Goal: Communication & Community: Answer question/provide support

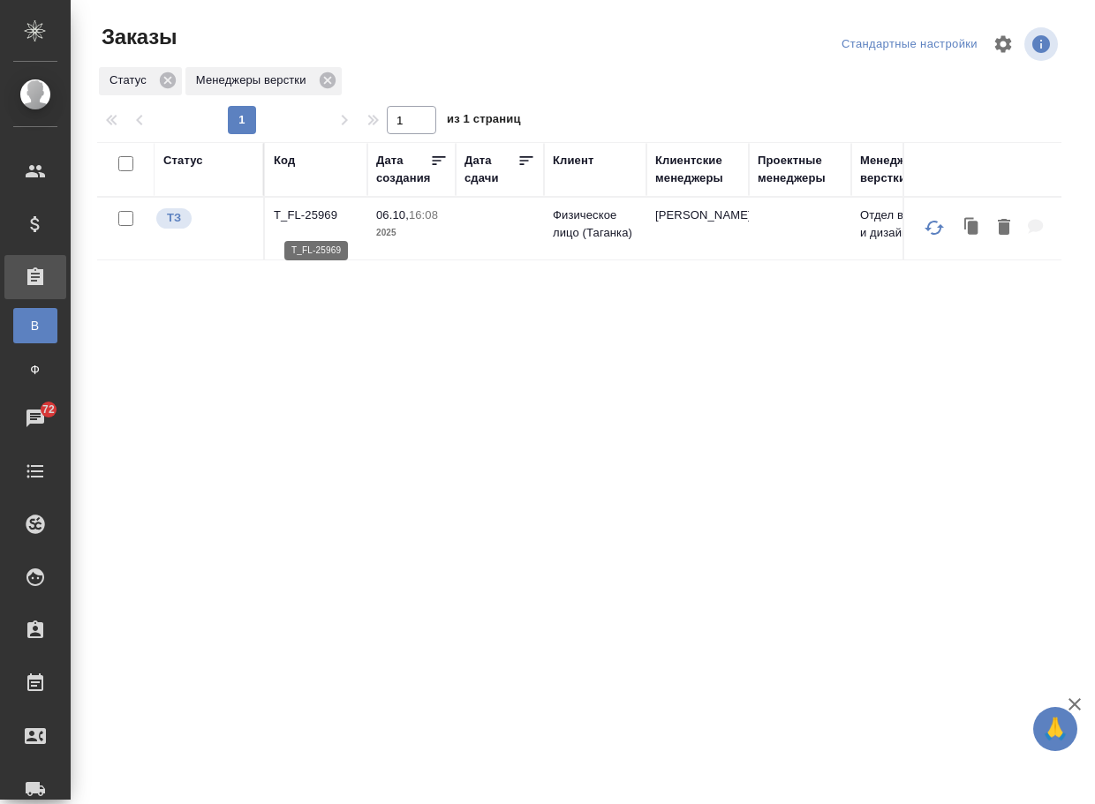
click at [320, 223] on p "T_FL-25969" at bounding box center [316, 216] width 85 height 18
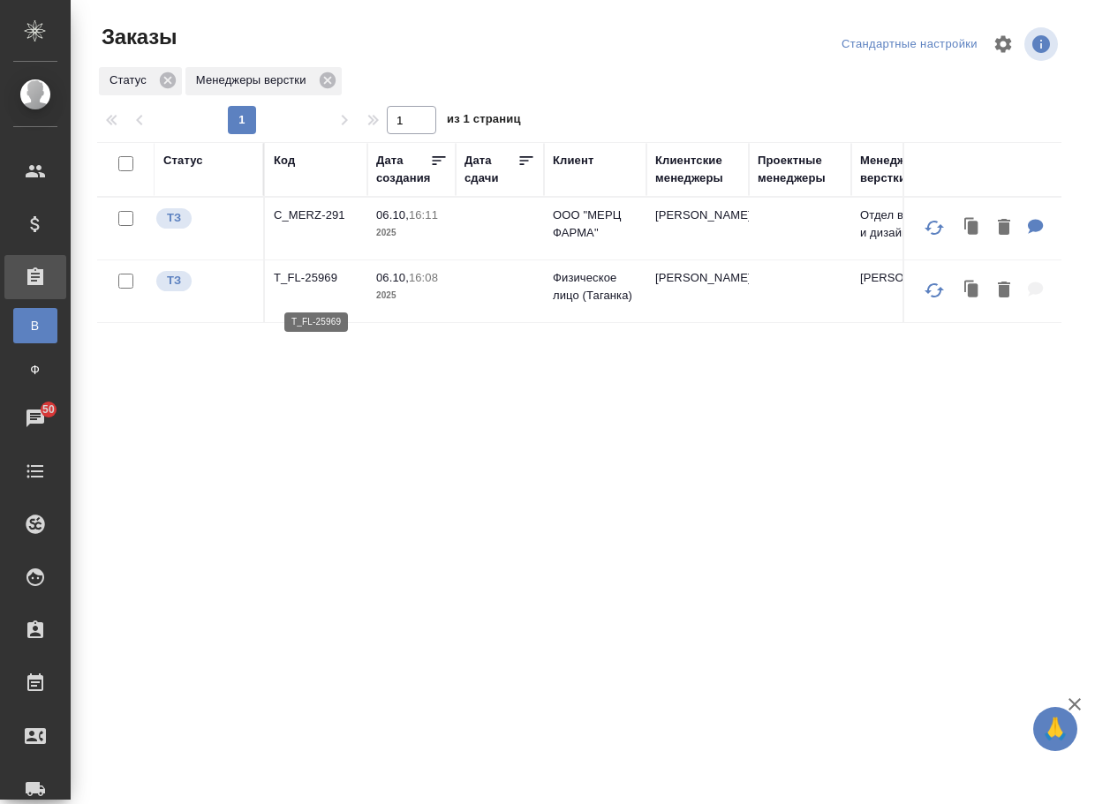
click at [314, 287] on p "T_FL-25969" at bounding box center [316, 278] width 85 height 18
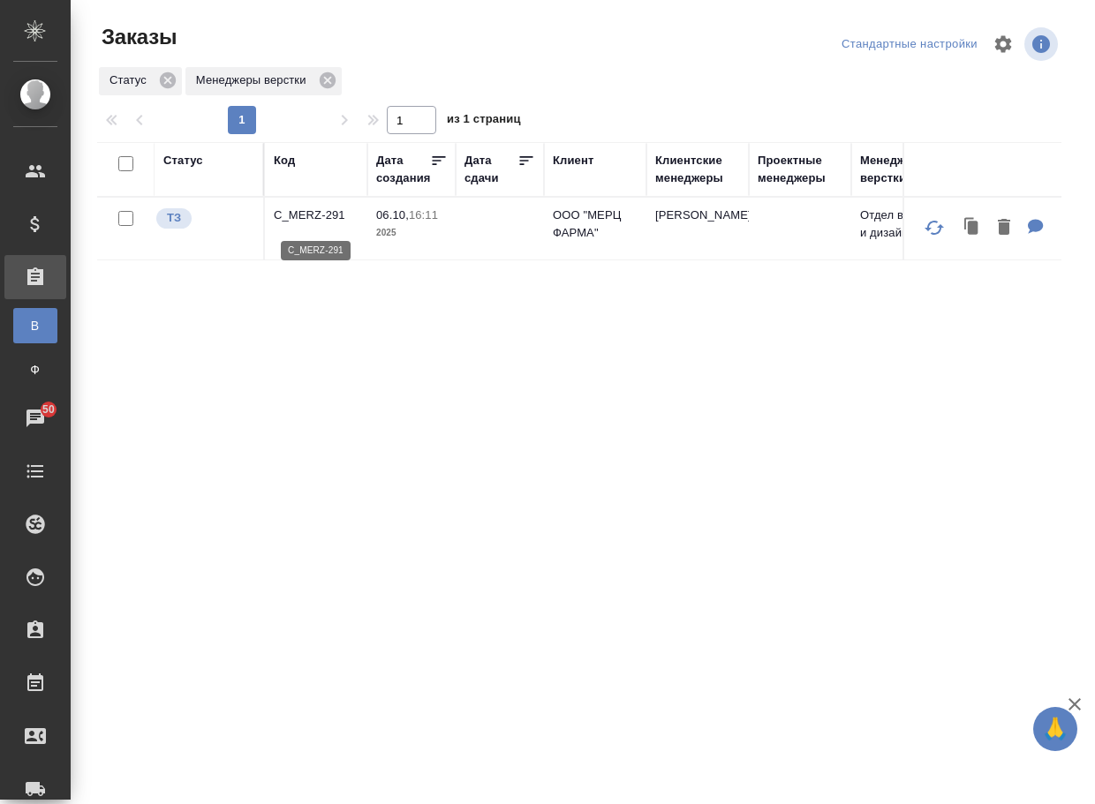
click at [322, 220] on p "C_MERZ-291" at bounding box center [316, 216] width 85 height 18
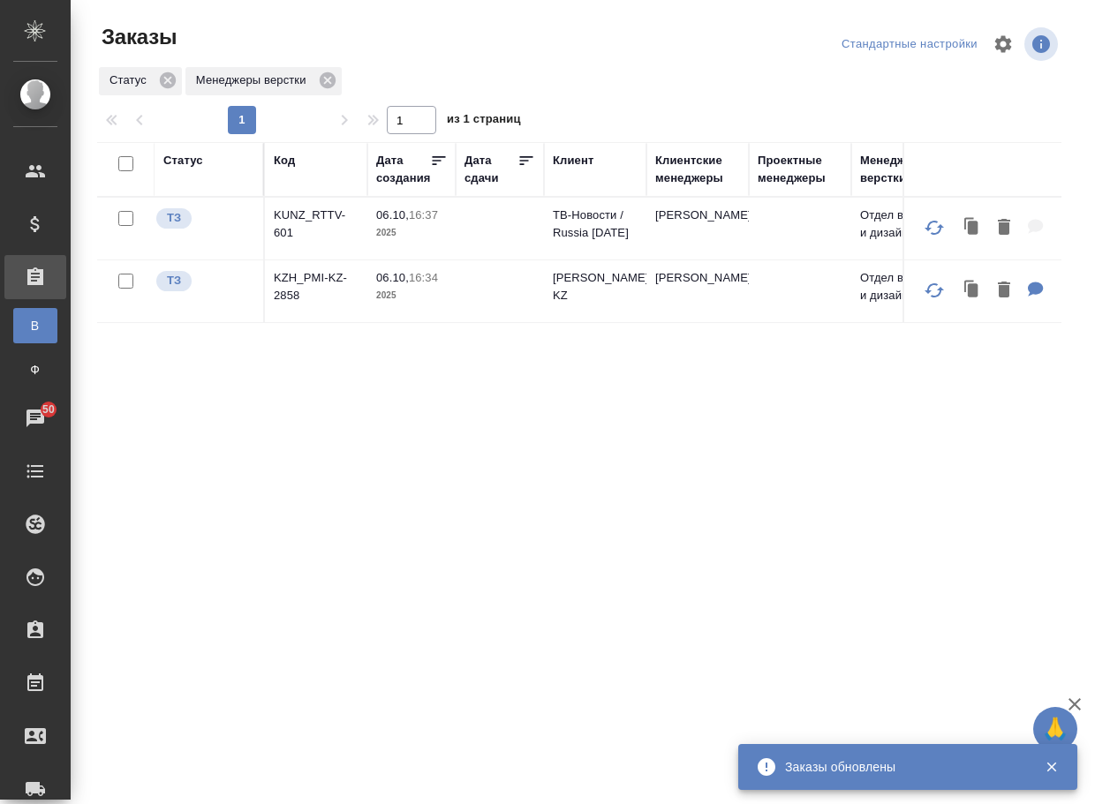
click at [298, 292] on p "KZH_PMI-KZ-2858" at bounding box center [316, 286] width 85 height 35
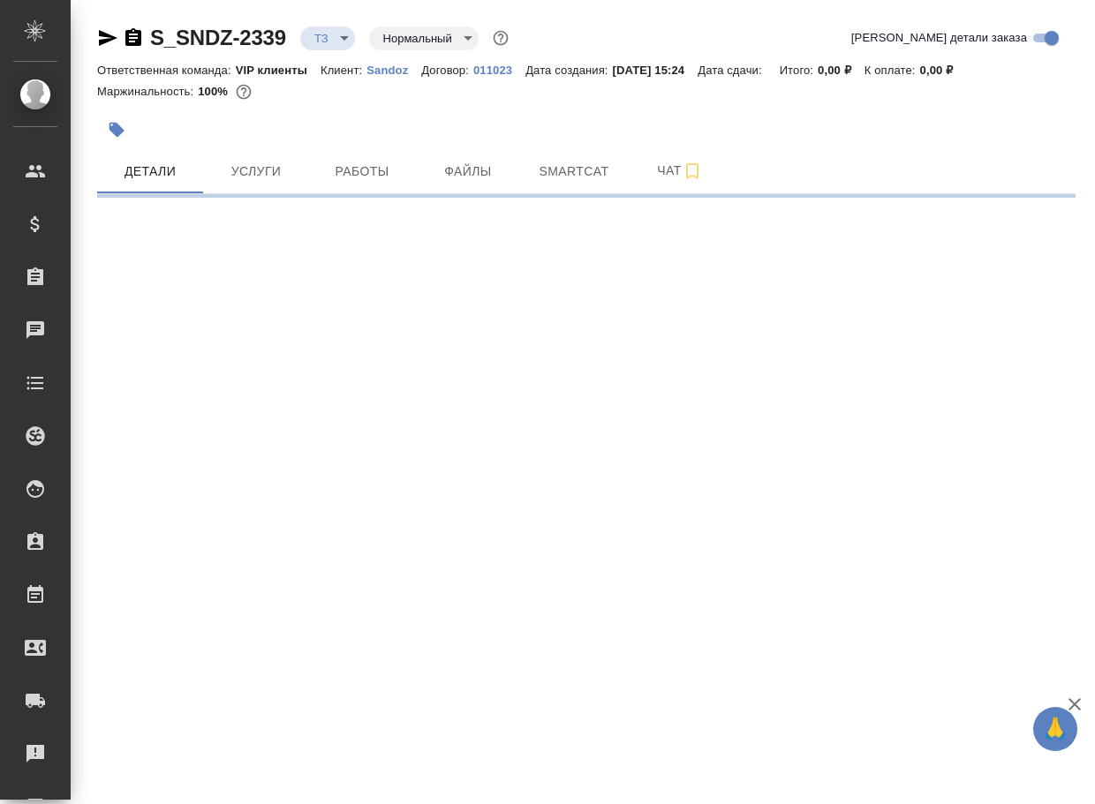
select select "RU"
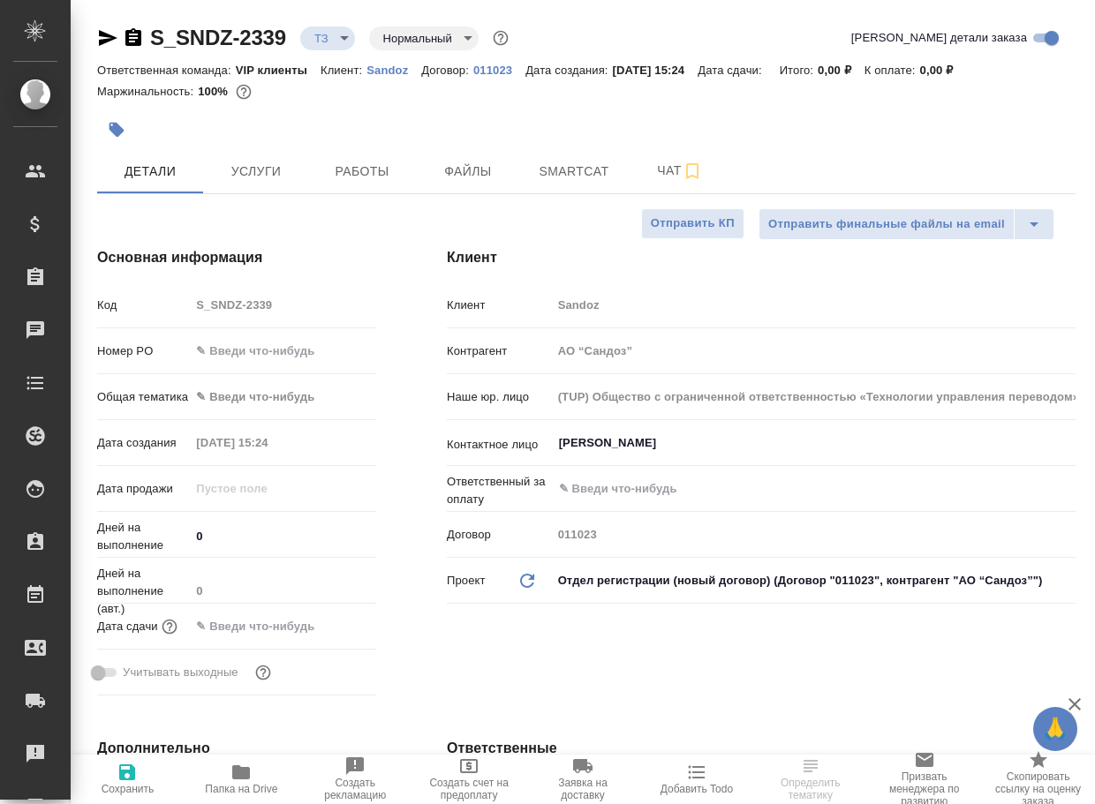
type textarea "x"
type input "[PERSON_NAME]"
type input "Комаров Роман"
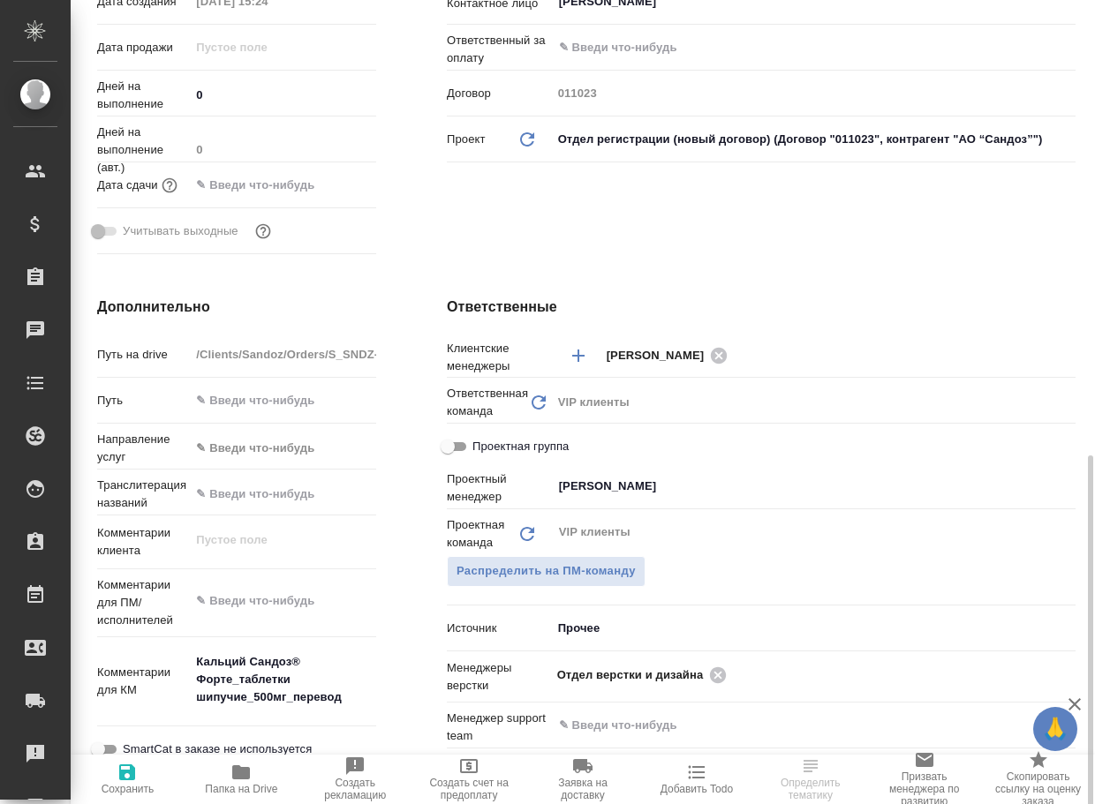
scroll to position [618, 0]
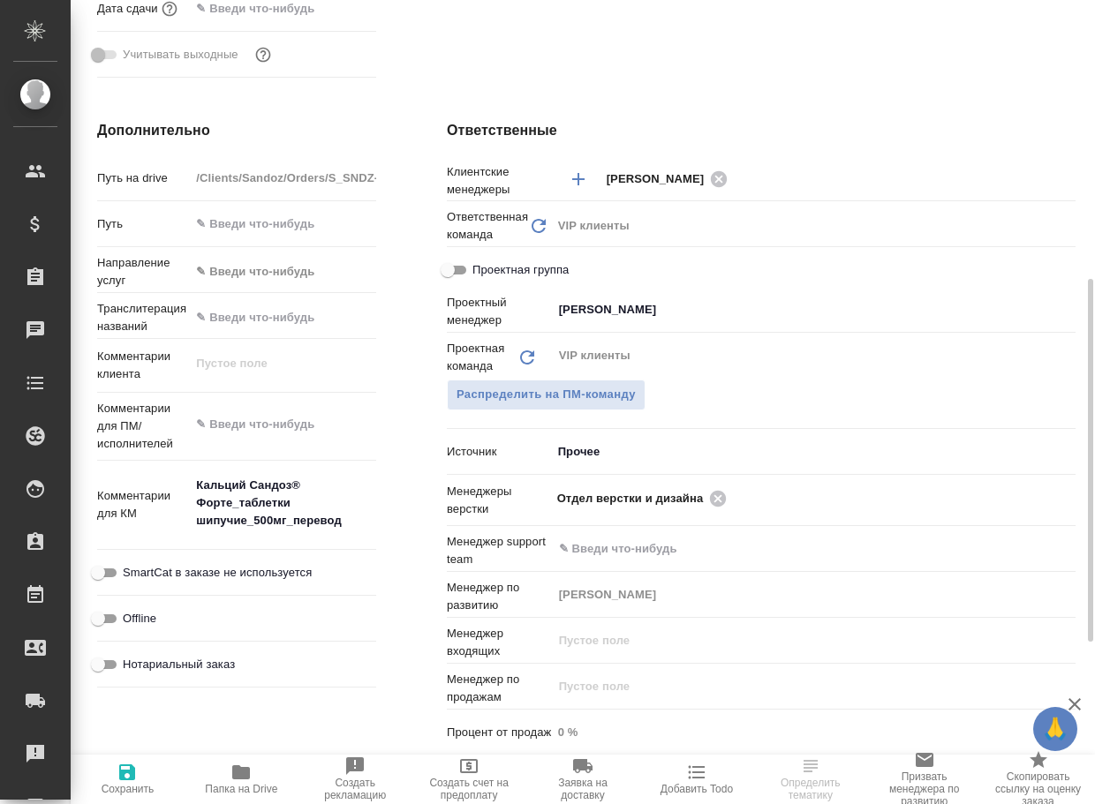
click at [237, 766] on icon "button" at bounding box center [241, 773] width 18 height 14
type textarea "x"
select select "RU"
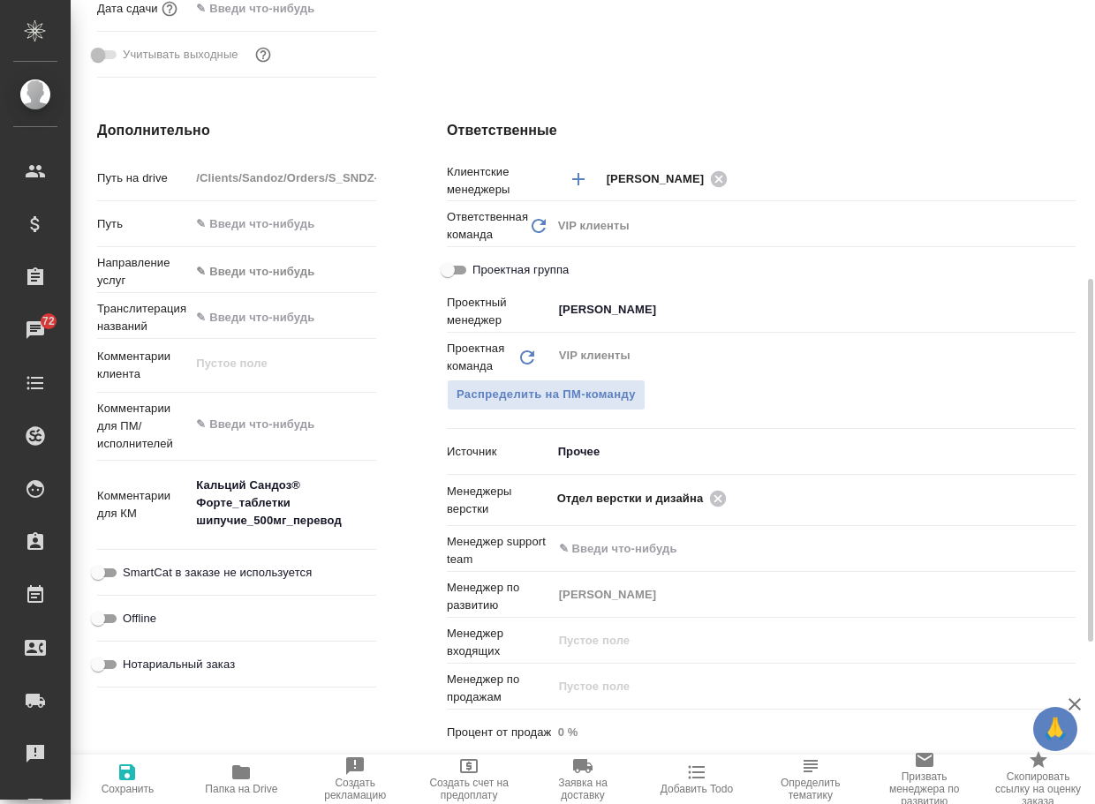
type textarea "x"
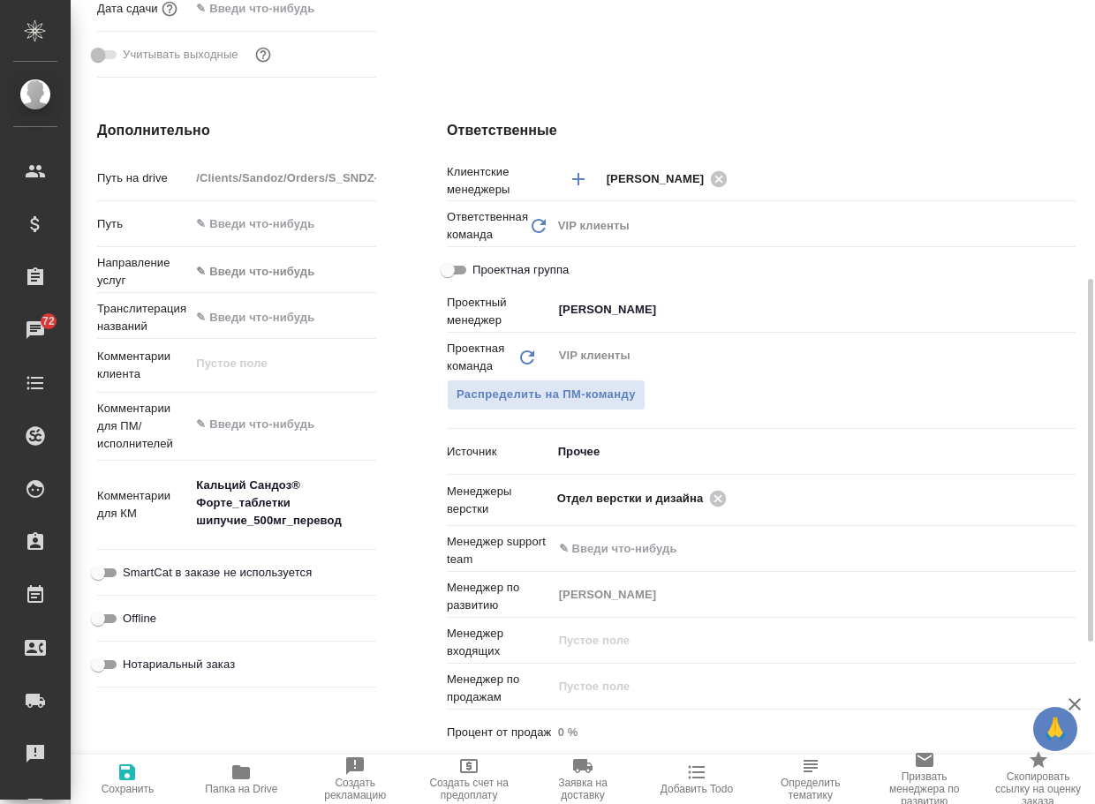
type textarea "x"
click at [724, 499] on icon at bounding box center [718, 498] width 16 height 16
type textarea "x"
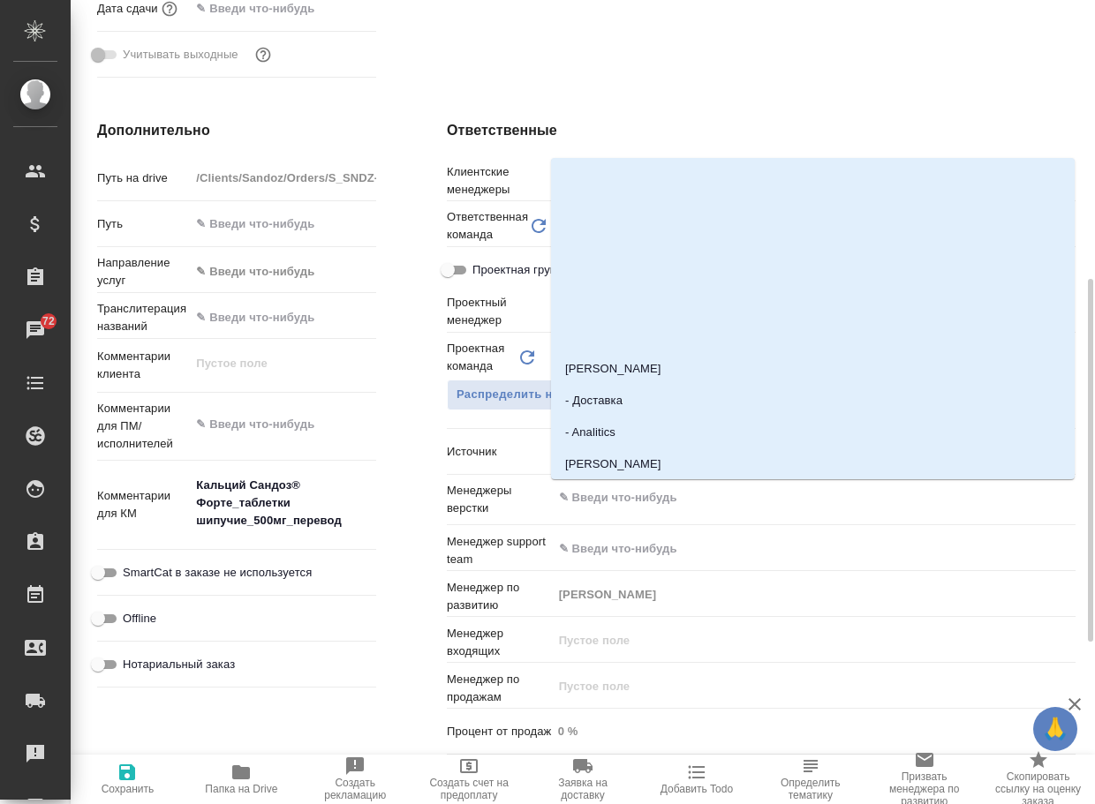
click at [724, 499] on input "text" at bounding box center [784, 497] width 454 height 21
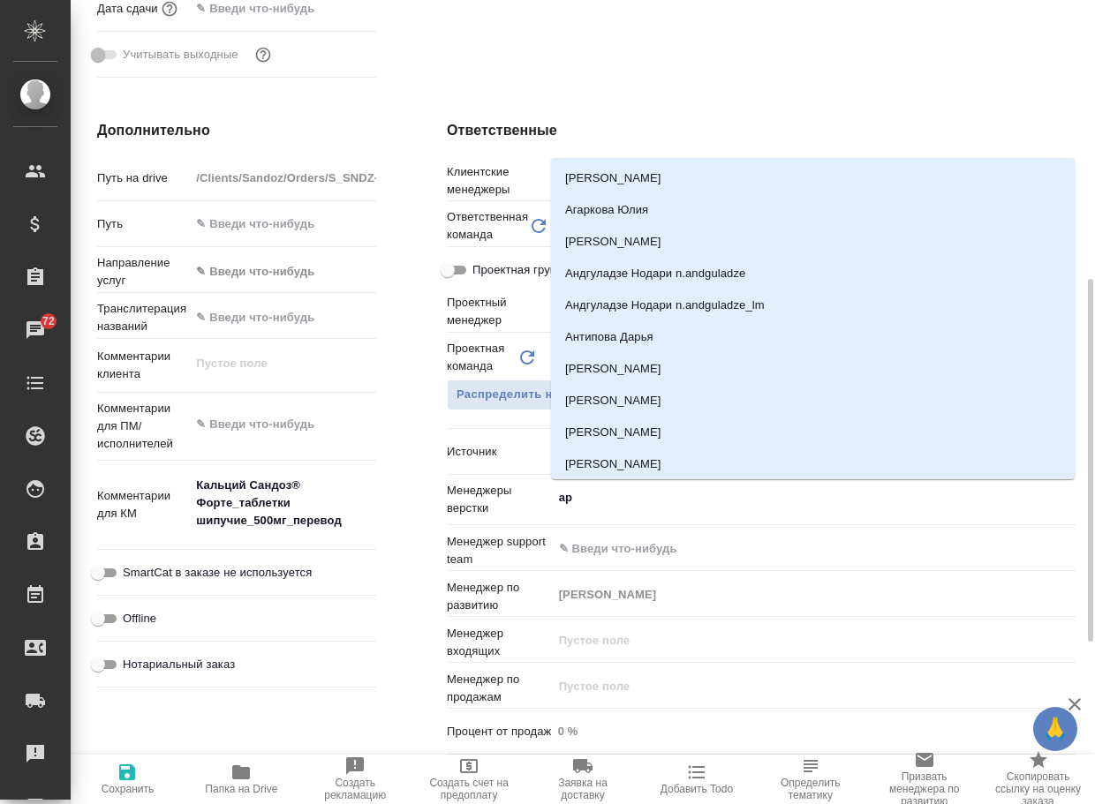
type input "арс"
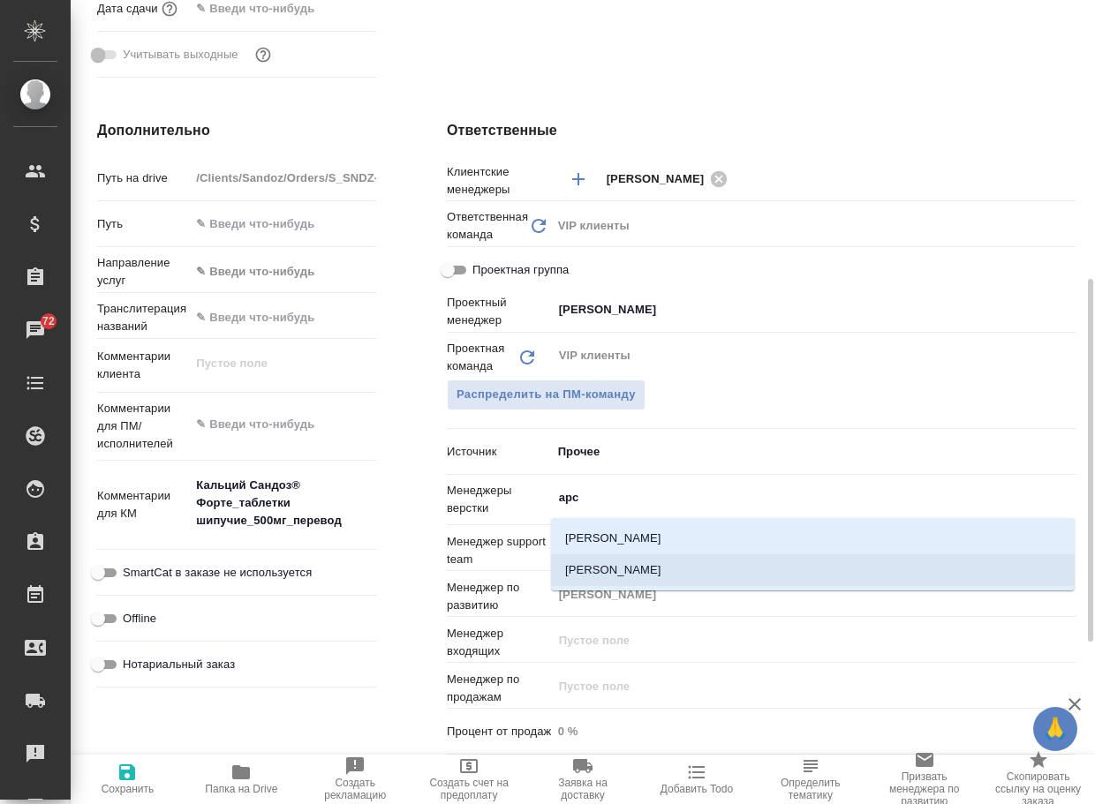
click at [648, 577] on li "[PERSON_NAME]" at bounding box center [813, 571] width 524 height 32
type textarea "x"
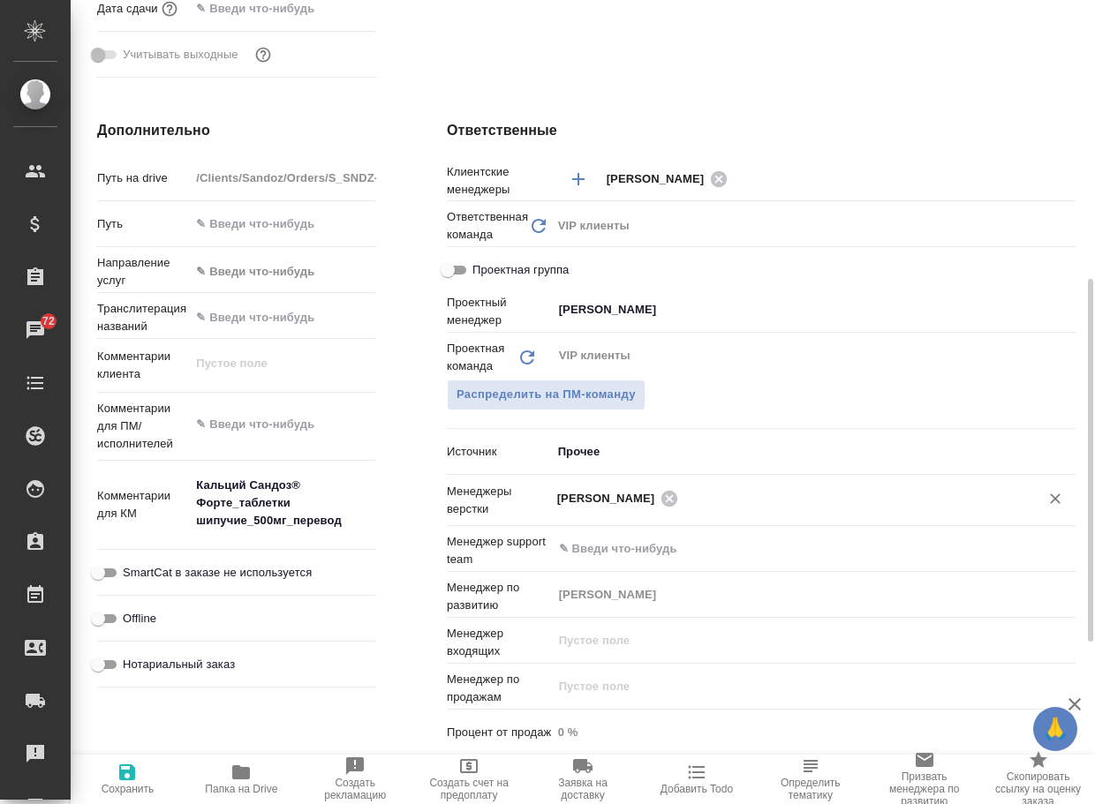
click at [127, 788] on span "Сохранить" at bounding box center [128, 789] width 53 height 12
type textarea "x"
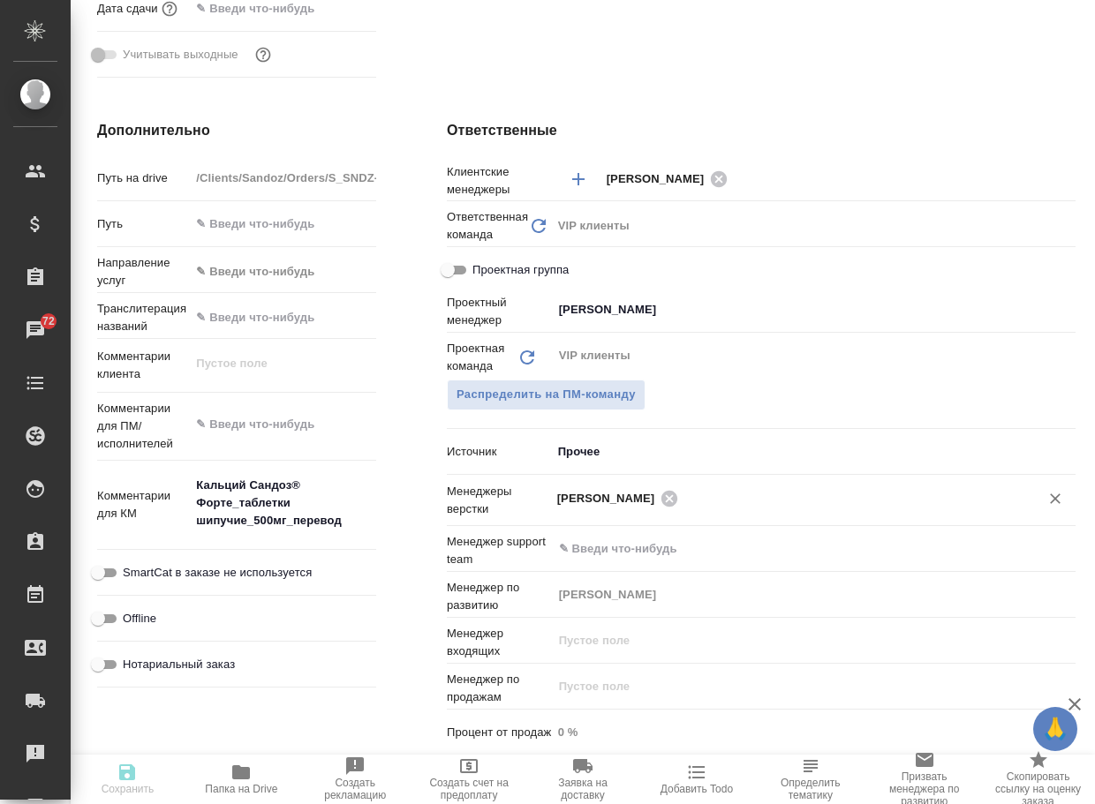
type textarea "x"
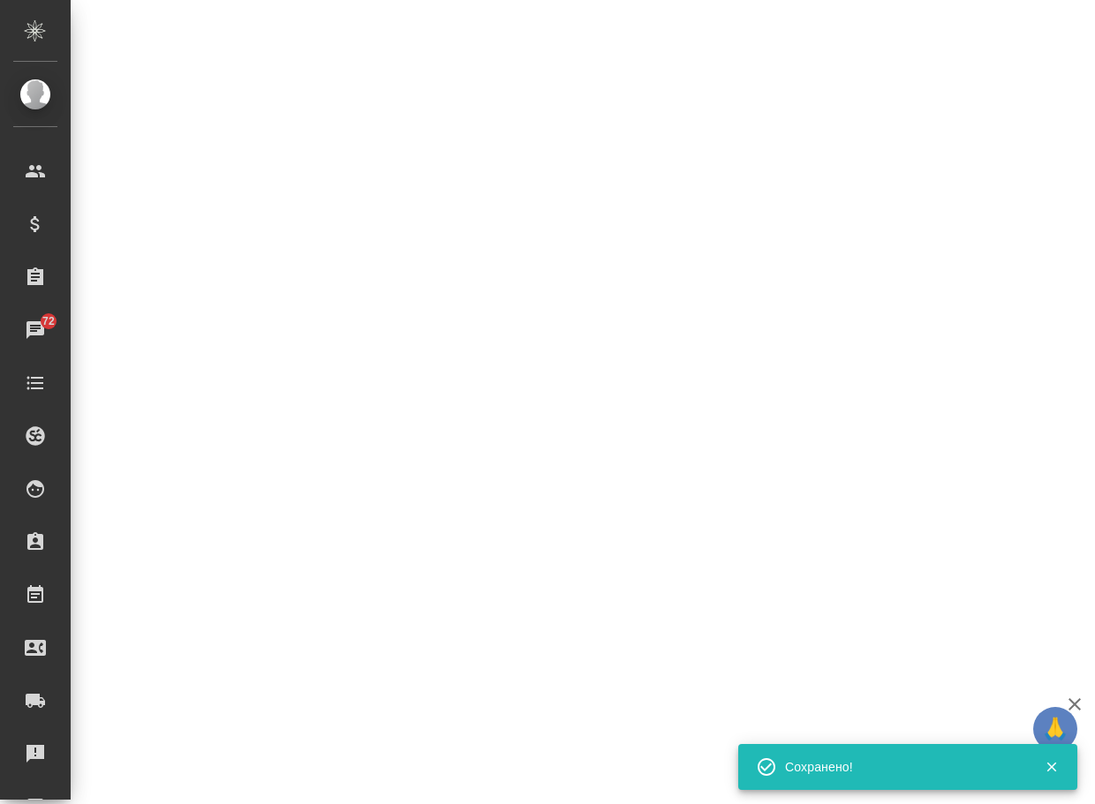
select select "RU"
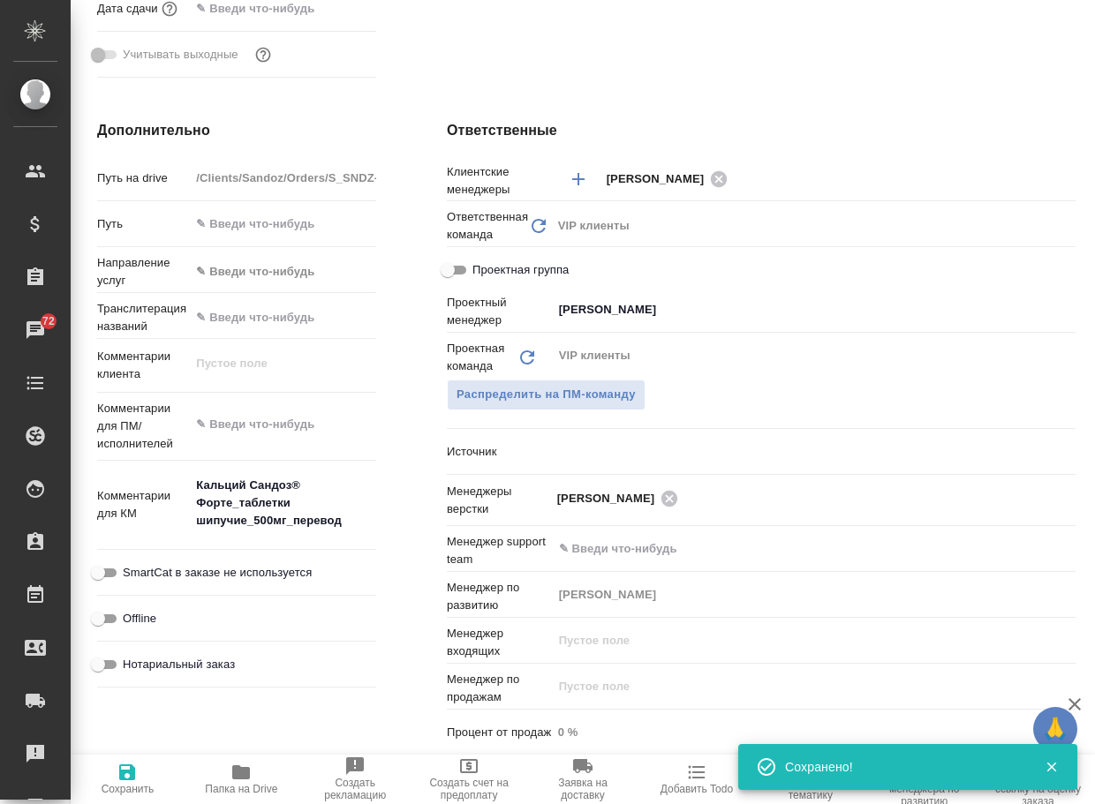
type textarea "x"
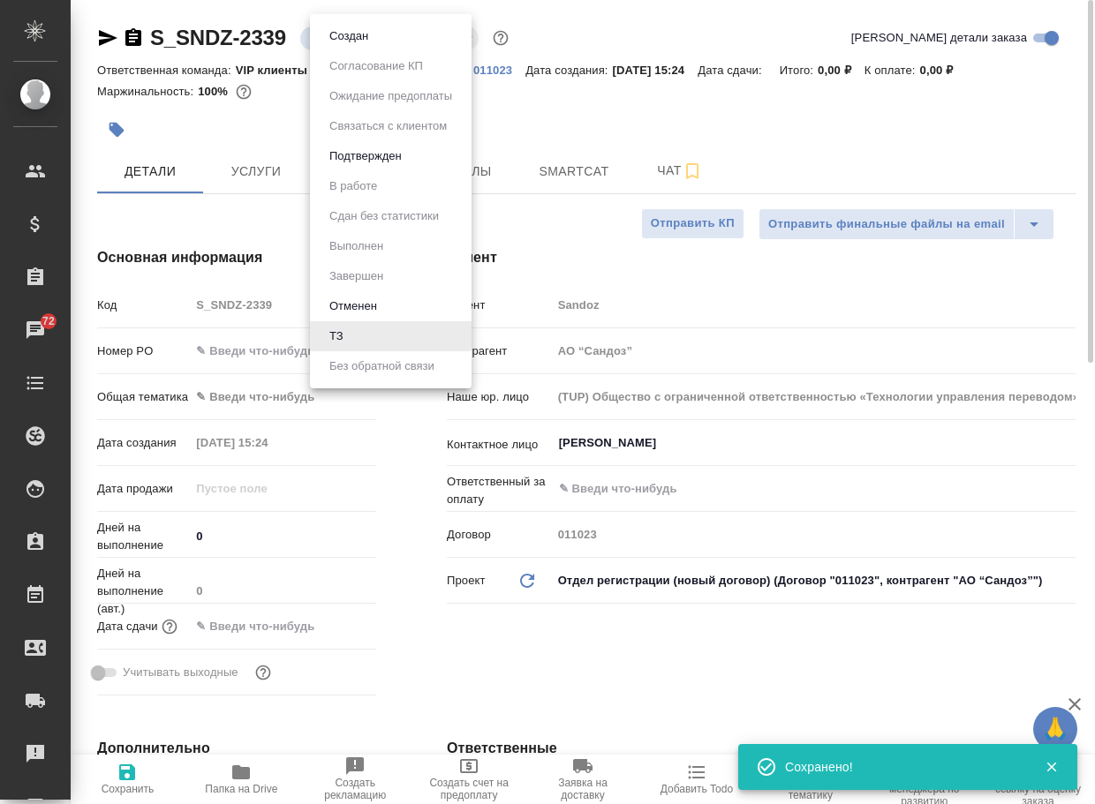
click at [329, 34] on body "🙏 .cls-1 fill:#fff; AWATERA Arsenyeva Vera Клиенты Спецификации Заказы 72 Чаты …" at bounding box center [547, 402] width 1095 height 804
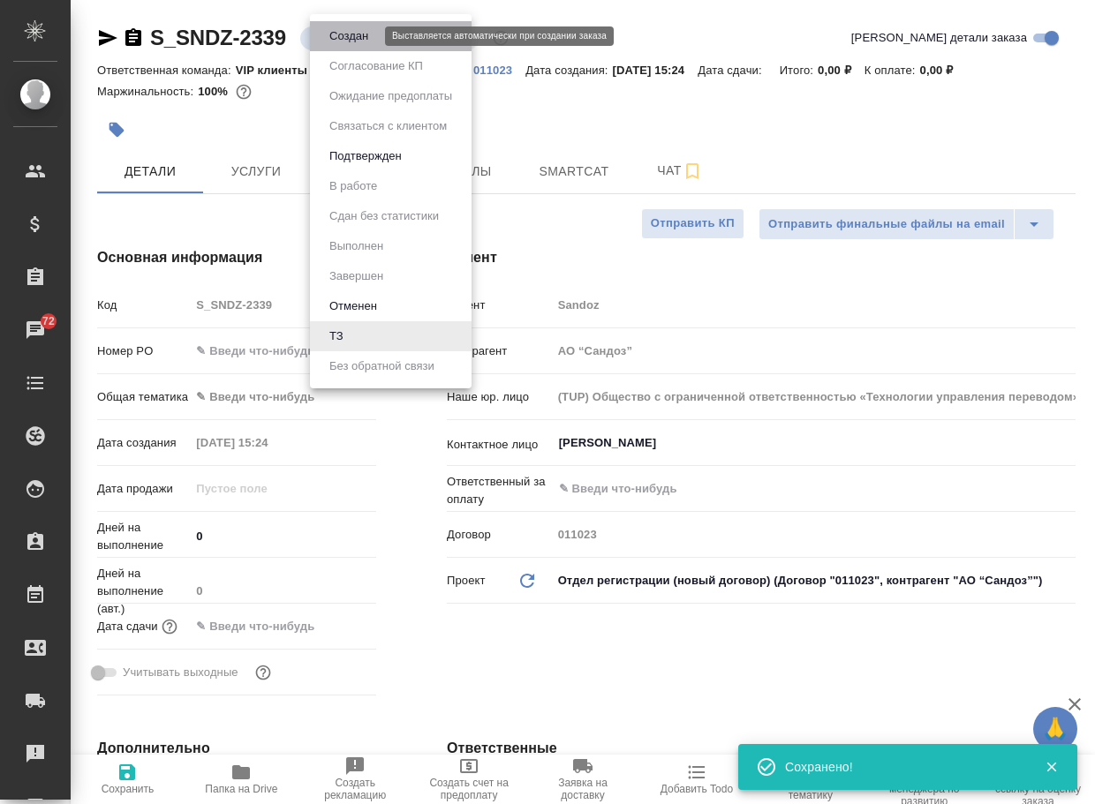
click at [342, 38] on button "Создан" at bounding box center [348, 35] width 49 height 19
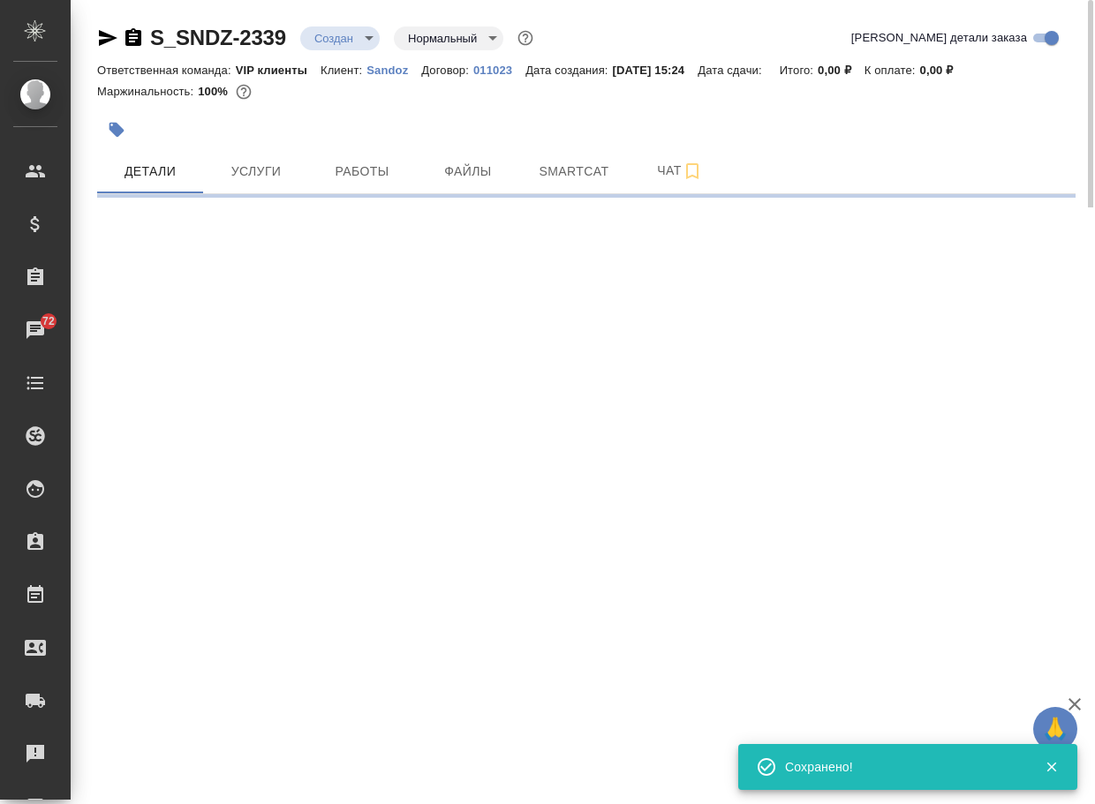
select select "RU"
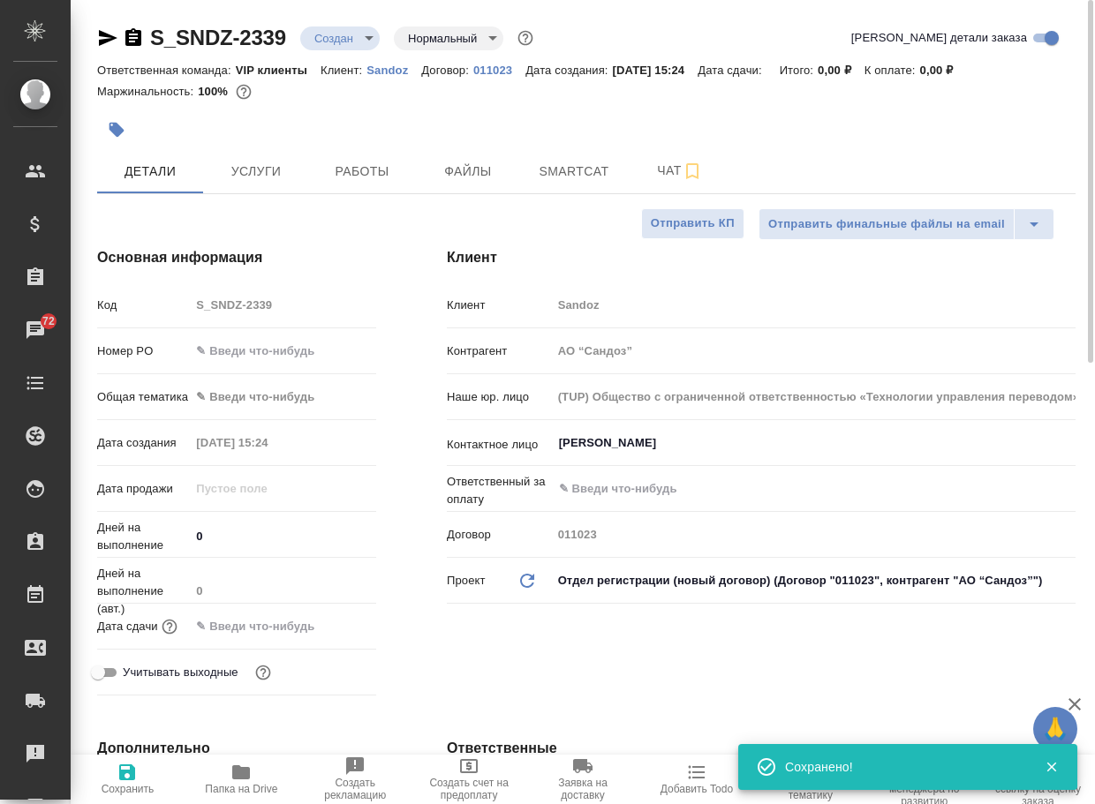
type textarea "x"
drag, startPoint x: 303, startPoint y: 41, endPoint x: 137, endPoint y: 39, distance: 166.0
click at [137, 39] on div "S_SNDZ-2339 Создан new Нормальный normal" at bounding box center [317, 38] width 440 height 28
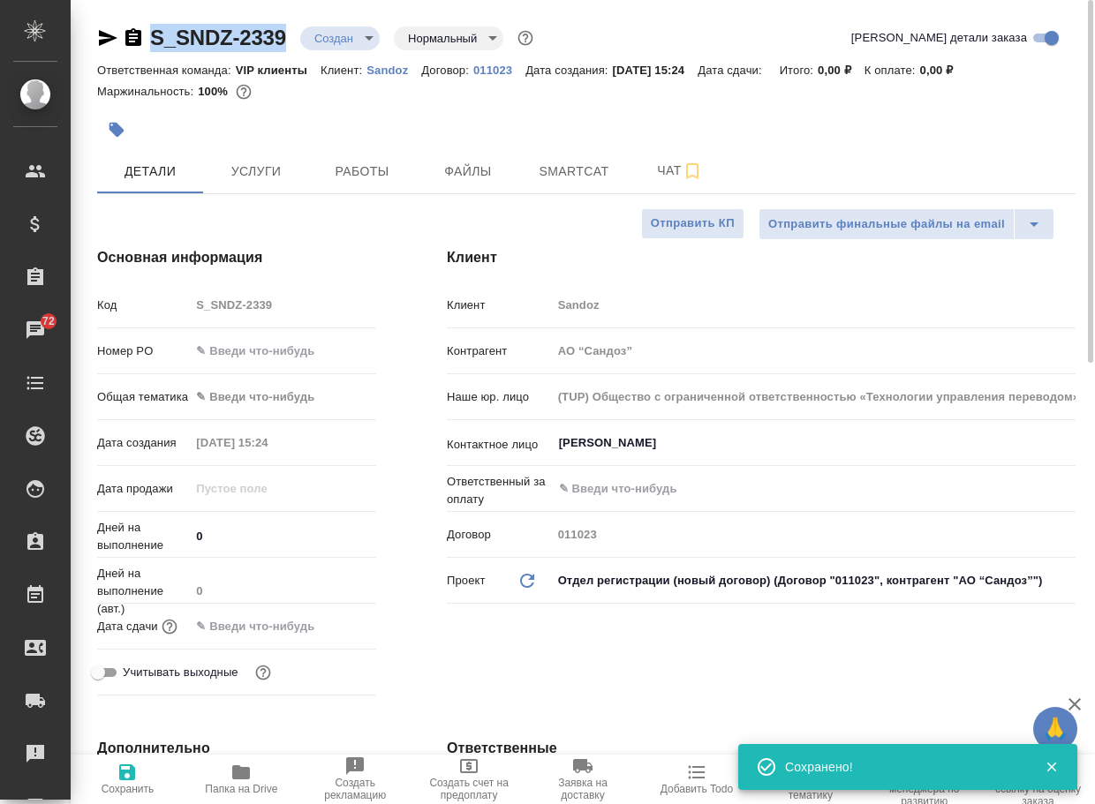
copy link "S_SNDZ-2339"
type textarea "x"
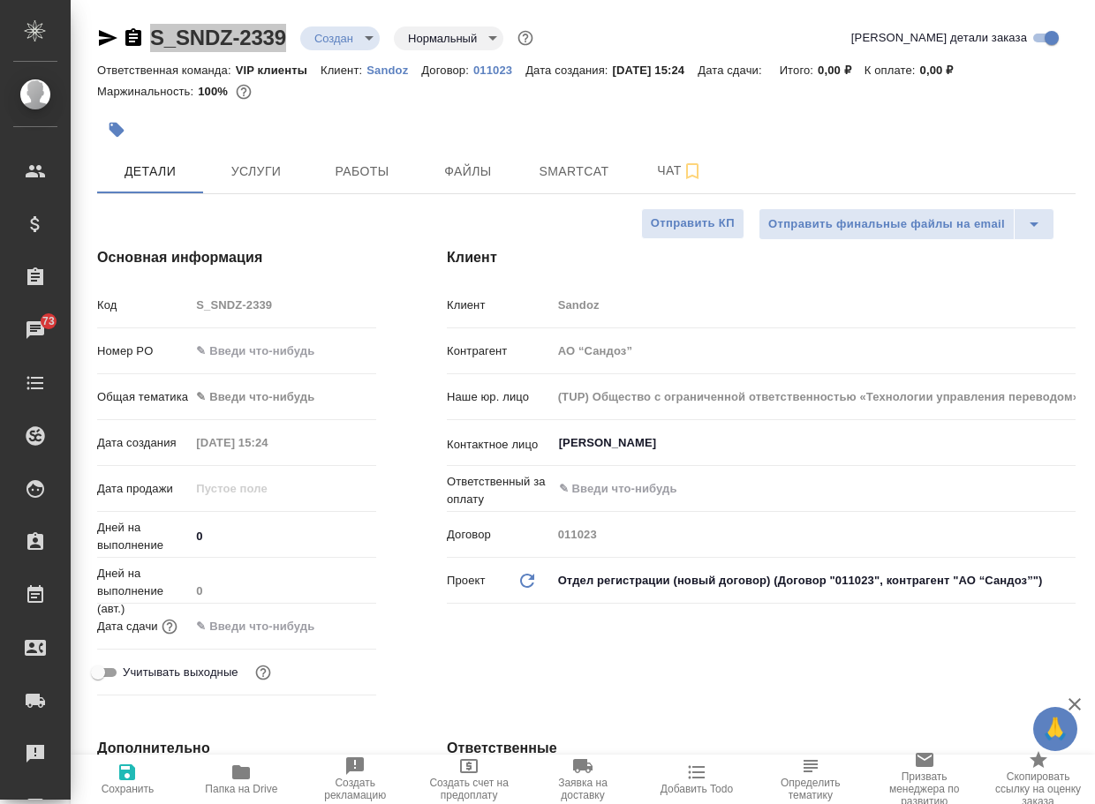
type textarea "x"
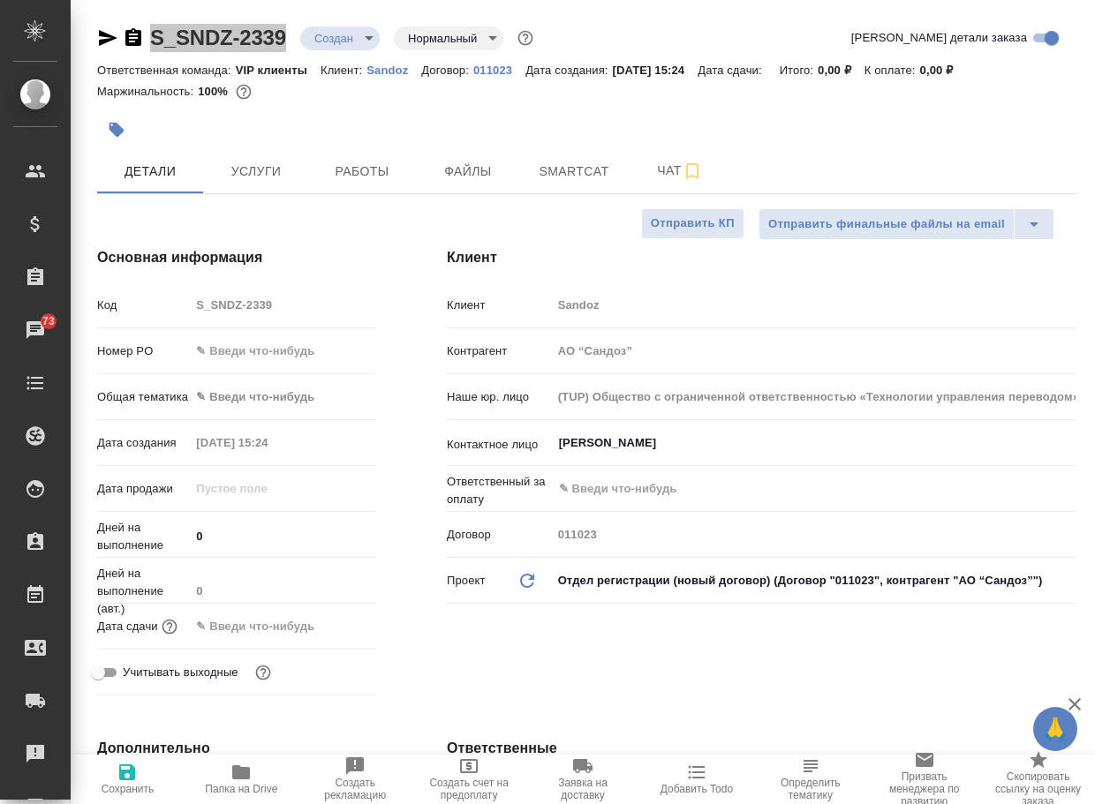
type textarea "x"
click at [659, 165] on span "Чат" at bounding box center [680, 171] width 85 height 22
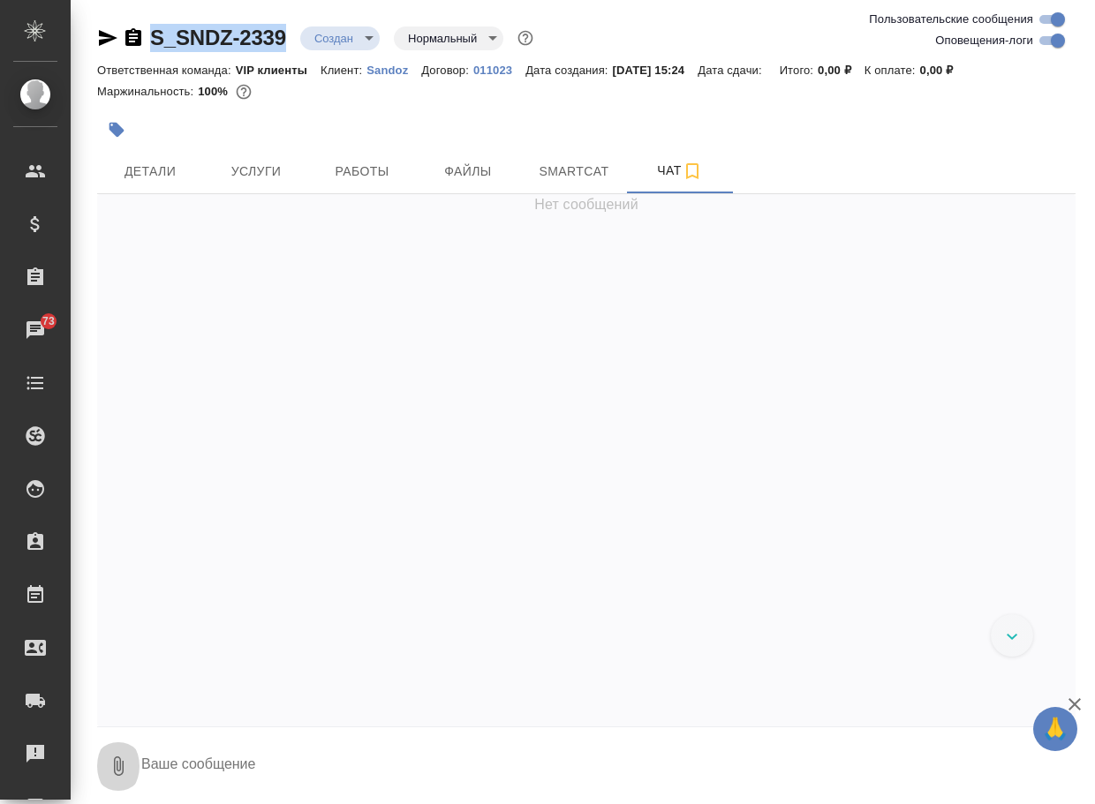
click at [120, 770] on icon "button" at bounding box center [119, 766] width 10 height 19
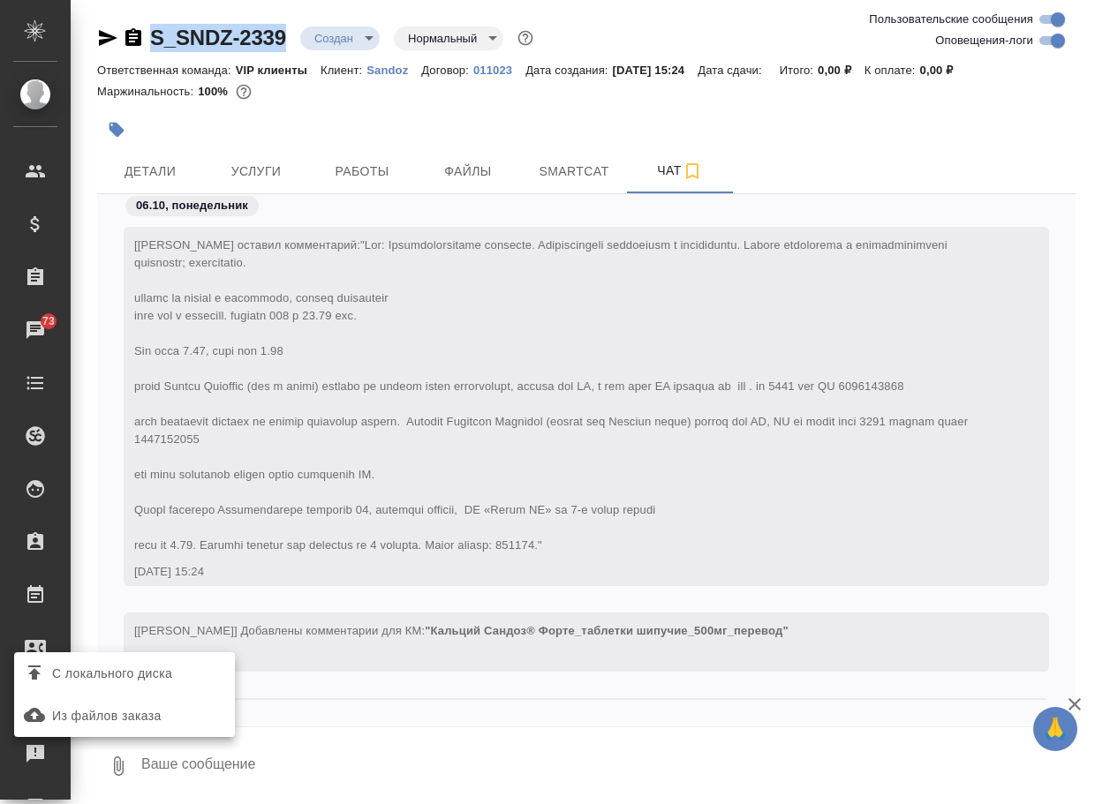
scroll to position [187, 0]
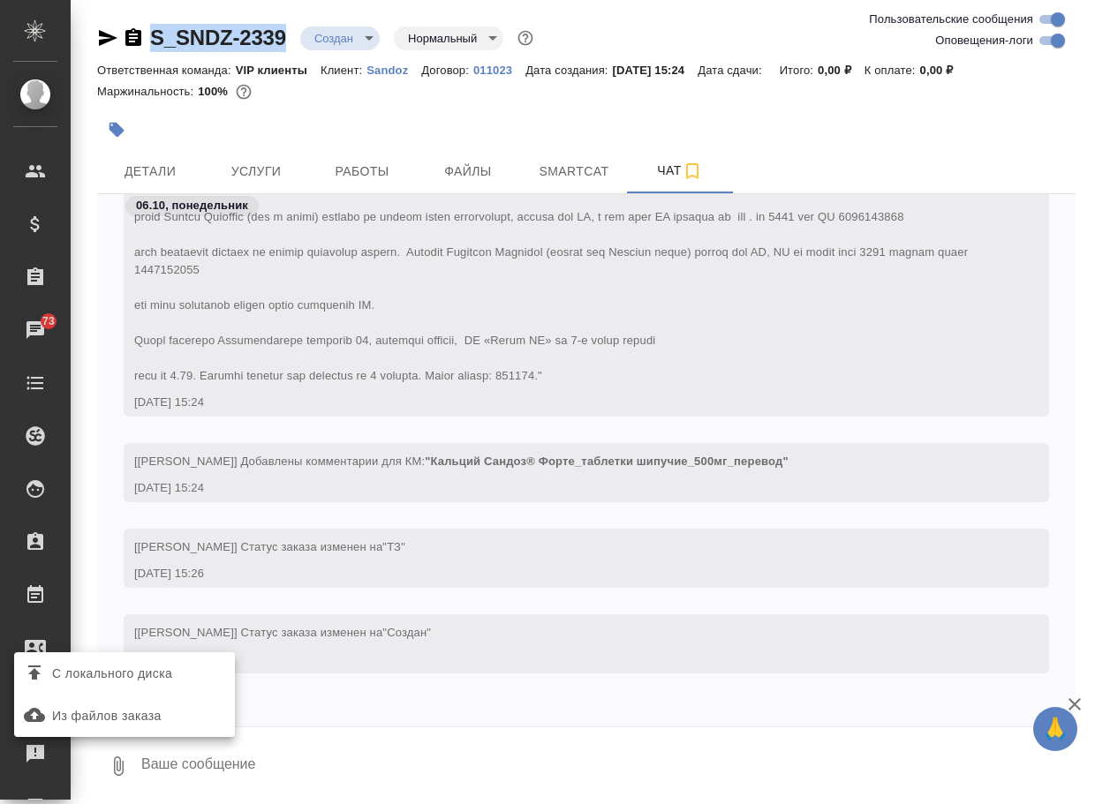
click at [189, 676] on span "С локального диска" at bounding box center [124, 673] width 207 height 23
click at [0, 0] on input "С локального диска" at bounding box center [0, 0] width 0 height 0
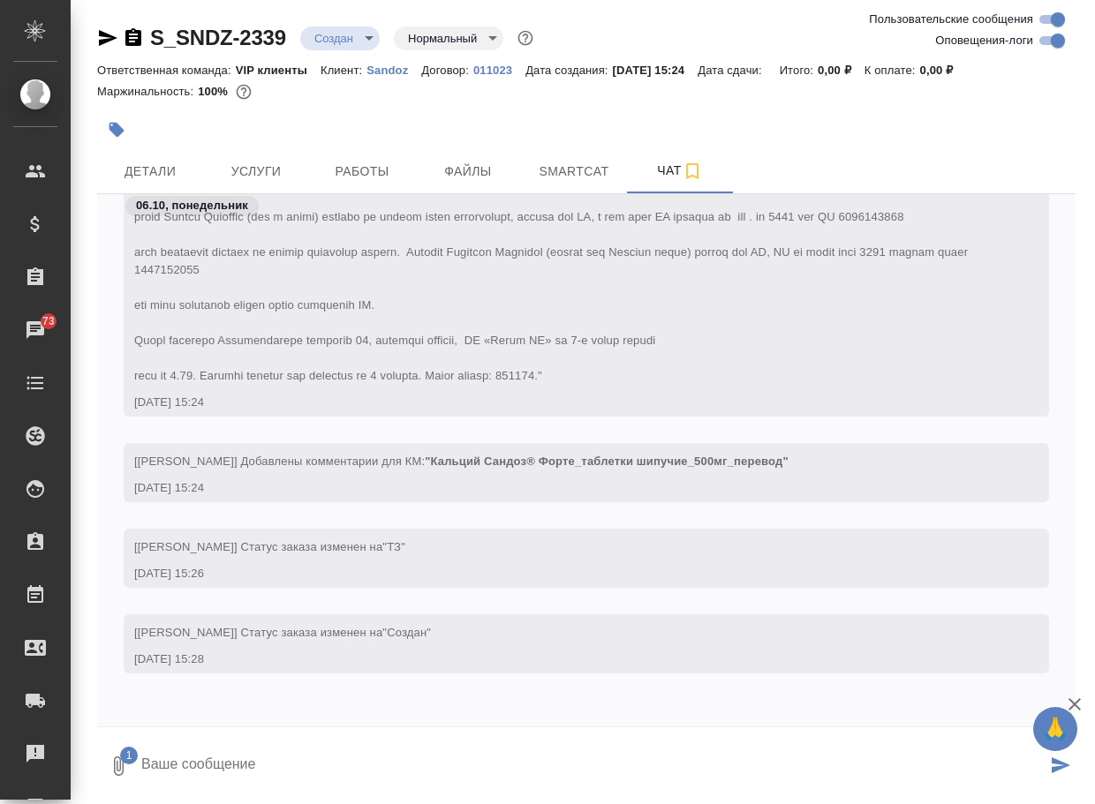
click at [228, 750] on textarea at bounding box center [593, 766] width 907 height 60
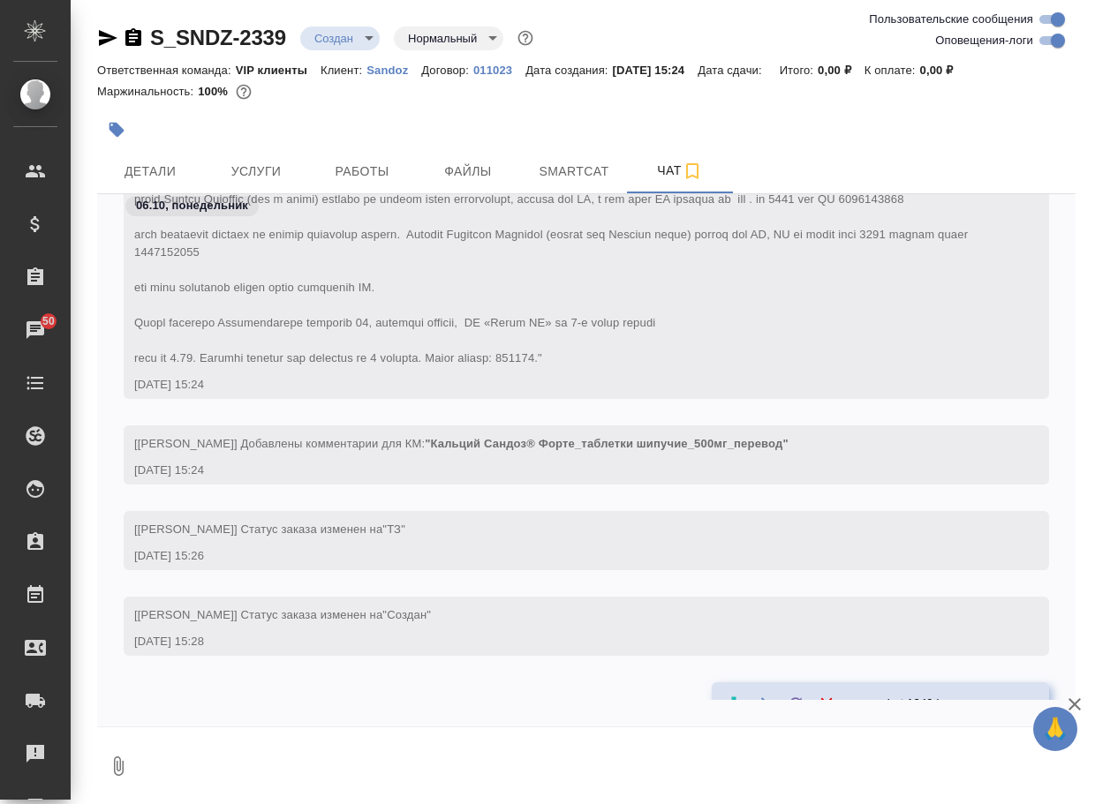
scroll to position [308, 0]
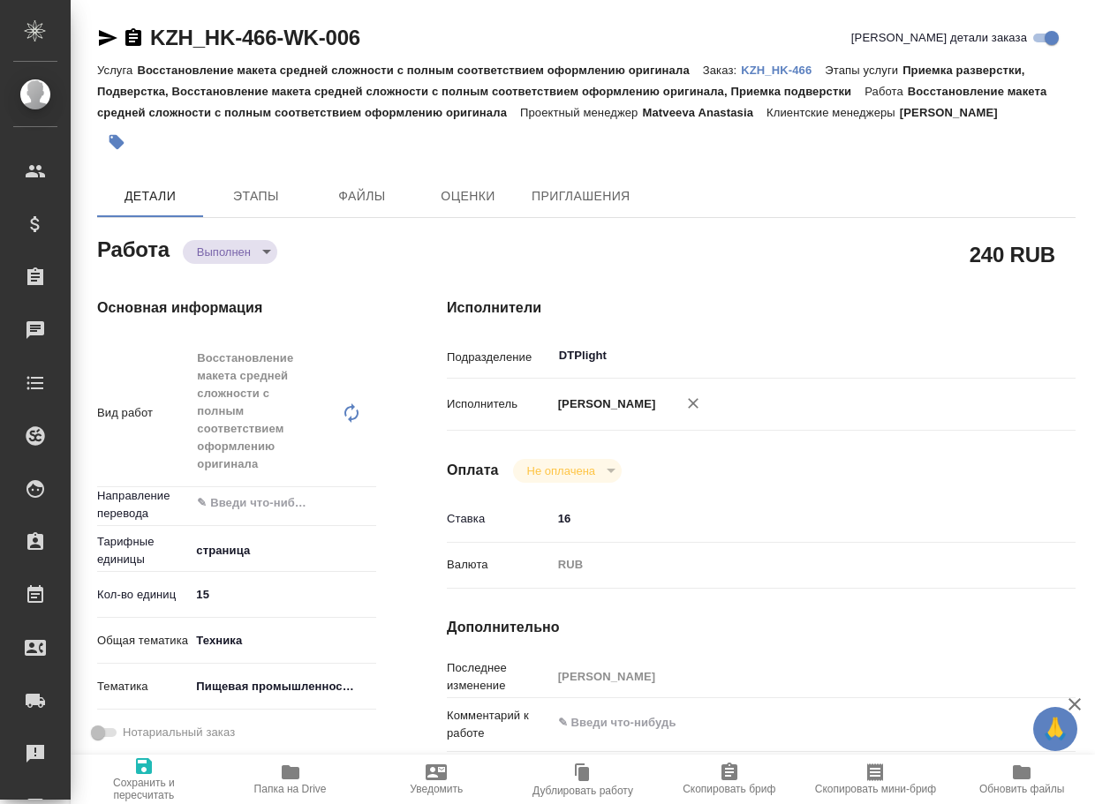
type textarea "x"
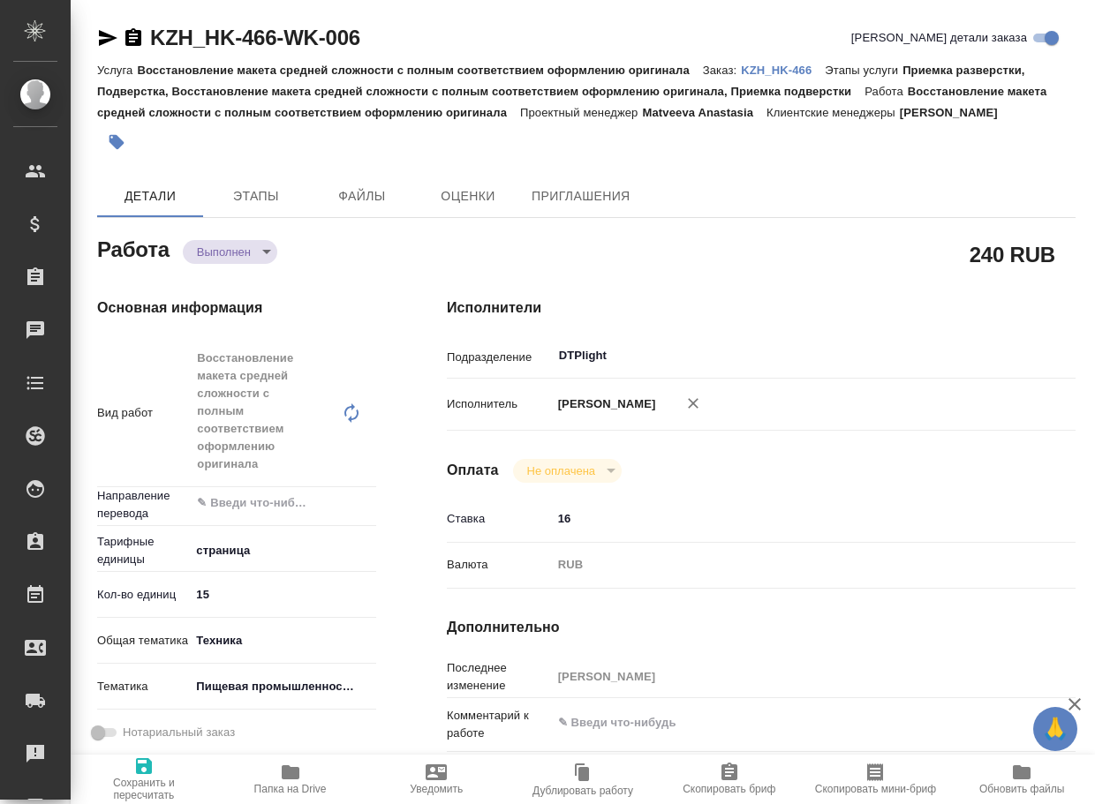
type textarea "x"
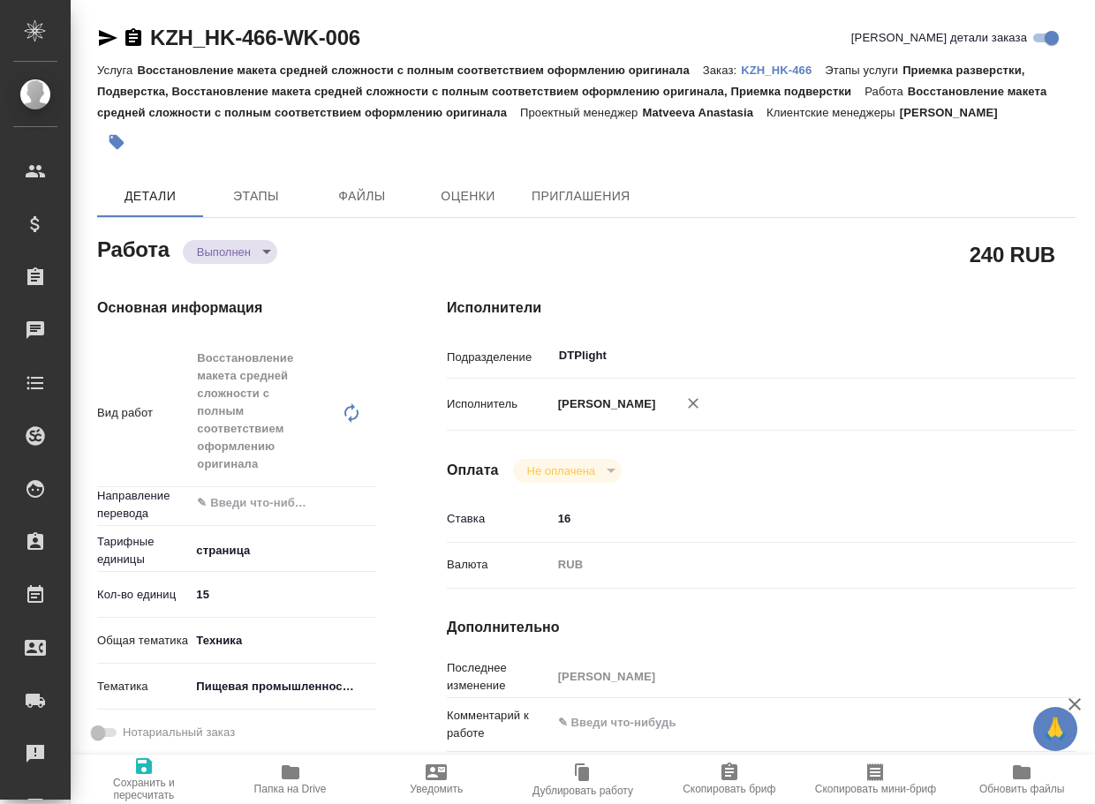
type textarea "x"
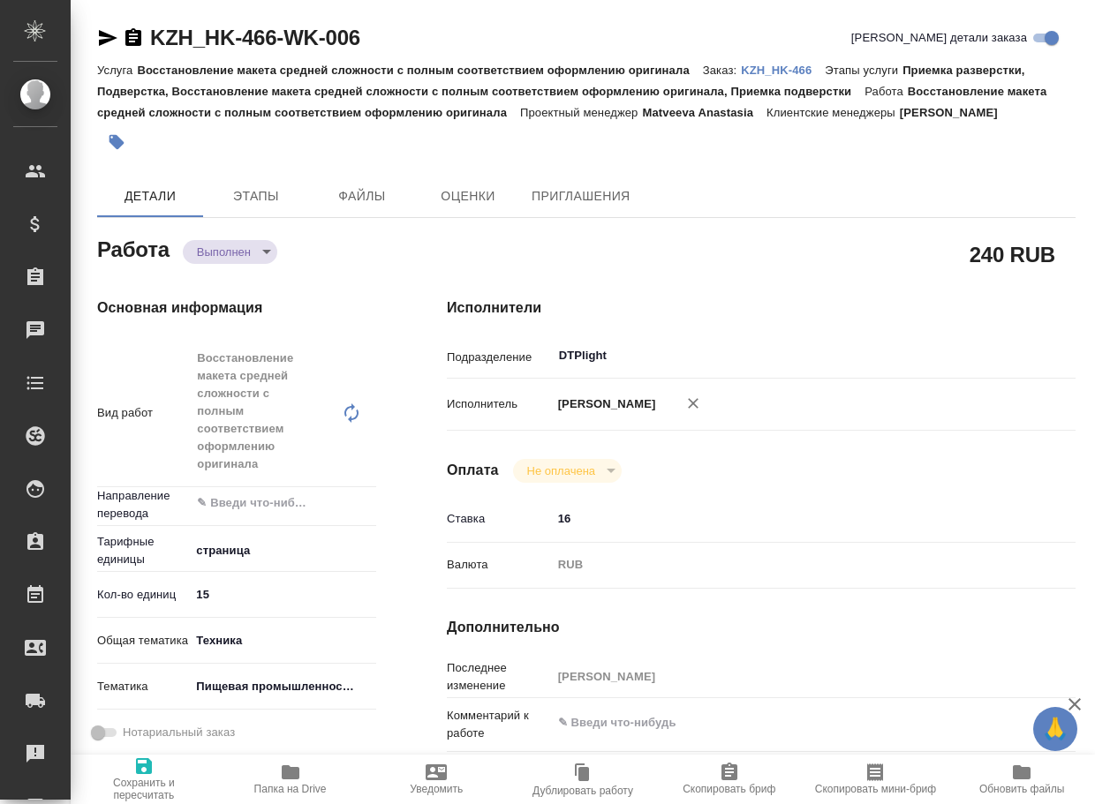
type textarea "x"
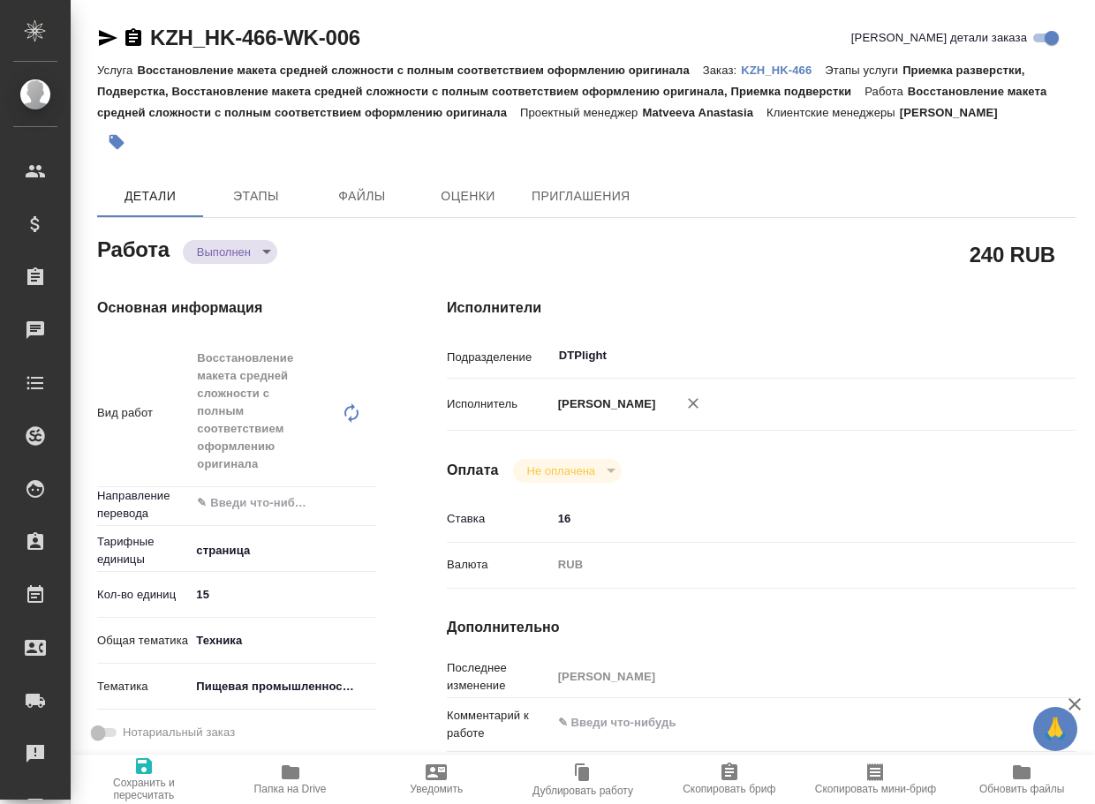
type textarea "x"
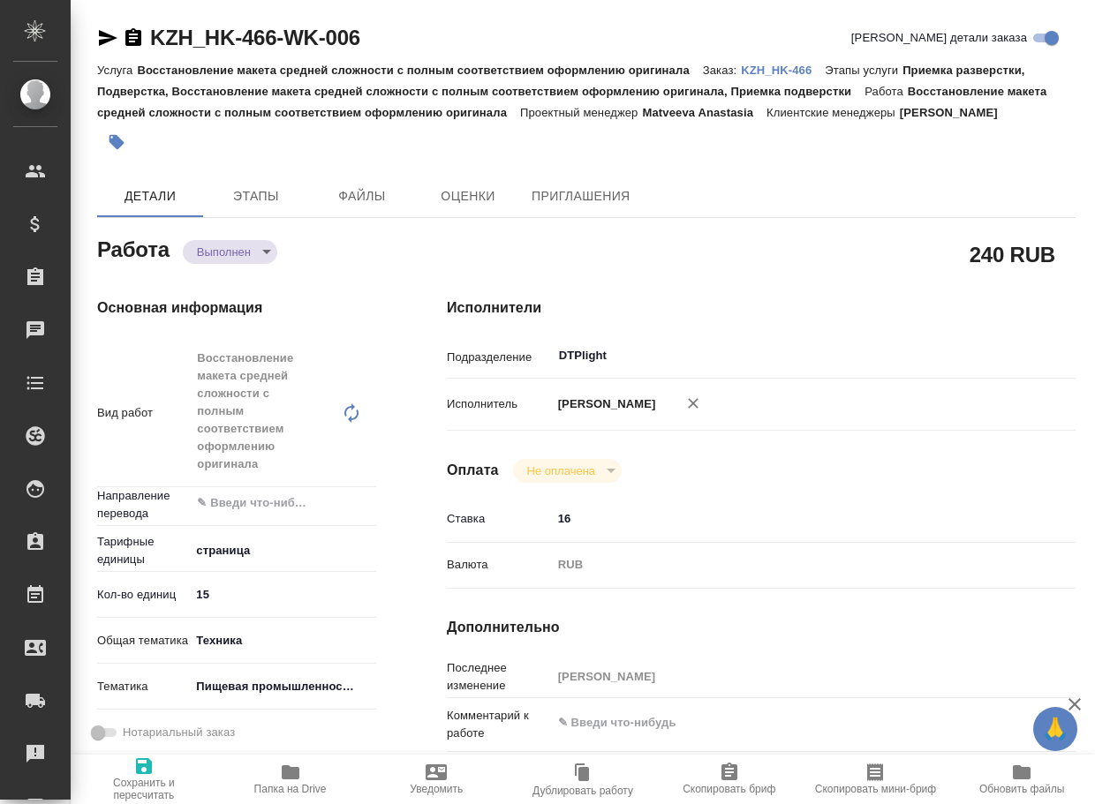
type textarea "x"
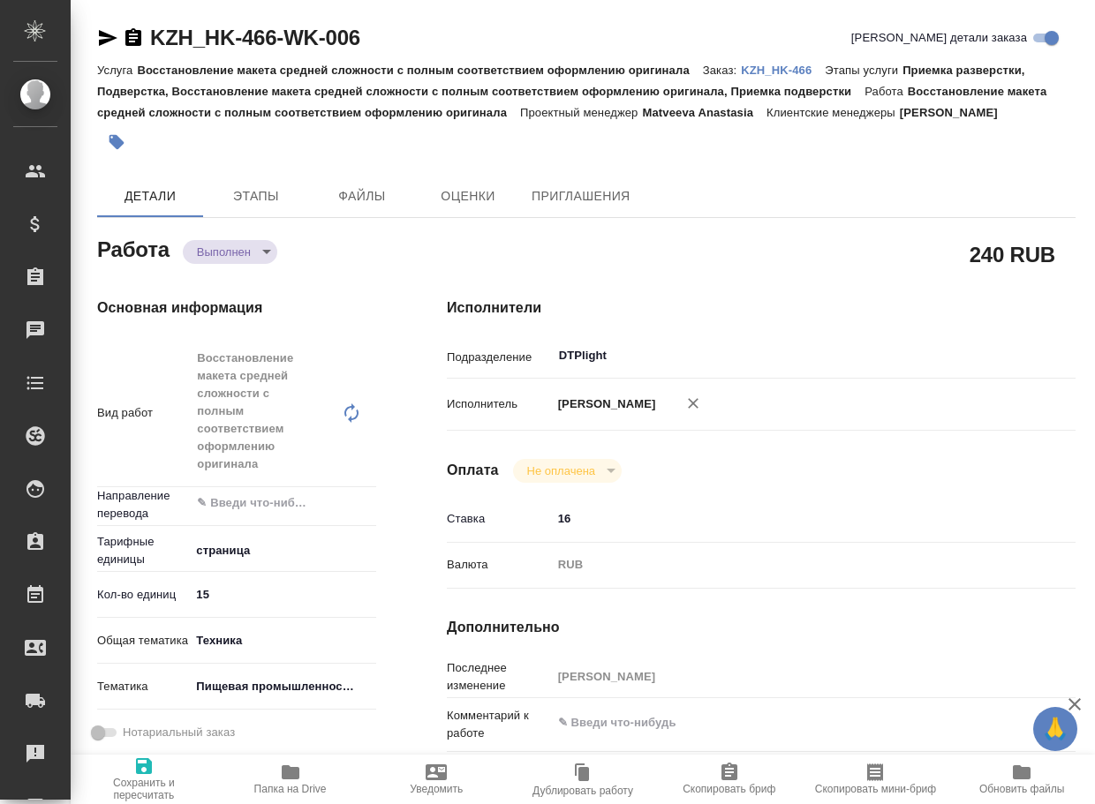
type textarea "x"
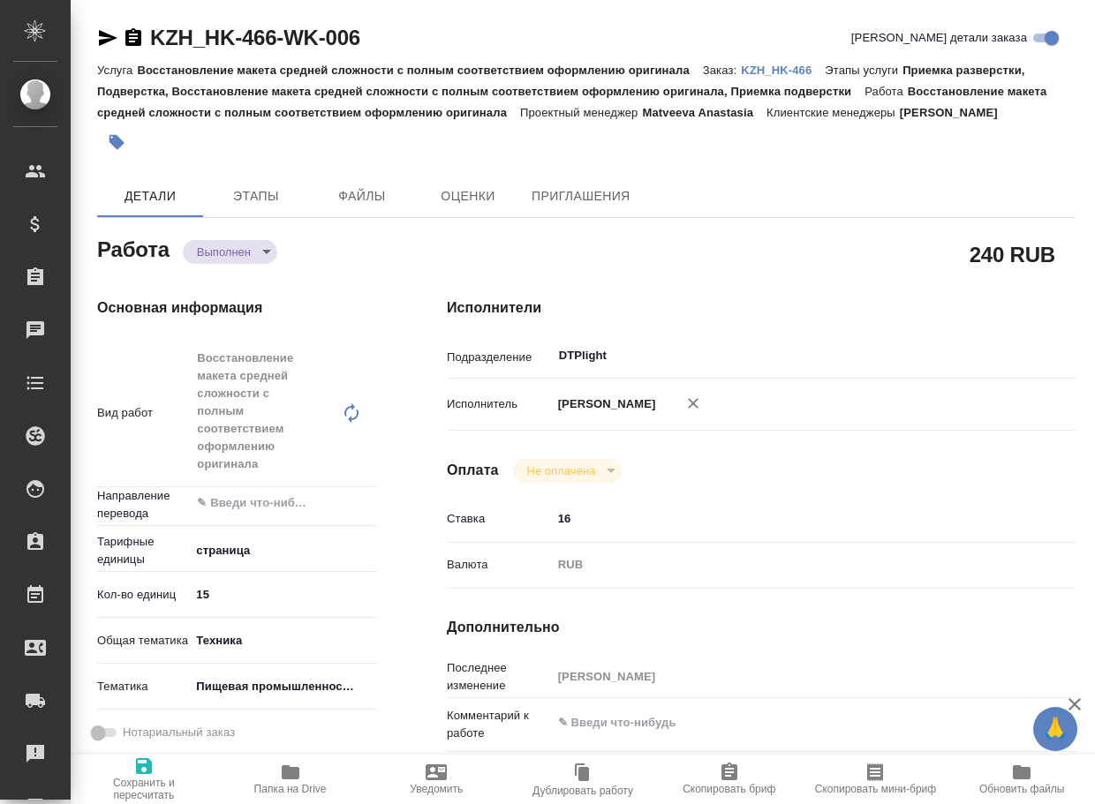
type textarea "x"
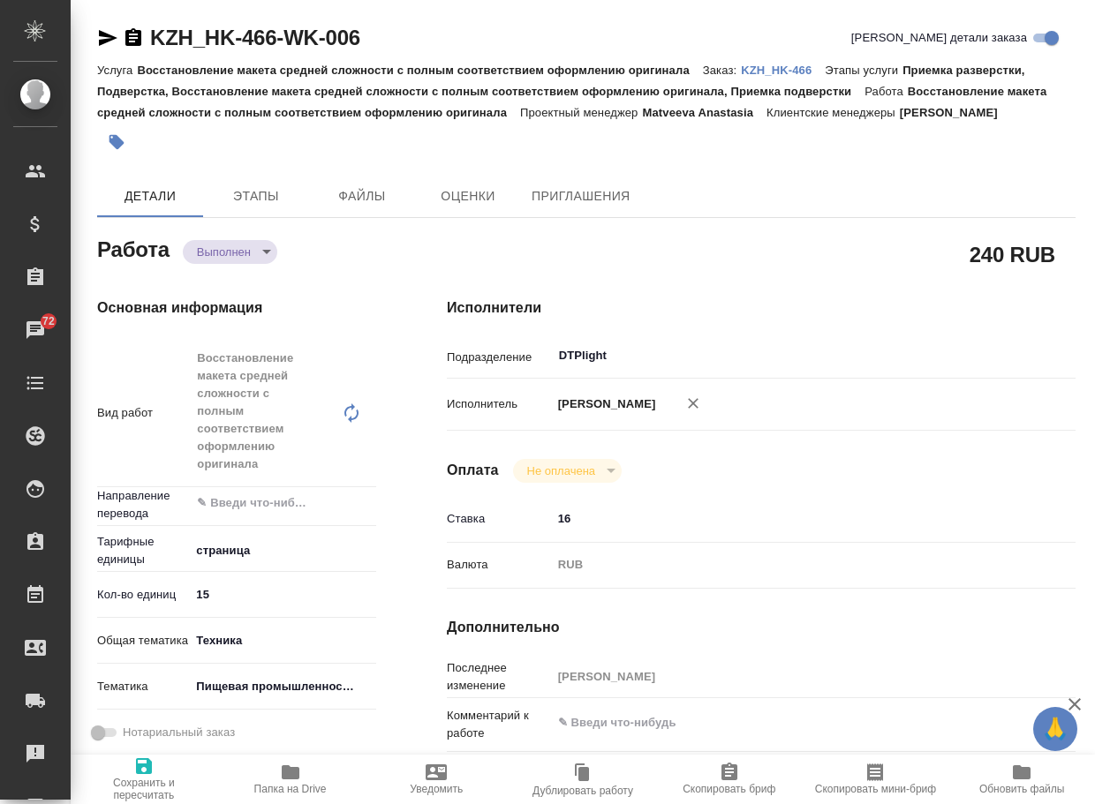
click at [226, 253] on body "🙏 .cls-1 fill:#fff; AWATERA Arsenyeva Vera Клиенты Спецификации Заказы 72 Чаты …" at bounding box center [547, 402] width 1095 height 804
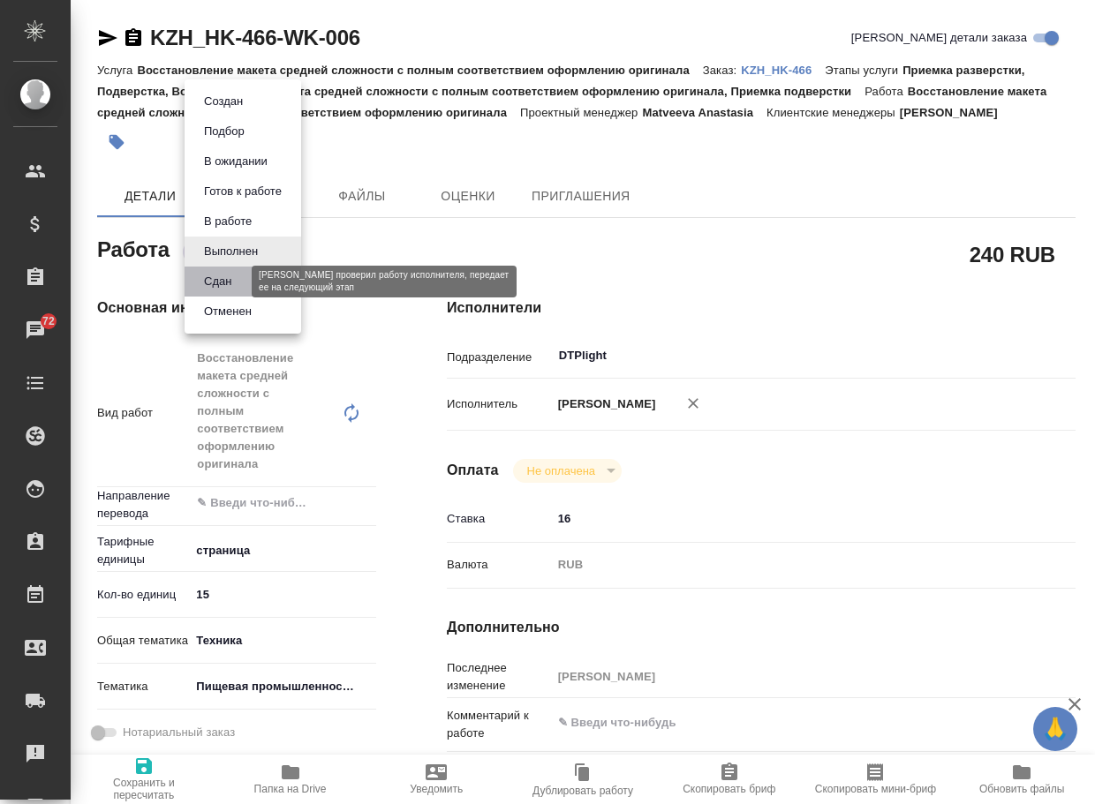
click at [225, 277] on button "Сдан" at bounding box center [218, 281] width 38 height 19
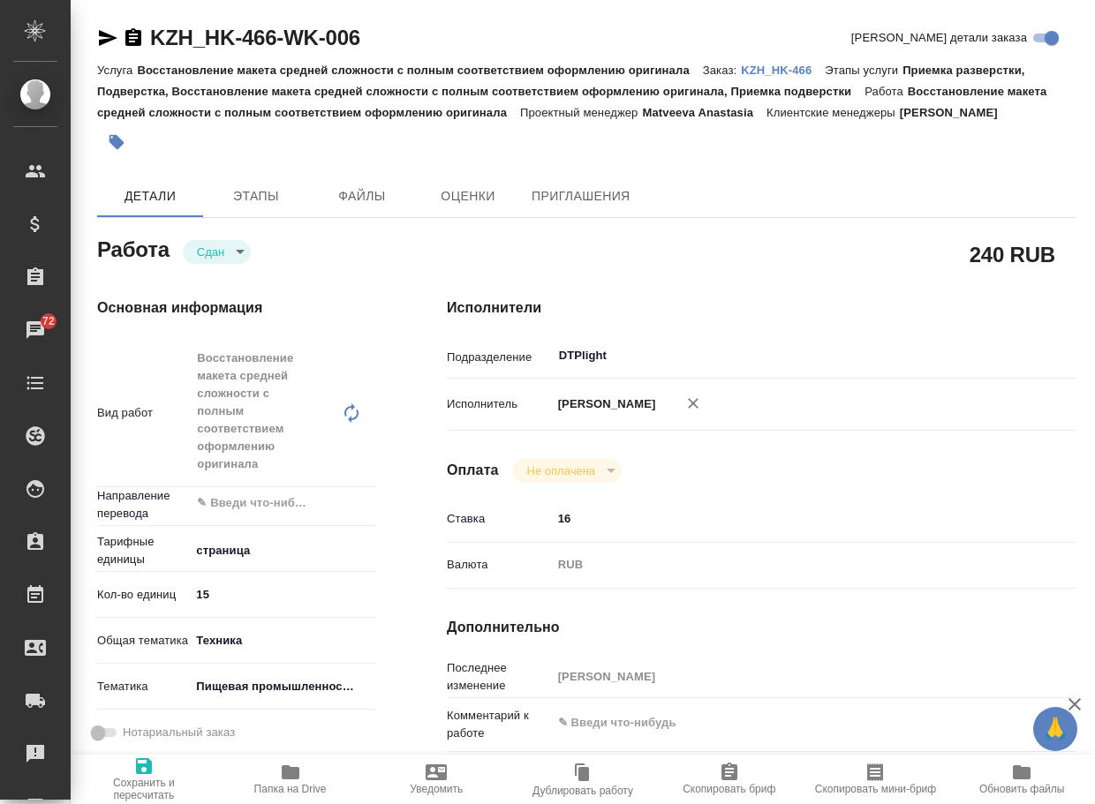
type textarea "x"
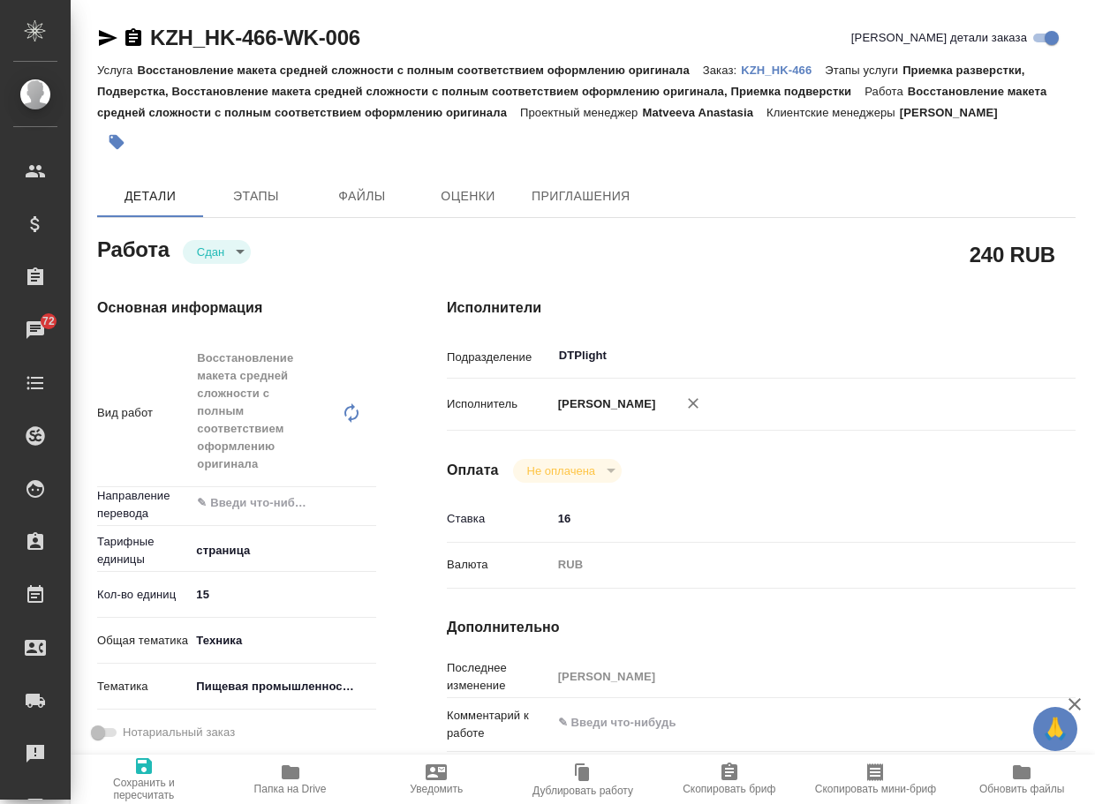
type textarea "x"
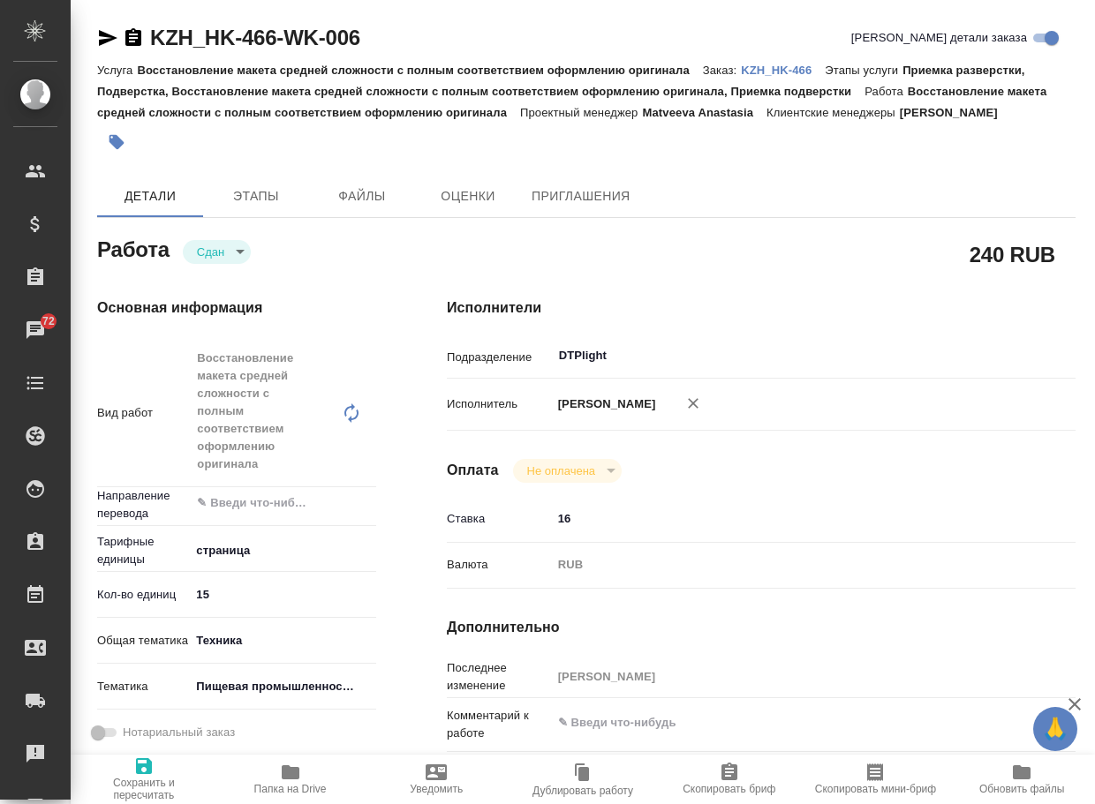
click at [758, 75] on p "KZH_HK-466" at bounding box center [783, 70] width 84 height 13
type textarea "x"
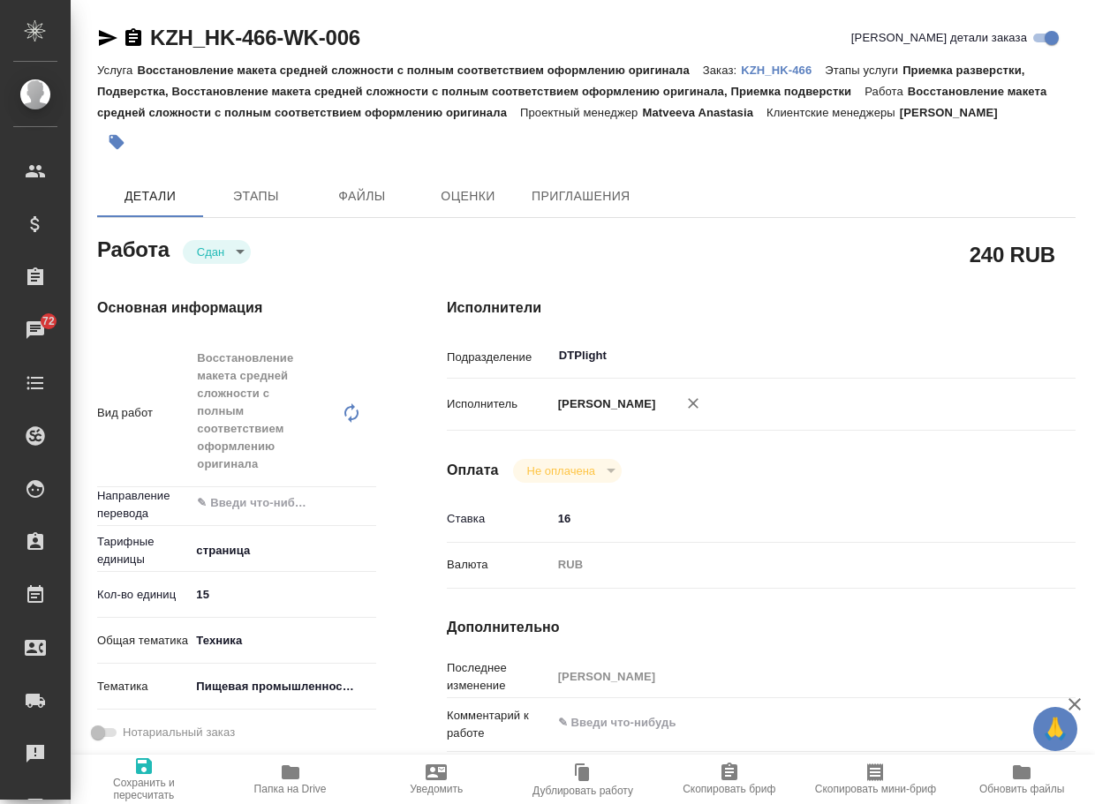
type textarea "x"
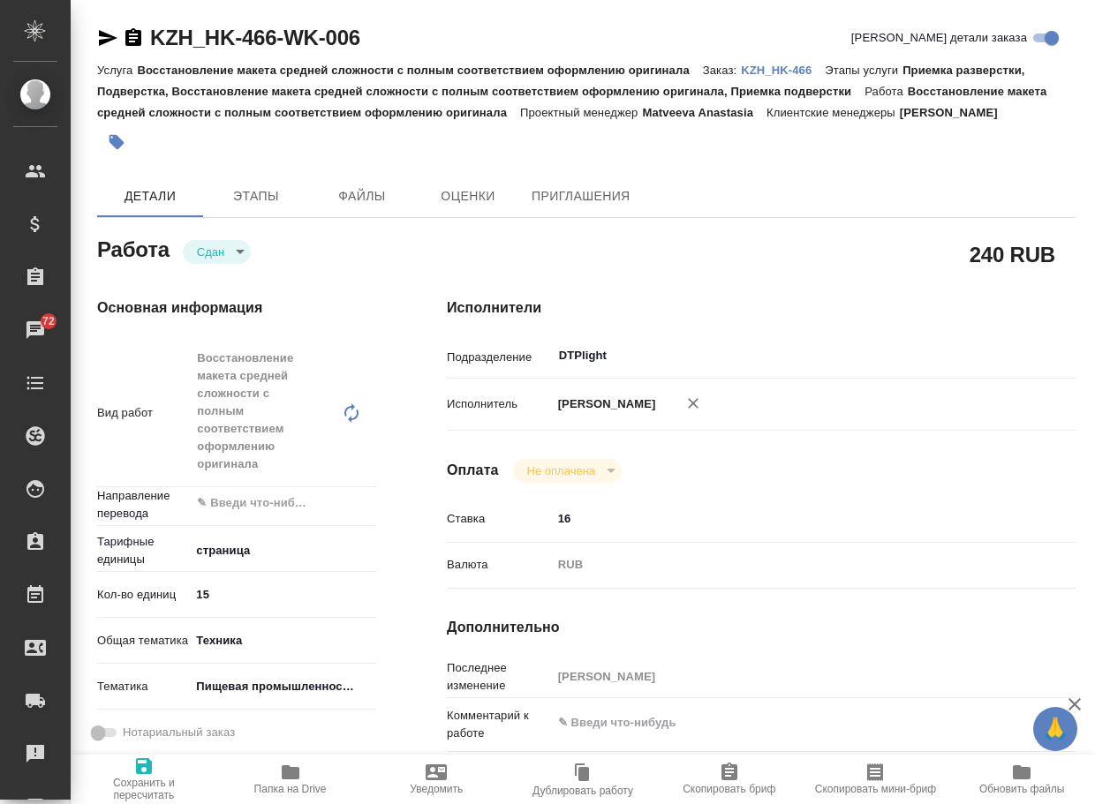
type textarea "x"
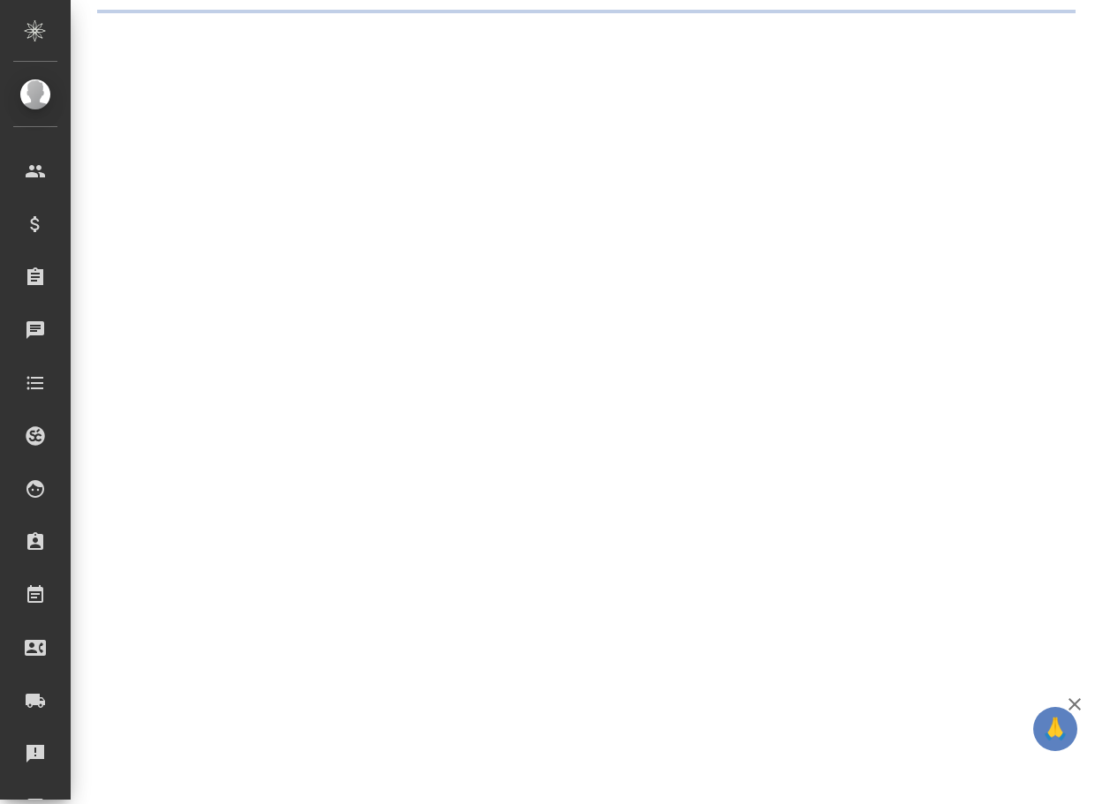
select select "RU"
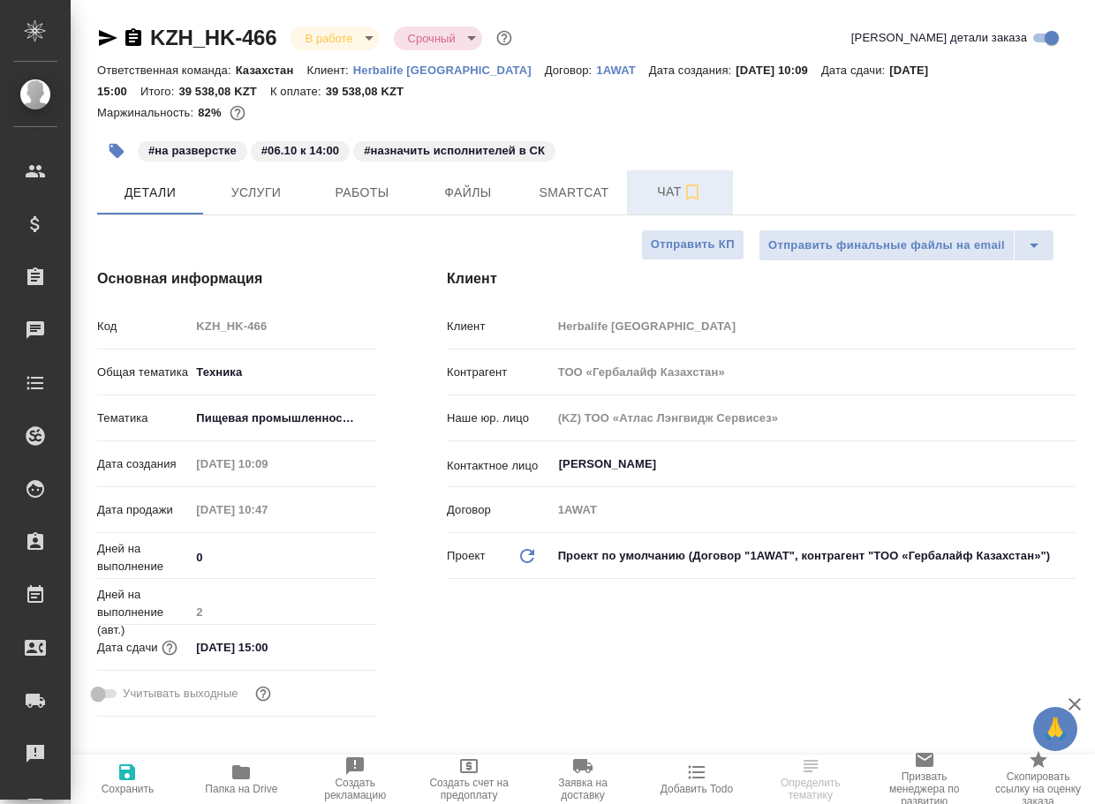
type textarea "x"
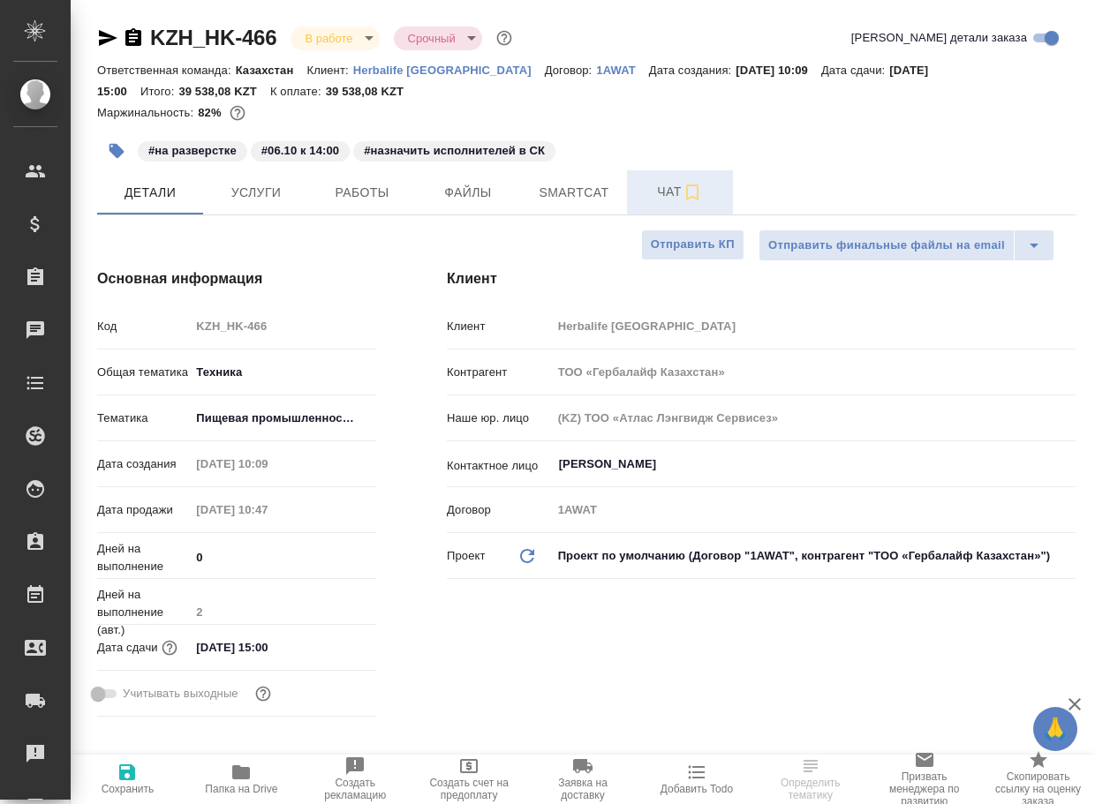
type textarea "x"
click at [667, 193] on span "Чат" at bounding box center [680, 192] width 85 height 22
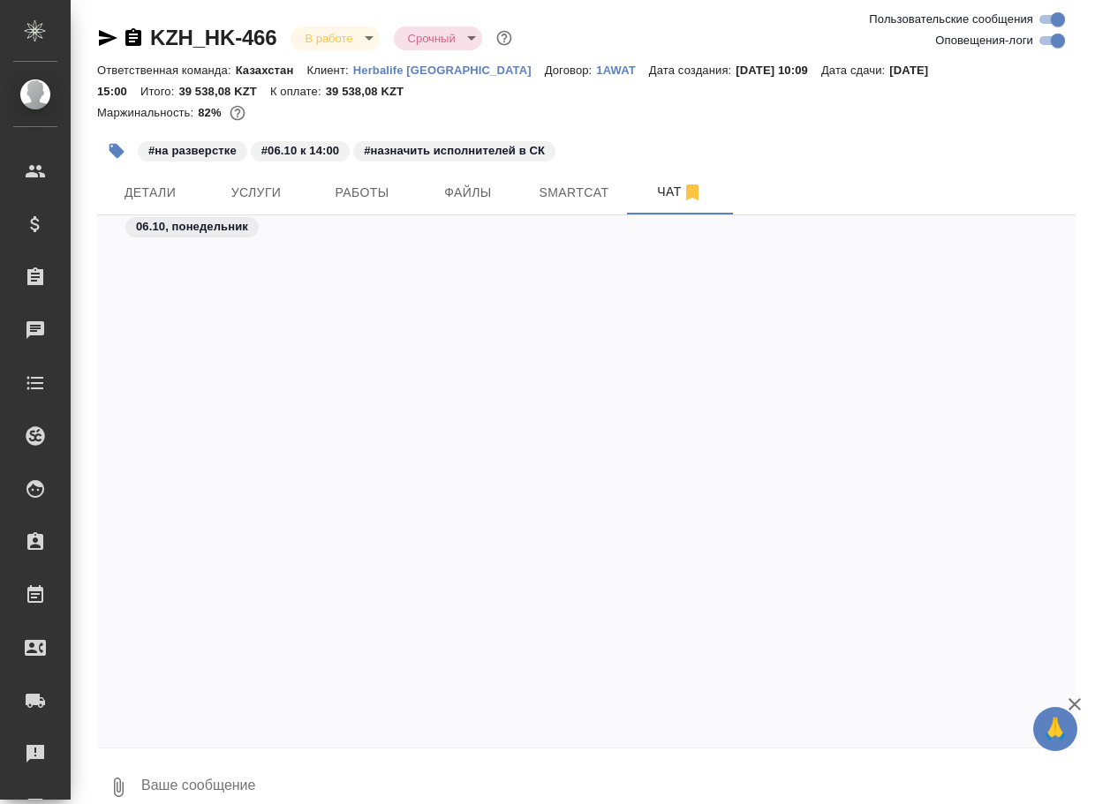
scroll to position [9991, 0]
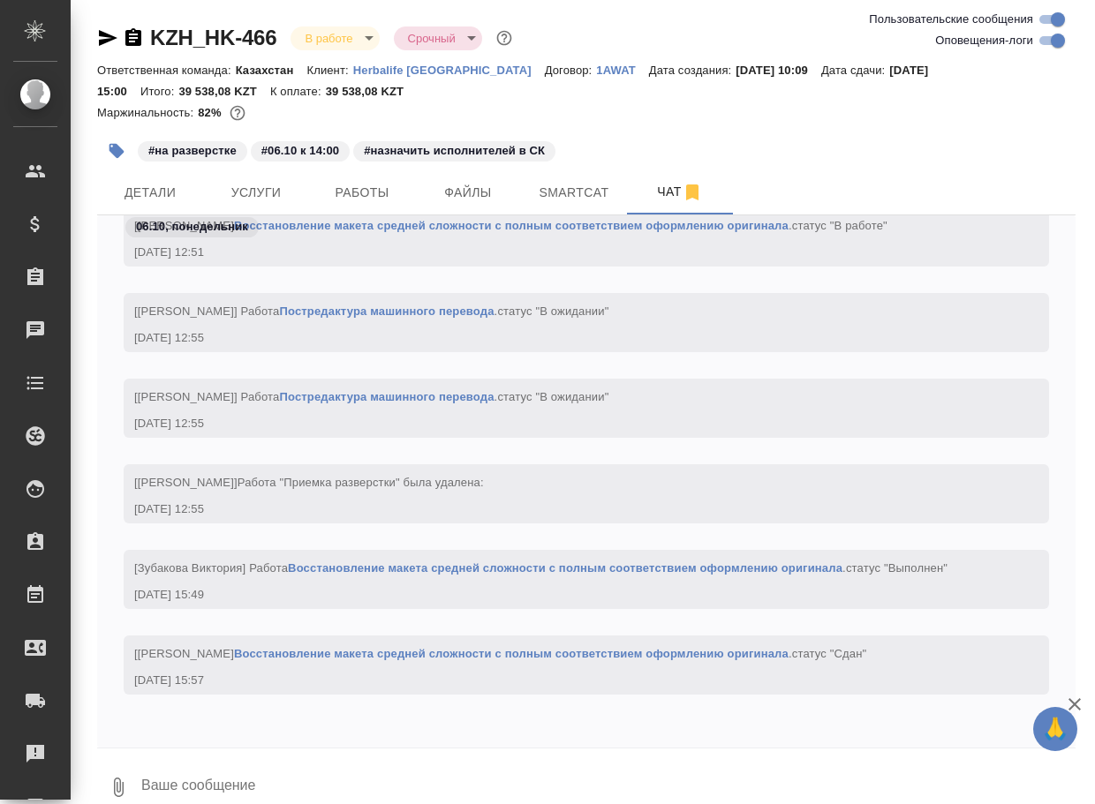
click at [256, 786] on textarea at bounding box center [608, 788] width 936 height 60
paste textarea "https://drive.awatera.com/apps/files/files?dir=/Shares/HK/Orders/KZH_HK-466/For…"
type textarea "https://drive.awatera.com/apps/files/files?dir=/Shares/HK/Orders/KZH_HK-466/For…"
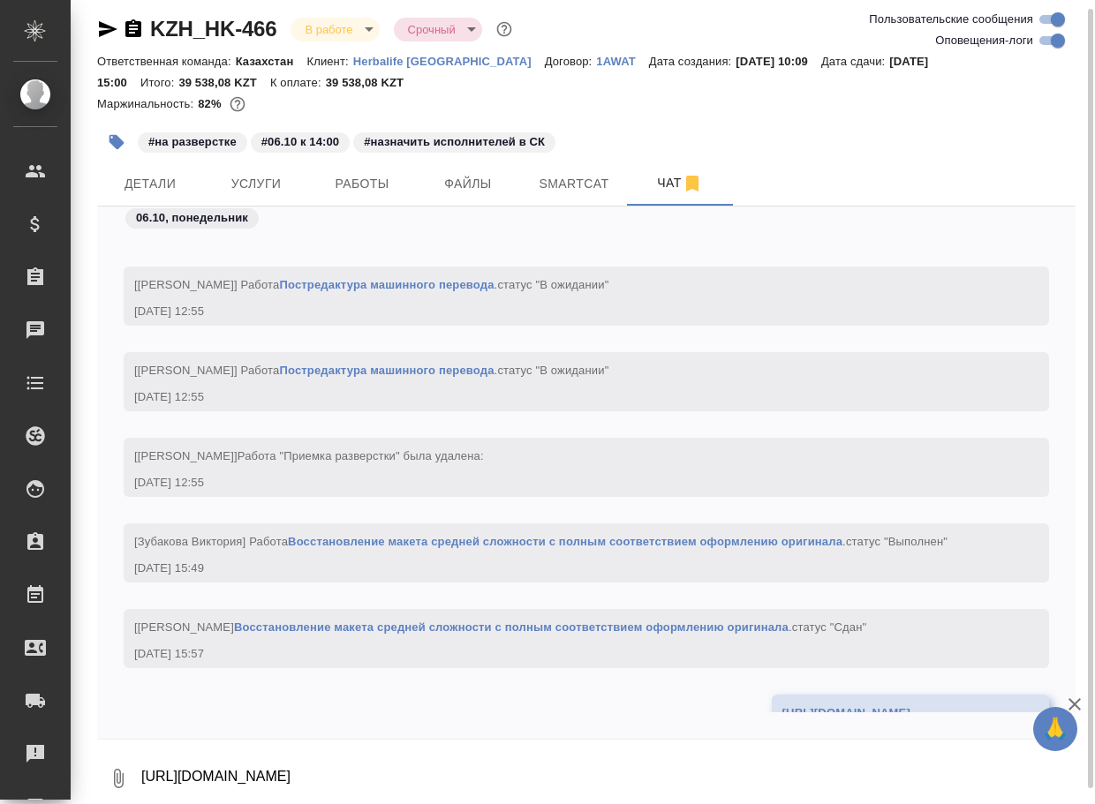
scroll to position [10077, 0]
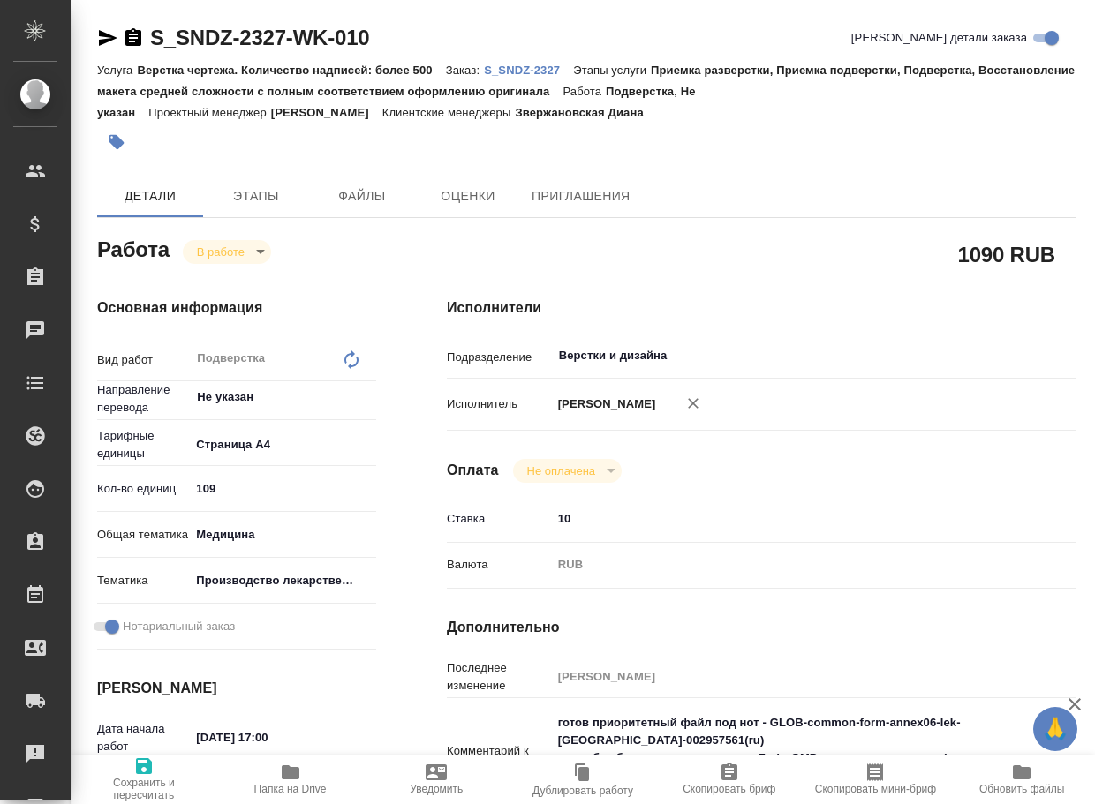
type textarea "x"
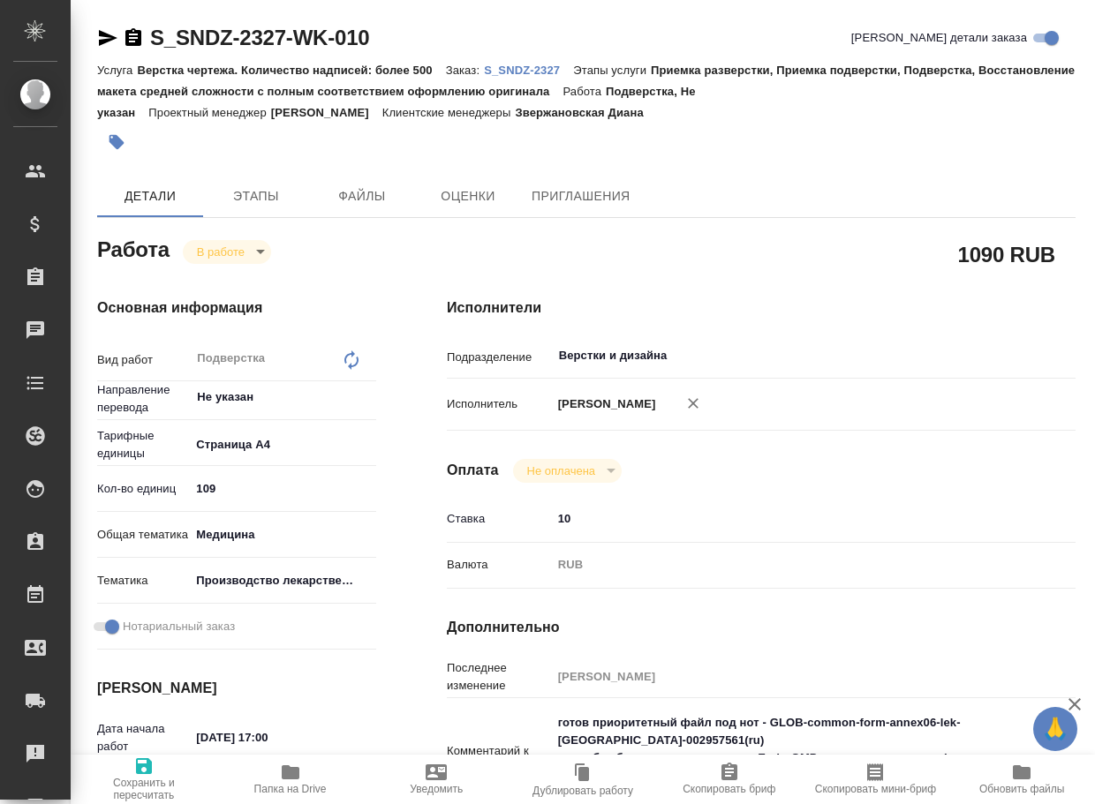
type textarea "x"
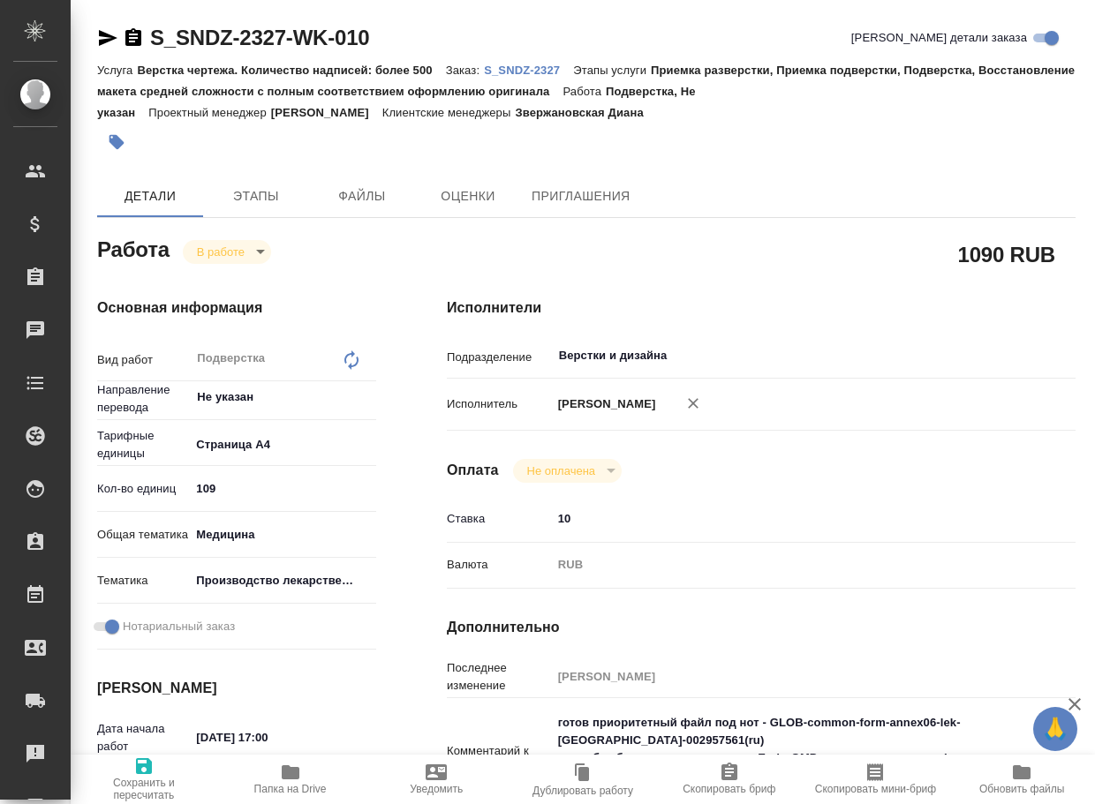
type textarea "x"
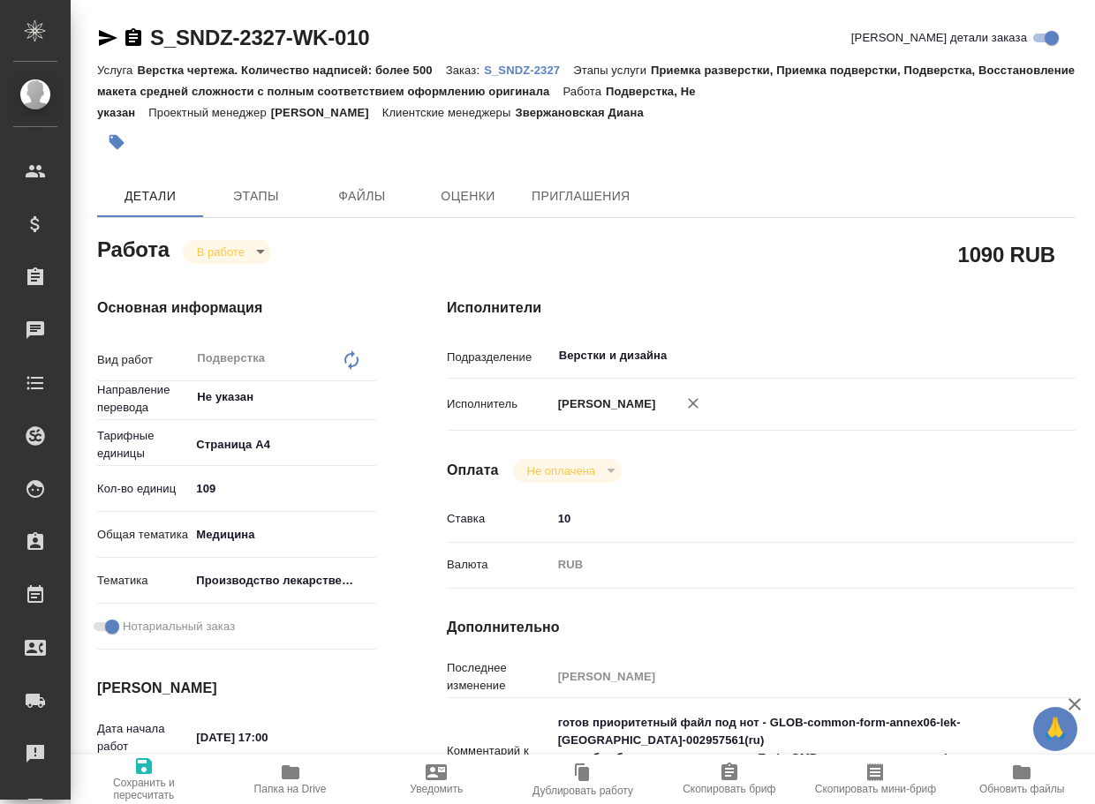
type textarea "x"
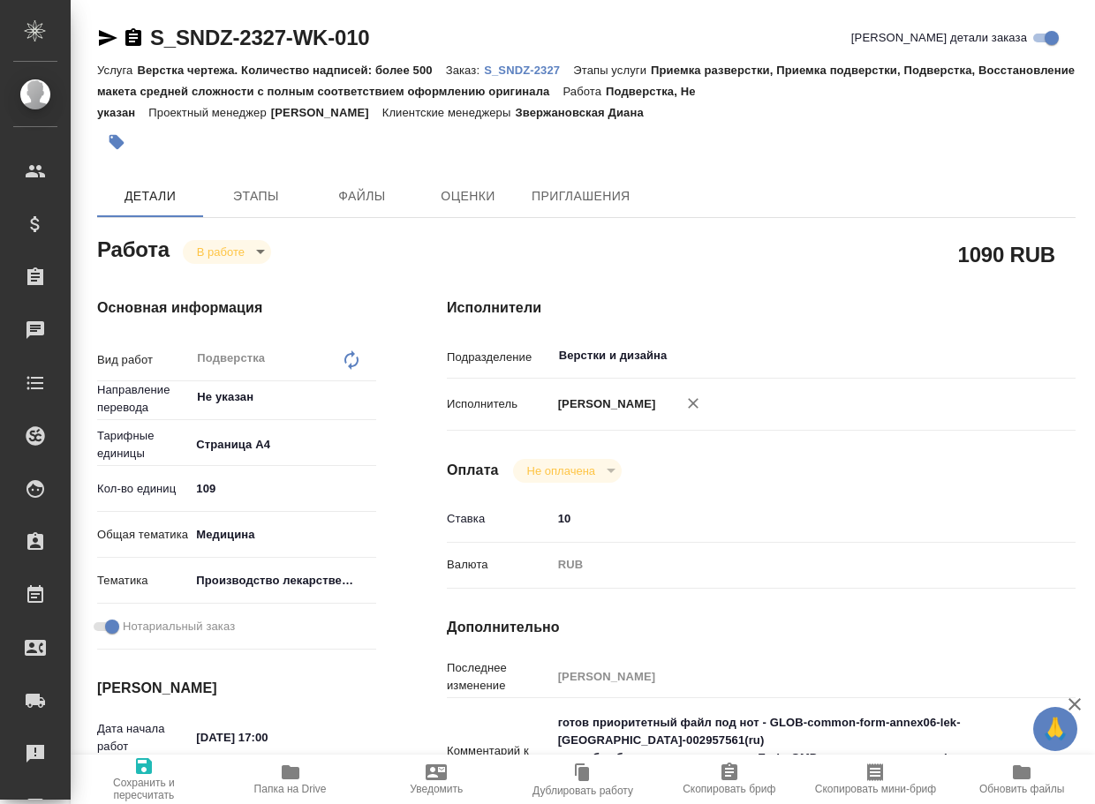
type textarea "x"
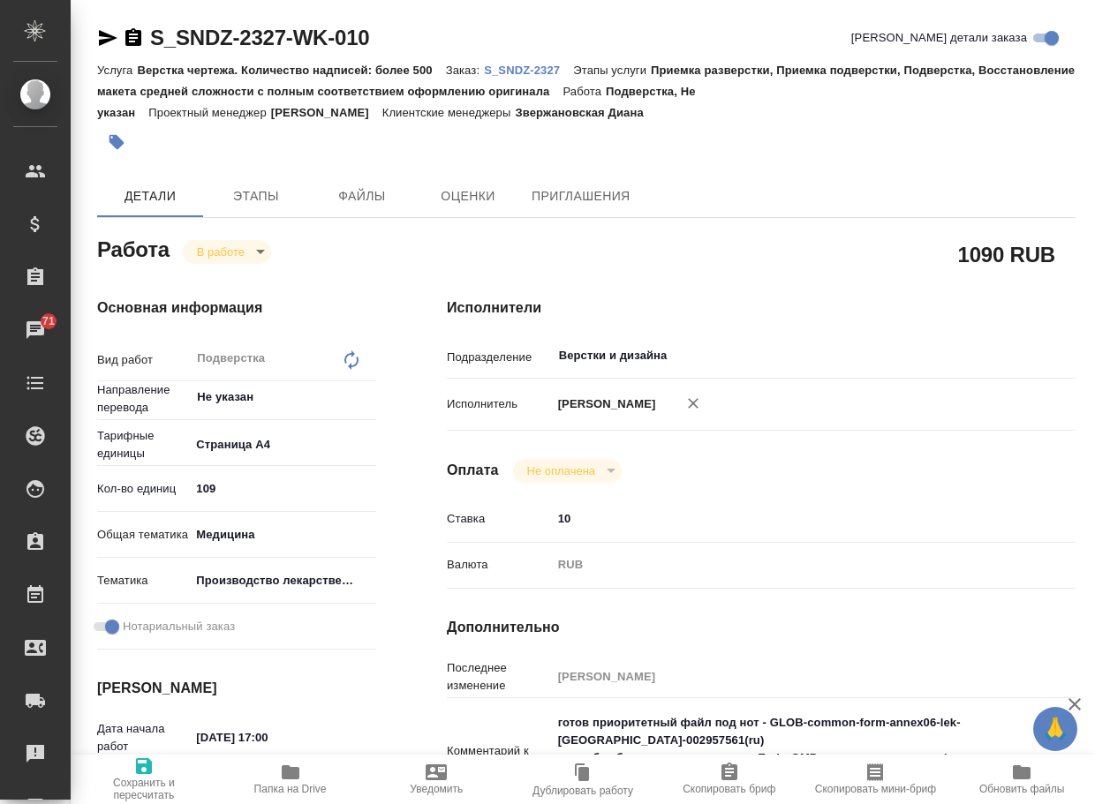
type textarea "x"
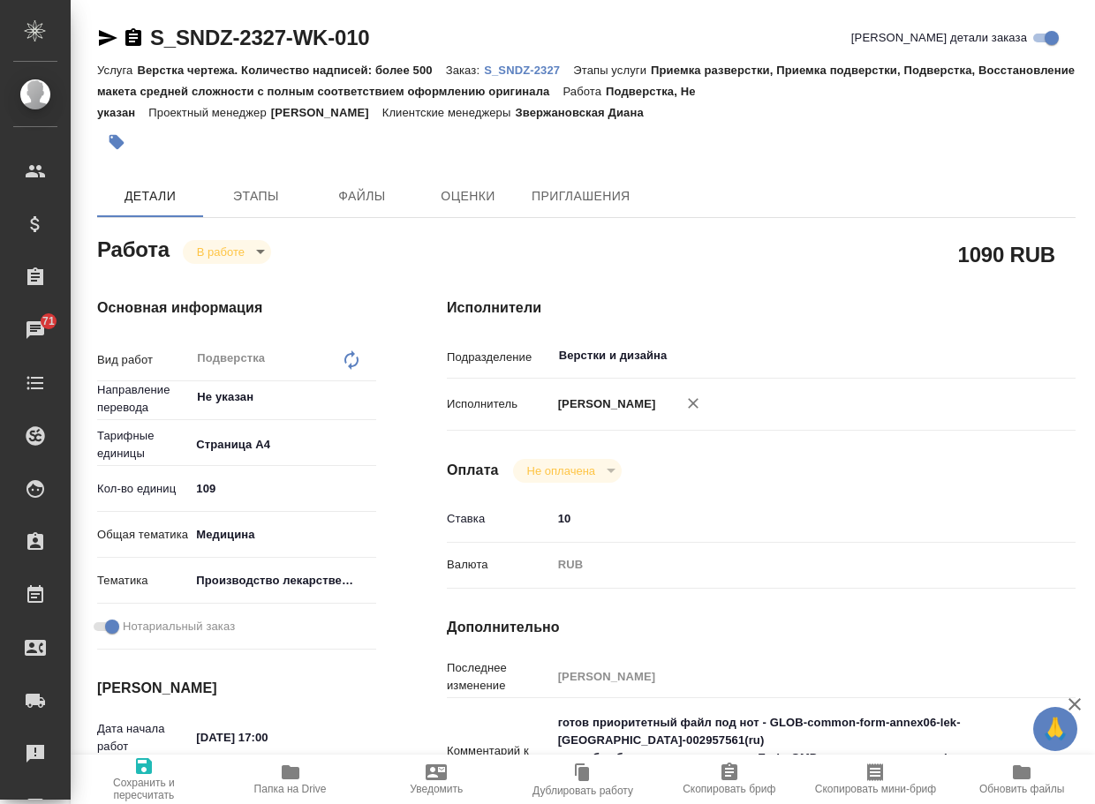
type textarea "x"
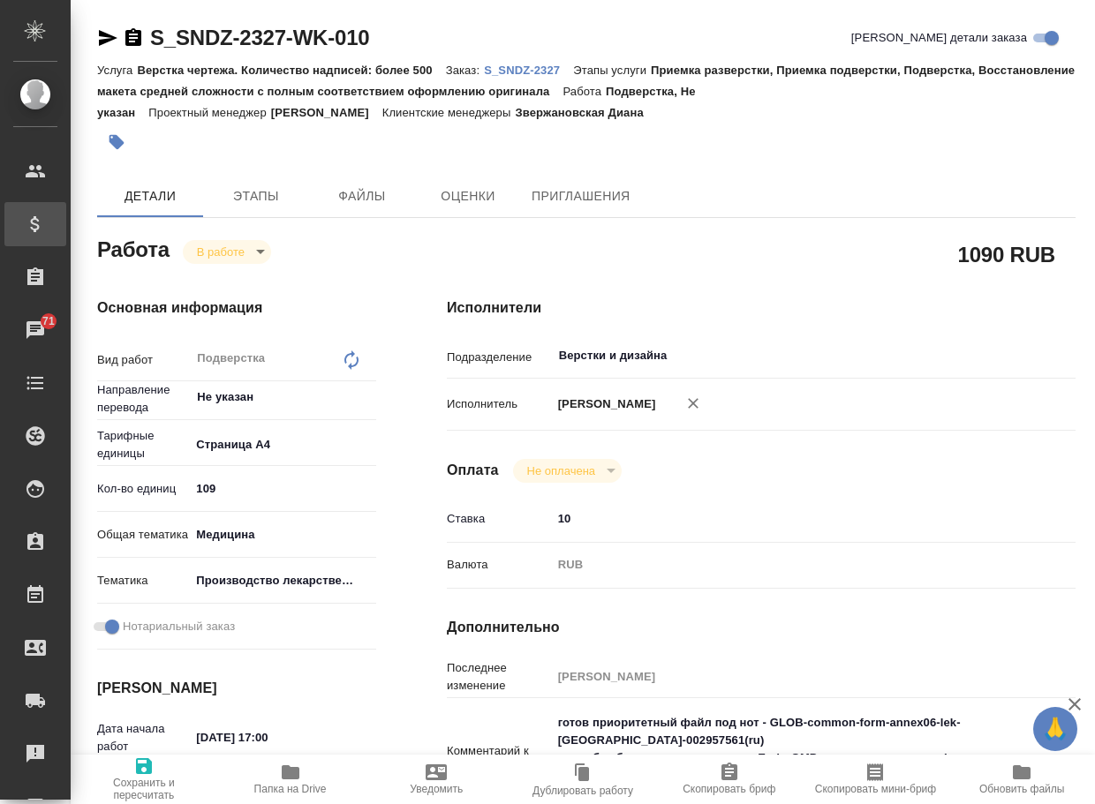
type textarea "x"
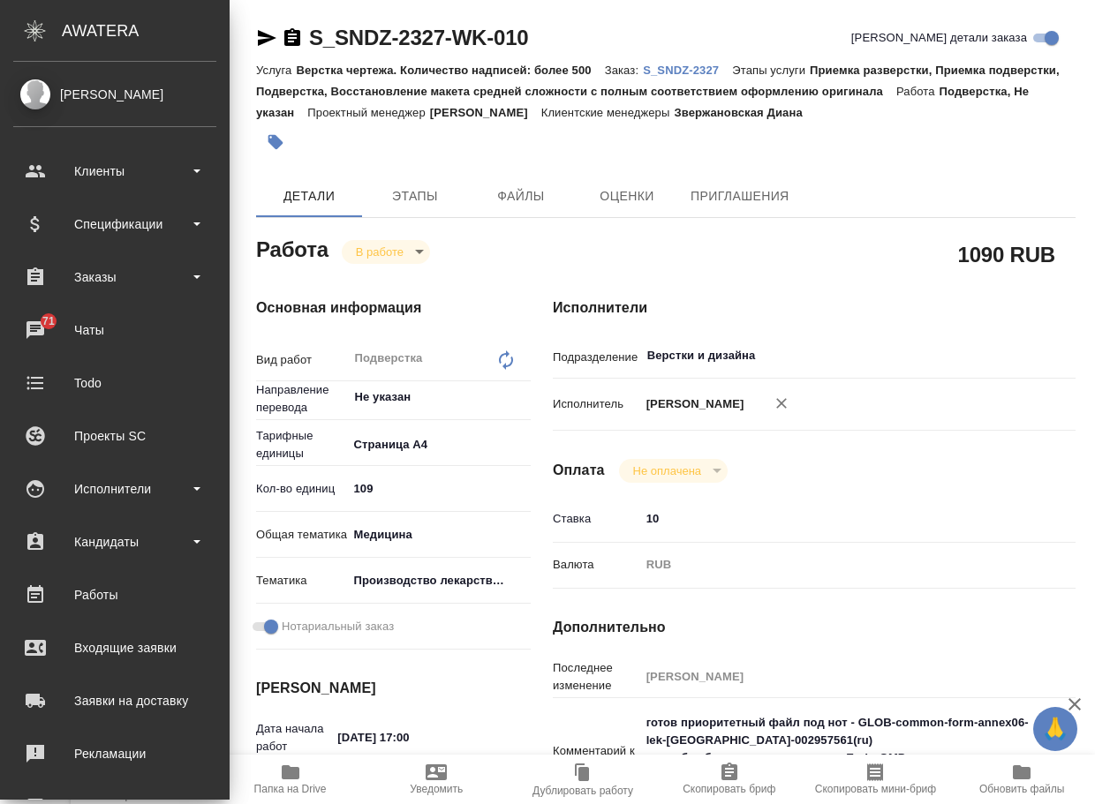
type textarea "x"
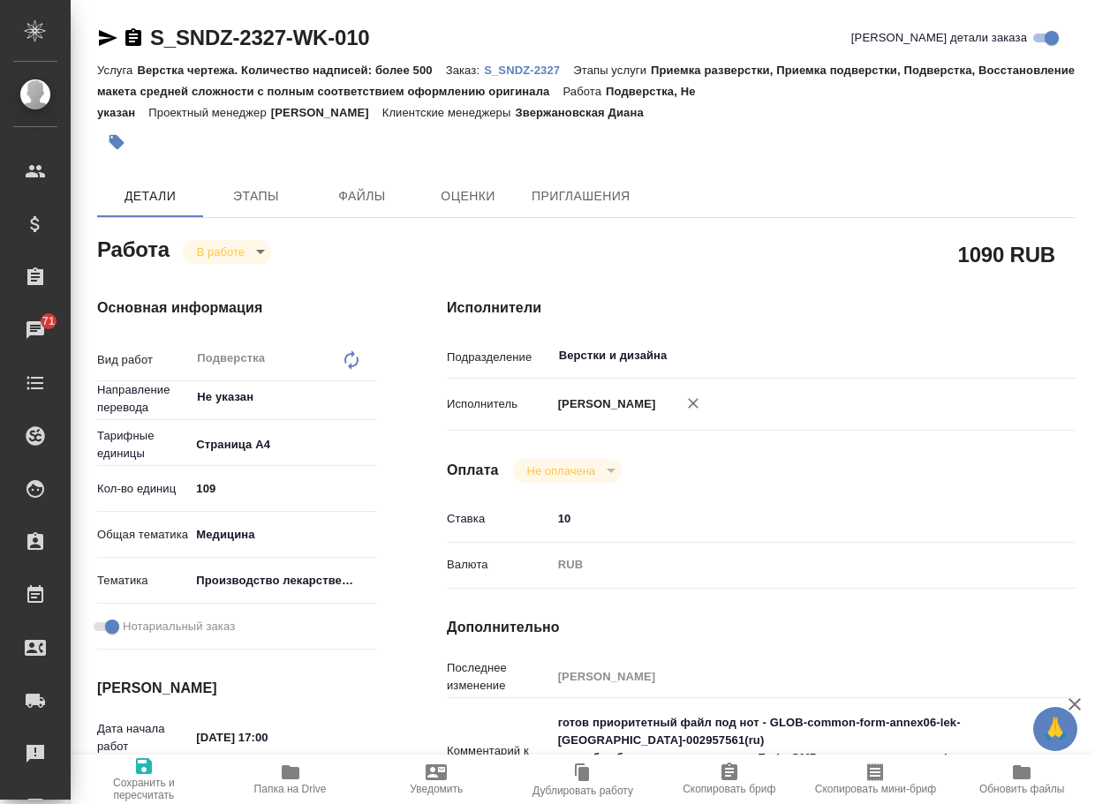
click at [302, 781] on span "Папка на Drive" at bounding box center [290, 779] width 125 height 34
type textarea "x"
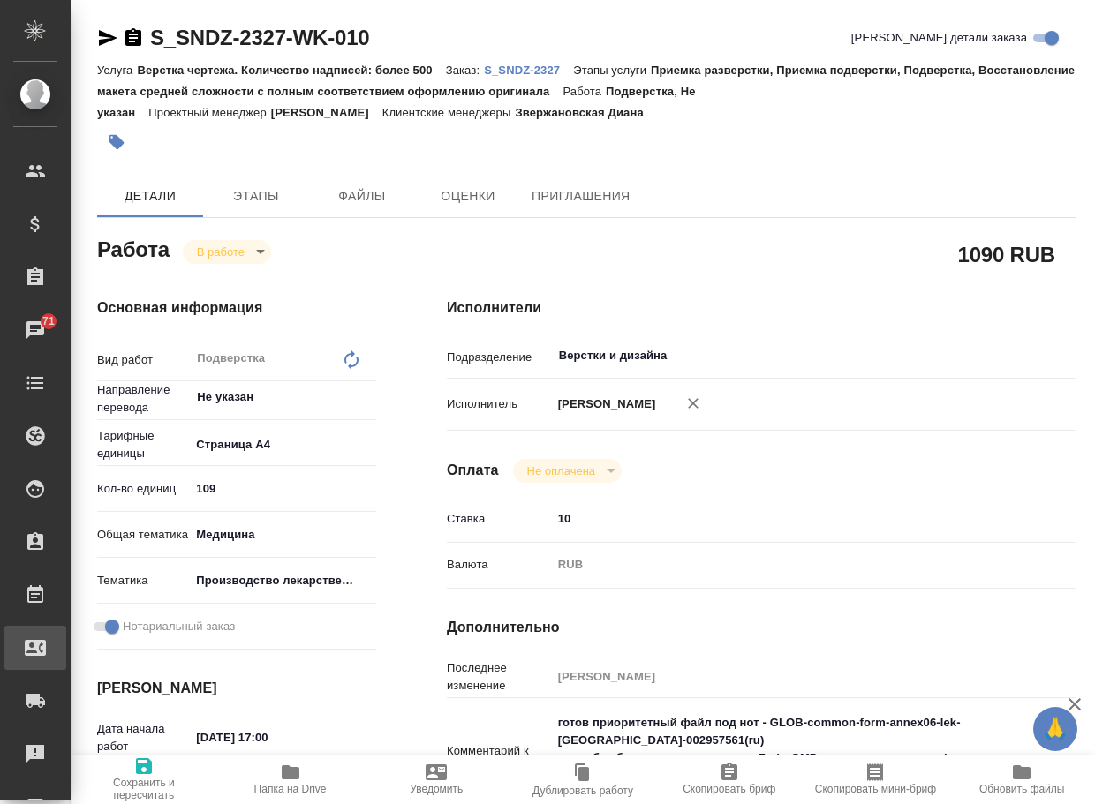
type textarea "x"
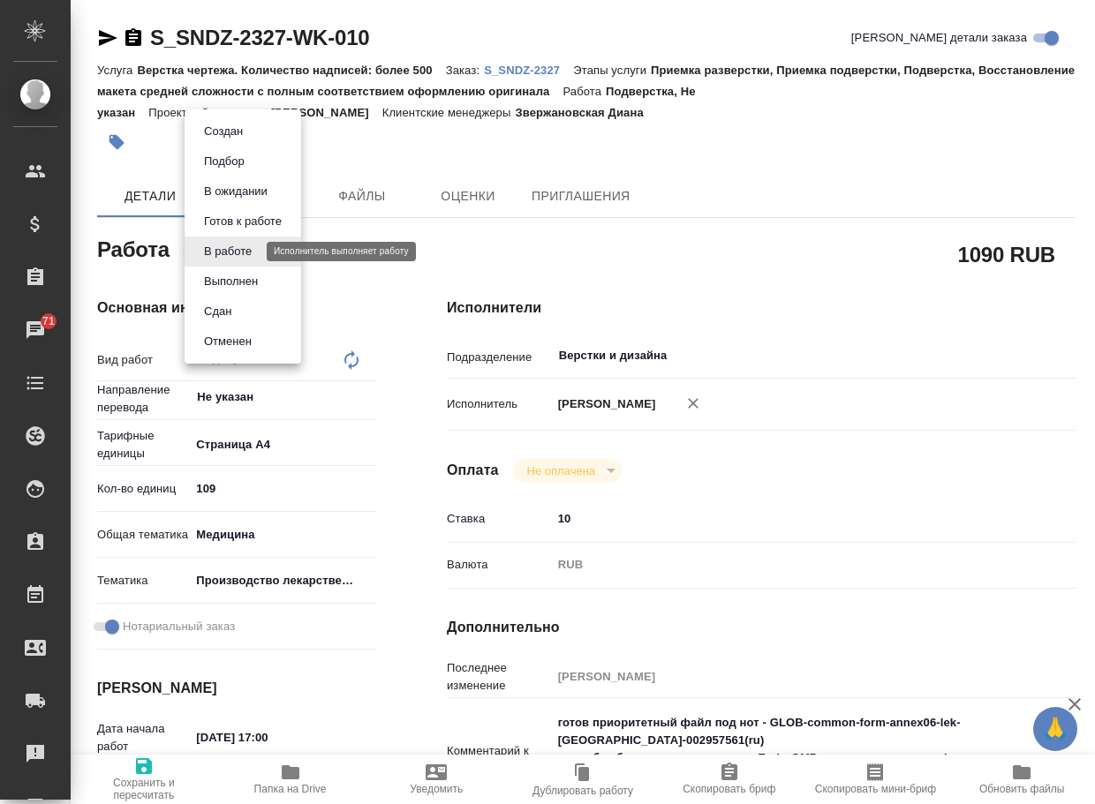
click at [220, 251] on body "🙏 .cls-1 fill:#fff; AWATERA Arsenyeva Vera Клиенты Спецификации Заказы 71 Чаты …" at bounding box center [547, 402] width 1095 height 804
click at [228, 278] on button "Выполнен" at bounding box center [231, 281] width 64 height 19
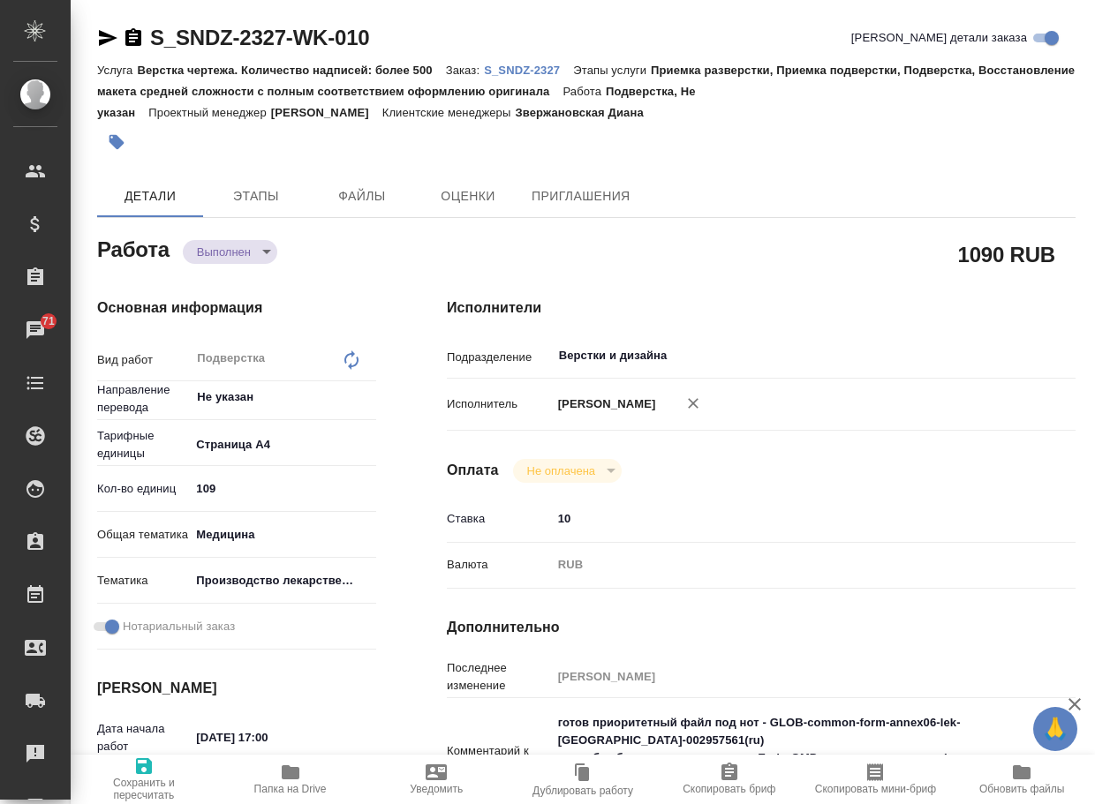
type textarea "x"
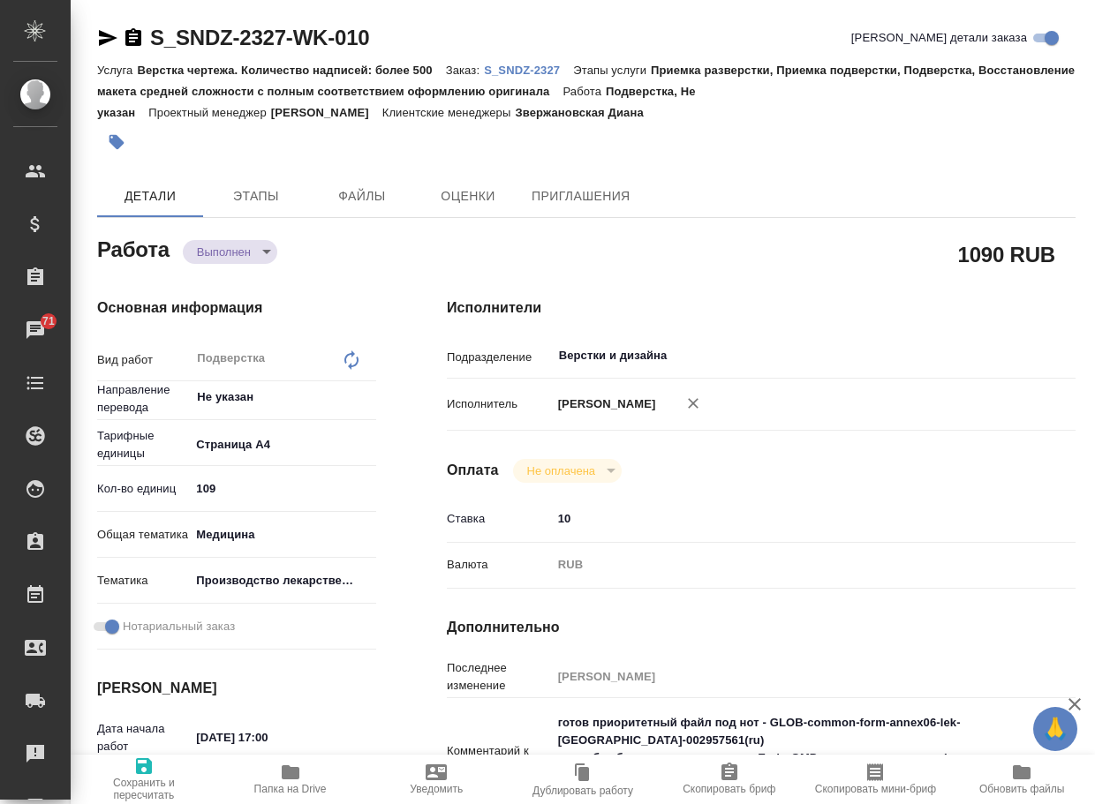
type textarea "x"
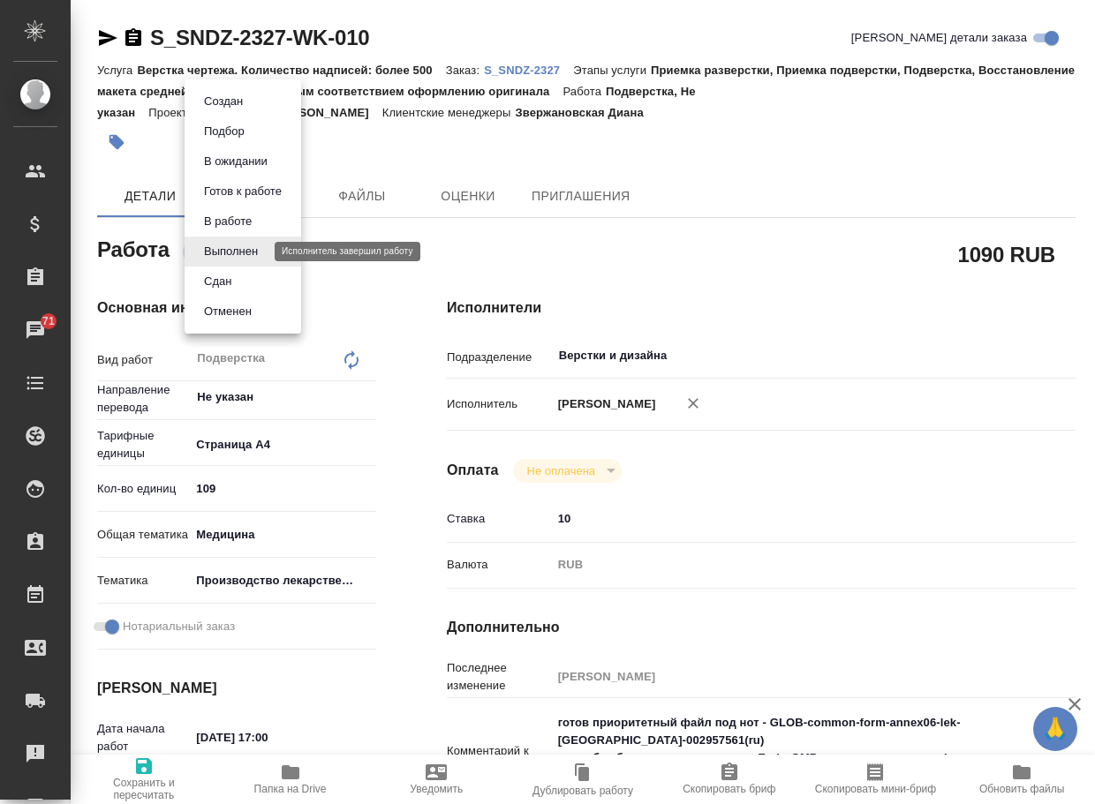
click at [236, 255] on body "🙏 .cls-1 fill:#fff; AWATERA Arsenyeva Vera Клиенты Спецификации Заказы 71 Чаты …" at bounding box center [547, 402] width 1095 height 804
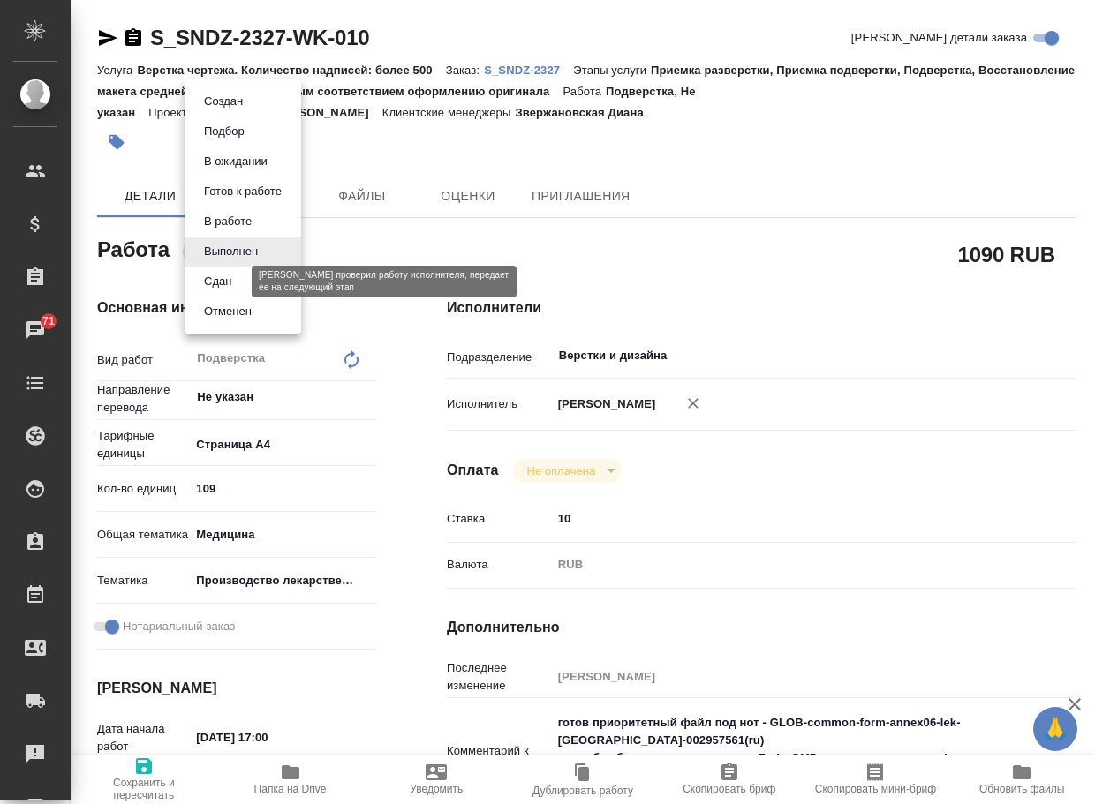
type textarea "x"
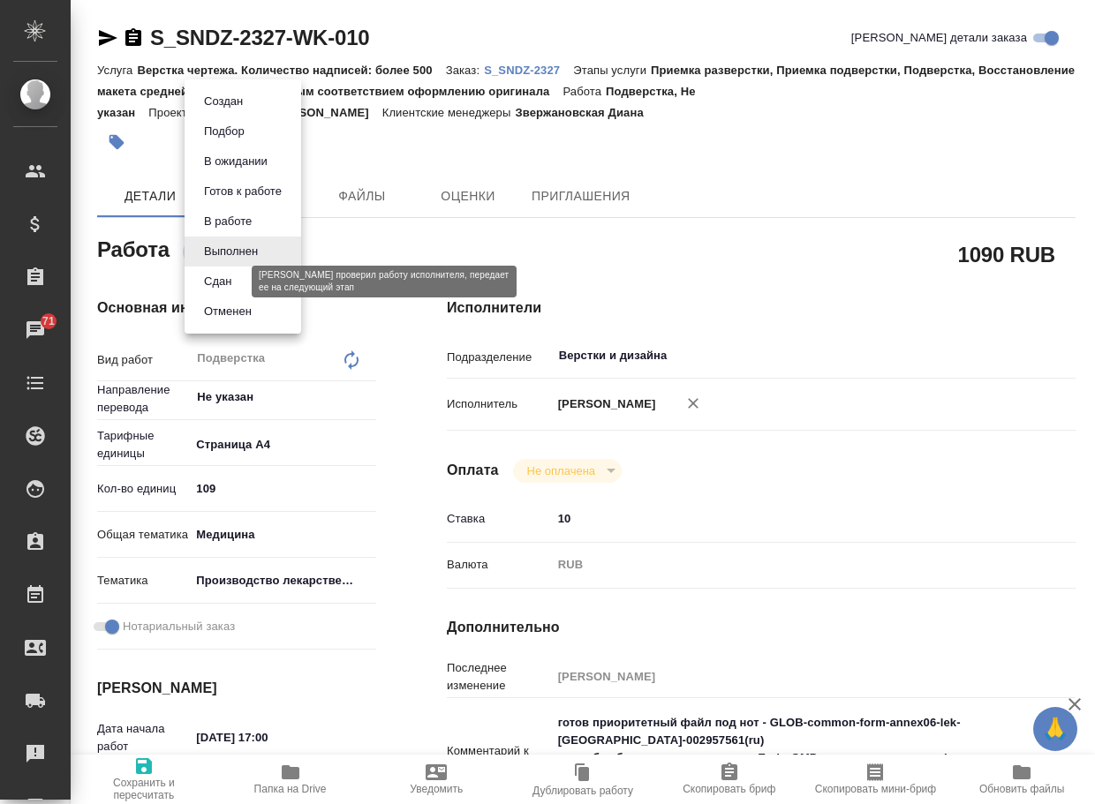
click at [233, 277] on button "Сдан" at bounding box center [218, 281] width 38 height 19
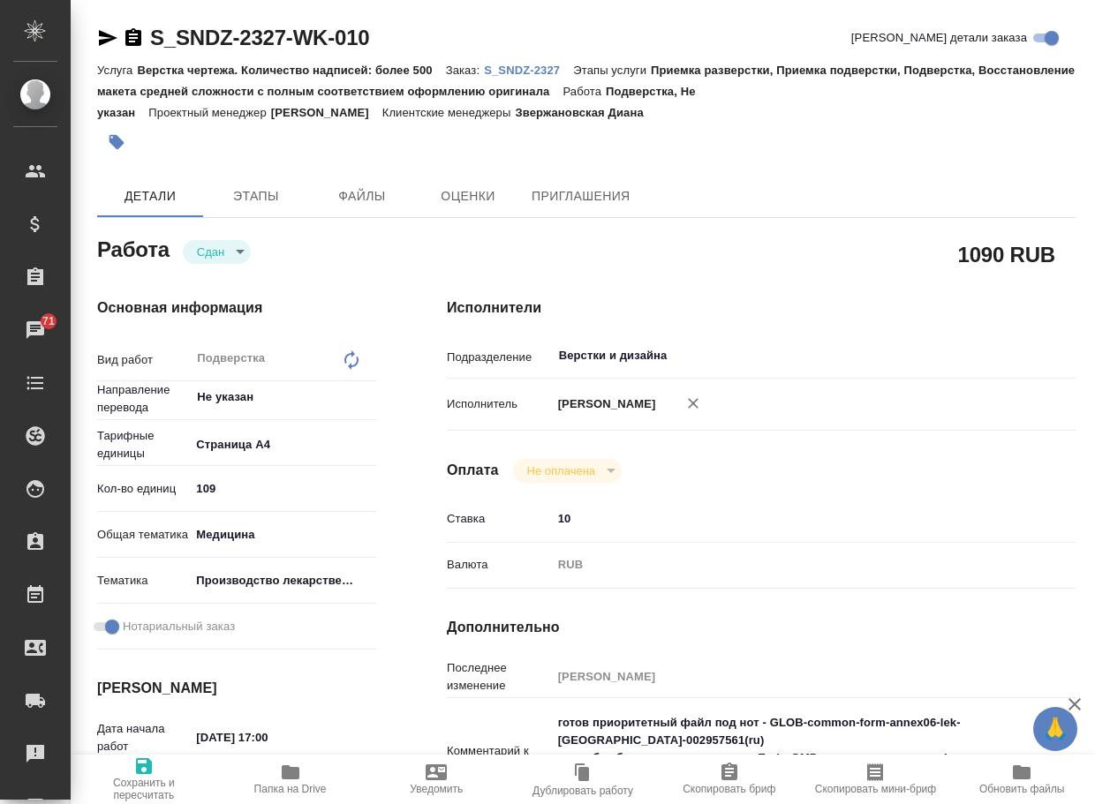
type textarea "x"
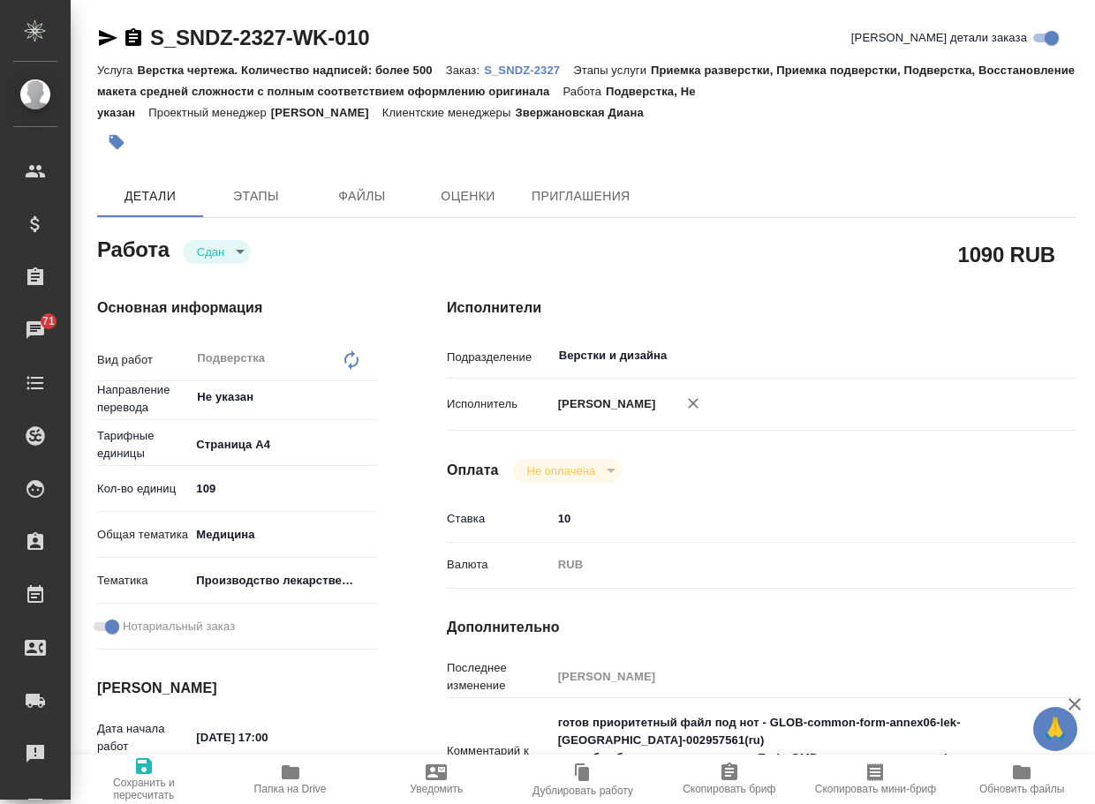
type textarea "x"
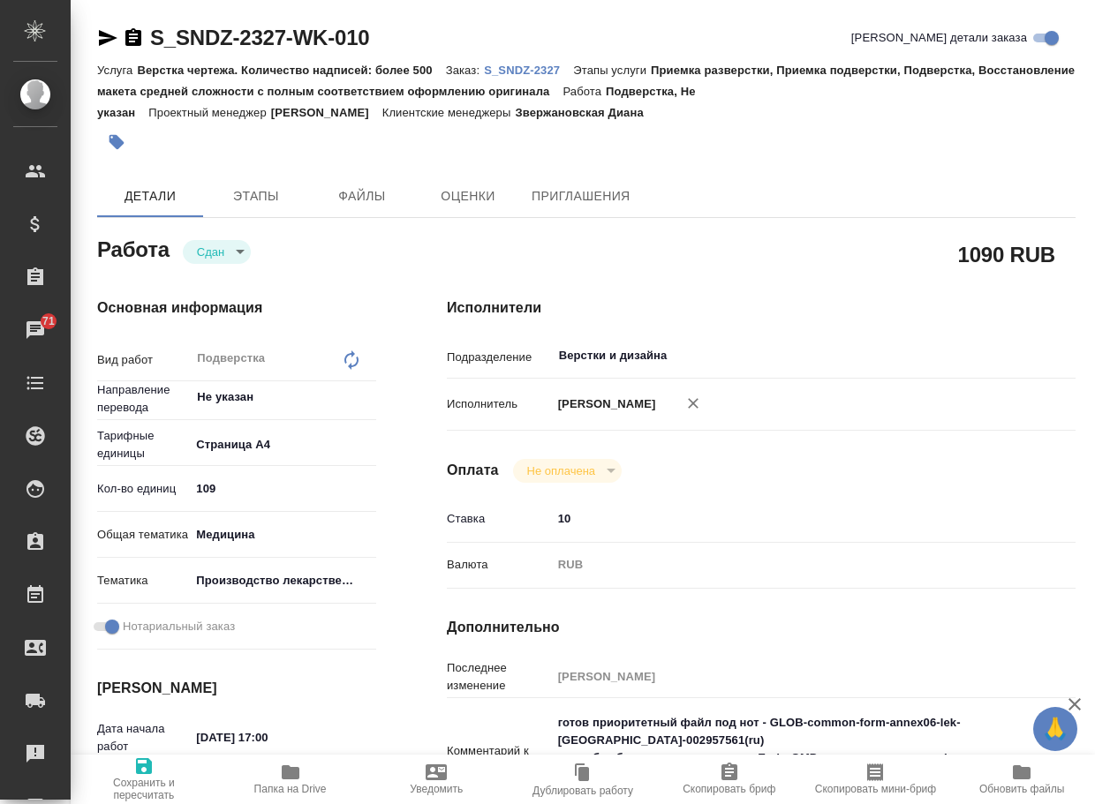
click at [559, 64] on p "S_SNDZ-2327" at bounding box center [528, 70] width 89 height 13
type textarea "x"
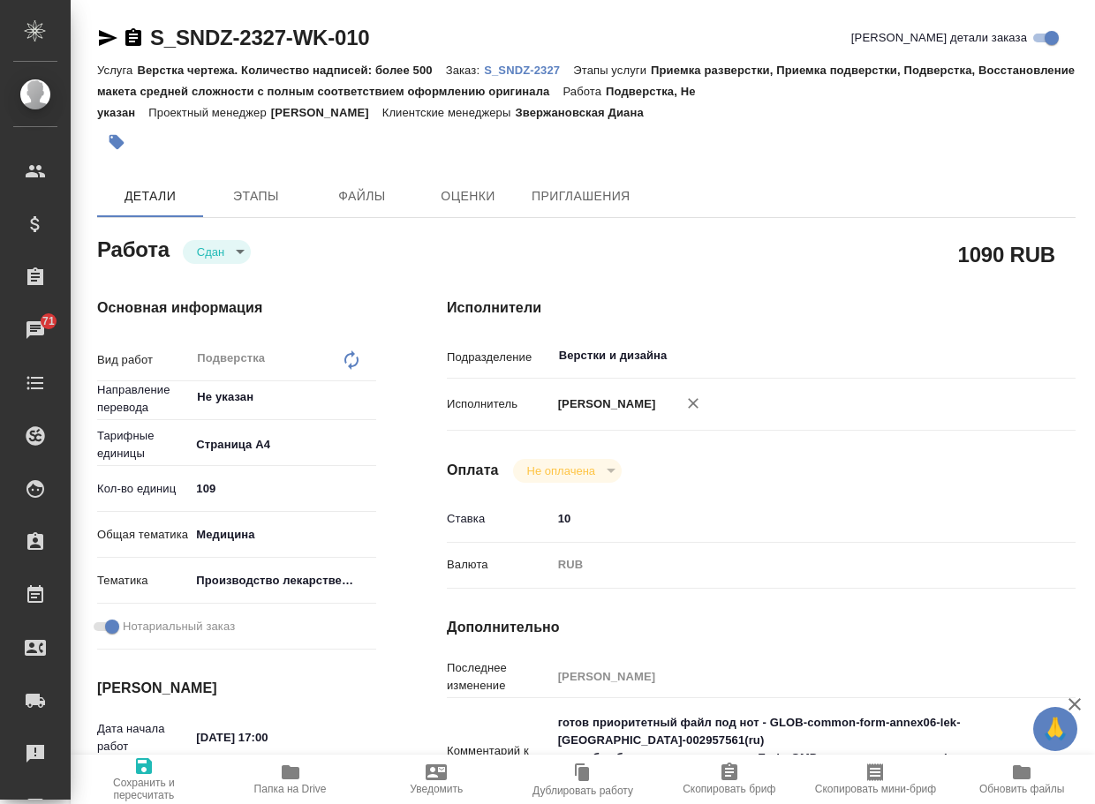
type textarea "x"
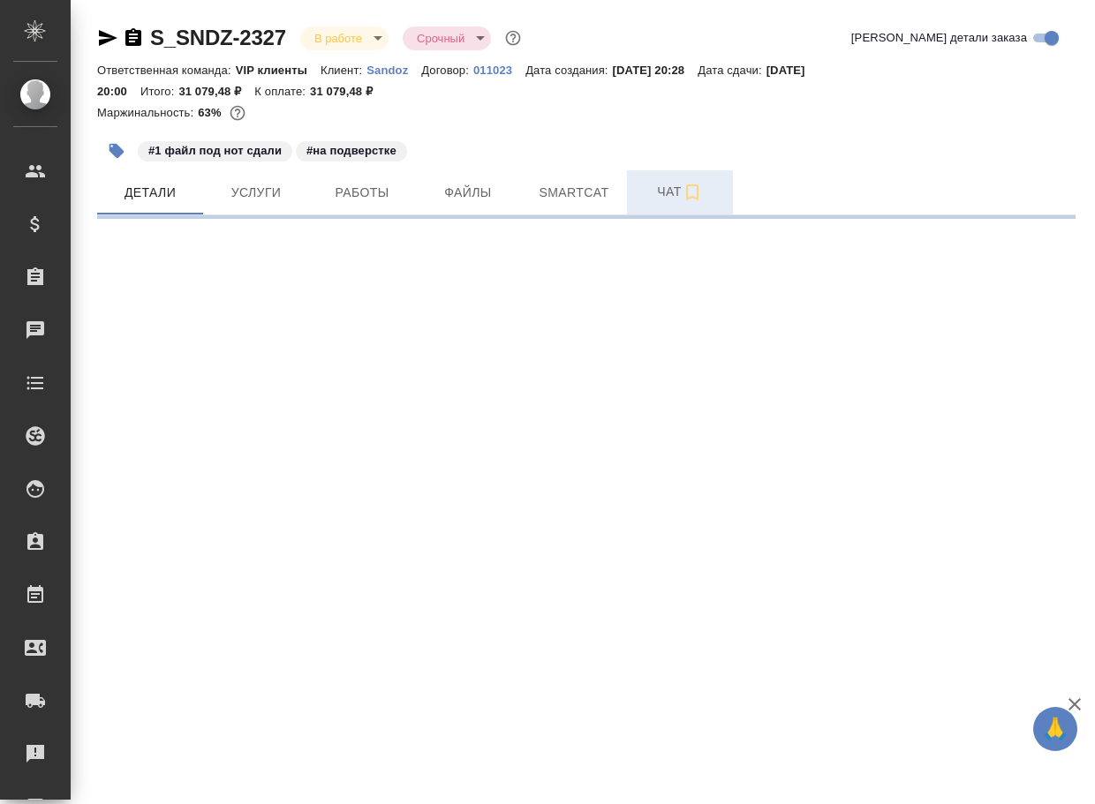
select select "RU"
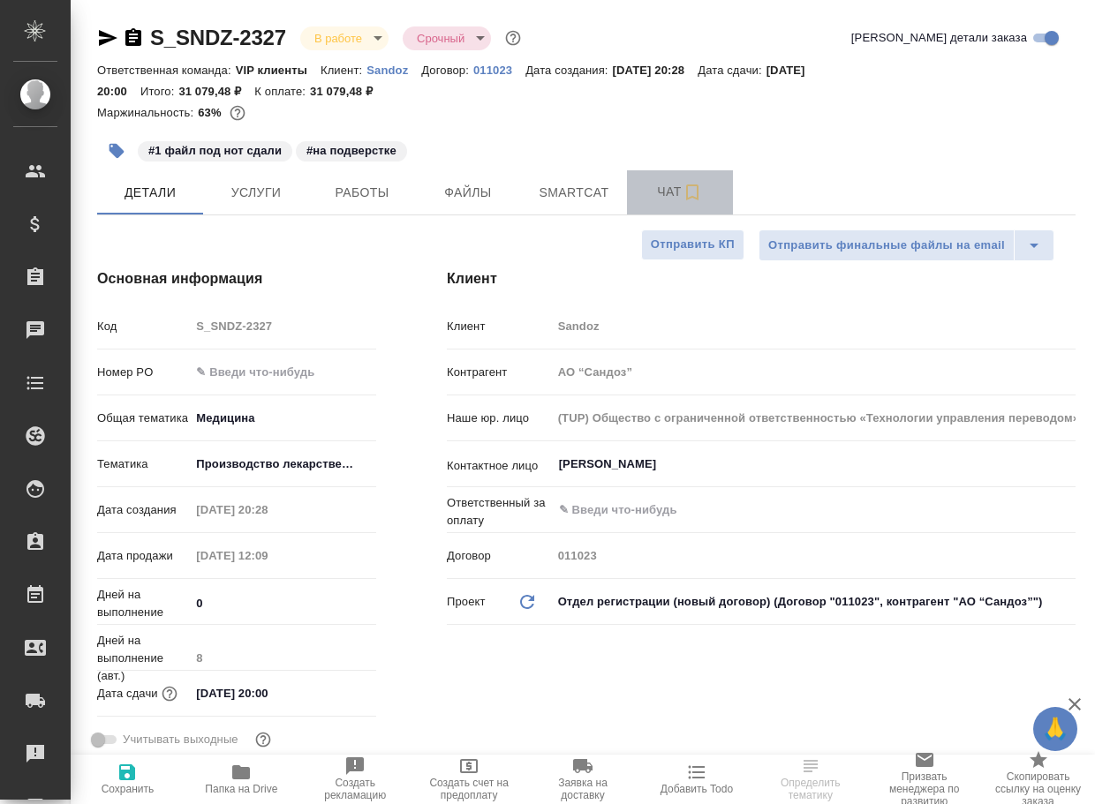
click at [664, 192] on span "Чат" at bounding box center [680, 192] width 85 height 22
type textarea "x"
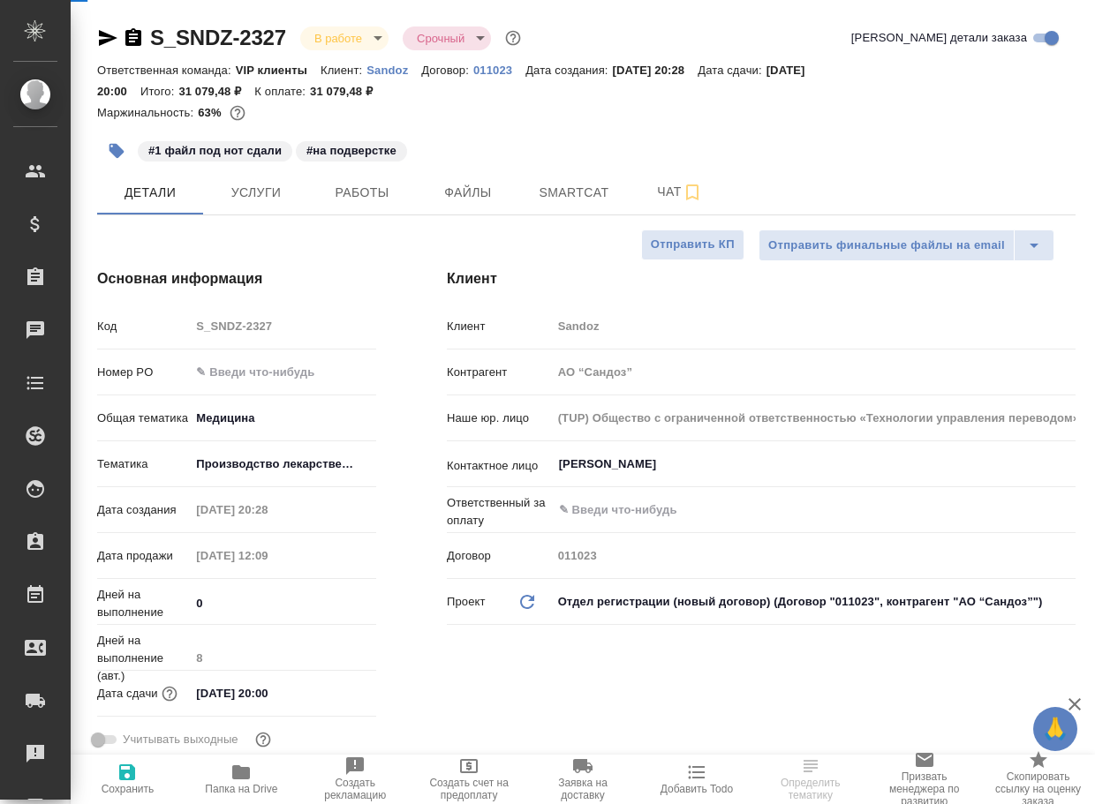
type textarea "x"
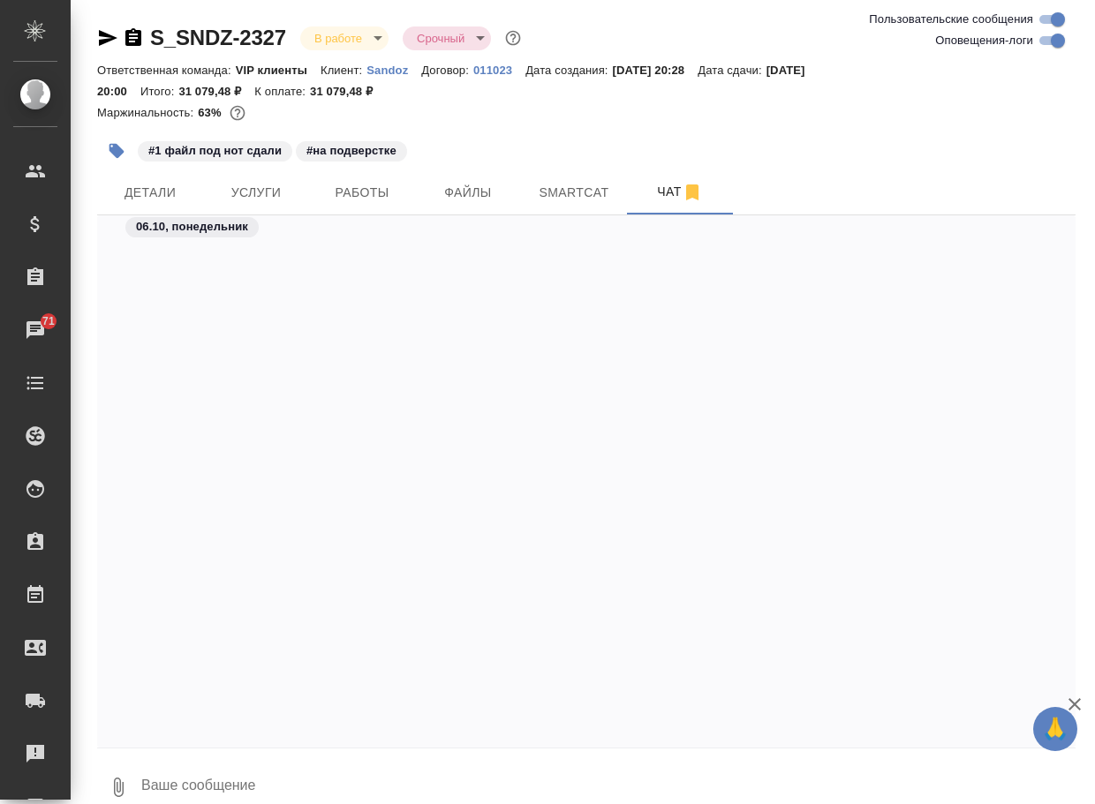
scroll to position [65360, 0]
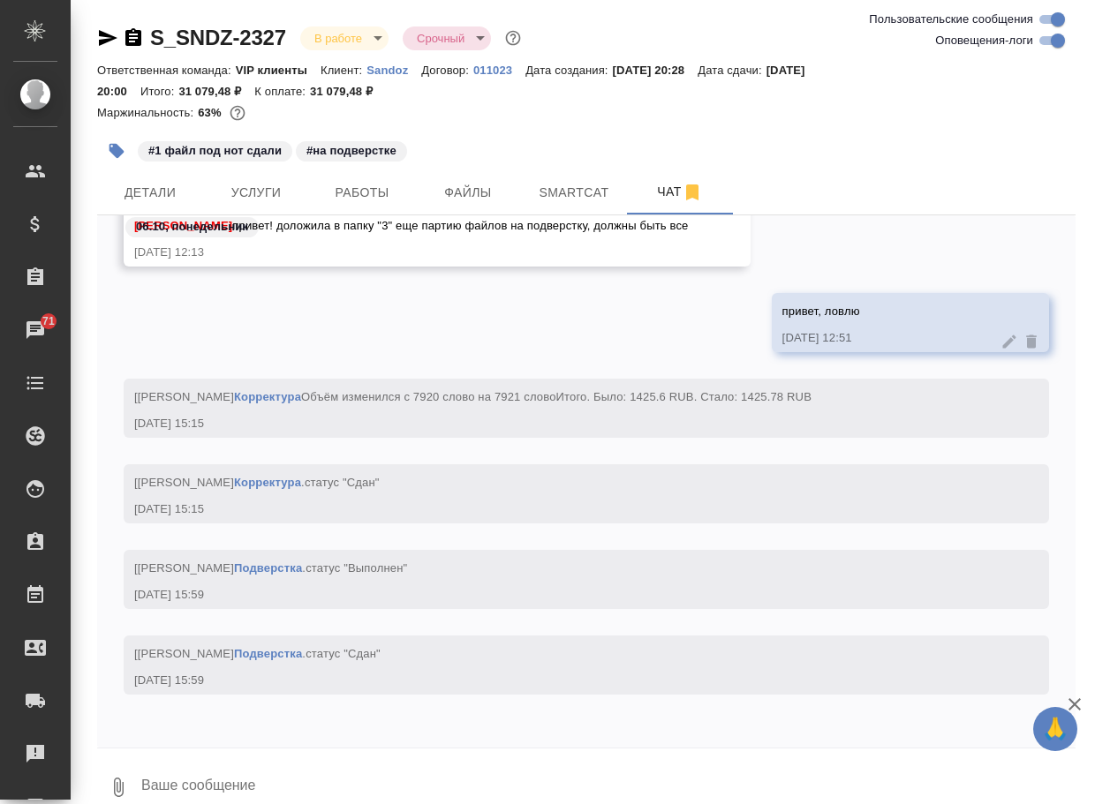
click at [324, 776] on textarea at bounding box center [608, 788] width 936 height 60
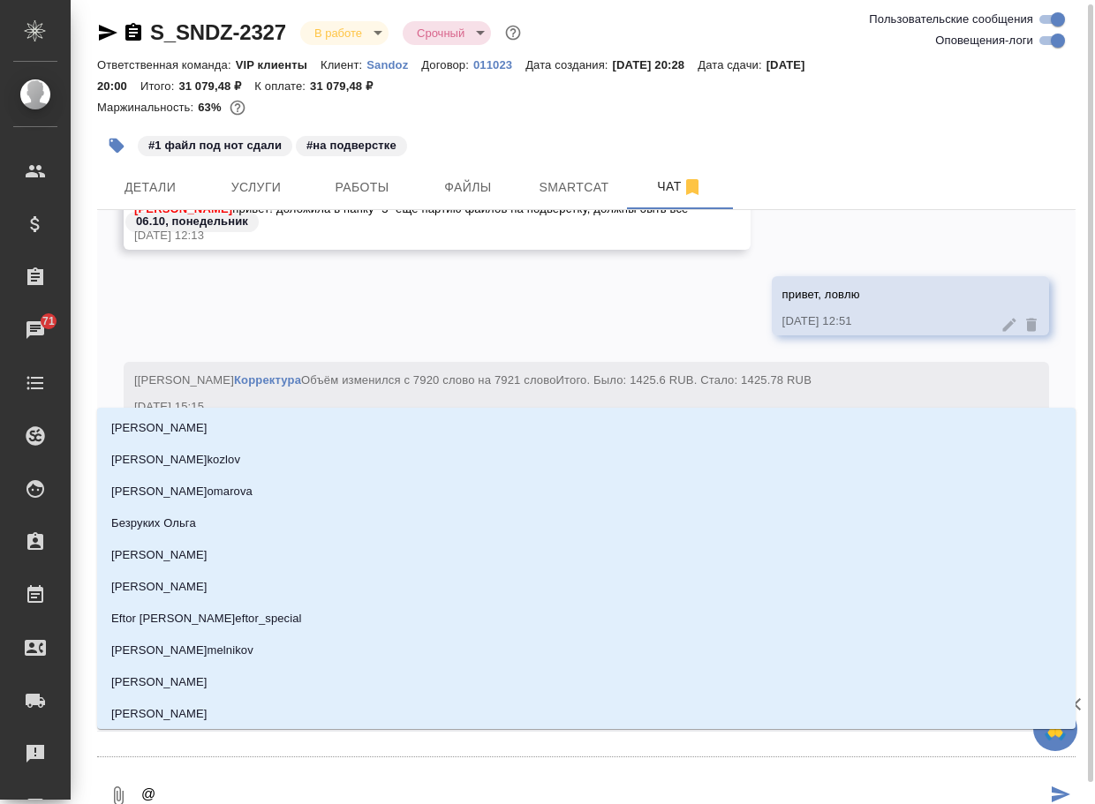
type textarea "@г"
type input "г"
type textarea "@го"
type input "го"
type textarea "@гор"
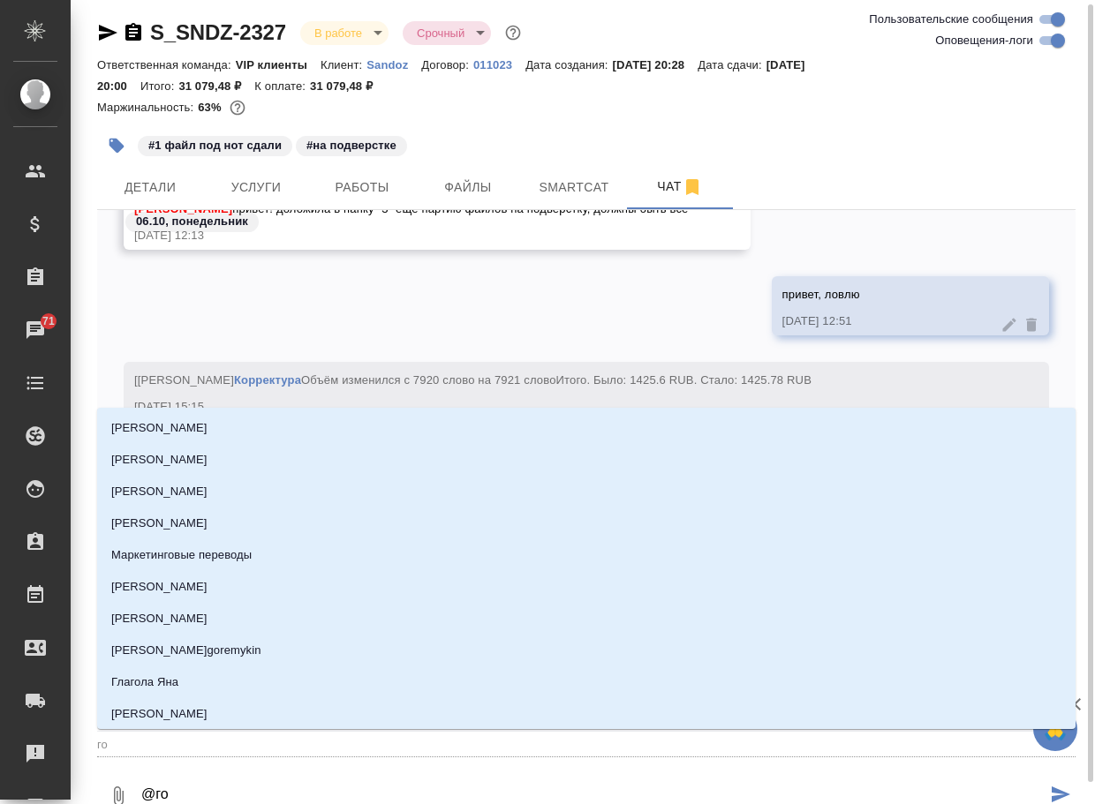
type input "гор"
type textarea "@горш"
type input "горш"
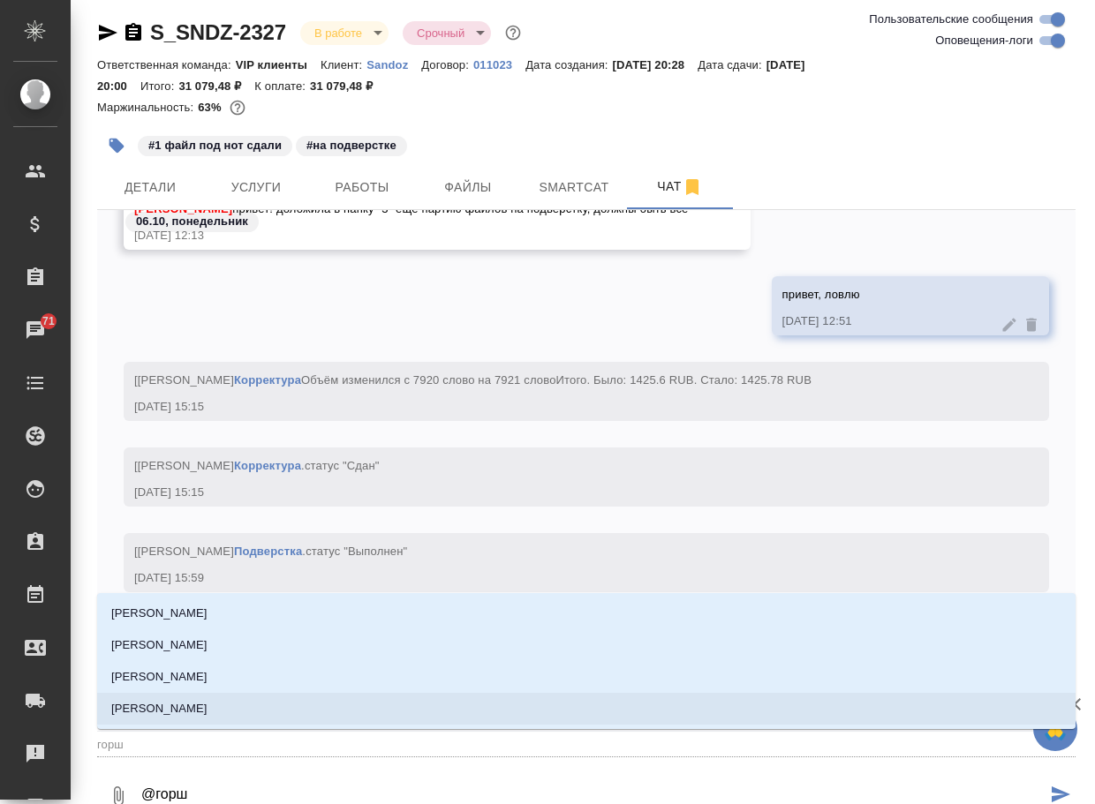
click at [330, 697] on li "[PERSON_NAME]" at bounding box center [586, 709] width 978 height 32
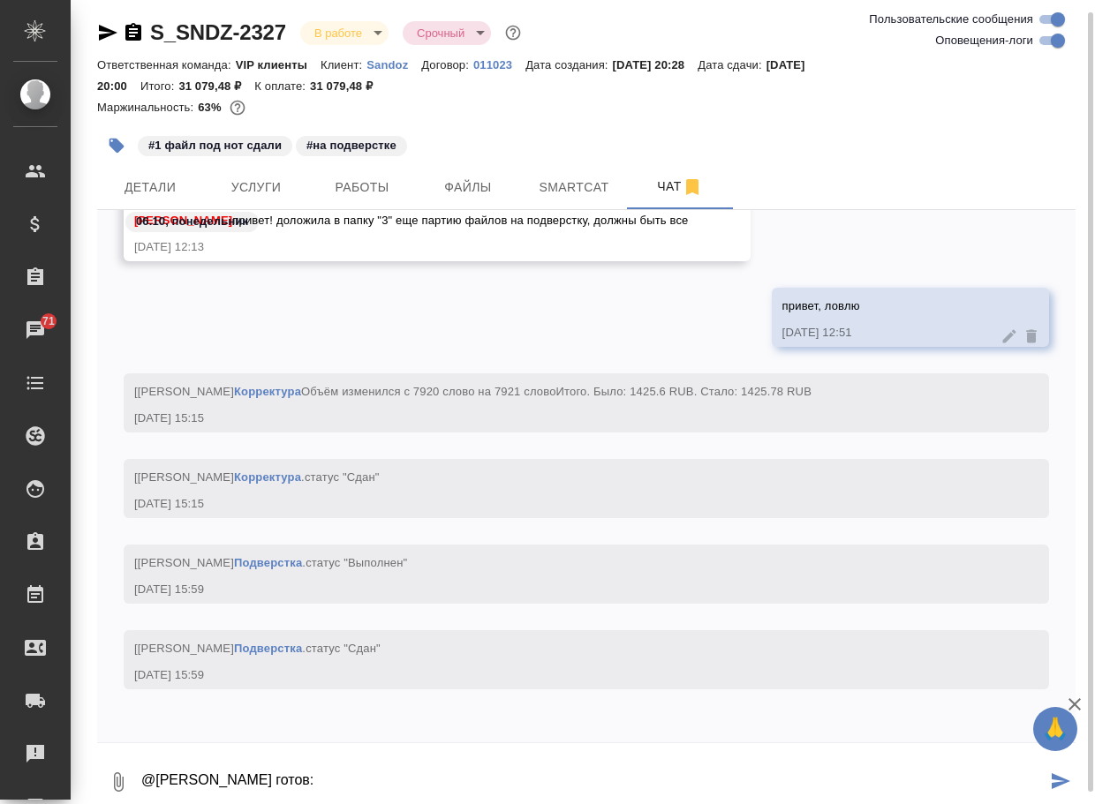
scroll to position [9, 0]
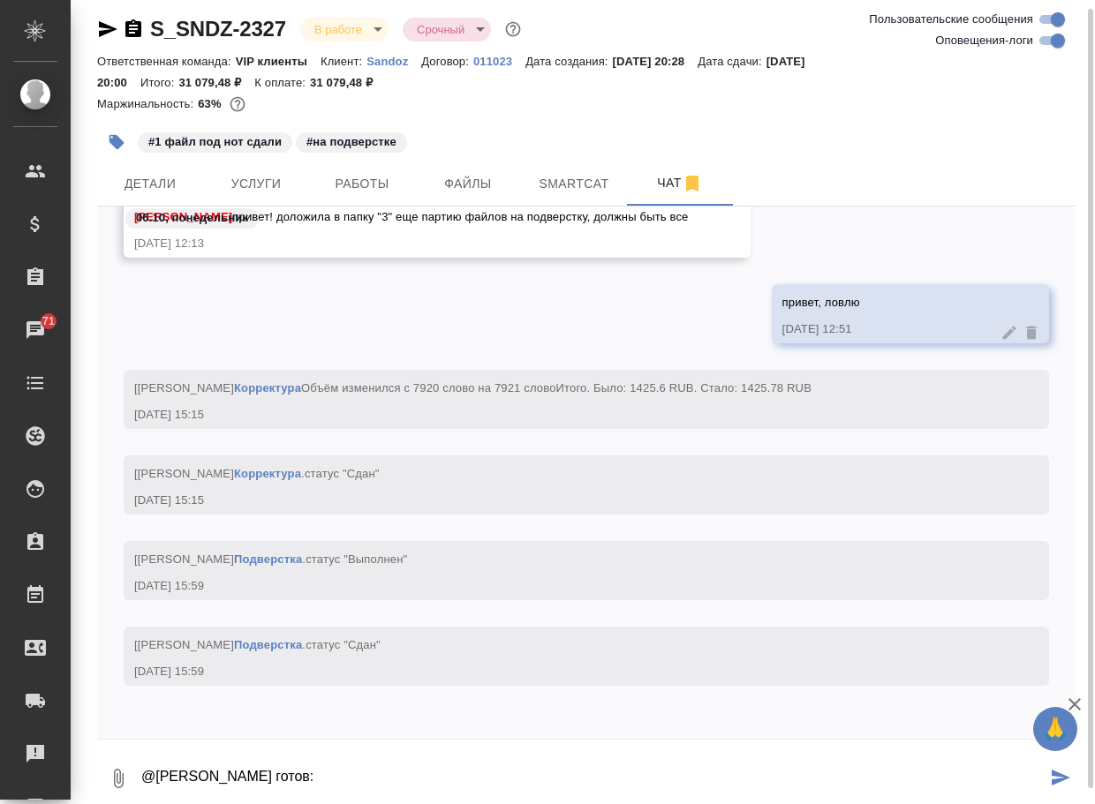
paste textarea "[URL][DOMAIN_NAME]"
type textarea "@[PERSON_NAME] готов: [URL][DOMAIN_NAME]"
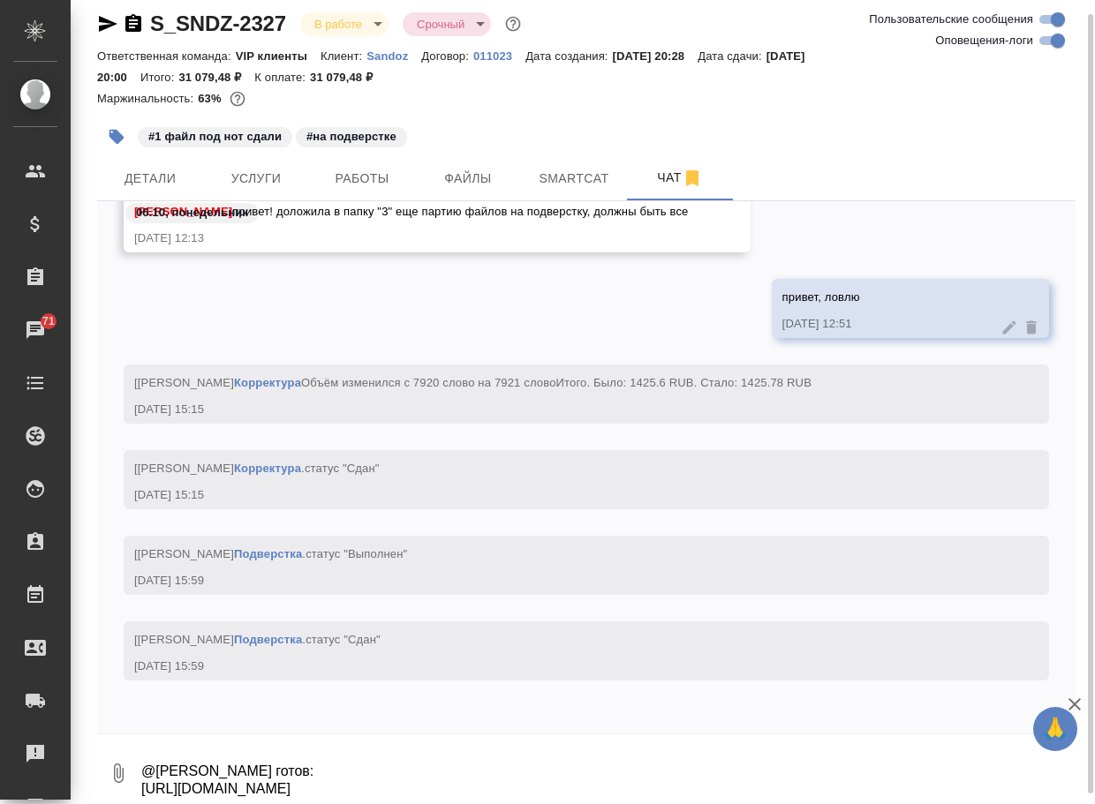
scroll to position [65163, 0]
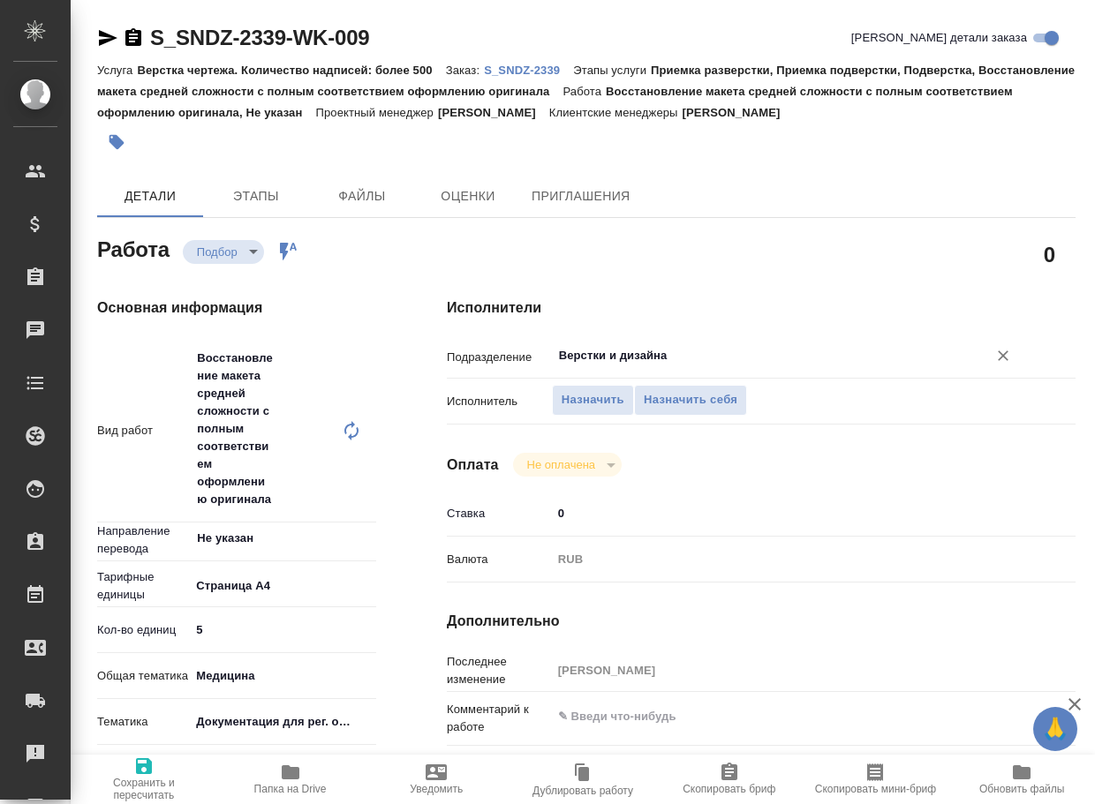
click at [693, 352] on input "Верстки и дизайна" at bounding box center [758, 355] width 402 height 21
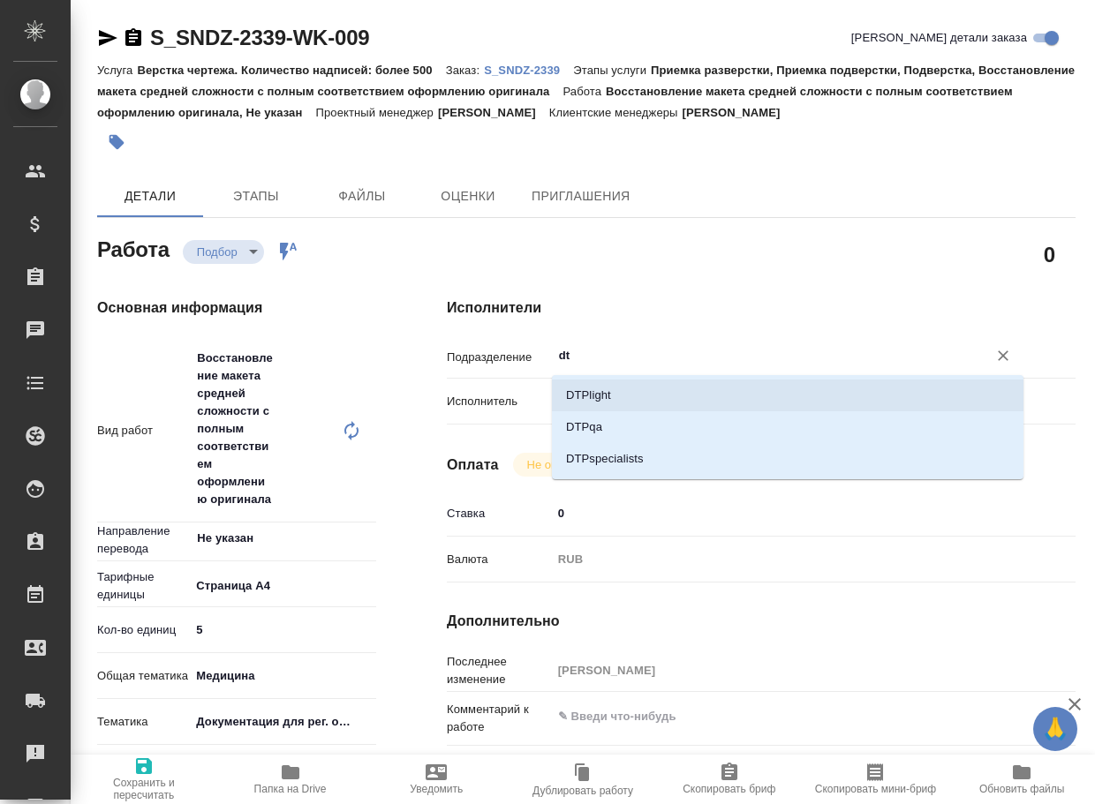
click at [669, 394] on li "DTPlight" at bounding box center [788, 396] width 472 height 32
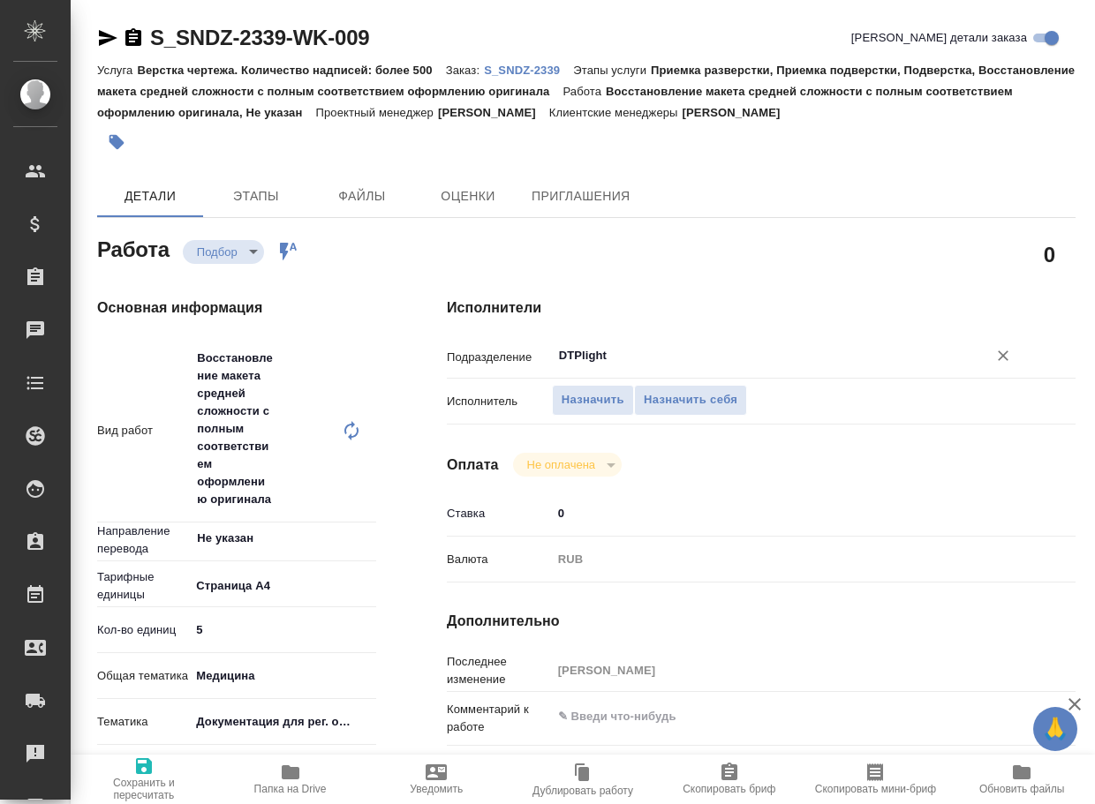
type input "DTPlight"
click at [155, 777] on span "Сохранить и пересчитать" at bounding box center [143, 789] width 125 height 25
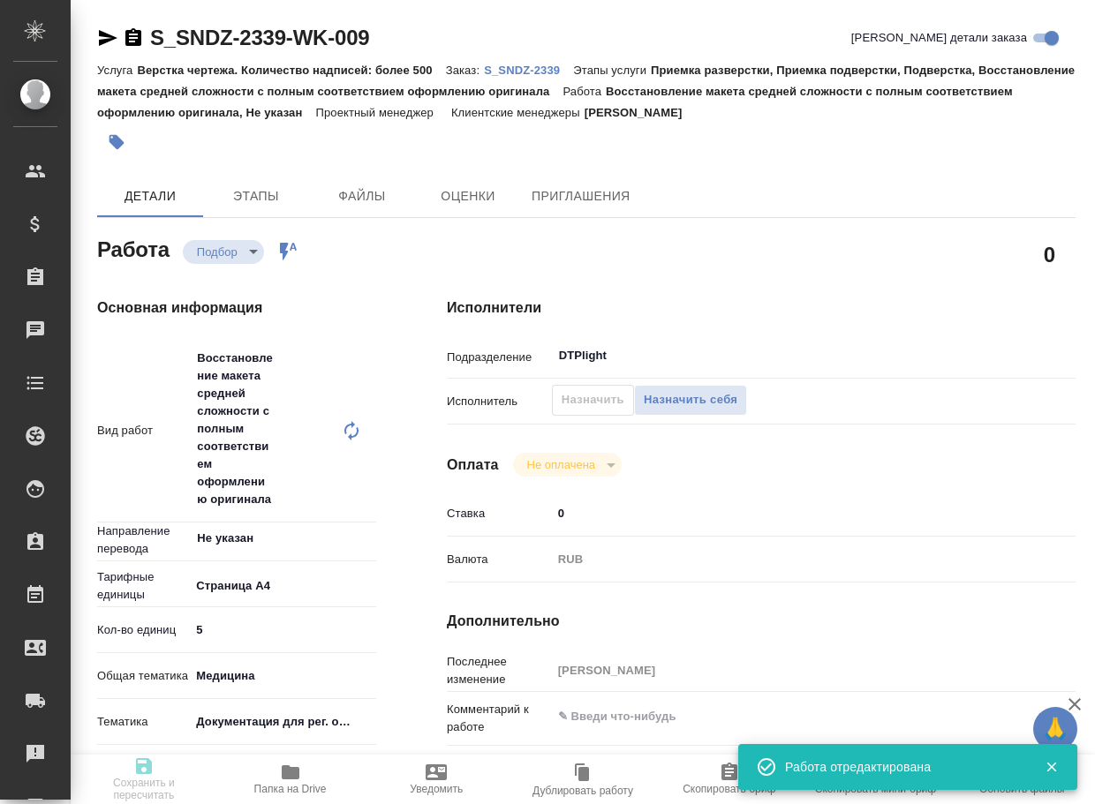
type input "recruiting"
type input "Не указан"
type input "5f036ec4e16dec2d6b59c8ff"
type input "5"
type input "med"
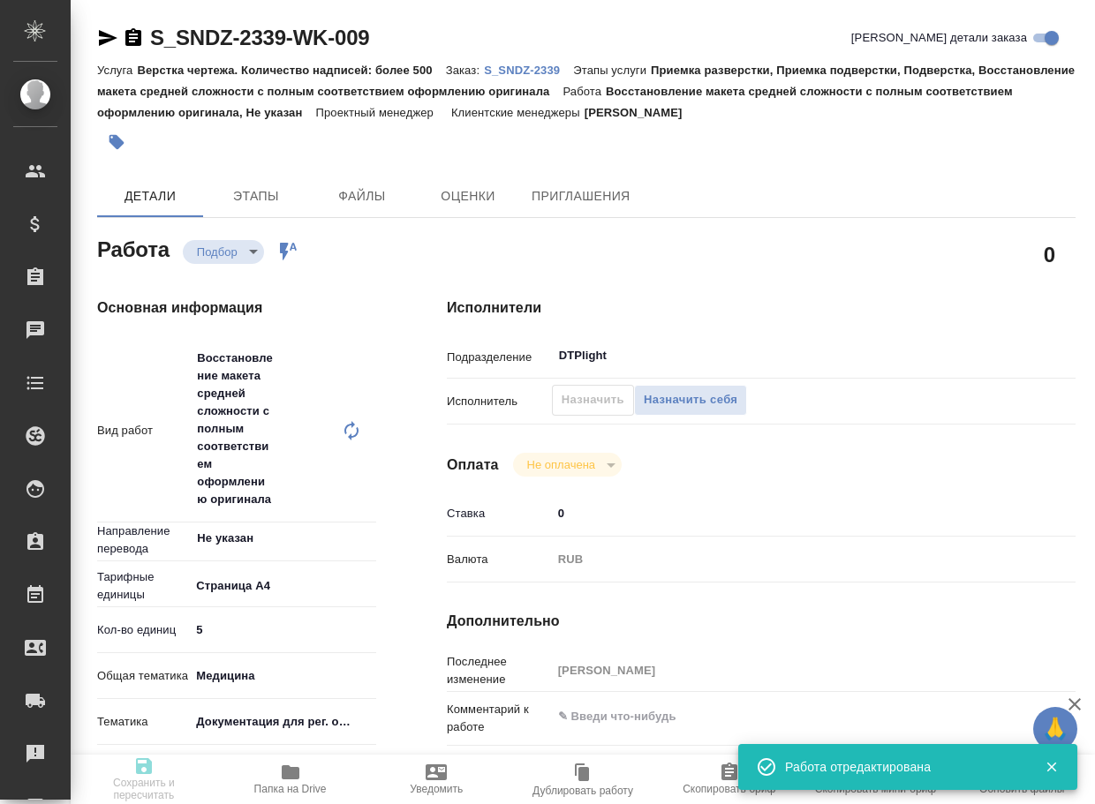
type input "5f647205b73bc97568ca66c6"
type input "[DATE] 16:00"
type input "[DATE] 18:00"
type input "[DATE] 15:00"
type input "DTPlight"
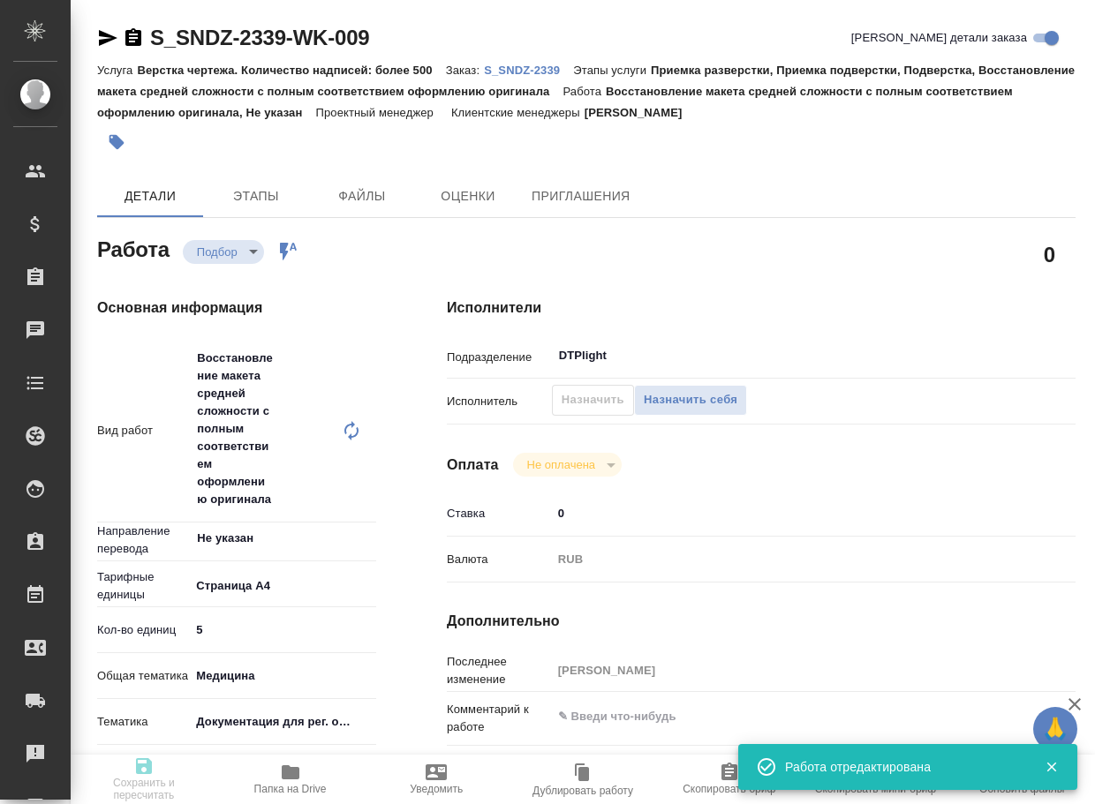
type input "notPayed"
type input "0"
type input "RUB"
type input "Горшкова Валентина"
type input "S_SNDZ-2339"
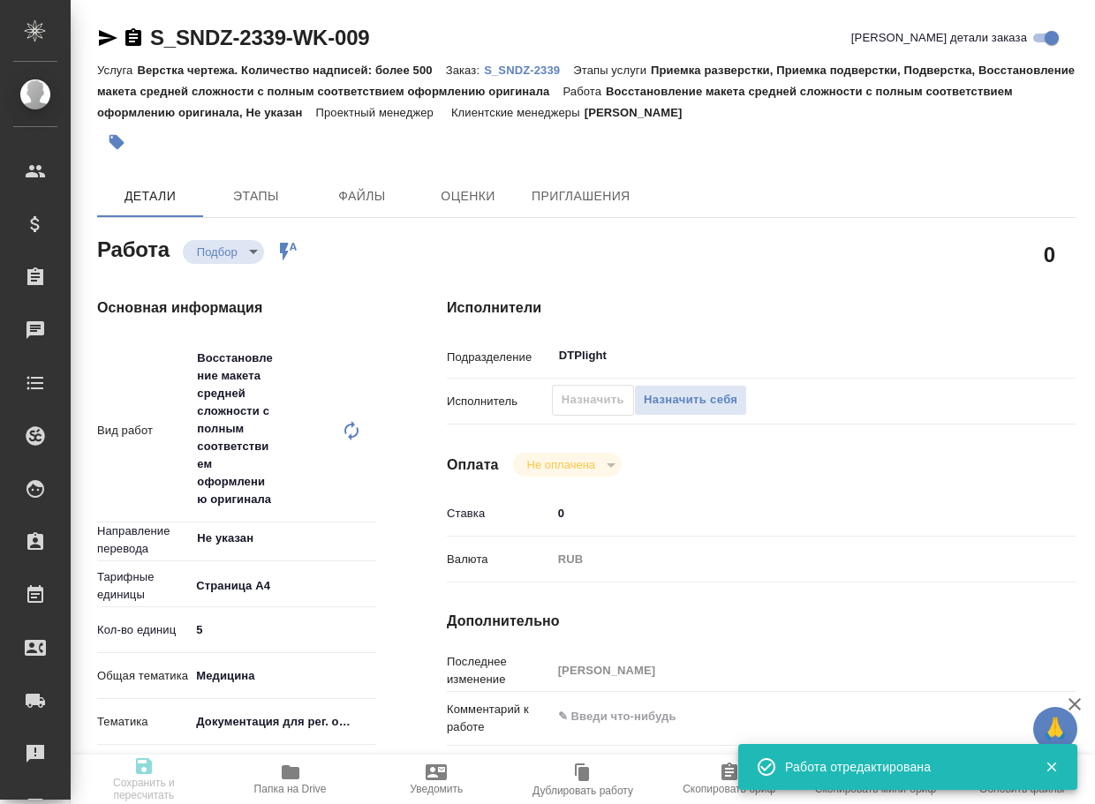
type input "Верстка чертежа. Количество надписей: более 500"
type input "Приемка разверстки, Приемка подверстки, Подверстка, Восстановление макета средн…"
type input "Кабаргина Анна"
type input "[PERSON_NAME]"
type input "/Clients/Sandoz/Orders/S_SNDZ-2339"
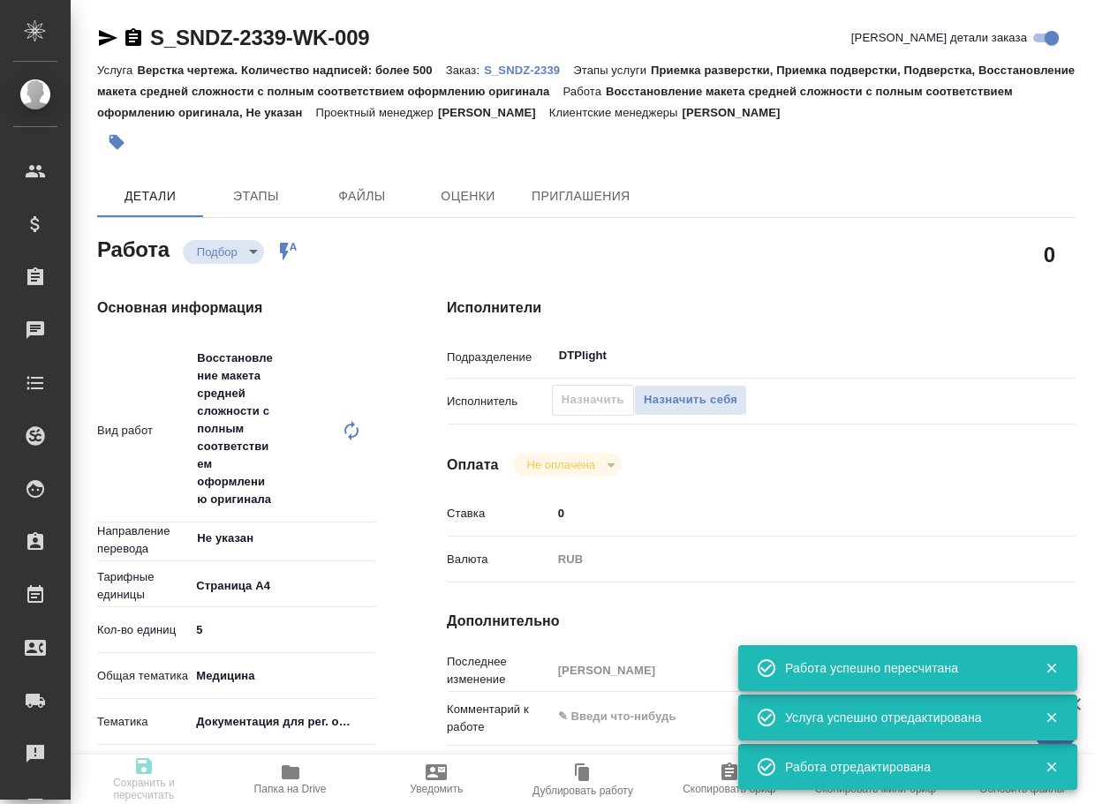
type input "recruiting"
type input "Не указан"
type input "5f036ec4e16dec2d6b59c8ff"
type input "5"
type input "med"
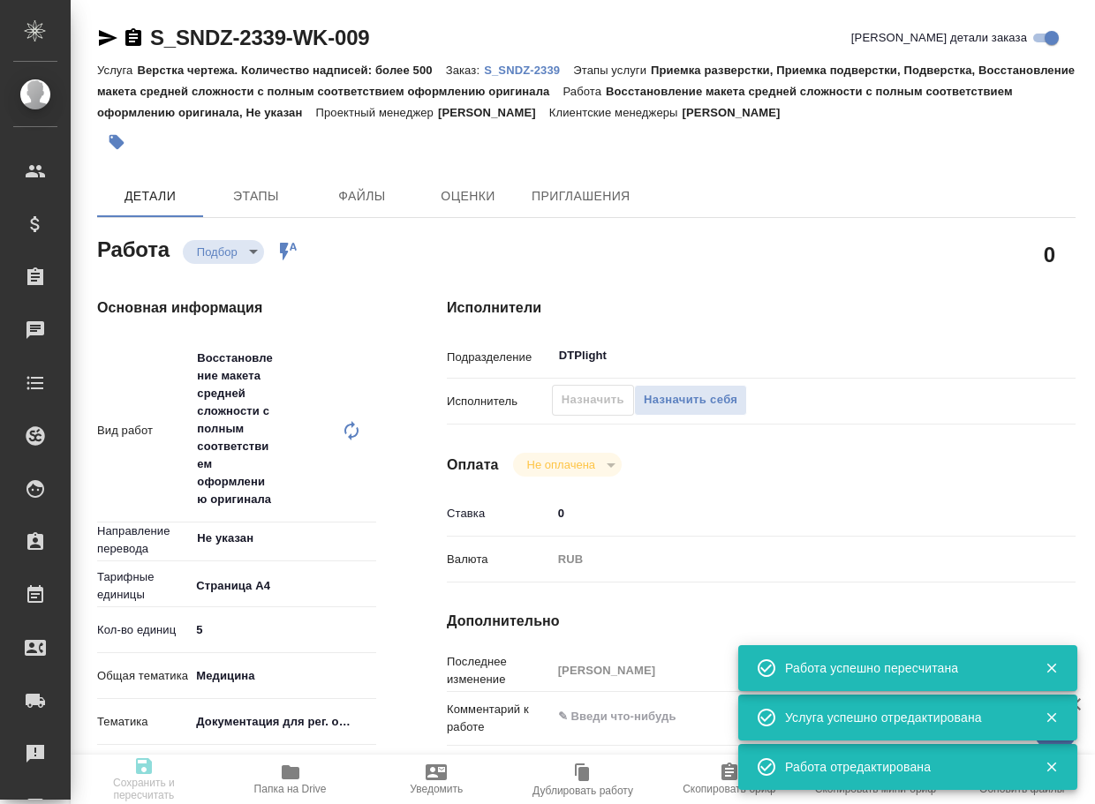
type input "5f647205b73bc97568ca66c6"
type input "06.10.2025 16:00"
type input "06.10.2025 18:00"
type input "07.10.2025 15:00"
type input "DTPlight"
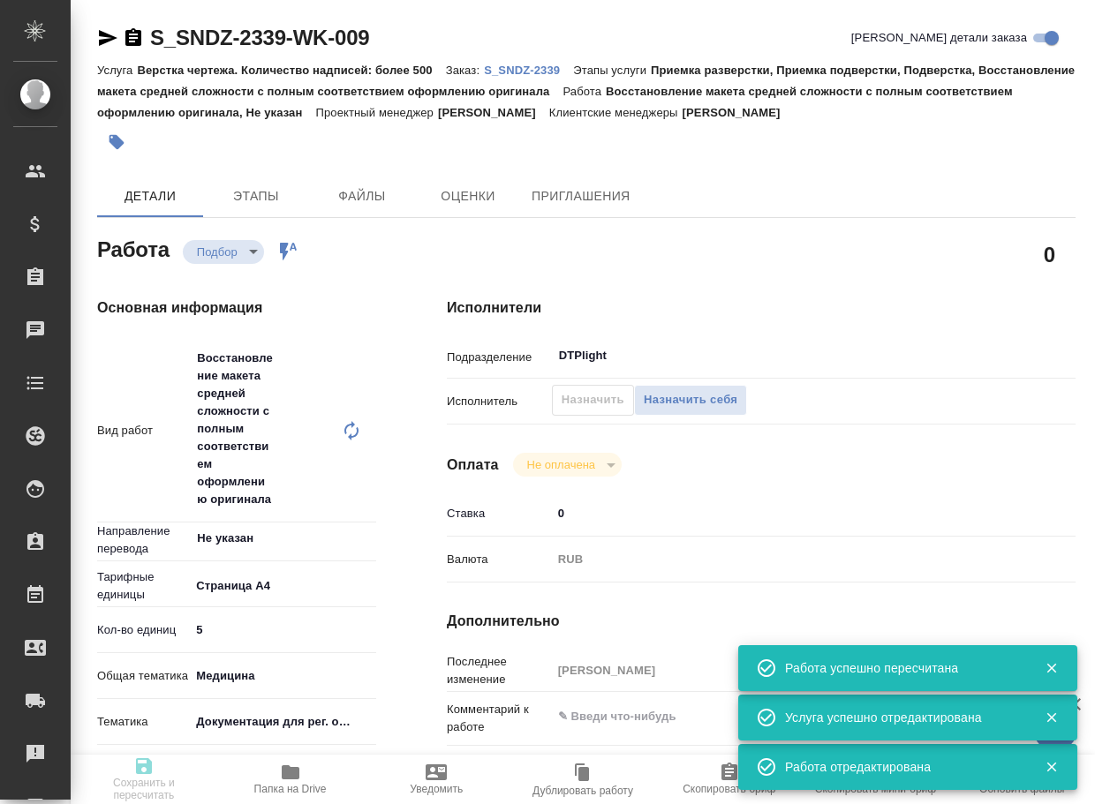
type input "notPayed"
type input "0"
type input "RUB"
type input "Горшкова Валентина"
type input "S_SNDZ-2339"
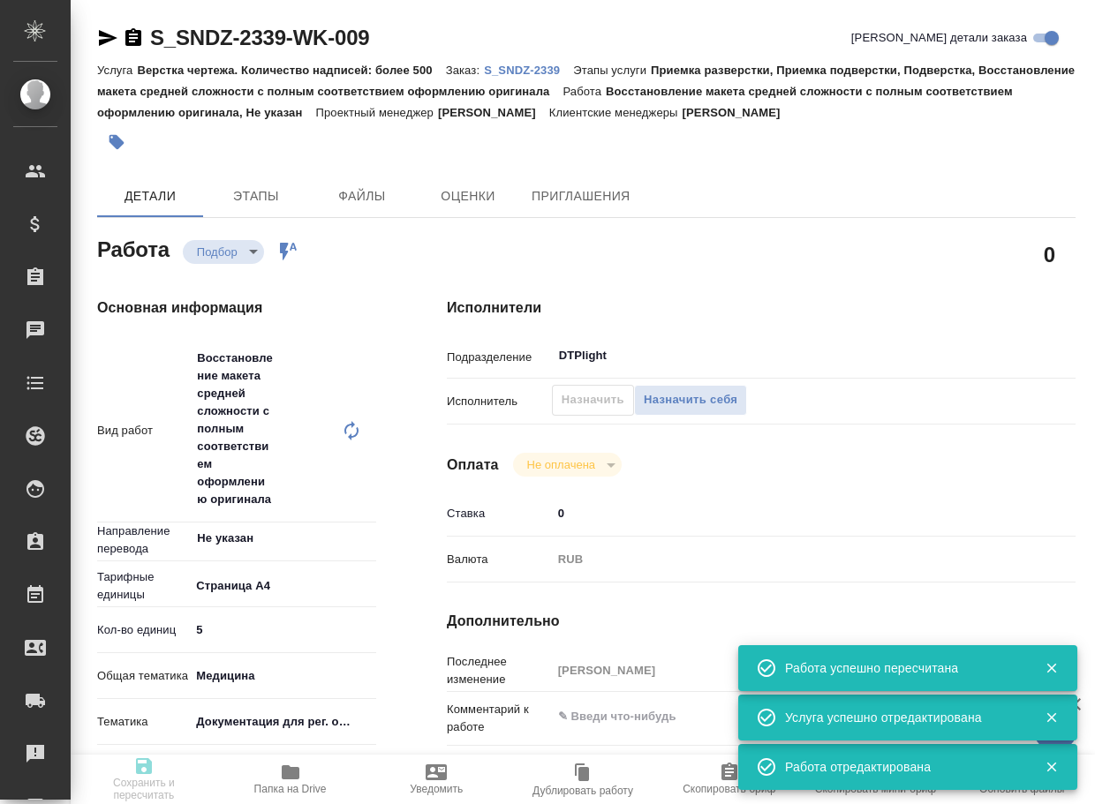
type input "Верстка чертежа. Количество надписей: более 500"
type input "Приемка разверстки, Приемка подверстки, Подверстка, Восстановление макета средн…"
type input "Кабаргина Анна"
type input "[PERSON_NAME]"
type input "/Clients/Sandoz/Orders/S_SNDZ-2339"
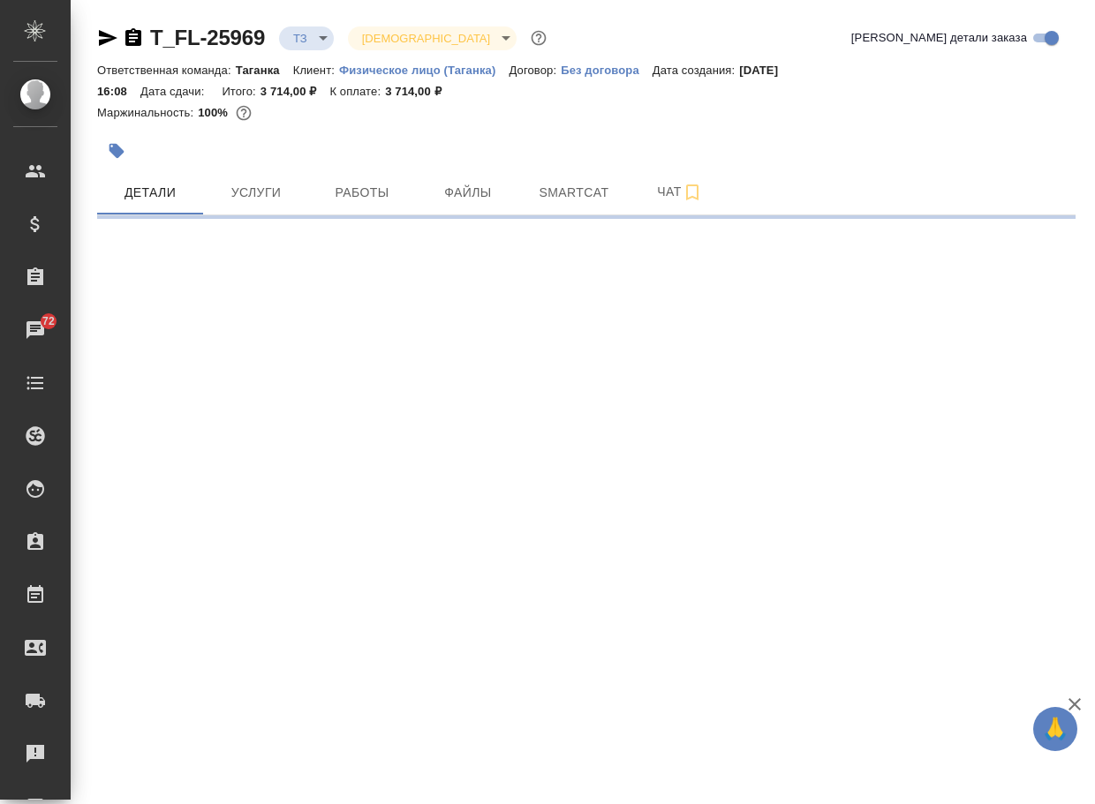
select select "RU"
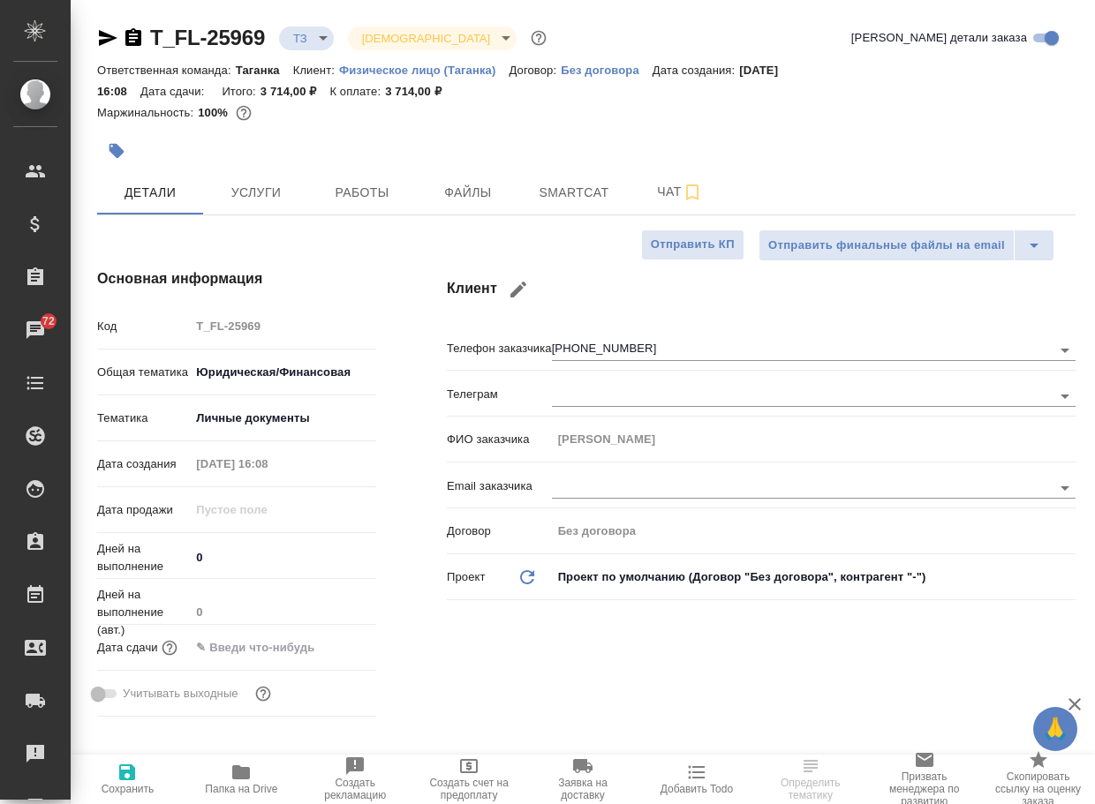
type textarea "x"
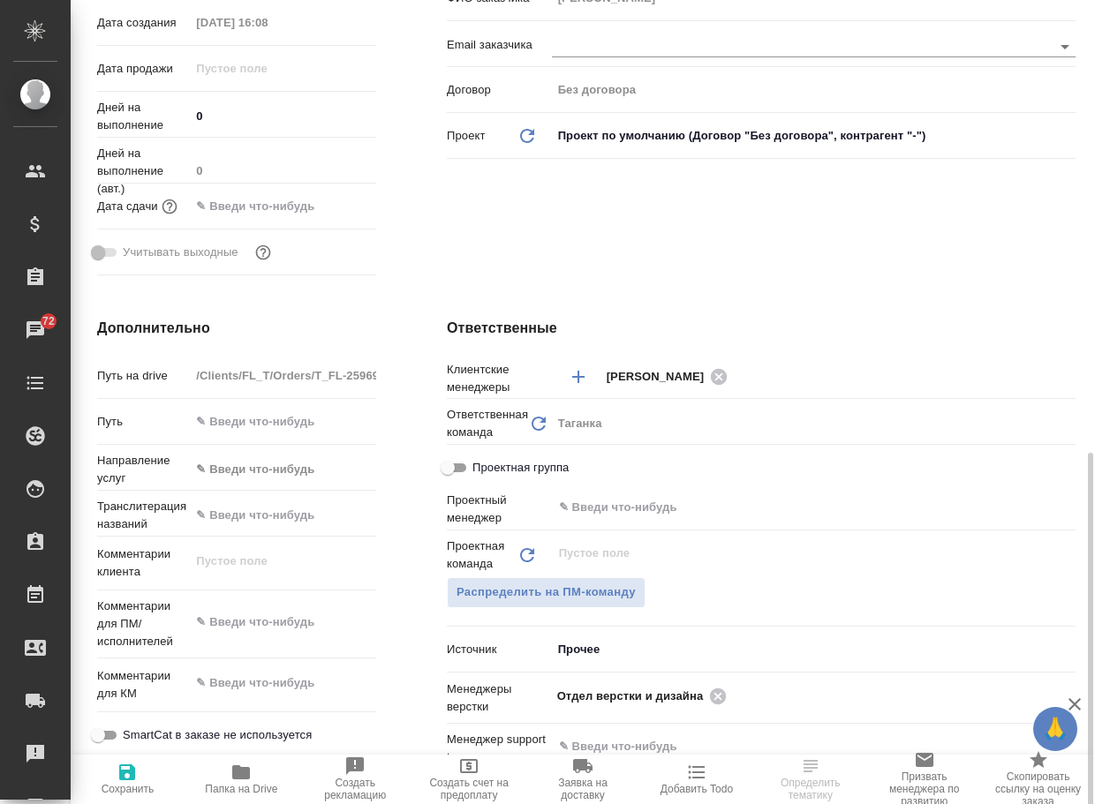
scroll to position [618, 0]
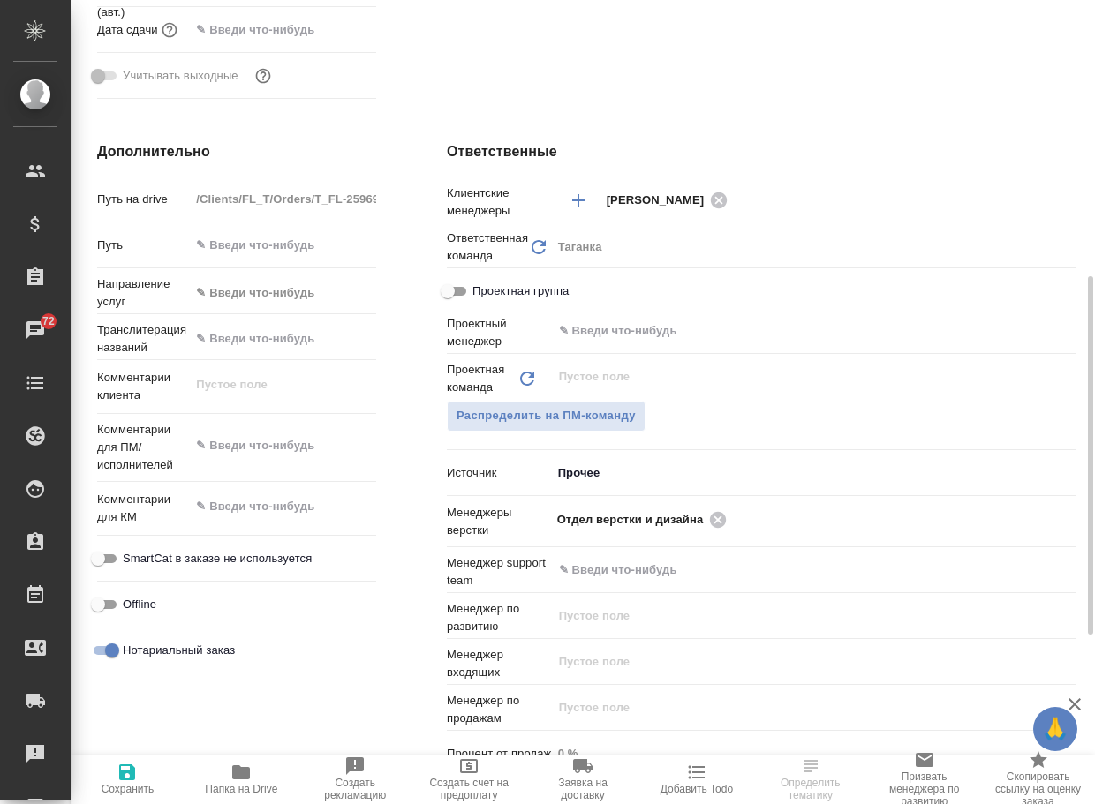
click at [254, 780] on span "Папка на Drive" at bounding box center [241, 779] width 93 height 34
type textarea "x"
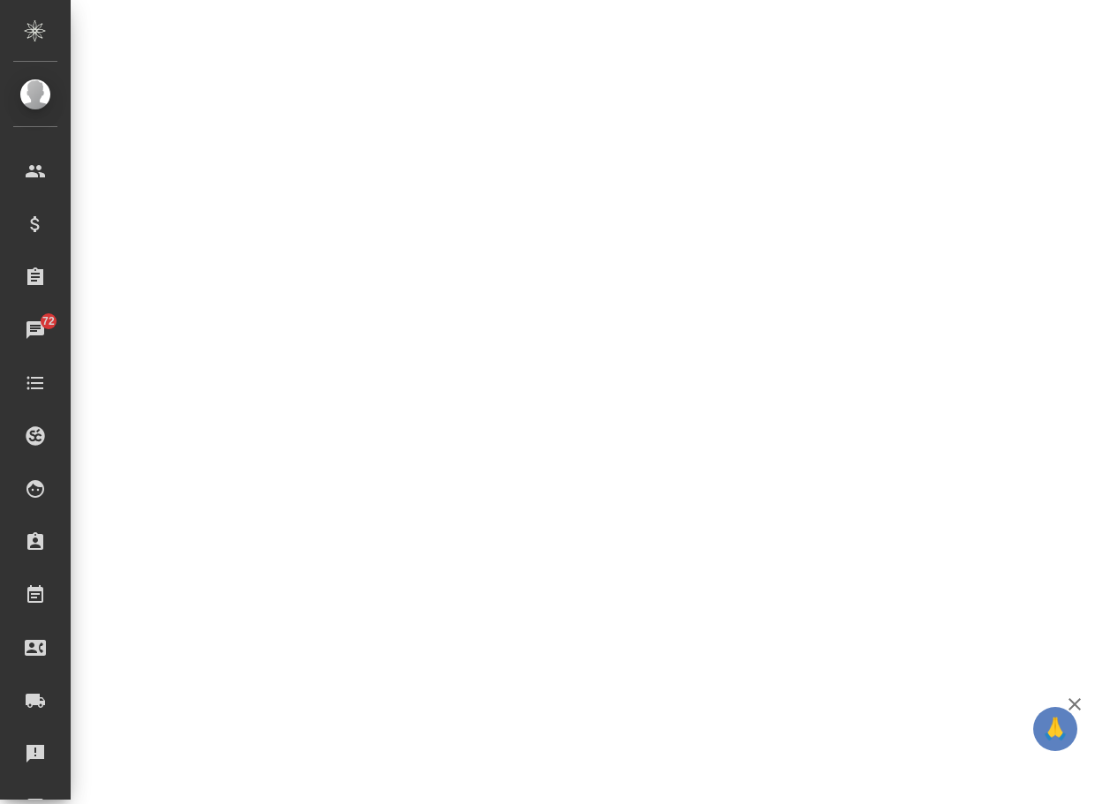
select select "RU"
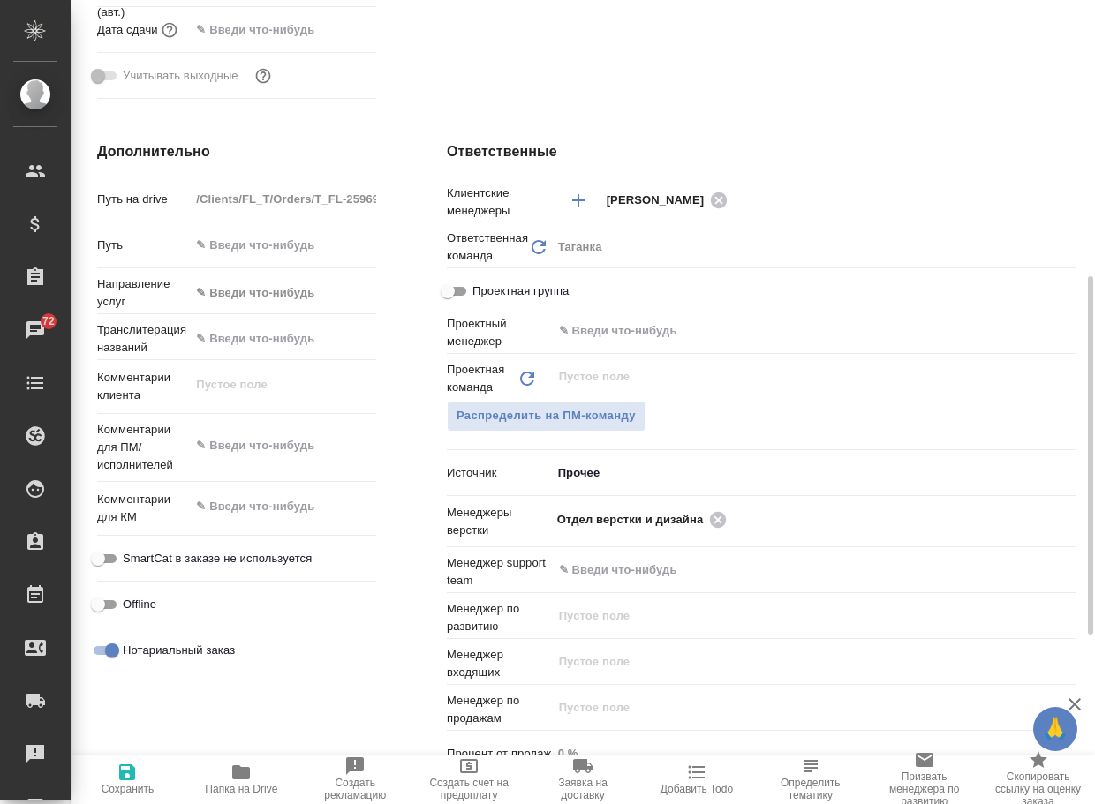
type textarea "x"
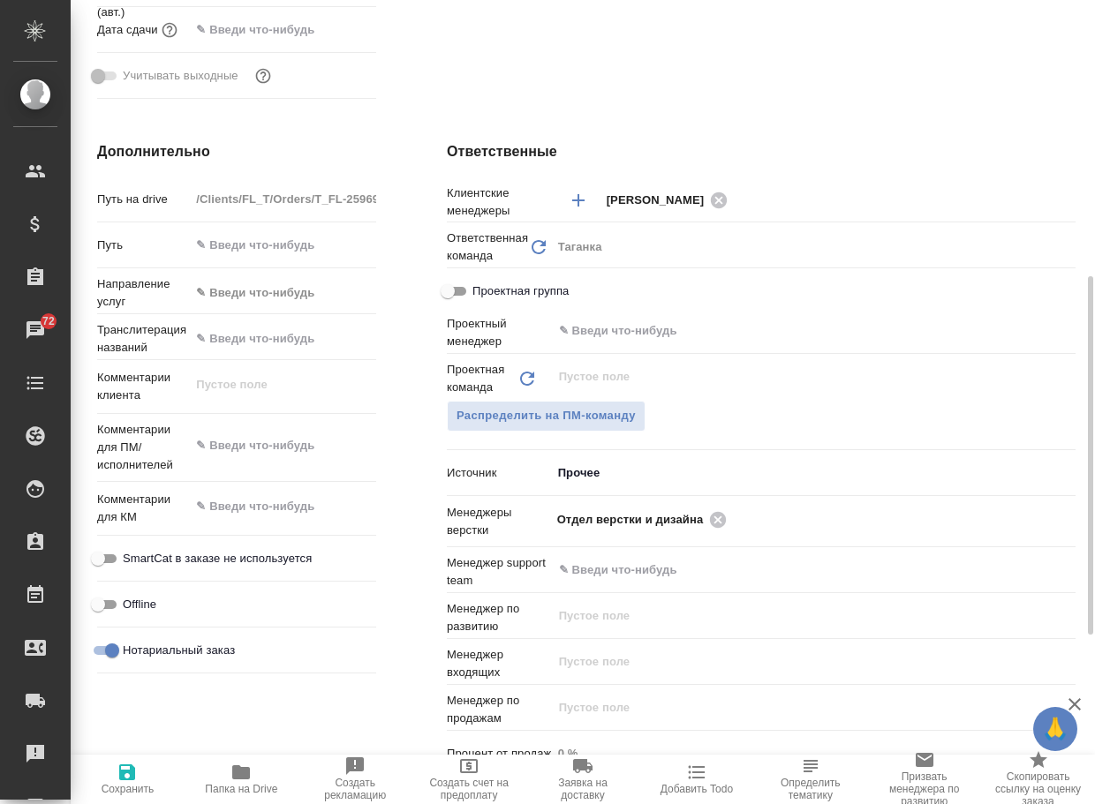
type textarea "x"
click at [721, 520] on icon at bounding box center [717, 519] width 19 height 19
type textarea "x"
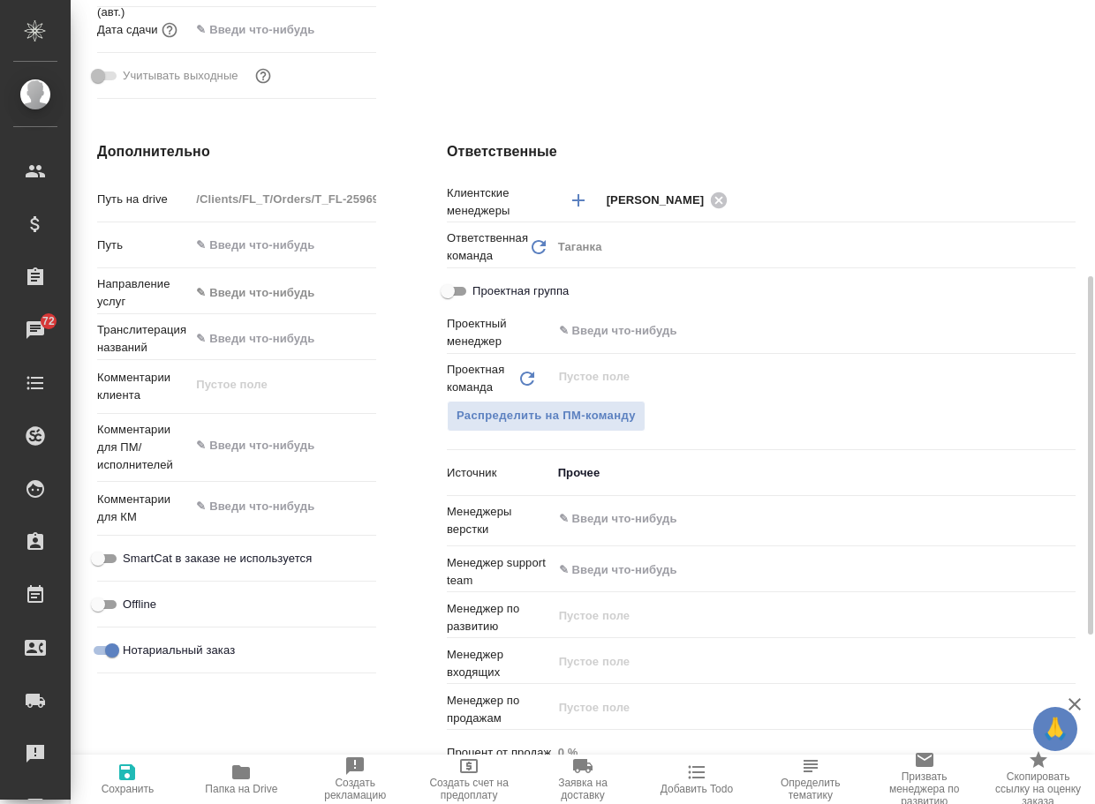
click at [721, 520] on input "text" at bounding box center [784, 519] width 454 height 21
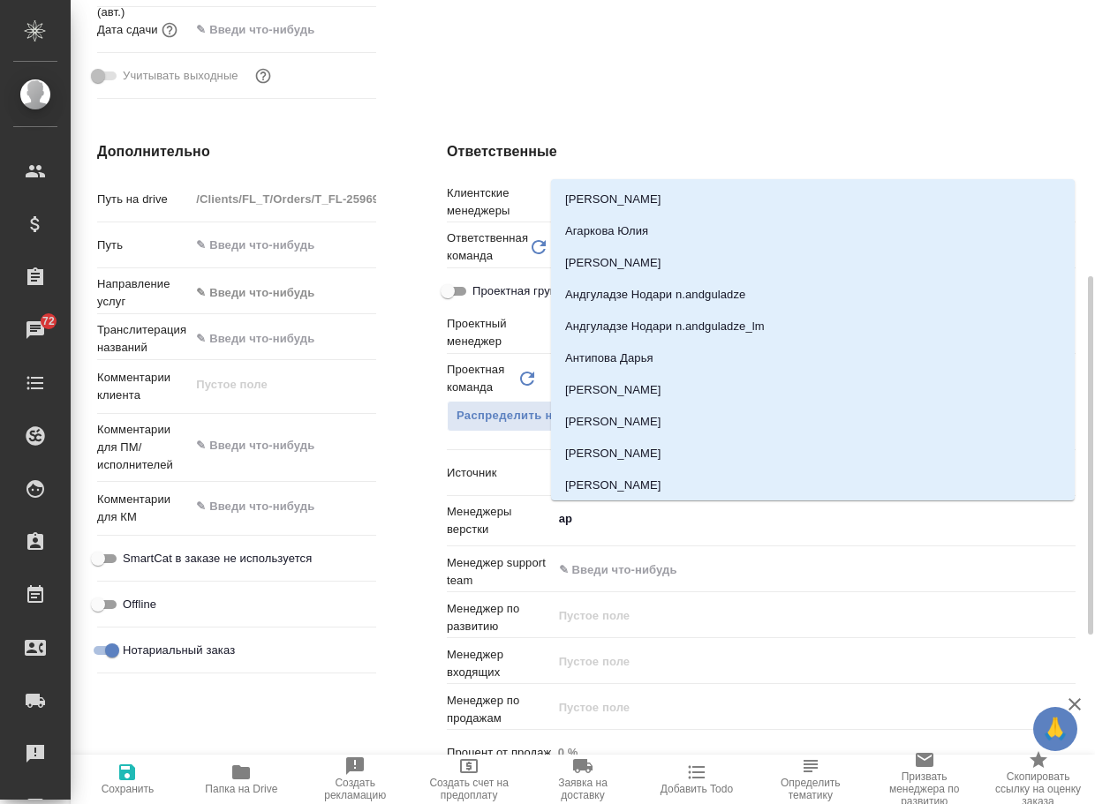
type input "арс"
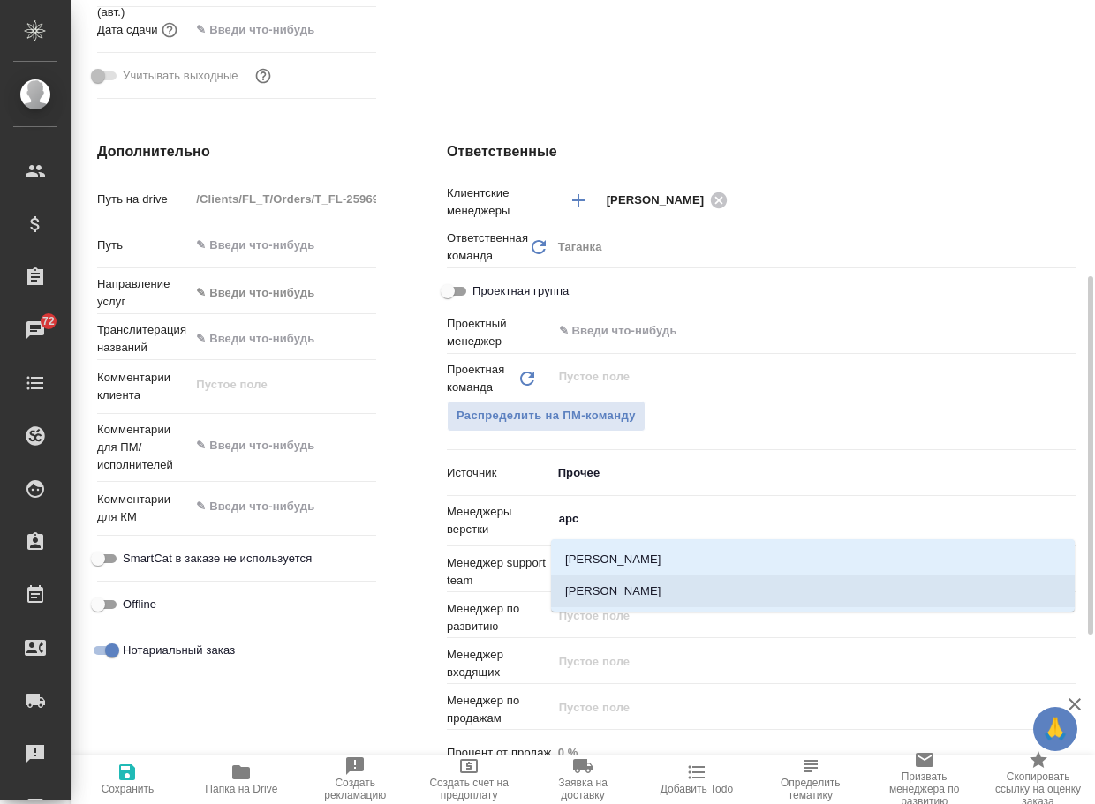
click at [681, 581] on li "[PERSON_NAME]" at bounding box center [813, 592] width 524 height 32
type textarea "x"
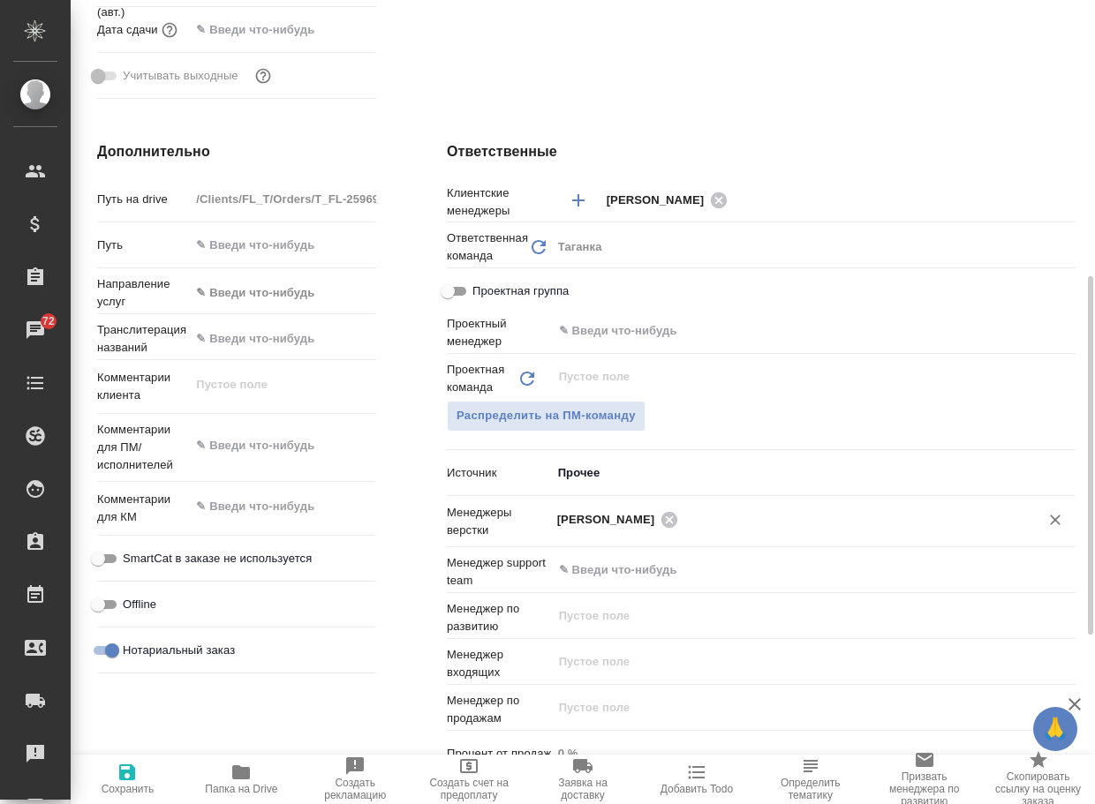
click at [140, 765] on span "Сохранить" at bounding box center [127, 779] width 93 height 34
type textarea "x"
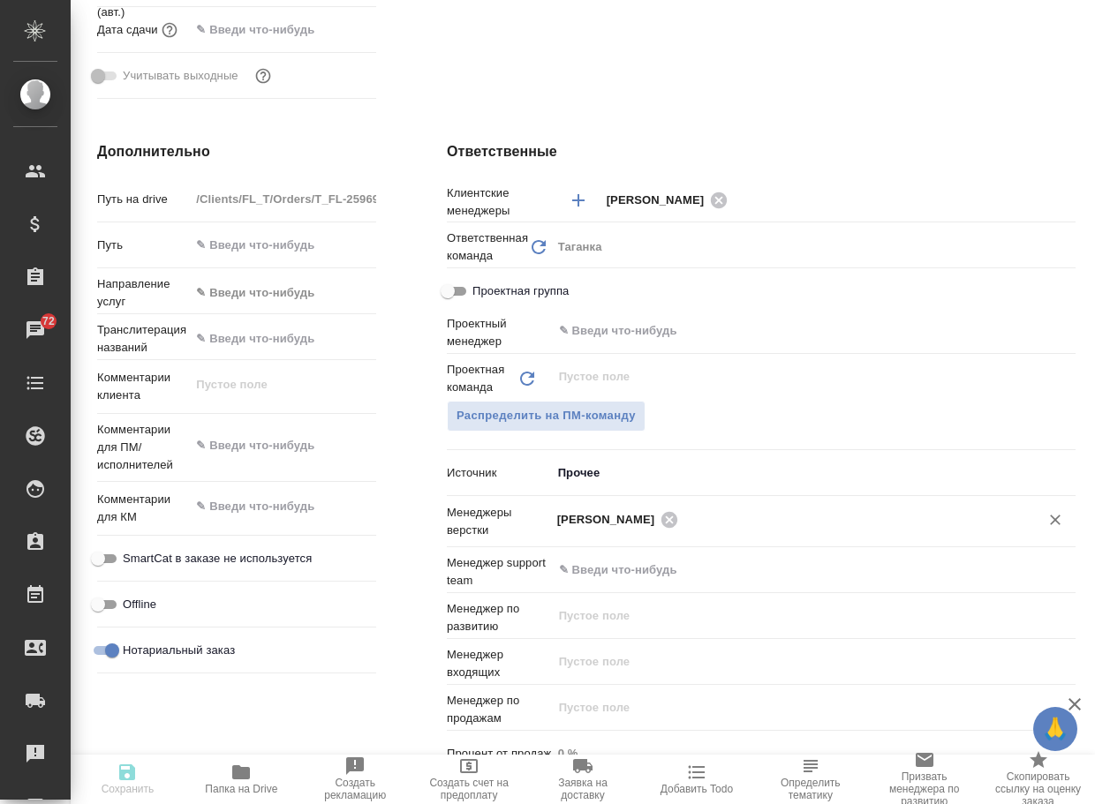
type textarea "x"
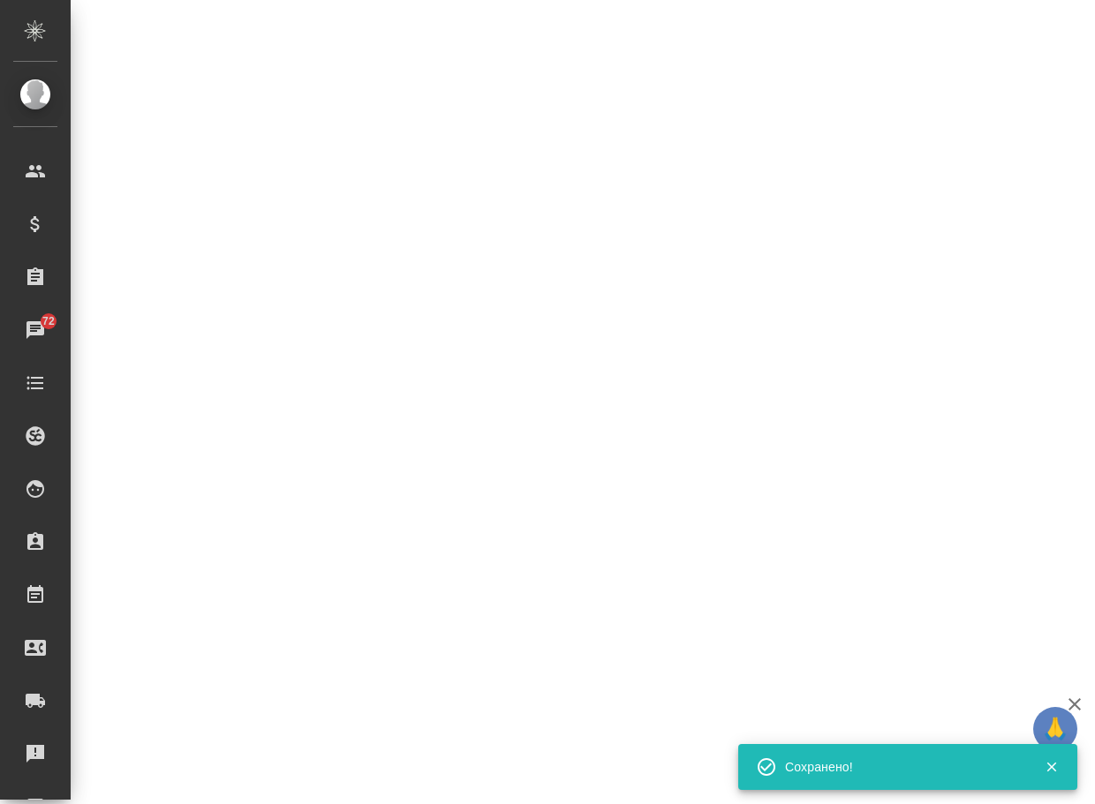
select select "RU"
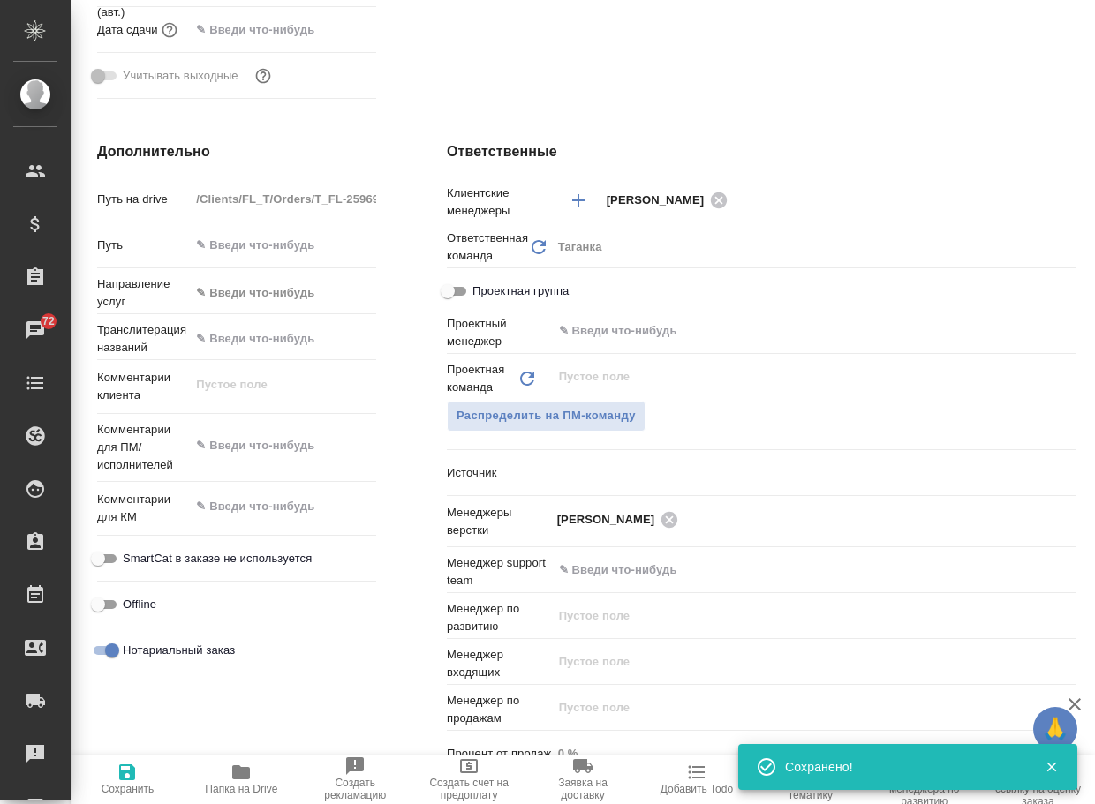
type textarea "x"
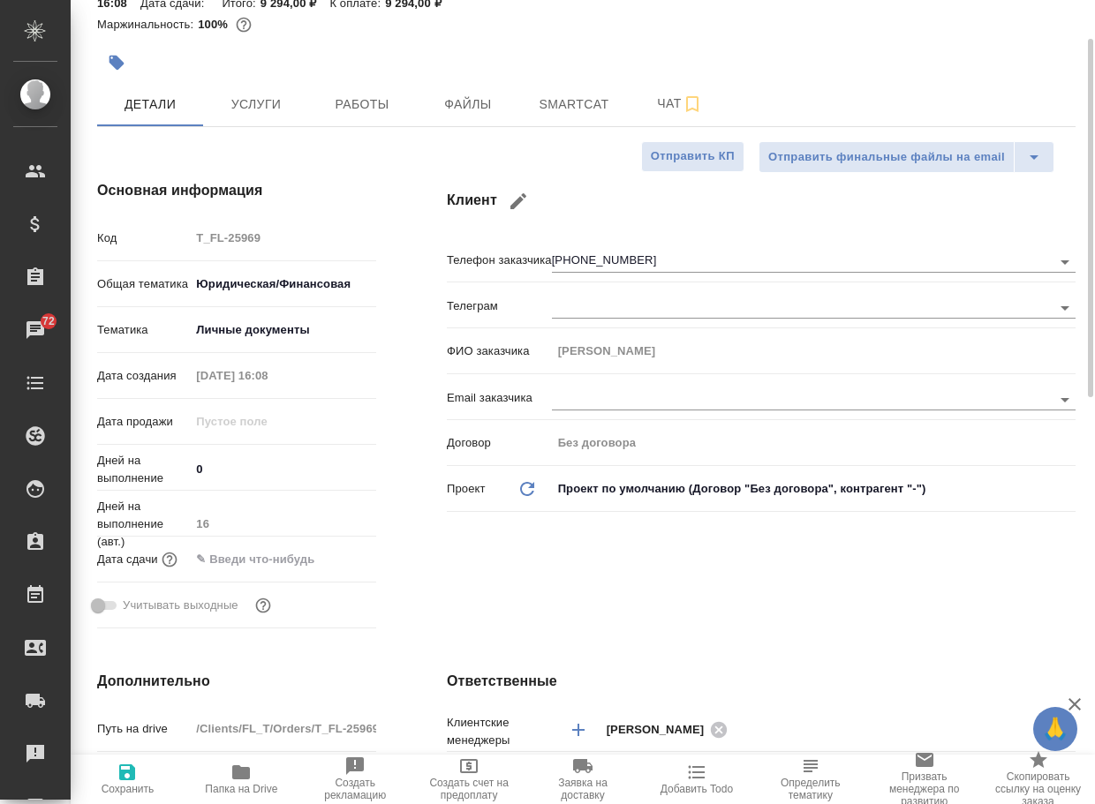
scroll to position [0, 0]
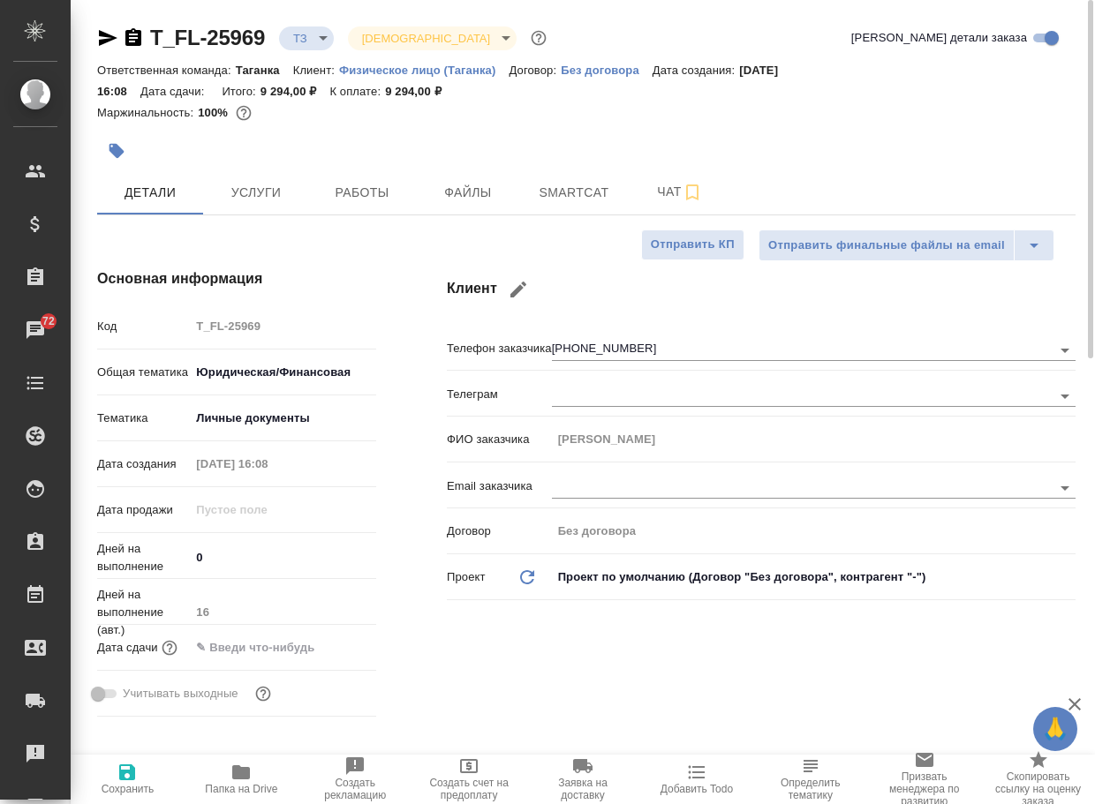
click at [313, 34] on body "🙏 .cls-1 fill:#fff; AWATERA Arsenyeva Vera Клиенты Спецификации Заказы 72 Чаты …" at bounding box center [547, 402] width 1095 height 804
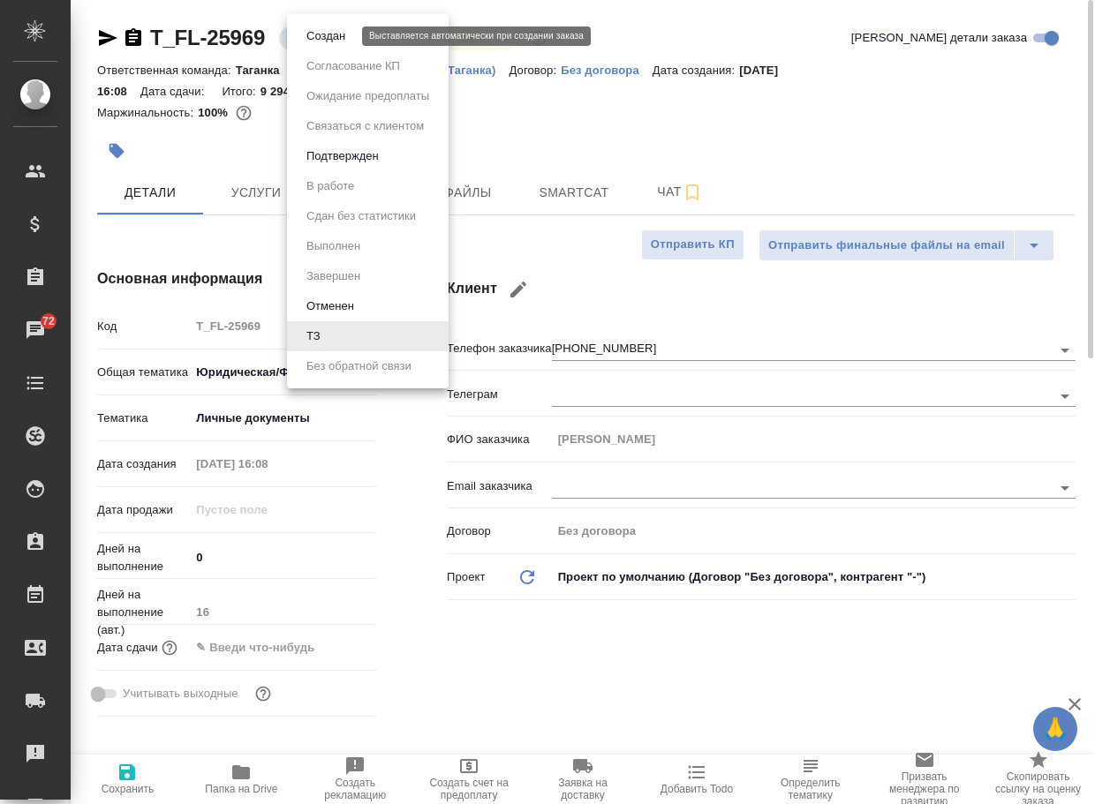
click at [321, 36] on button "Создан" at bounding box center [325, 35] width 49 height 19
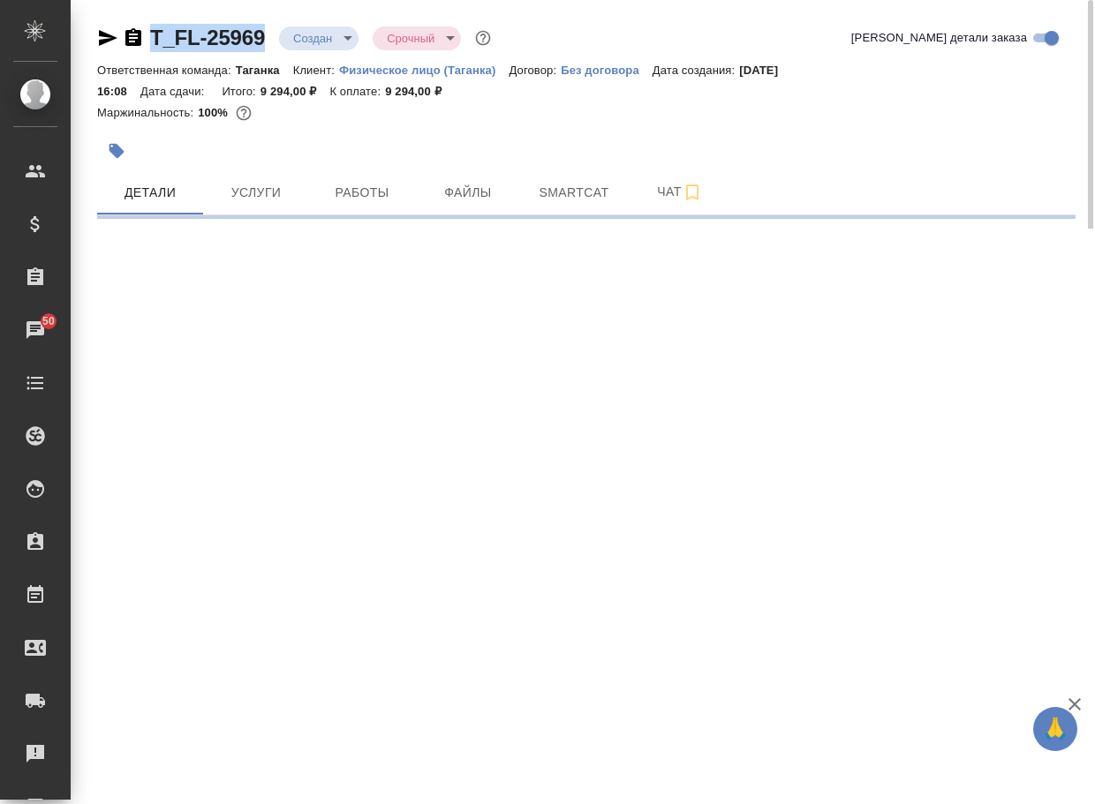
drag, startPoint x: 283, startPoint y: 50, endPoint x: 147, endPoint y: 51, distance: 136.0
click at [147, 51] on div "T_FL-25969 Создан new Срочный urgent" at bounding box center [295, 38] width 397 height 28
copy link "T_FL-25969"
select select "RU"
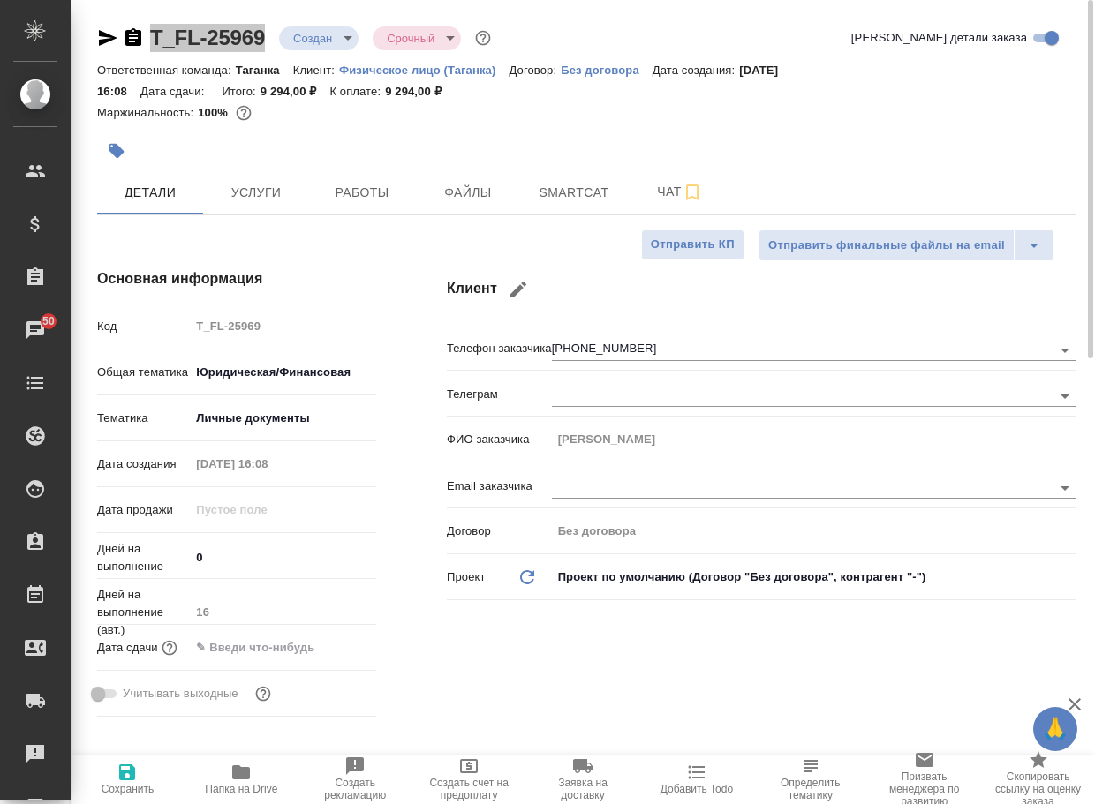
type textarea "x"
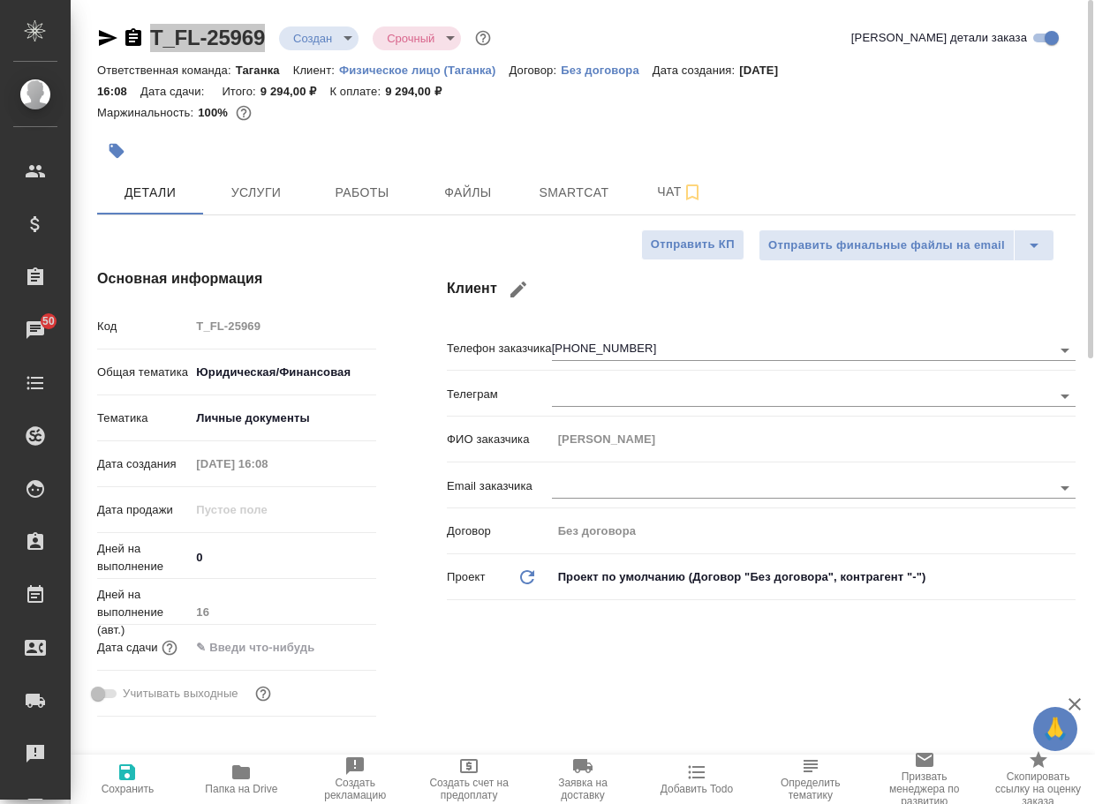
type textarea "x"
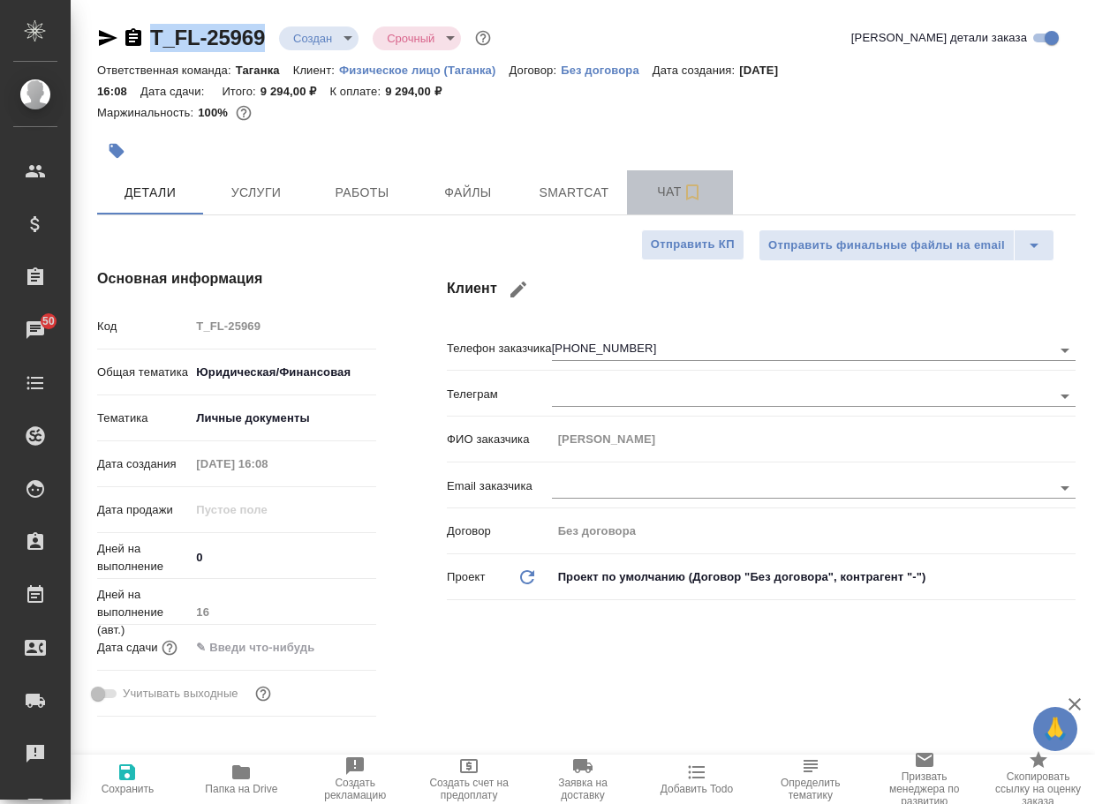
click at [676, 198] on span "Чат" at bounding box center [680, 192] width 85 height 22
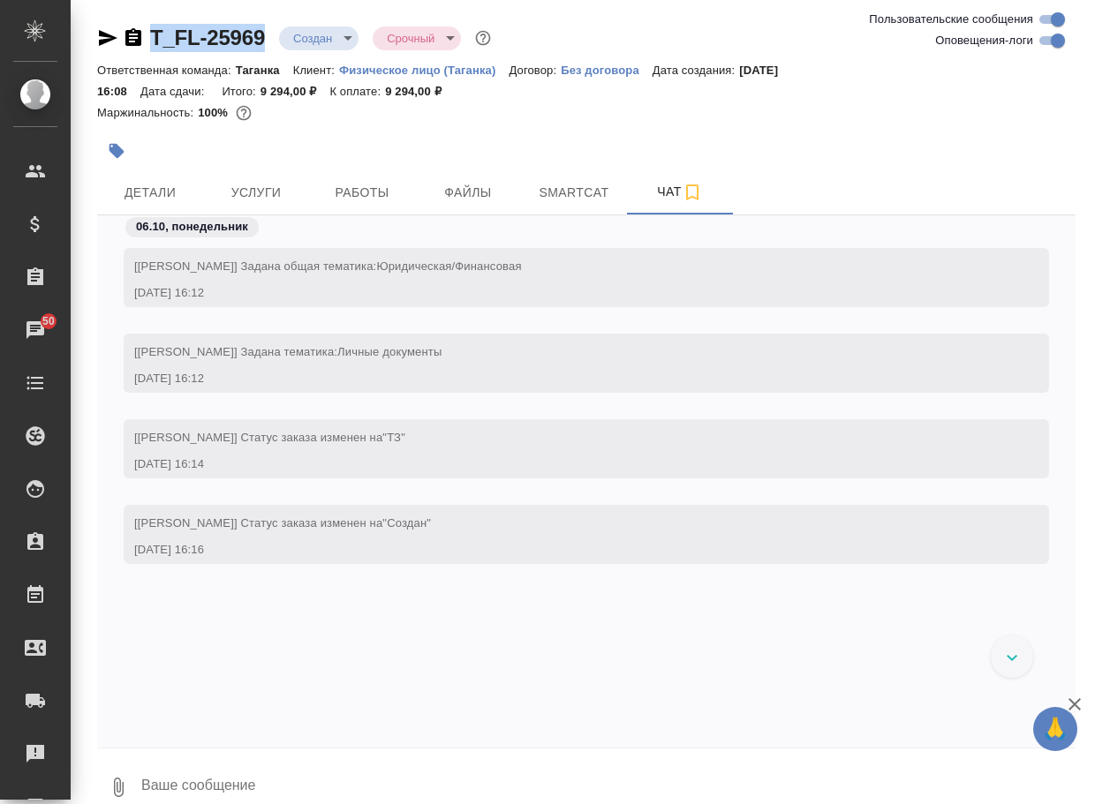
click at [115, 779] on icon "button" at bounding box center [118, 787] width 21 height 21
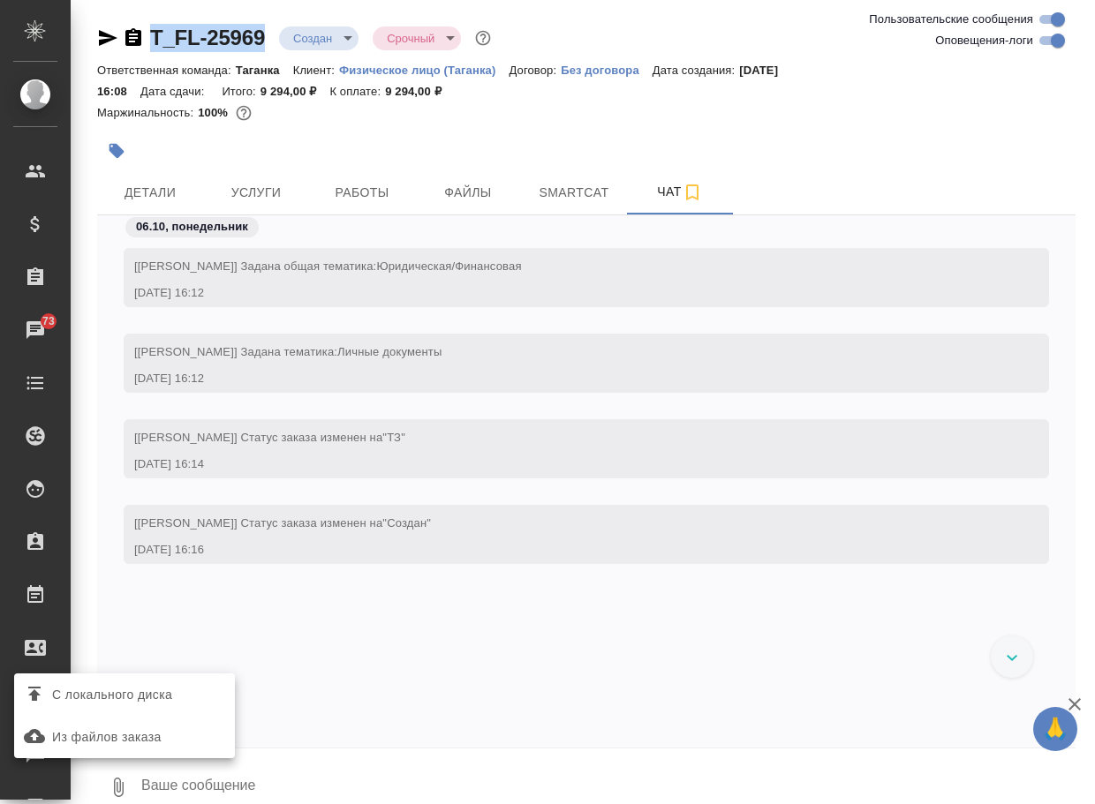
click at [172, 696] on span "С локального диска" at bounding box center [112, 695] width 120 height 22
click at [0, 0] on input "С локального диска" at bounding box center [0, 0] width 0 height 0
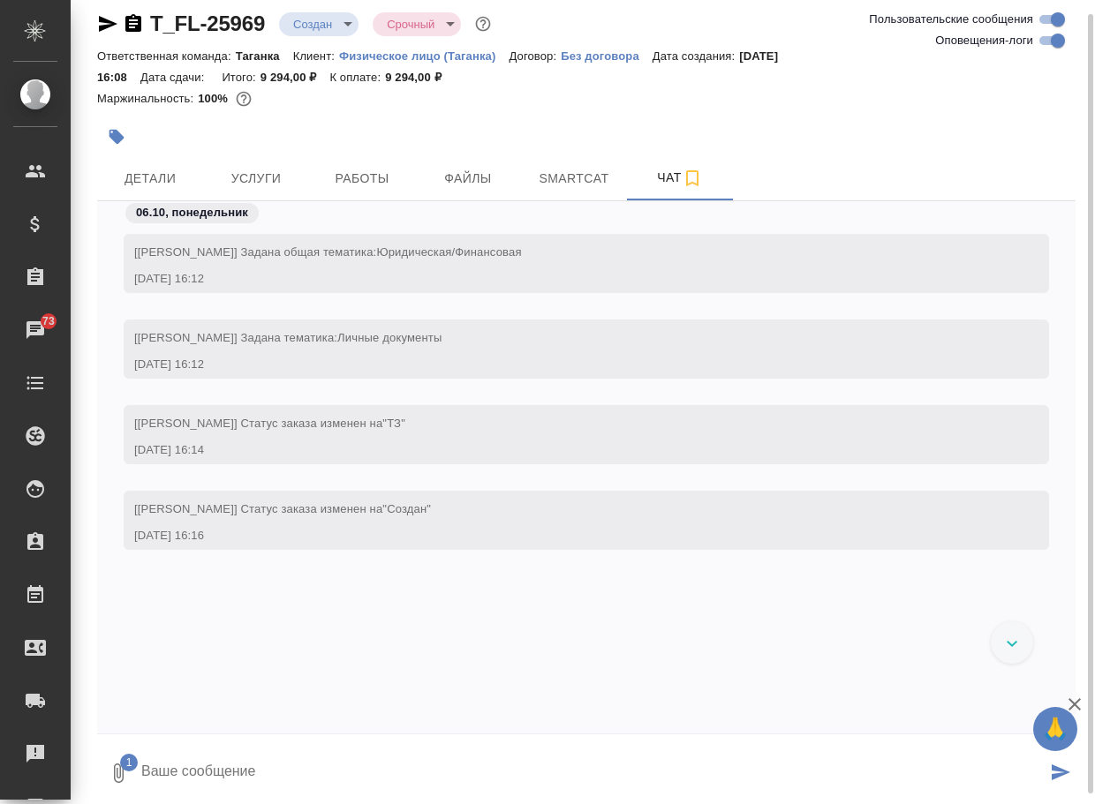
click at [243, 772] on textarea at bounding box center [593, 773] width 907 height 60
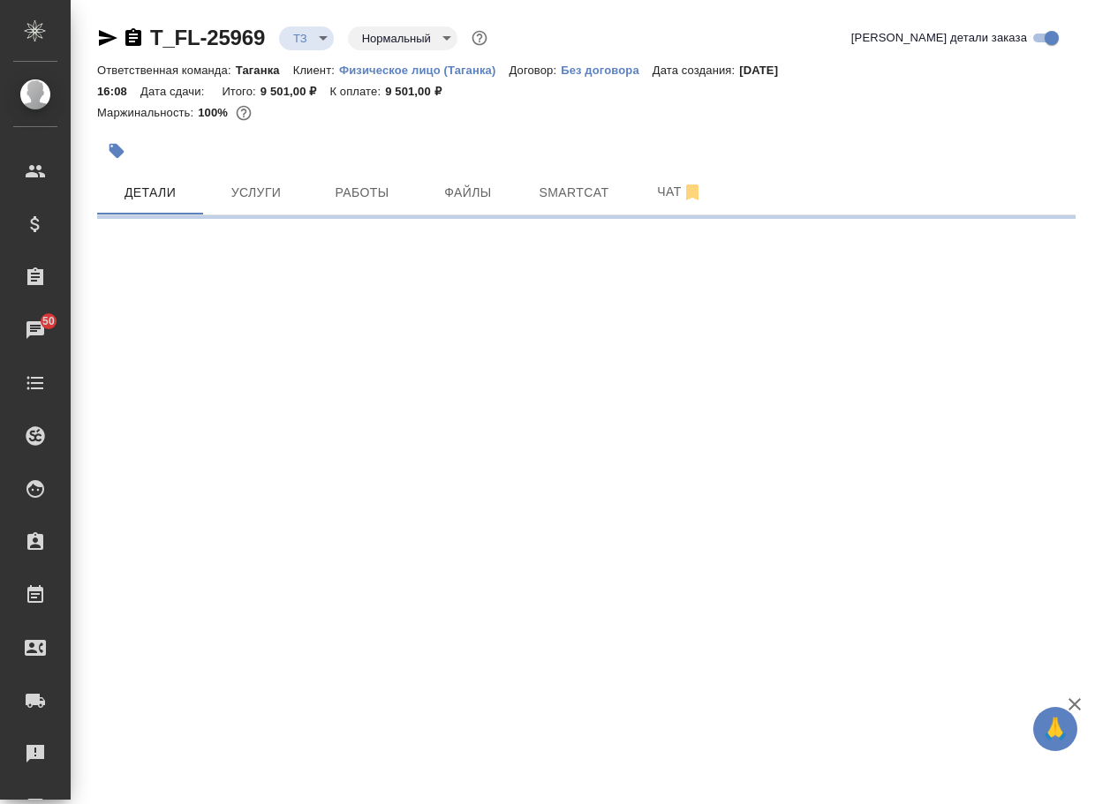
select select "RU"
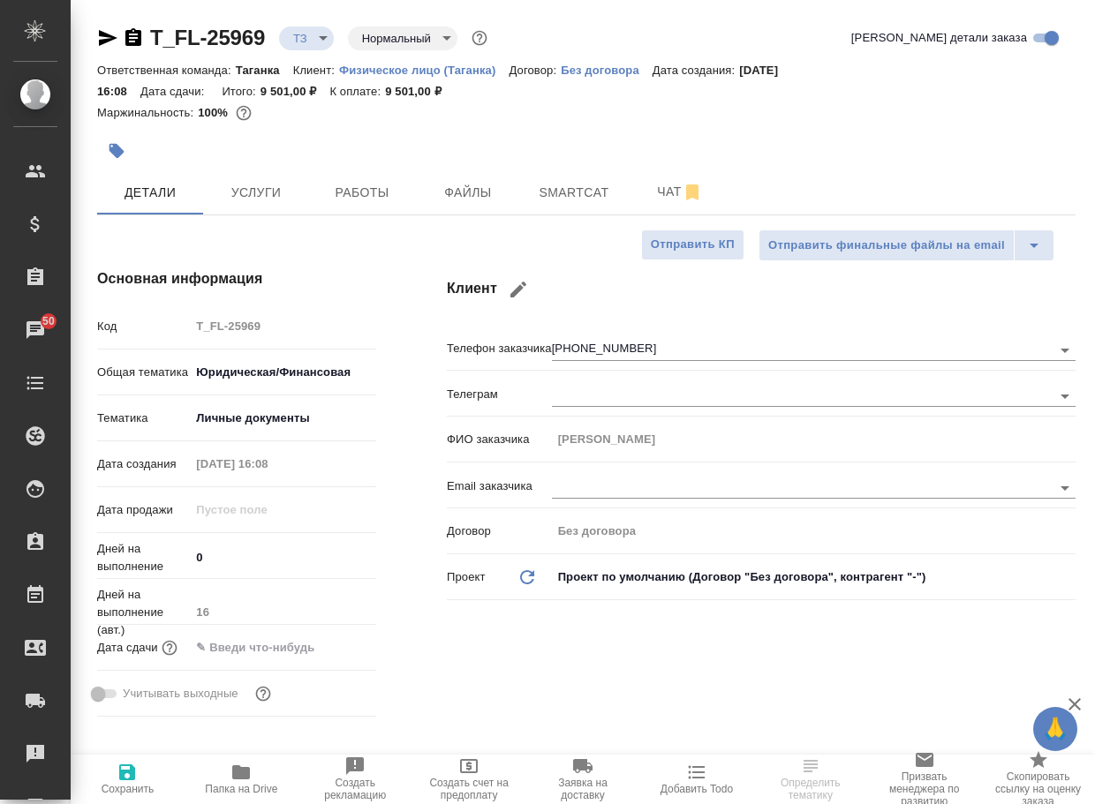
type textarea "x"
click at [312, 42] on body "🙏 .cls-1 fill:#fff; AWATERA Arsenyeva [PERSON_NAME] Спецификации Заказы 50 Чаты…" at bounding box center [547, 402] width 1095 height 804
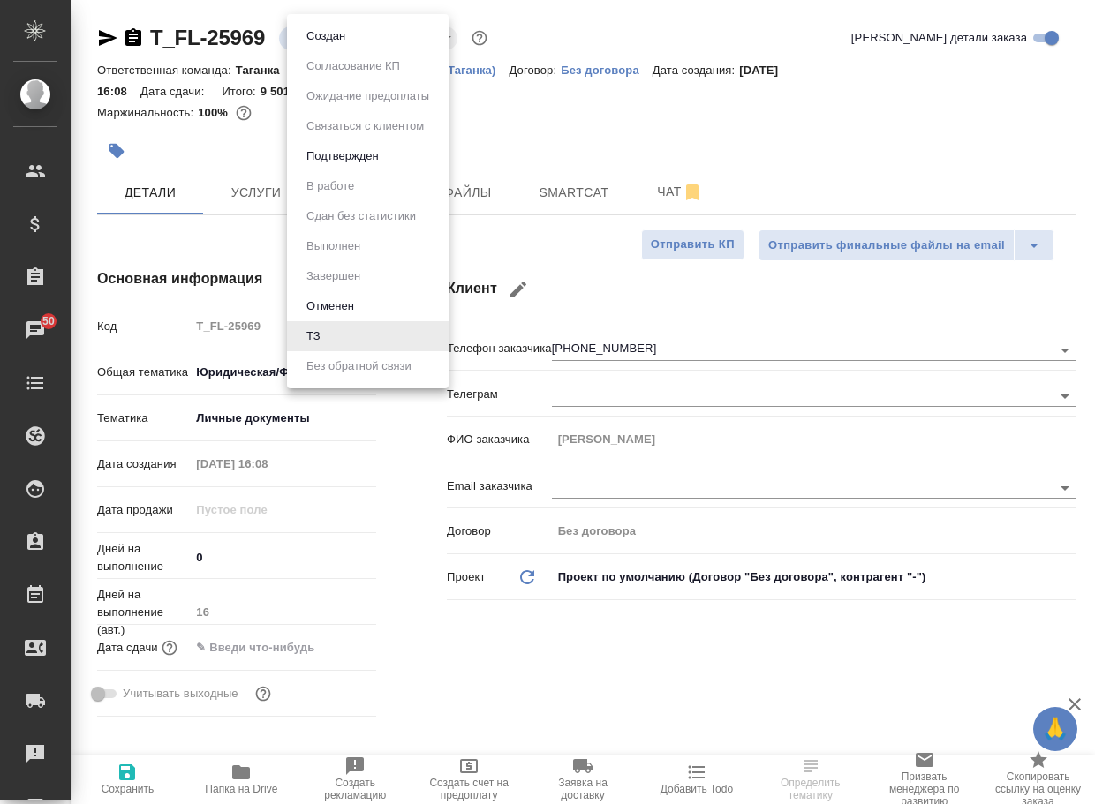
click at [325, 42] on button "Создан" at bounding box center [325, 35] width 49 height 19
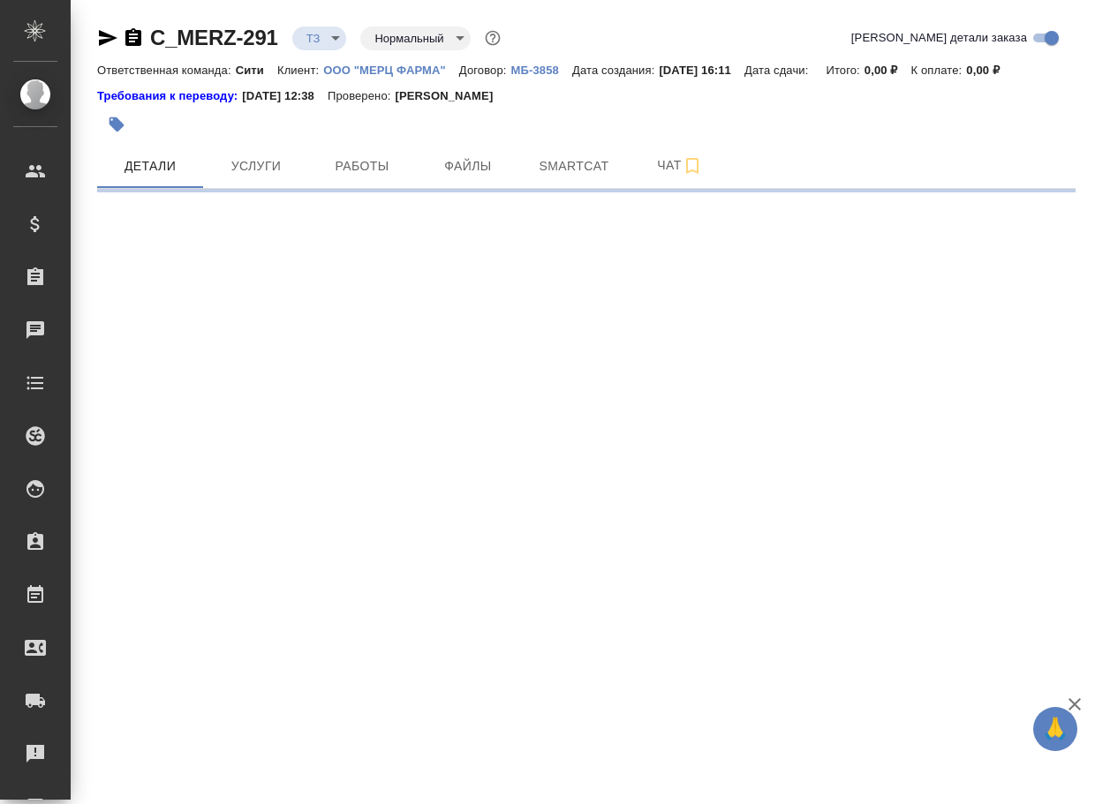
select select "RU"
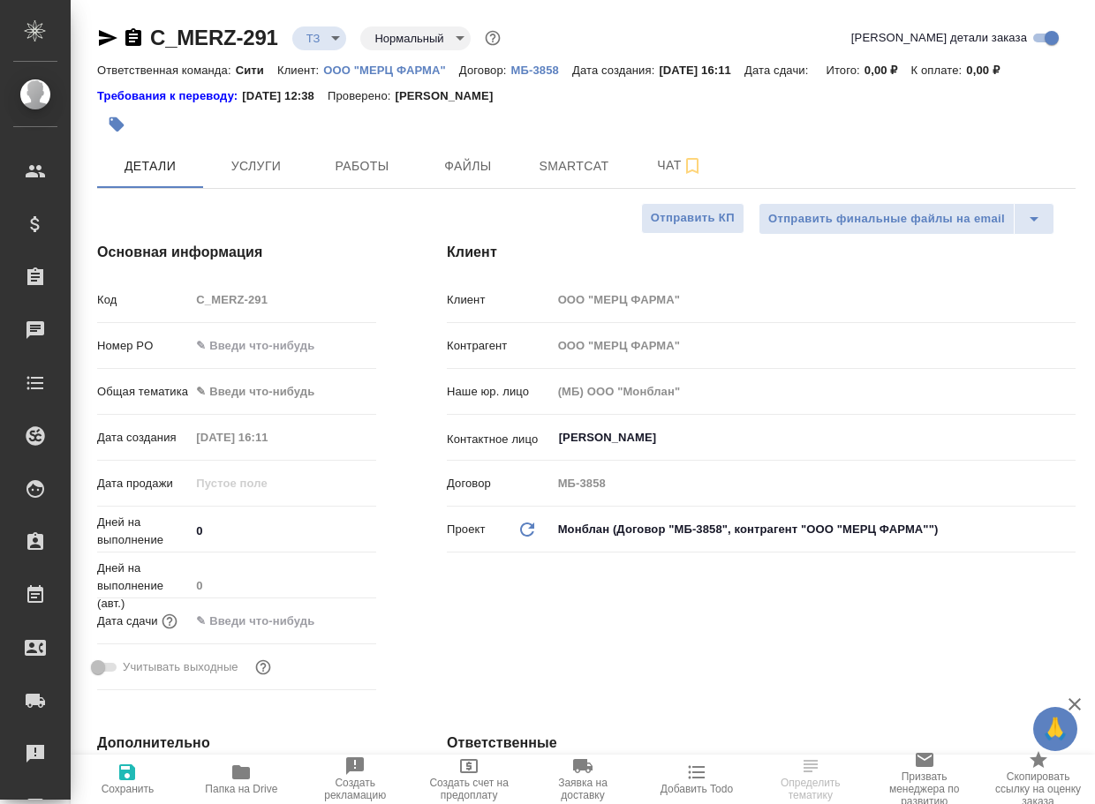
type textarea "x"
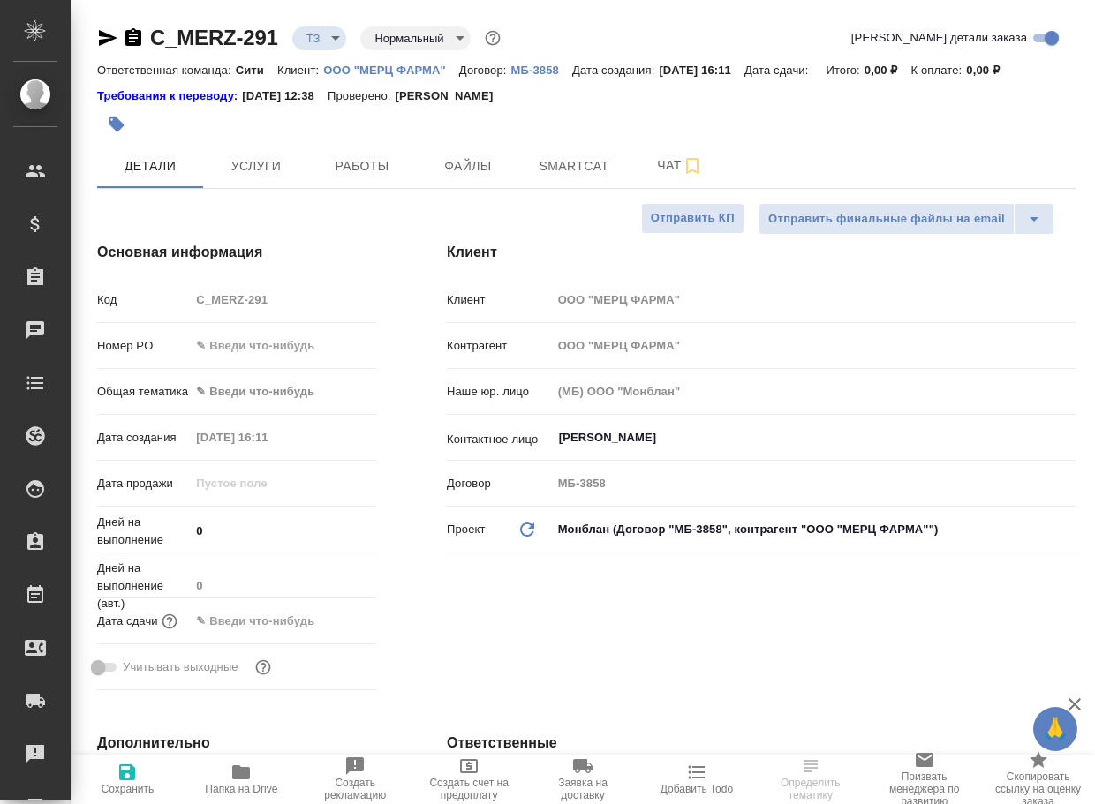
type textarea "x"
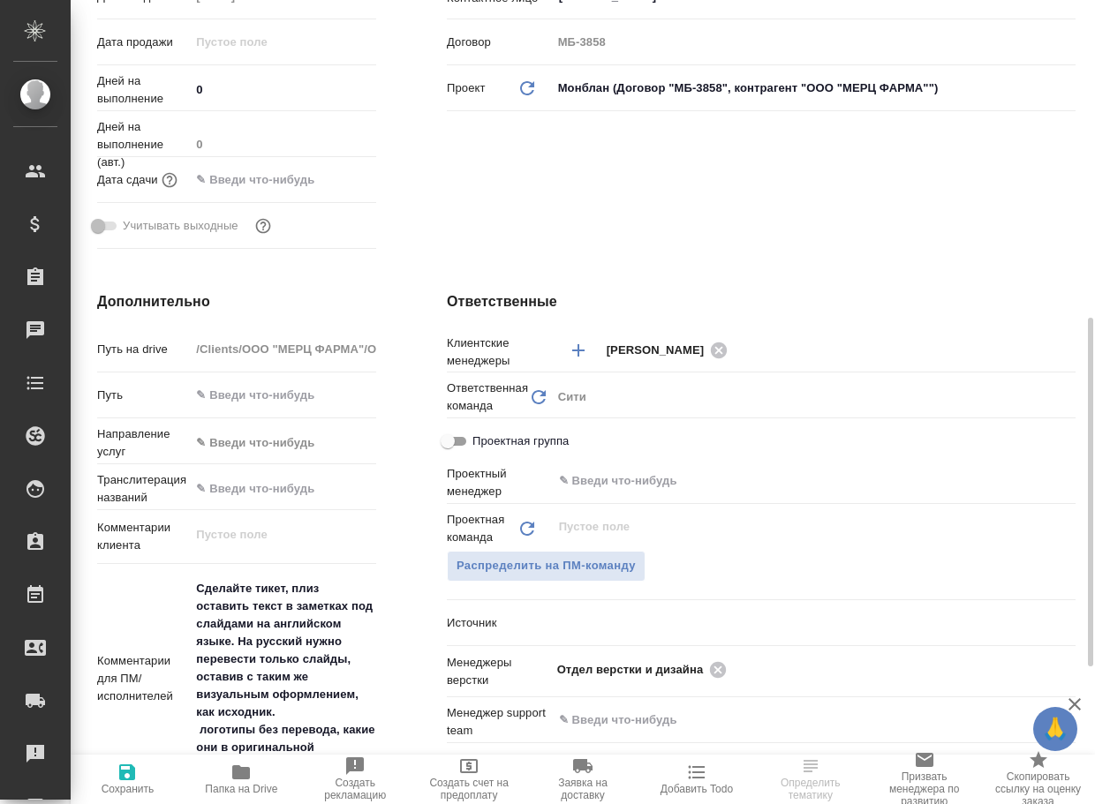
scroll to position [618, 0]
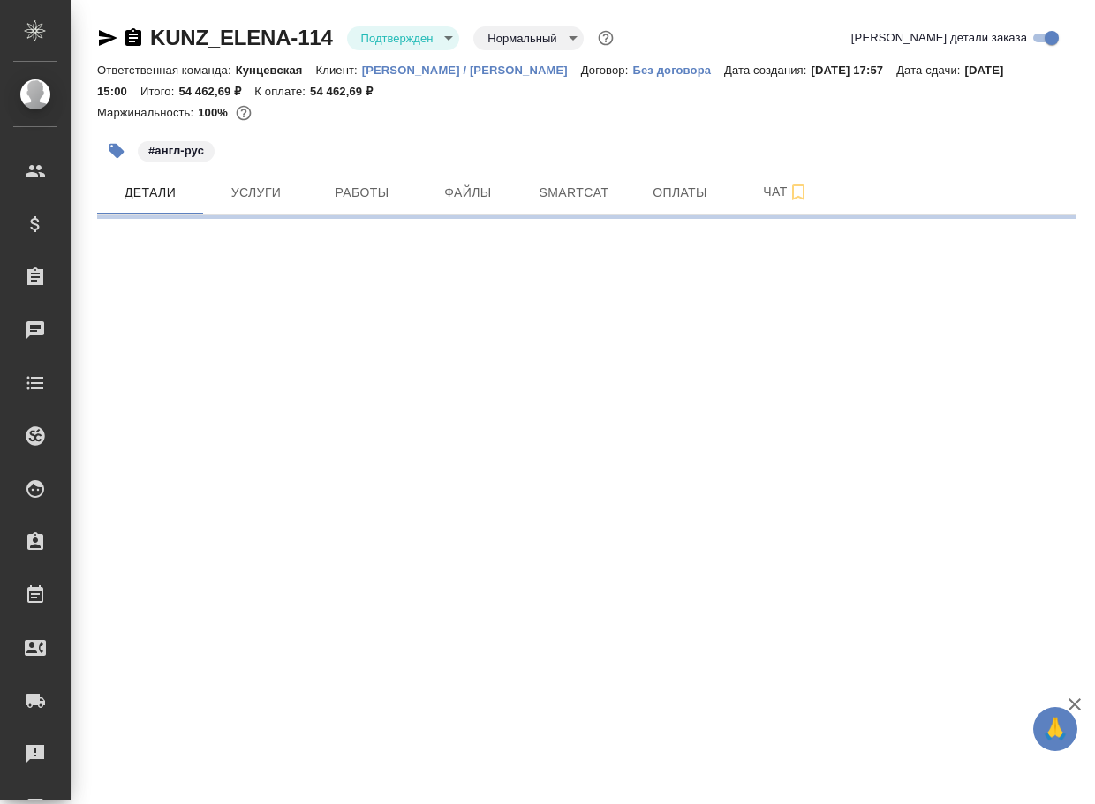
select select "RU"
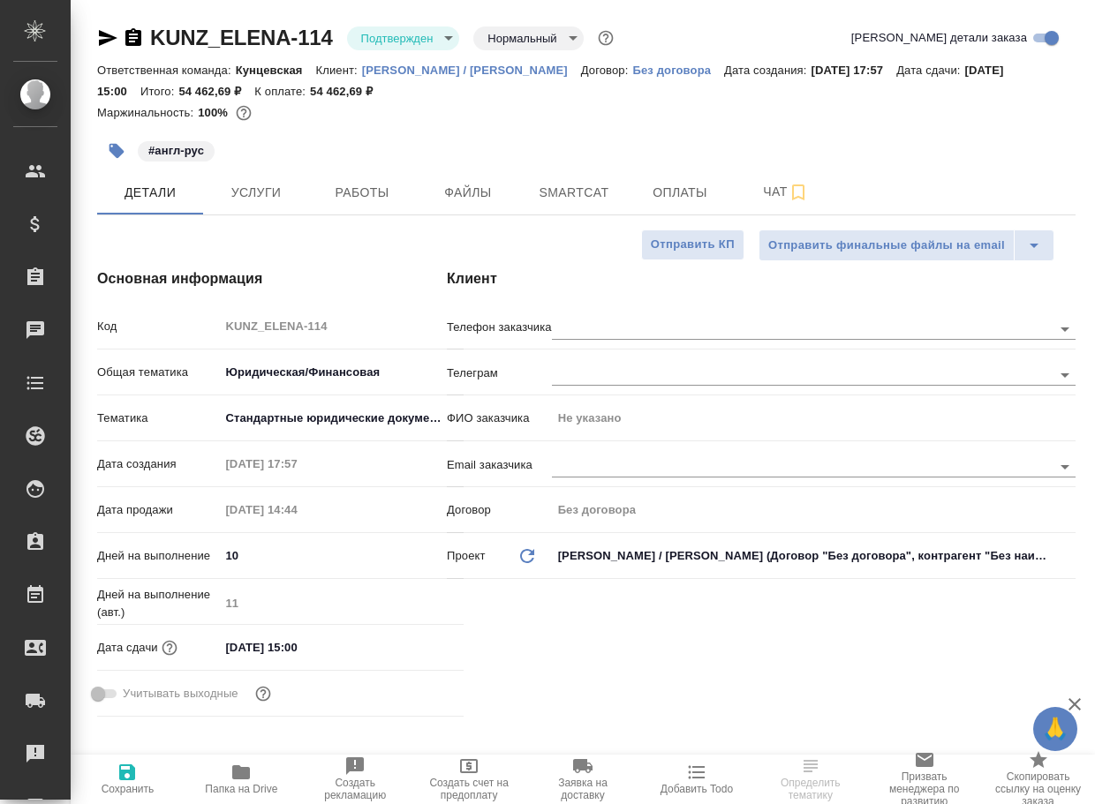
type textarea "x"
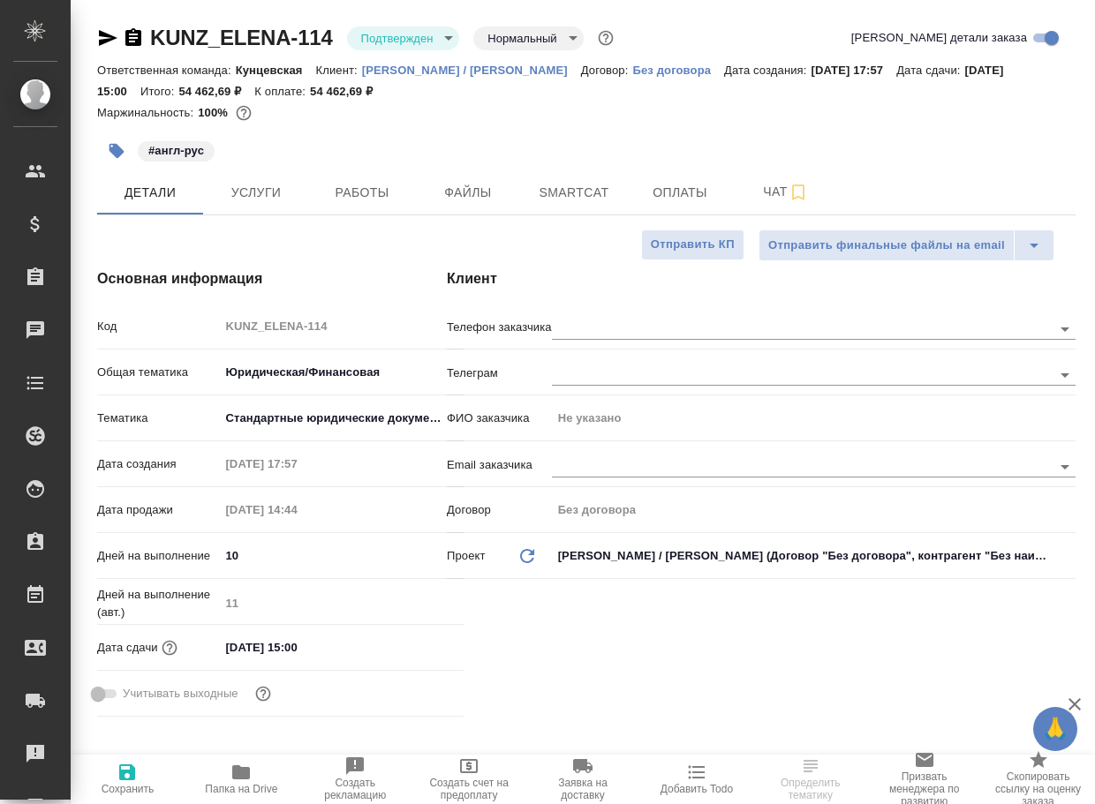
type textarea "x"
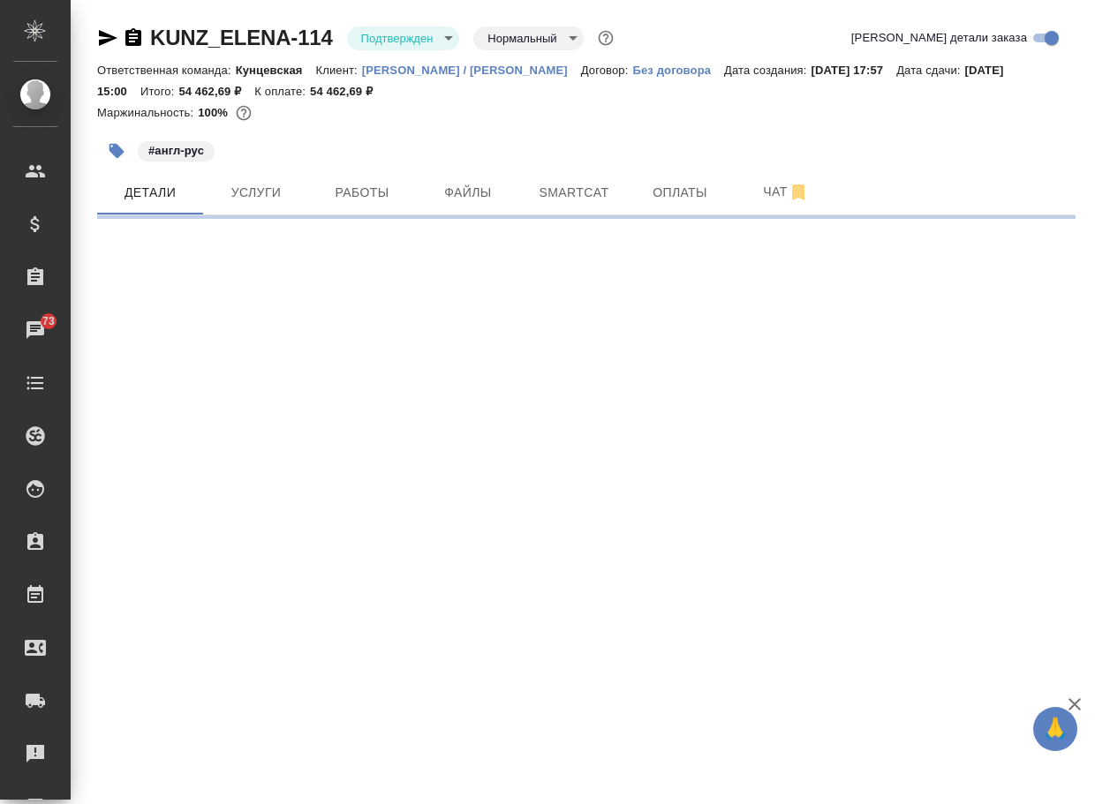
select select "RU"
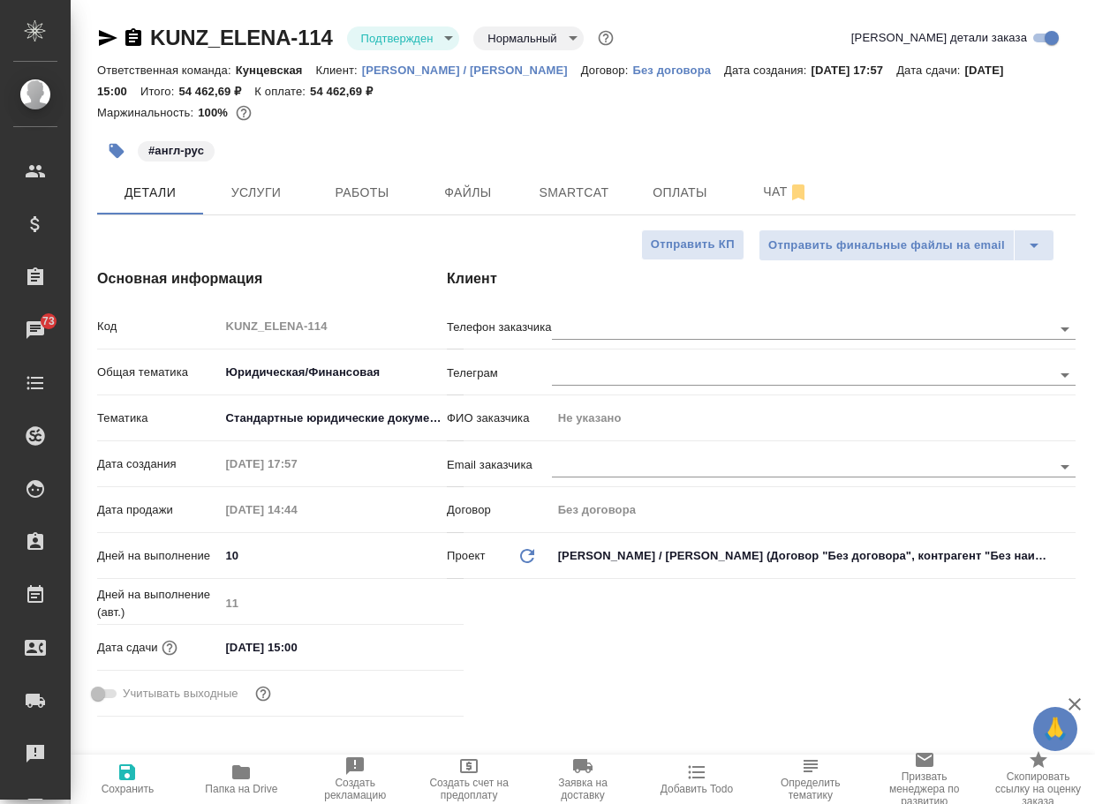
type textarea "x"
click at [749, 191] on span "Чат" at bounding box center [785, 192] width 85 height 22
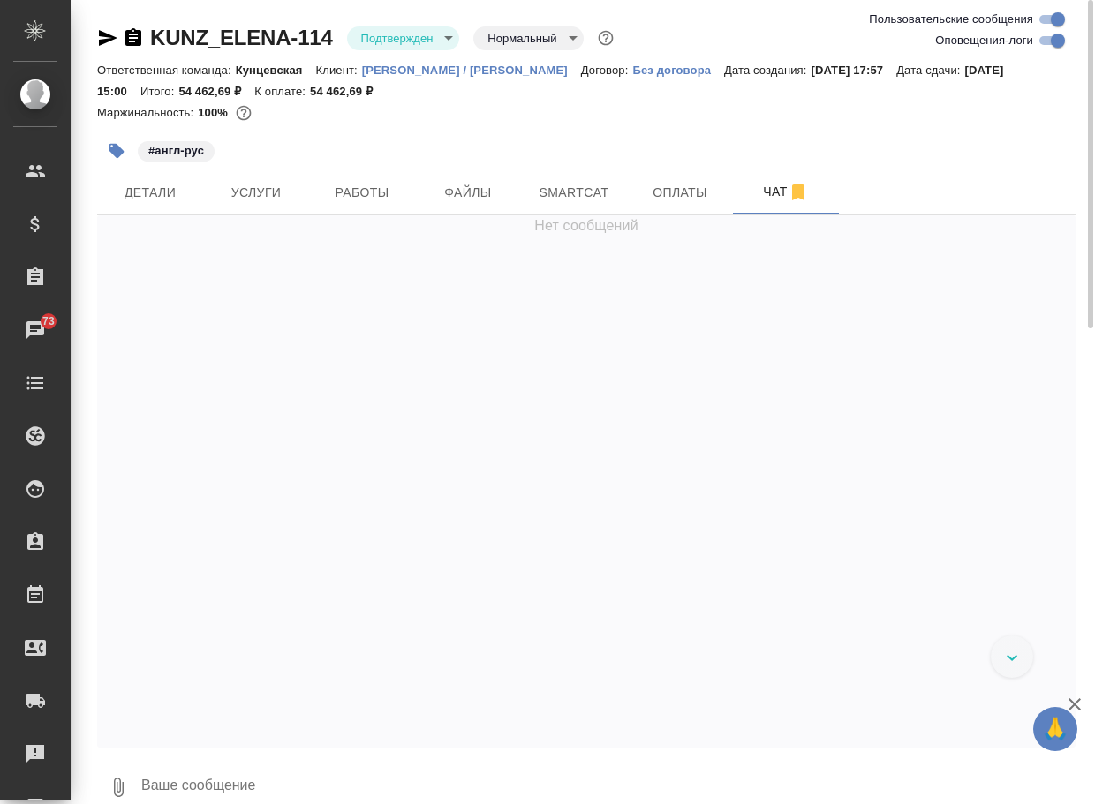
scroll to position [2827, 0]
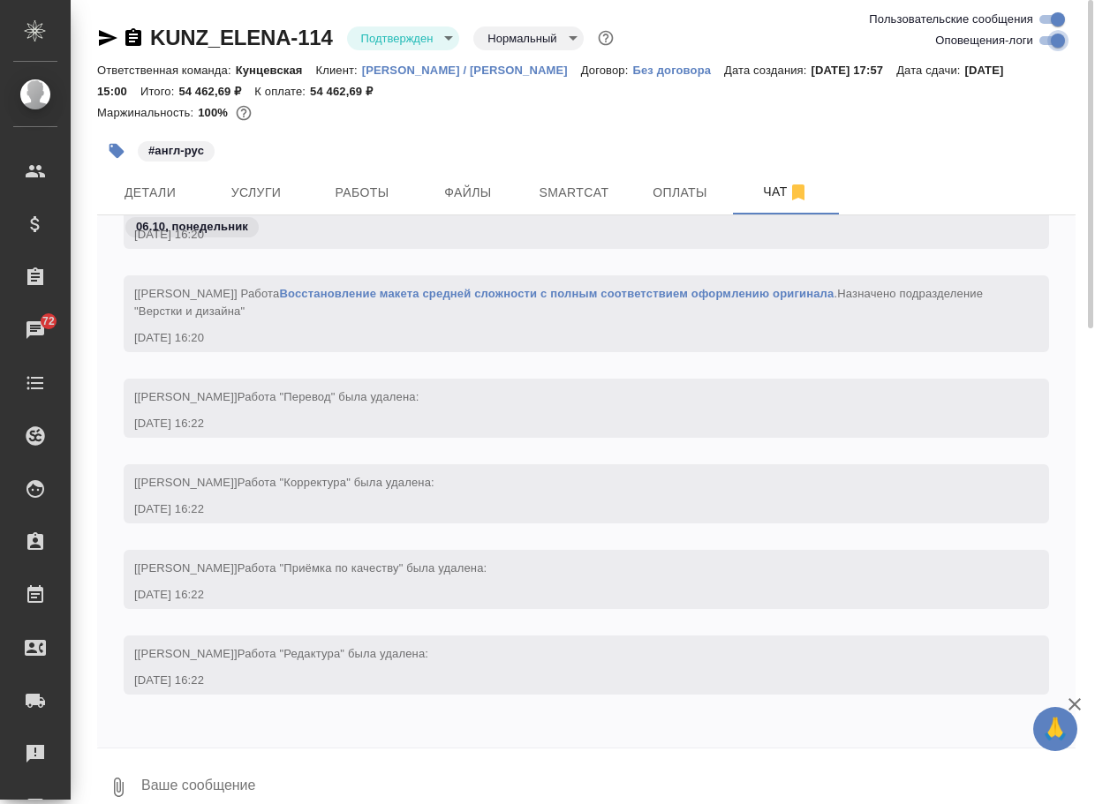
click at [1047, 40] on input "Оповещения-логи" at bounding box center [1058, 40] width 64 height 21
checkbox input "false"
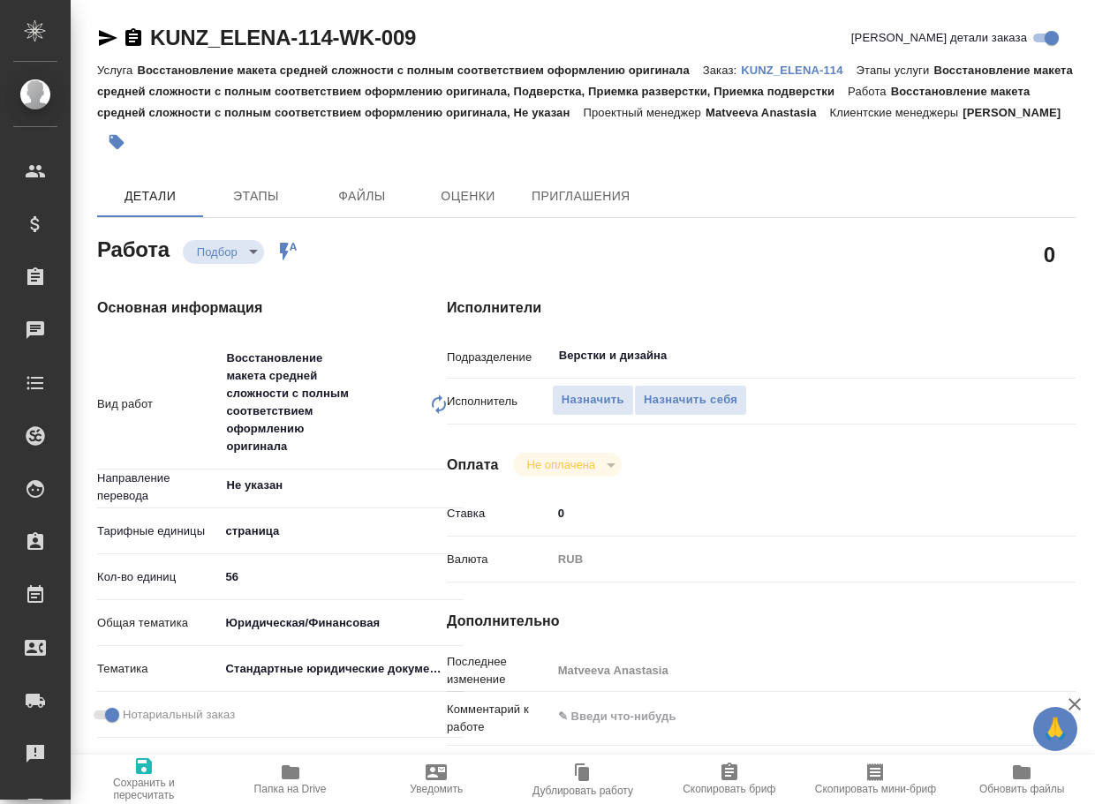
type textarea "x"
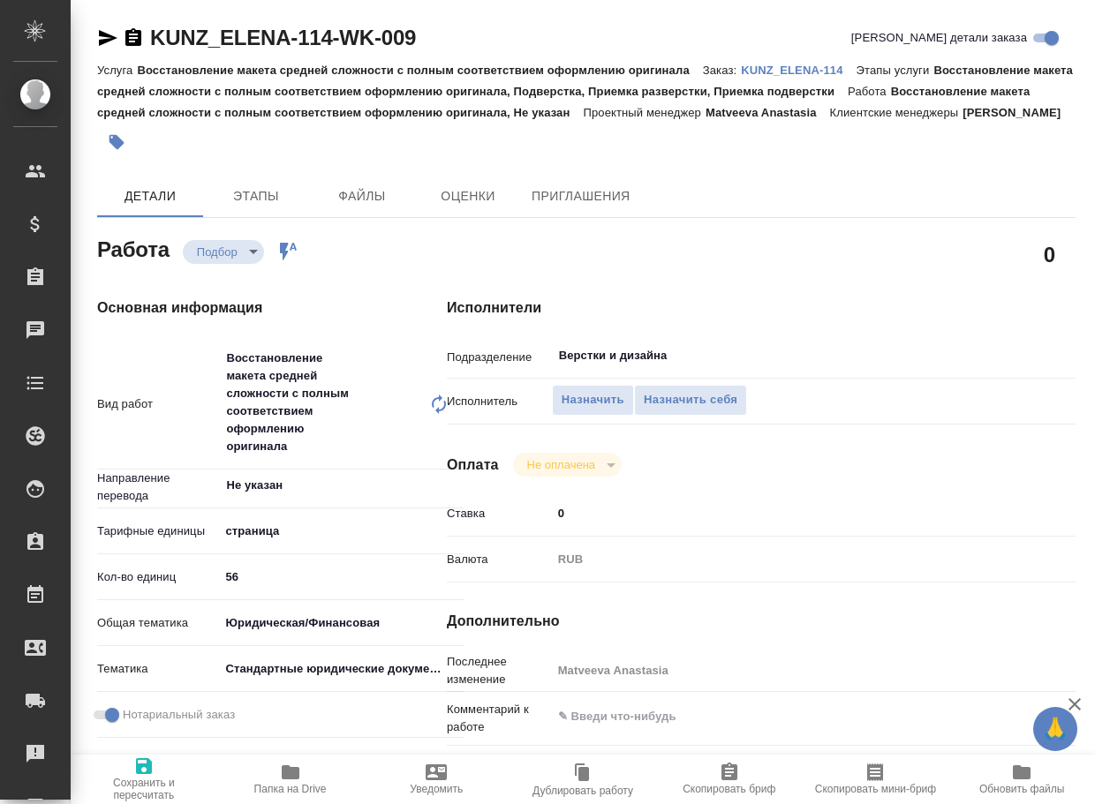
type textarea "x"
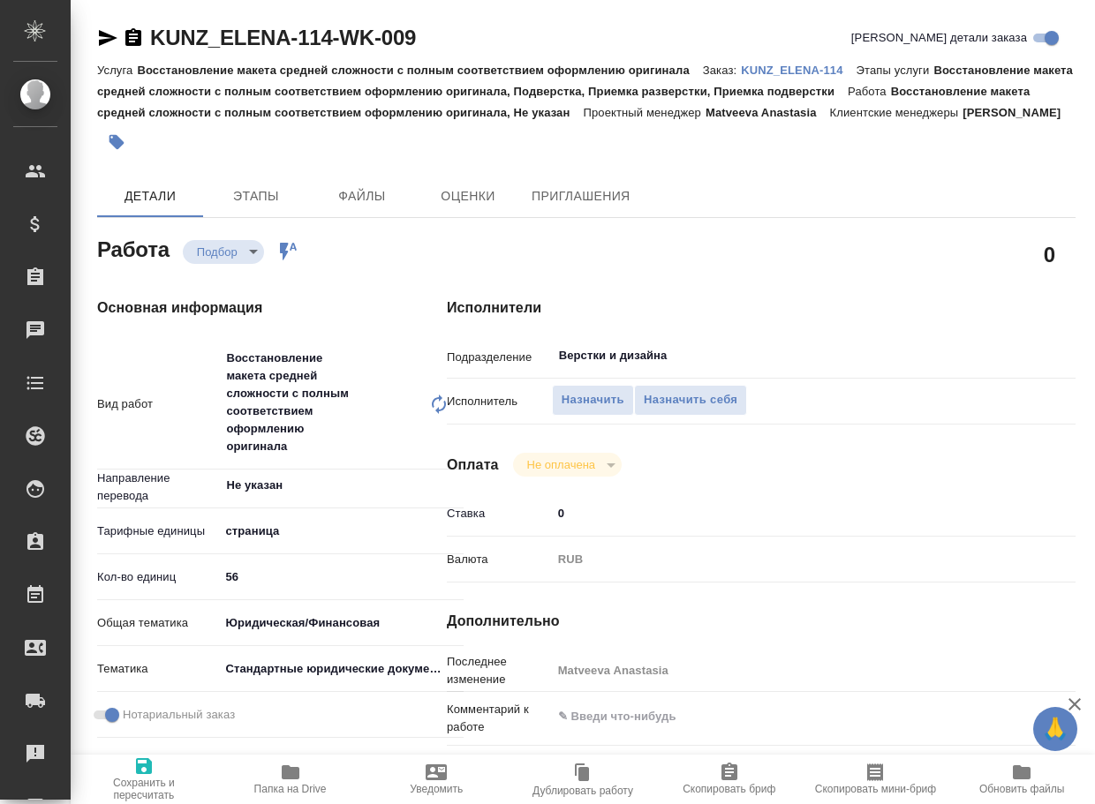
type textarea "x"
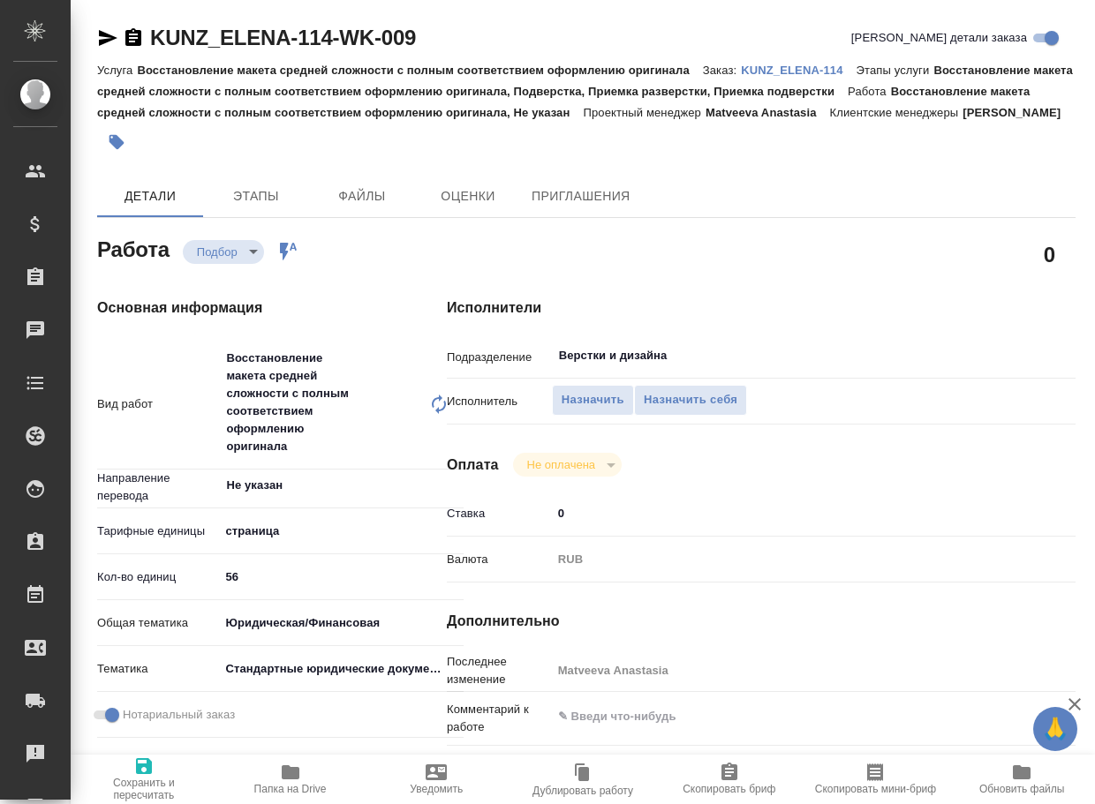
type textarea "x"
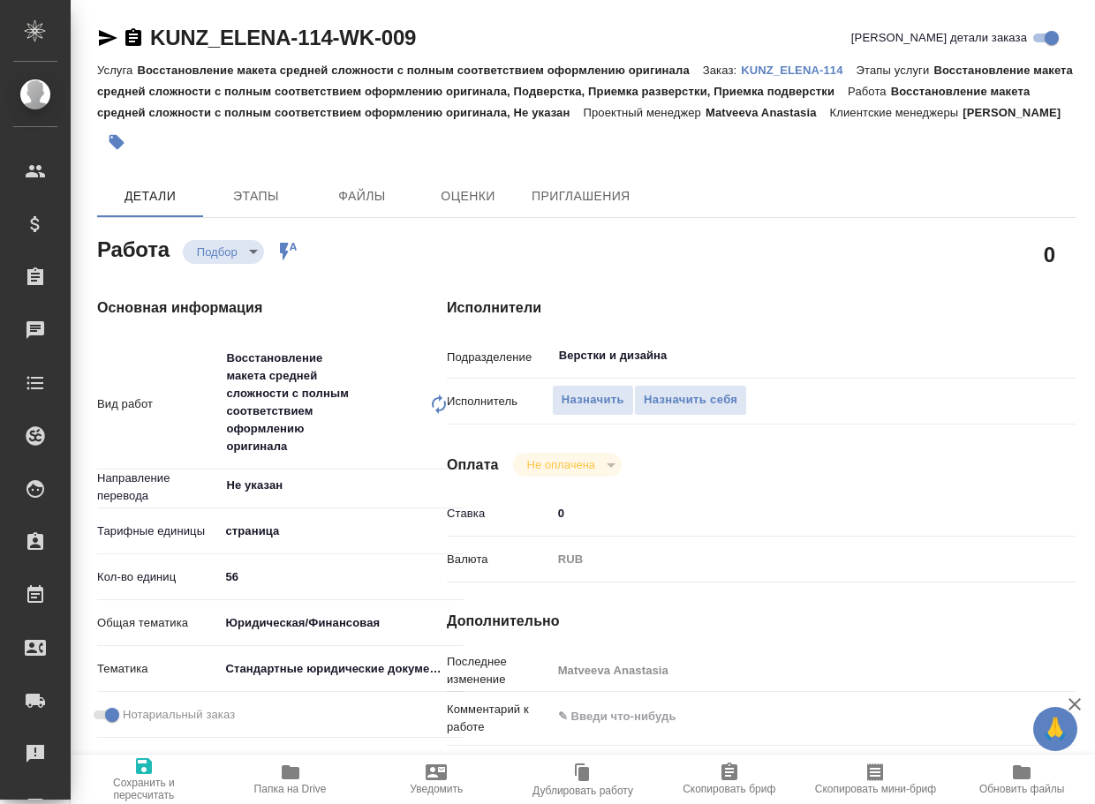
type textarea "x"
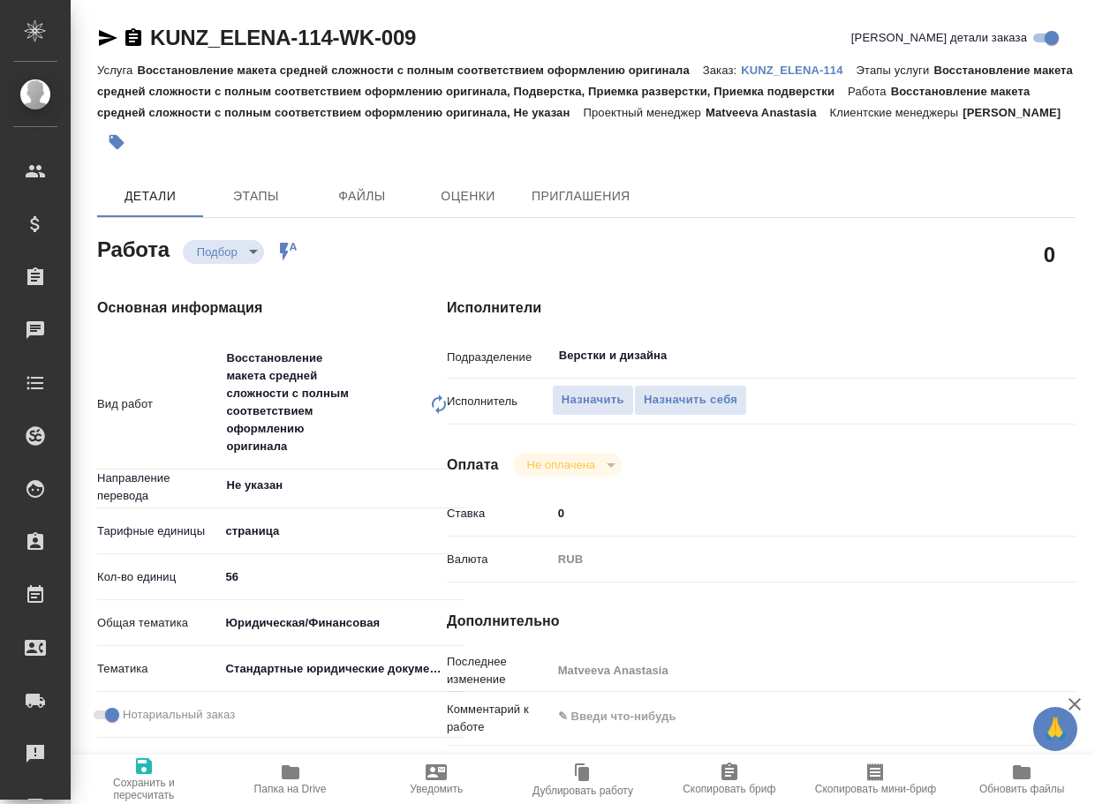
type textarea "x"
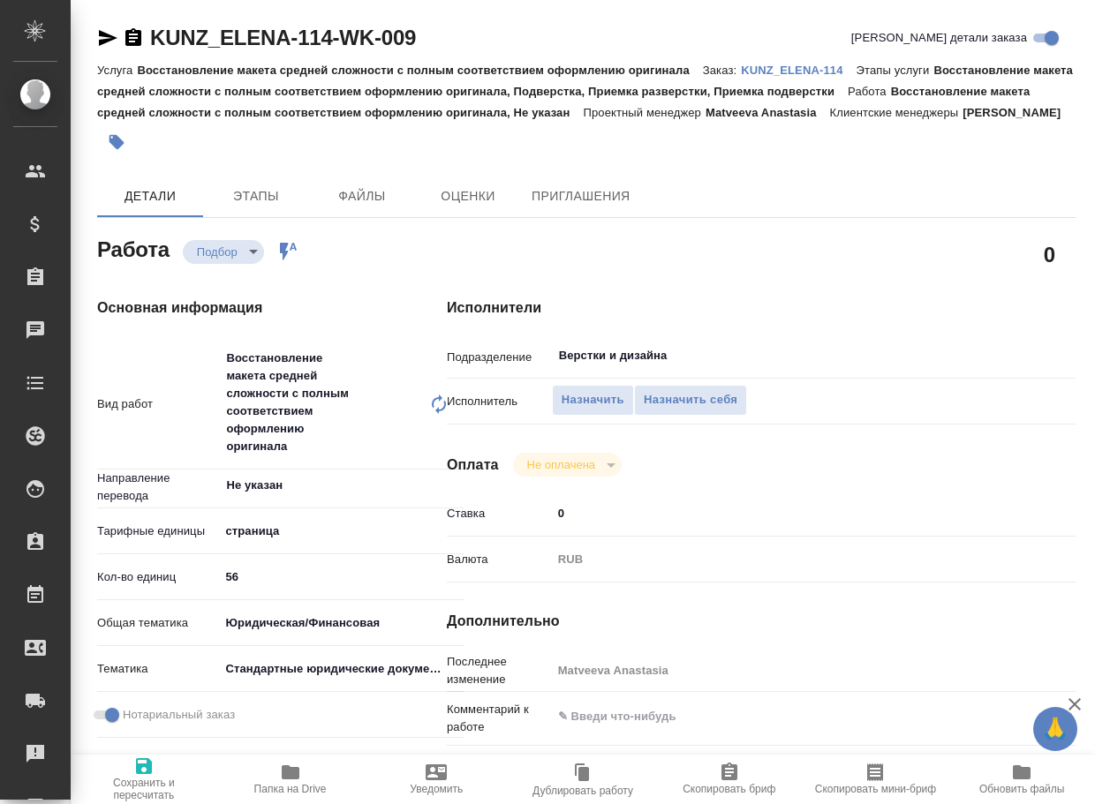
type textarea "x"
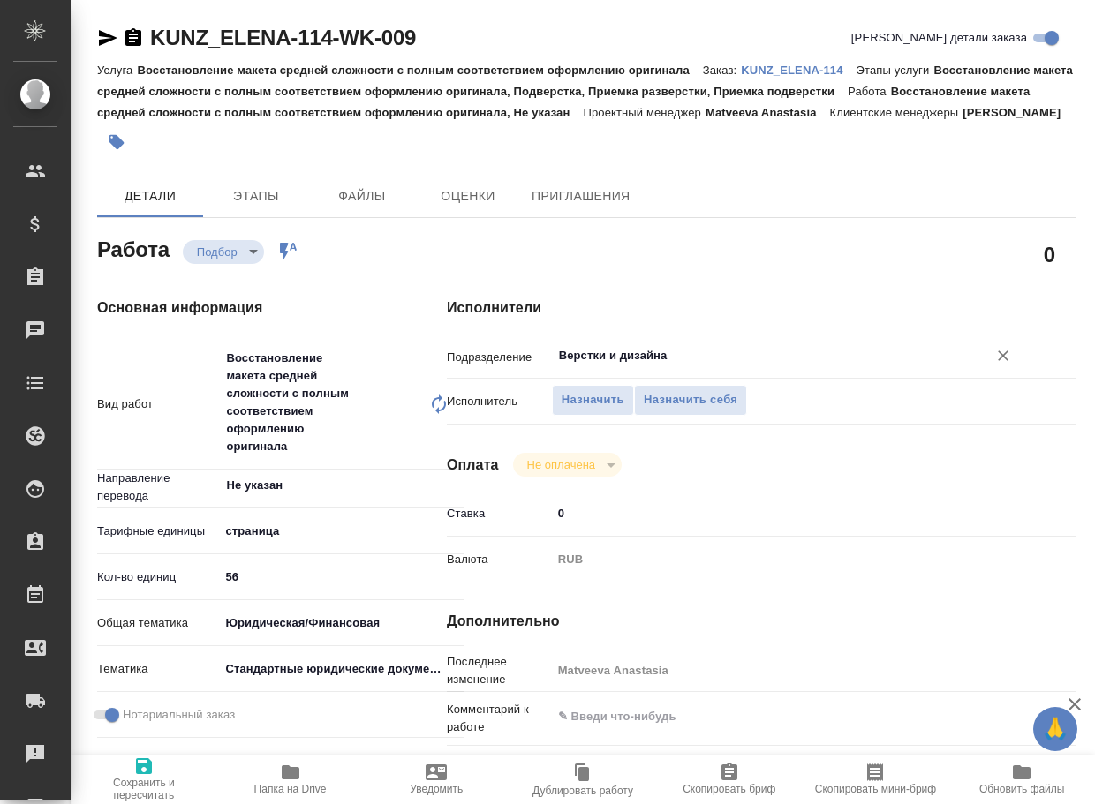
click at [678, 366] on input "Верстки и дизайна" at bounding box center [758, 355] width 402 height 21
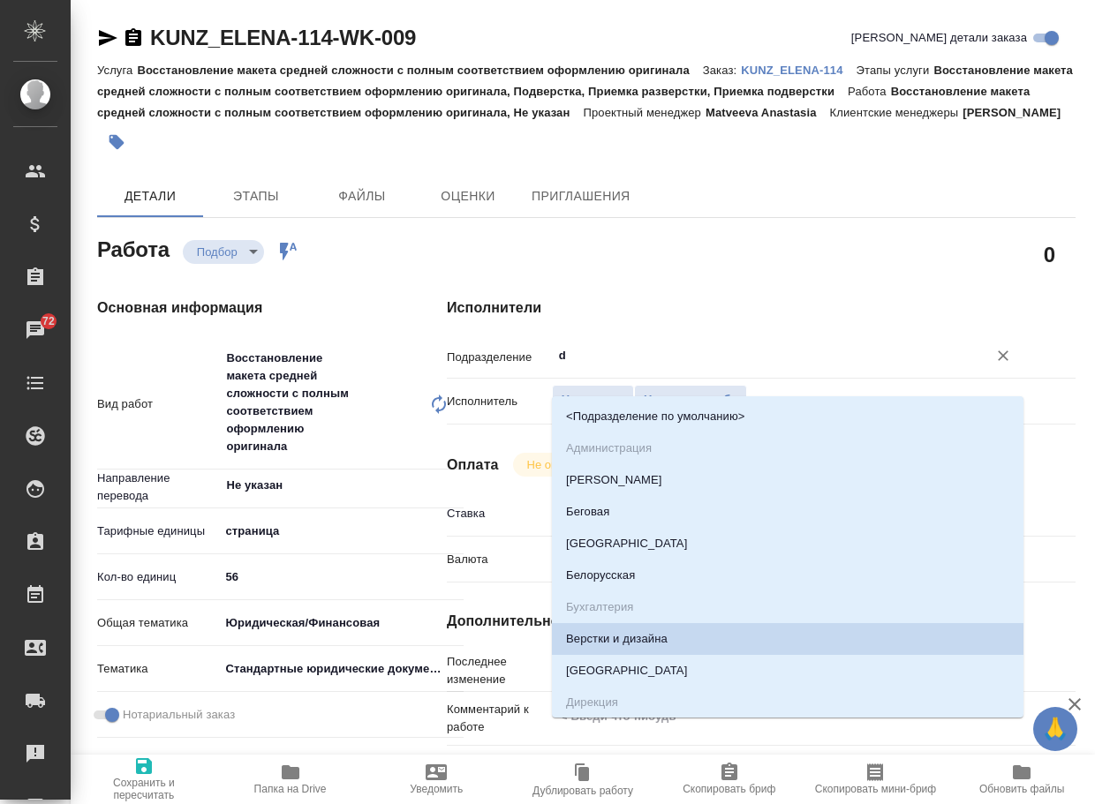
type input "dt"
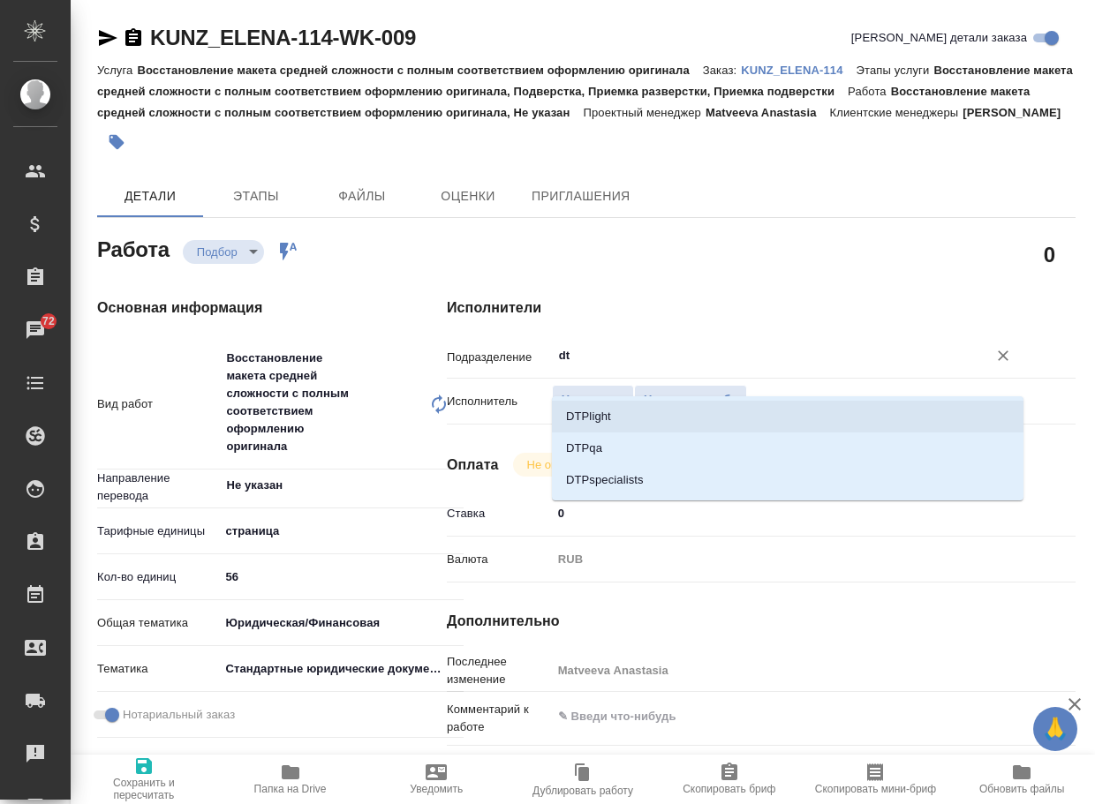
click at [618, 409] on li "DTPlight" at bounding box center [788, 417] width 472 height 32
type textarea "x"
type input "DTPlight"
type textarea "x"
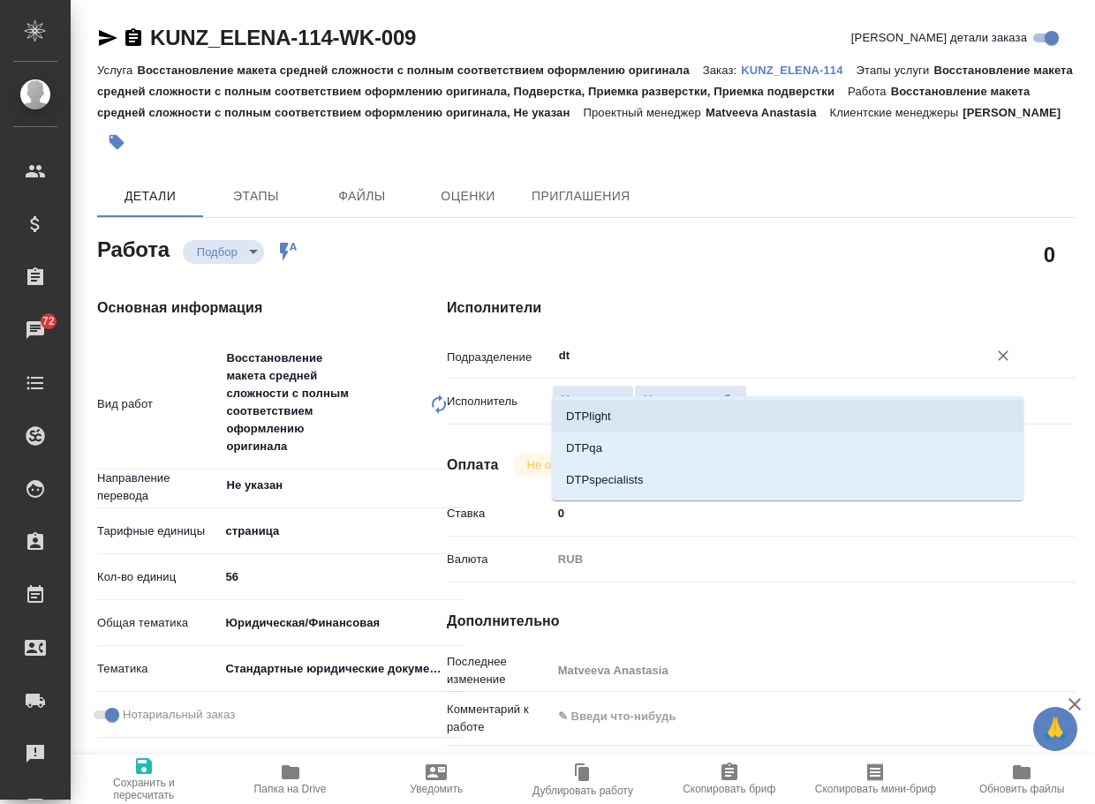
type textarea "x"
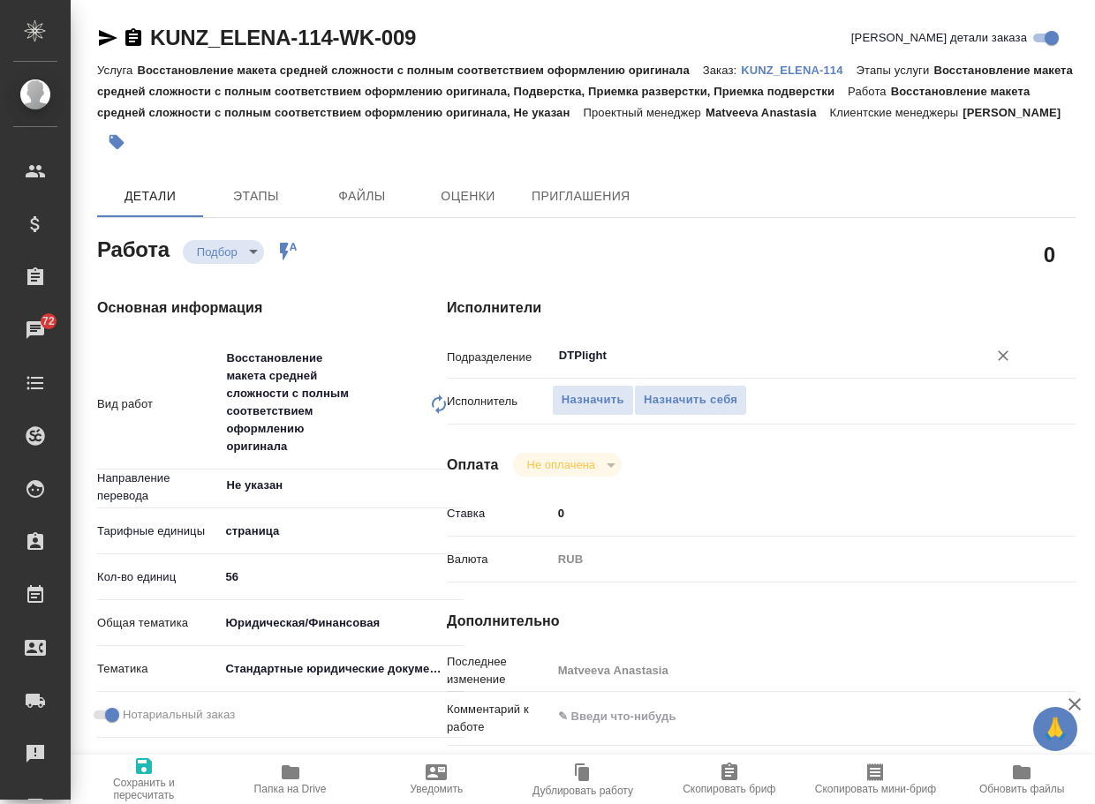
type input "DTPlight"
click at [150, 779] on span "Сохранить и пересчитать" at bounding box center [143, 789] width 125 height 25
type textarea "x"
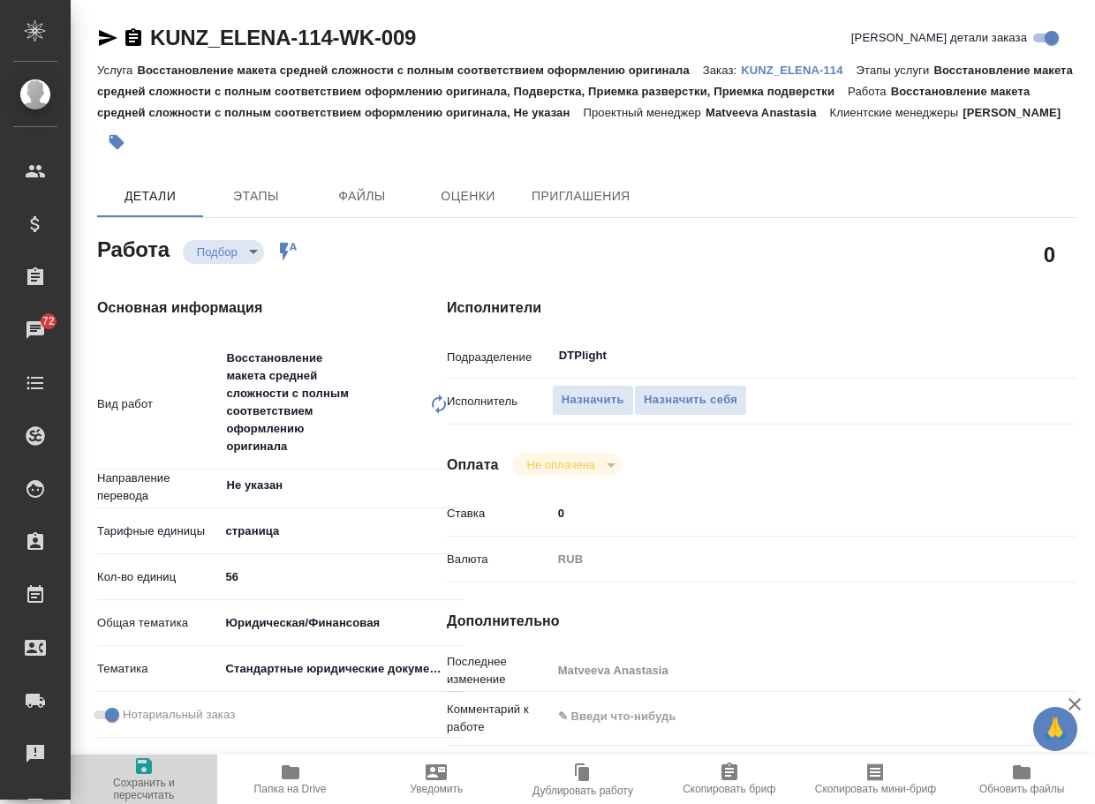
type textarea "x"
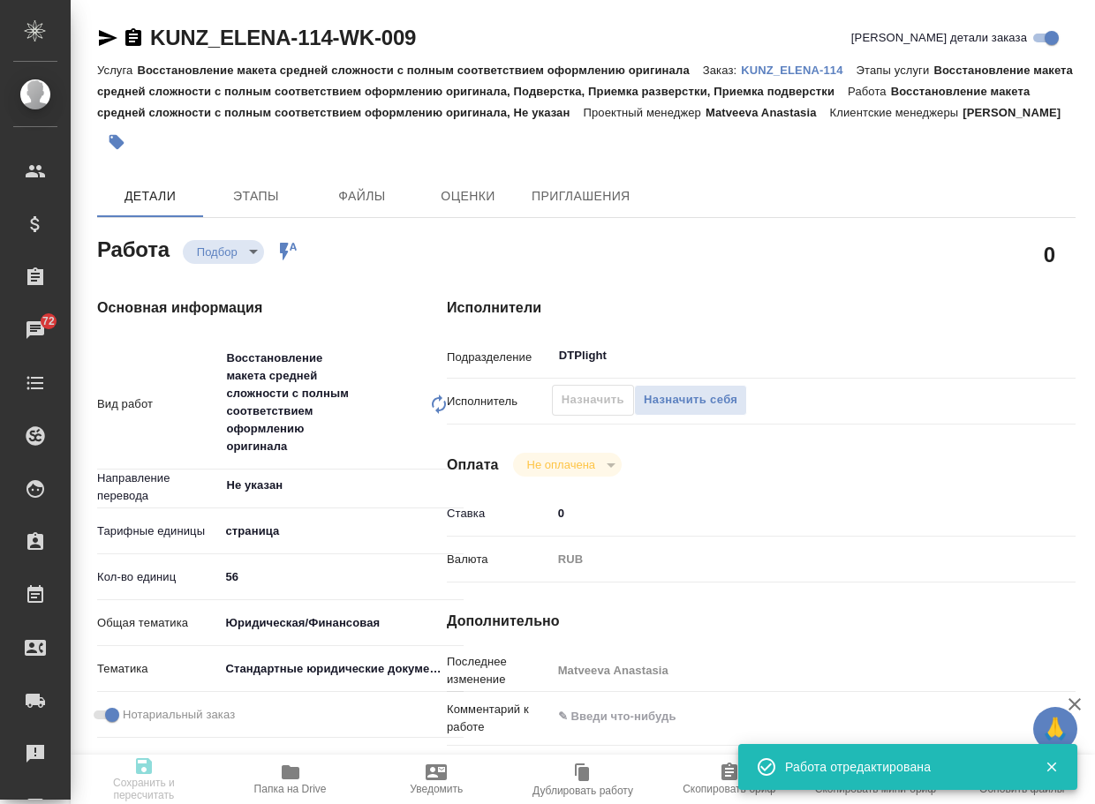
type textarea "x"
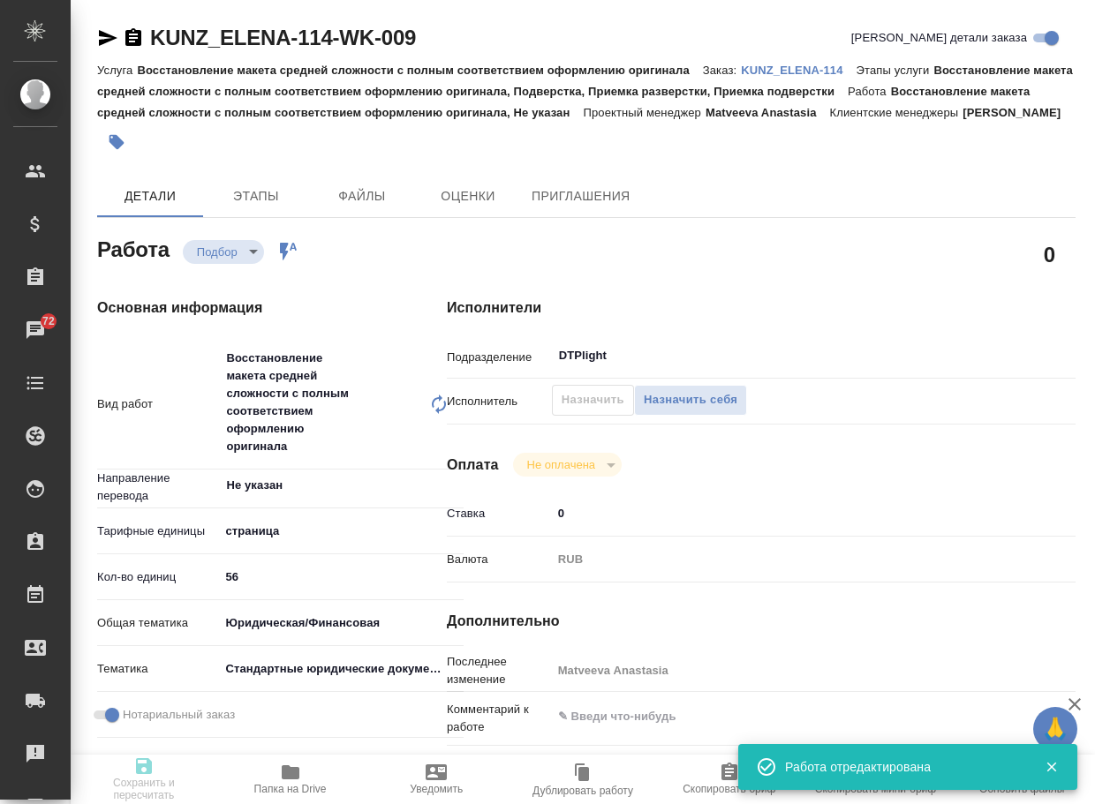
type textarea "x"
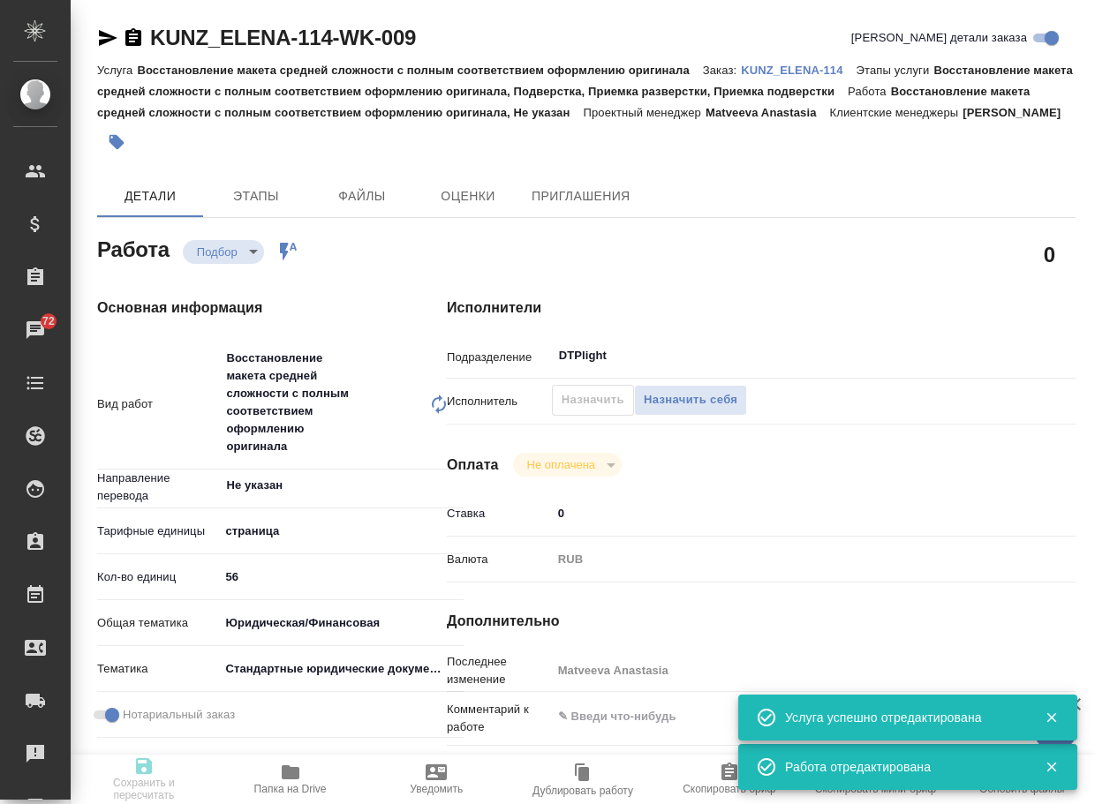
type input "recruiting"
type textarea "Восстановление макета средней сложности с полным соответствием оформлению ориги…"
type textarea "x"
type input "Не указан"
type input "5a8b1489cc6b4906c91bfdb2"
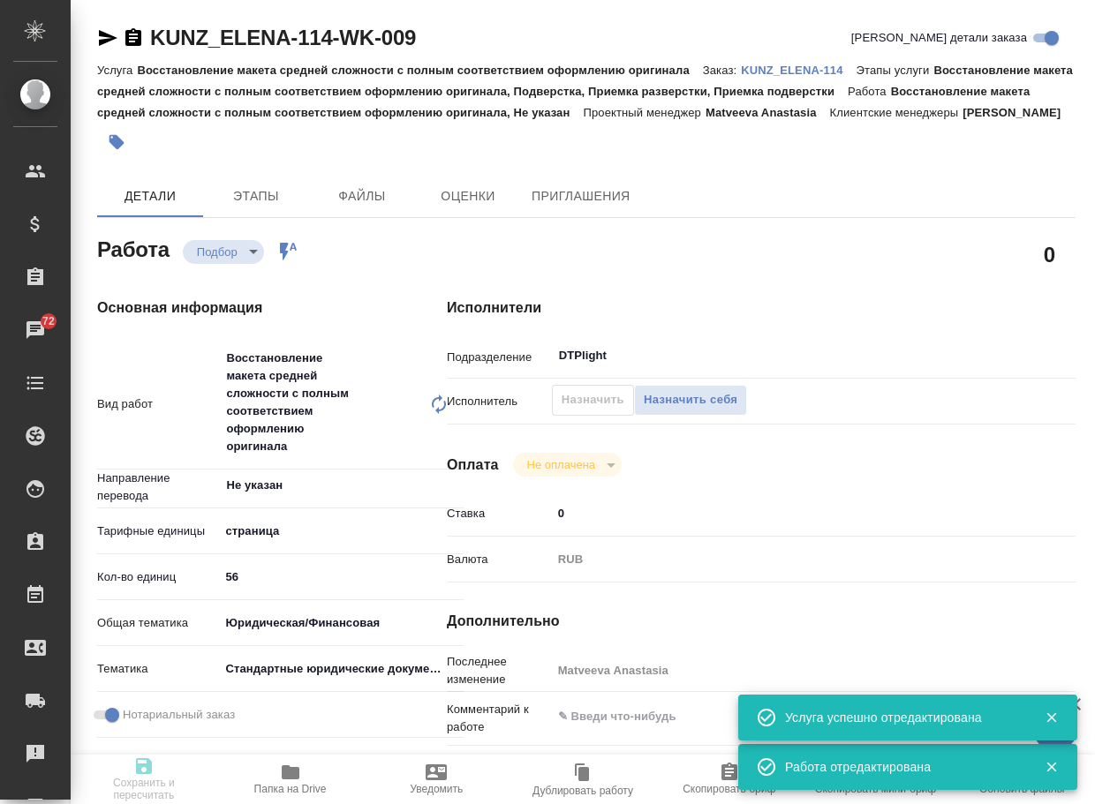
type input "56"
type input "yr-fn"
type input "5f647205b73bc97568ca66bf"
checkbox input "true"
type input "06.10.2025 16:00"
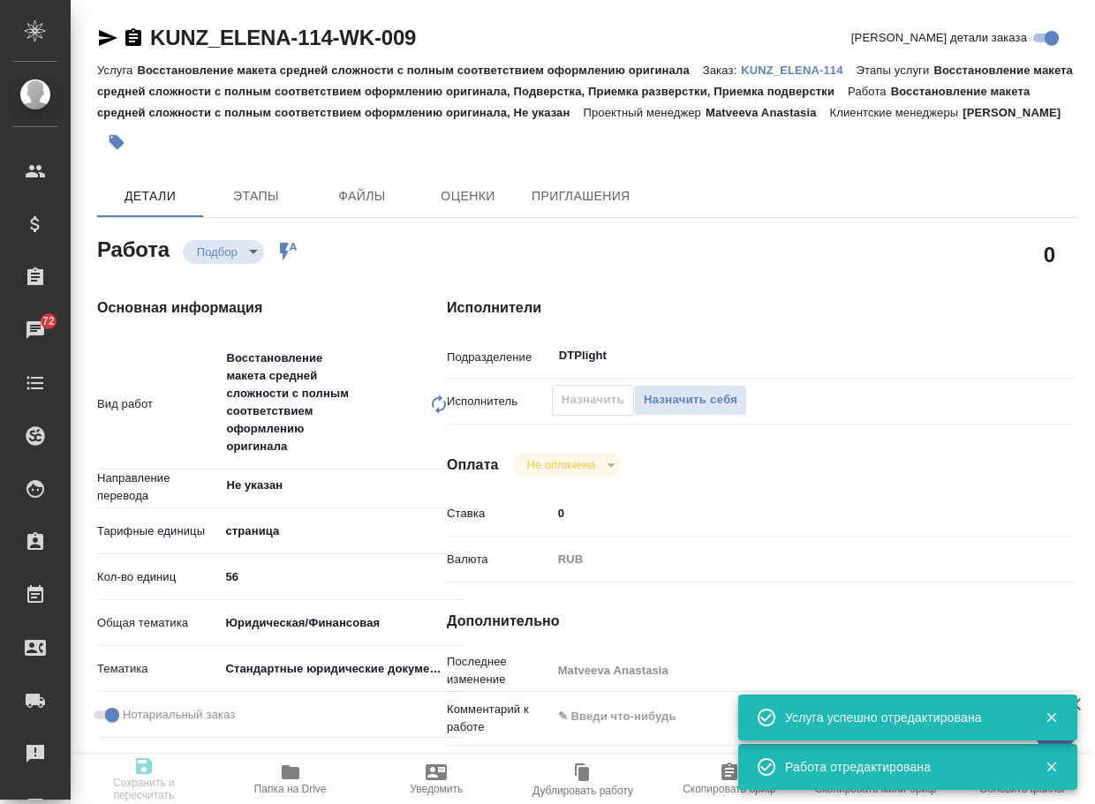
type input "07.10.2025 17:00"
type input "20.10.2025 15:00"
type input "DTPlight"
type input "notPayed"
type input "0"
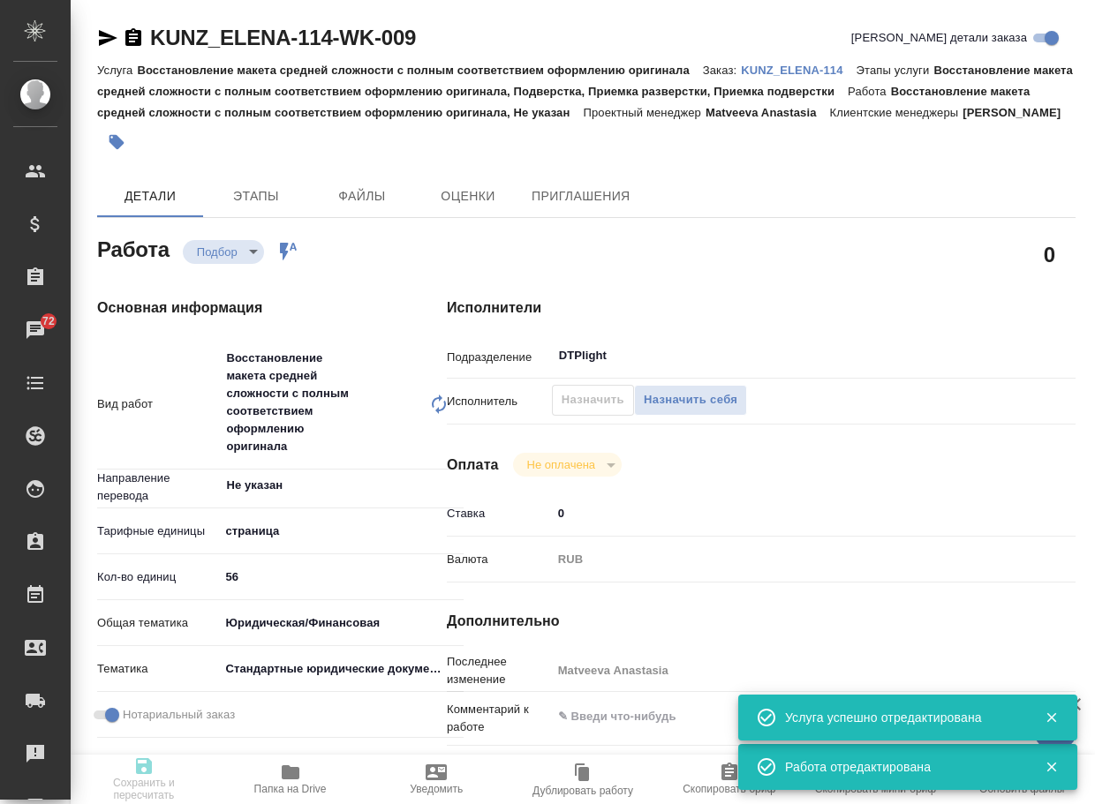
type input "RUB"
type input "Matveeva Anastasia"
type textarea "x"
type textarea "/Clients/KUNZ_ELENA/Orders/KUNZ_ELENA-114/DTP/KUNZ_ELENA-114-WK-009"
type textarea "x"
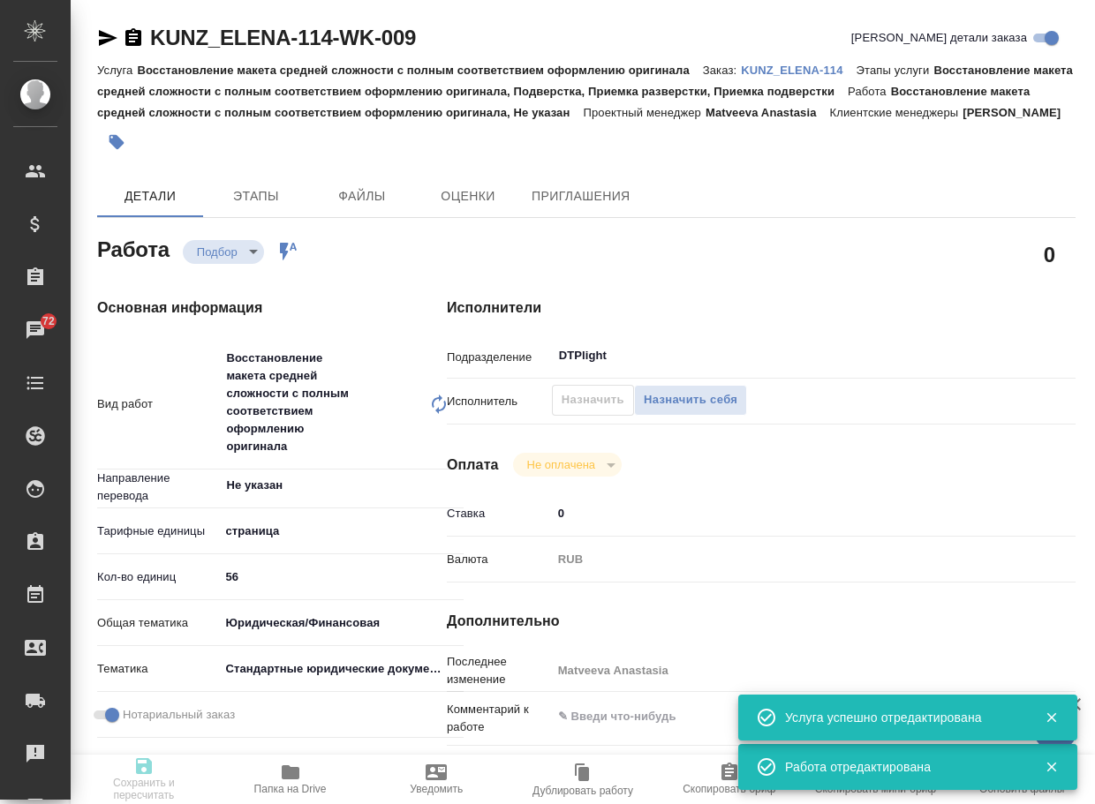
type input "KUNZ_ELENA-114"
type input "Восстановление макета средней сложности с полным соответствием оформлению ориги…"
type input "Веселова Юлия"
type input "[PERSON_NAME]"
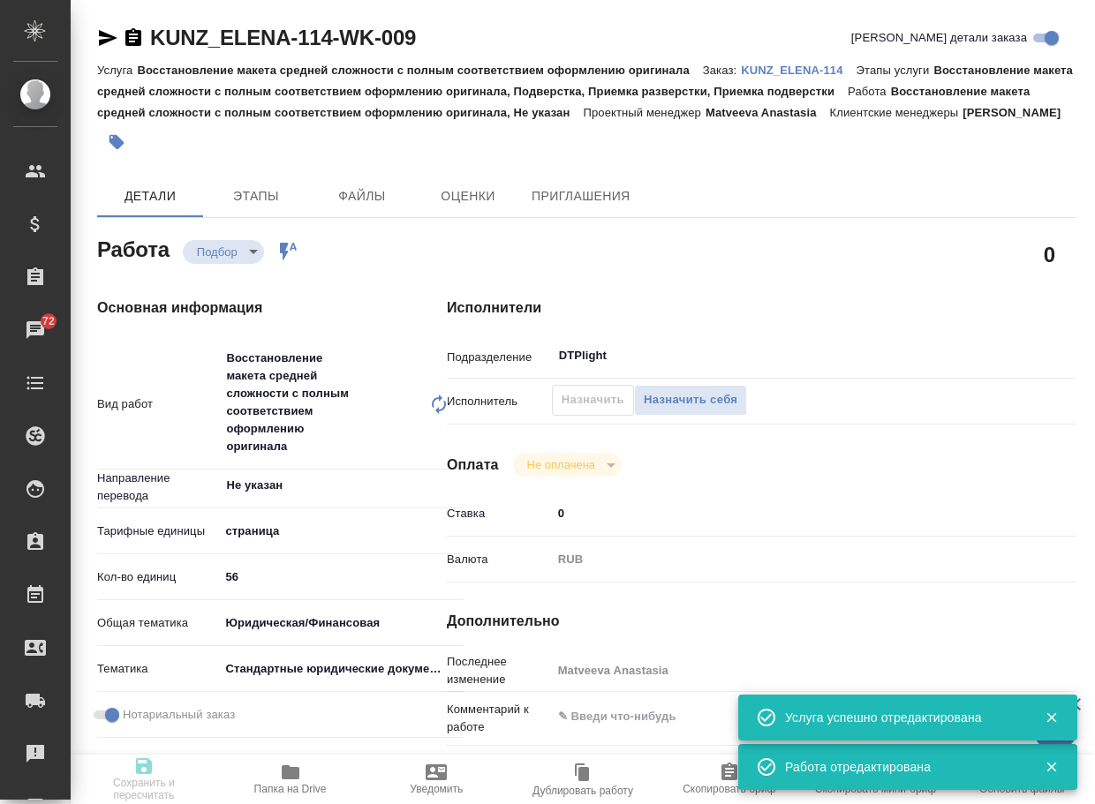
type input "/Clients/KUNZ_ELENA/Orders/KUNZ_ELENA-114"
type textarea "x"
type textarea "англ/греч-рус, под нот глоссарий клиента в СК (акк Трактат): https://smartcat.c…"
type textarea "x"
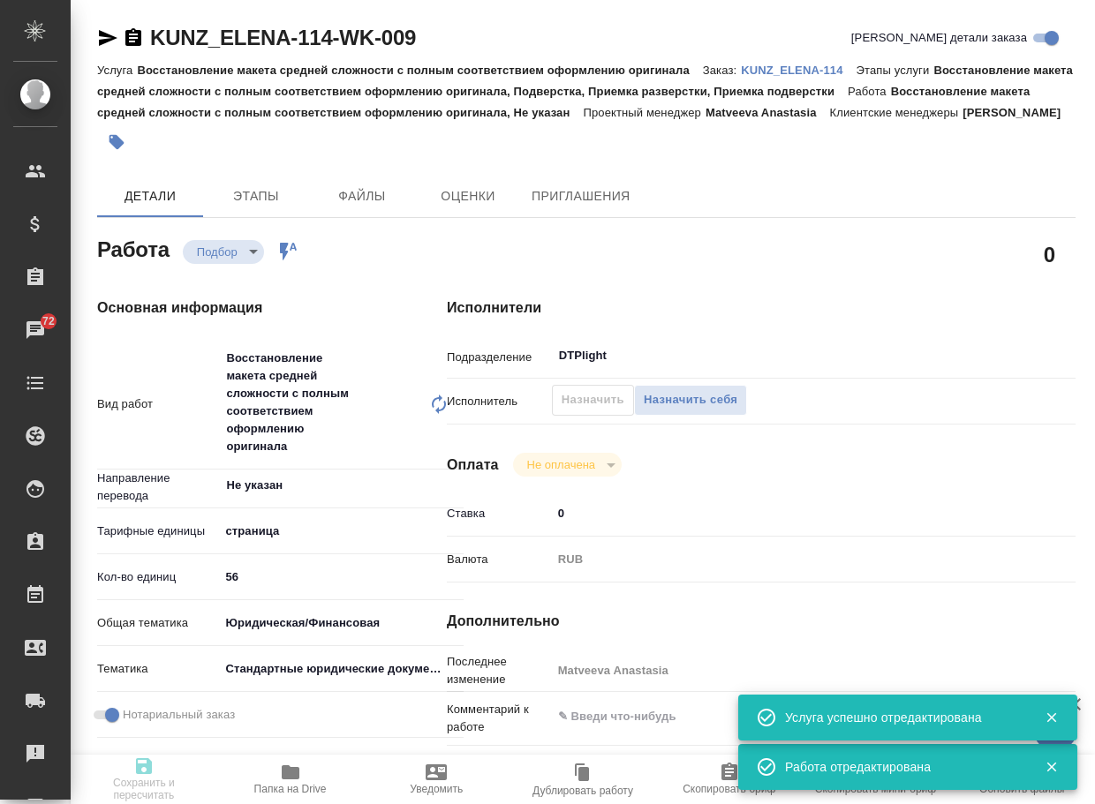
type textarea "x"
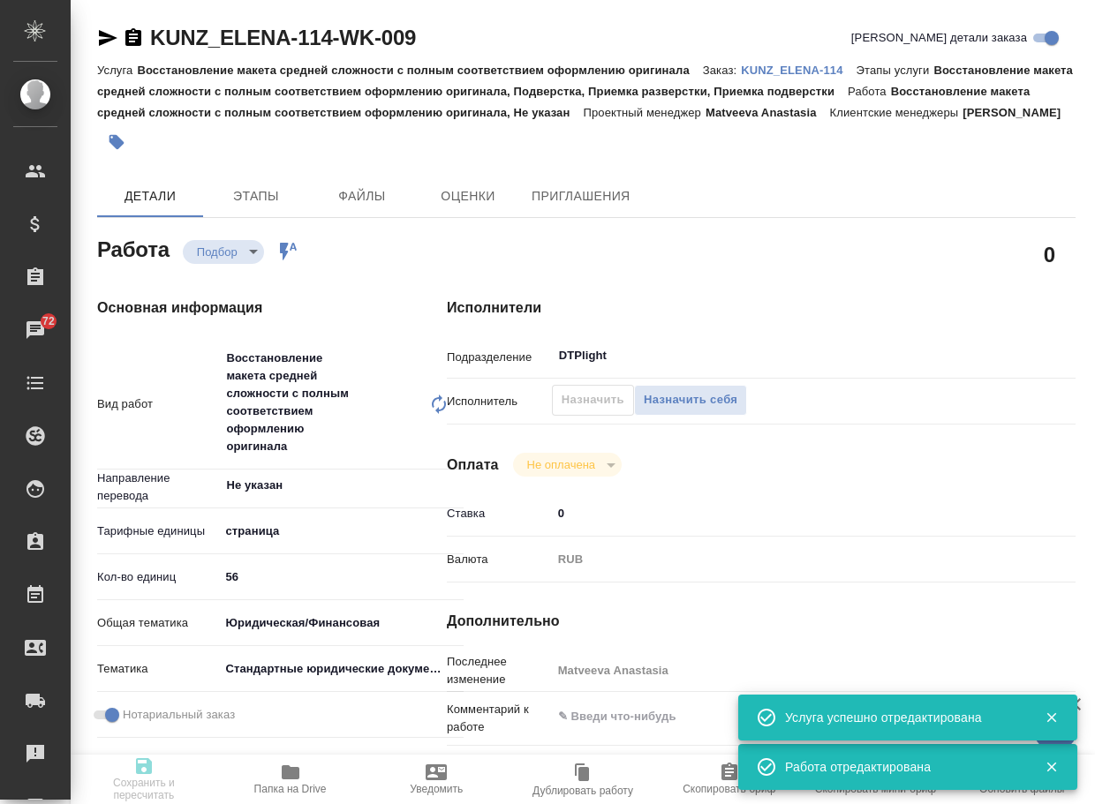
type textarea "x"
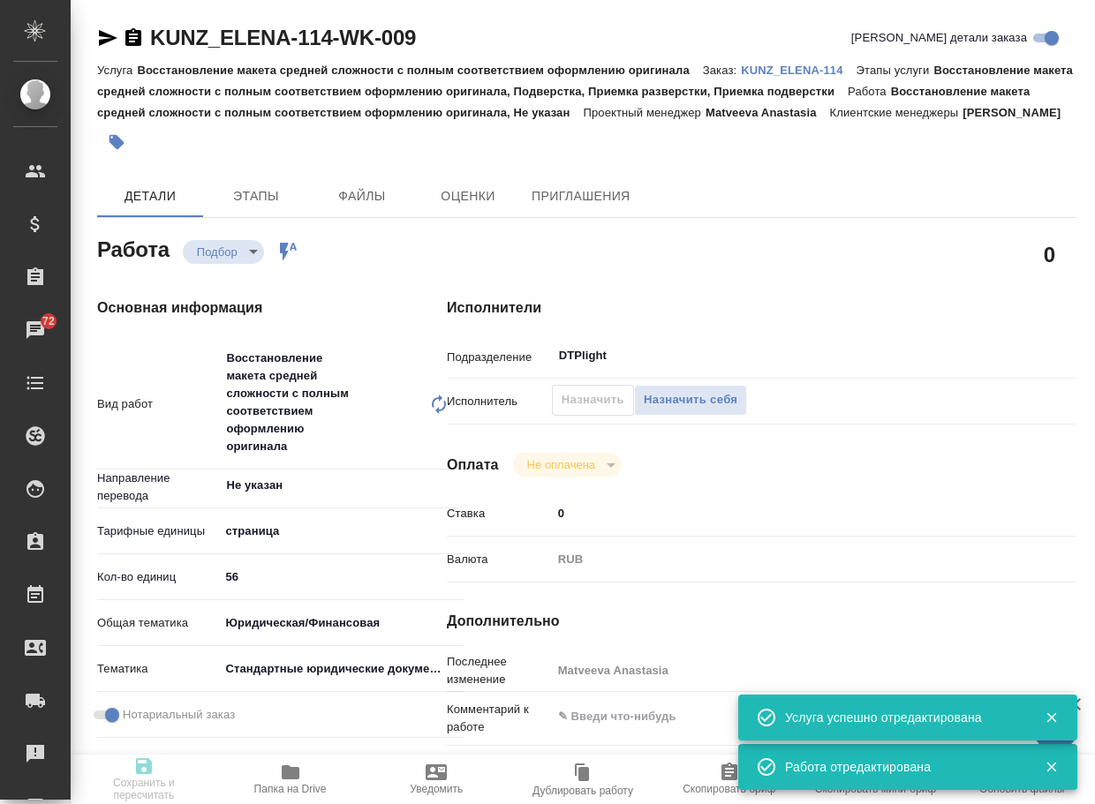
type textarea "x"
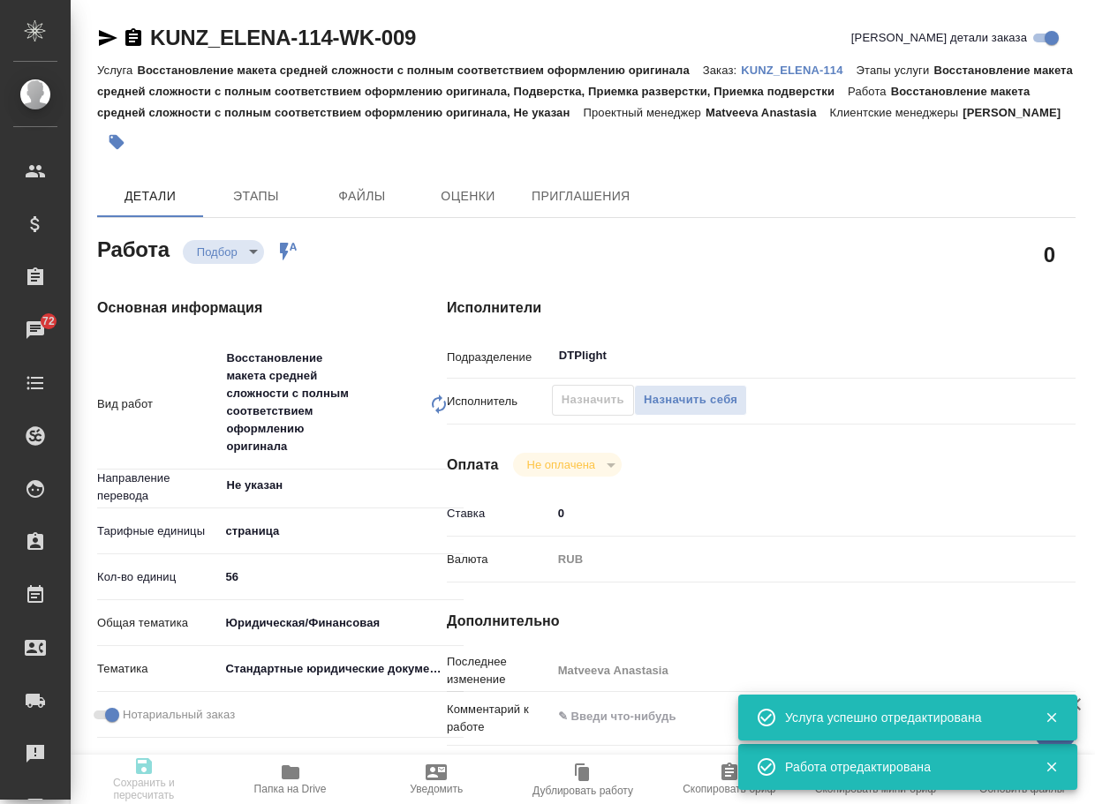
type textarea "x"
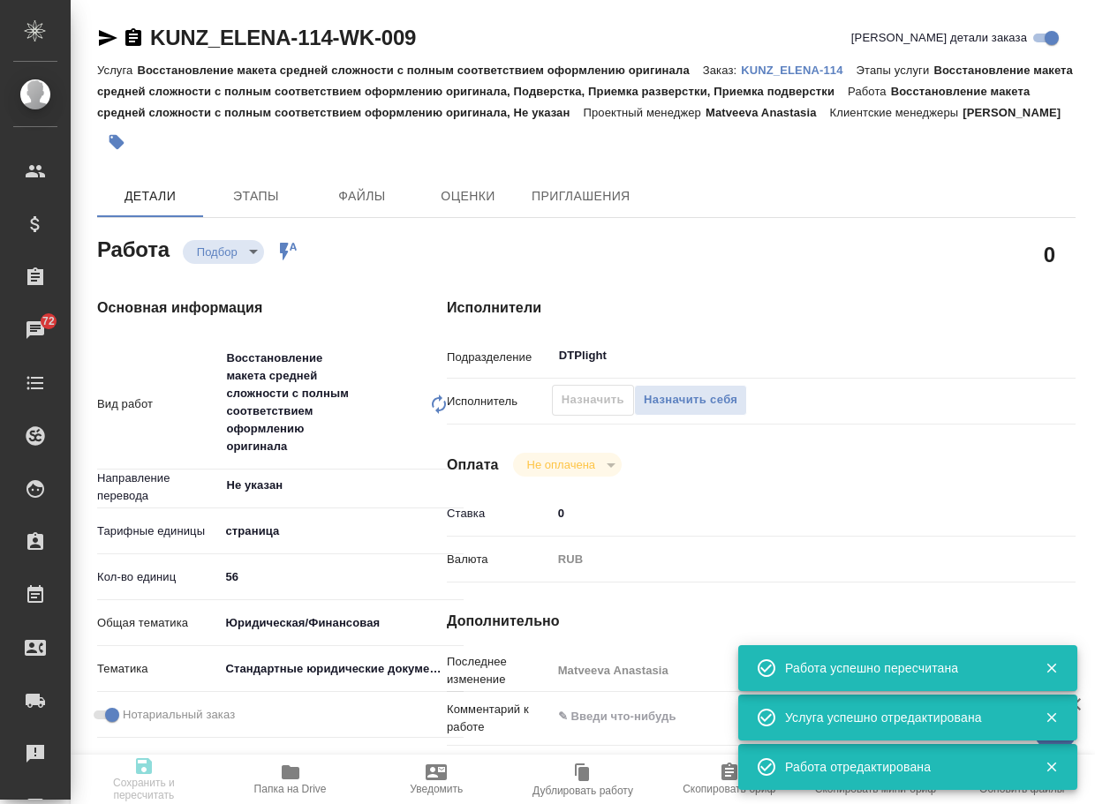
type input "recruiting"
type textarea "Восстановление макета средней сложности с полным соответствием оформлению ориги…"
type textarea "x"
type input "Не указан"
type input "5a8b1489cc6b4906c91bfdb2"
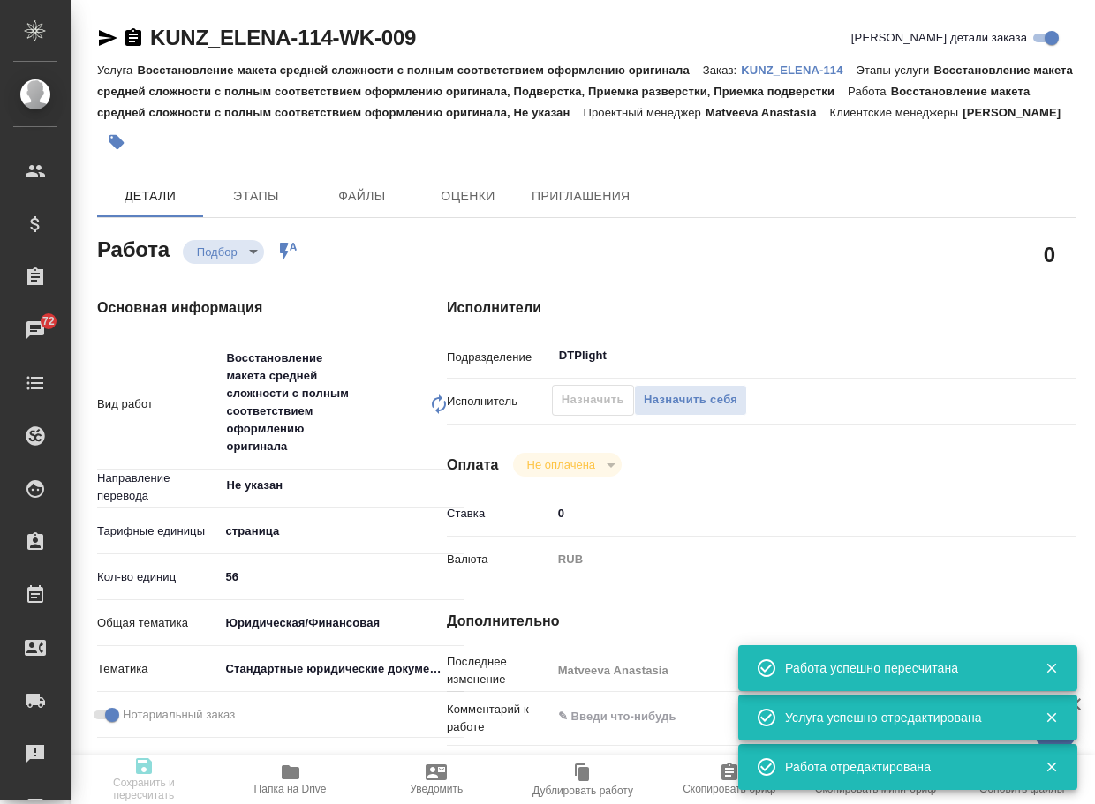
type input "56"
type input "yr-fn"
type input "5f647205b73bc97568ca66bf"
checkbox input "true"
type input "06.10.2025 16:00"
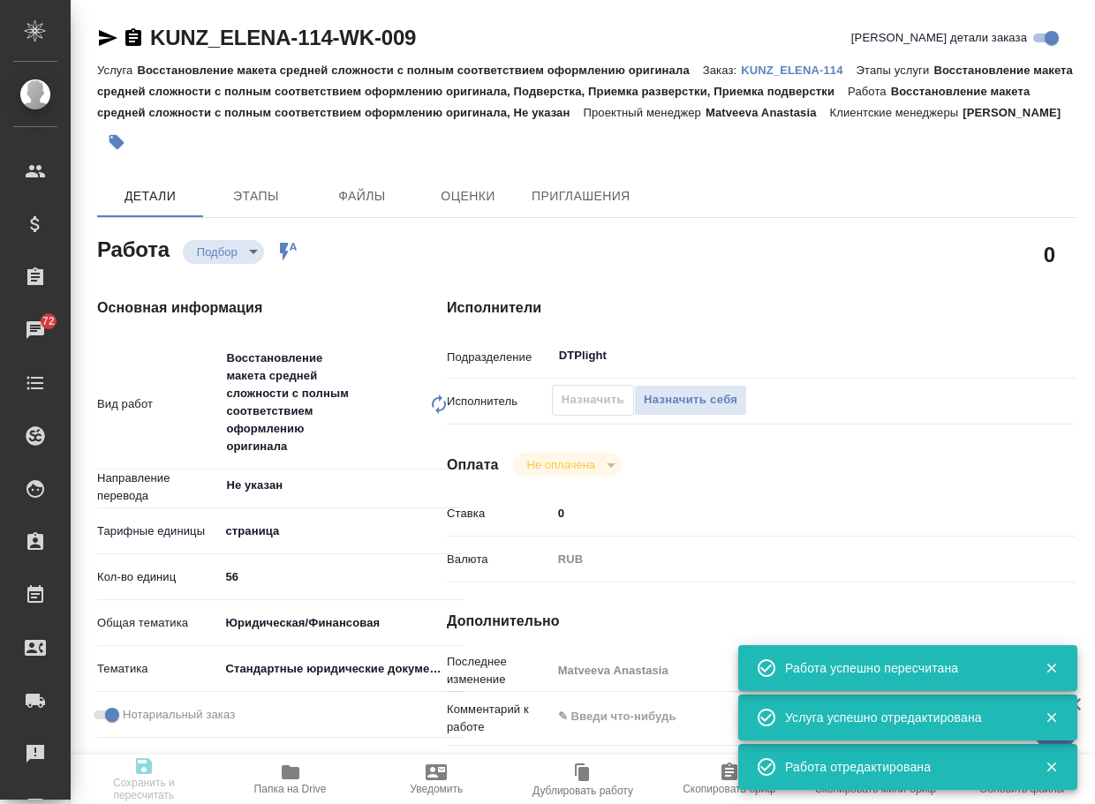
type input "07.10.2025 17:00"
type input "20.10.2025 15:00"
type input "DTPlight"
type input "notPayed"
type input "0"
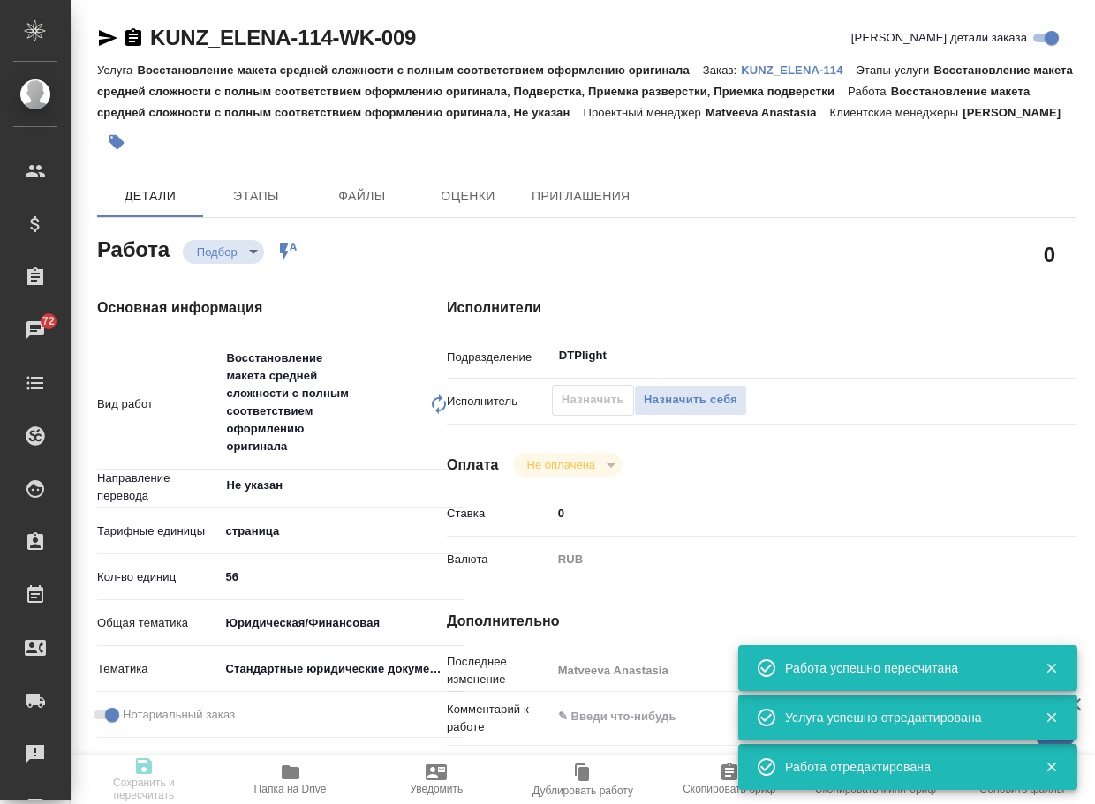
type input "RUB"
type input "Matveeva Anastasia"
type textarea "x"
type textarea "/Clients/KUNZ_ELENA/Orders/KUNZ_ELENA-114/DTP/KUNZ_ELENA-114-WK-009"
type textarea "x"
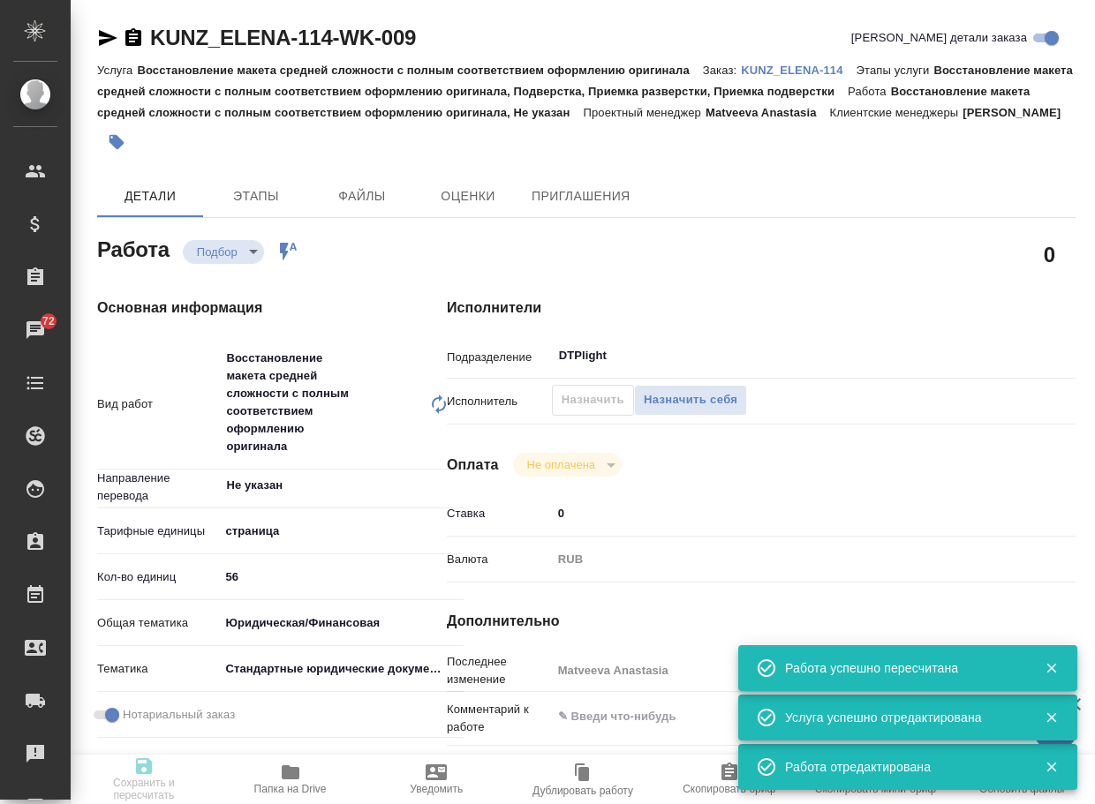
type input "KUNZ_ELENA-114"
type input "Восстановление макета средней сложности с полным соответствием оформлению ориги…"
type input "Веселова Юлия"
type input "[PERSON_NAME]"
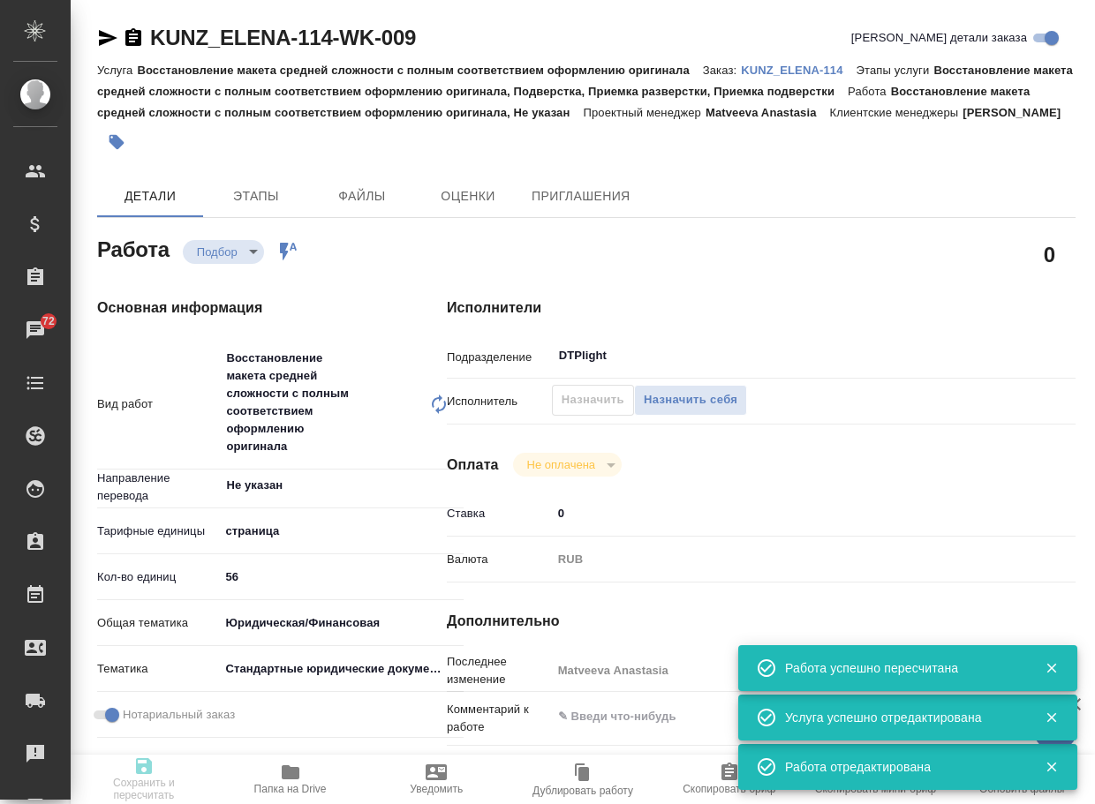
type input "/Clients/KUNZ_ELENA/Orders/KUNZ_ELENA-114"
type textarea "x"
type textarea "англ/греч-рус, под нот глоссарий клиента в СК (акк Трактат): https://smartcat.c…"
type textarea "x"
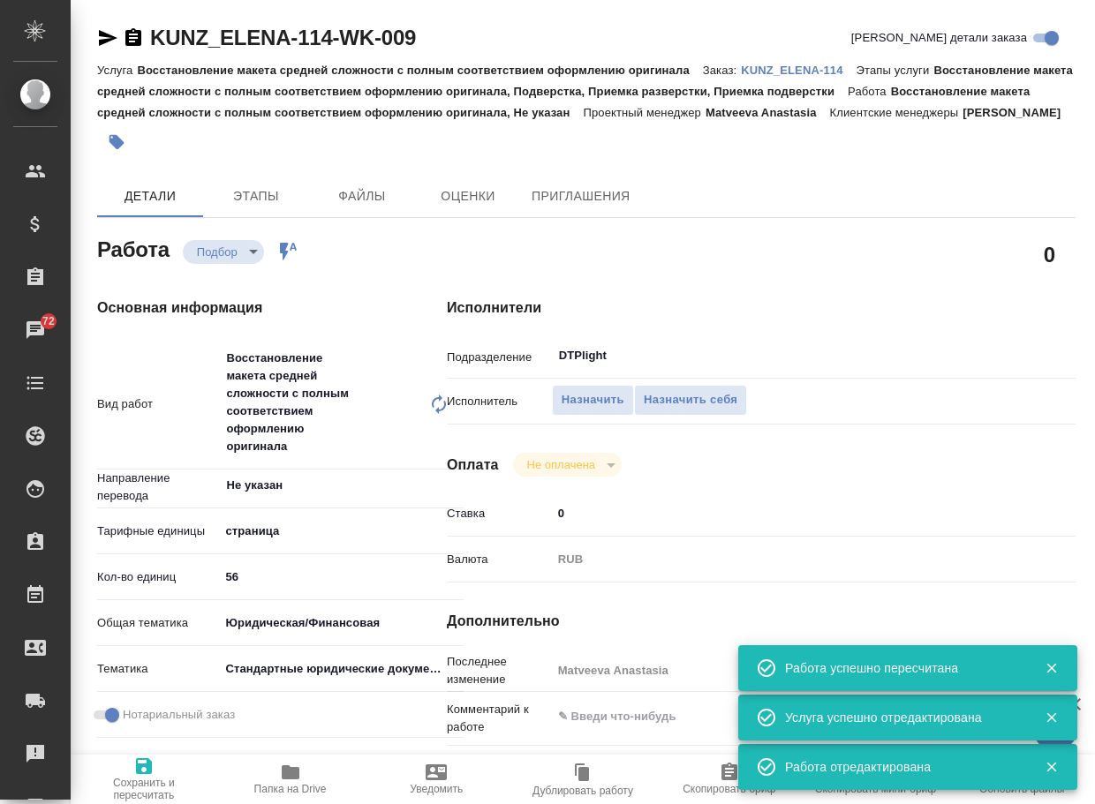
type textarea "x"
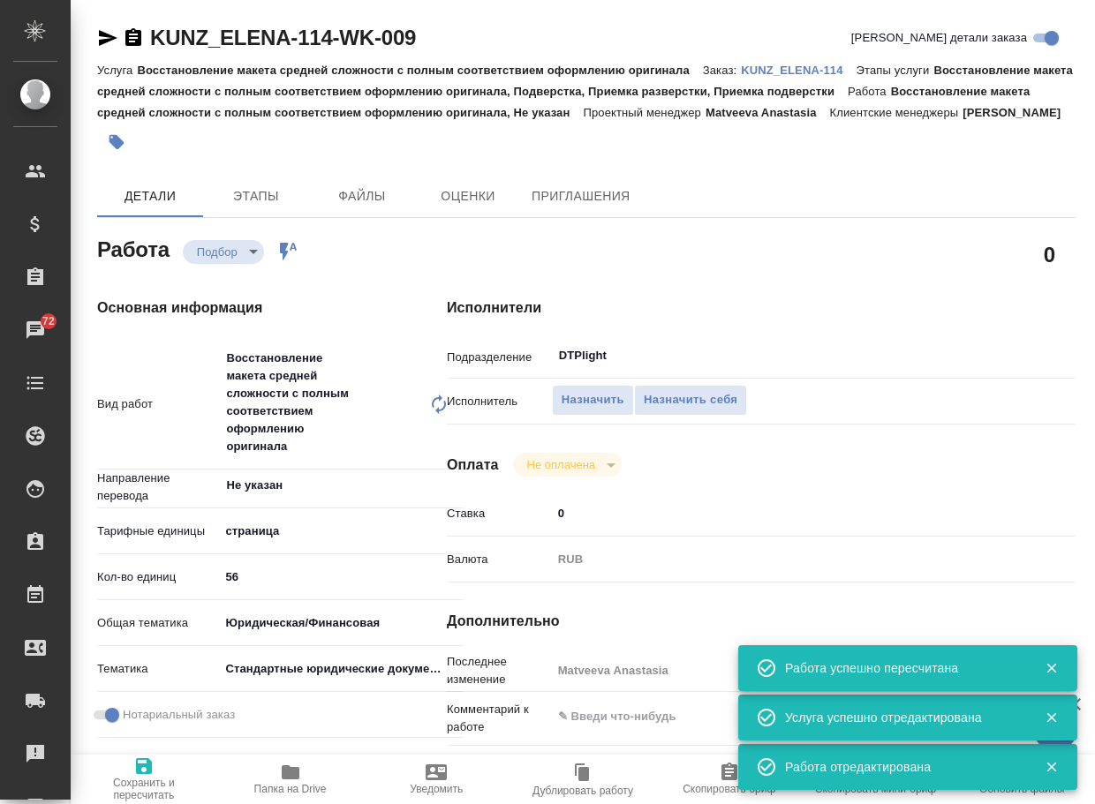
type textarea "x"
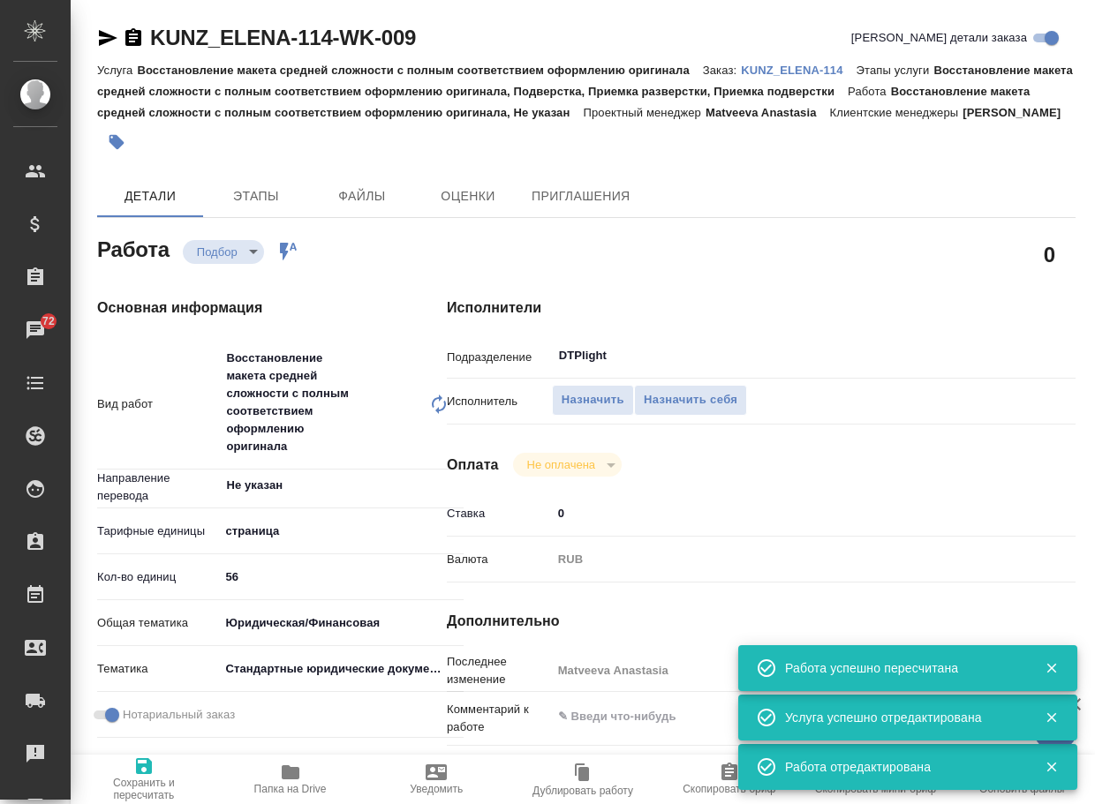
type textarea "x"
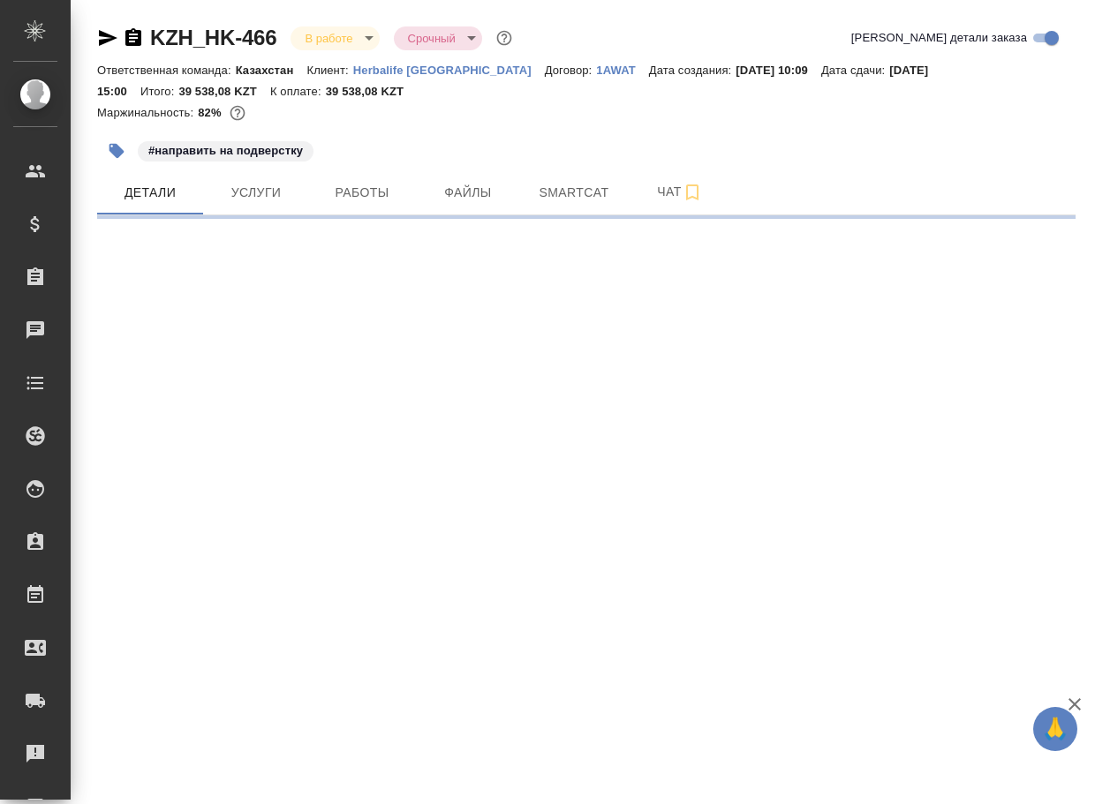
select select "RU"
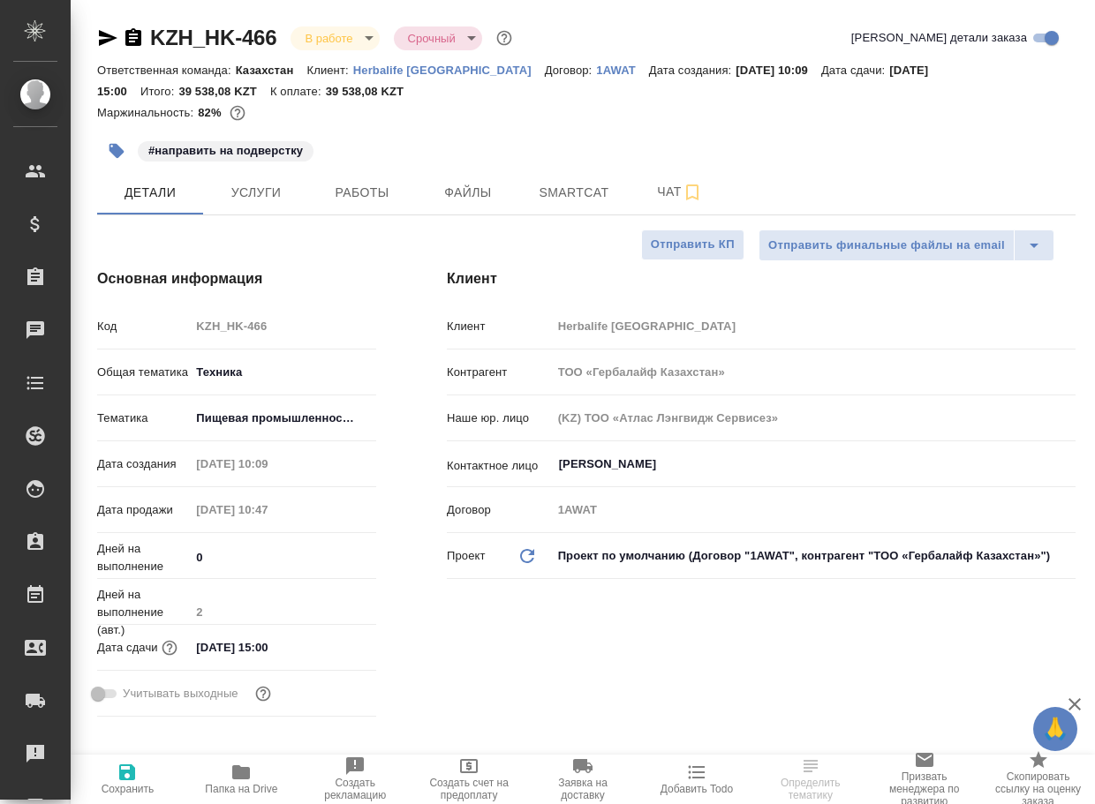
type textarea "x"
type input "Matveeva Anastasia"
type input "[PERSON_NAME]"
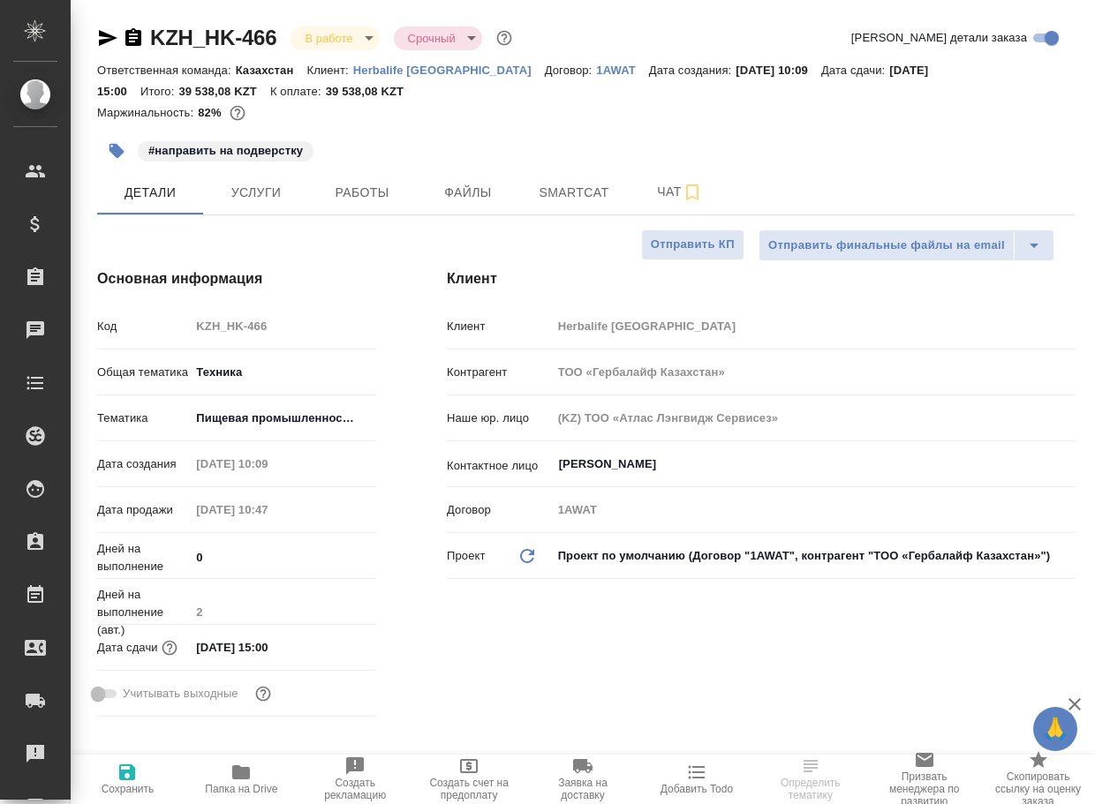
type textarea "x"
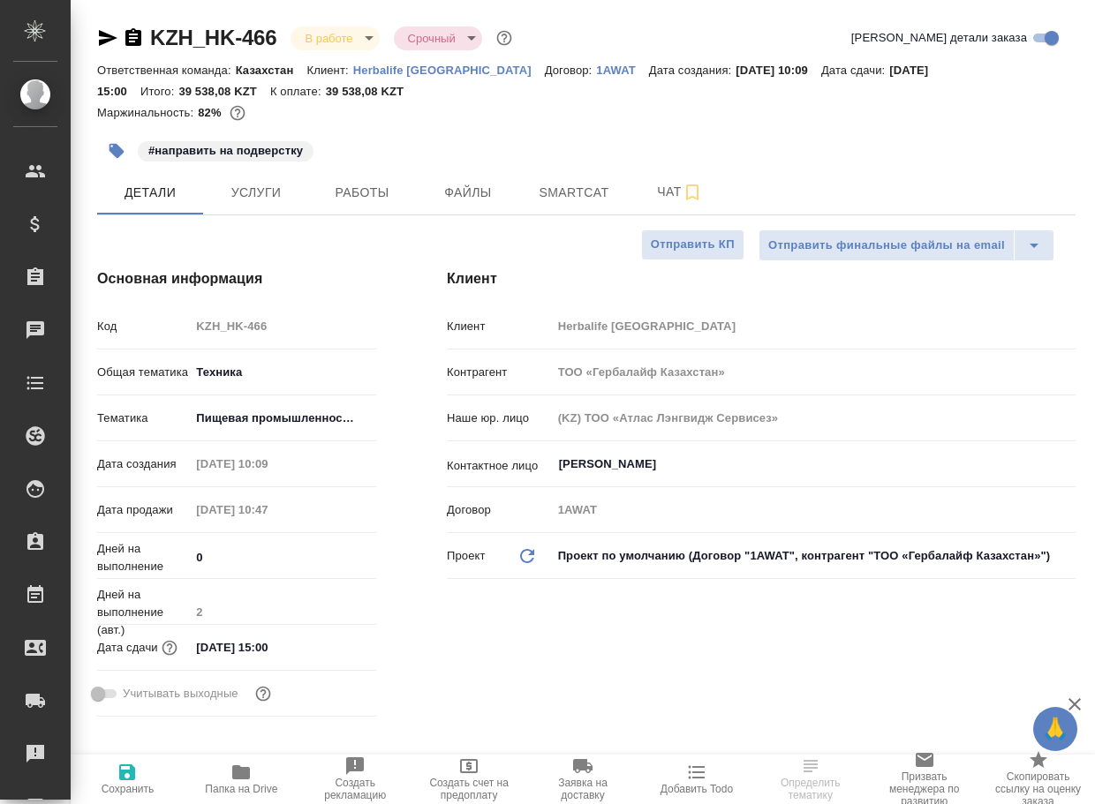
type textarea "x"
click at [367, 193] on span "Работы" at bounding box center [362, 193] width 85 height 22
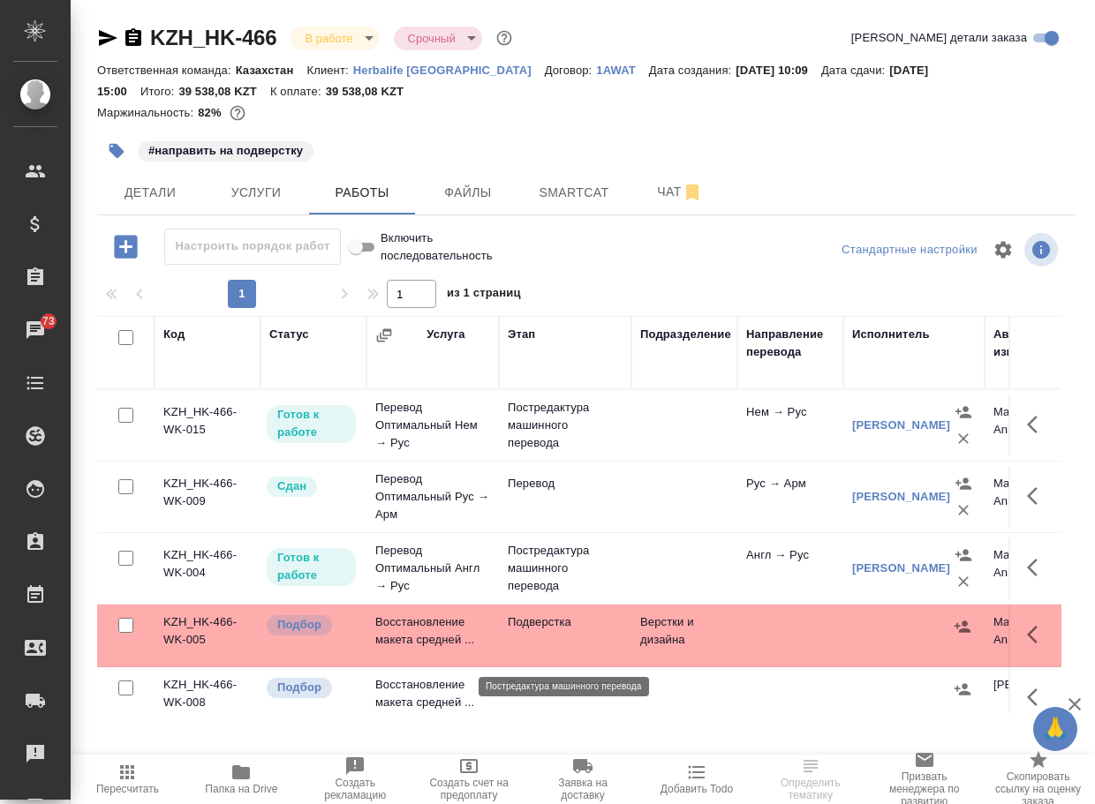
scroll to position [118, 0]
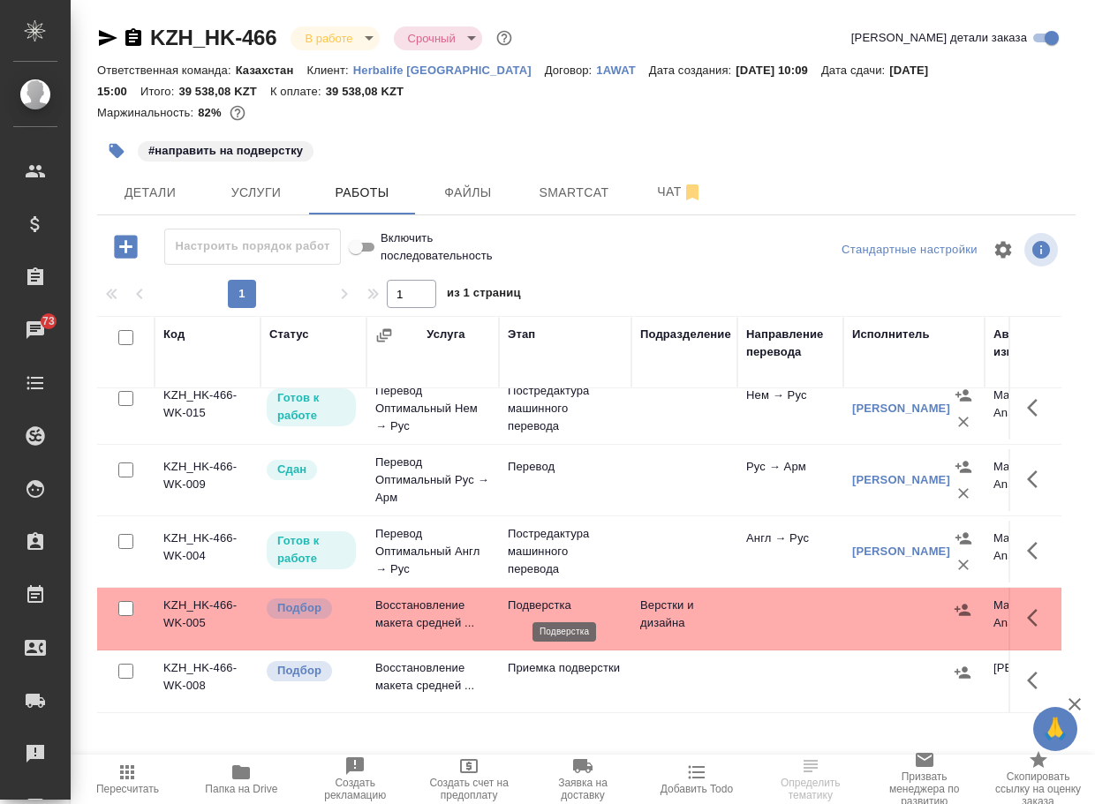
click at [533, 602] on p "Подверстка" at bounding box center [565, 606] width 115 height 18
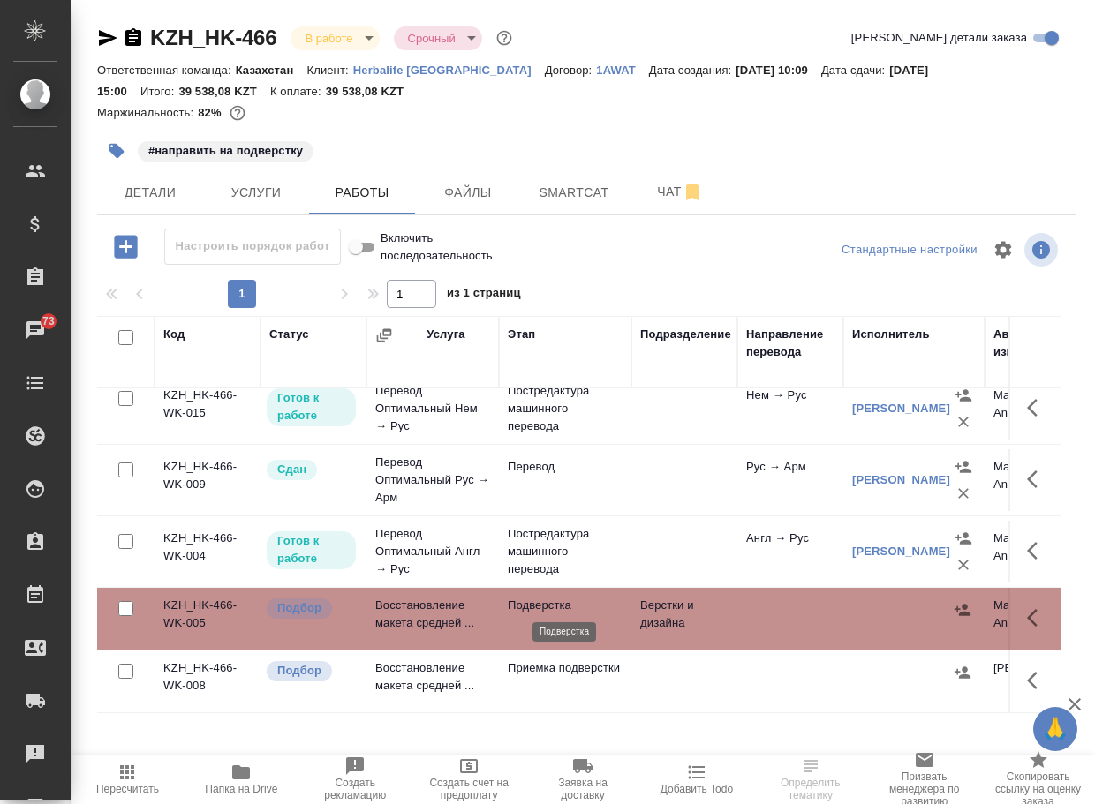
click at [533, 602] on p "Подверстка" at bounding box center [565, 606] width 115 height 18
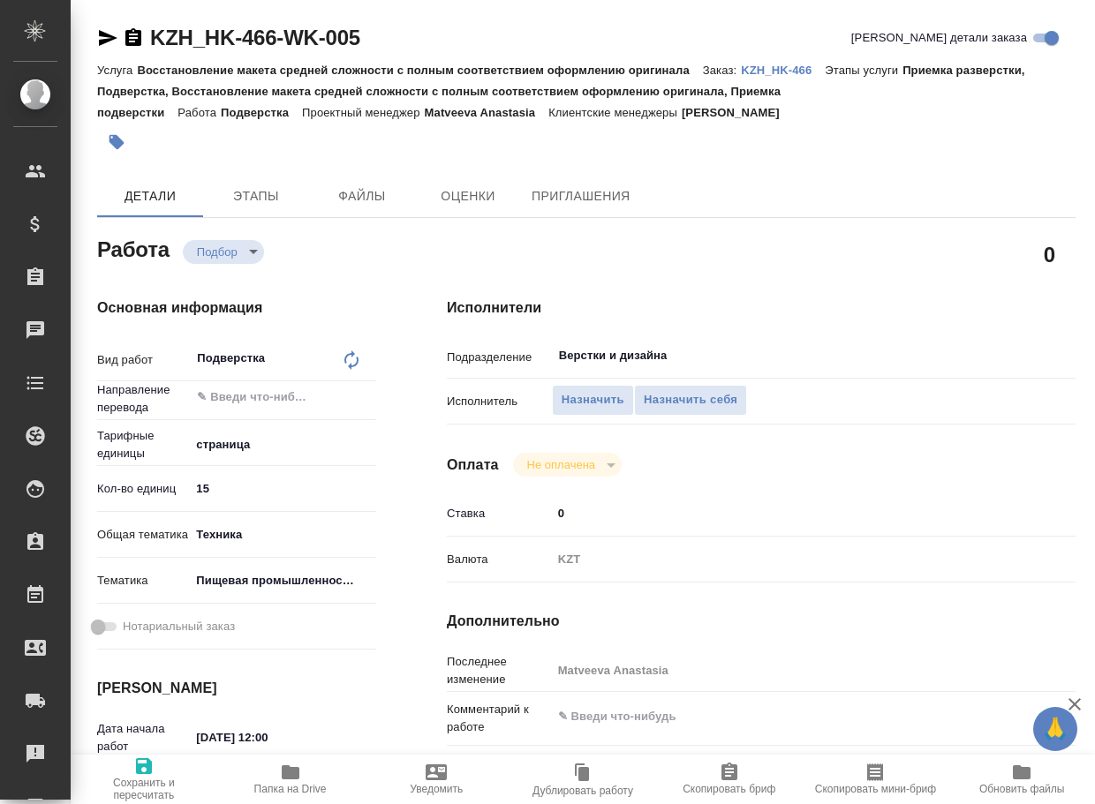
type textarea "x"
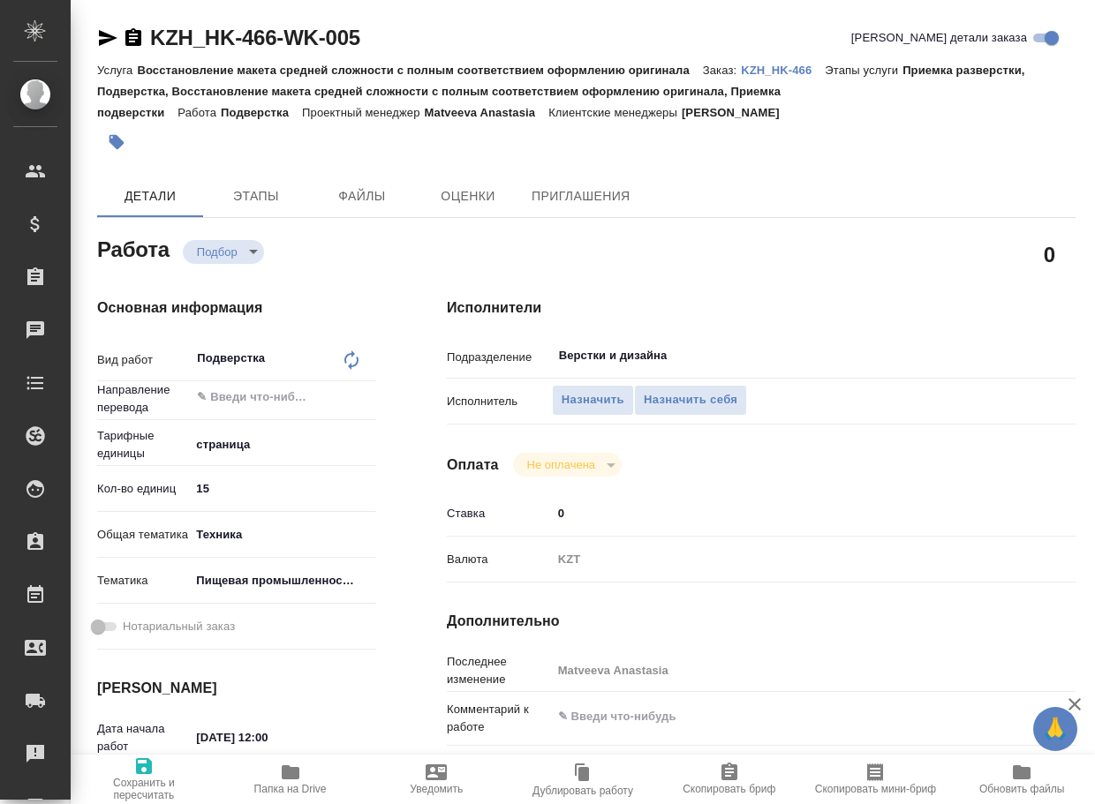
type textarea "x"
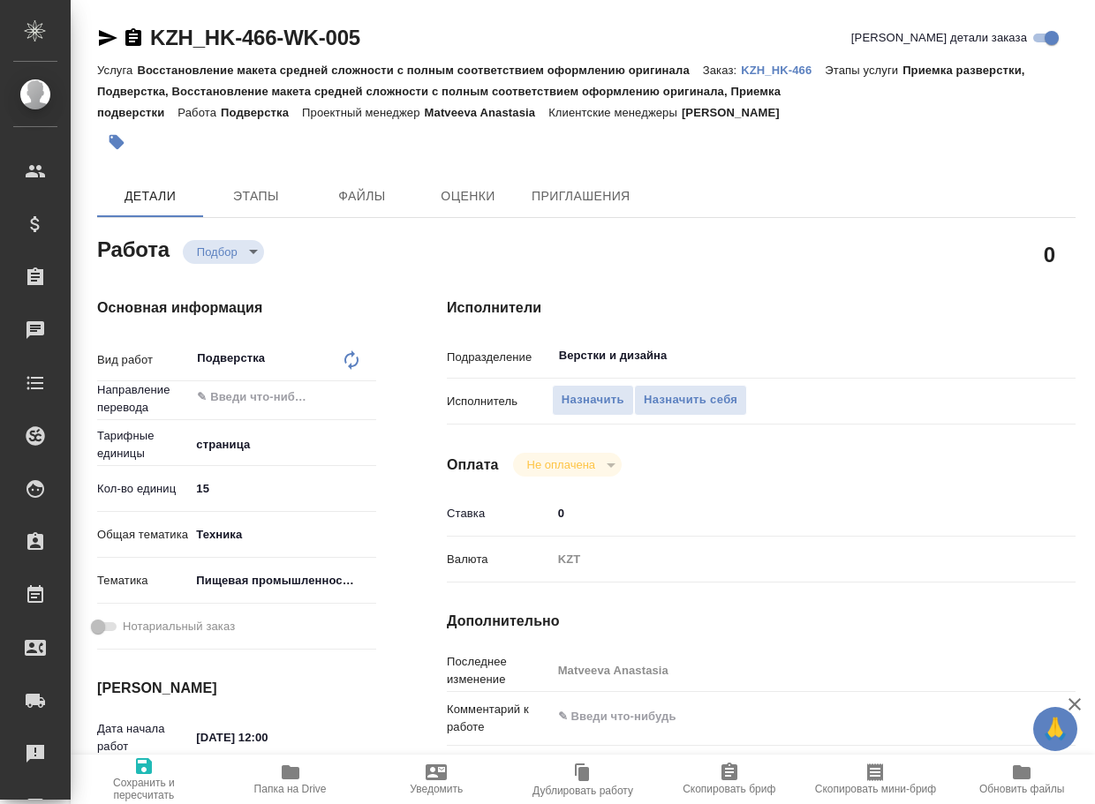
type textarea "x"
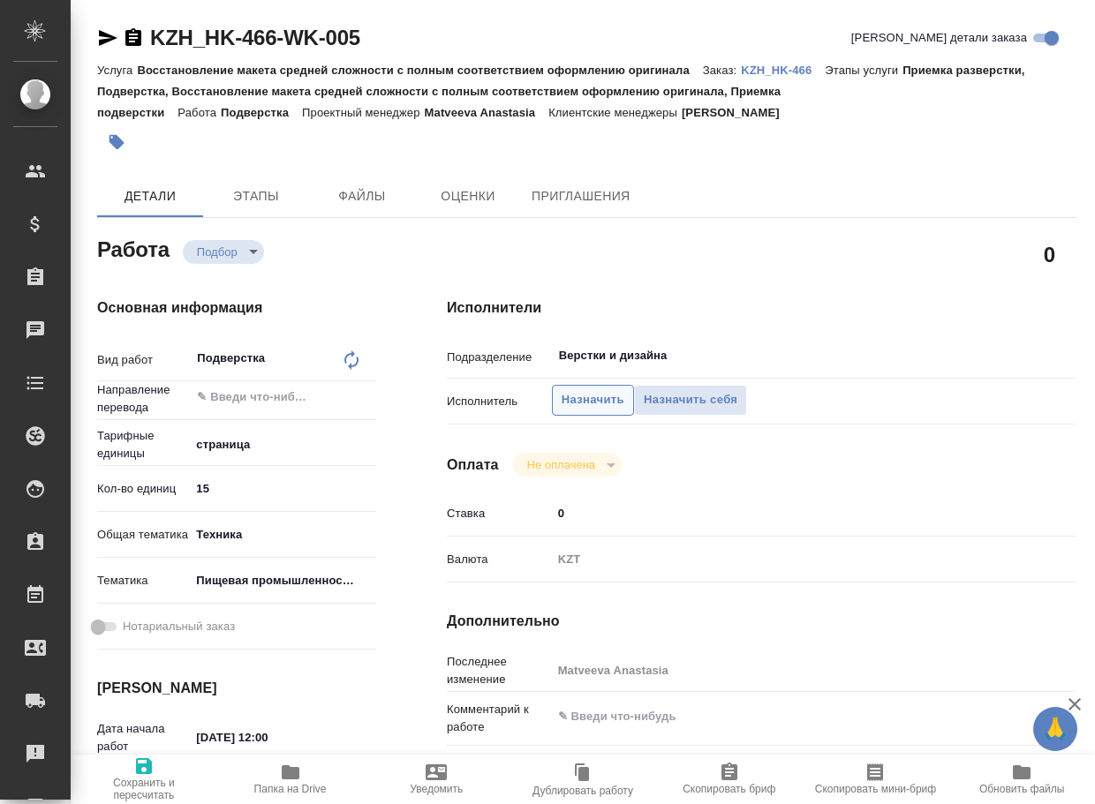
type textarea "x"
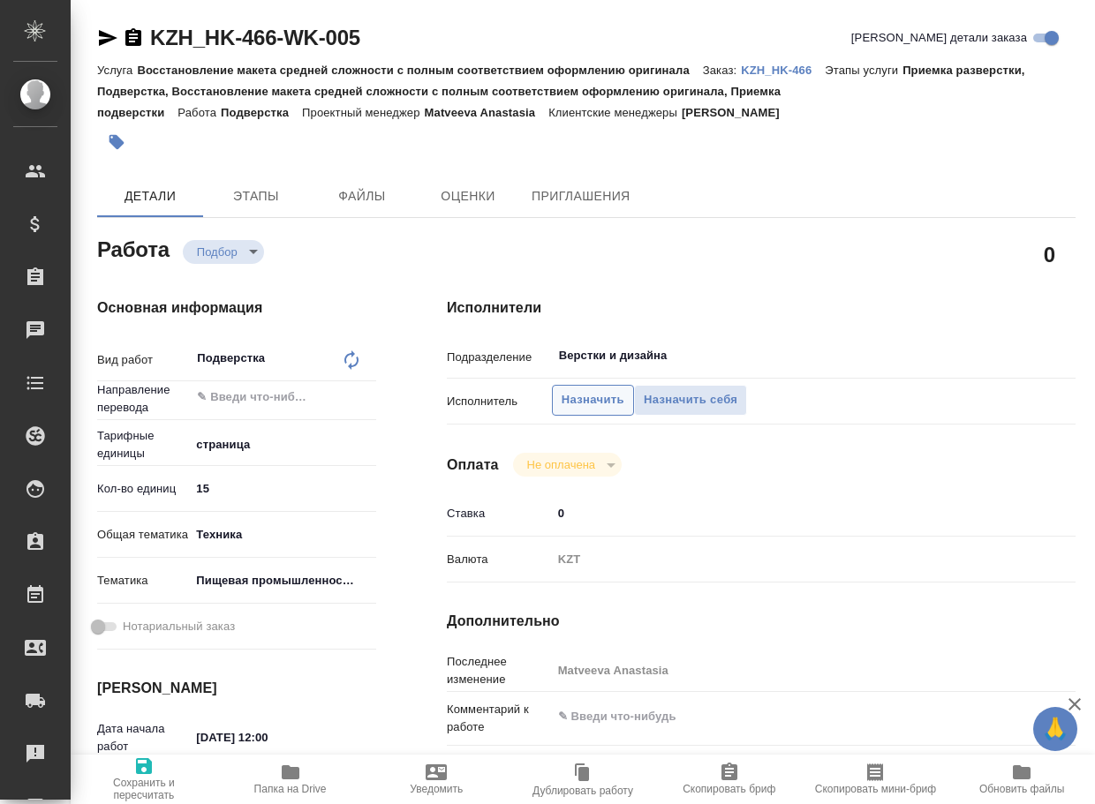
click at [583, 394] on span "Назначить" at bounding box center [593, 400] width 63 height 20
type textarea "x"
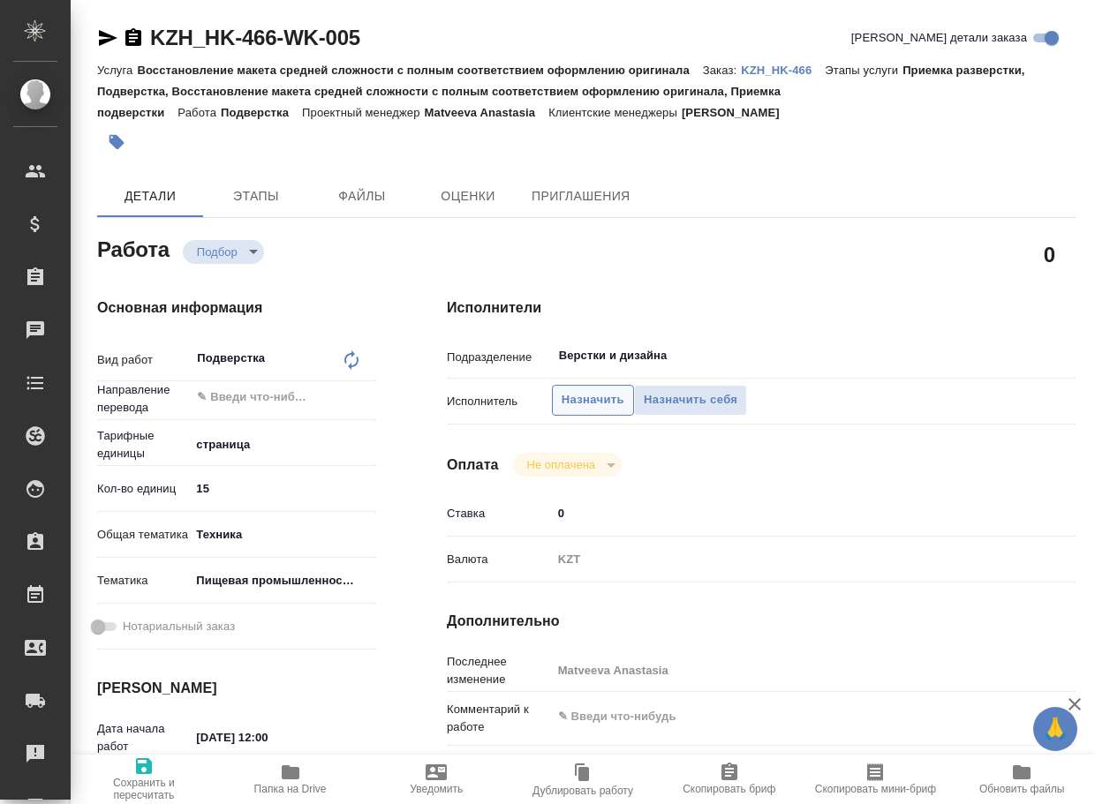
type textarea "x"
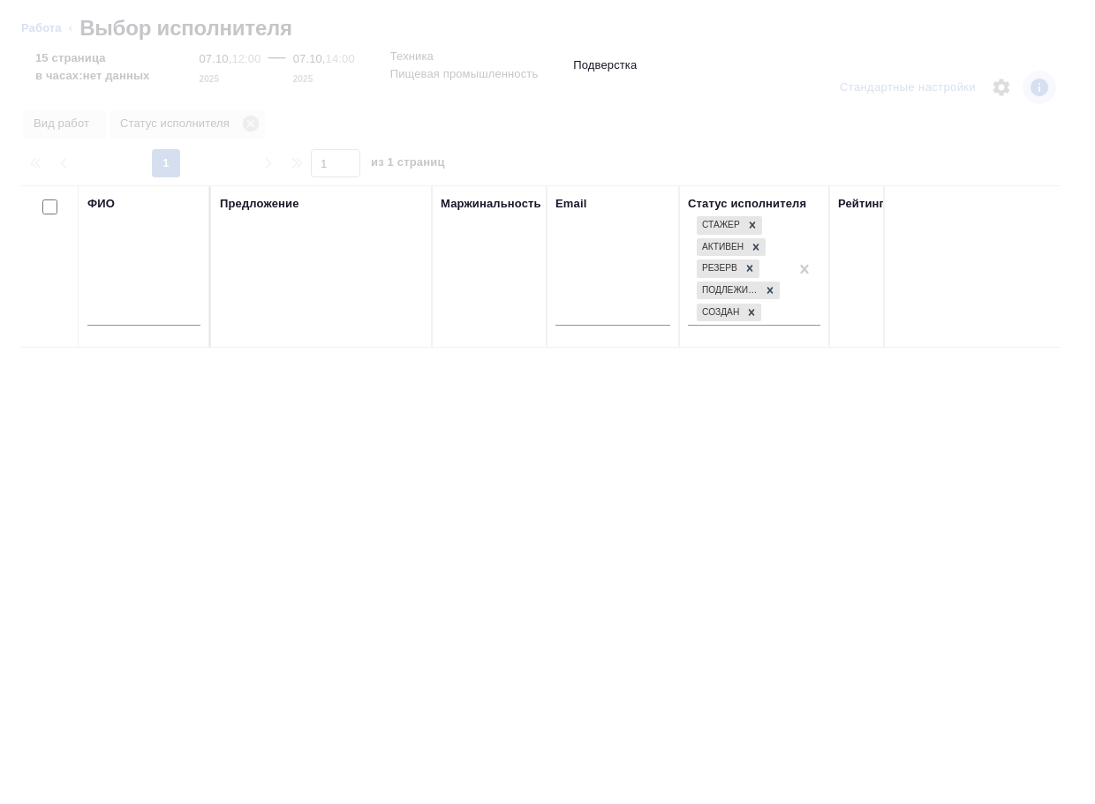
type textarea "x"
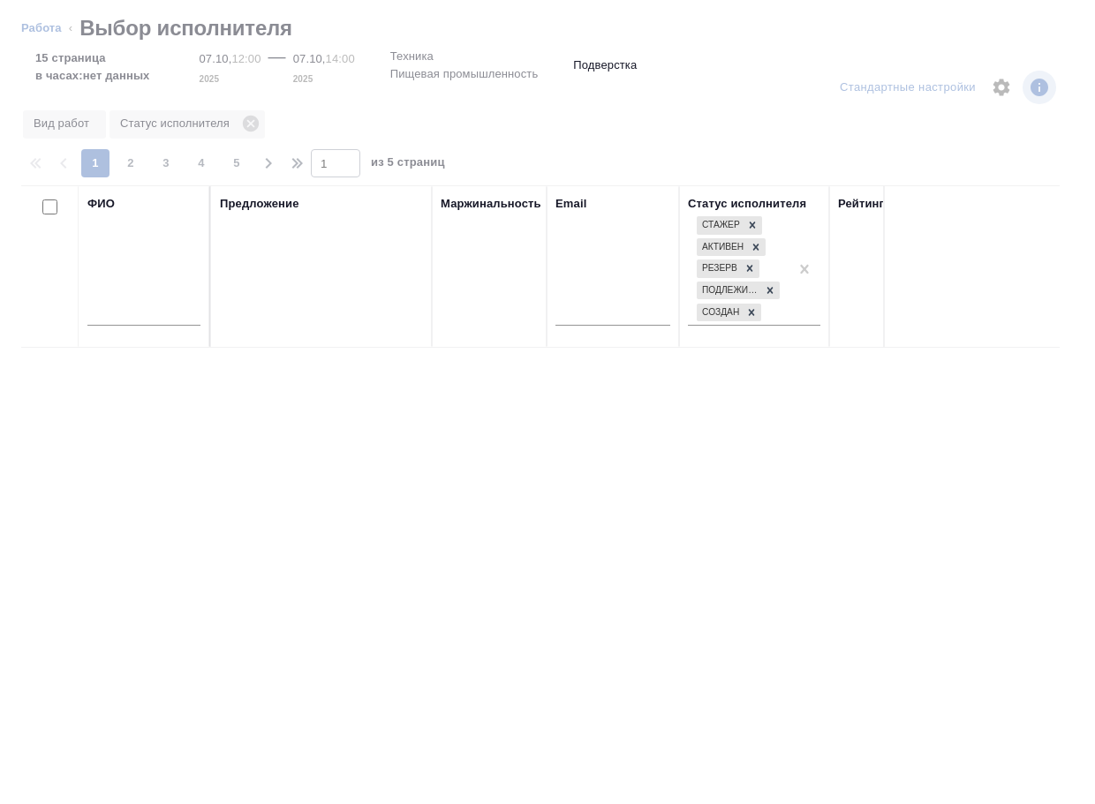
click at [123, 317] on input "text" at bounding box center [143, 315] width 113 height 22
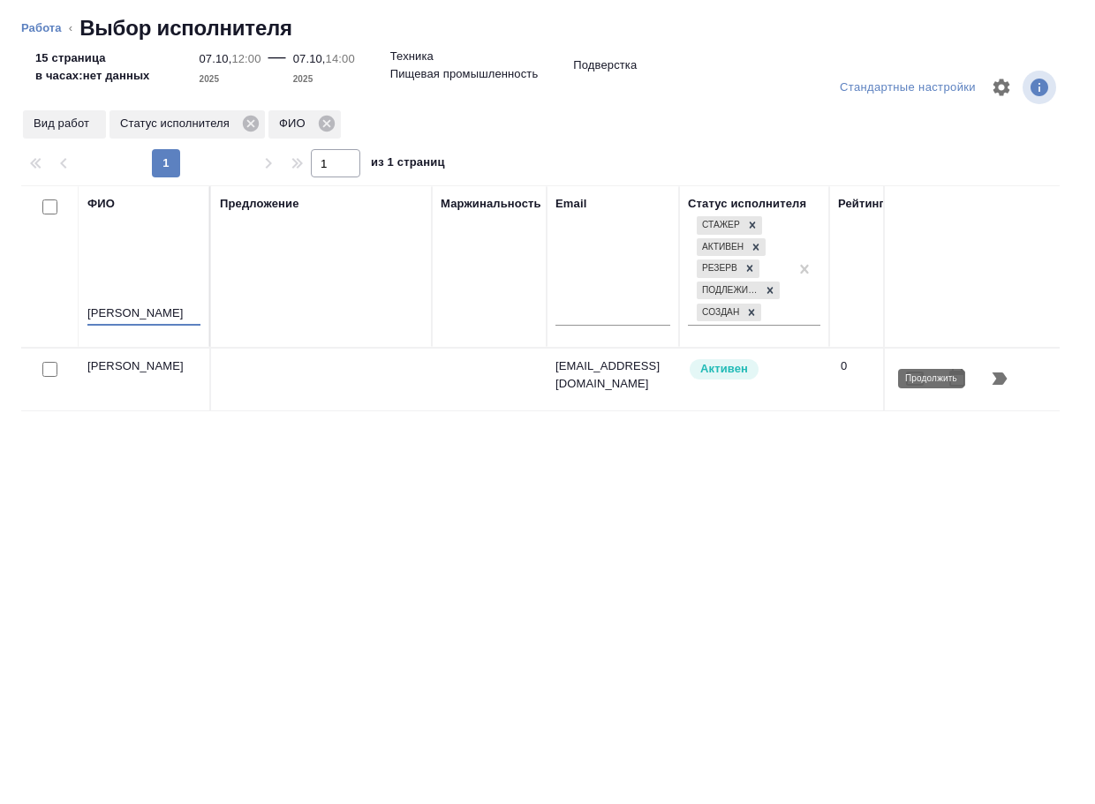
type input "зубакова"
click at [1001, 378] on icon "button" at bounding box center [999, 379] width 15 height 12
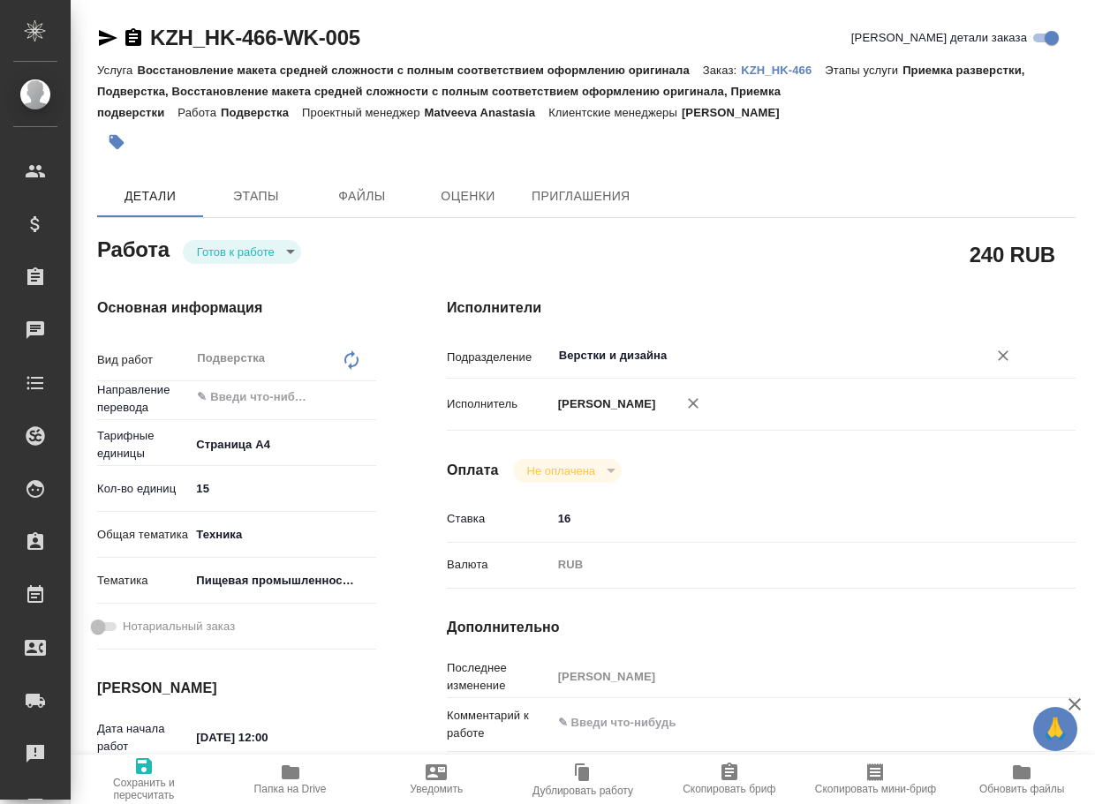
type textarea "x"
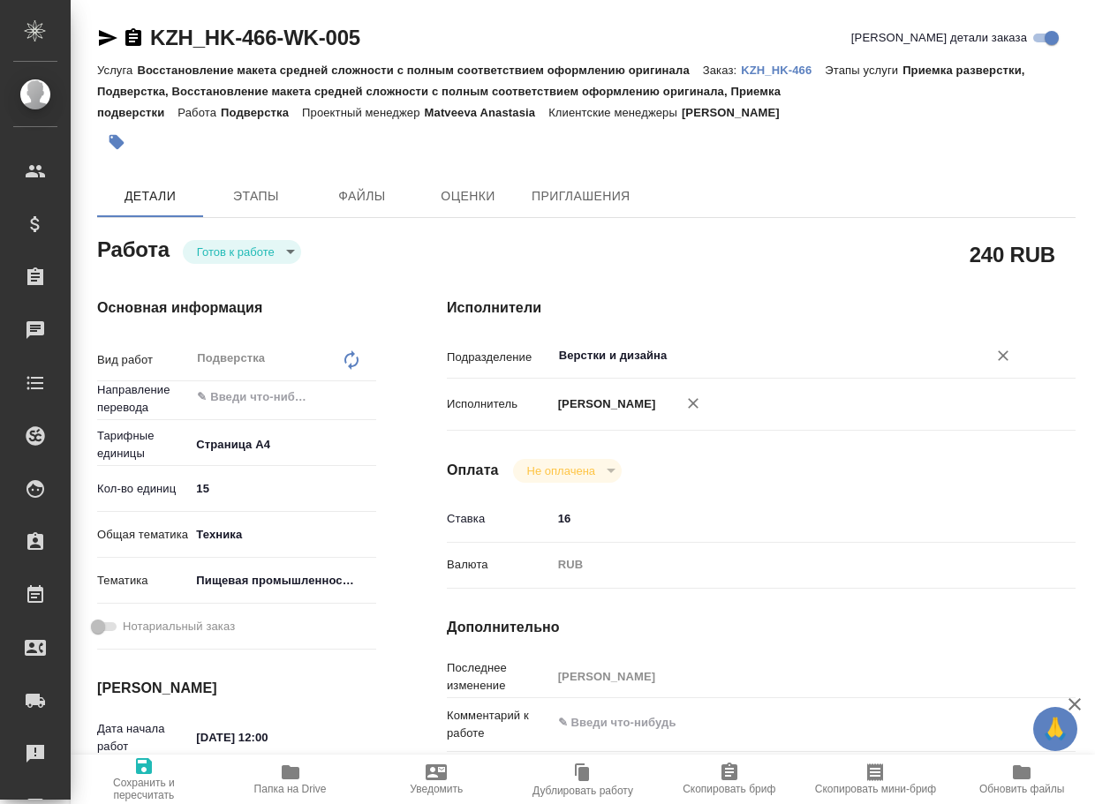
type textarea "x"
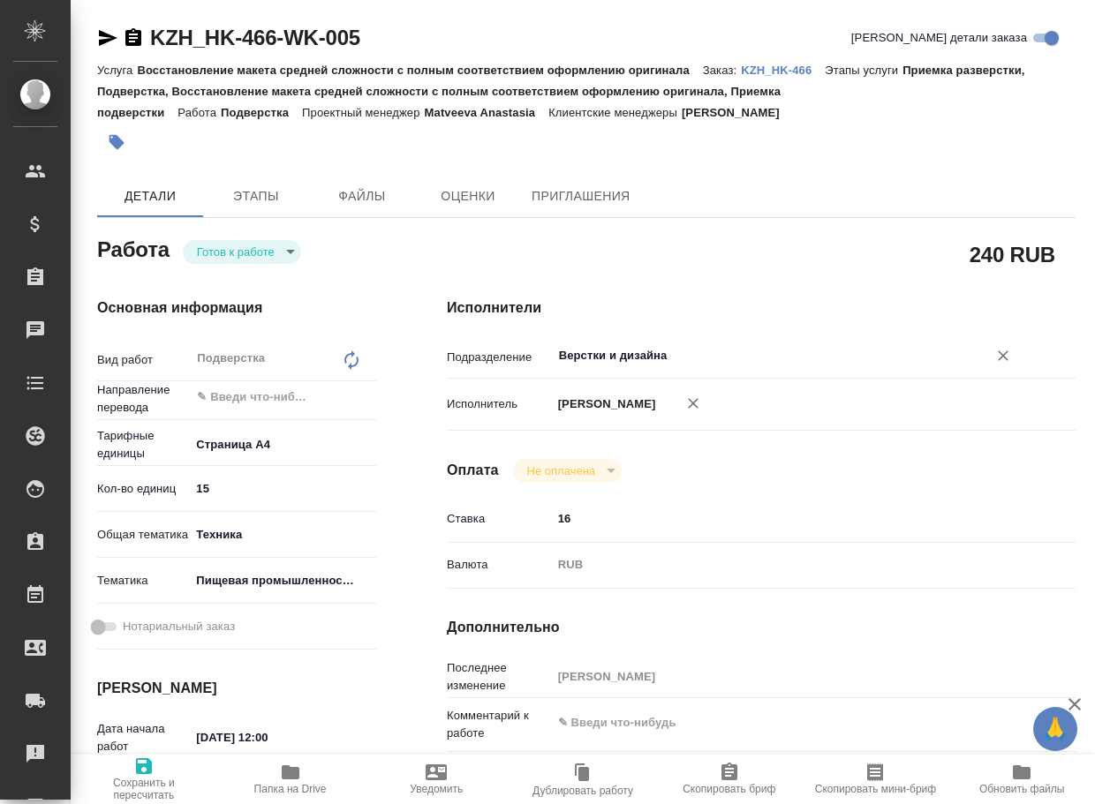
click at [719, 358] on input "Верстки и дизайна" at bounding box center [758, 355] width 402 height 21
type textarea "x"
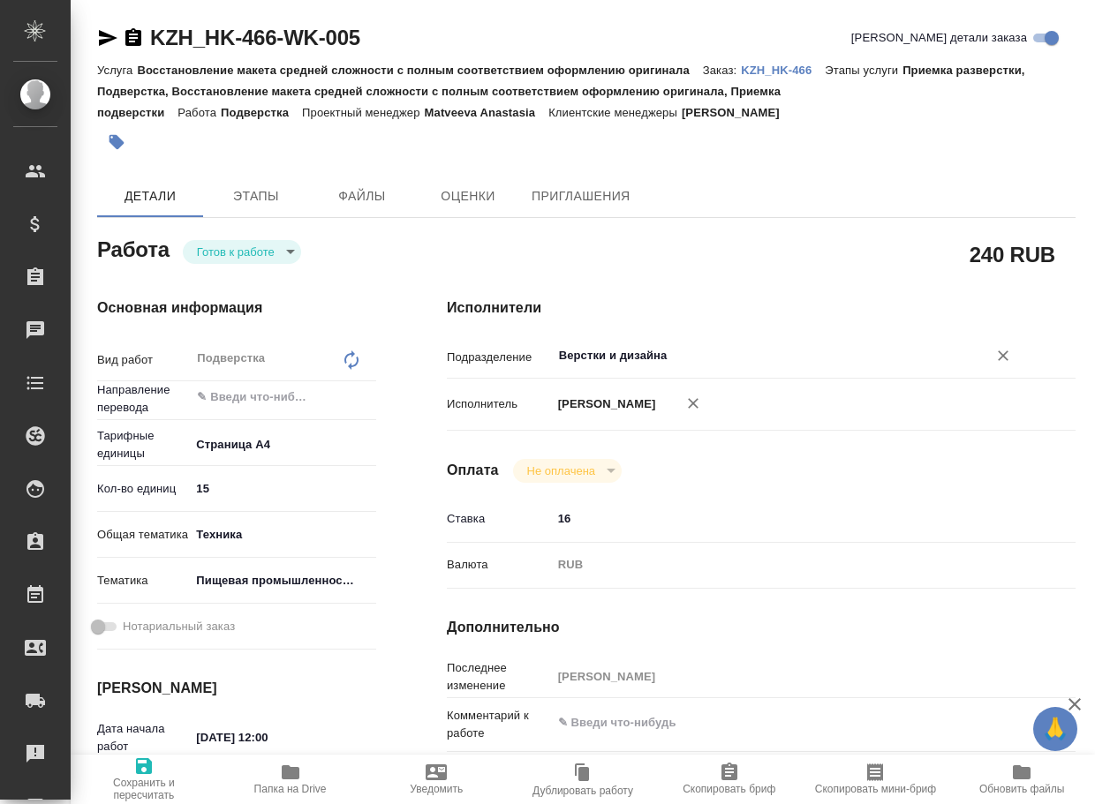
type textarea "x"
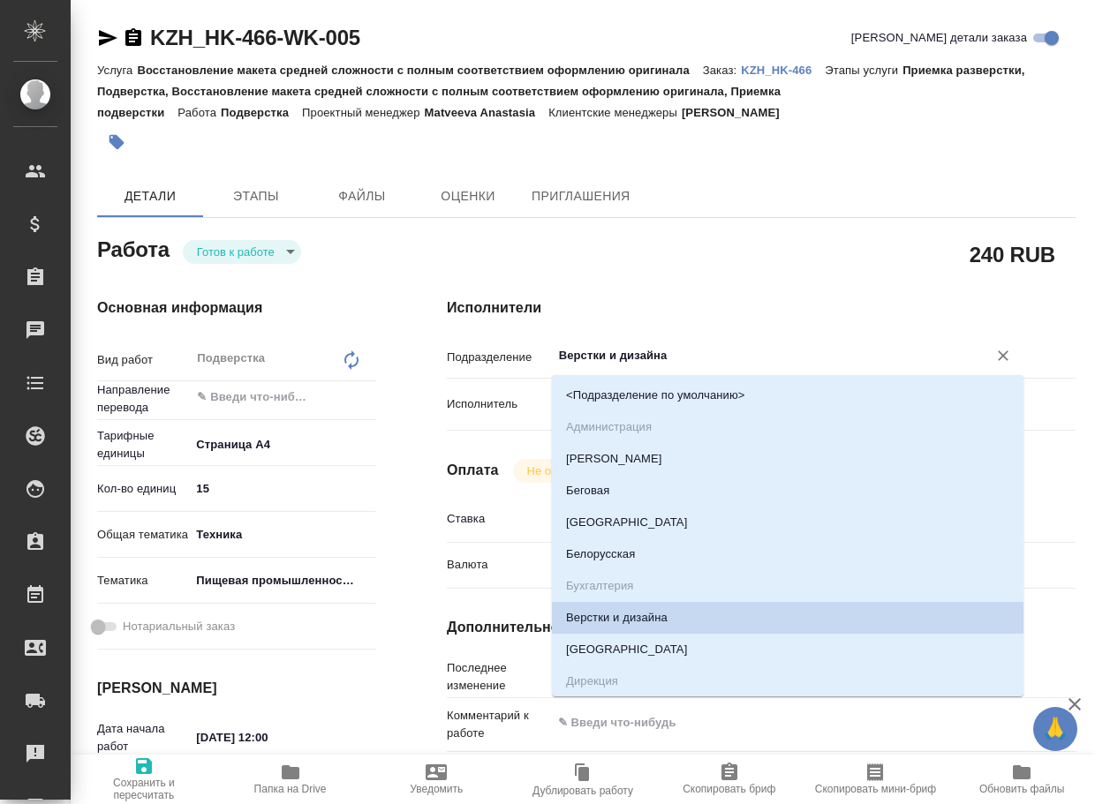
type textarea "x"
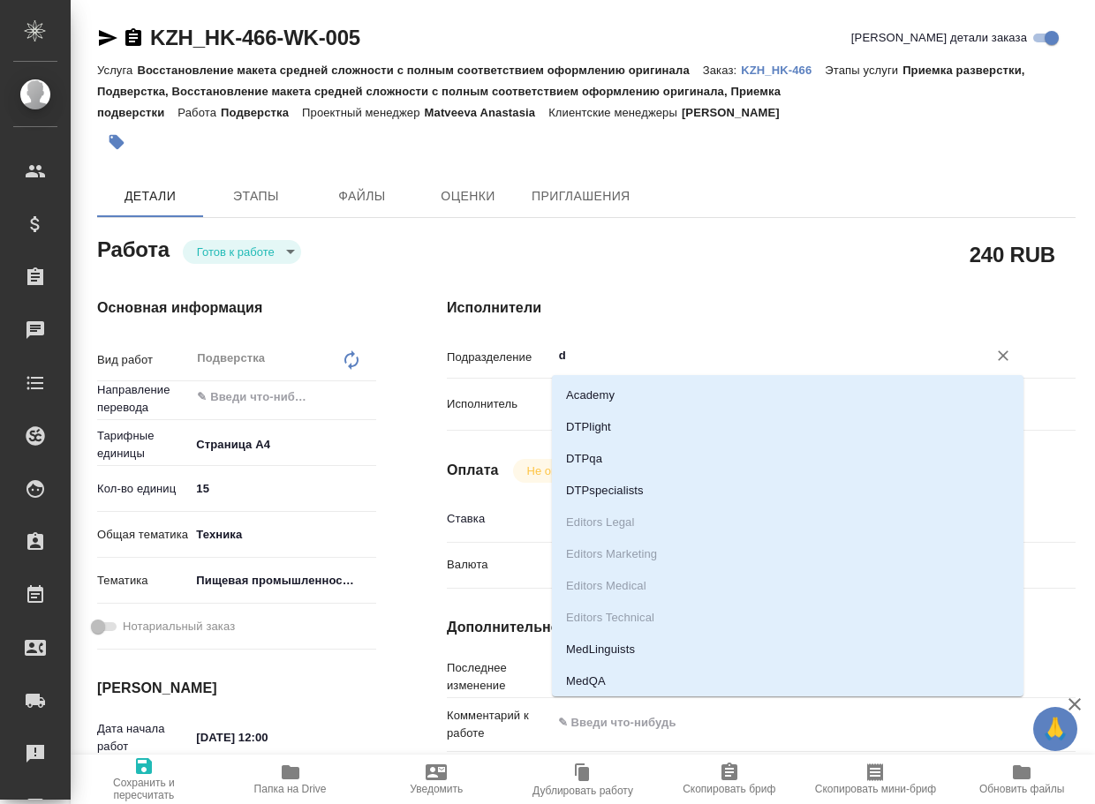
type input "dt"
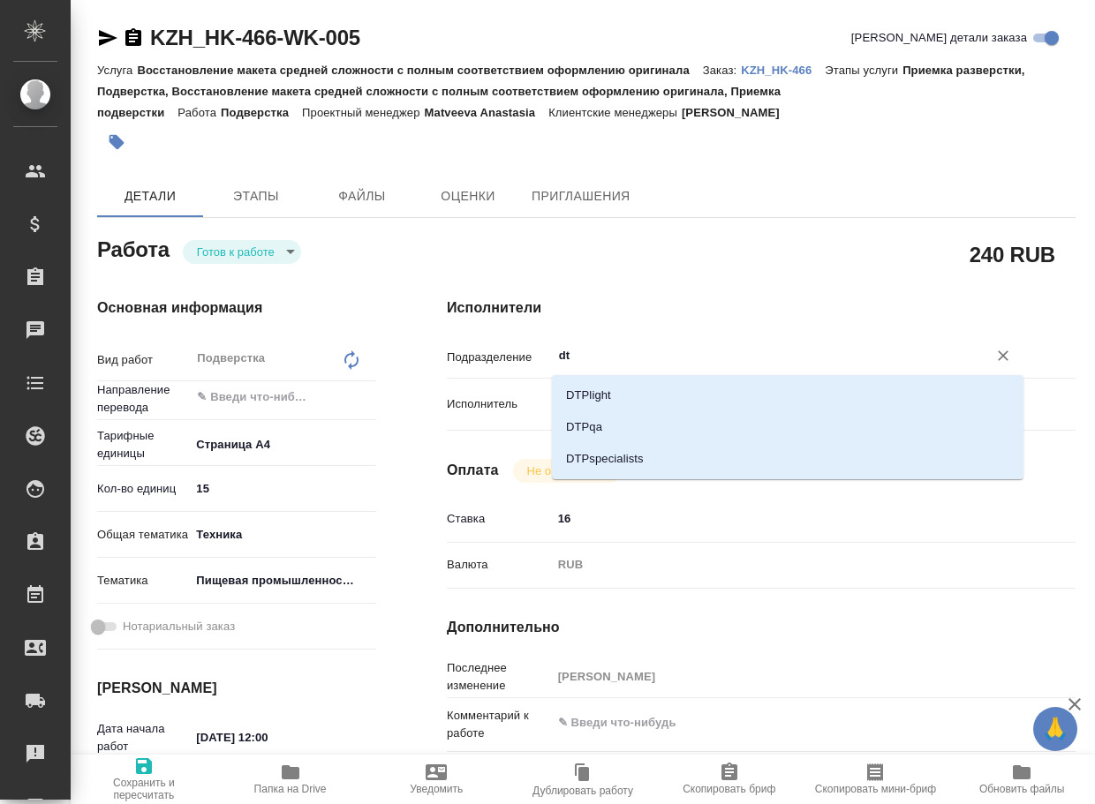
type textarea "x"
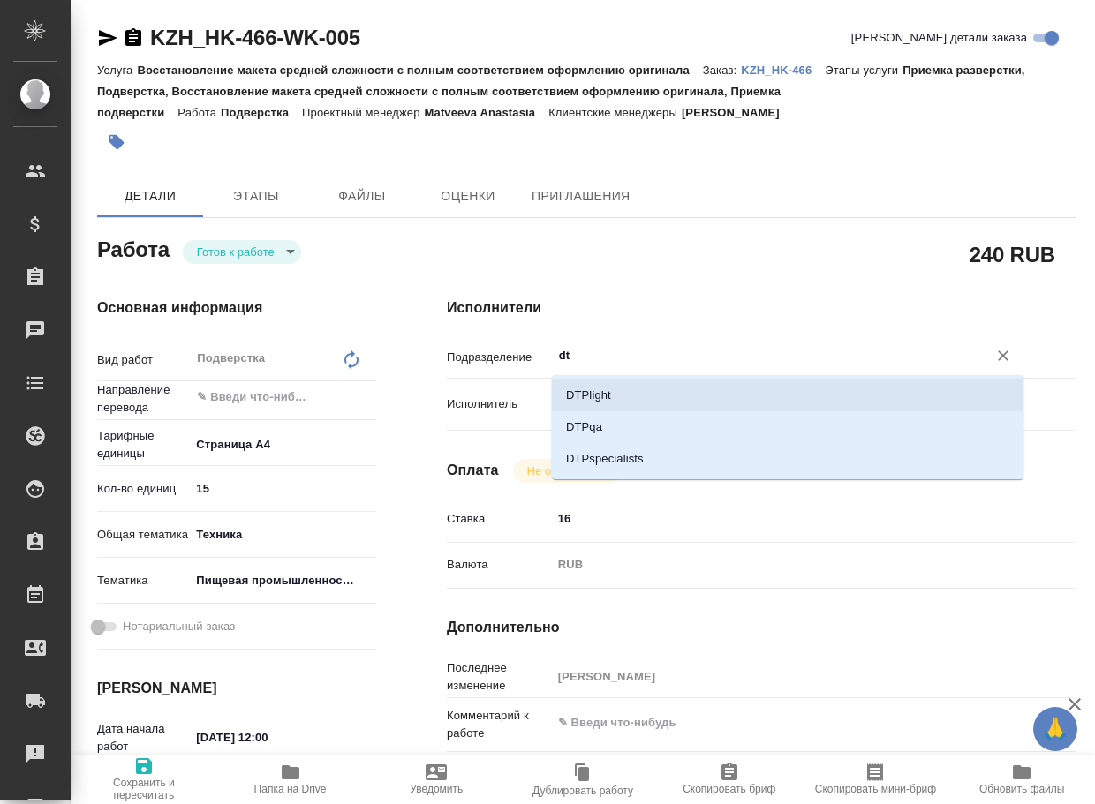
click at [659, 389] on li "DTPlight" at bounding box center [788, 396] width 472 height 32
type textarea "x"
type input "DTPlight"
type textarea "x"
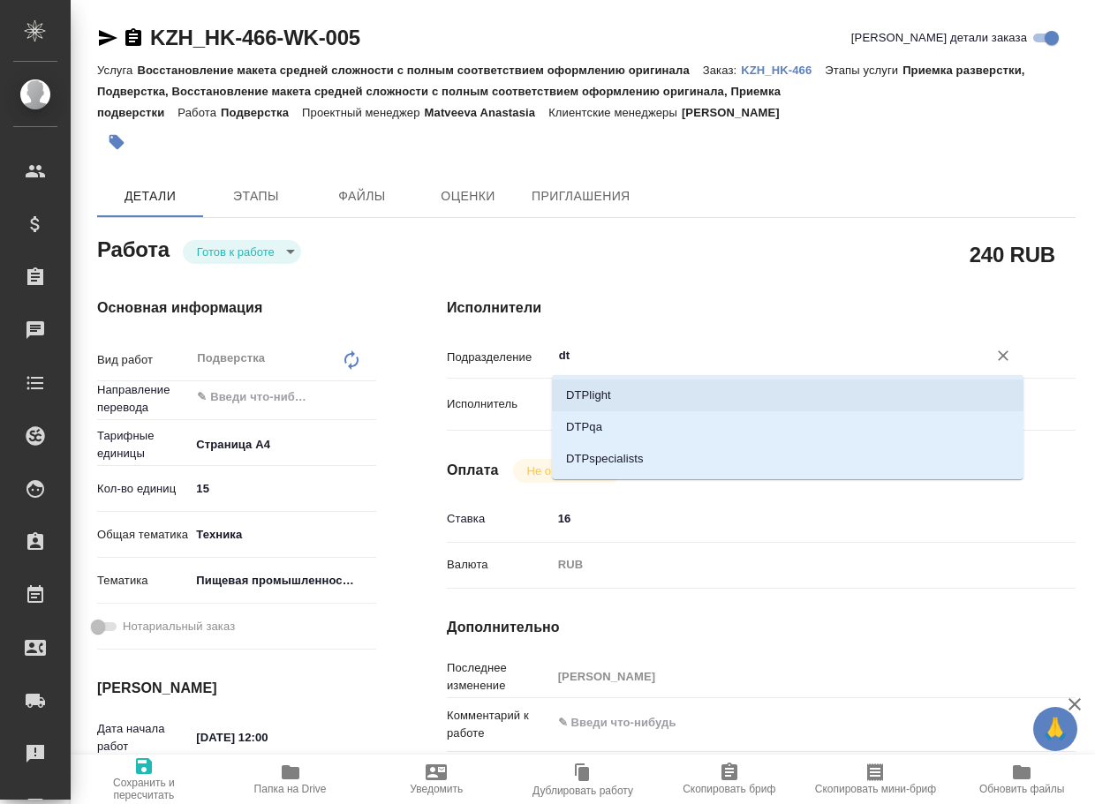
type textarea "x"
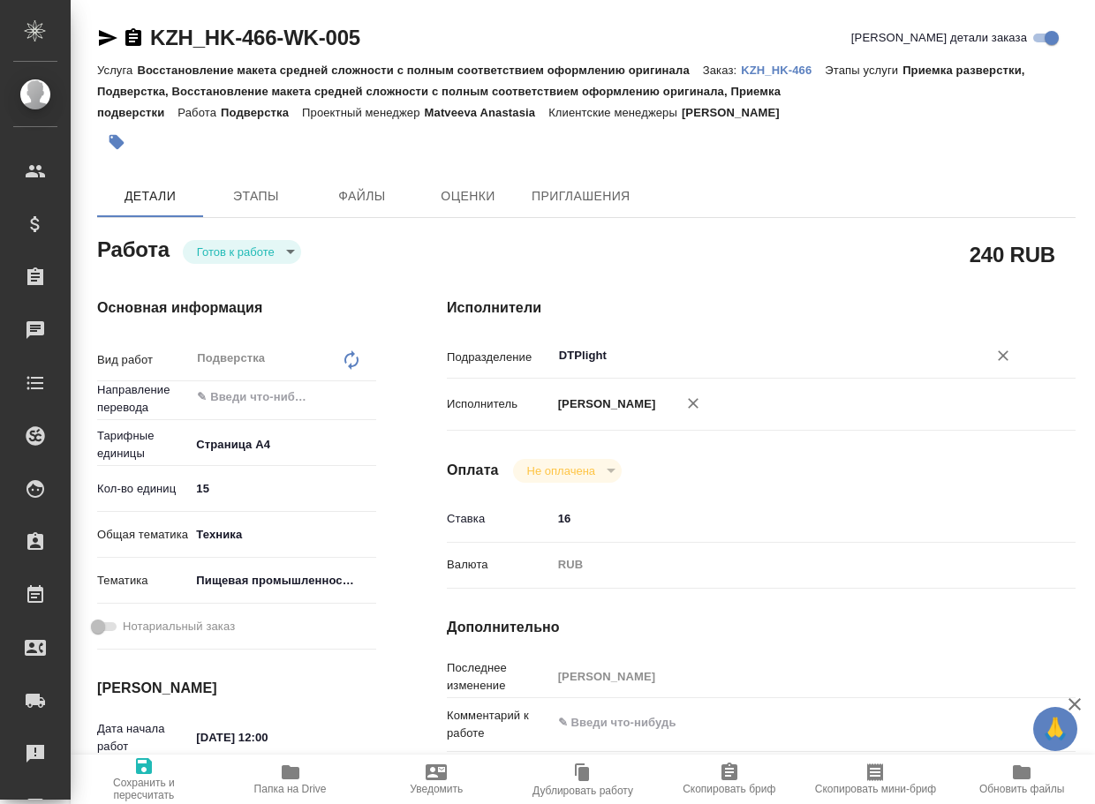
type textarea "x"
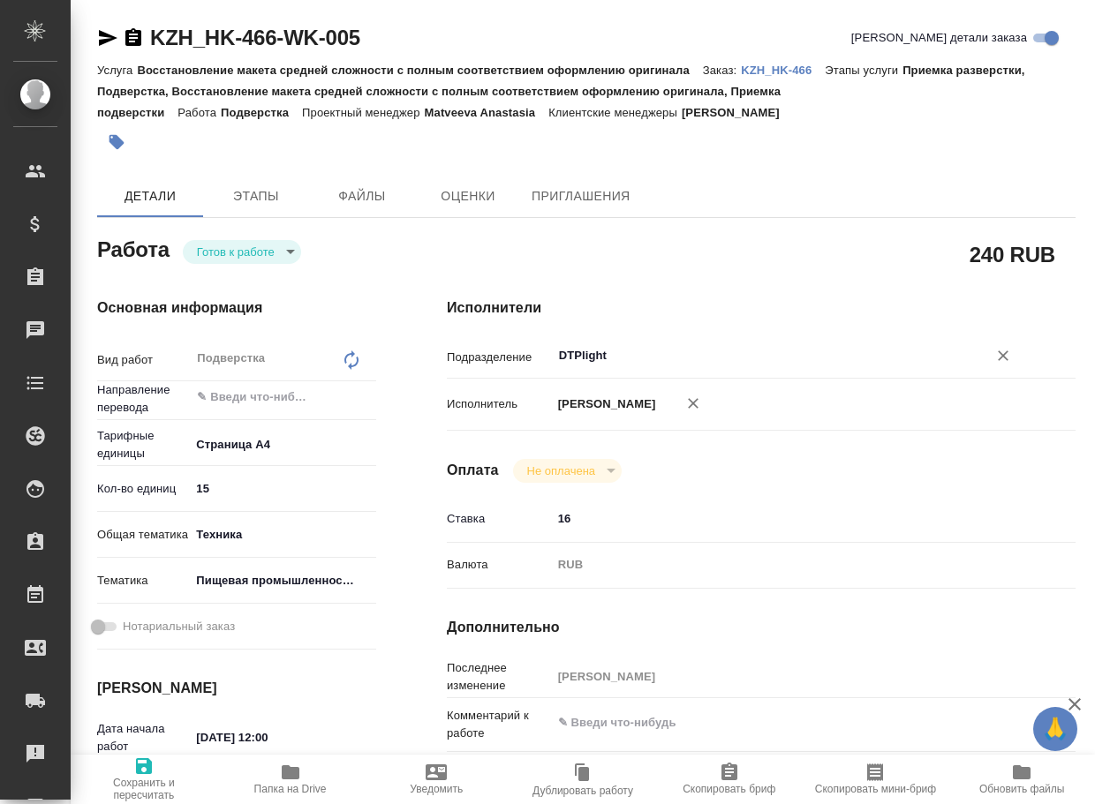
type input "DTPlight"
click at [132, 770] on span "Сохранить и пересчитать" at bounding box center [143, 779] width 125 height 46
type textarea "x"
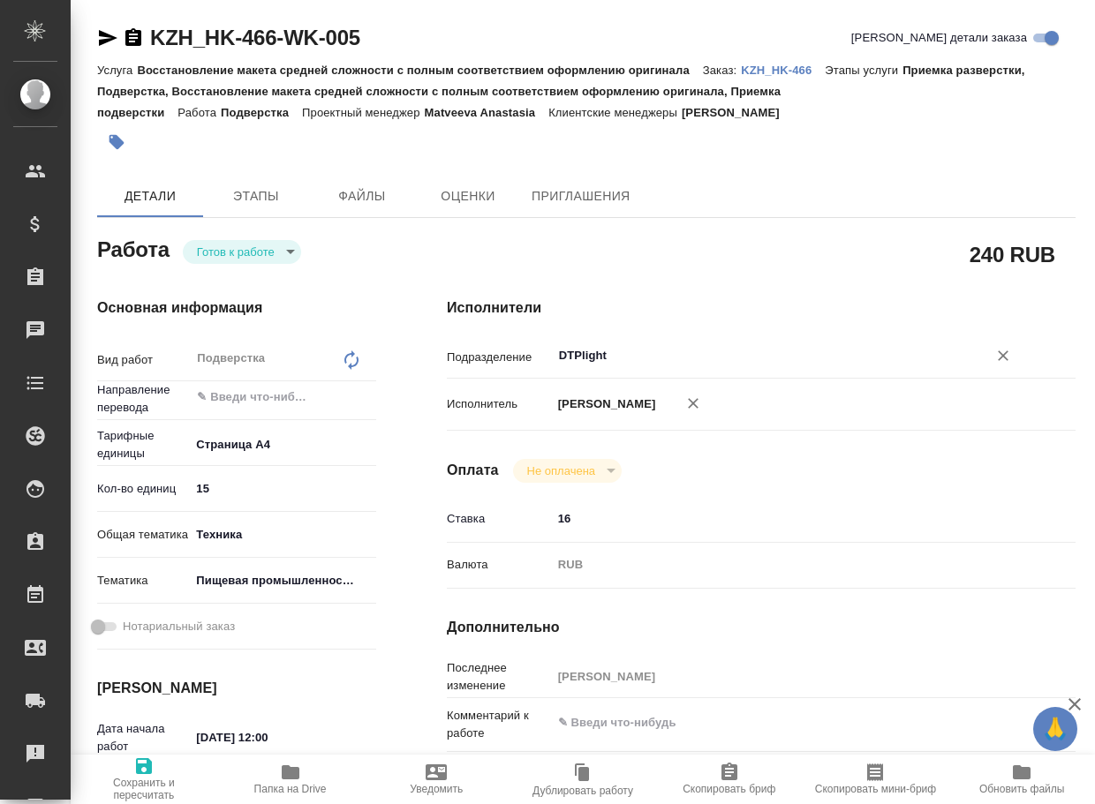
type textarea "x"
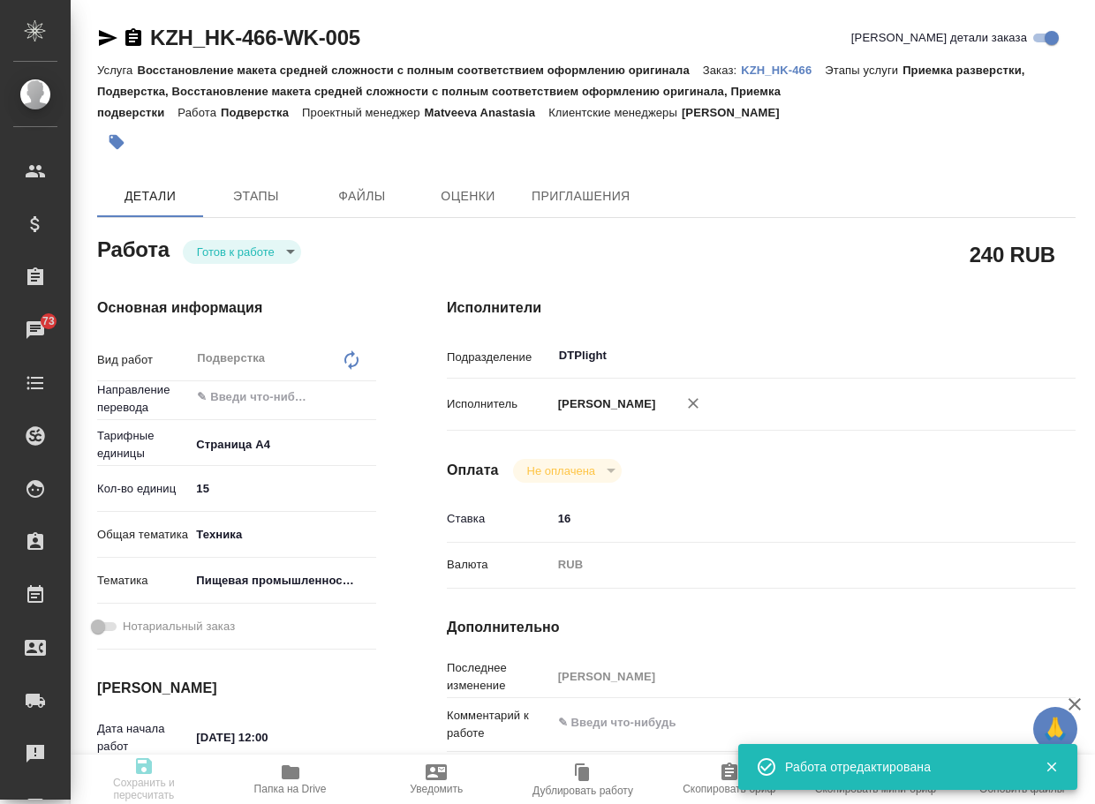
type textarea "x"
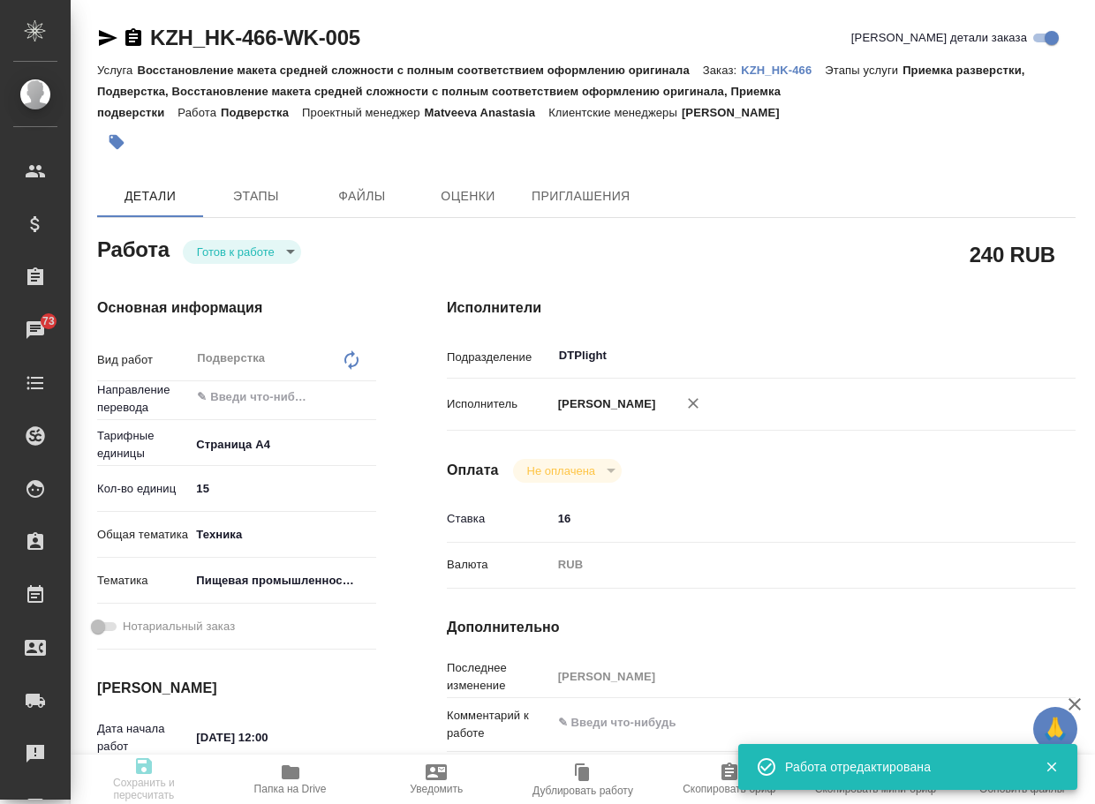
type textarea "x"
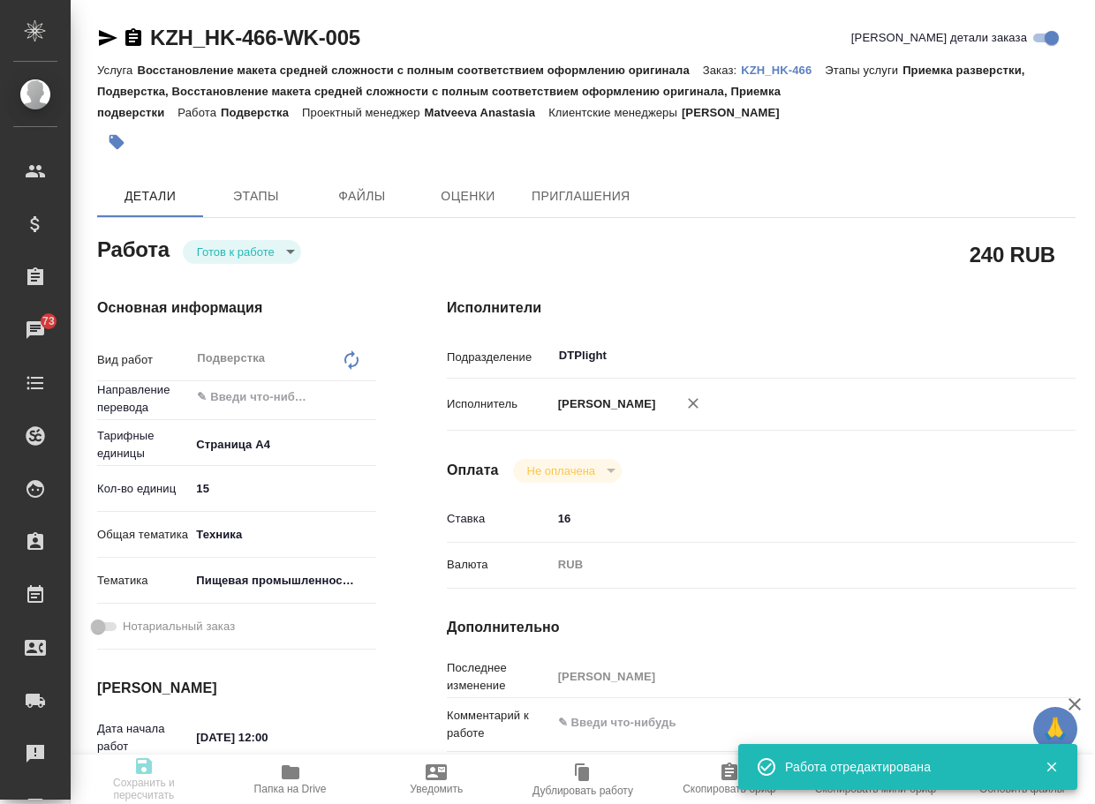
type input "readyForWork"
type textarea "Подверстка"
type textarea "x"
type input "5f036ec4e16dec2d6b59c8ff"
type input "15"
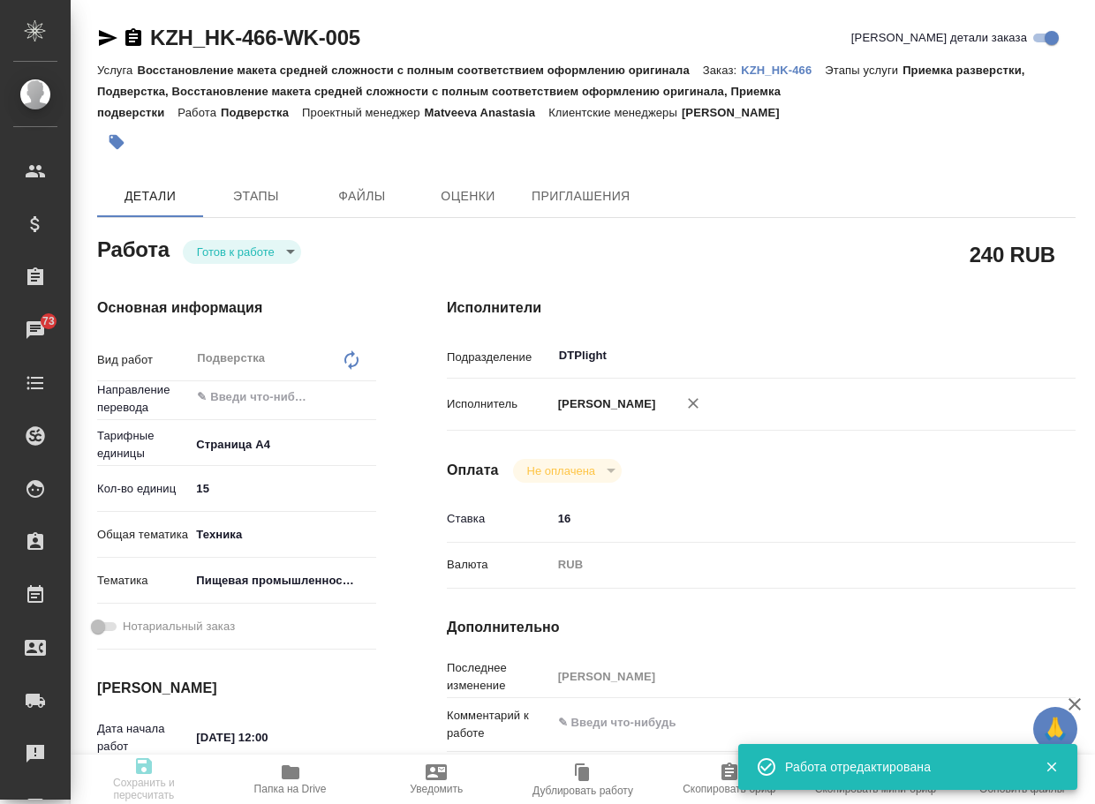
type input "tech"
type input "5a8b8b956a9677013d343d8f"
type input "07.10.2025 12:00"
type input "07.10.2025 14:00"
type input "07.10.2025 15:00"
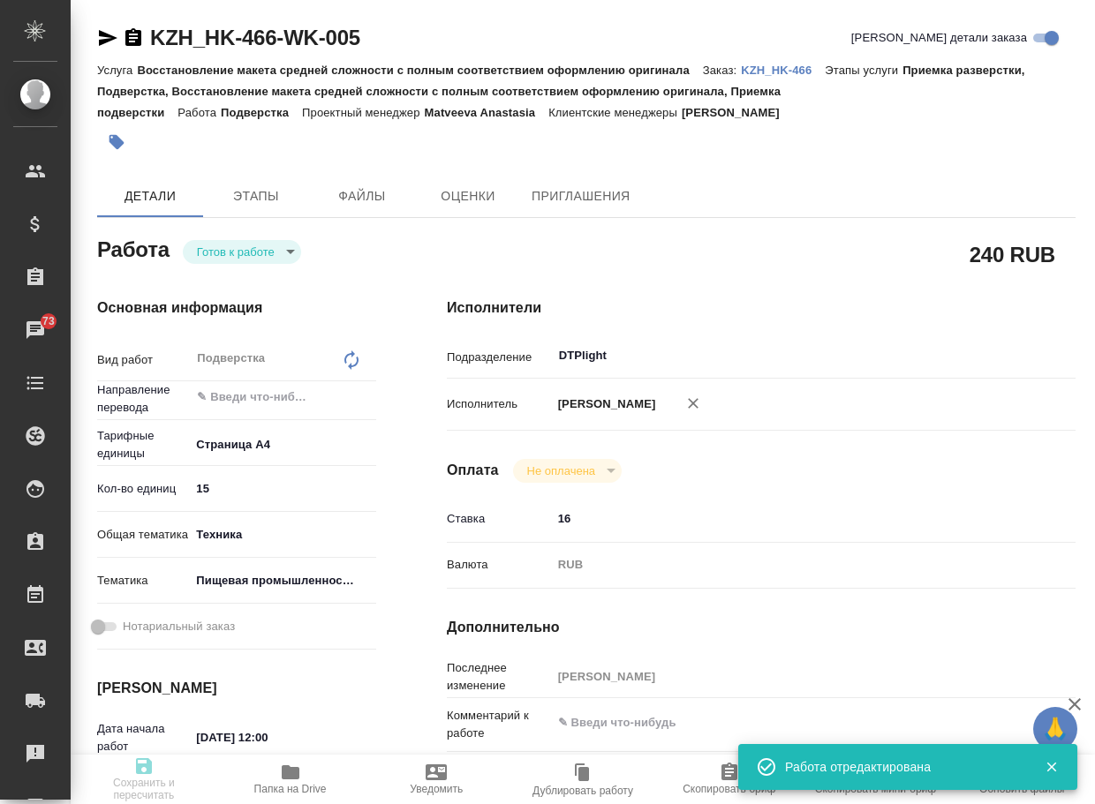
type input "DTPlight"
type input "notPayed"
type input "16"
type input "RUB"
type input "[PERSON_NAME]"
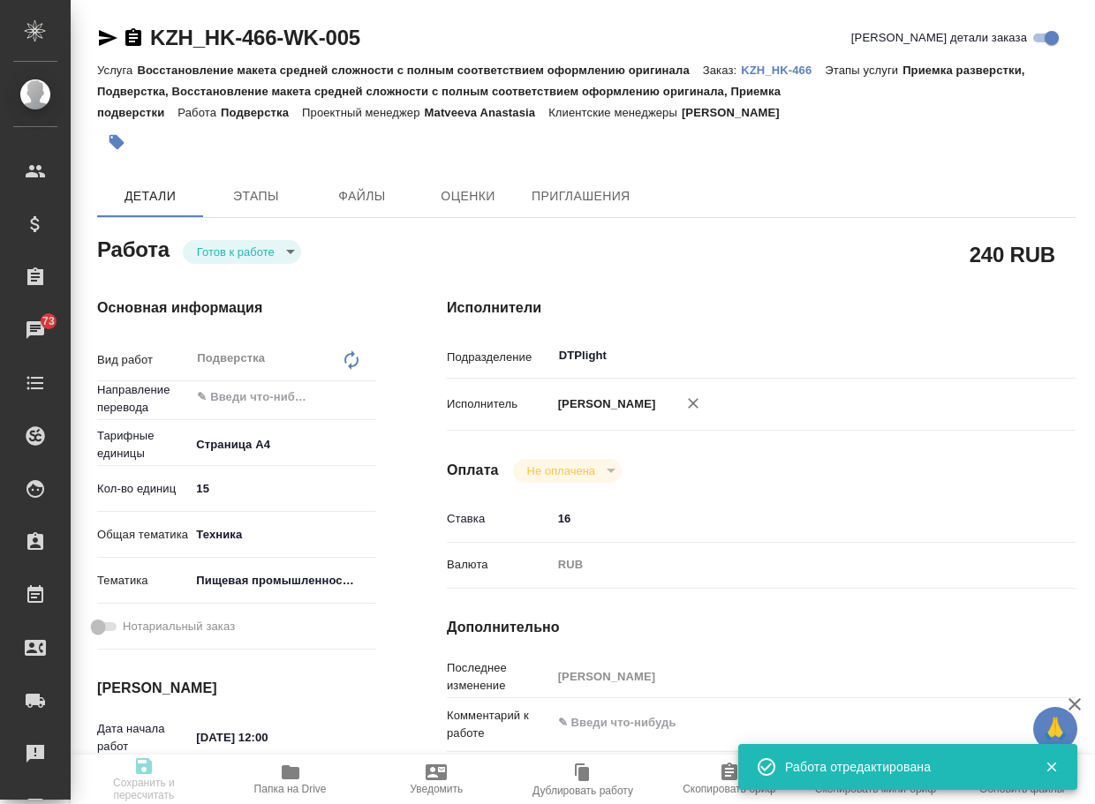
type textarea "x"
type input "KZH_HK-466"
type input "Восстановление макета средней сложности с полным соответствием оформлению ориги…"
type input "Приемка разверстки, Подверстка, Восстановление макета средней сложности с полны…"
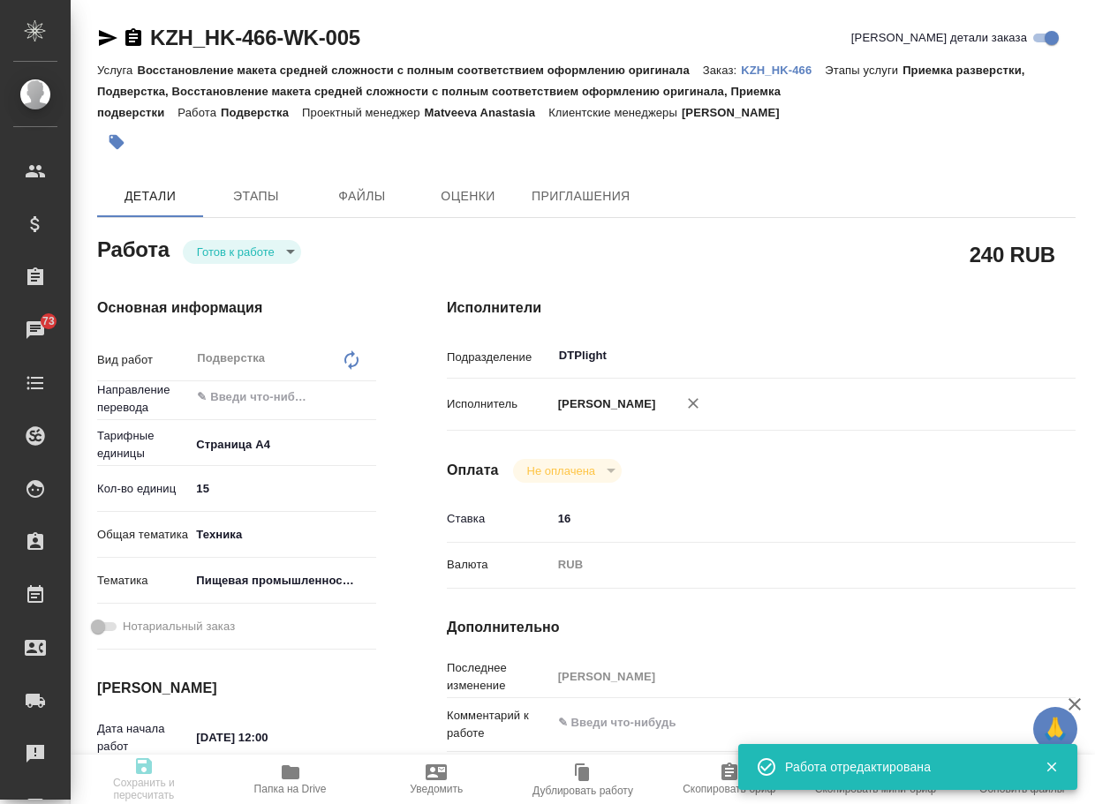
type input "Асланукова Сати"
type input "[PERSON_NAME]"
type input "/Clients/HK/Orders/KZH_HK-466"
type textarea "x"
type textarea "переводу на русский язык пдф документов Так же, прошу указать правильный перево…"
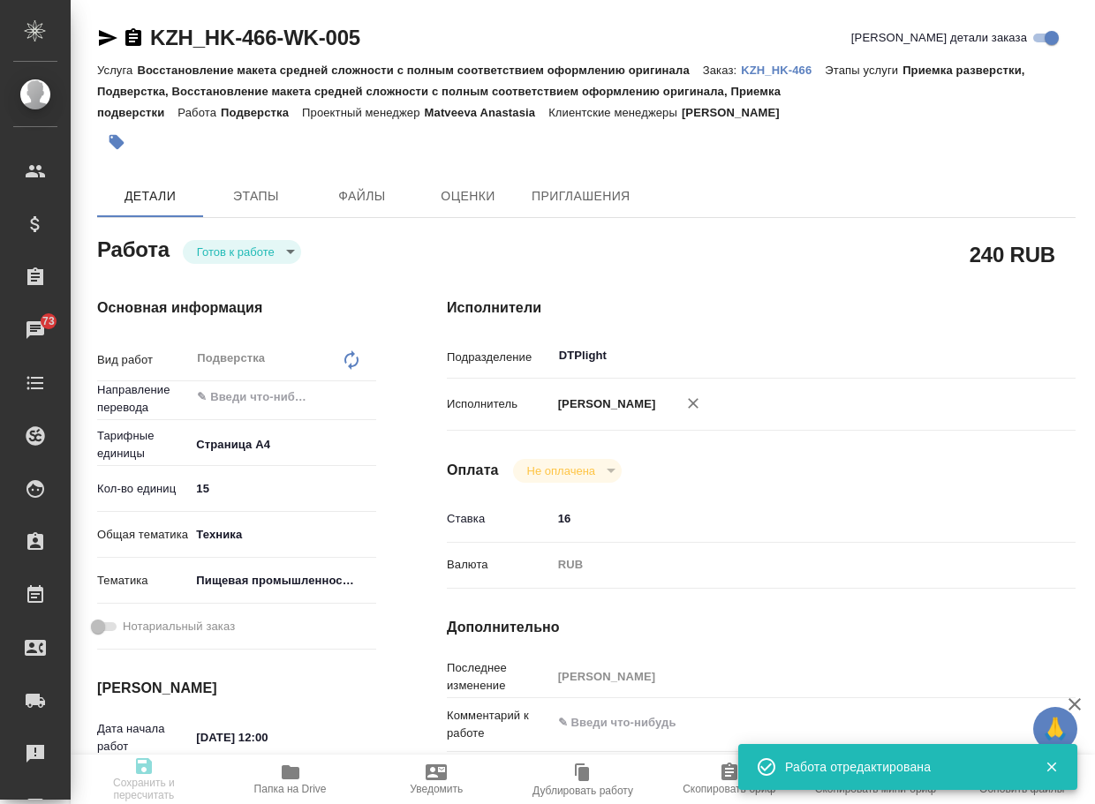
type textarea "x"
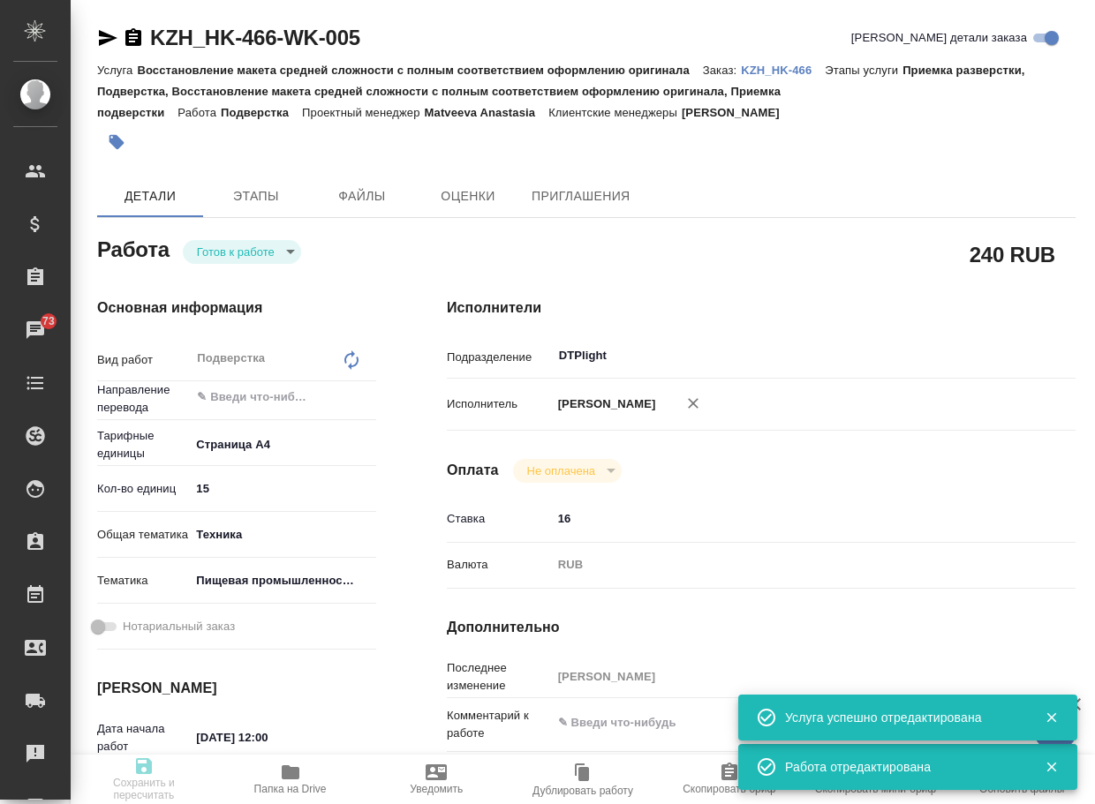
type textarea "x"
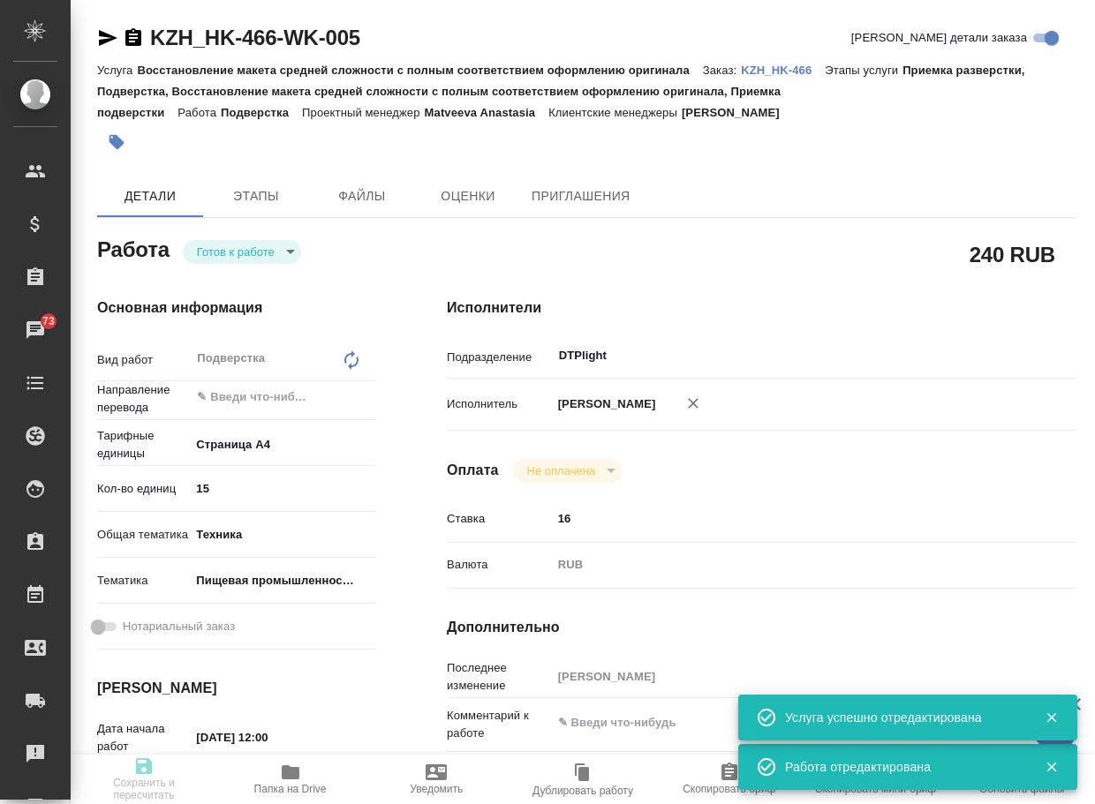
type textarea "x"
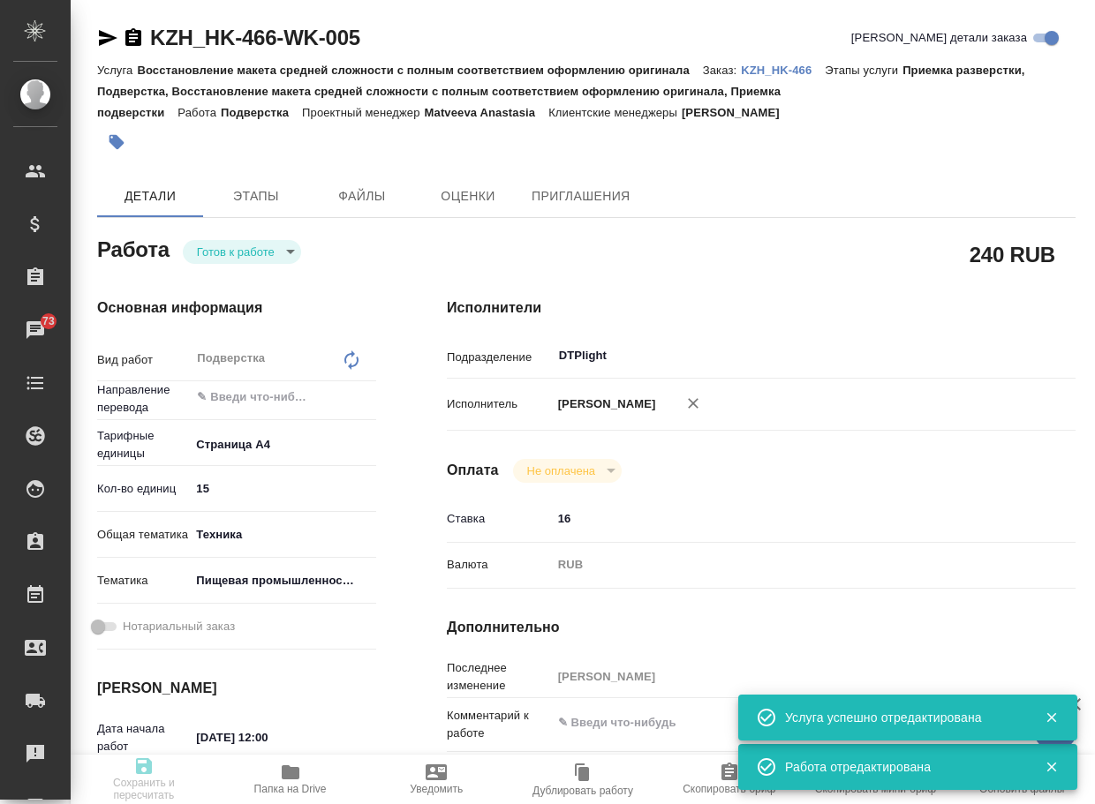
type textarea "x"
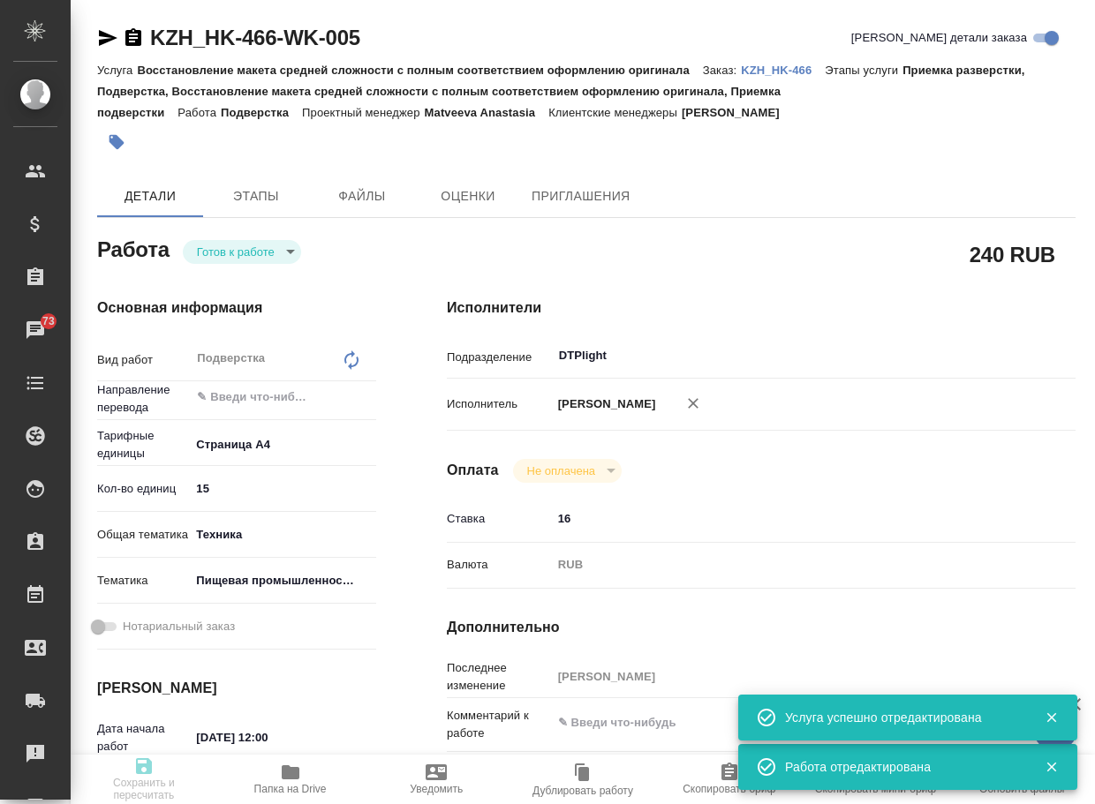
click at [219, 260] on body "🙏 .cls-1 fill:#fff; AWATERA Arsenyeva Vera Клиенты Спецификации Заказы 73 Чаты …" at bounding box center [547, 402] width 1095 height 804
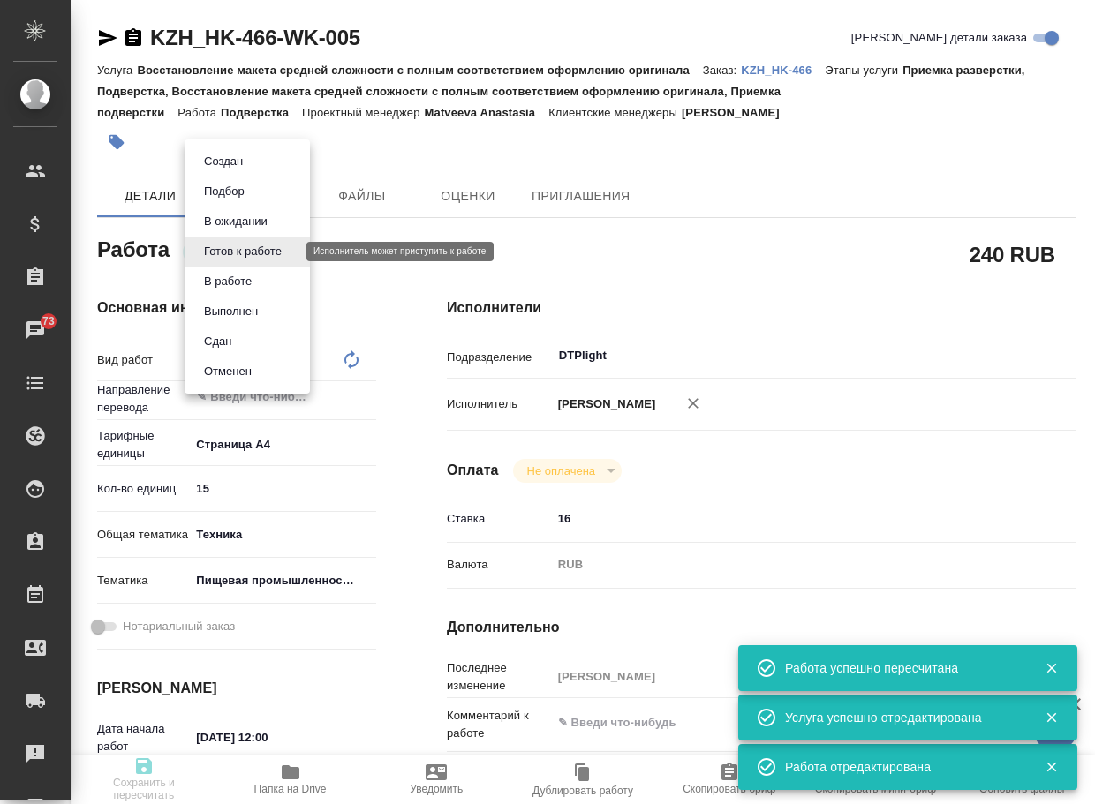
type textarea "x"
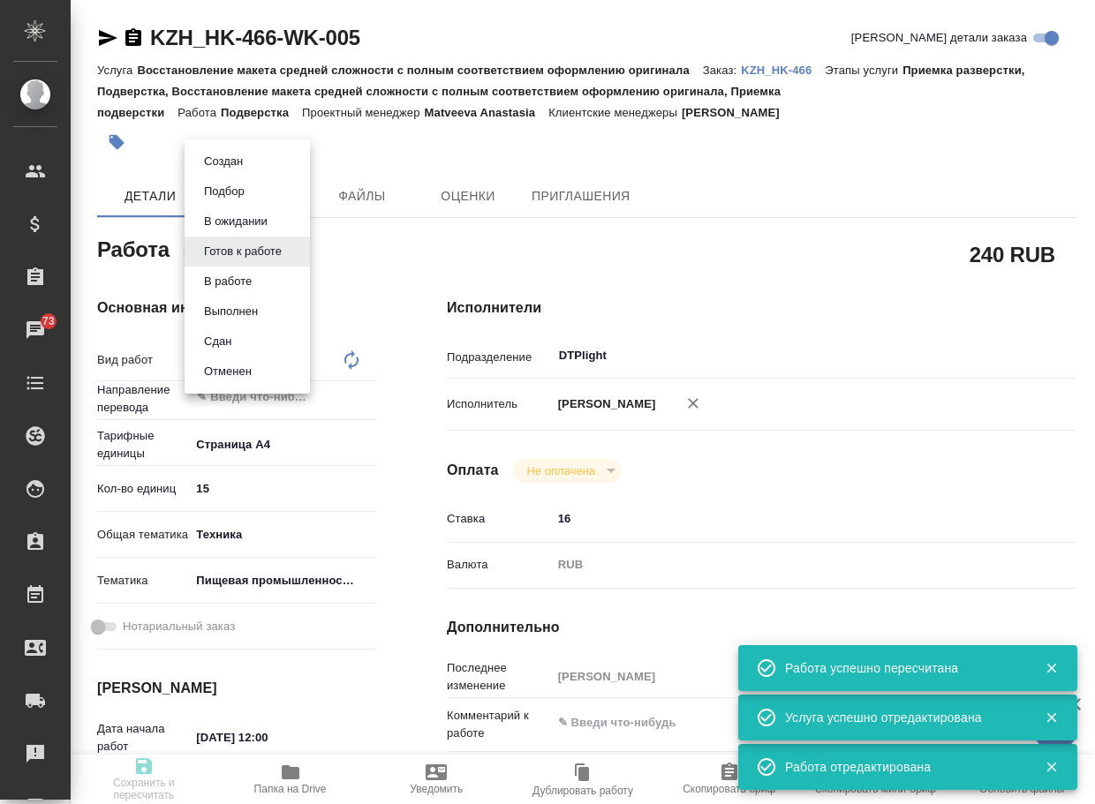
click at [234, 224] on button "В ожидании" at bounding box center [236, 221] width 74 height 19
type textarea "Подверстка"
type textarea "x"
type input "5f036ec4e16dec2d6b59c8ff"
type input "15"
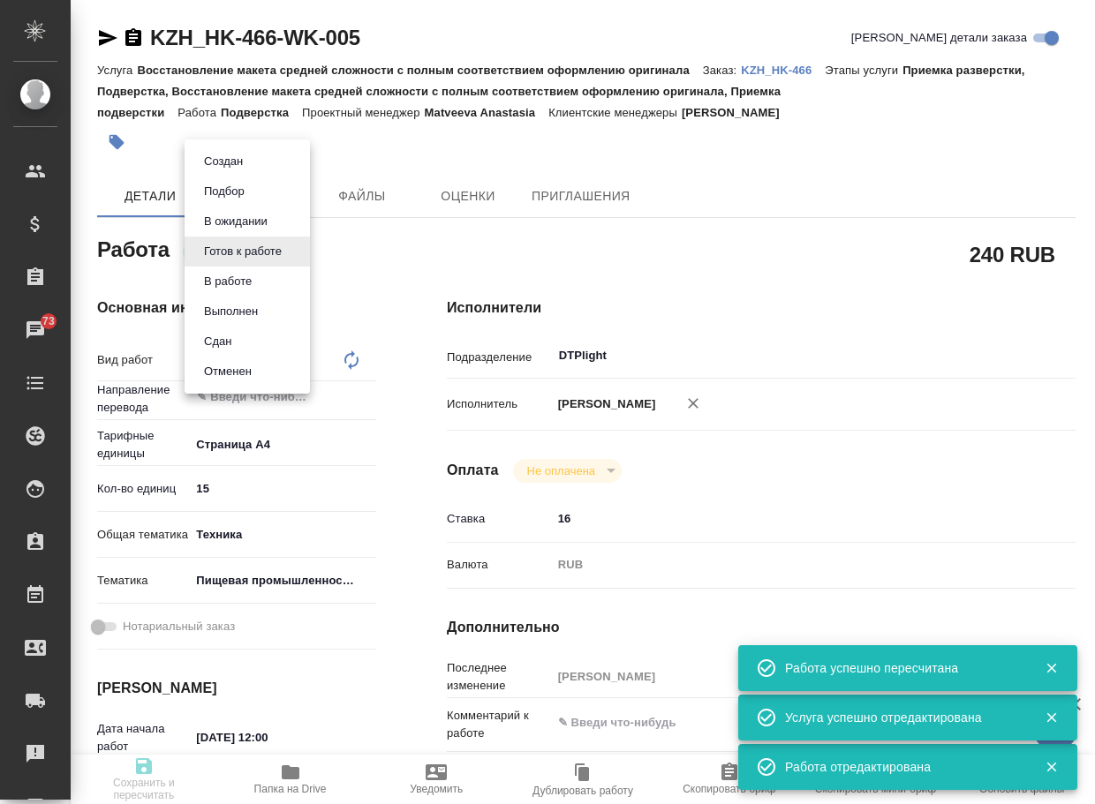
type input "tech"
type input "5a8b8b956a9677013d343d8f"
type input "07.10.2025 12:00"
type input "07.10.2025 14:00"
type input "07.10.2025 15:00"
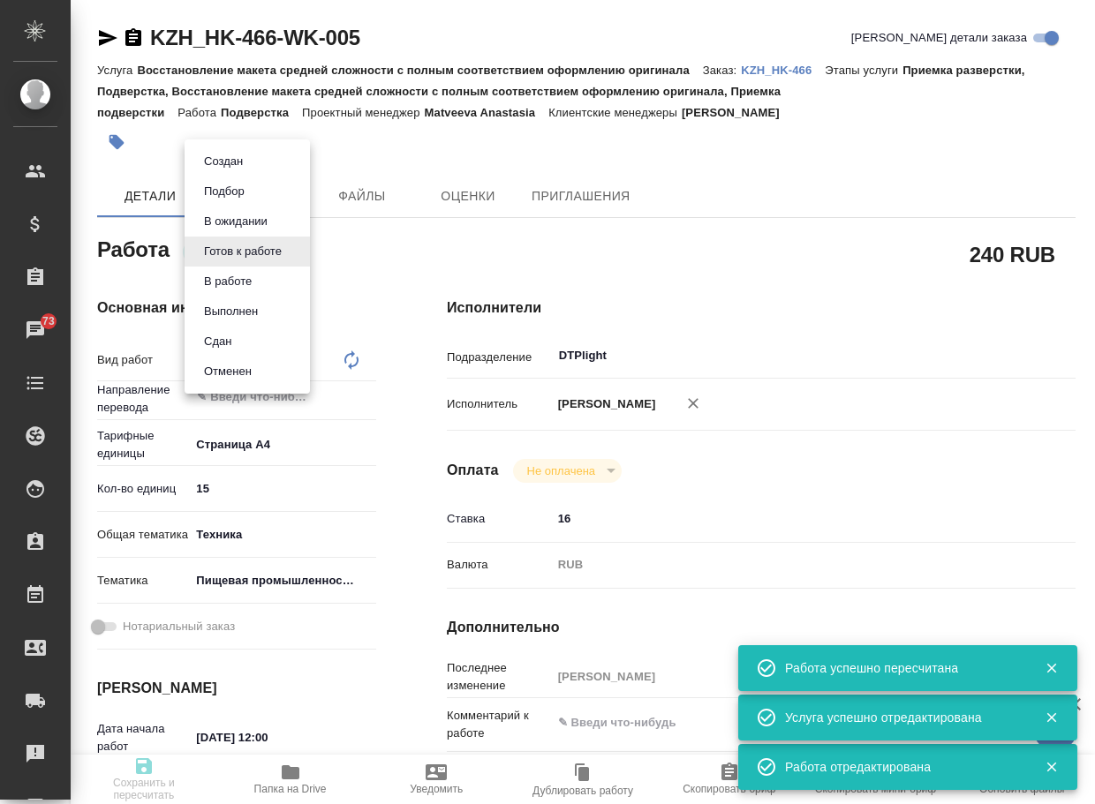
type input "DTPlight"
type input "notPayed"
type input "16"
type input "RUB"
type input "[PERSON_NAME]"
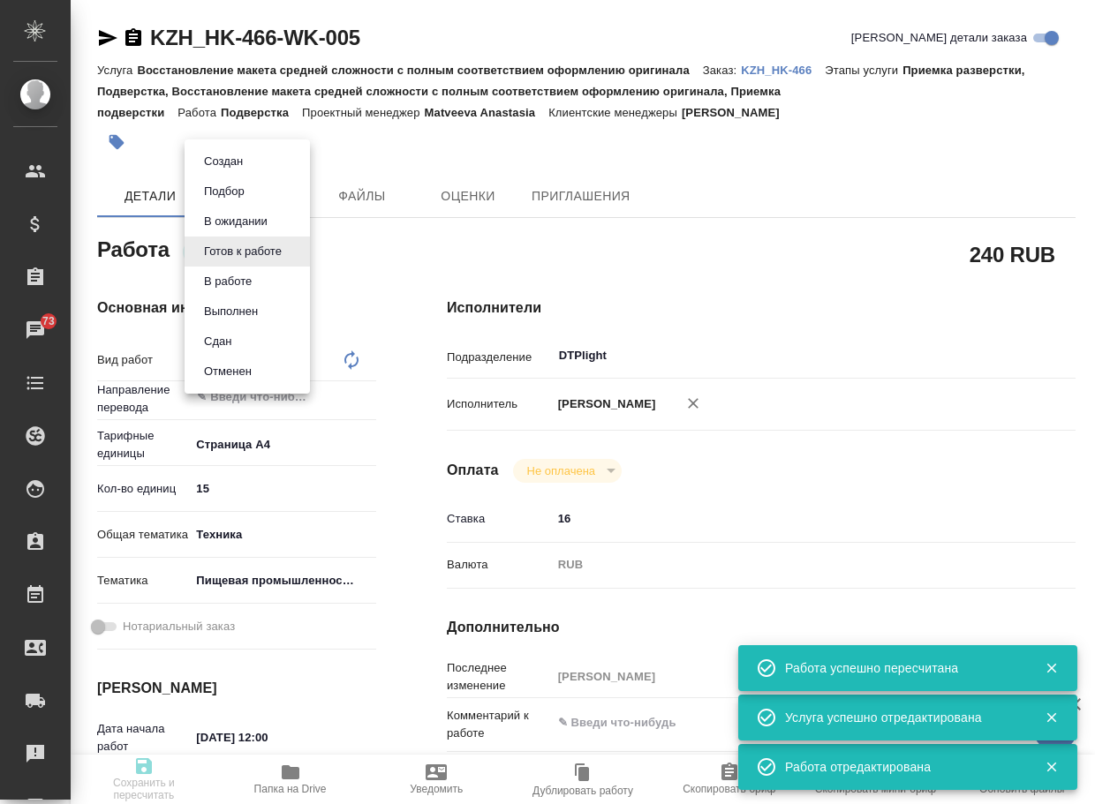
type textarea "x"
type input "KZH_HK-466"
type input "Восстановление макета средней сложности с полным соответствием оформлению ориги…"
type input "Приемка разверстки, Подверстка, Восстановление макета средней сложности с полны…"
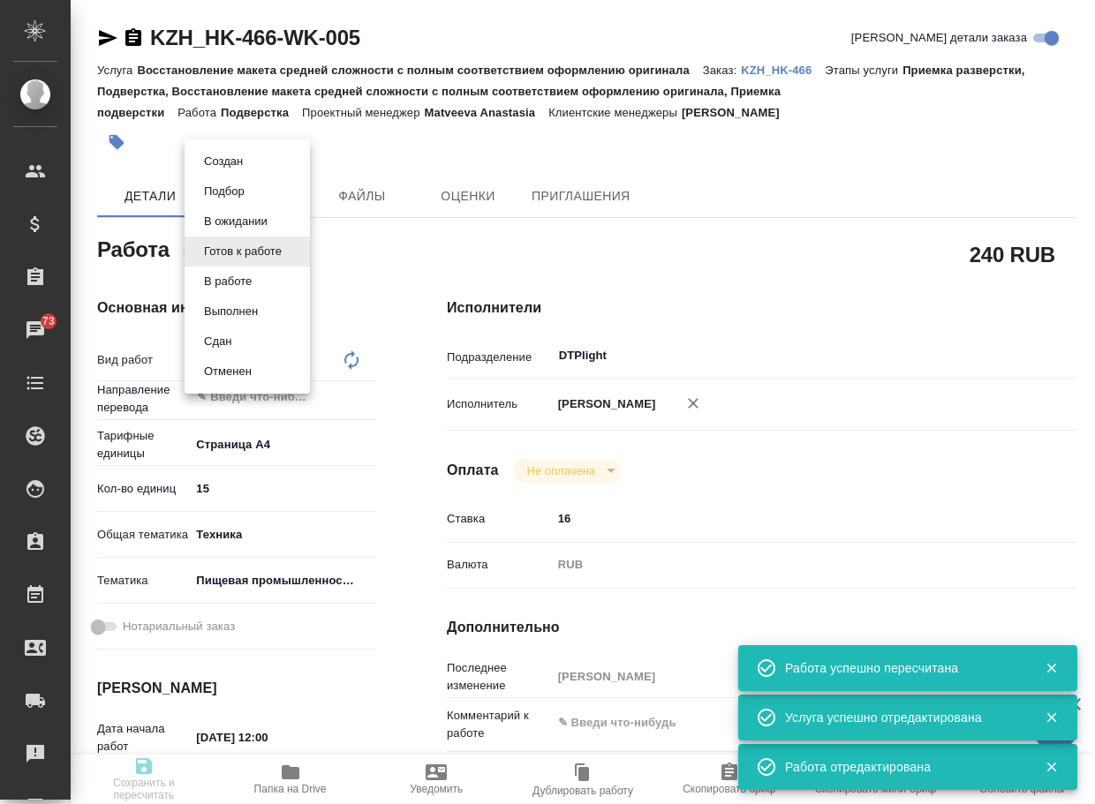
type input "Асланукова Сати"
type input "Арсеньева Вера"
type input "/Clients/HK/Orders/KZH_HK-466"
type textarea "x"
type textarea "переводу на русский язык пдф документов Так же, прошу указать правильный перево…"
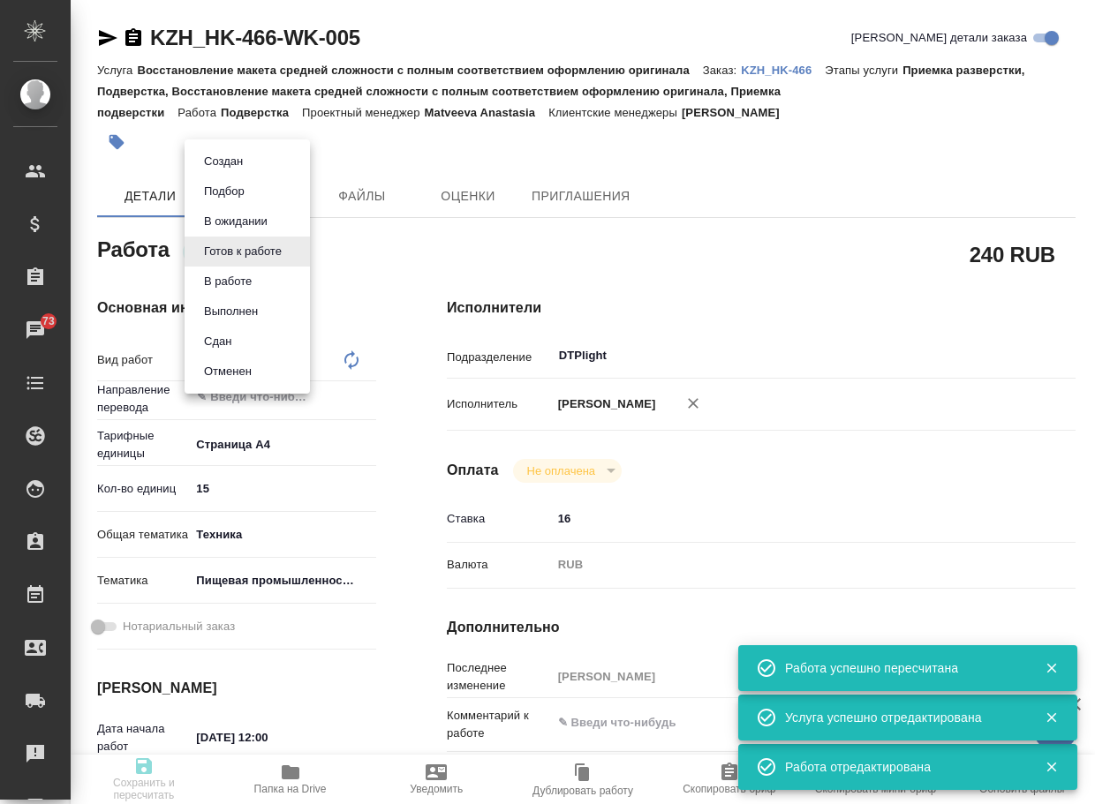
type textarea "x"
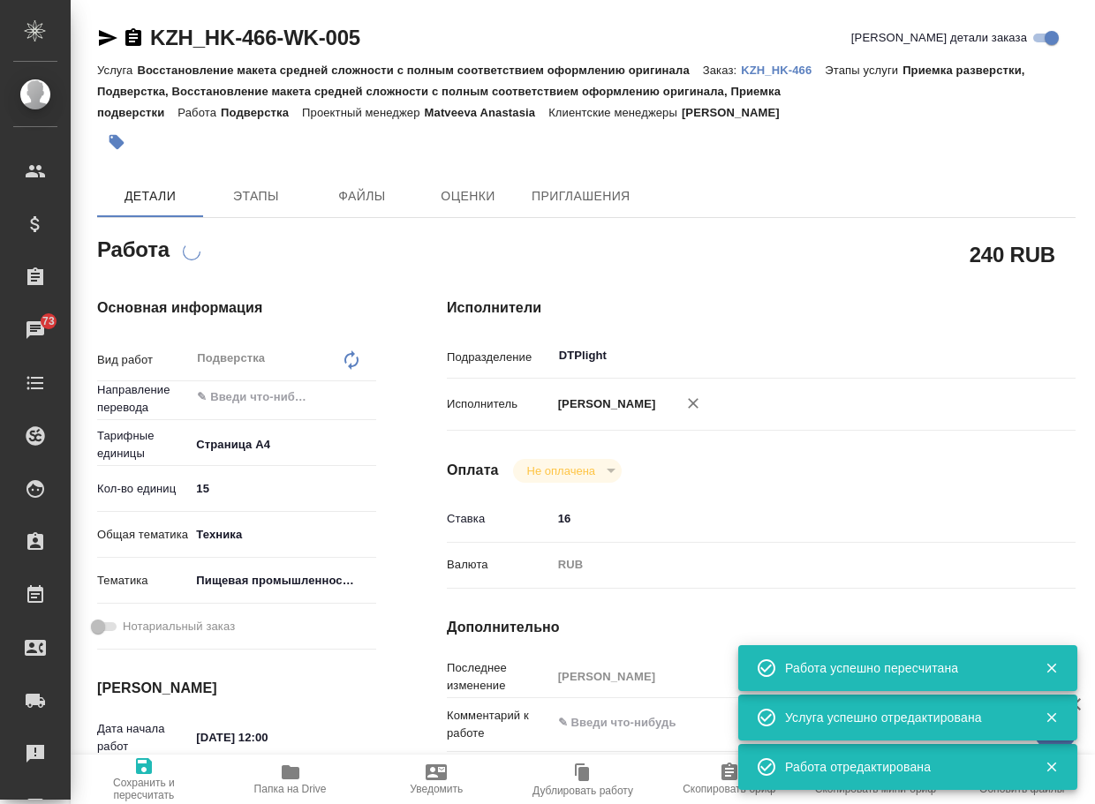
type textarea "x"
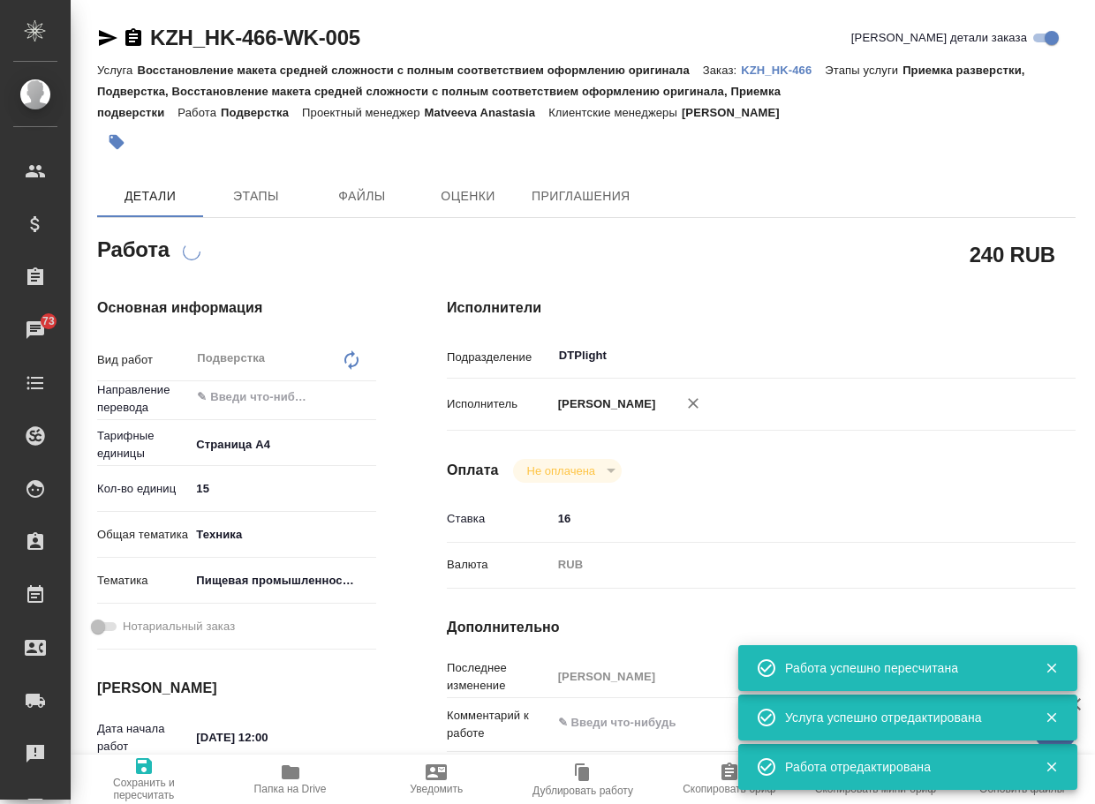
type textarea "x"
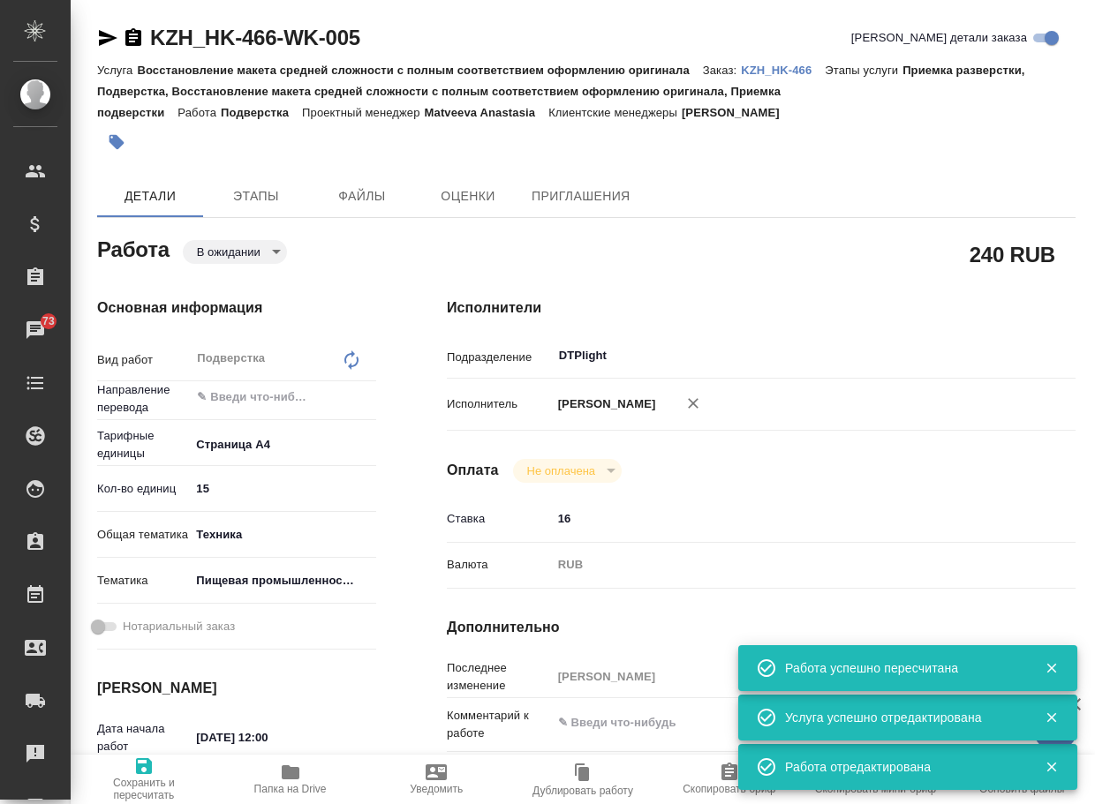
type textarea "x"
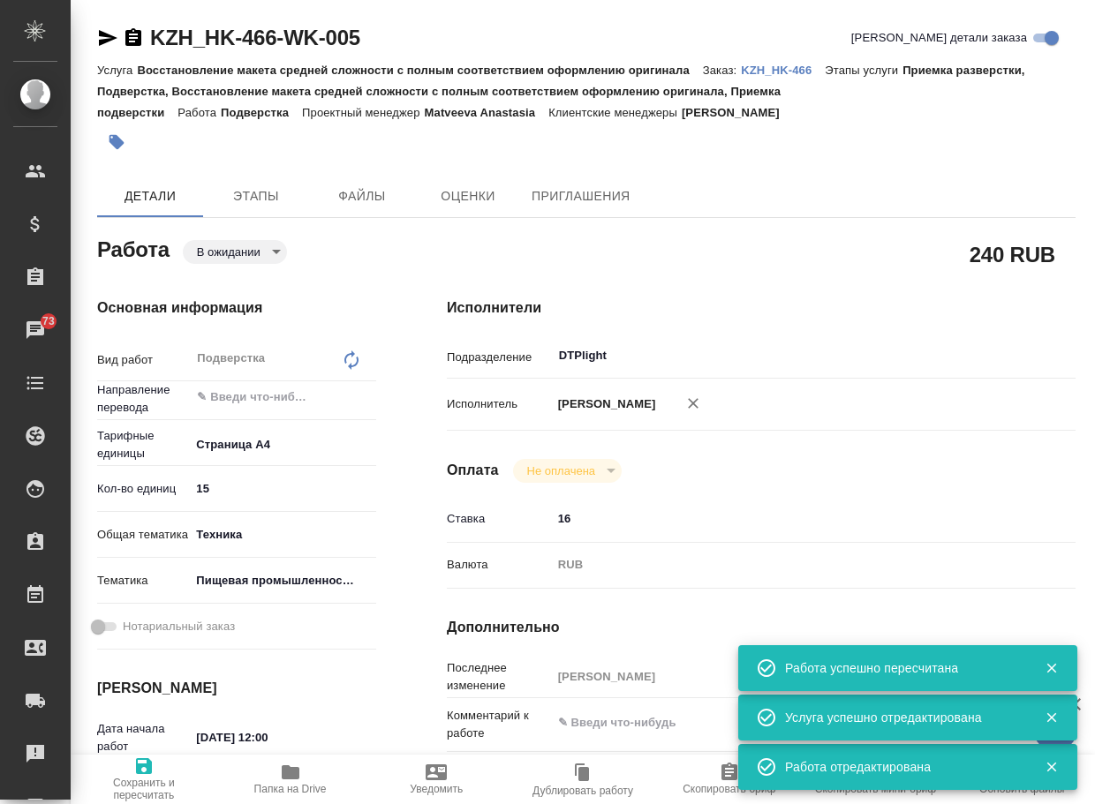
type textarea "x"
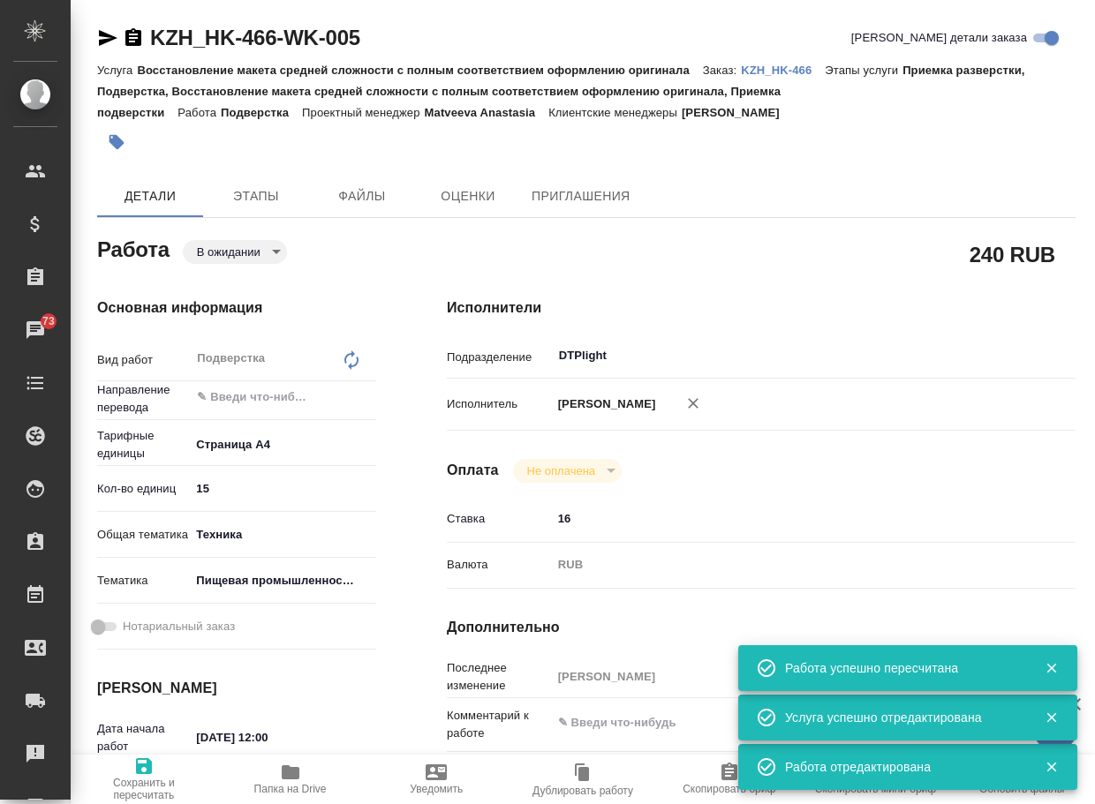
type textarea "x"
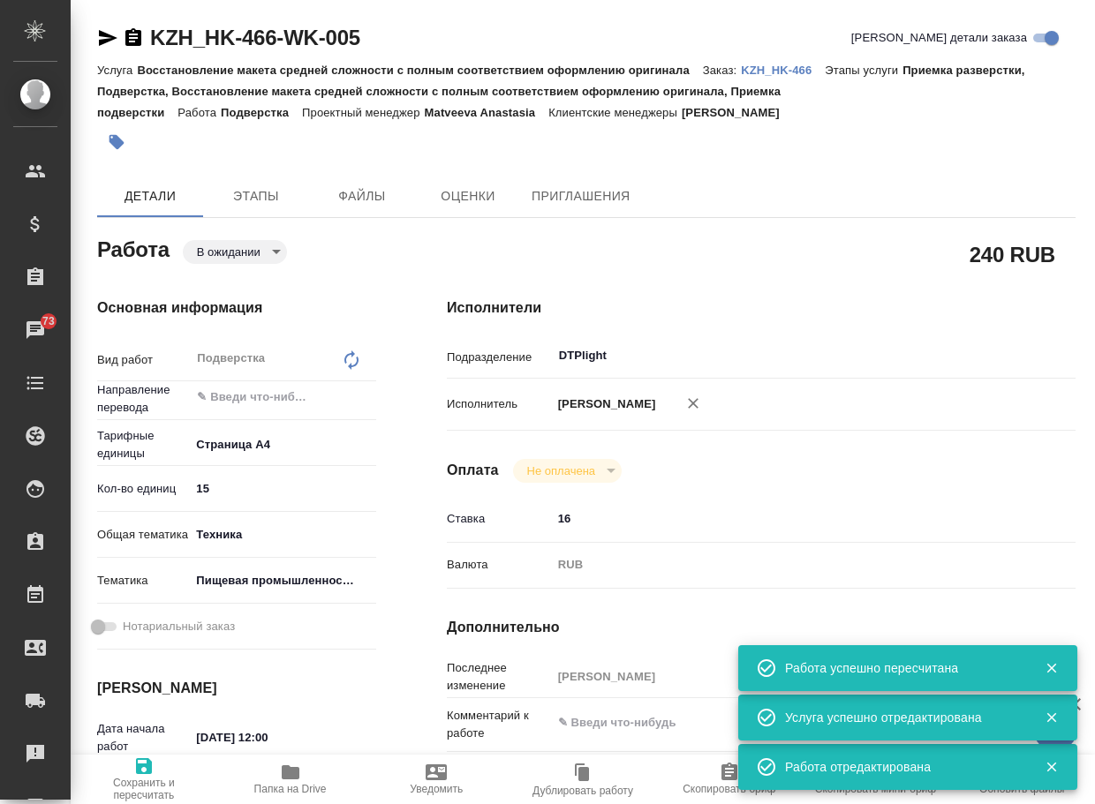
type textarea "x"
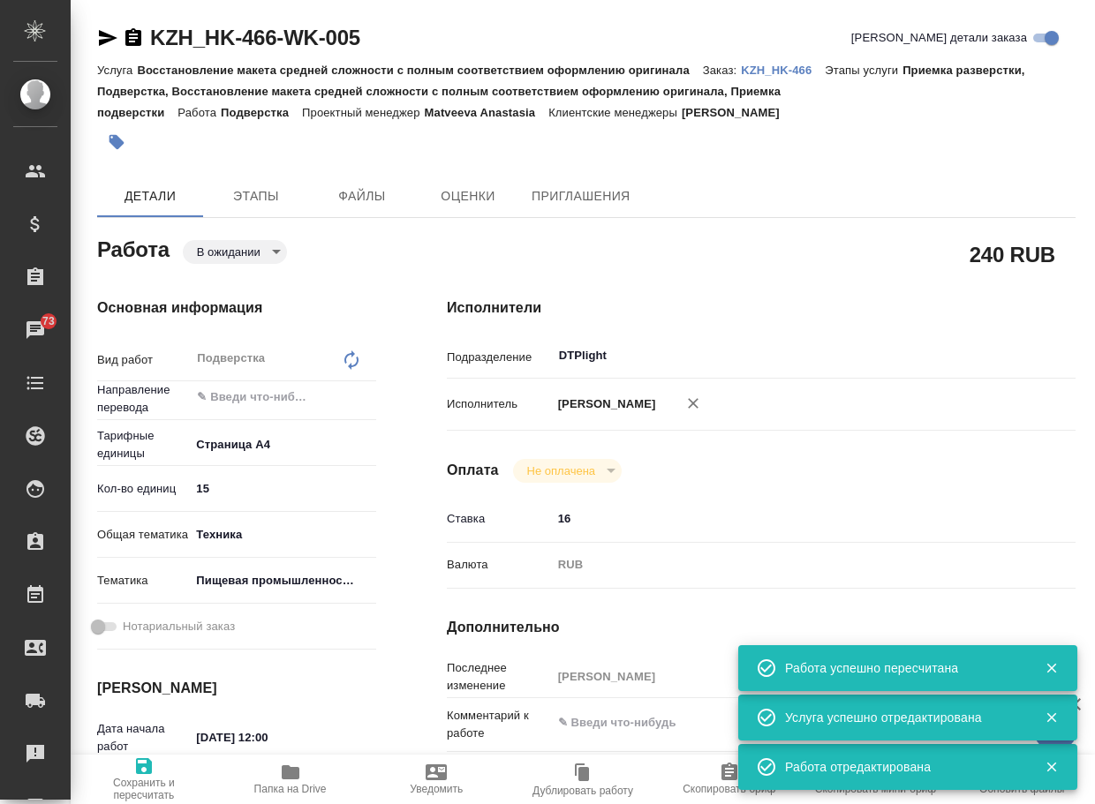
type textarea "x"
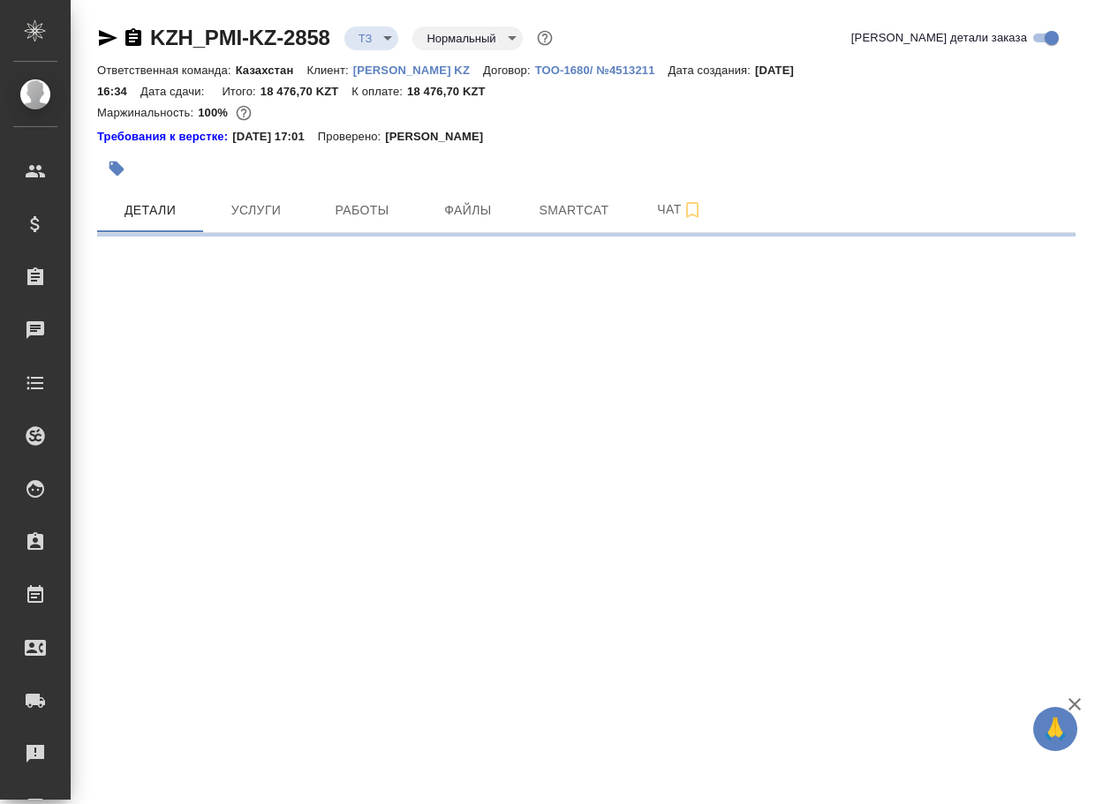
select select "RU"
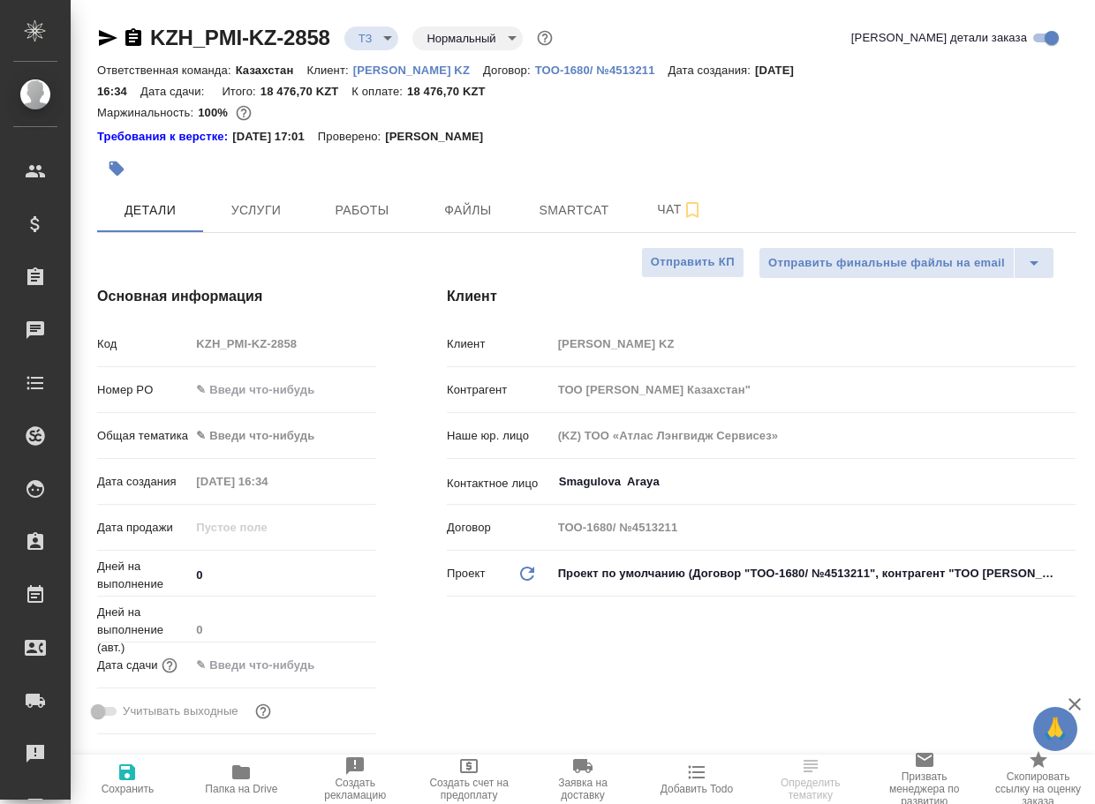
type textarea "x"
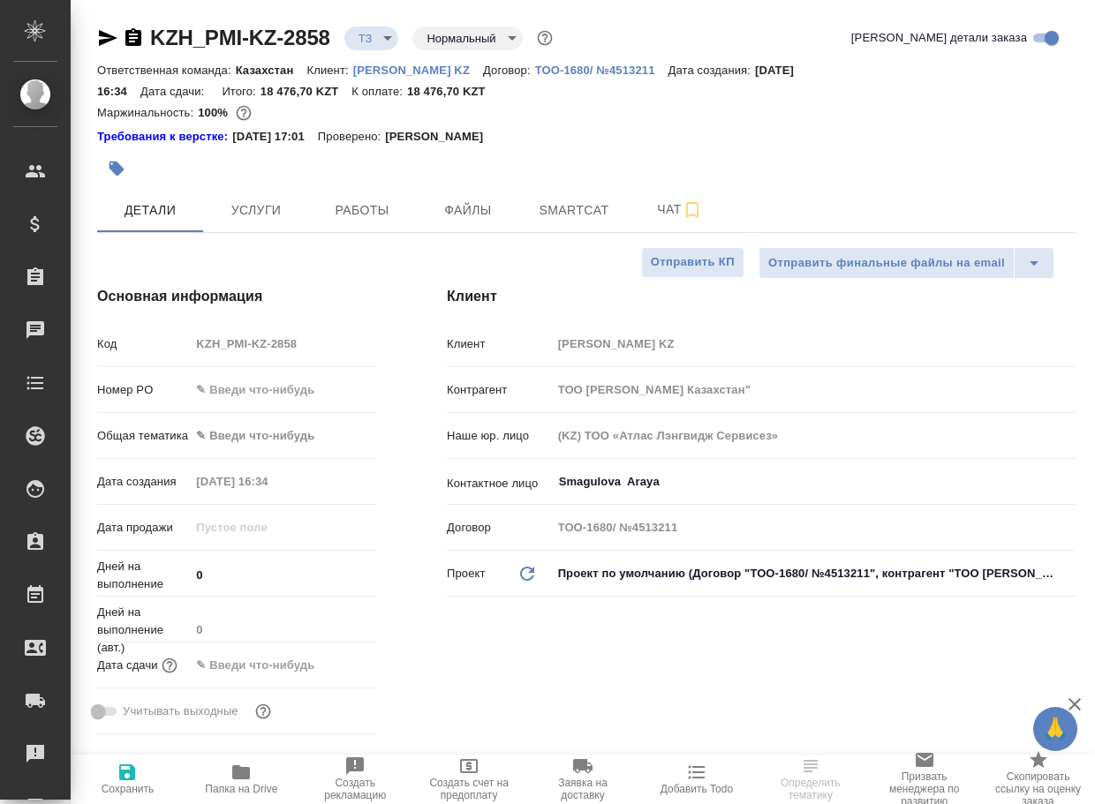
type textarea "x"
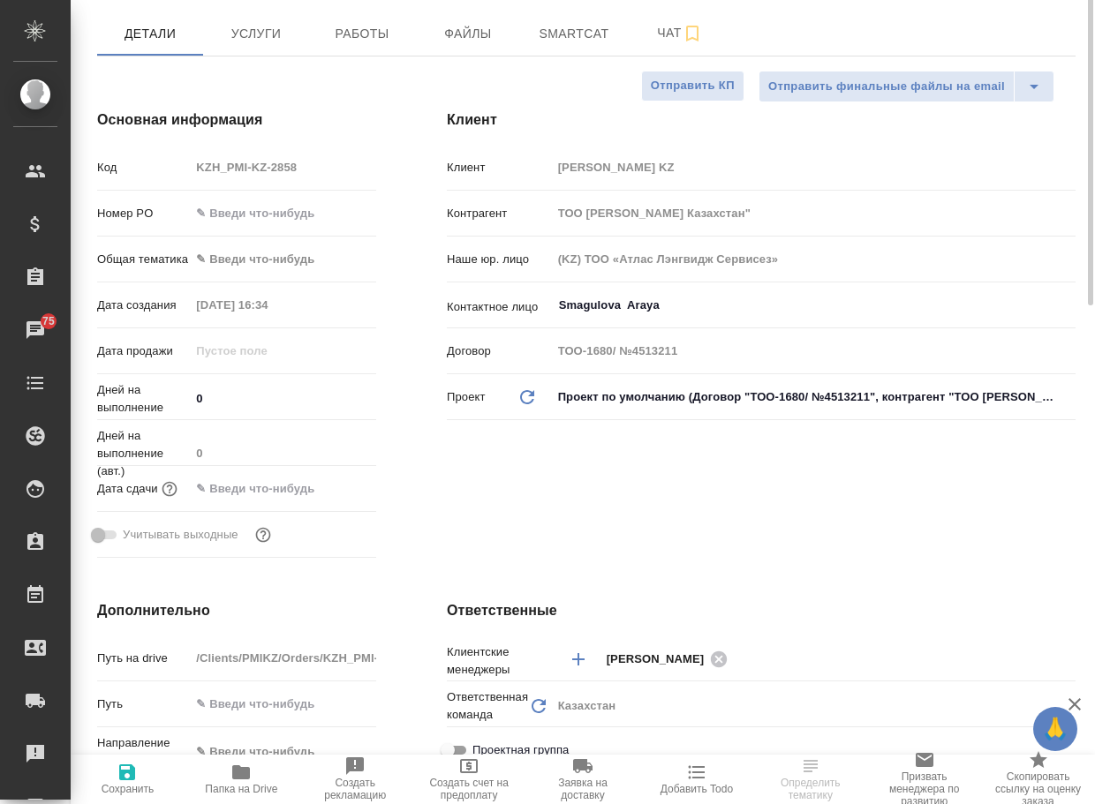
scroll to position [441, 0]
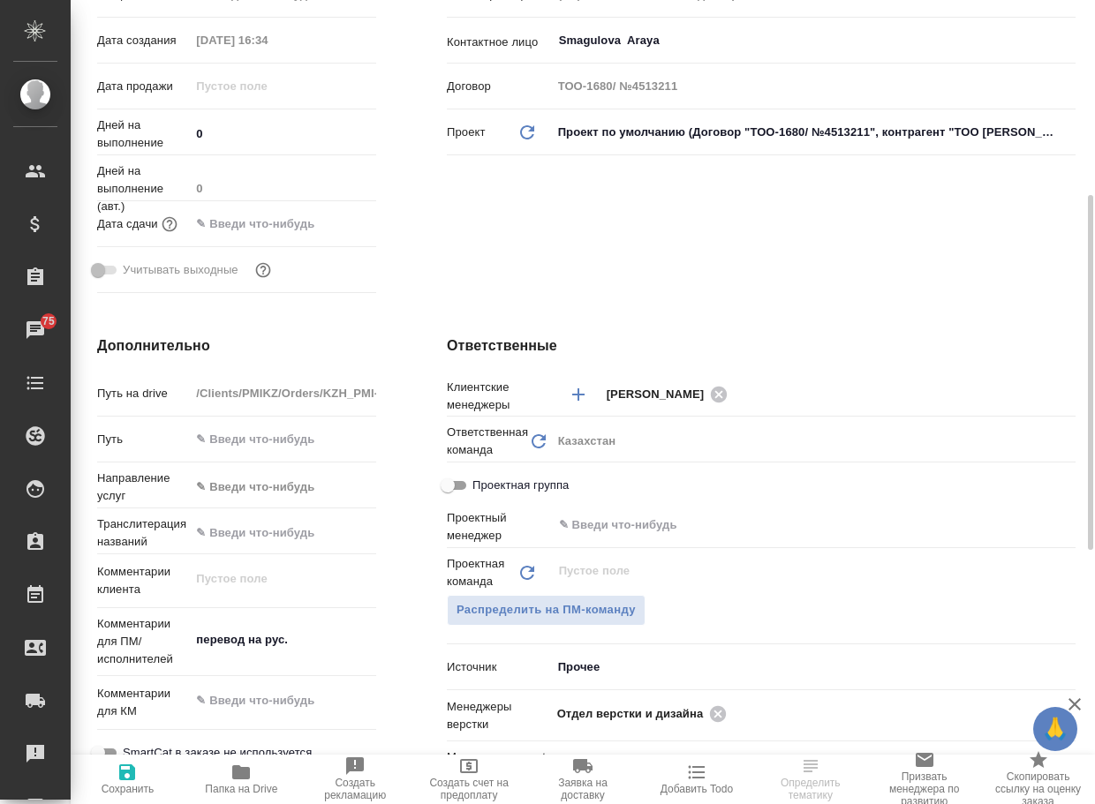
click at [246, 788] on span "Папка на Drive" at bounding box center [241, 789] width 72 height 12
select select "RU"
type textarea "x"
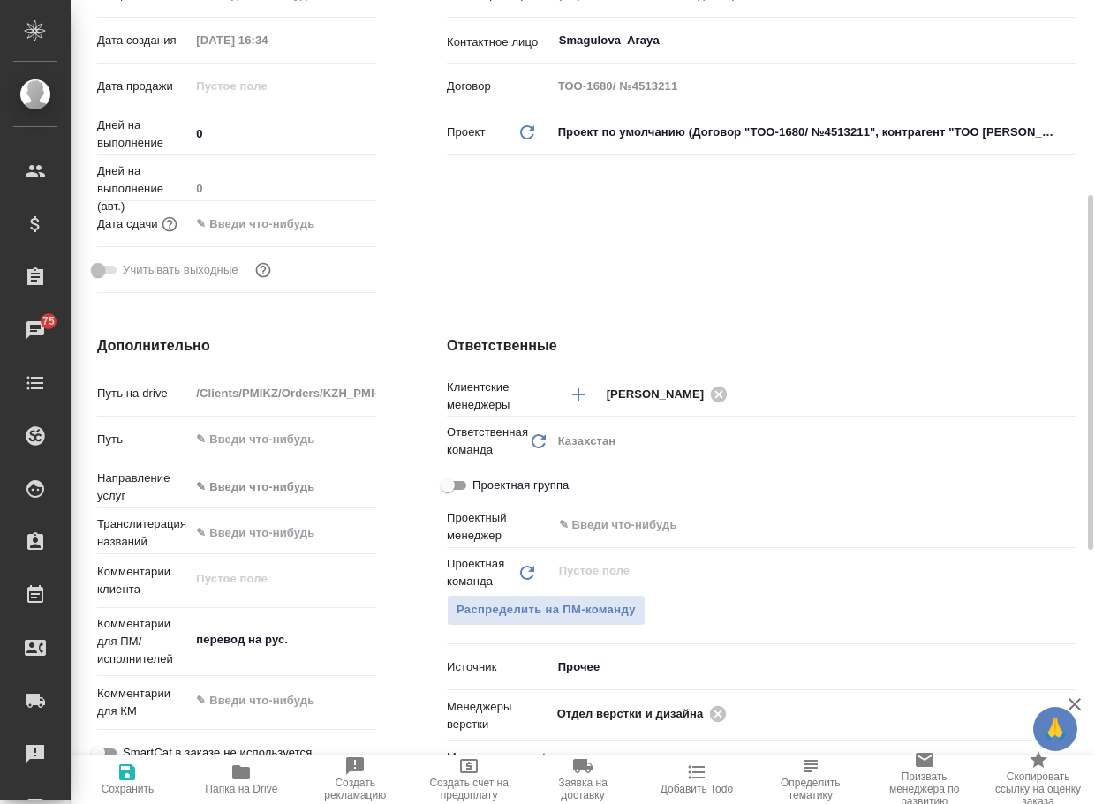
type textarea "x"
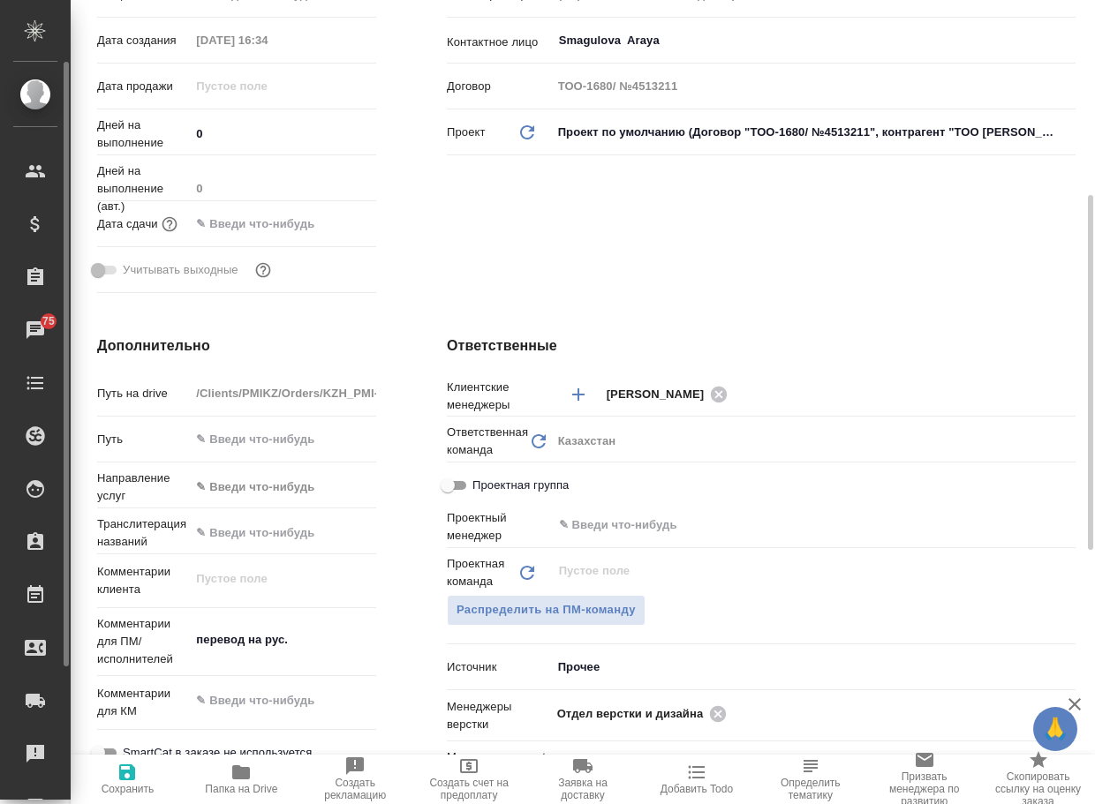
type textarea "x"
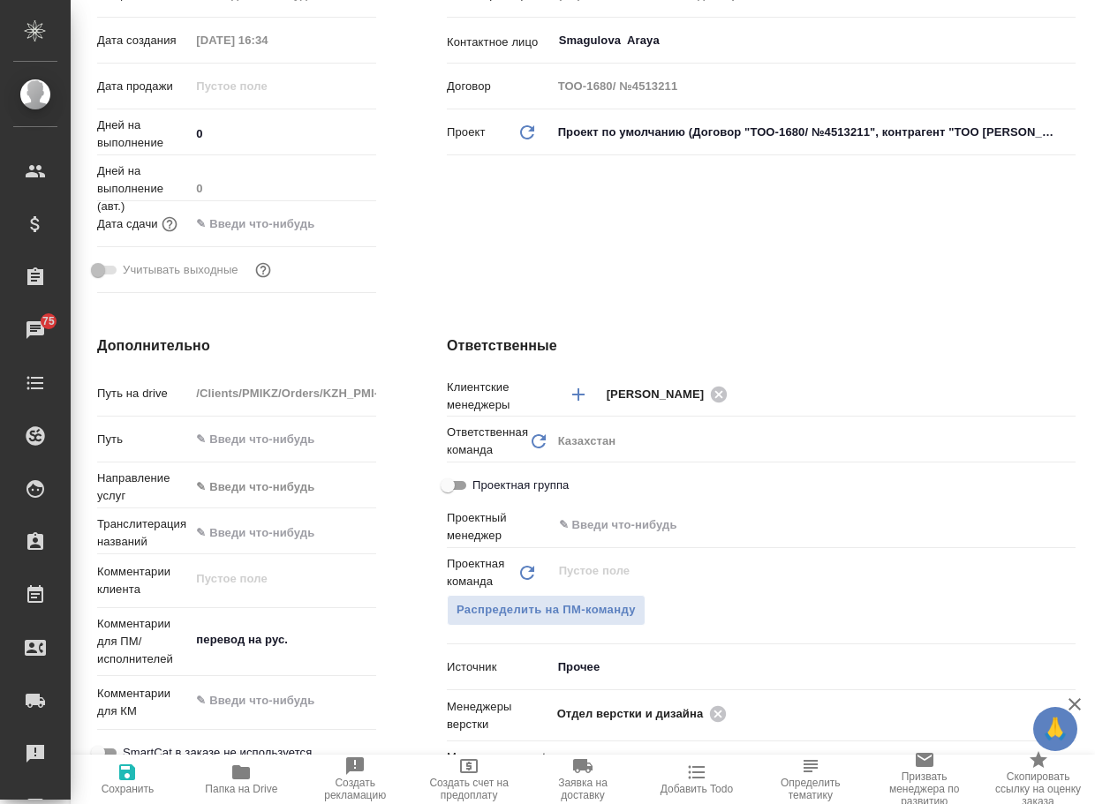
type textarea "x"
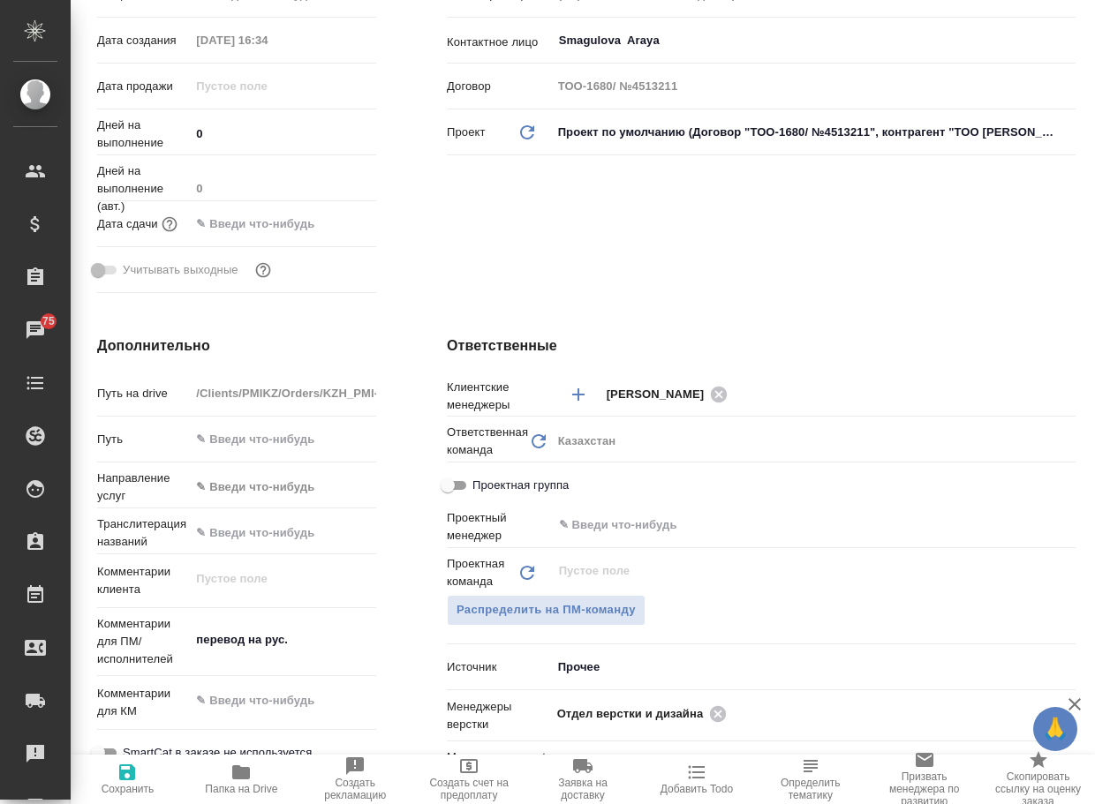
type textarea "x"
click at [711, 713] on icon at bounding box center [718, 714] width 16 height 16
type textarea "x"
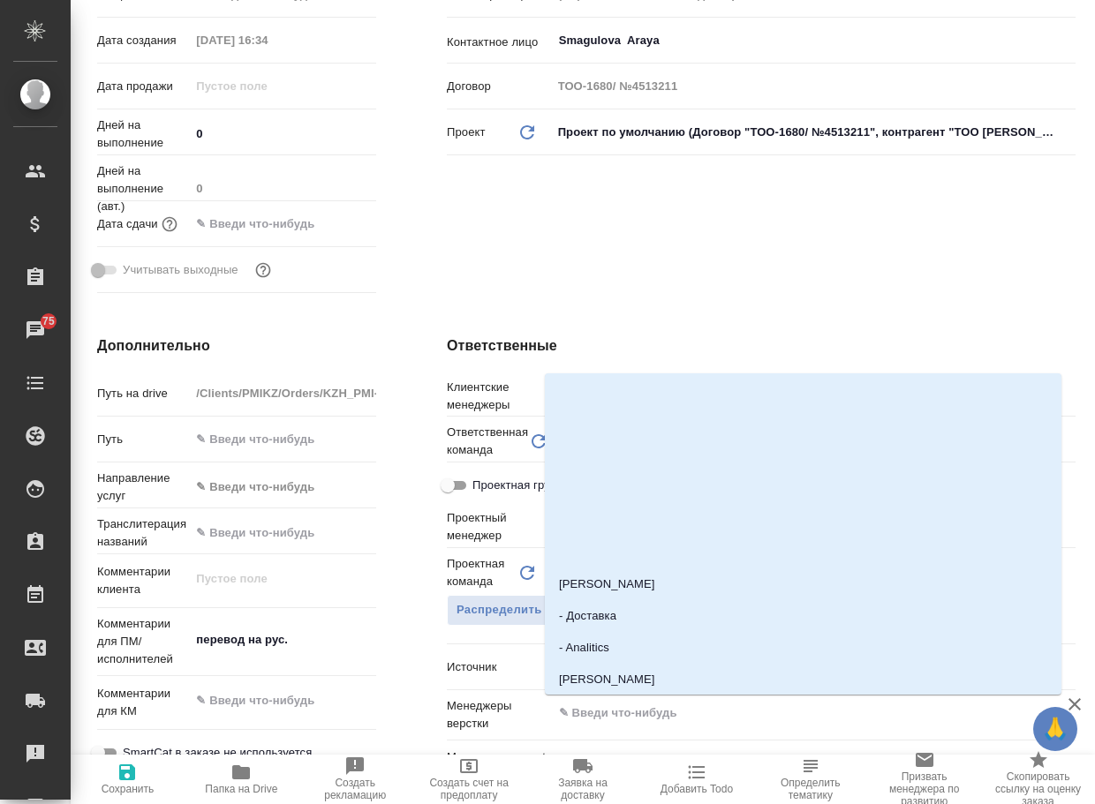
click at [711, 713] on input "text" at bounding box center [784, 713] width 454 height 21
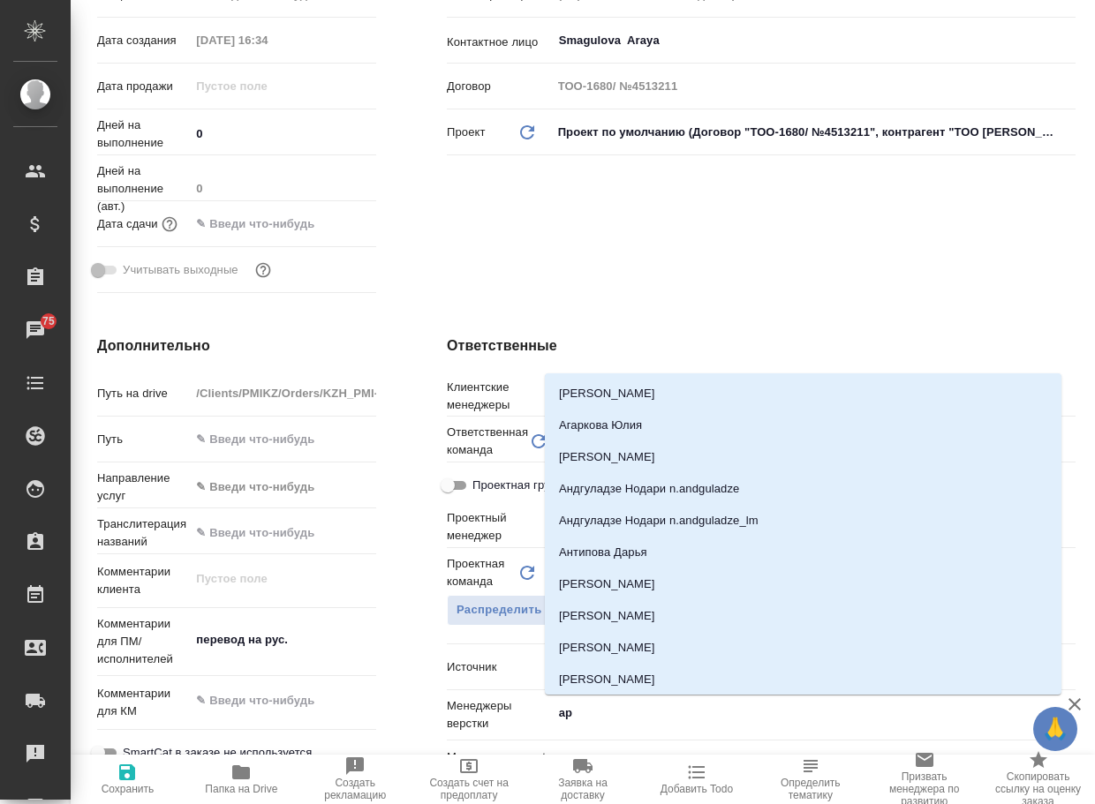
type input "арс"
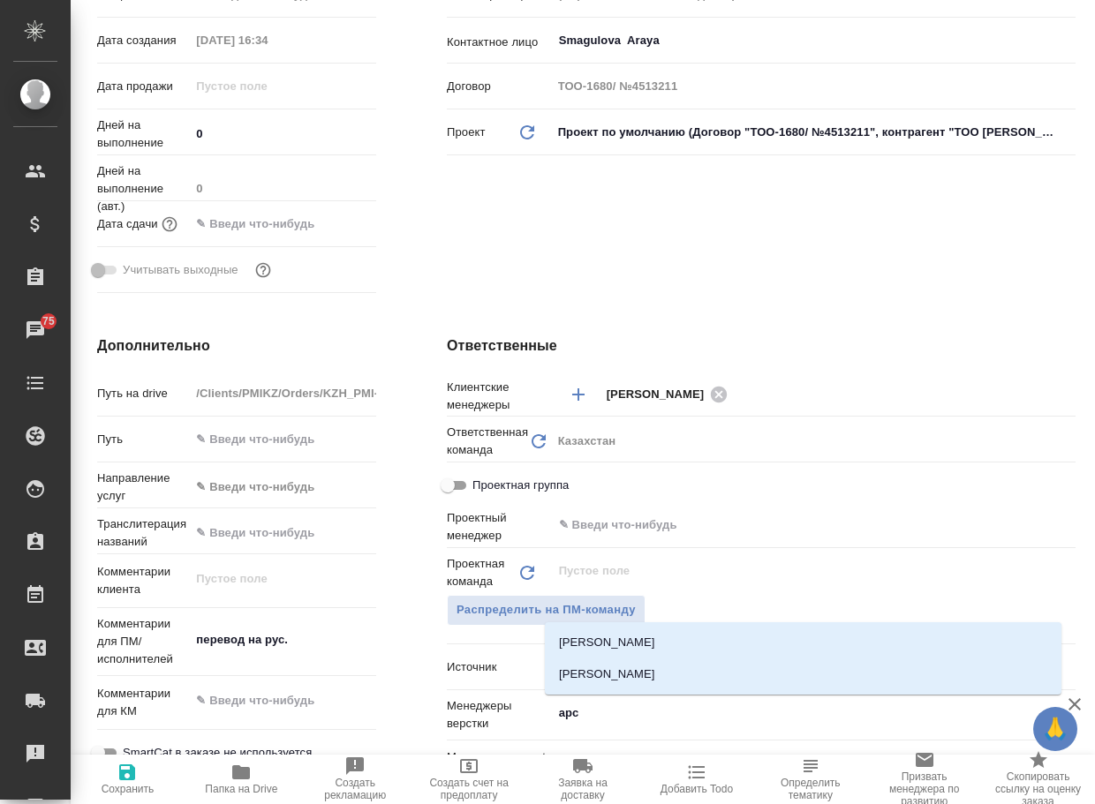
click at [618, 692] on ul "Арсеньев Никита Арсеньева Вера" at bounding box center [803, 673] width 517 height 64
click at [614, 675] on li "[PERSON_NAME]" at bounding box center [803, 675] width 517 height 32
type textarea "x"
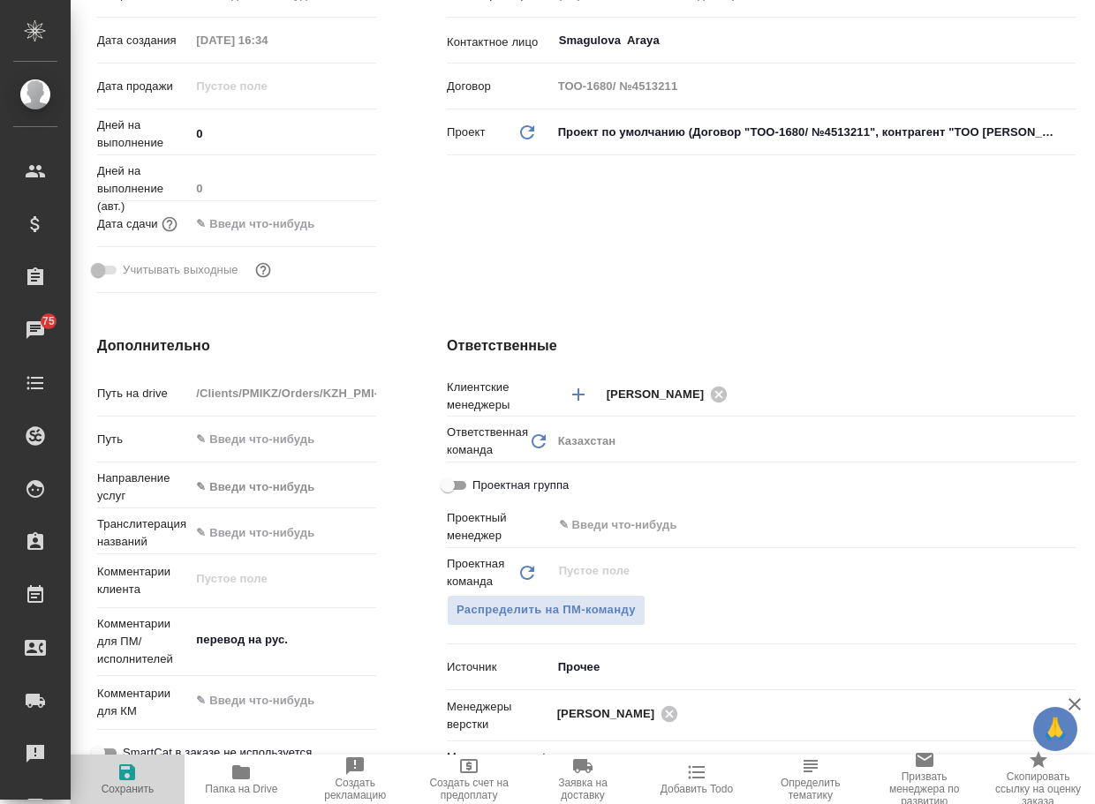
click at [123, 771] on icon "button" at bounding box center [127, 773] width 16 height 16
type textarea "x"
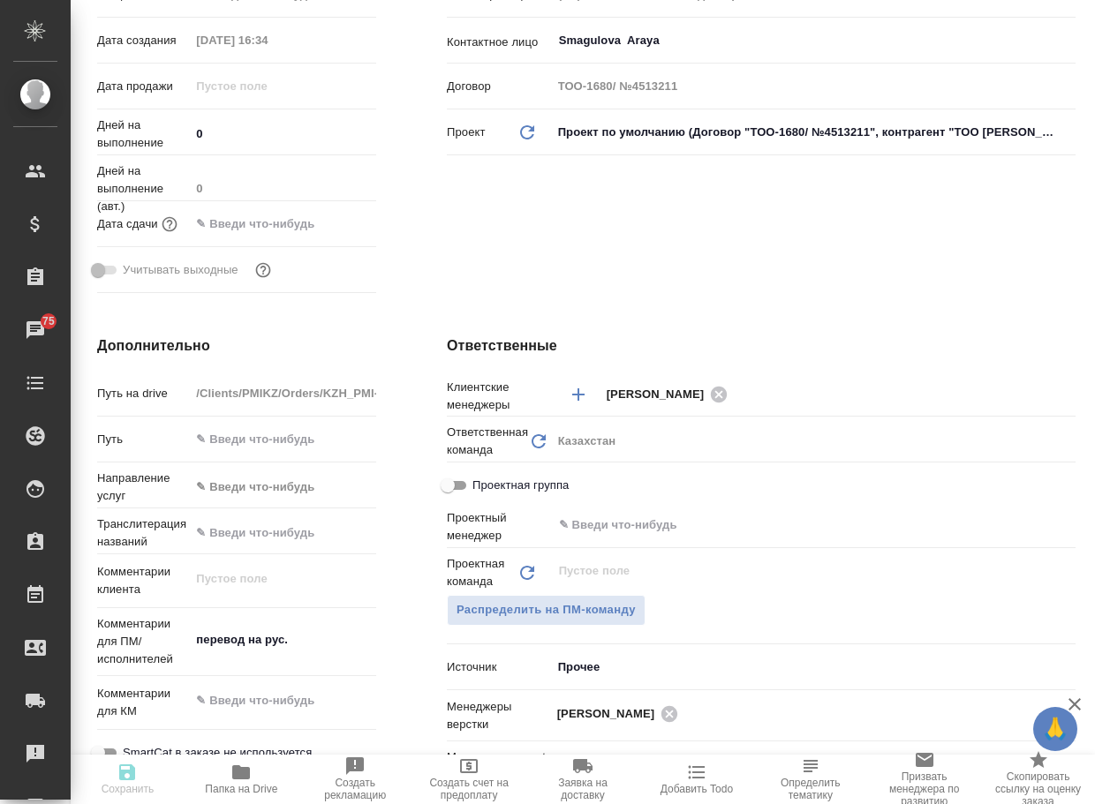
type textarea "x"
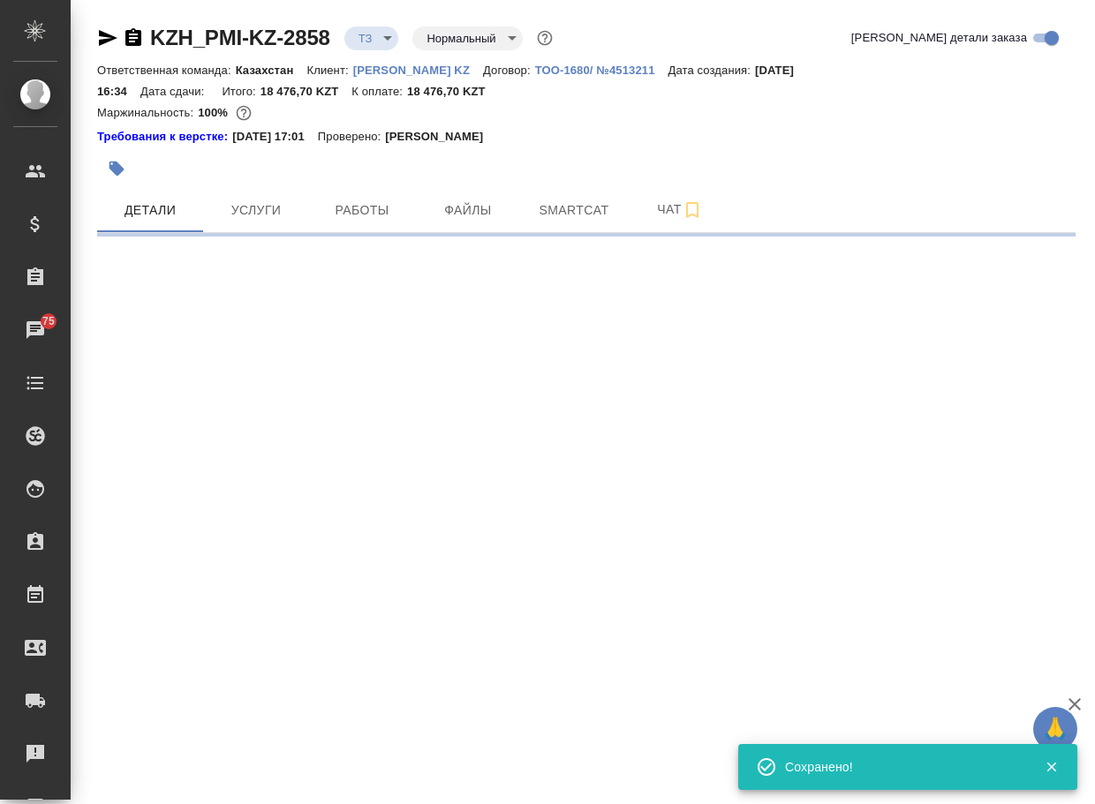
select select "RU"
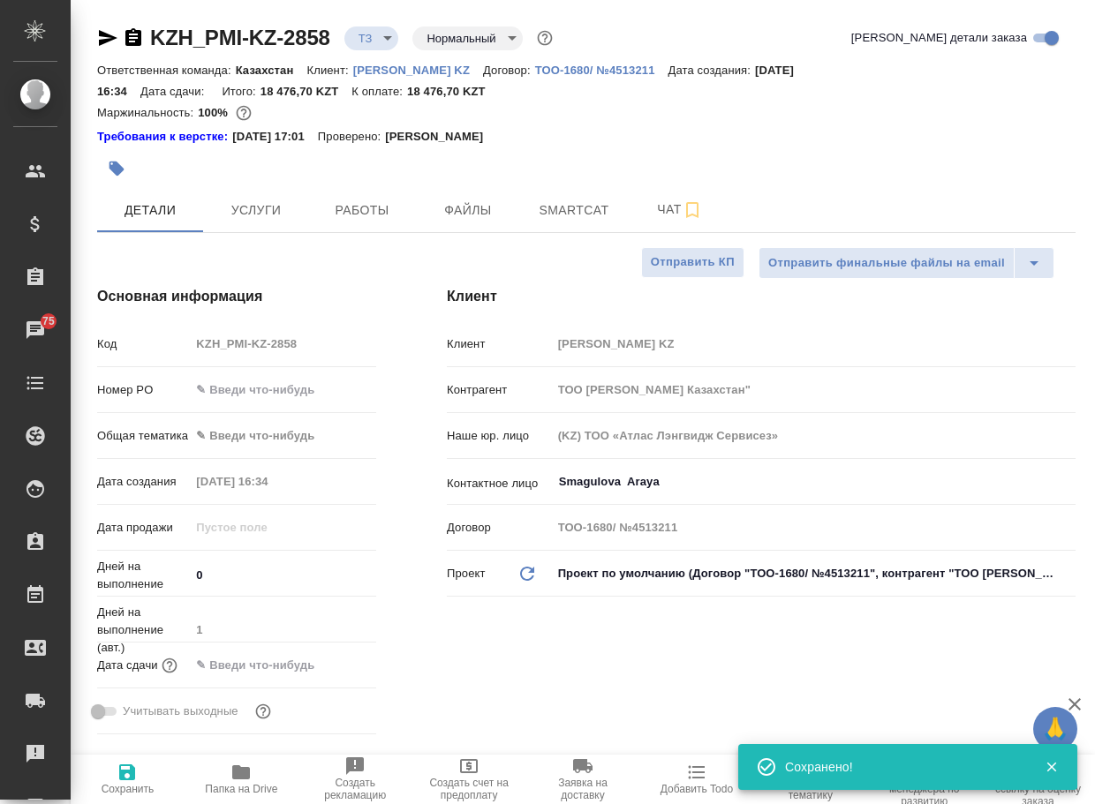
type textarea "x"
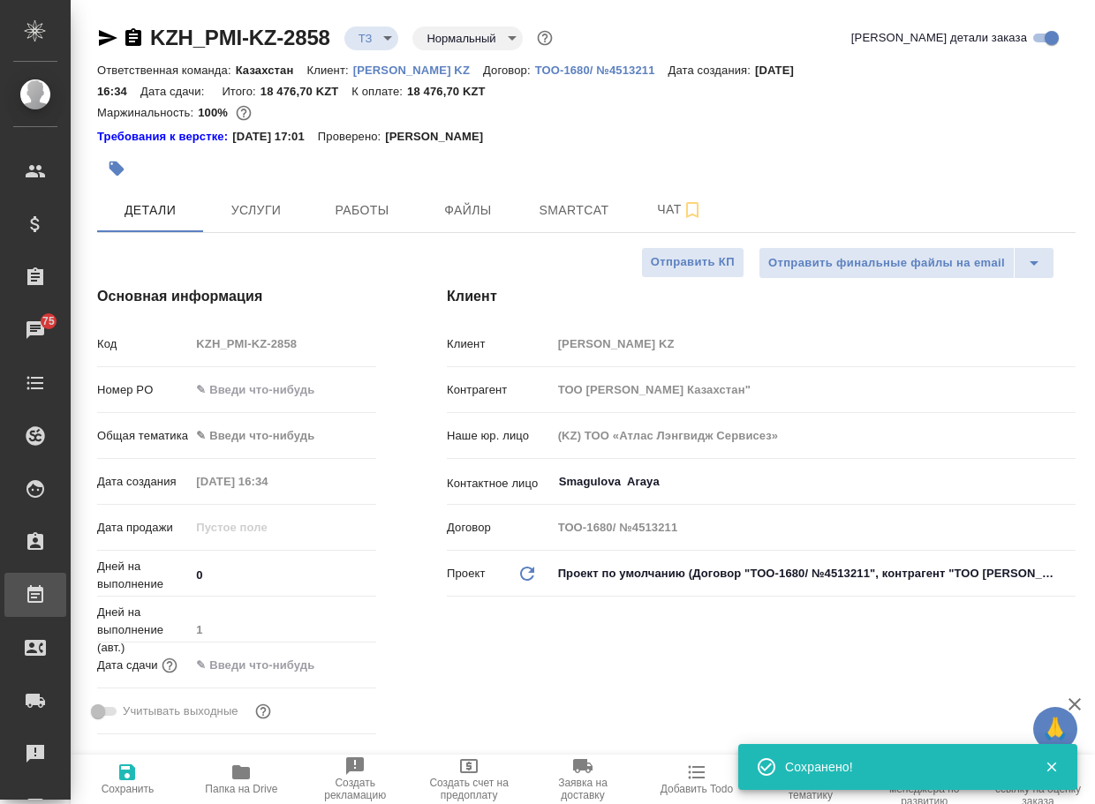
type textarea "x"
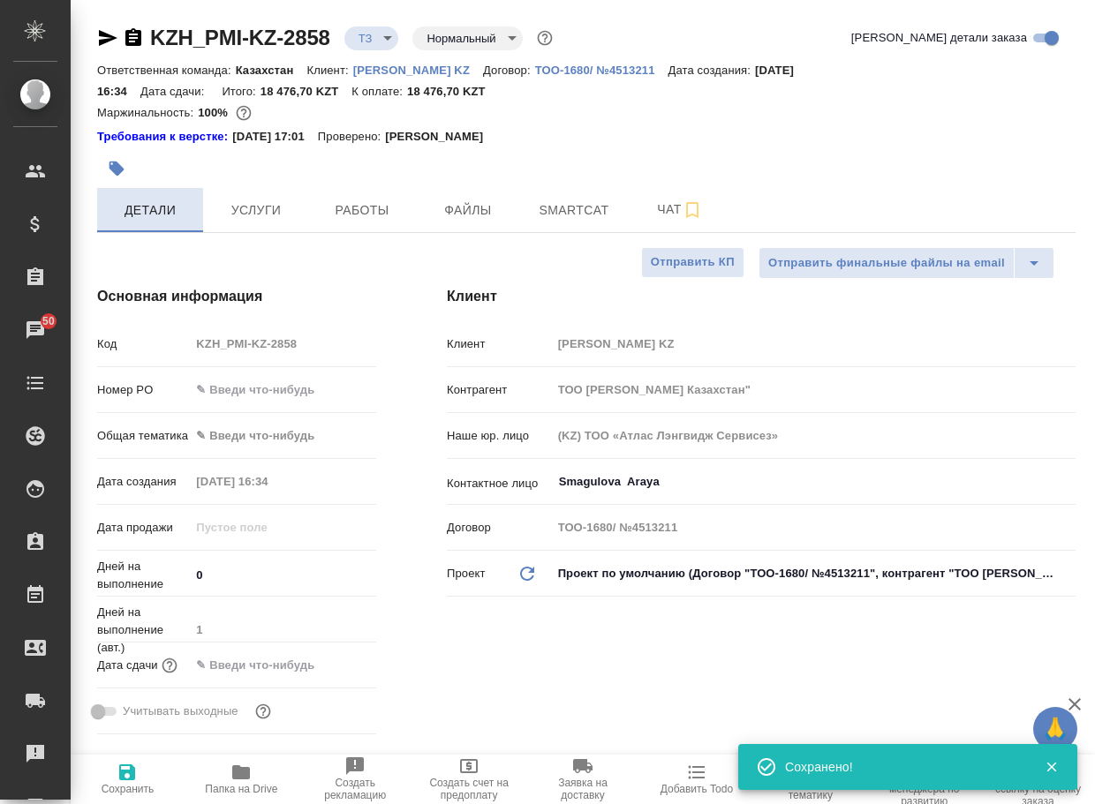
type textarea "x"
click at [389, 39] on body "🙏 .cls-1 fill:#fff; AWATERA Arsenyeva Vera Клиенты Спецификации Заказы 50 Чаты …" at bounding box center [547, 402] width 1095 height 804
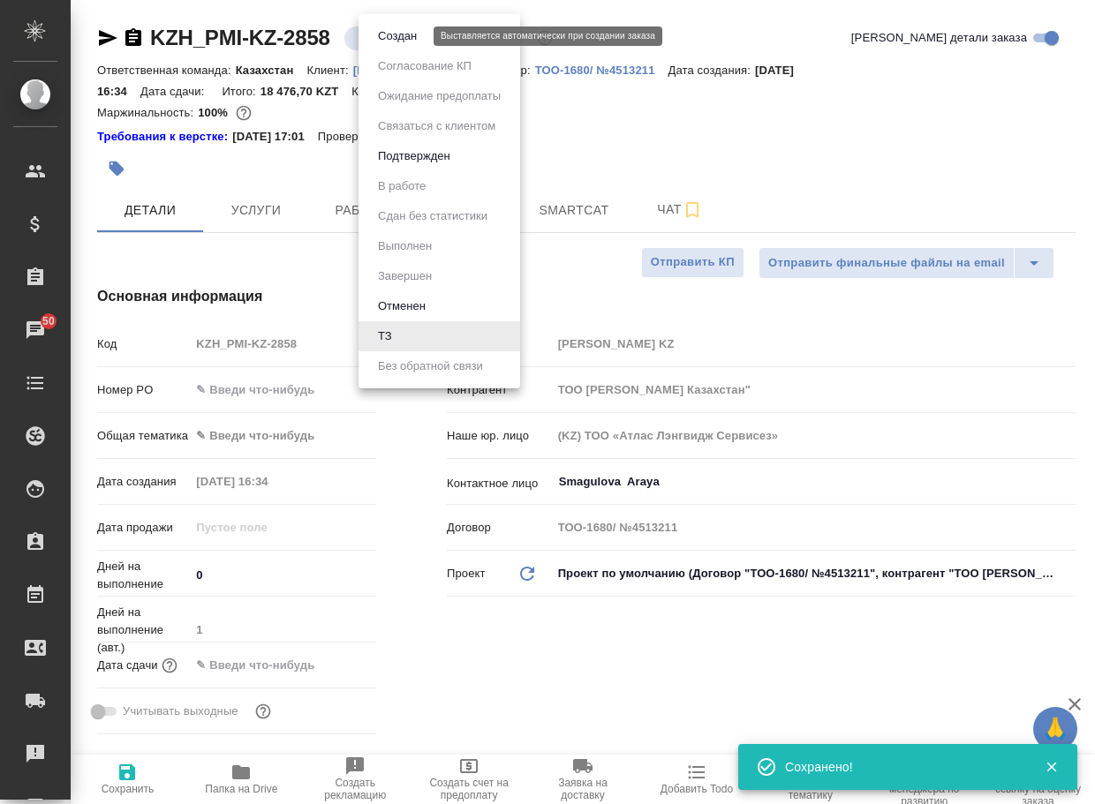
click at [405, 36] on button "Создан" at bounding box center [397, 35] width 49 height 19
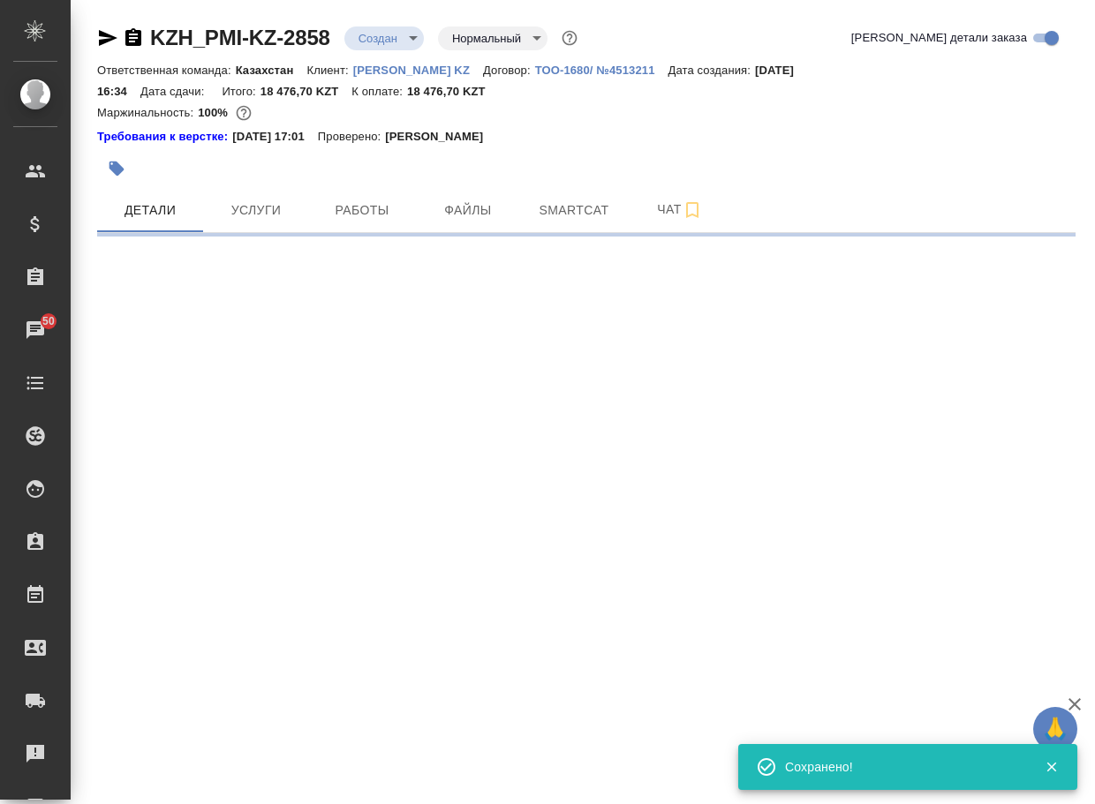
select select "RU"
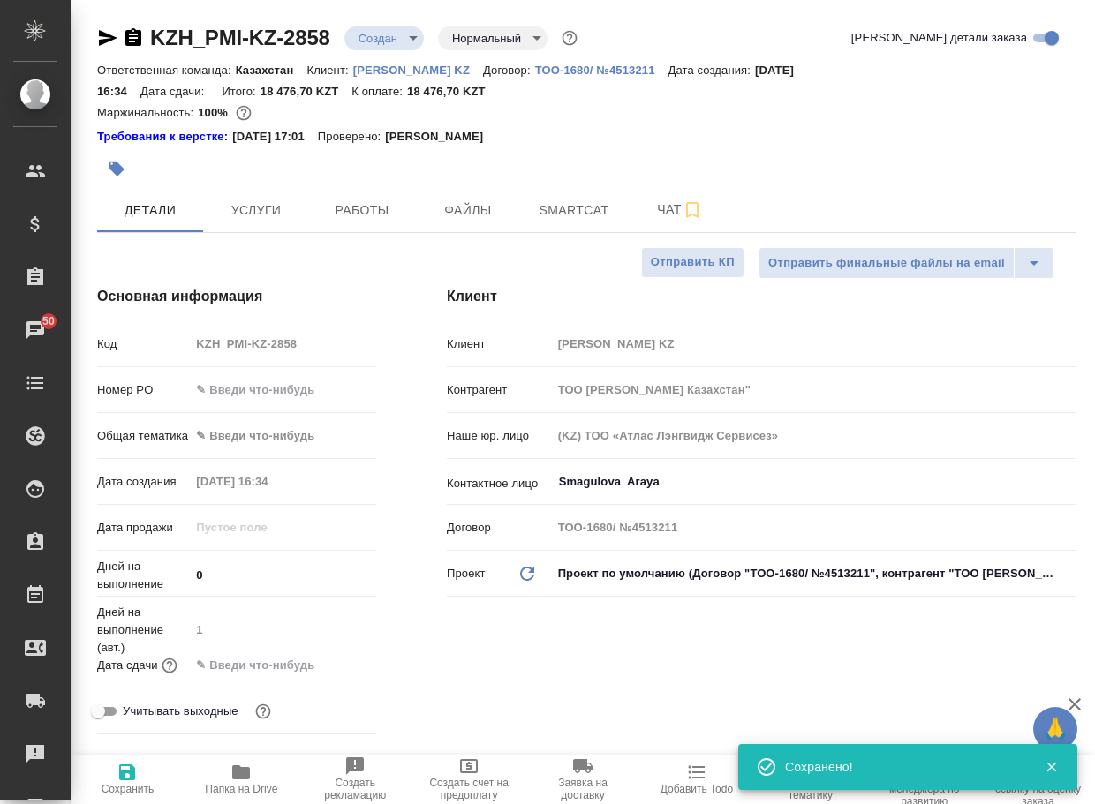
type textarea "x"
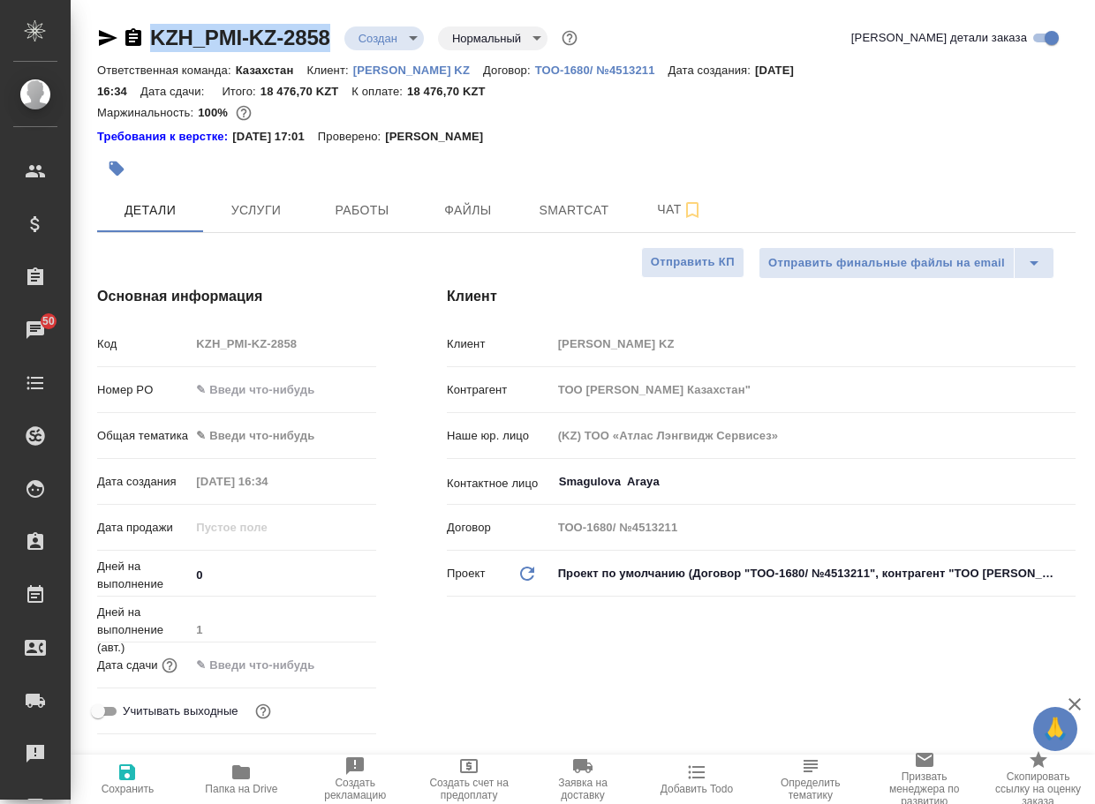
drag, startPoint x: 350, startPoint y: 49, endPoint x: 114, endPoint y: 34, distance: 236.2
click at [114, 34] on div "KZH_PMI-KZ-2858 Создан new Нормальный normal" at bounding box center [339, 38] width 484 height 28
copy link "KZH_PMI-KZ-2858"
type textarea "x"
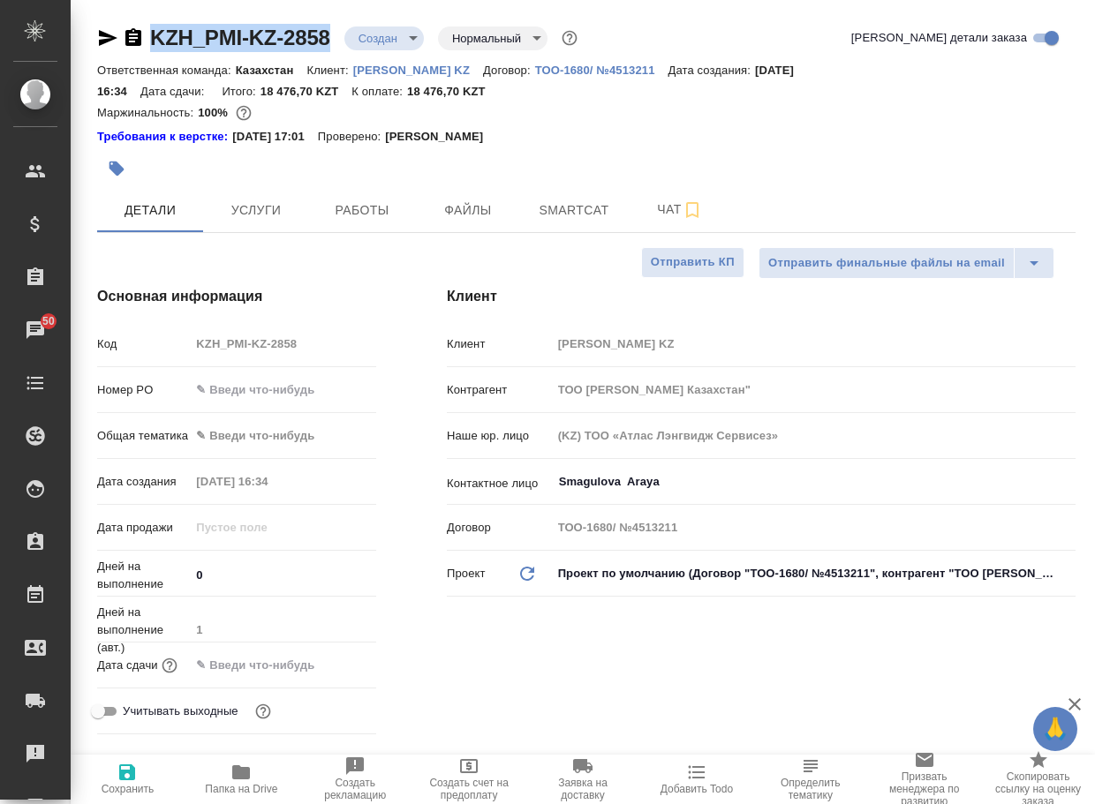
type textarea "x"
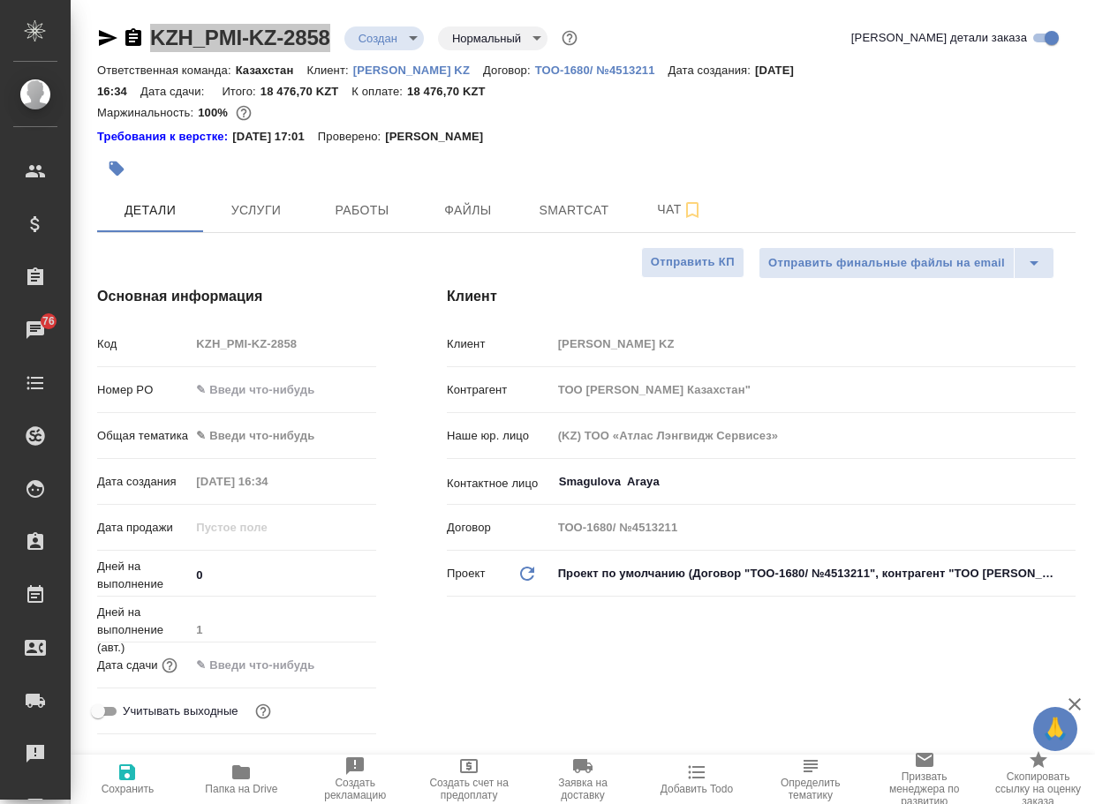
type textarea "x"
click at [668, 210] on span "Чат" at bounding box center [680, 210] width 85 height 22
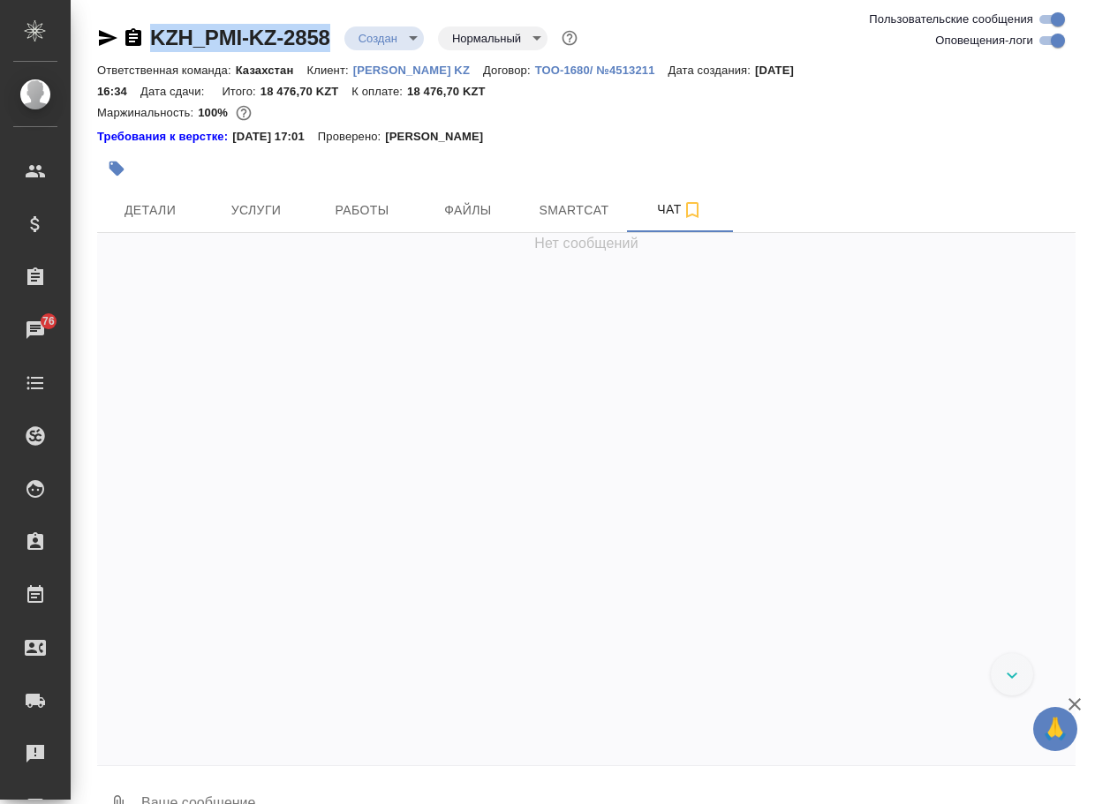
scroll to position [8, 0]
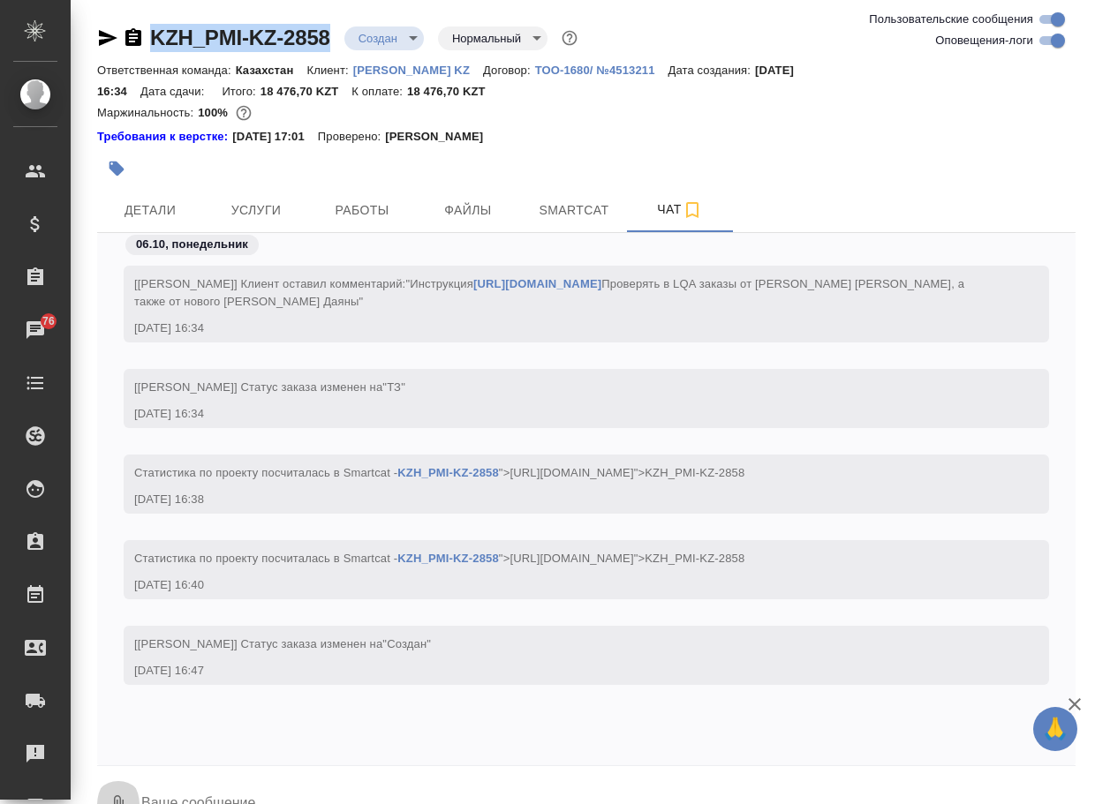
click at [112, 788] on button "0" at bounding box center [118, 805] width 42 height 60
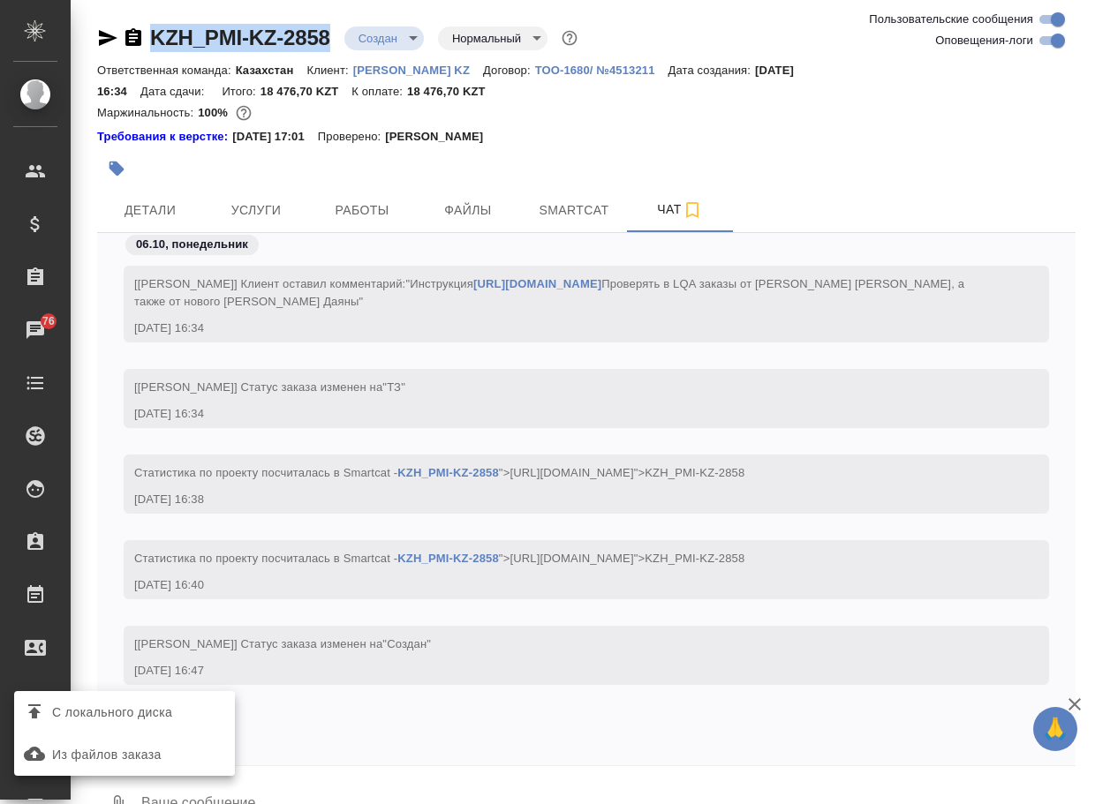
click at [166, 721] on span "С локального диска" at bounding box center [112, 713] width 120 height 22
click at [0, 0] on input "С локального диска" at bounding box center [0, 0] width 0 height 0
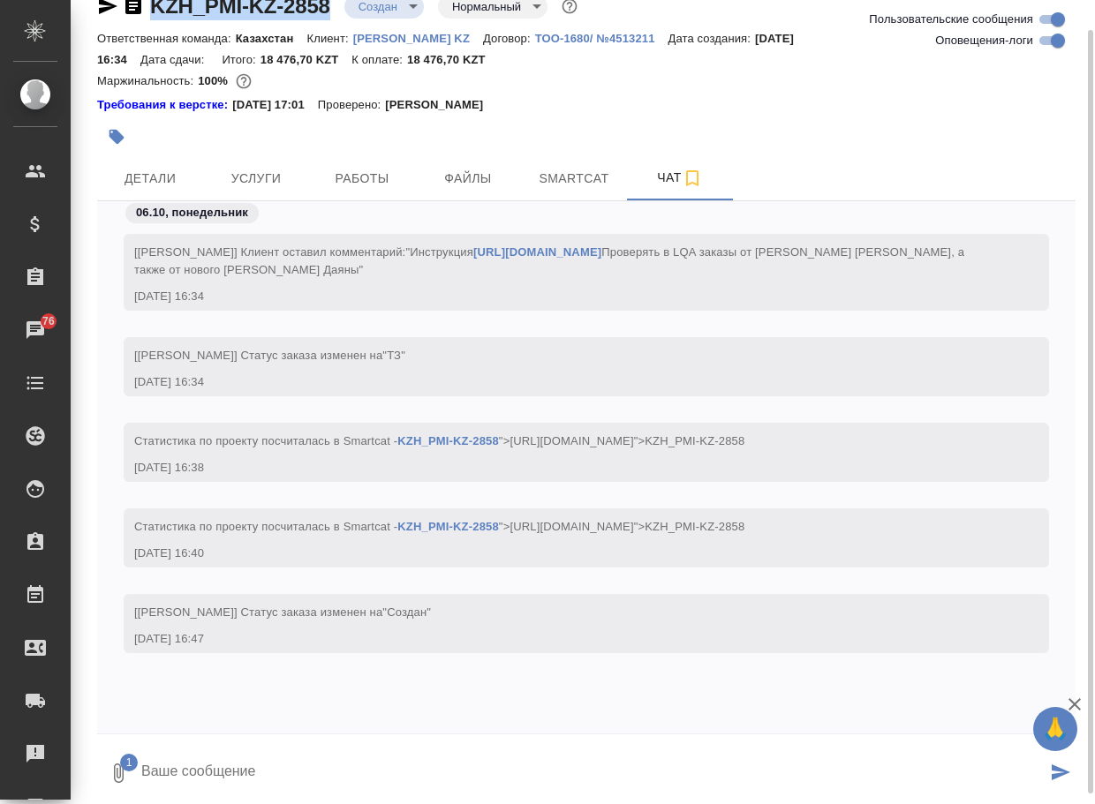
click at [231, 774] on textarea at bounding box center [593, 773] width 907 height 60
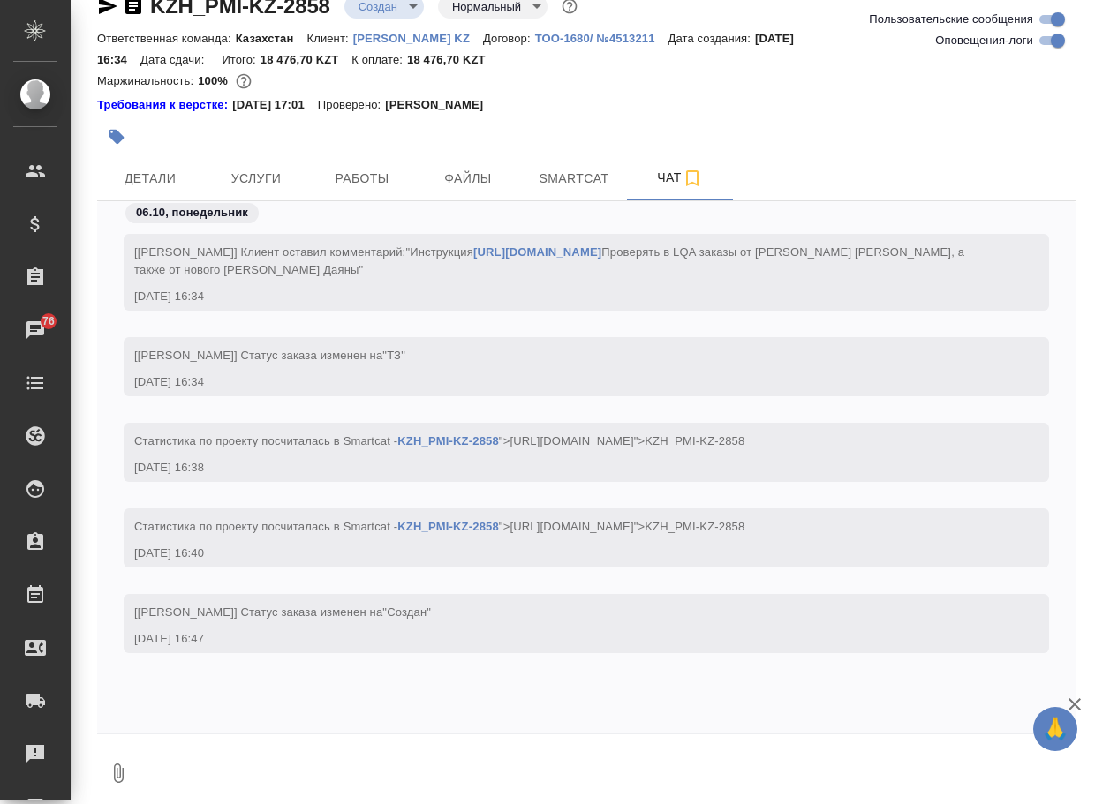
scroll to position [129, 0]
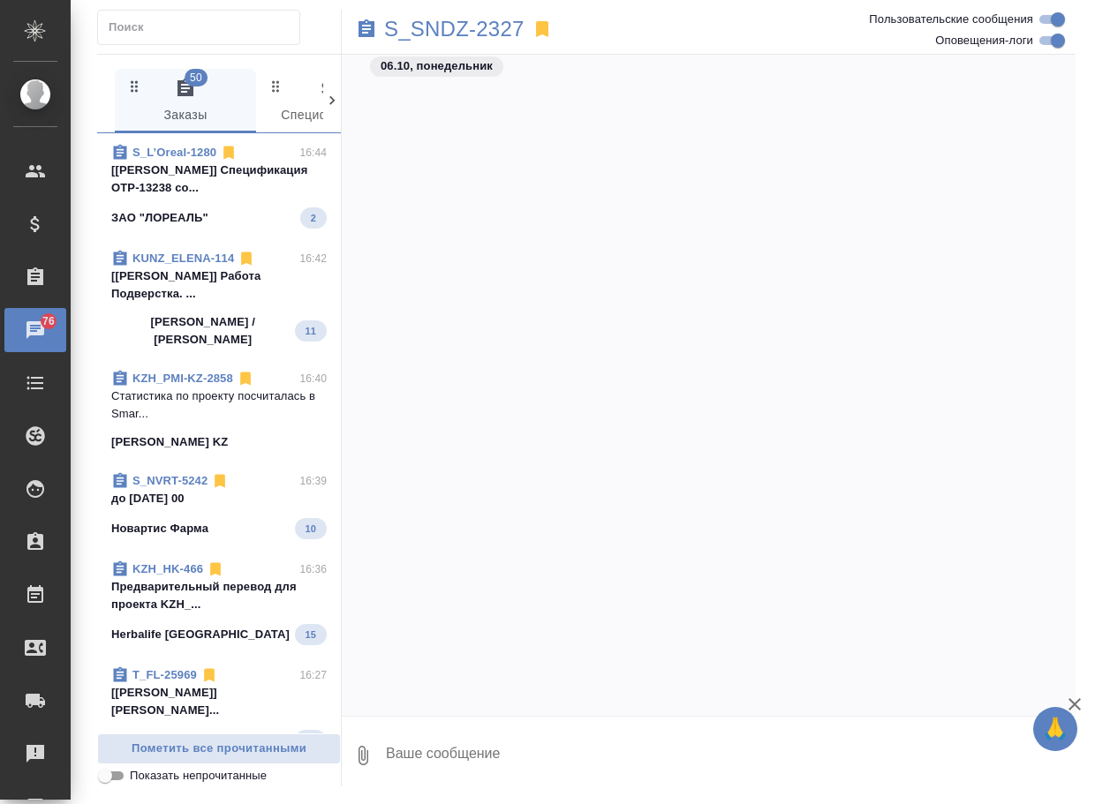
scroll to position [32740, 0]
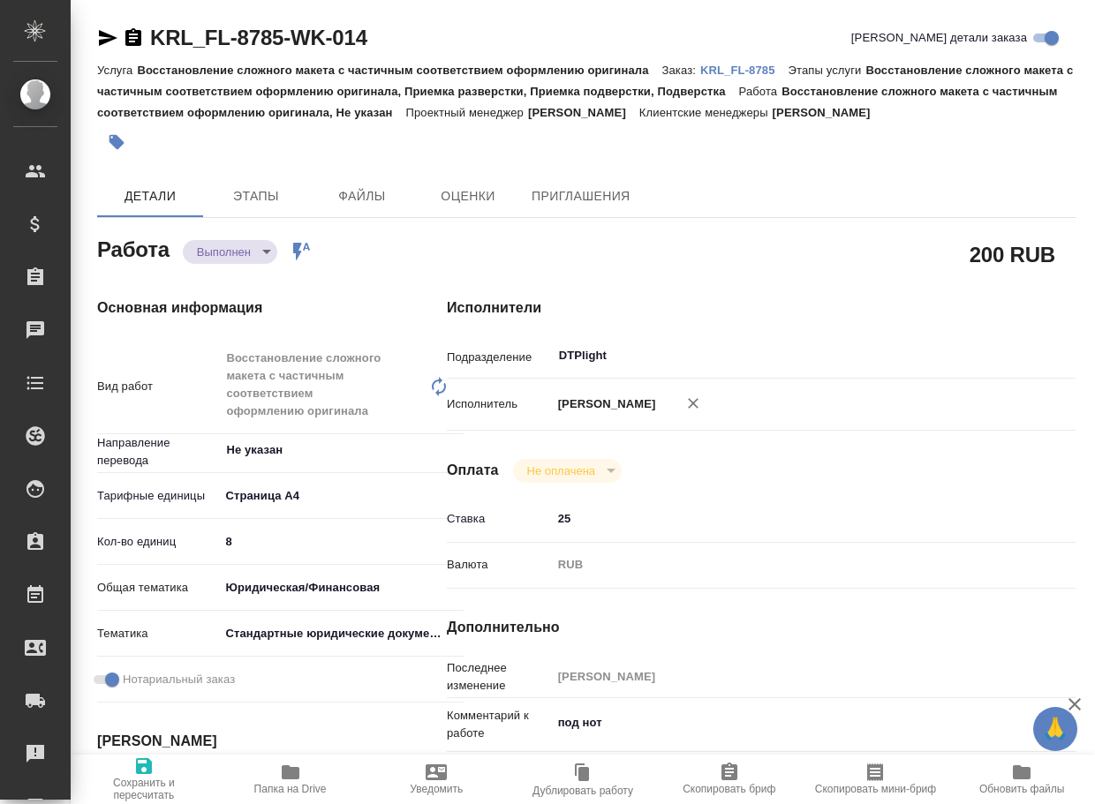
click at [291, 774] on icon "button" at bounding box center [291, 773] width 18 height 14
click at [233, 250] on body "🙏 .cls-1 fill:#fff; AWATERA Arsenyeva [PERSON_NAME] Спецификации Заказы 50 Чаты…" at bounding box center [547, 402] width 1095 height 804
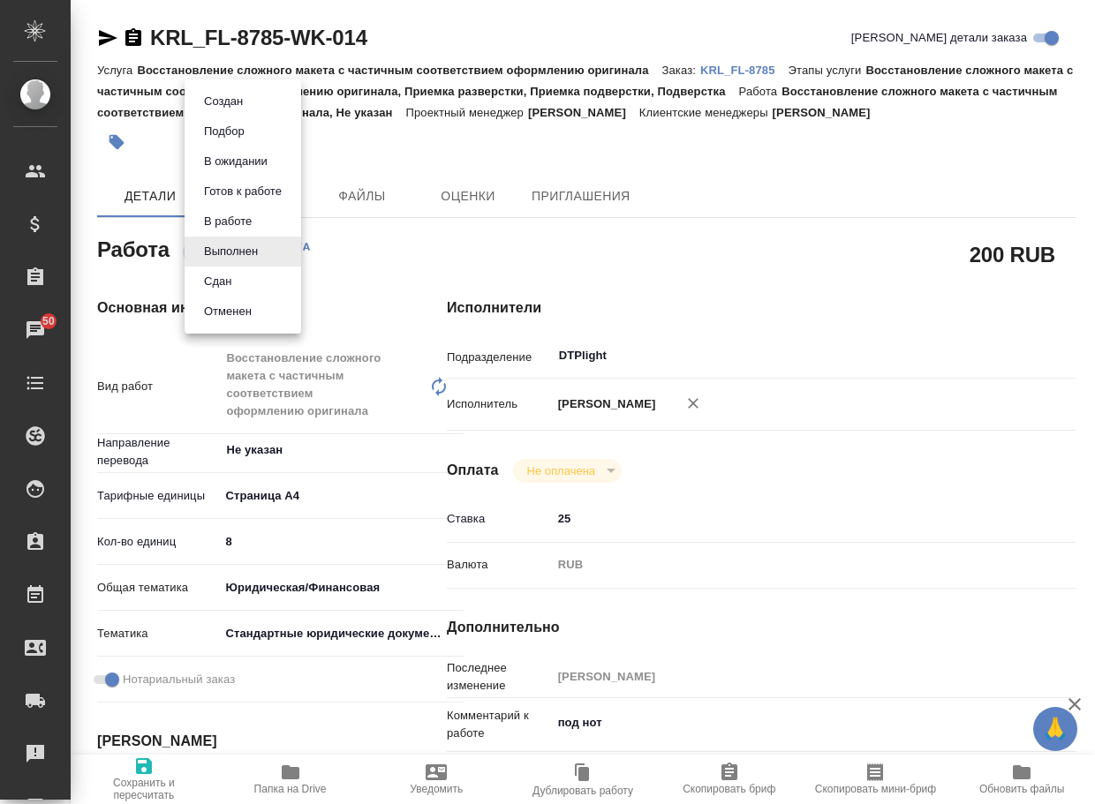
click at [223, 275] on button "Сдан" at bounding box center [218, 281] width 38 height 19
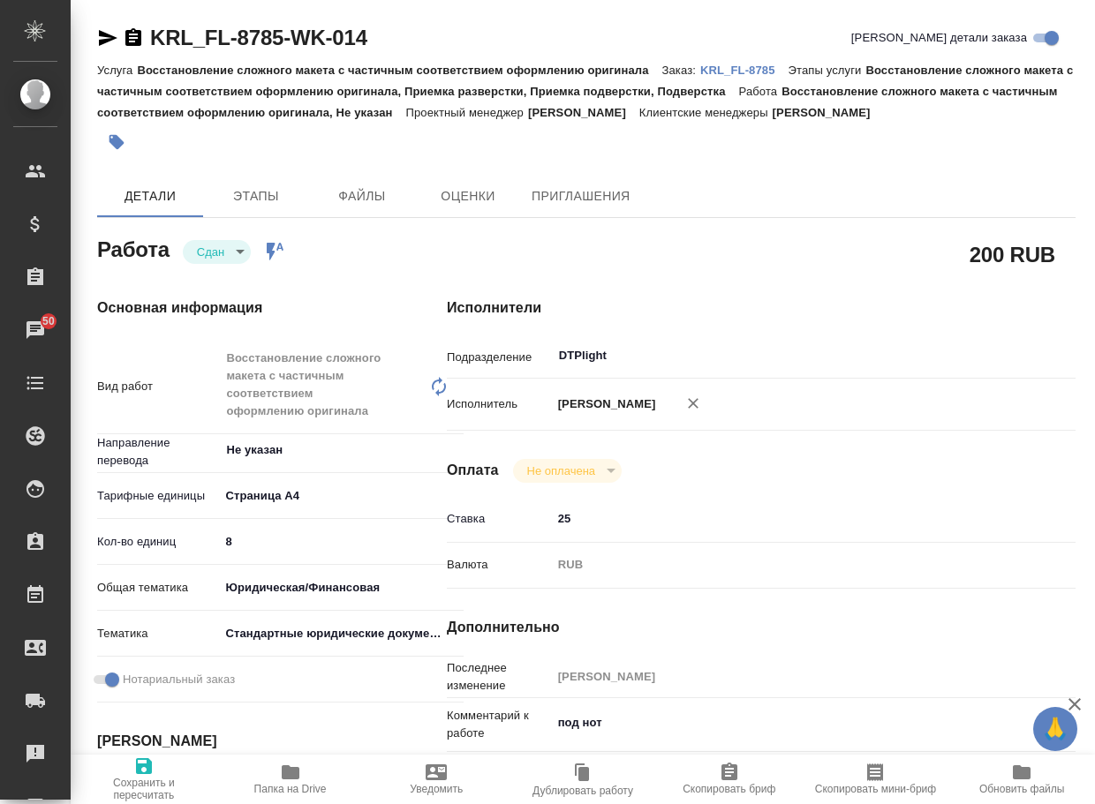
type textarea "x"
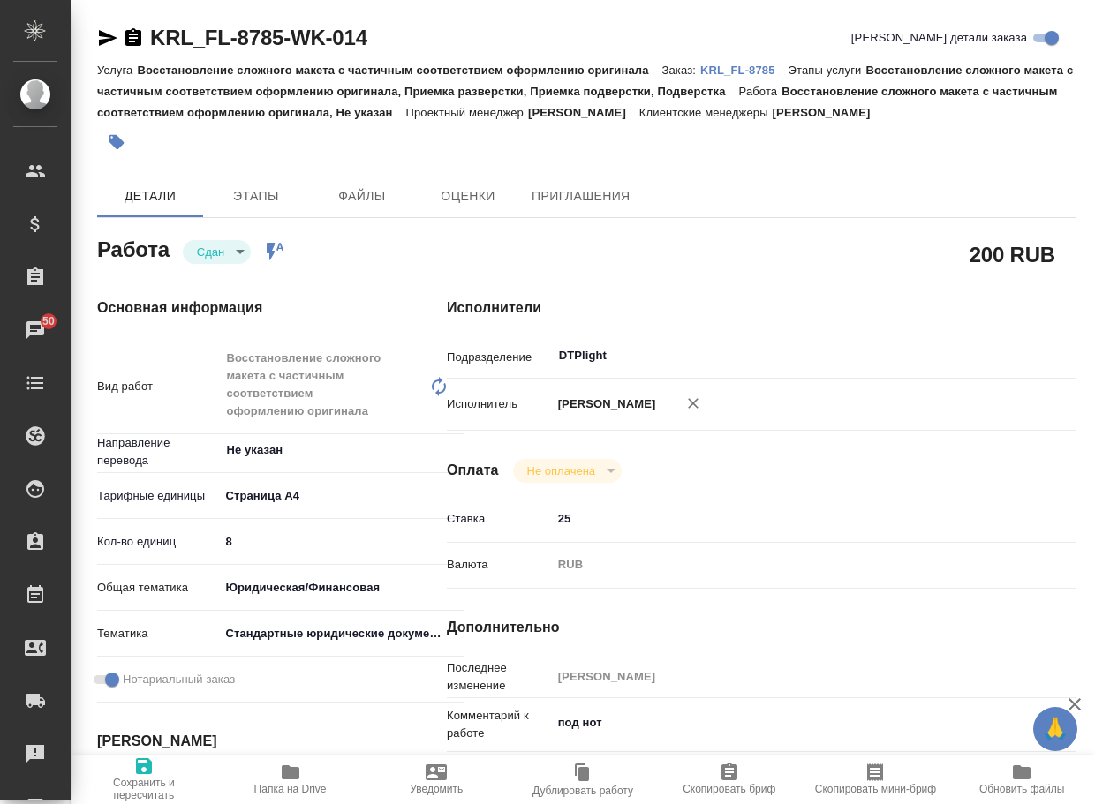
type textarea "x"
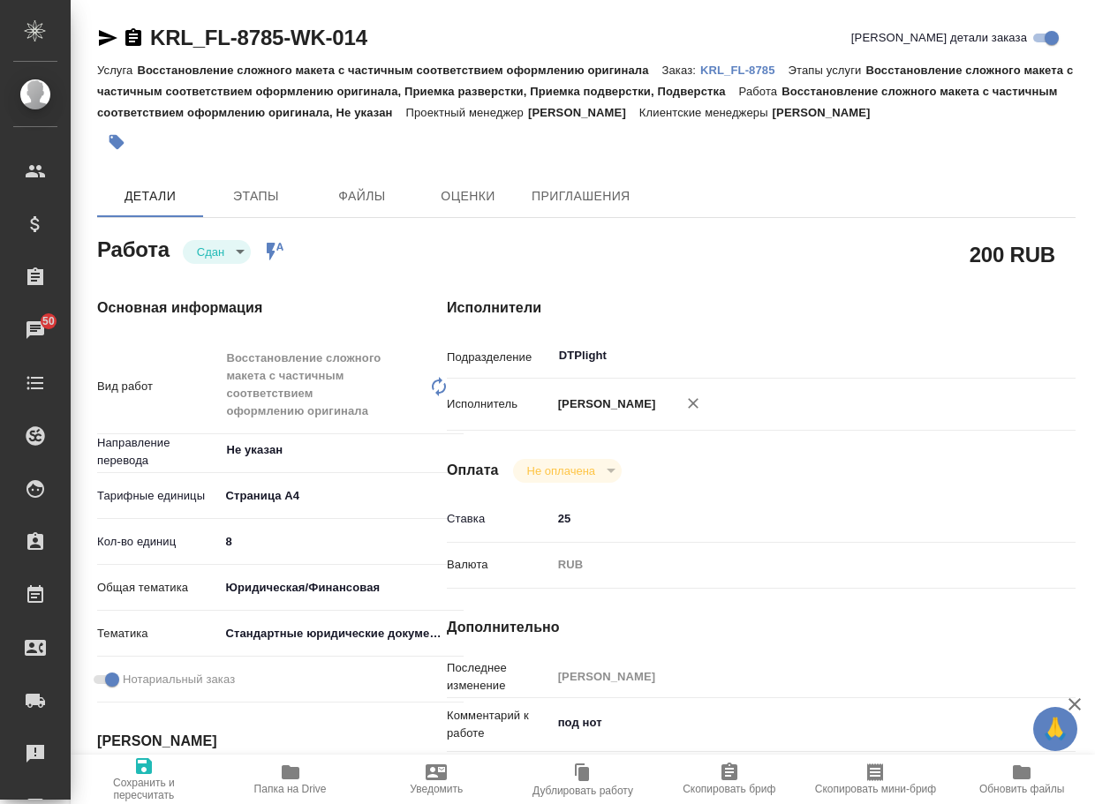
click at [760, 66] on p "KRL_FL-8785" at bounding box center [744, 70] width 88 height 13
type textarea "x"
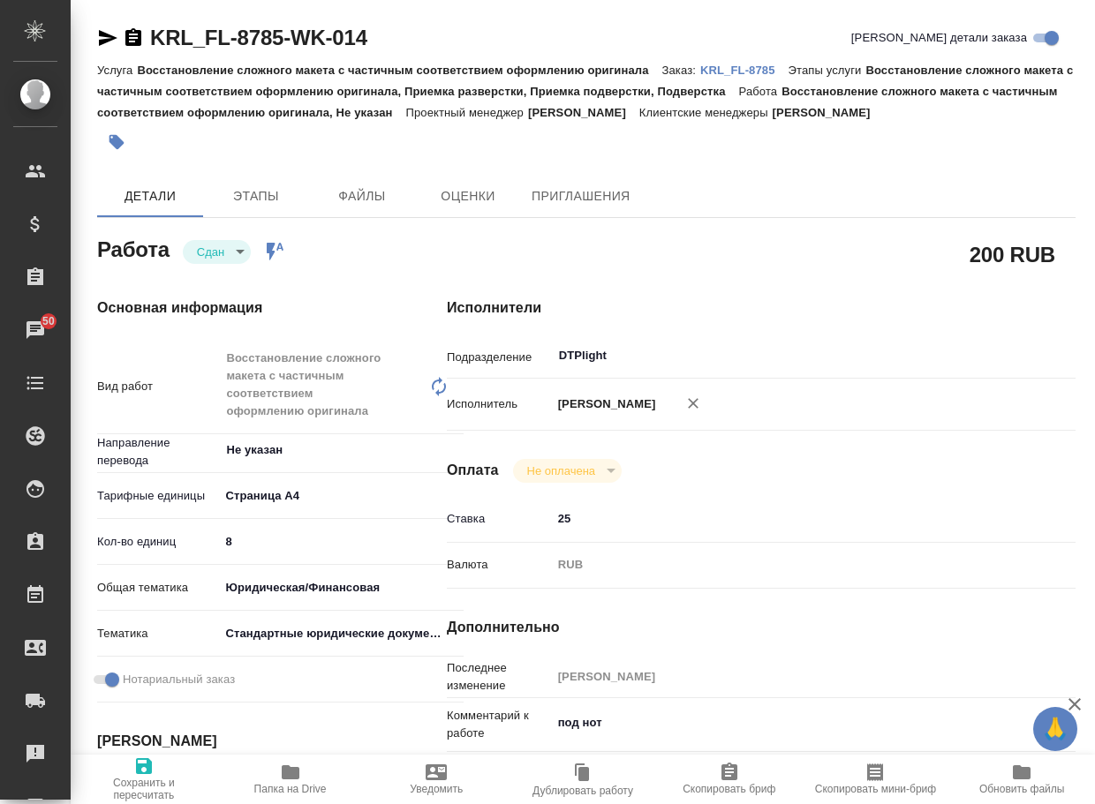
type textarea "x"
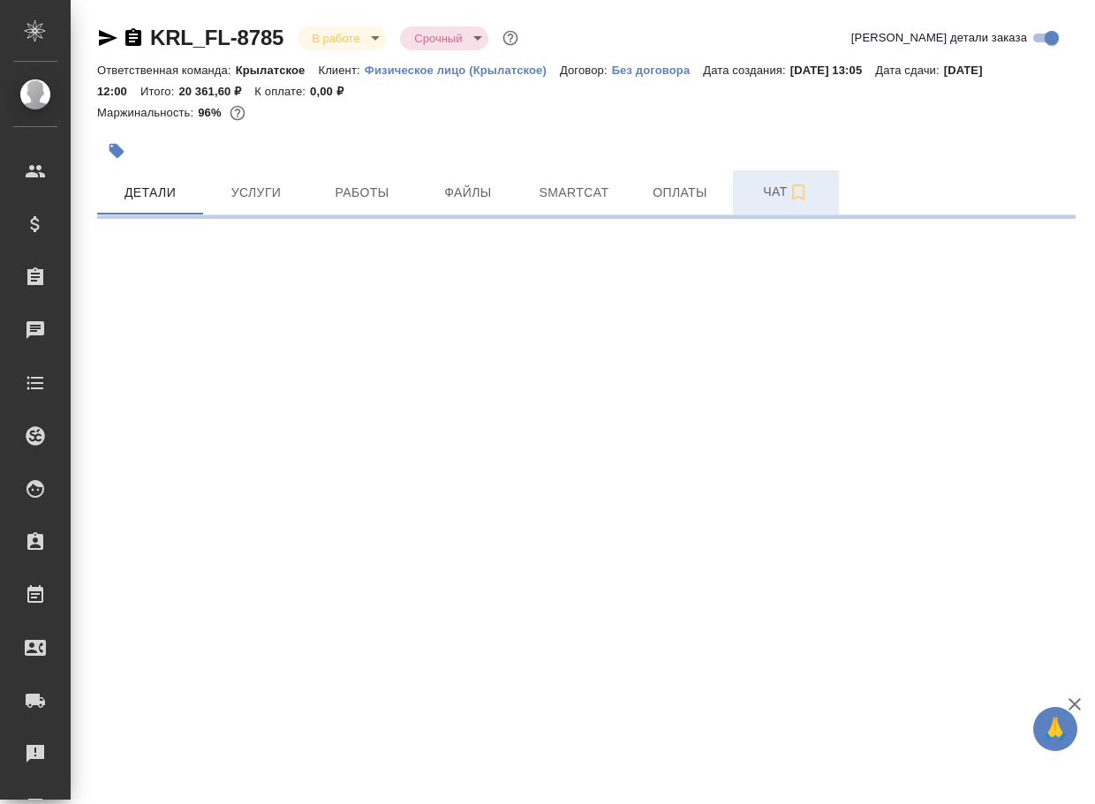
click at [766, 197] on span "Чат" at bounding box center [785, 192] width 85 height 22
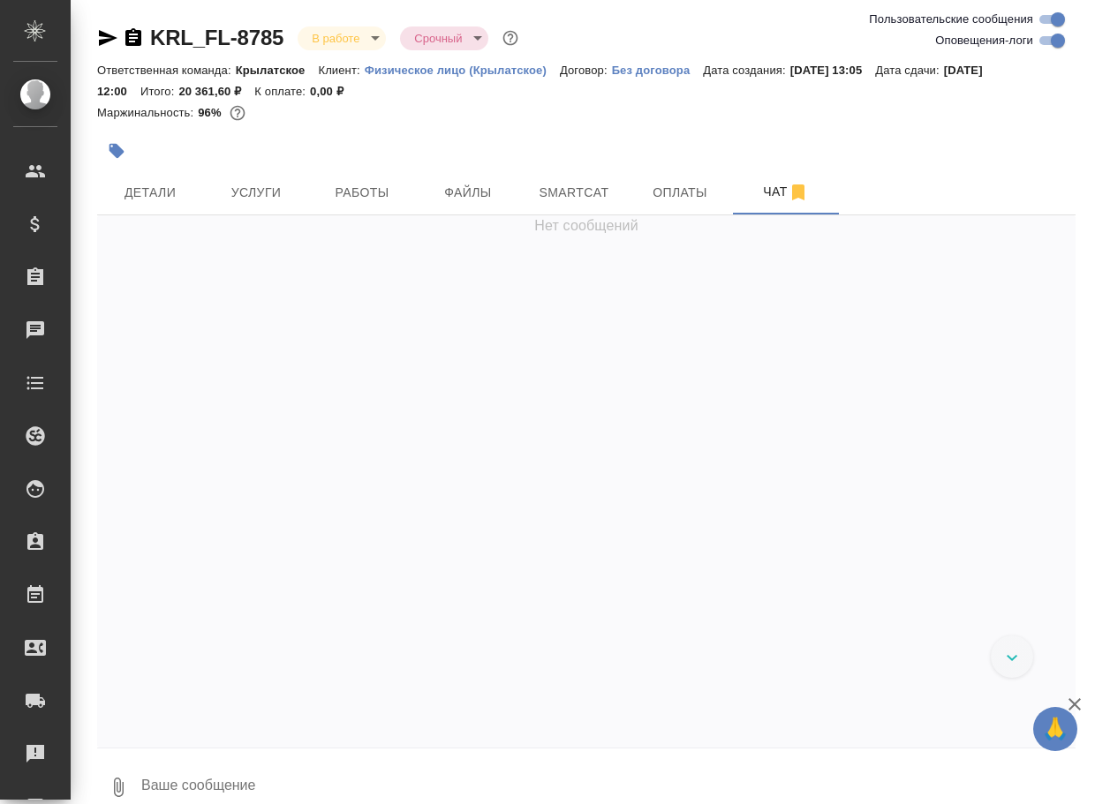
scroll to position [4397, 0]
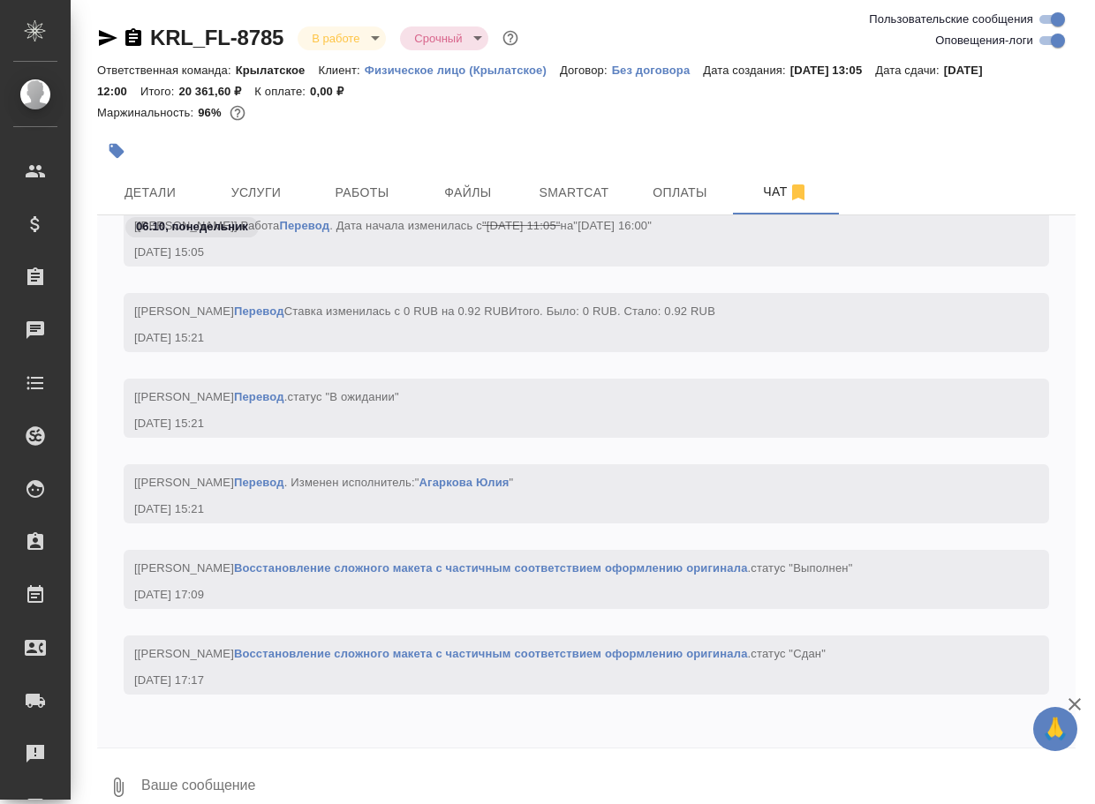
click at [254, 788] on textarea at bounding box center [608, 788] width 936 height 60
paste textarea "https://drive.awatera.com/apps/files/files/10604225?dir=/Shares/FL_KRL/Orders/K…"
type textarea "https://drive.awatera.com/apps/files/files/10604225?dir=/Shares/FL_KRL/Orders/K…"
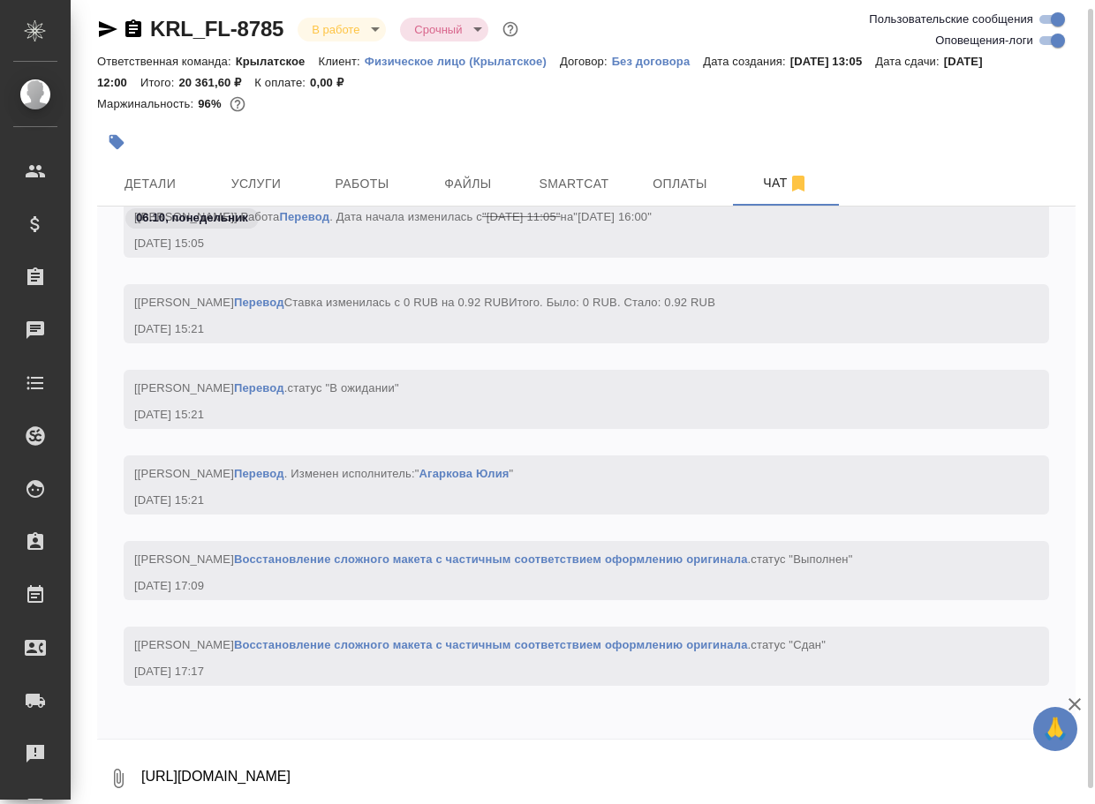
scroll to position [4501, 0]
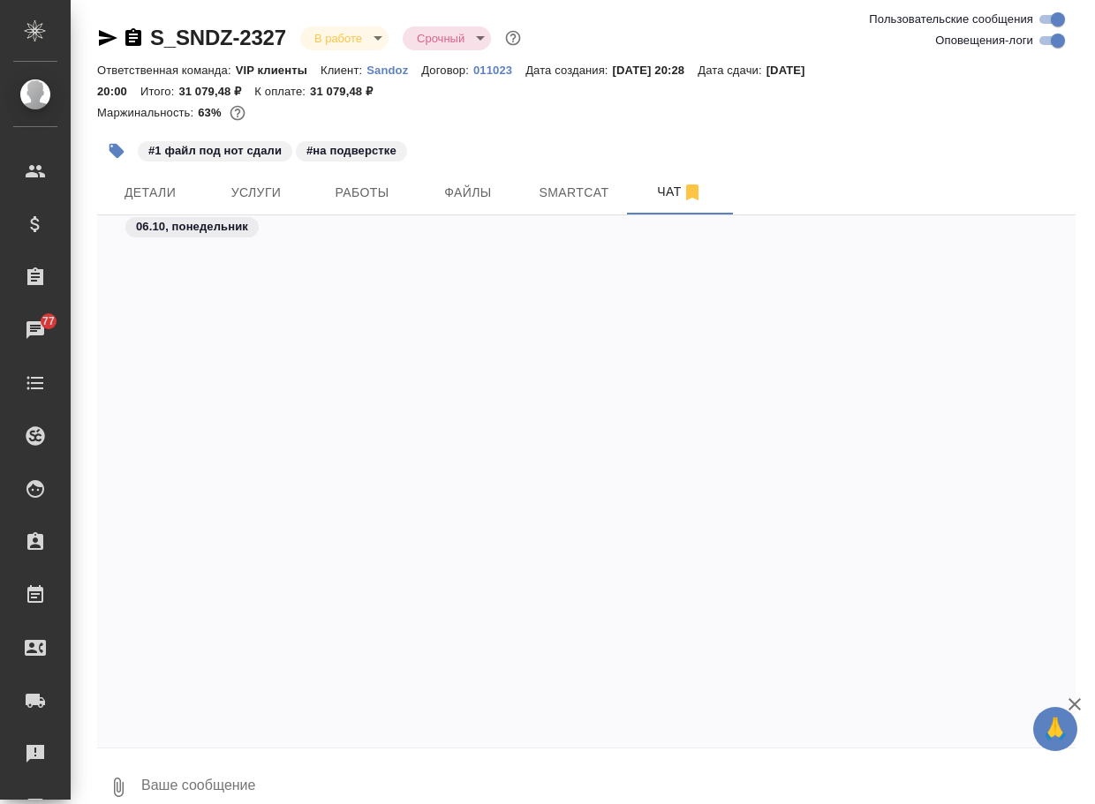
scroll to position [65128, 0]
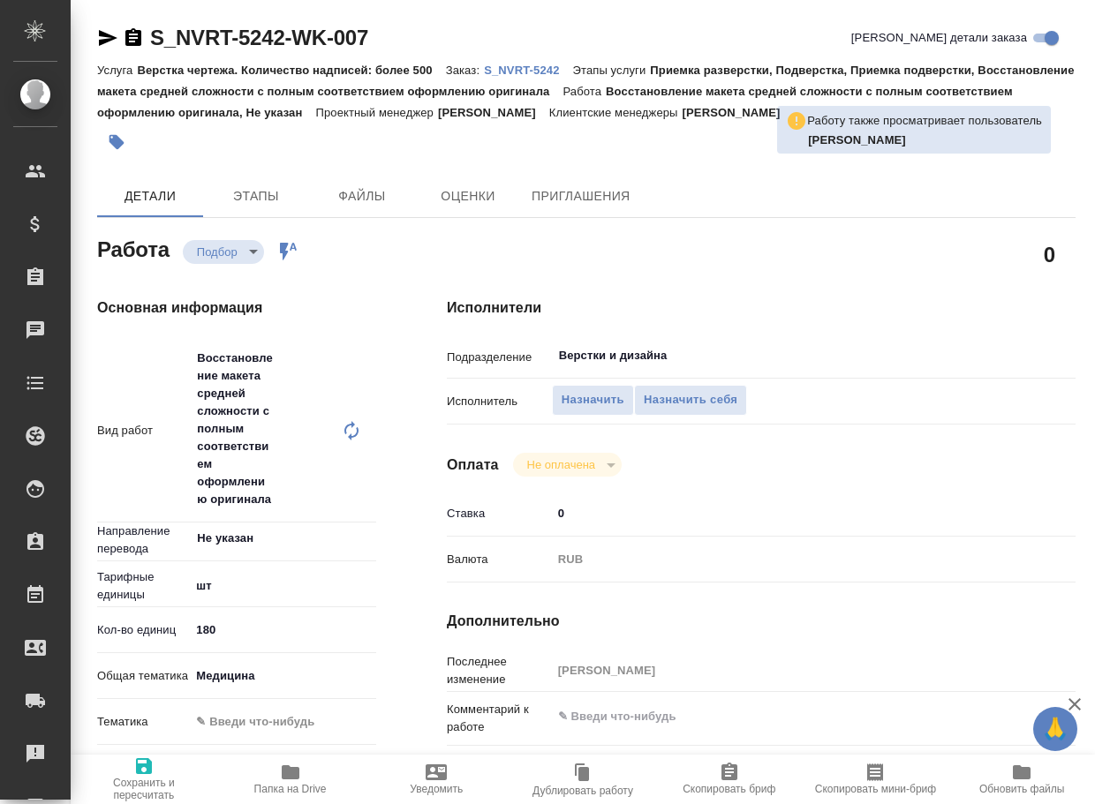
type textarea "x"
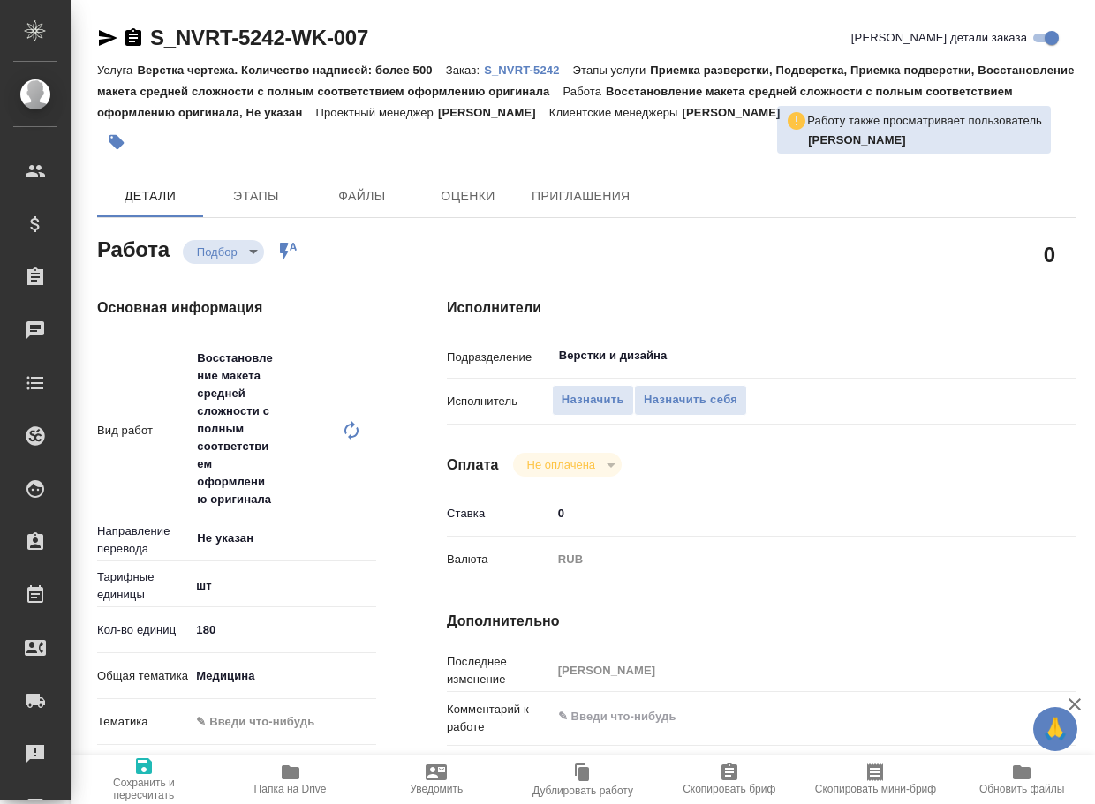
type textarea "x"
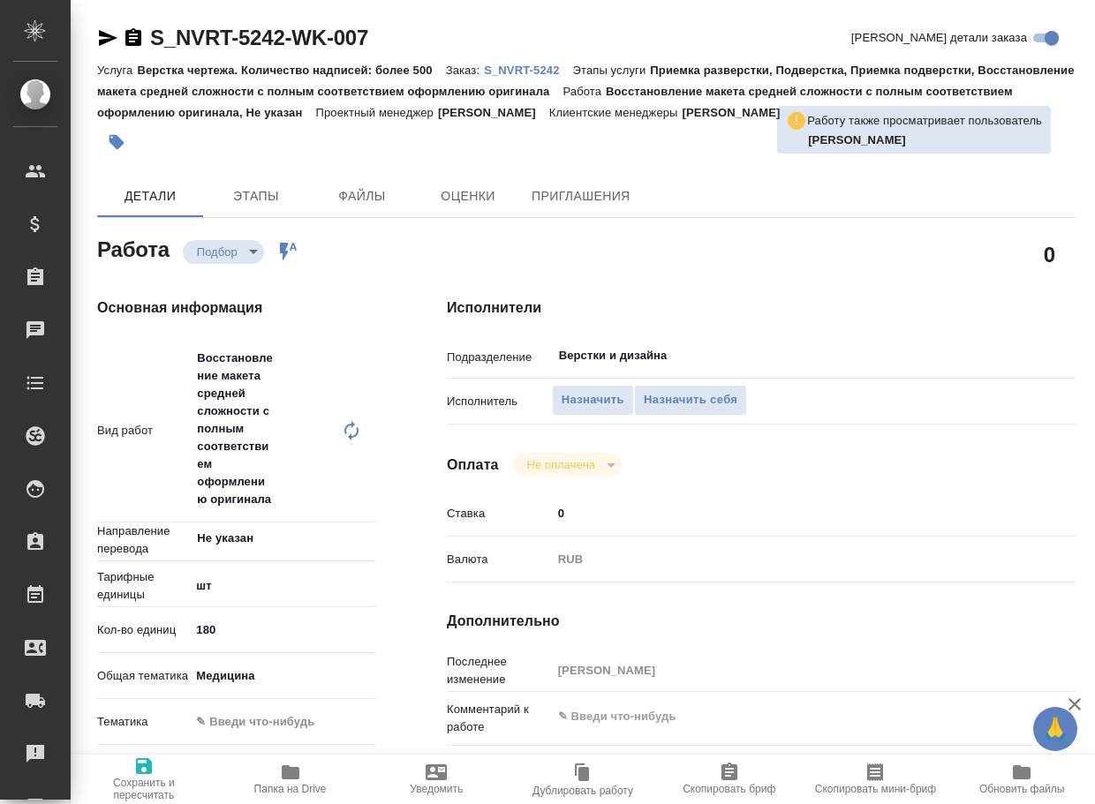
type textarea "x"
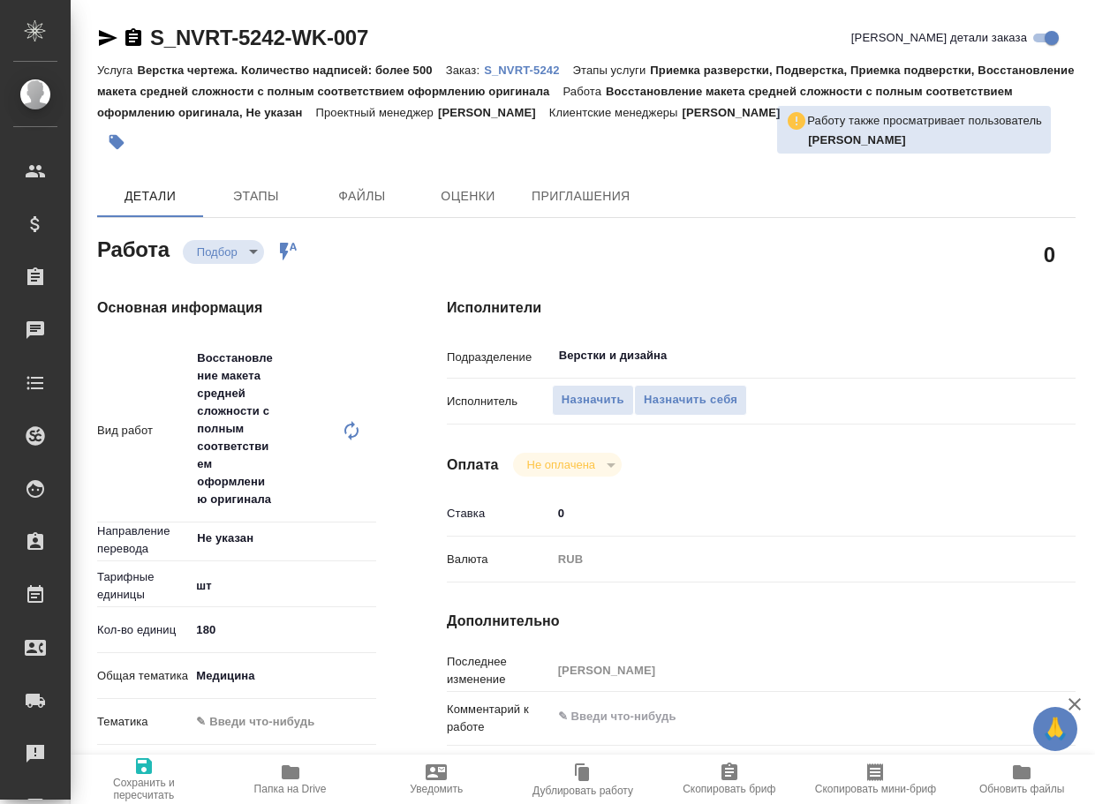
type textarea "x"
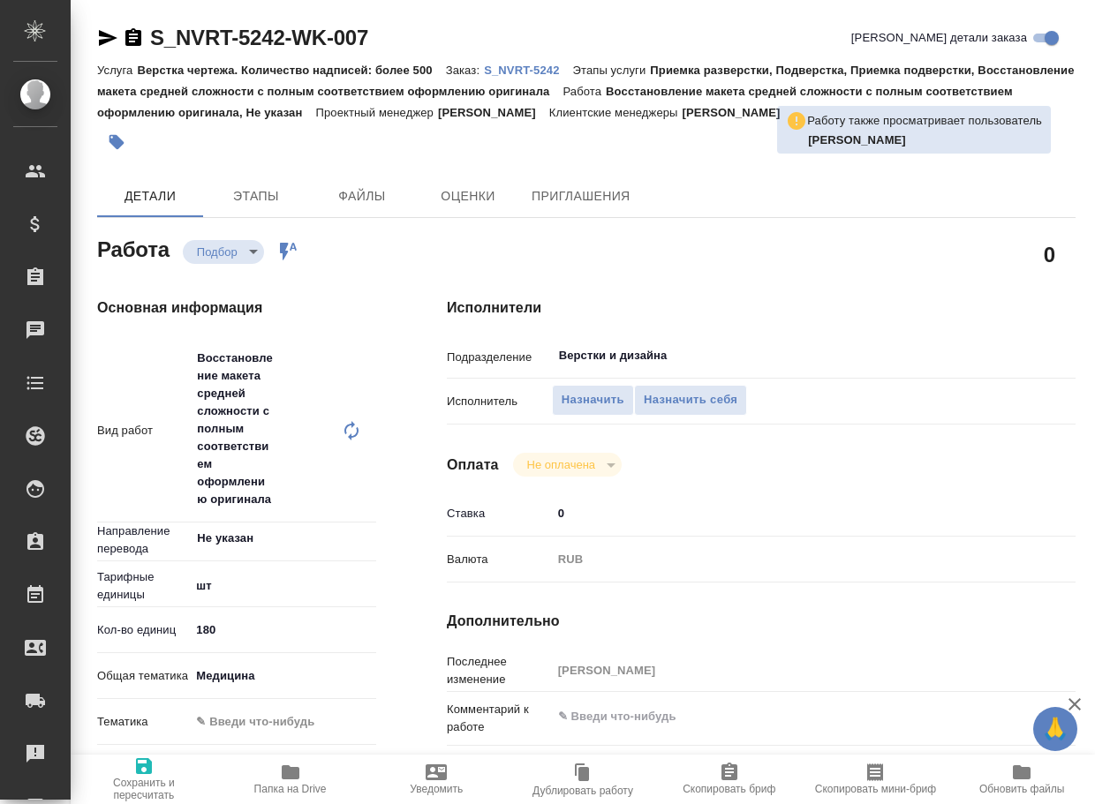
type textarea "x"
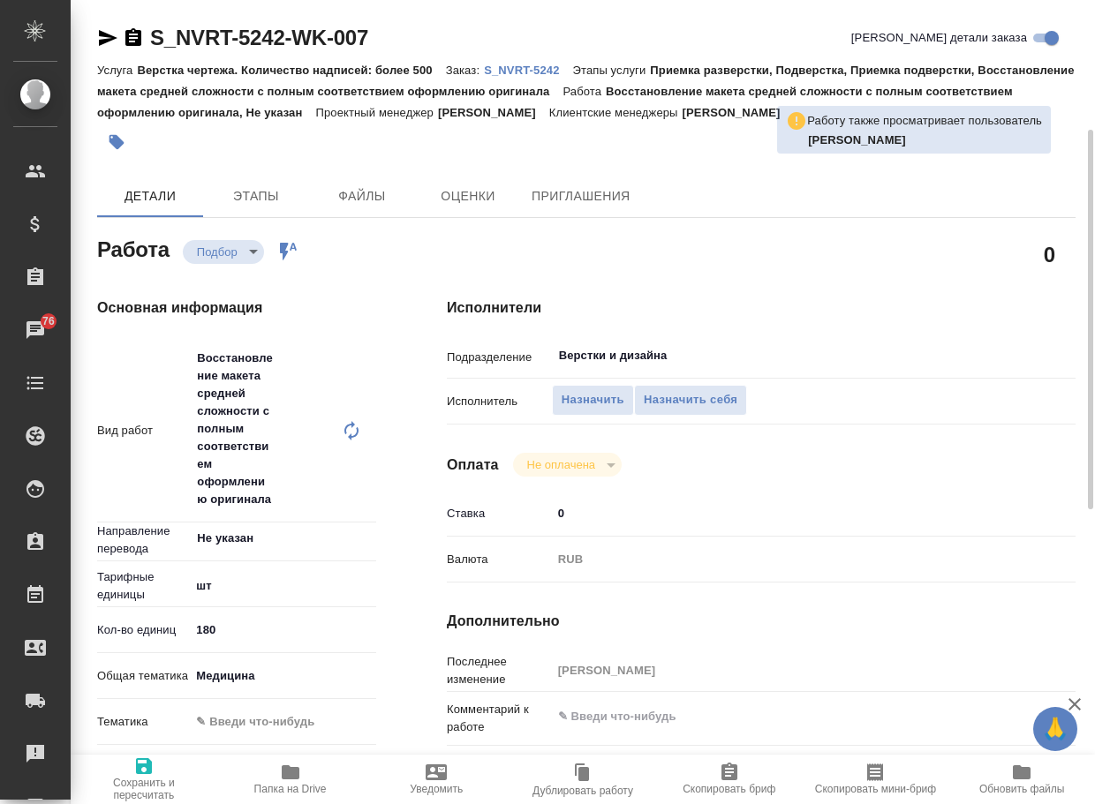
scroll to position [88, 0]
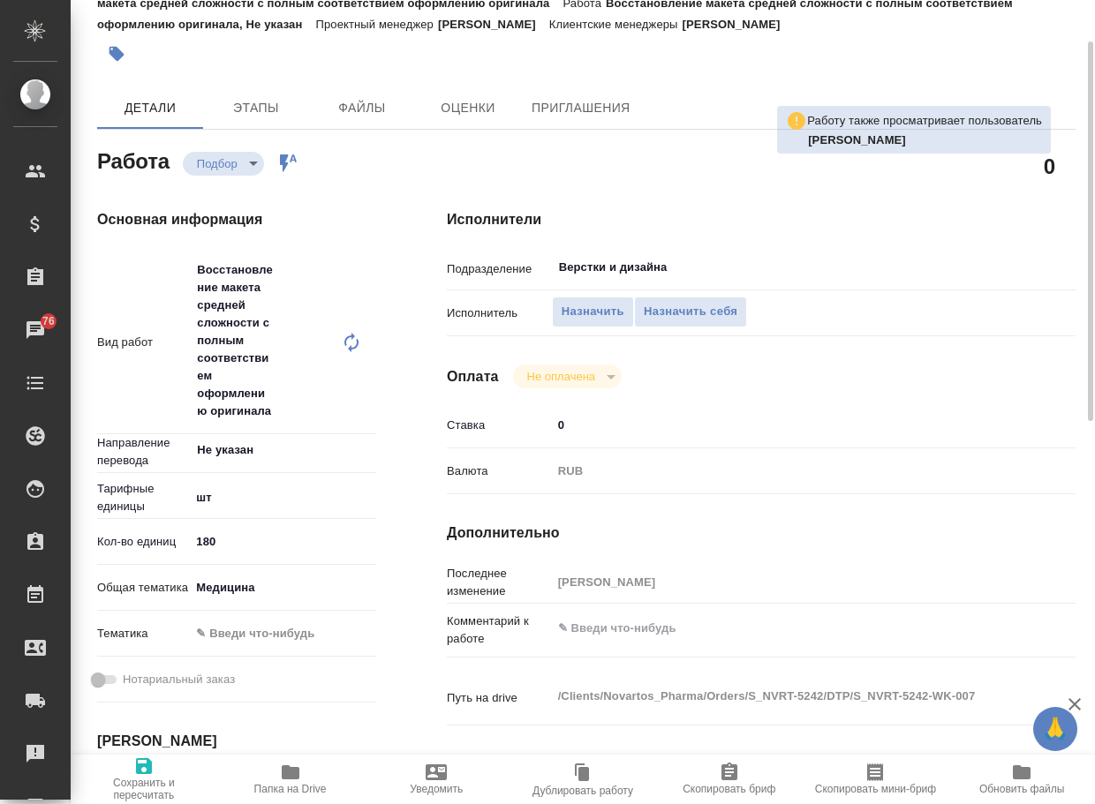
type textarea "x"
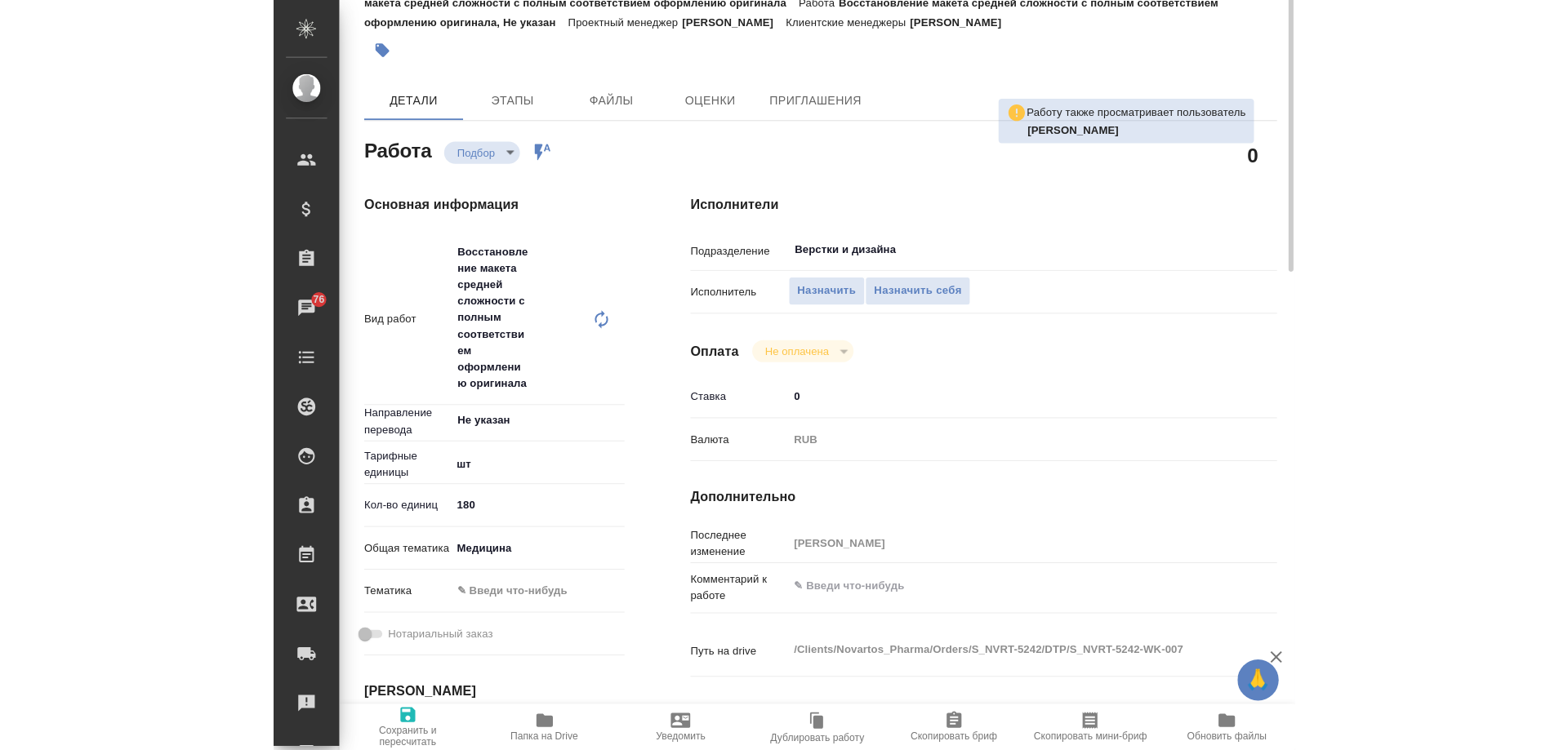
scroll to position [0, 0]
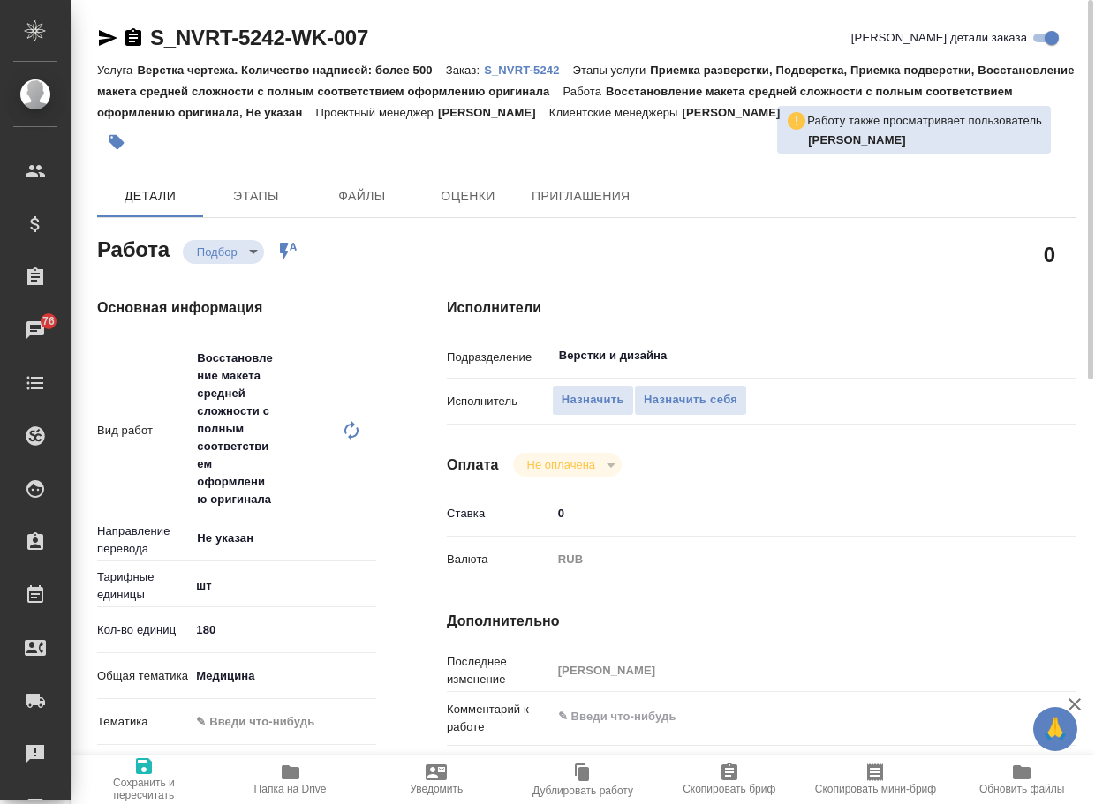
click at [291, 780] on icon "button" at bounding box center [291, 773] width 18 height 14
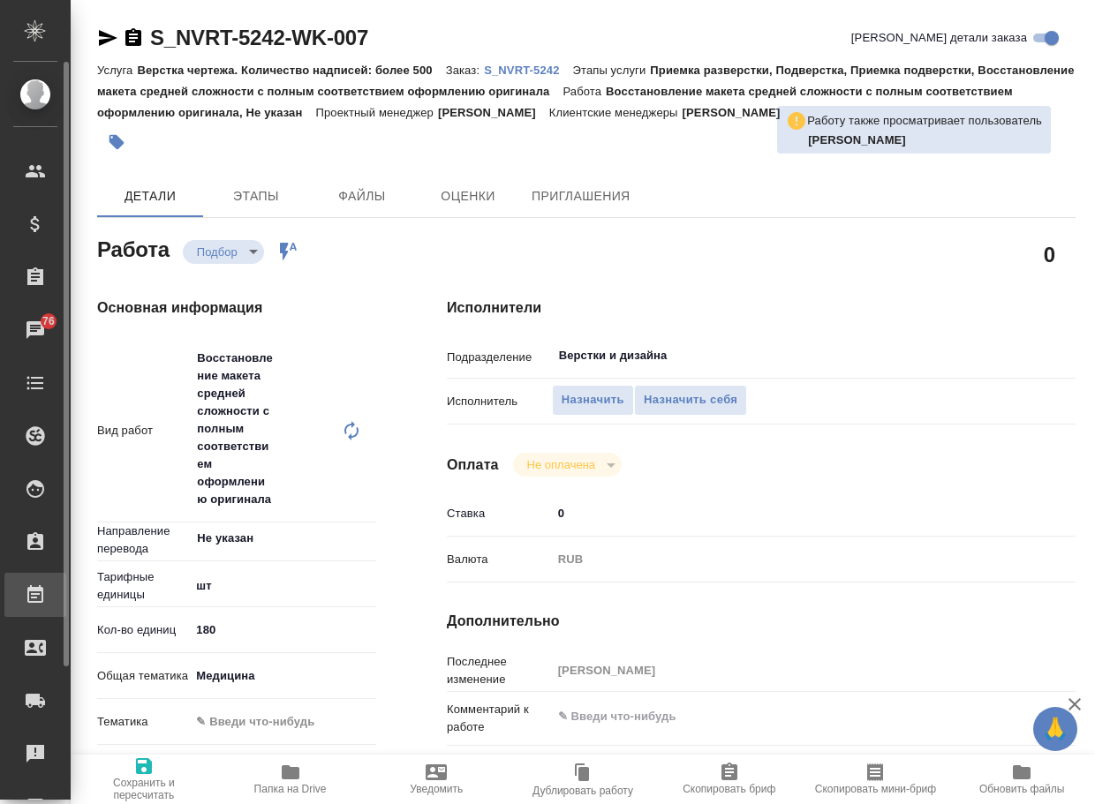
type textarea "x"
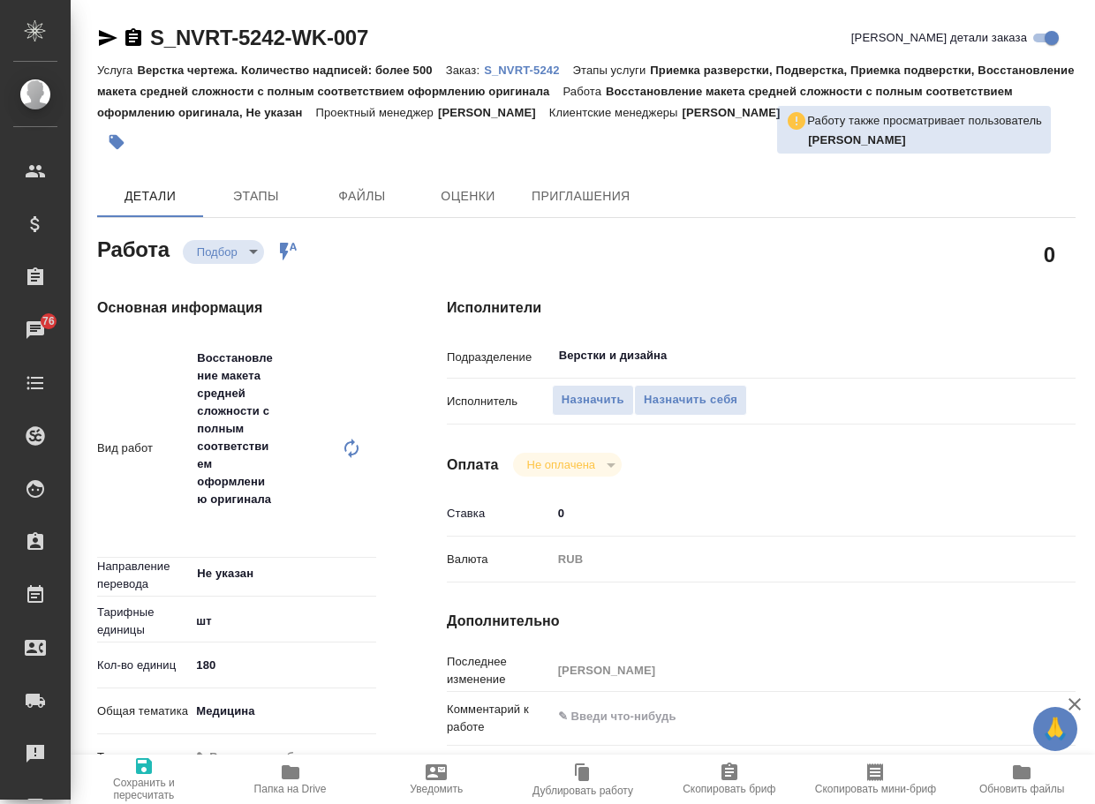
type textarea "x"
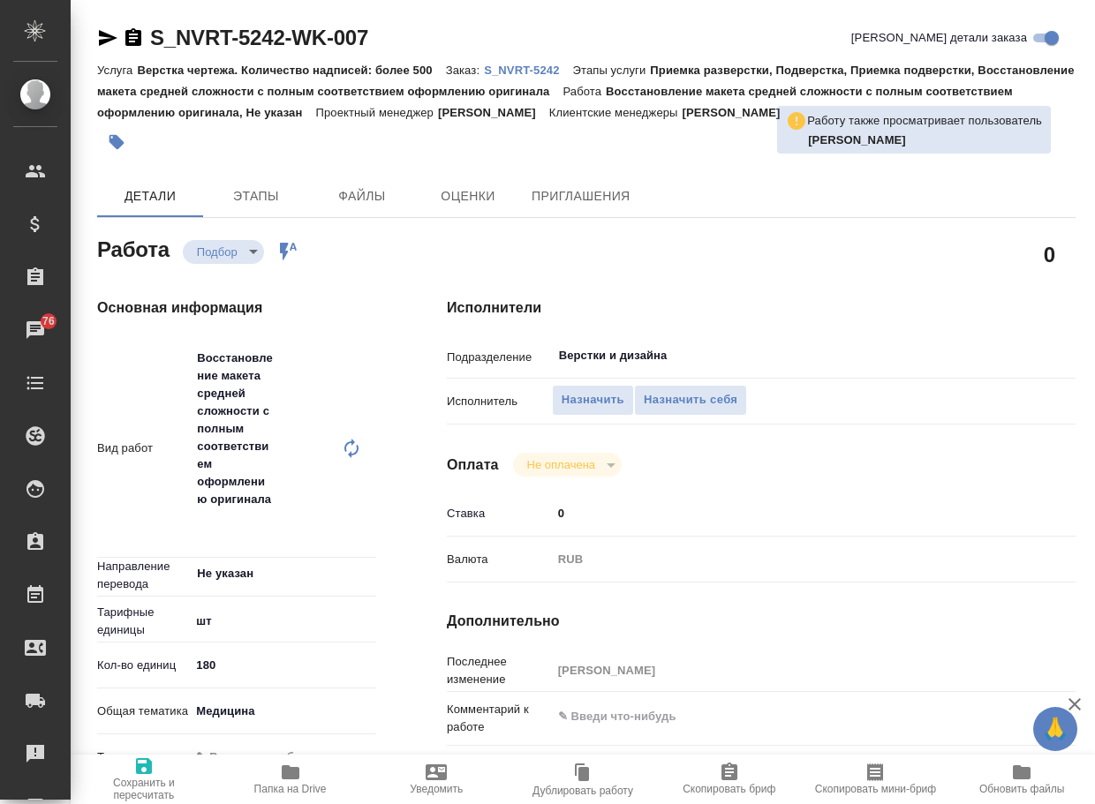
click at [543, 72] on p "S_NVRT-5242" at bounding box center [528, 70] width 88 height 13
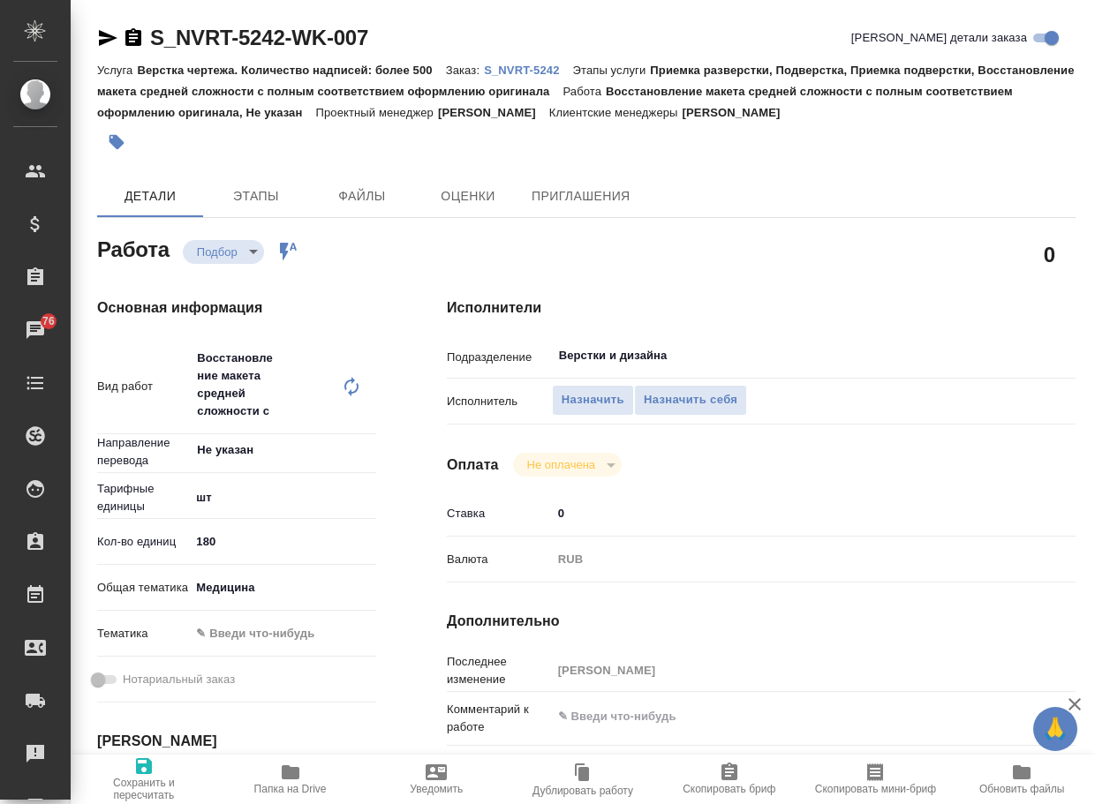
type textarea "x"
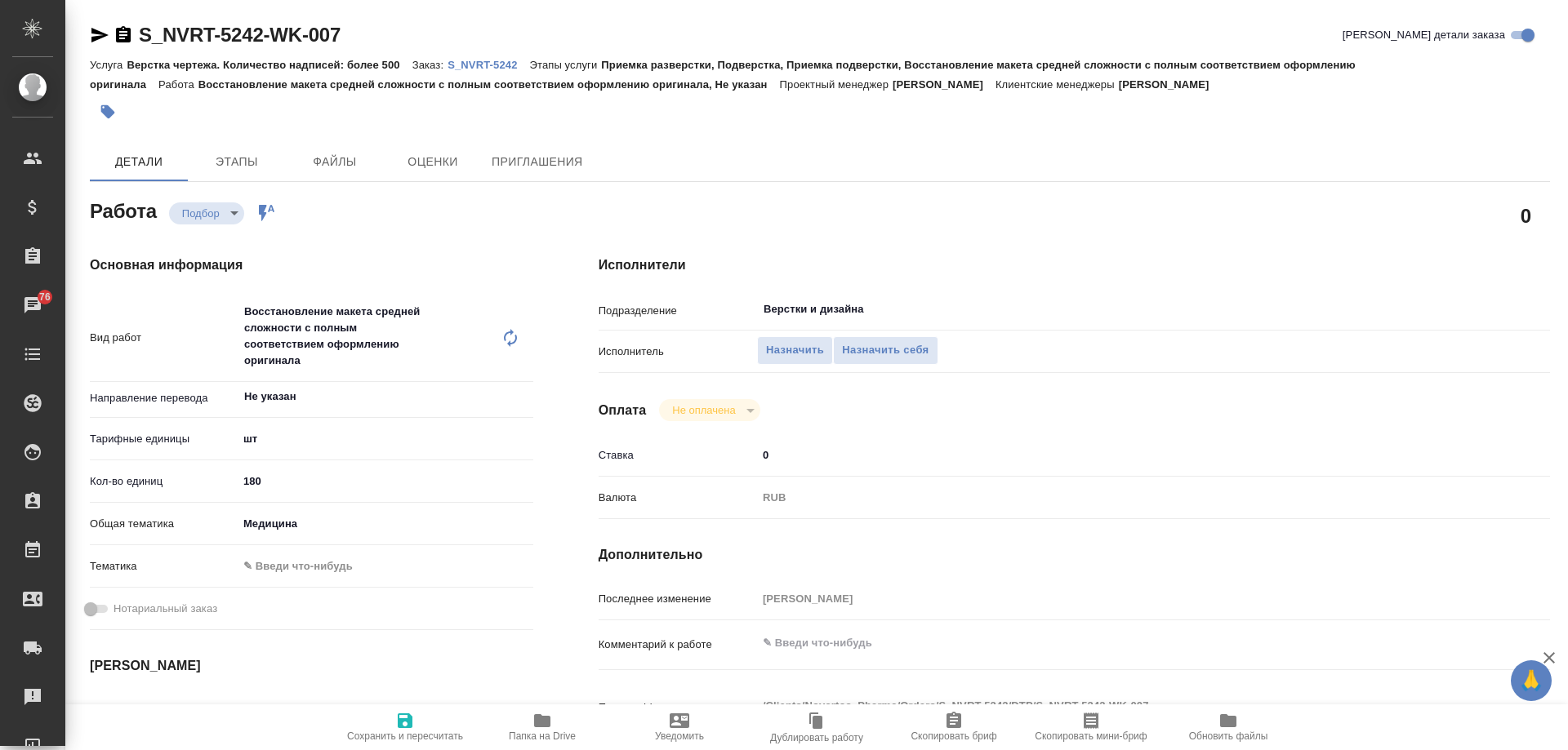
type textarea "x"
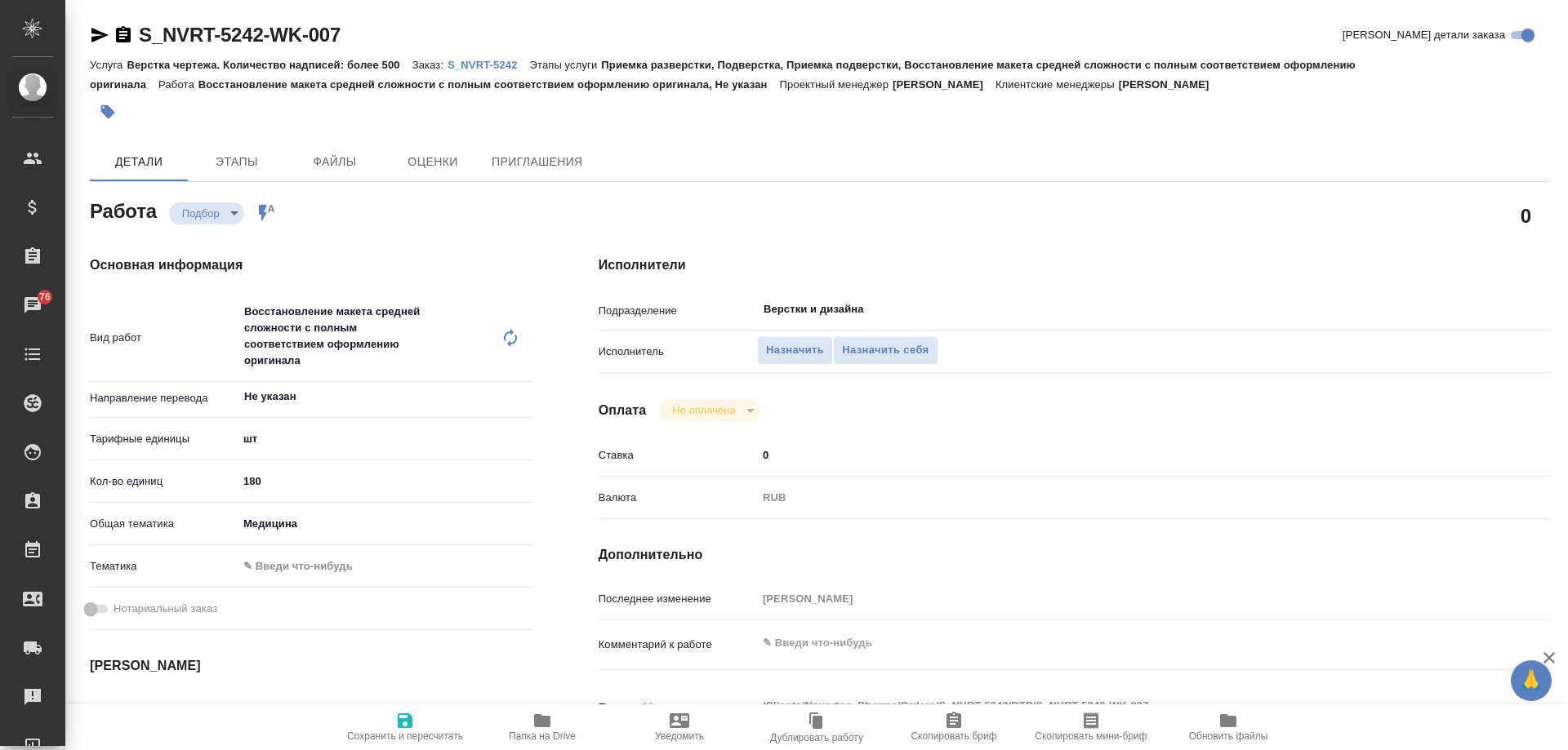
click at [507, 65] on p "S_NVRT-5242" at bounding box center [488, 65] width 81 height 12
click at [546, 730] on icon "button" at bounding box center [542, 720] width 19 height 19
type textarea "x"
click at [819, 646] on textarea at bounding box center [1115, 644] width 714 height 28
paste textarea "https://drive.awatera.com/apps/files/?dir=/Shares/Novartos_Pharma/Orders/S_NVRT…"
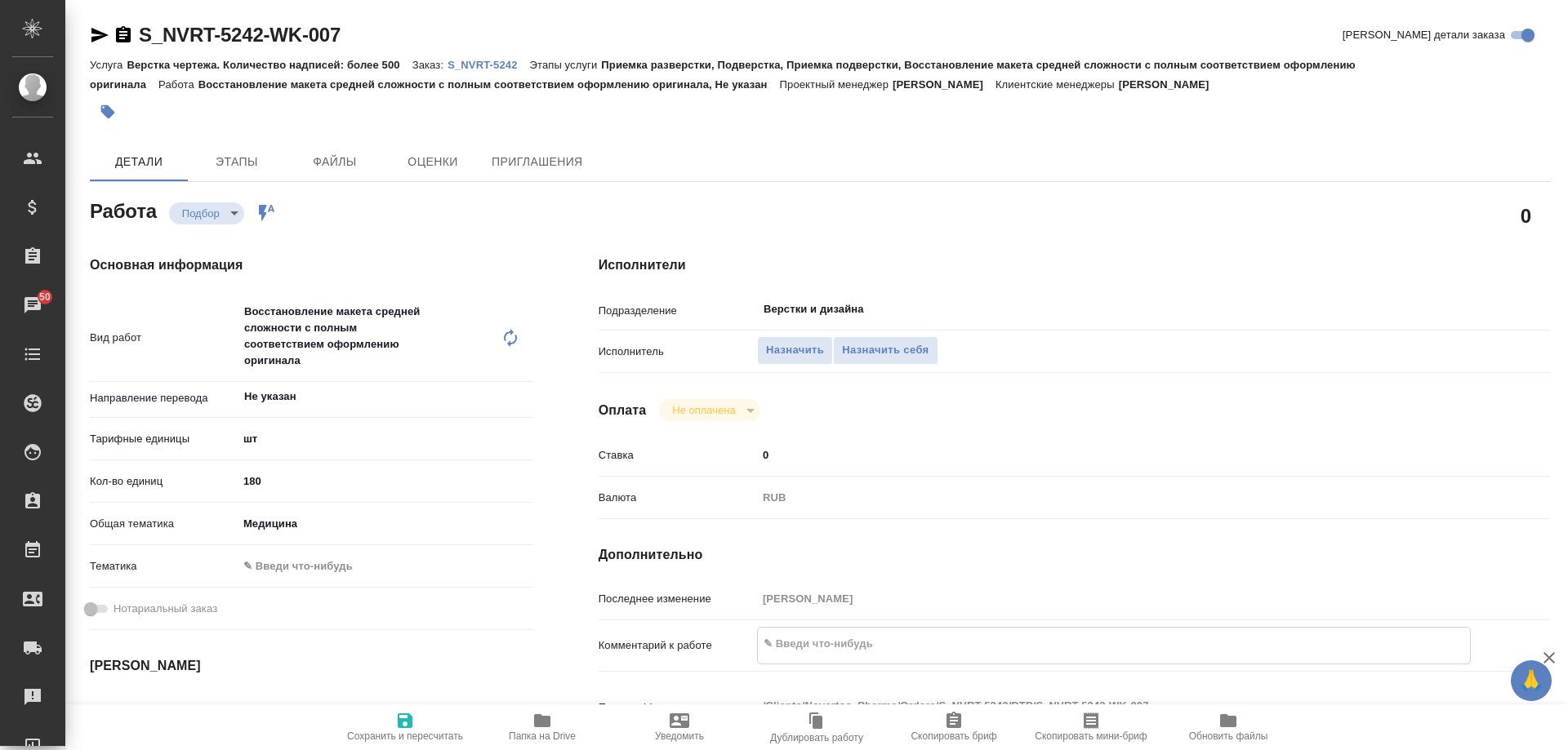
type textarea "x"
type textarea "https://drive.awatera.com/apps/files/?dir=/Shares/Novartos_Pharma/Orders/S_NVRT…"
type textarea "x"
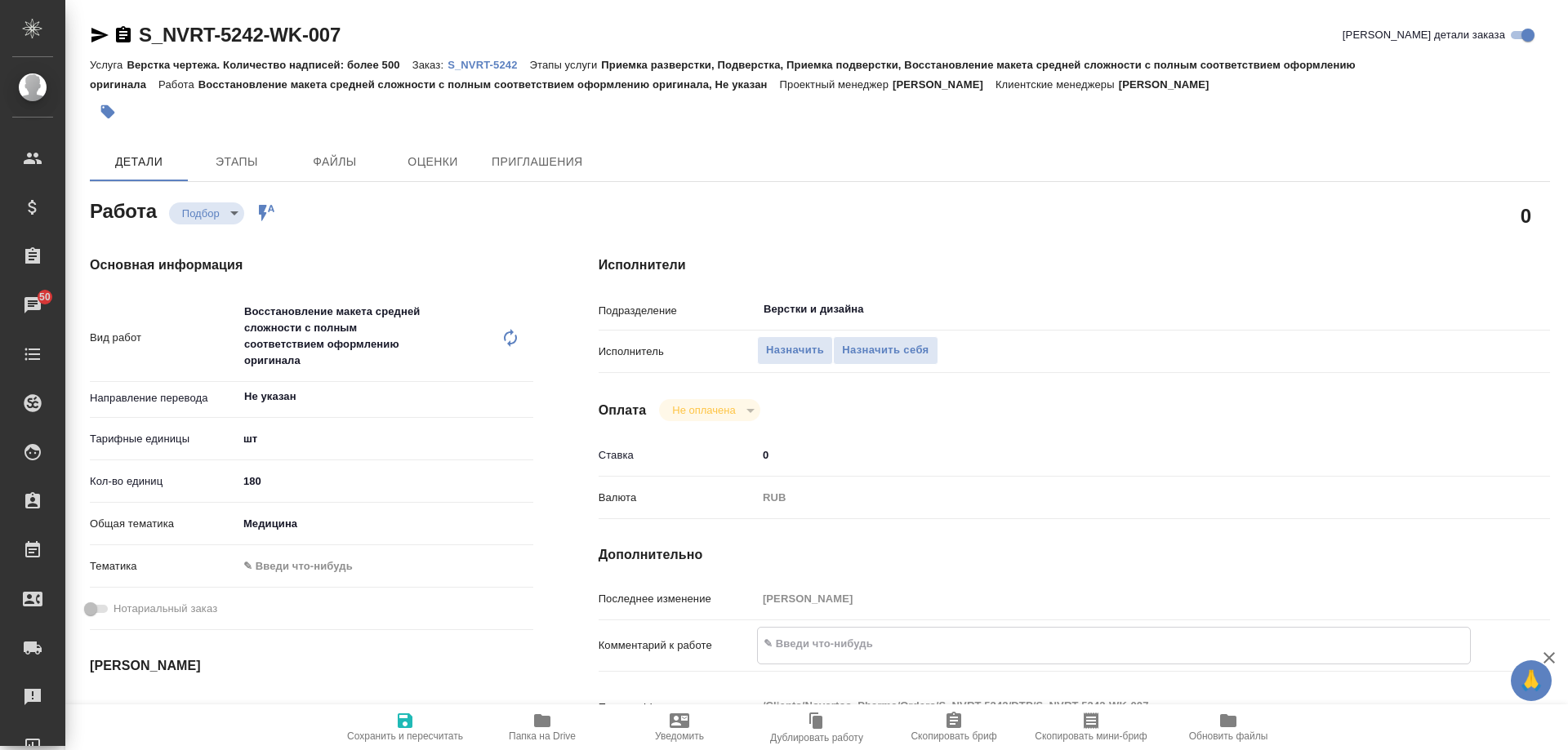
type textarea "x"
type textarea "https://drive.awatera.com/apps/files/?dir=/Shares/Novartos_Pharma/Orders/S_NVRT…"
type textarea "x"
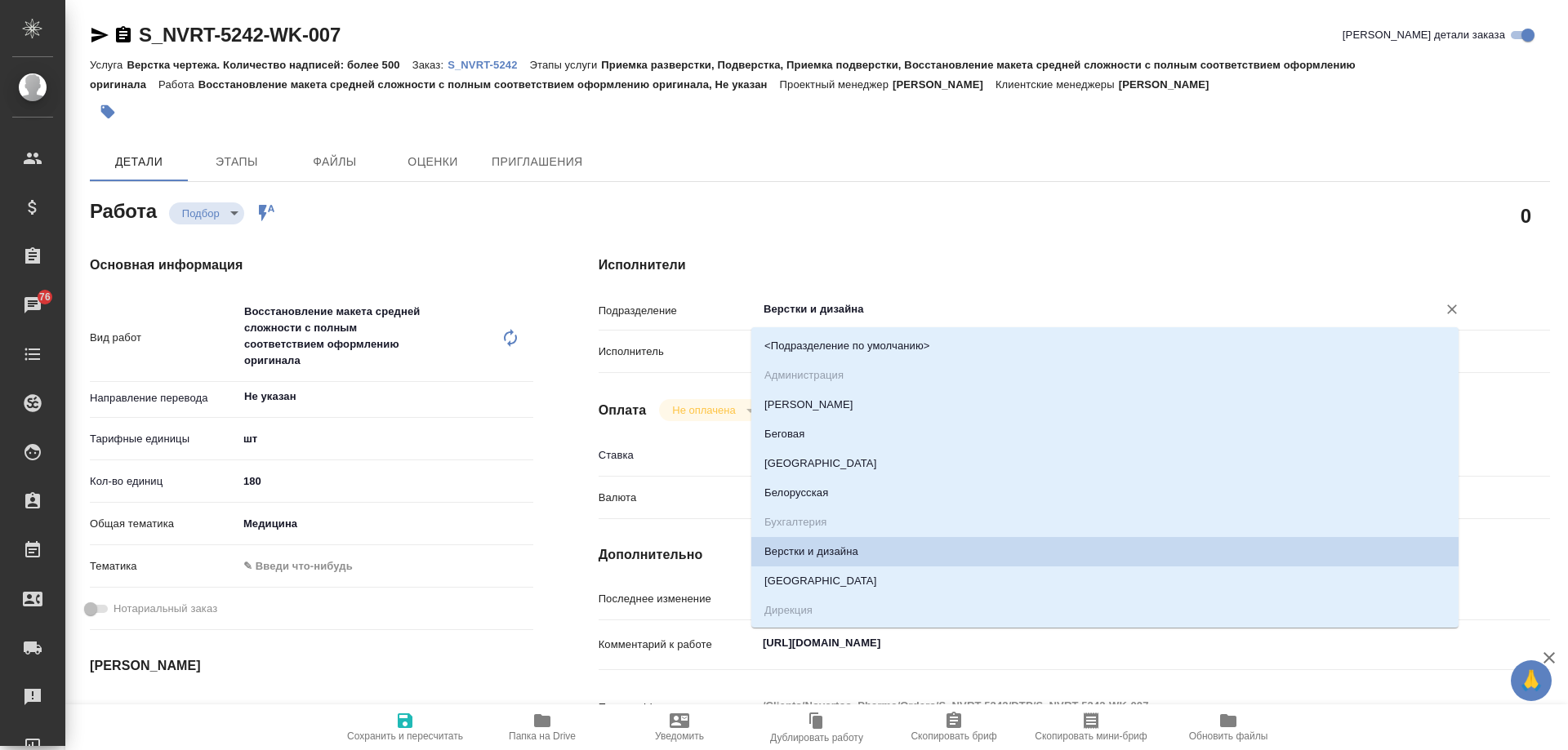
click at [883, 307] on input "Верстки и дизайна" at bounding box center [1087, 309] width 649 height 19
click at [854, 304] on input "Верстки и дизайна" at bounding box center [1087, 309] width 649 height 19
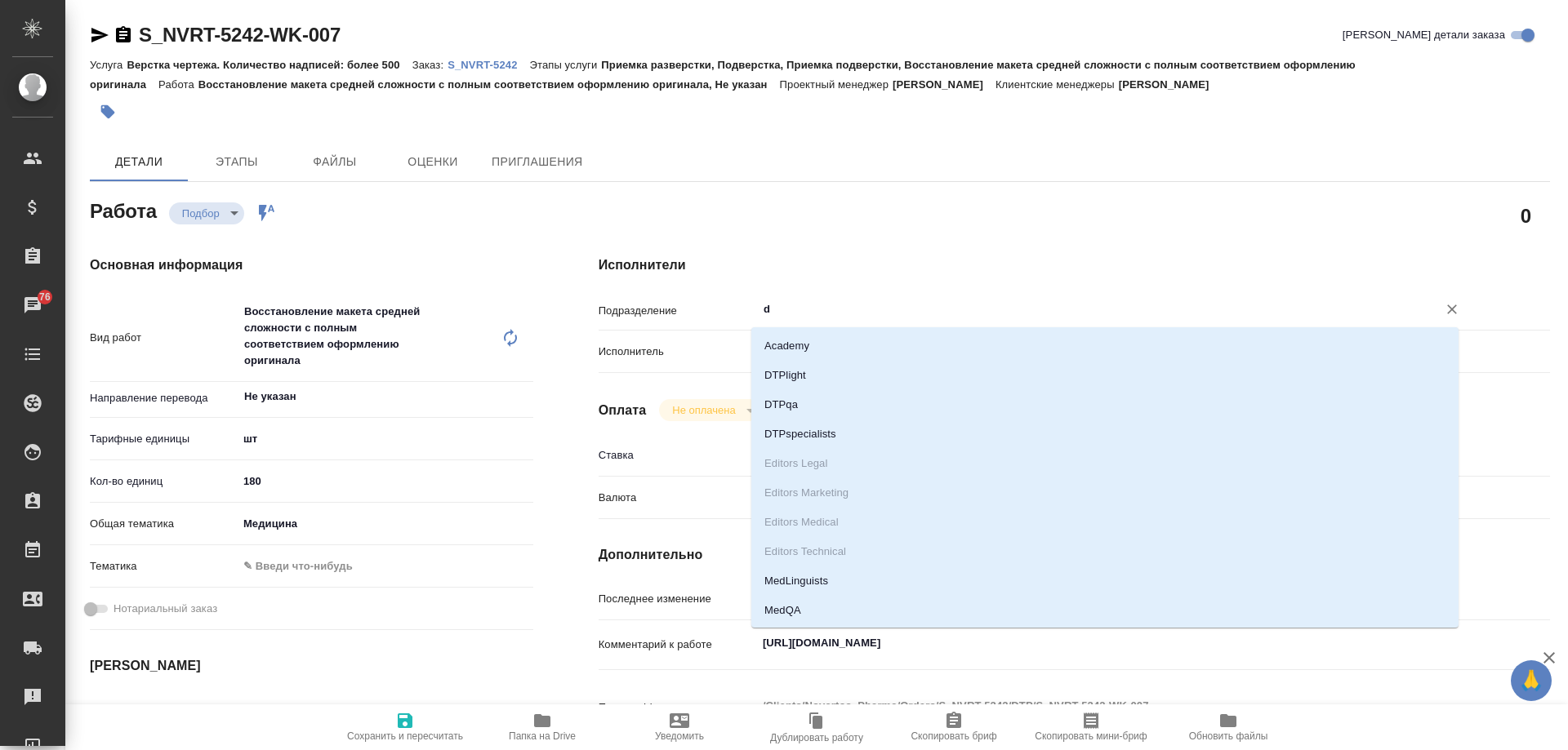
type input "dt"
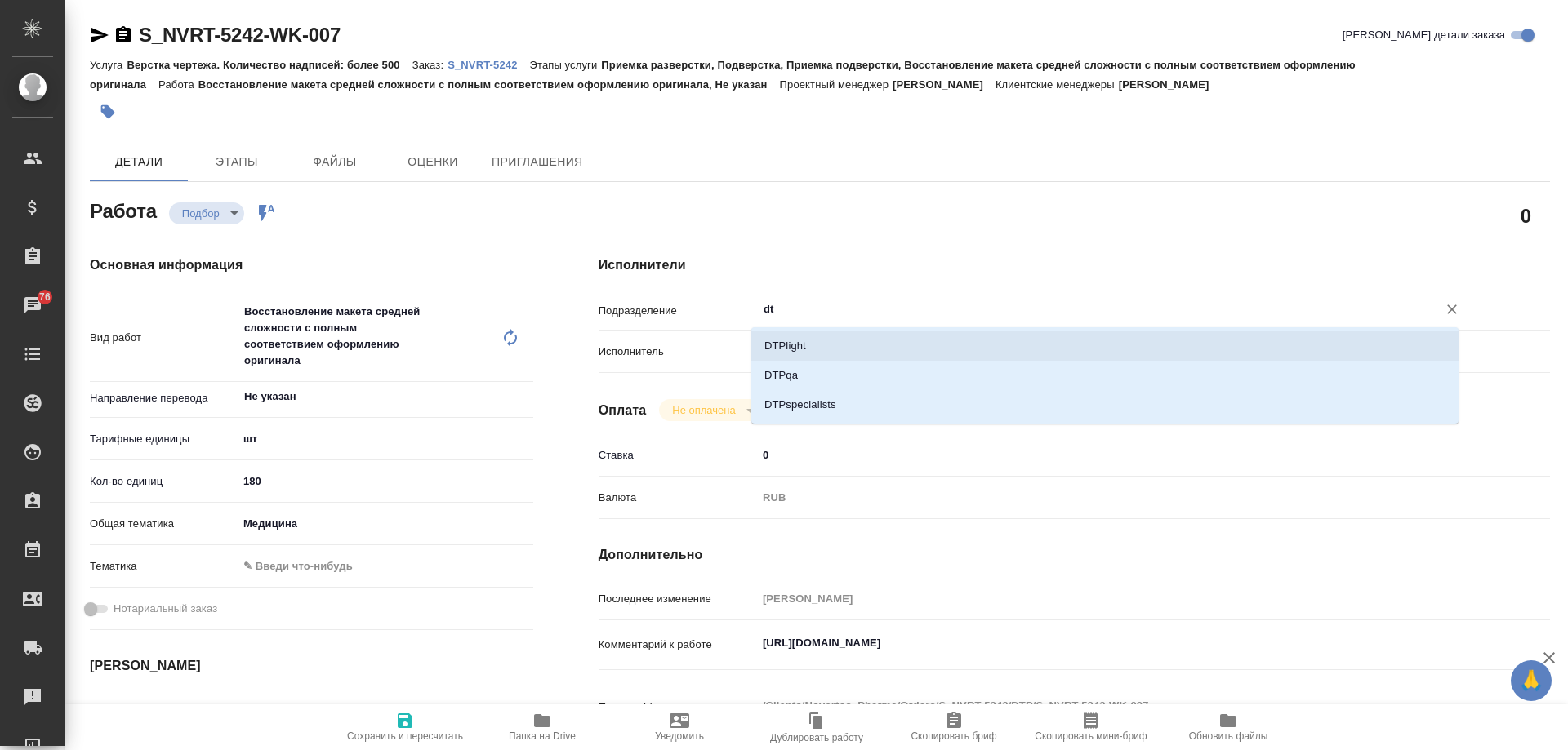
click at [832, 341] on li "DTPlight" at bounding box center [1105, 346] width 708 height 30
type textarea "x"
type input "DTPlight"
type textarea "x"
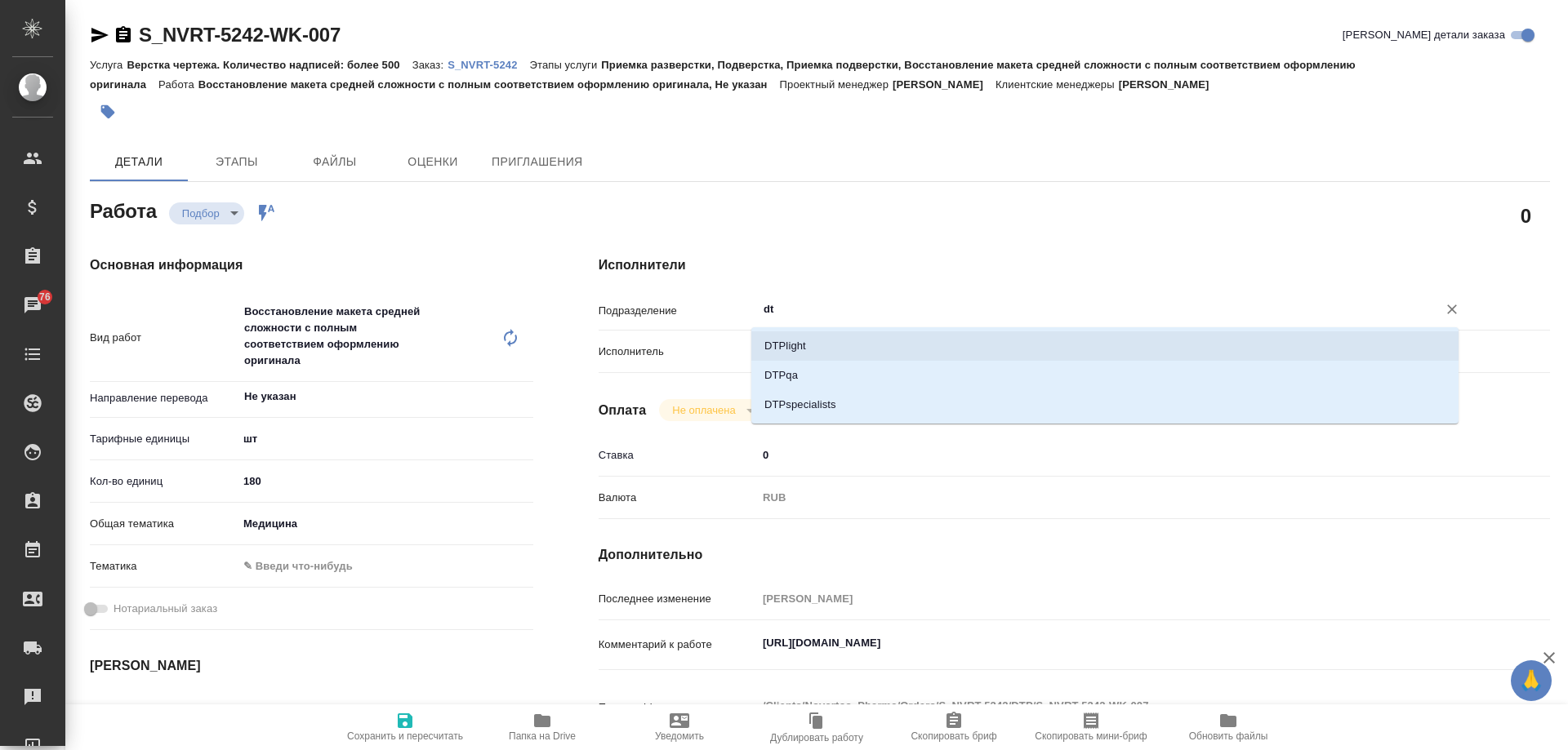
type textarea "x"
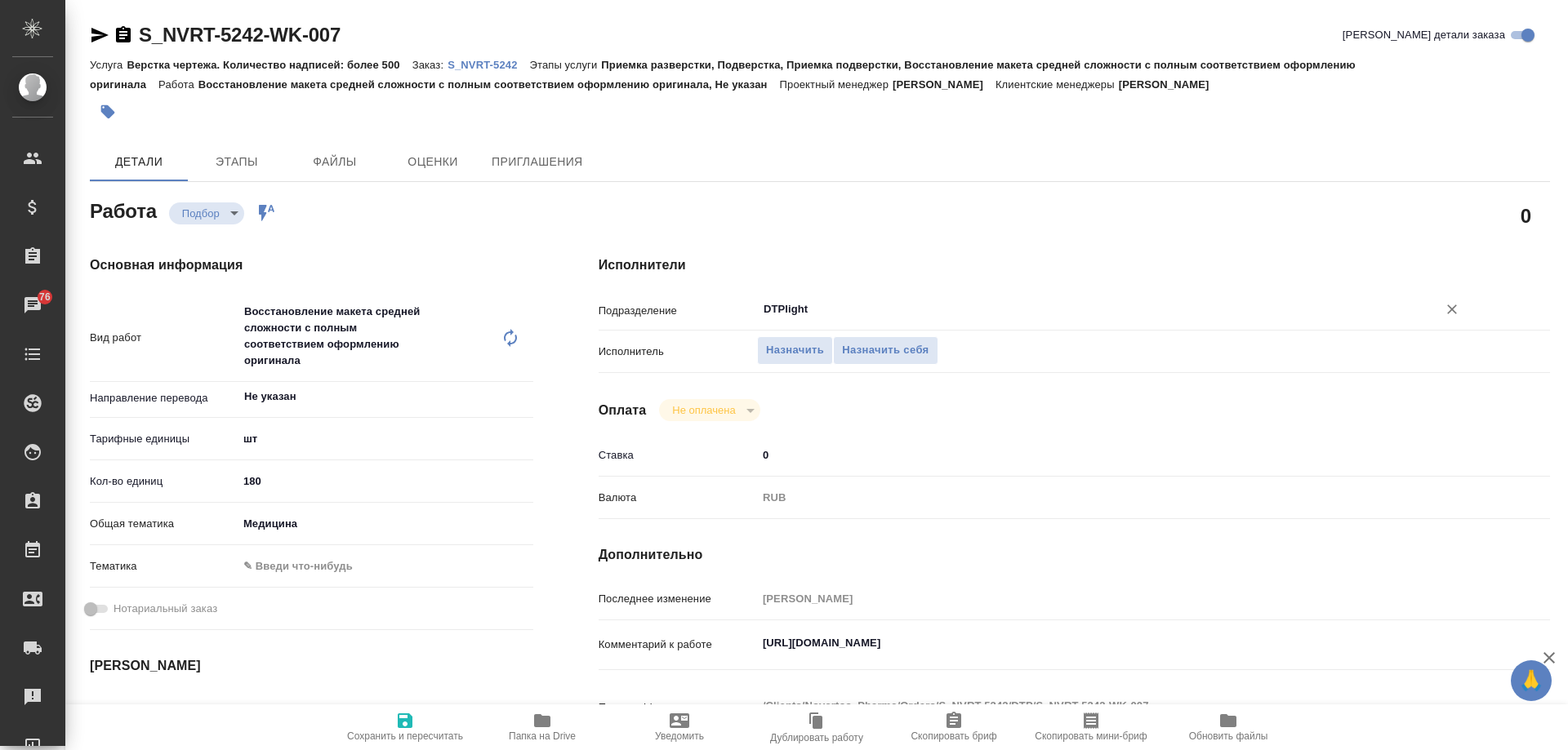
type input "DTPlight"
drag, startPoint x: 281, startPoint y: 480, endPoint x: 205, endPoint y: 471, distance: 76.5
click at [205, 471] on div "Кол-во единиц 180" at bounding box center [311, 481] width 443 height 29
type textarea "x"
type input "9"
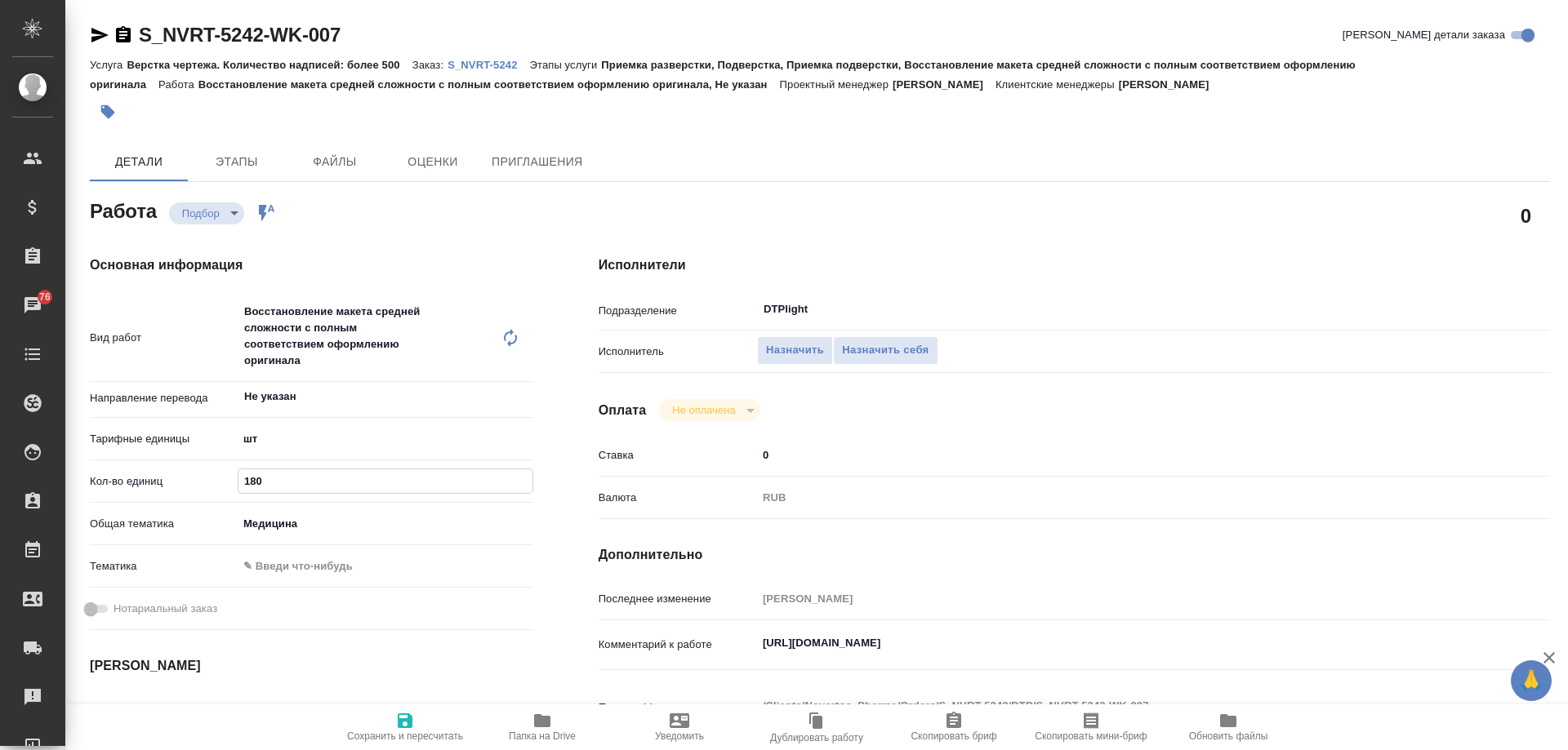
type textarea "x"
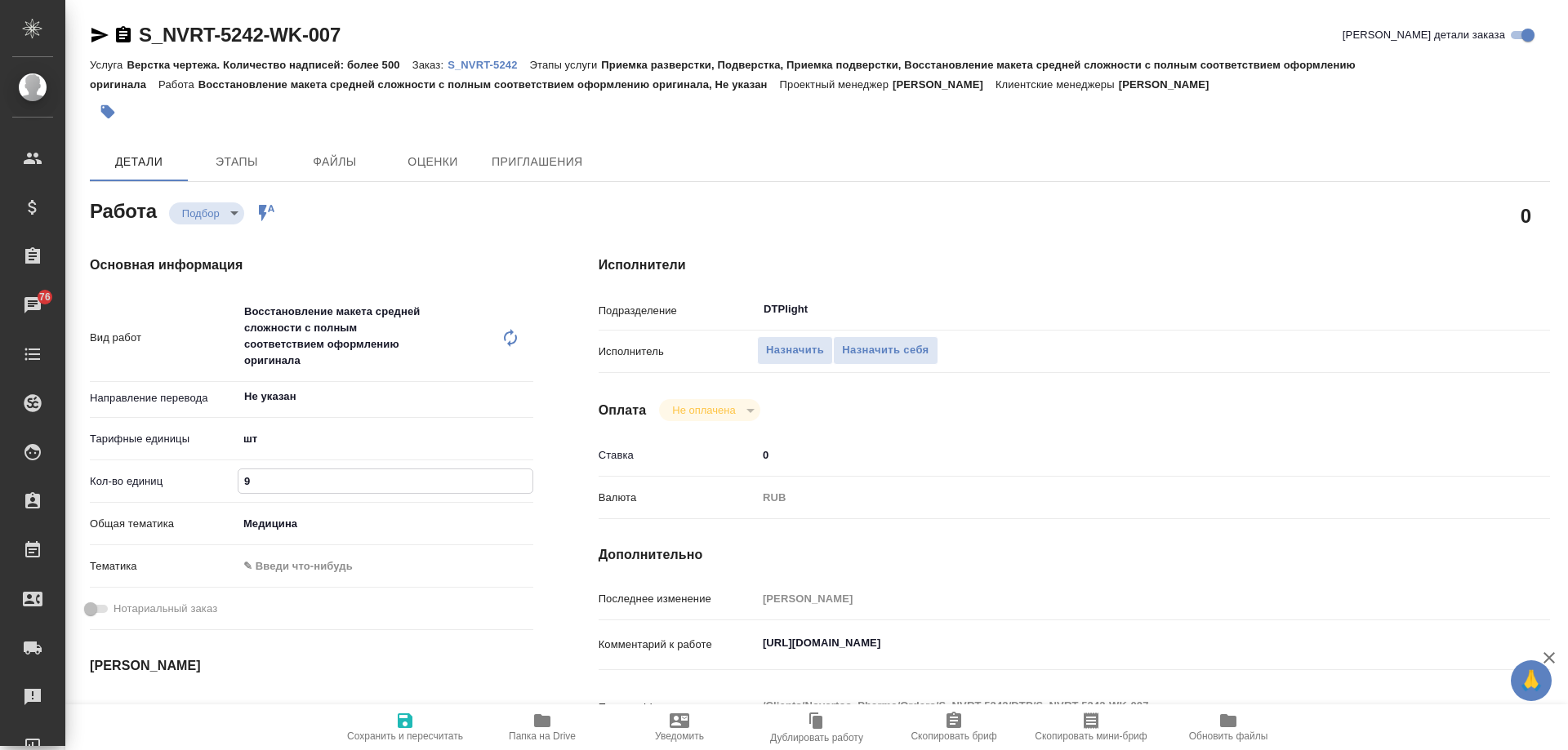
type input "96"
type textarea "x"
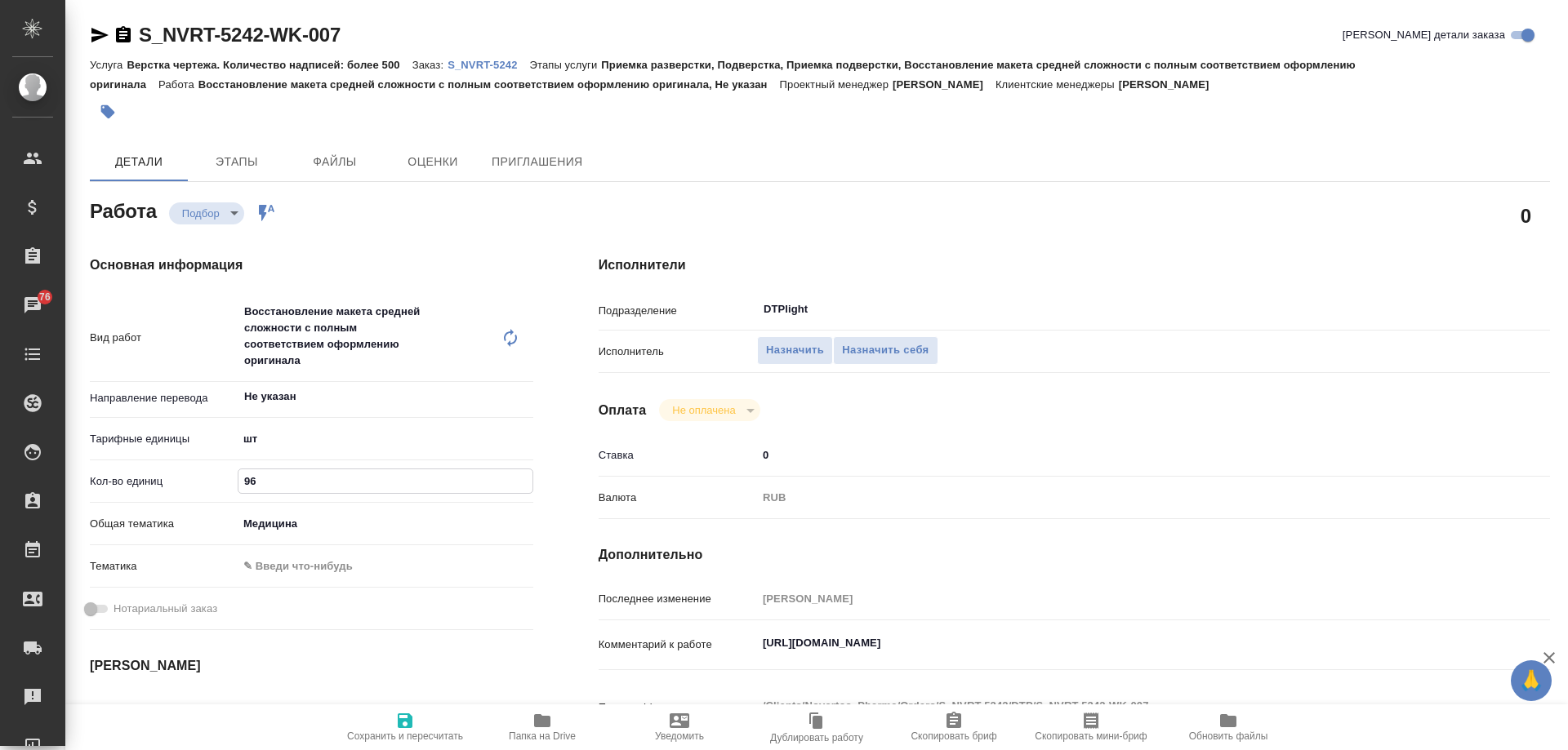
type input "96"
click at [419, 731] on span "Сохранить и пересчитать" at bounding box center [404, 736] width 116 height 11
type textarea "x"
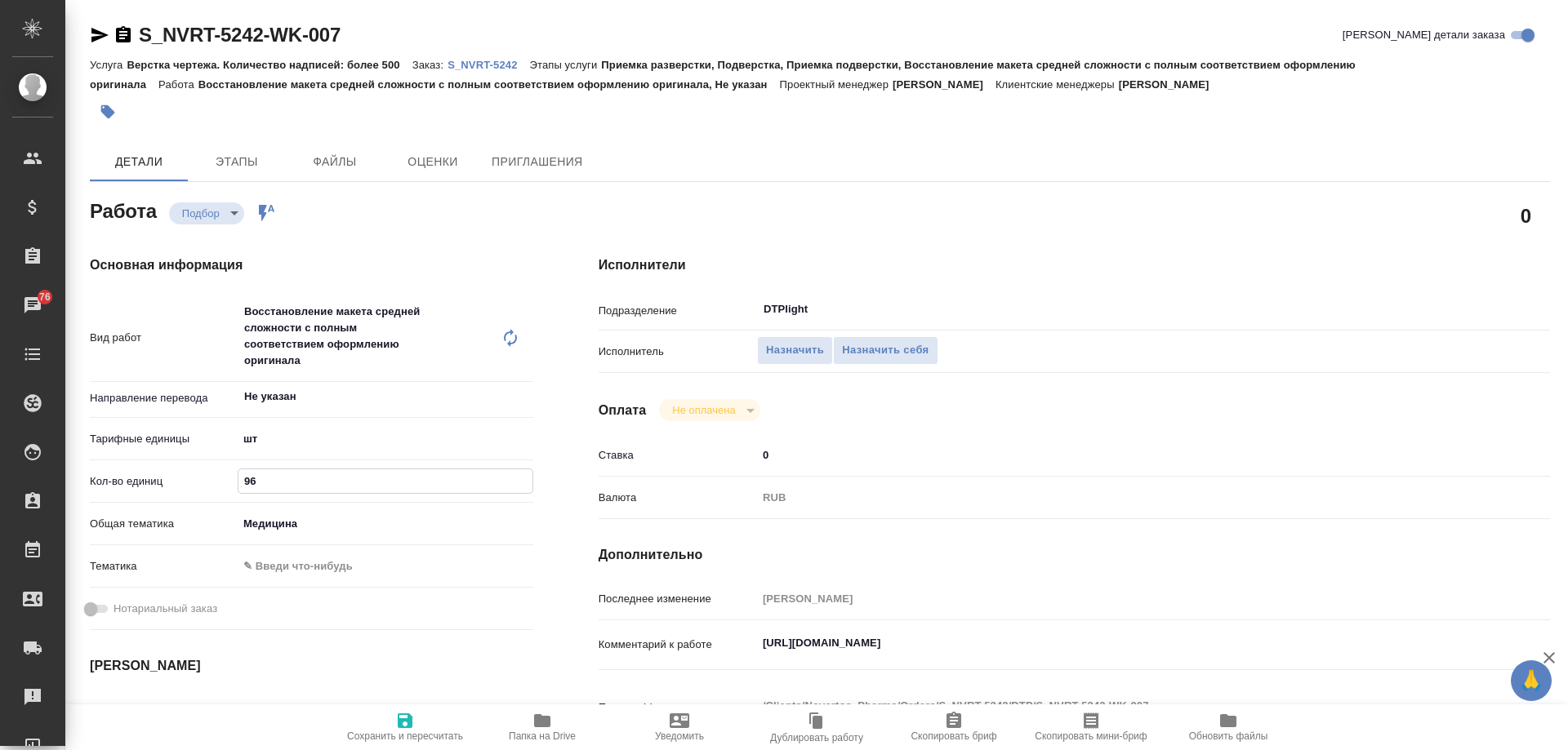
type textarea "x"
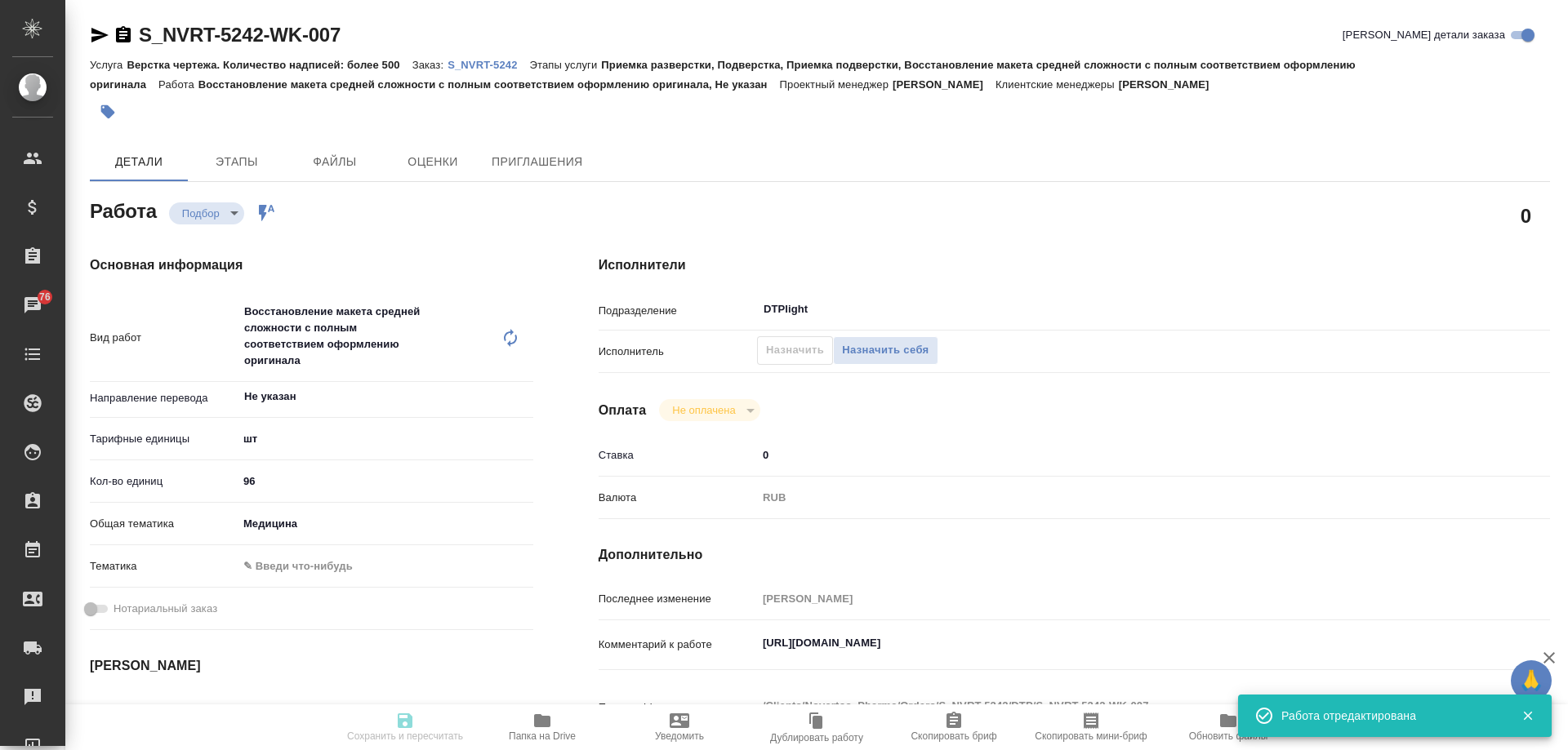
type textarea "x"
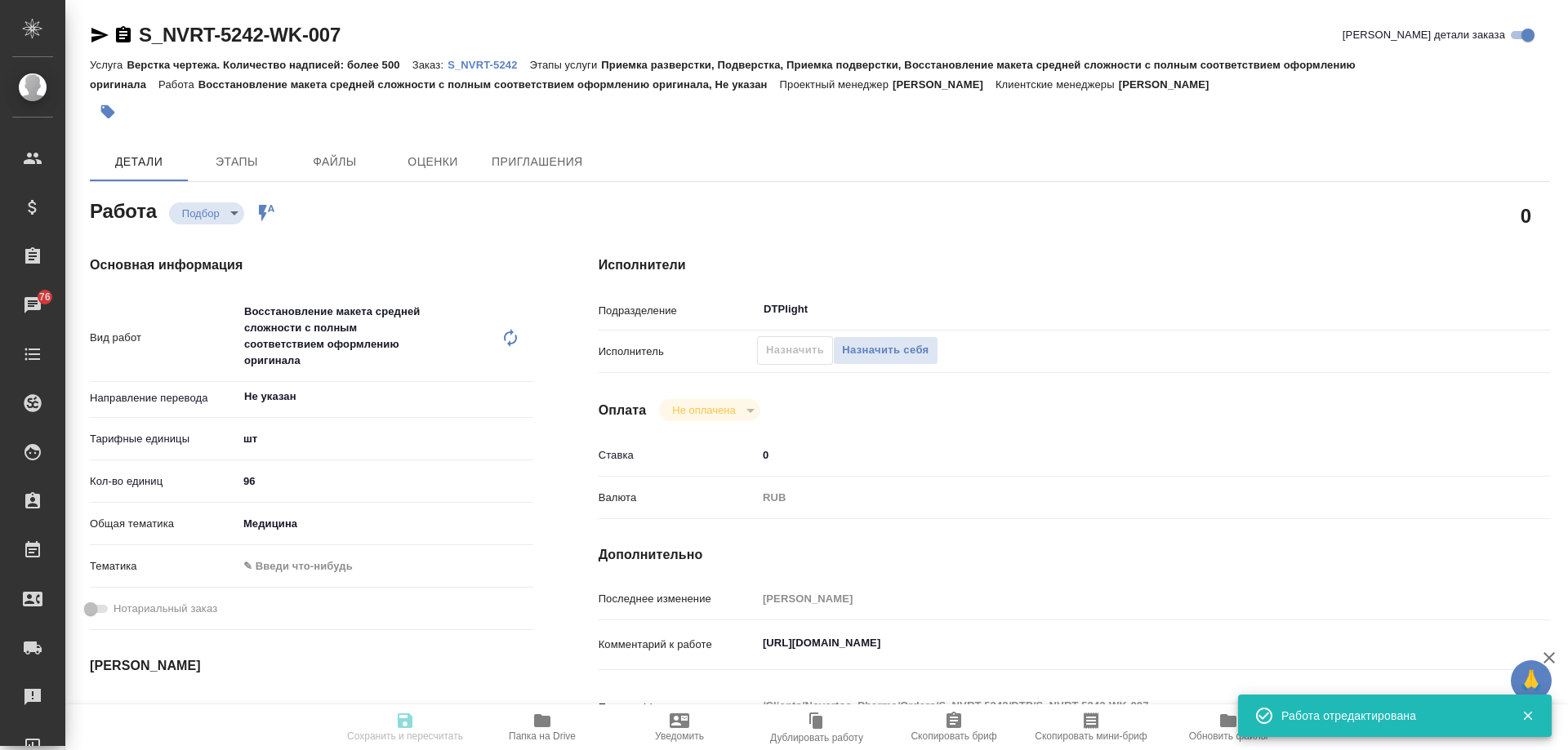
type textarea "x"
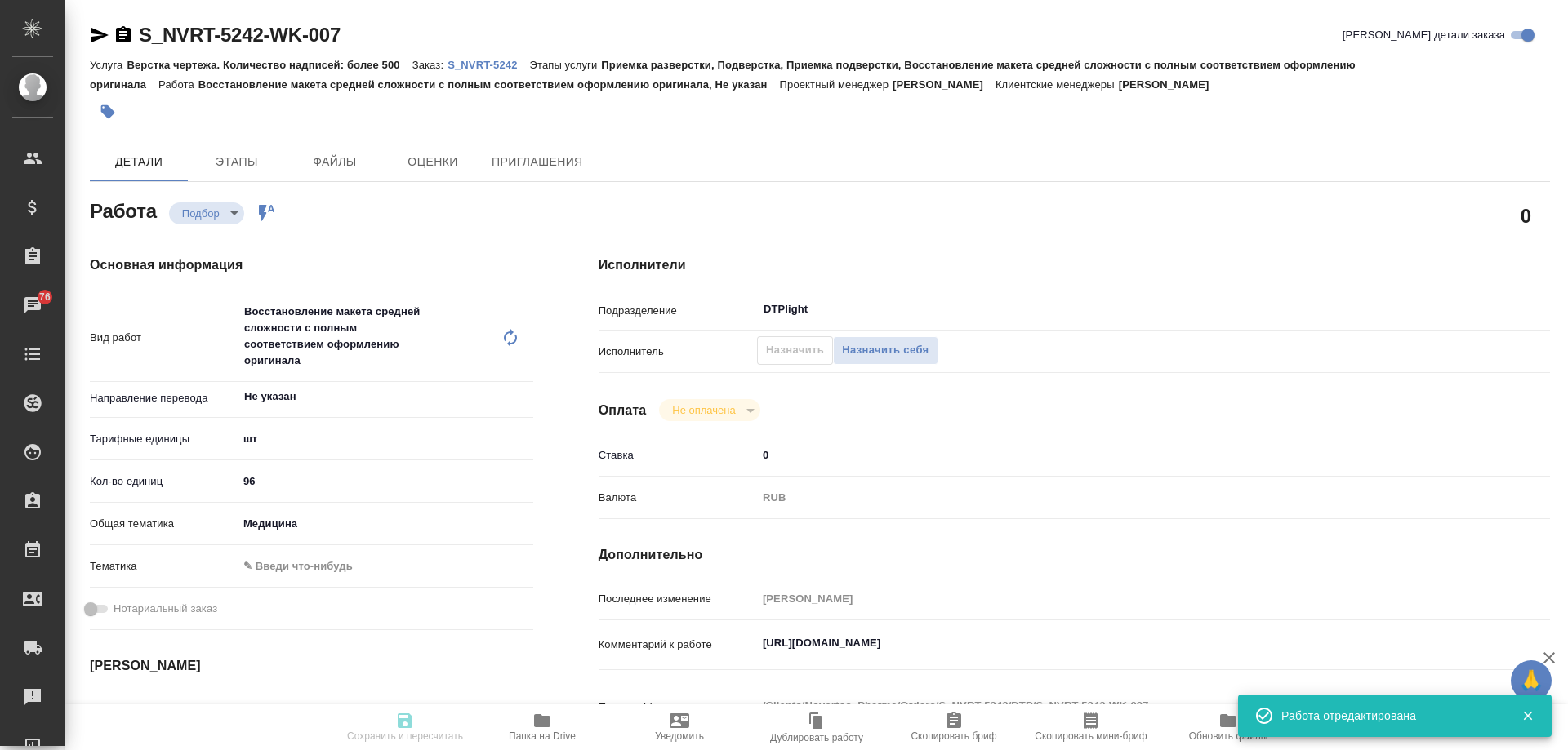
type input "recruiting"
type textarea "Восстановление макета средней сложности с полным соответствием оформлению ориги…"
type textarea "x"
type input "Не указан"
type input "5a8b1489cc6b4906c91bfdc1"
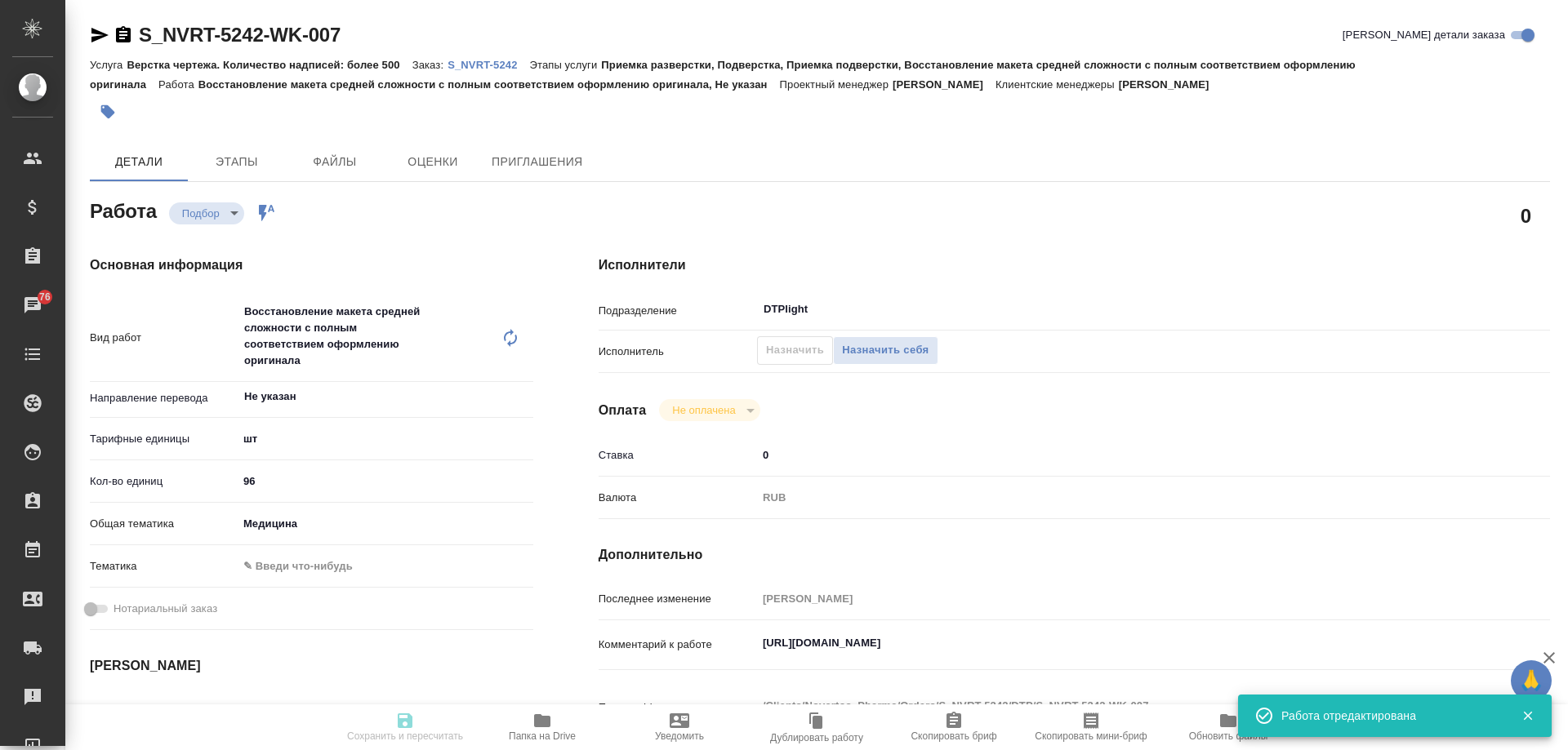
type input "96"
type input "med"
type input "06.10.2025 17:00"
type input "08.10.2025 17:00"
type input "[DATE] 19:00"
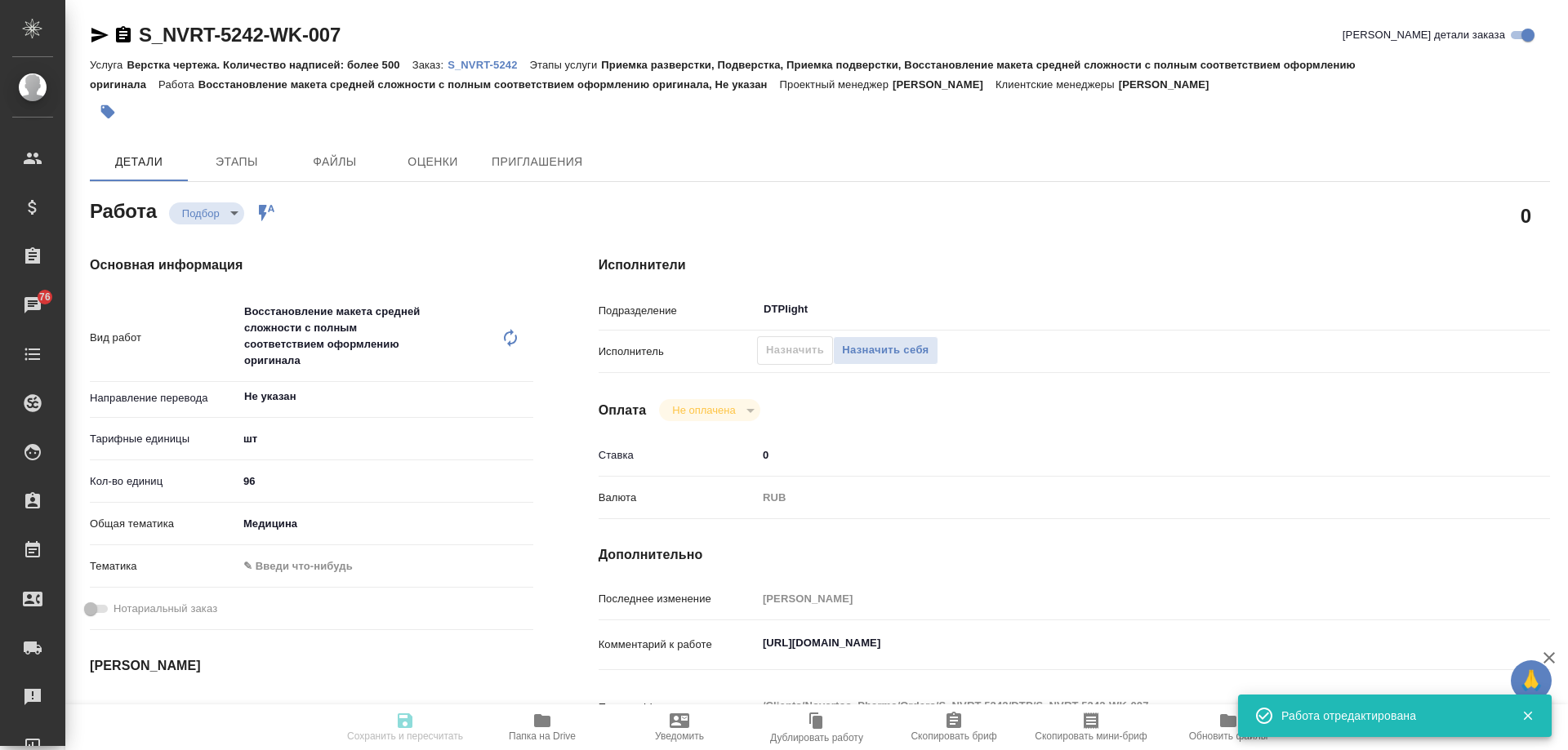
type input "DTPlight"
type input "notPayed"
type input "0"
type input "RUB"
type input "[PERSON_NAME]"
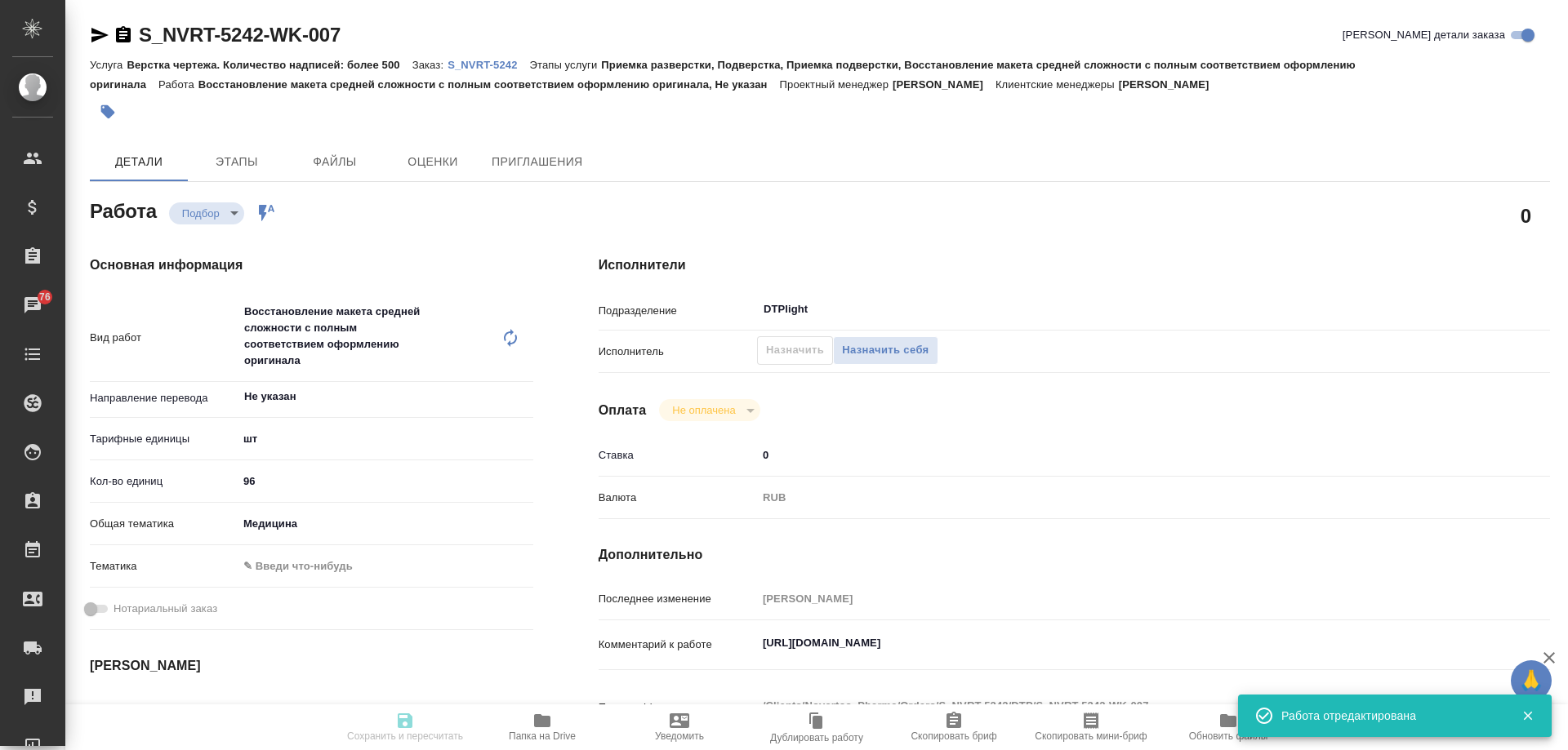
type textarea "https://drive.awatera.com/apps/files/?dir=/Shares/Novartos_Pharma/Orders/S_NVRT…"
type textarea "x"
type textarea "/Clients/Novartos_Pharma/Orders/S_NVRT-5242/DTP/S_NVRT-5242-WK-007"
type textarea "x"
type input "S_NVRT-5242"
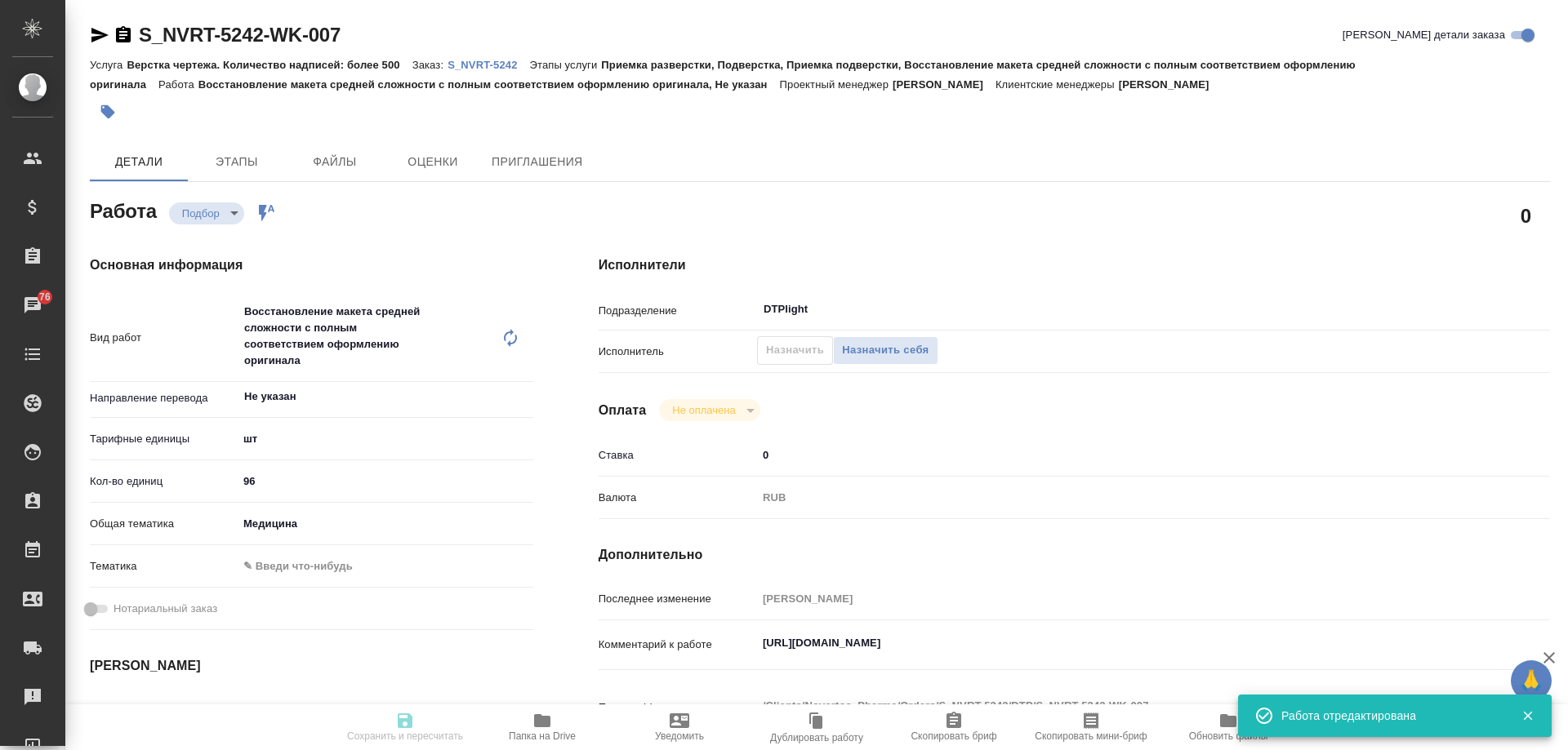
type input "Верстка чертежа. Количество надписей: более 500"
type input "Приемка разверстки, Подверстка, Приемка подверстки, Восстановление макета средн…"
type input "[PERSON_NAME]"
type input "/Clients/Novartos_Pharma/Orders/S_NVRT-5242"
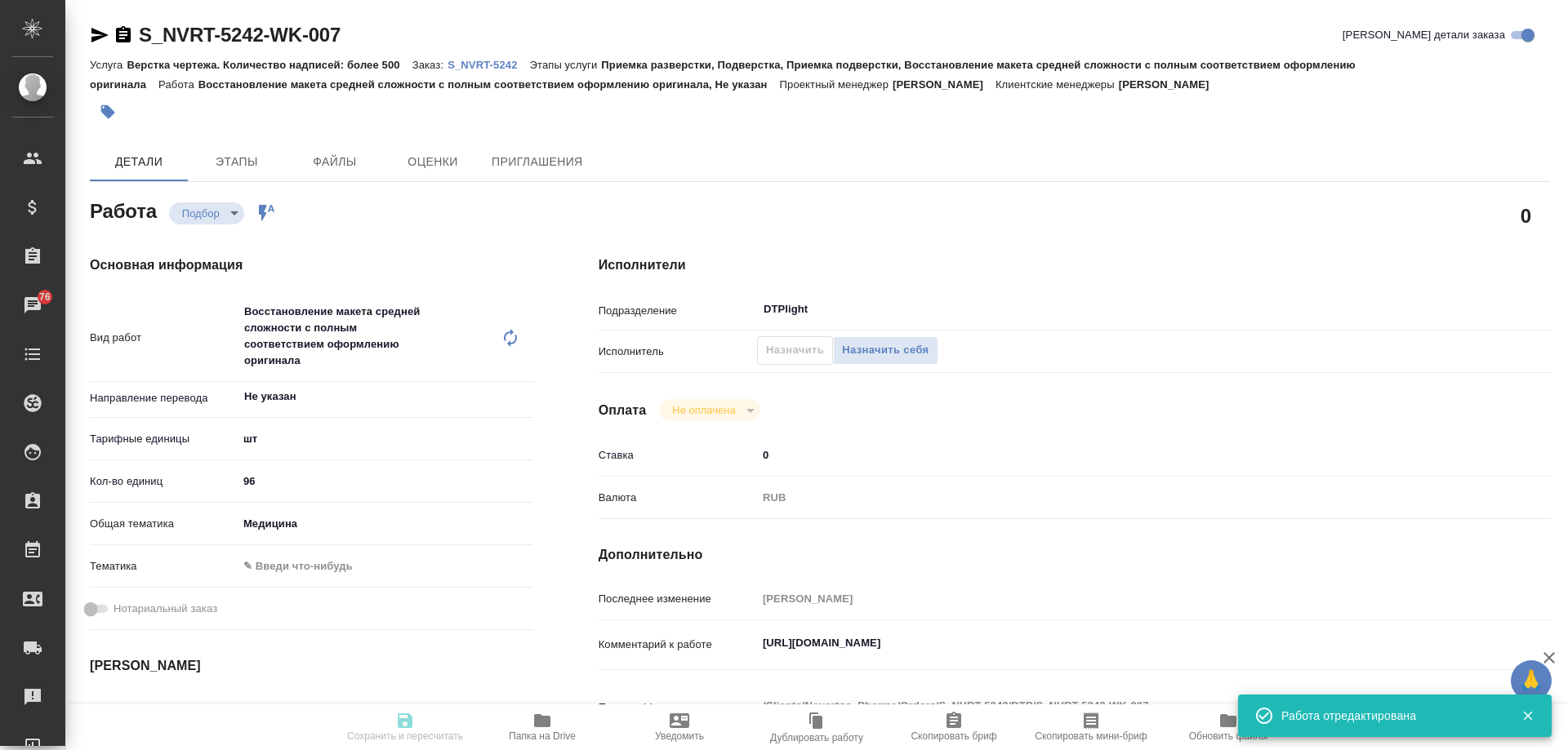
type textarea "x"
type textarea "Обращаюсь с просьбой принять в работу новый заказ (не срочный). Необходимые фай…"
type textarea "x"
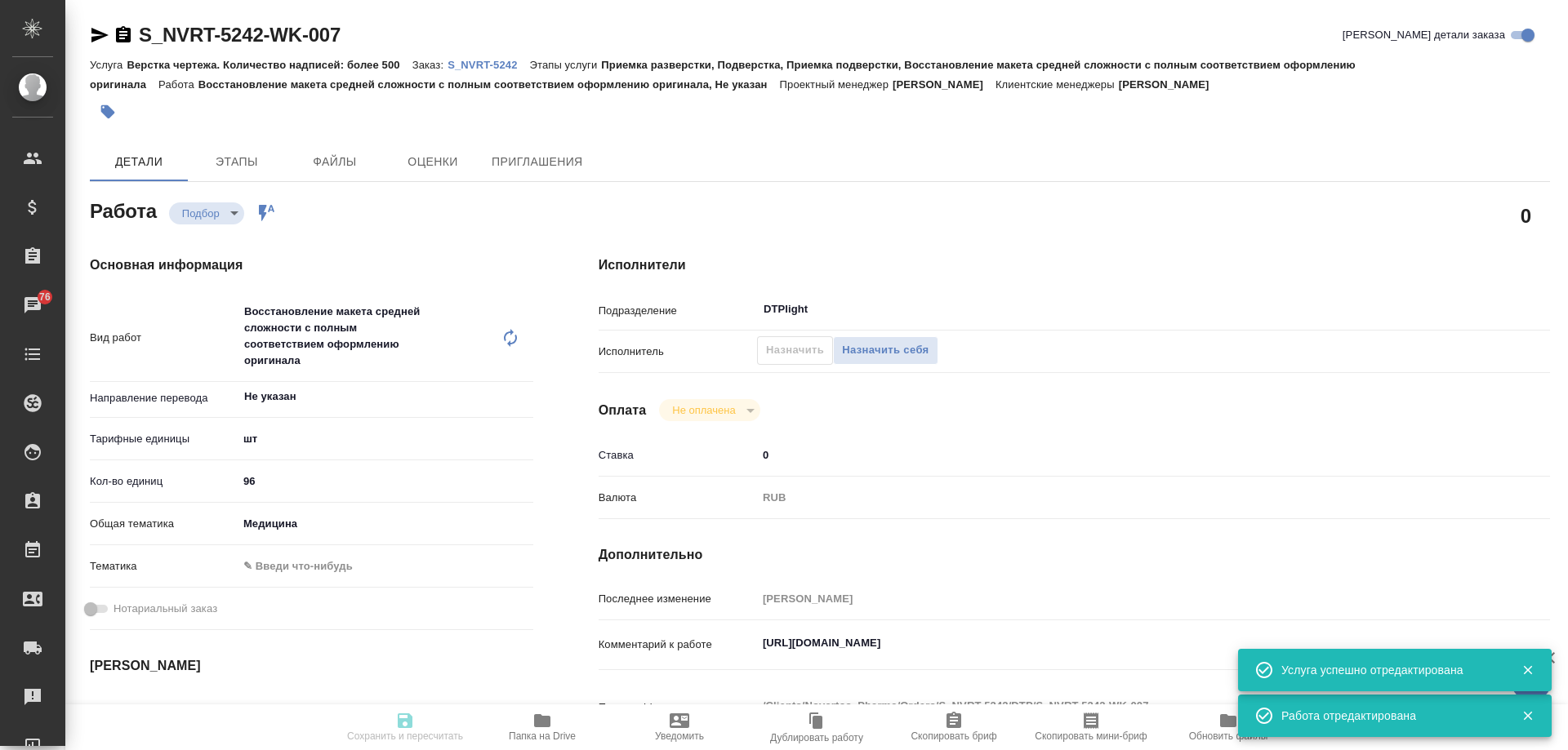
type textarea "x"
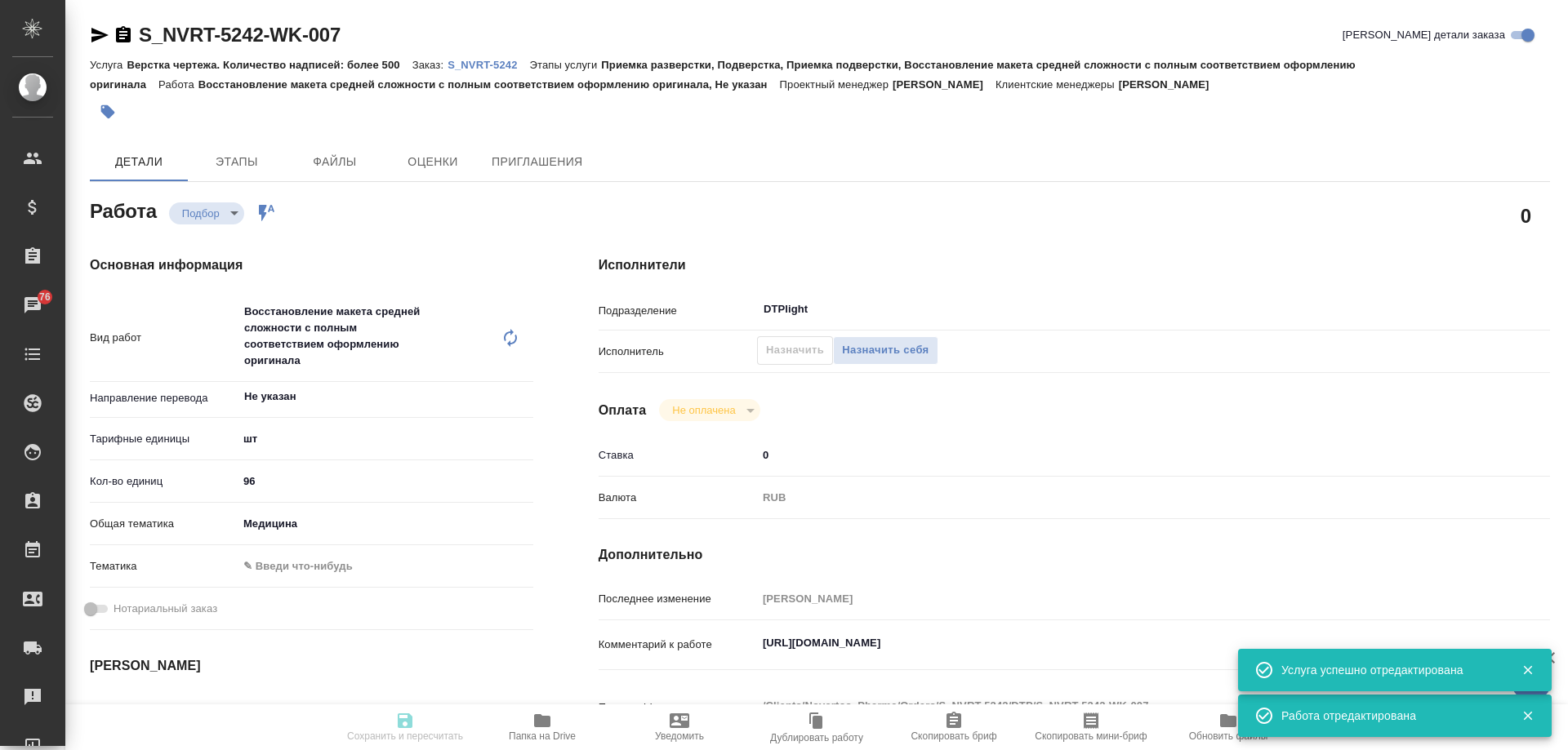
type textarea "x"
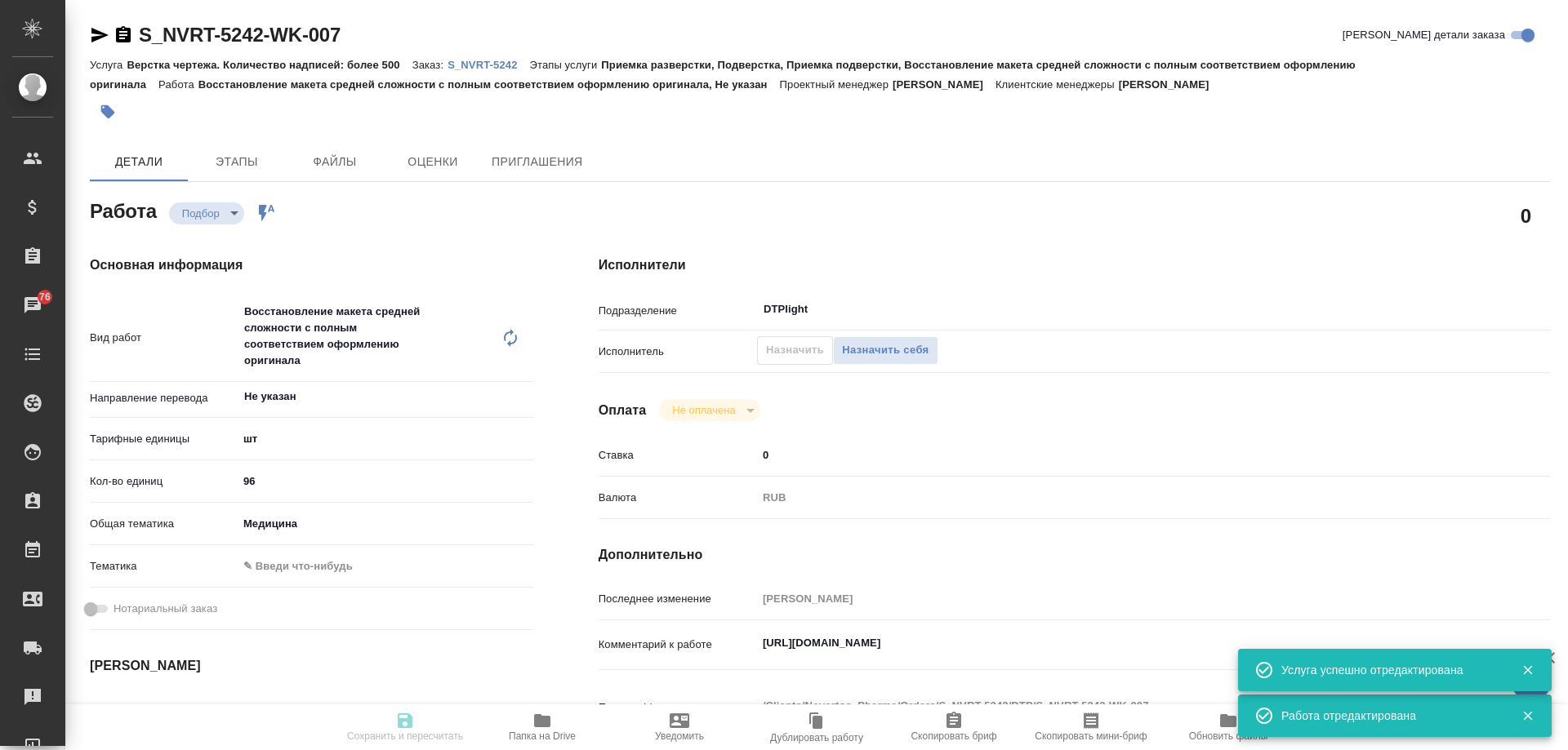
type textarea "x"
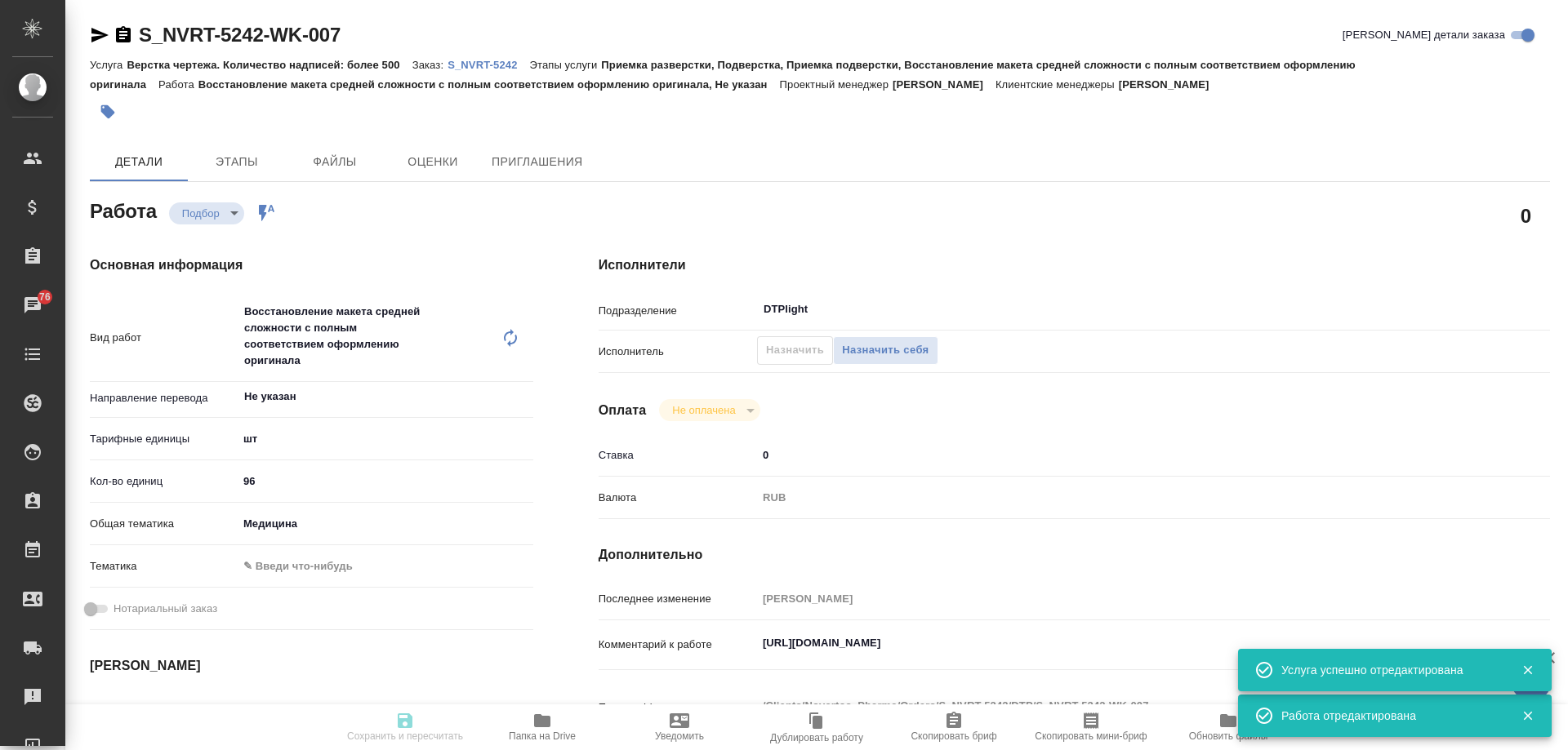
type textarea "x"
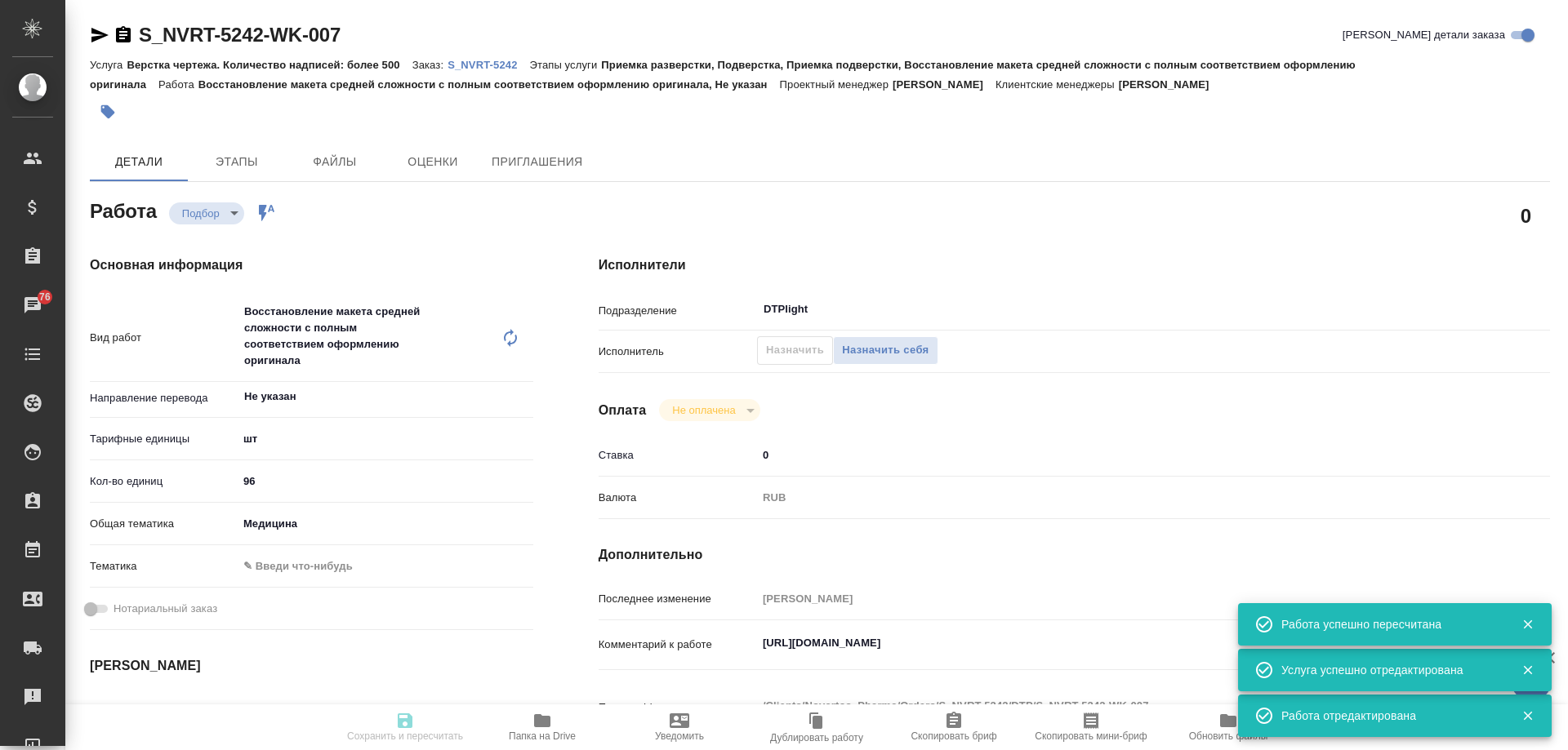
type input "recruiting"
type textarea "Восстановление макета средней сложности с полным соответствием оформлению ориги…"
type textarea "x"
type input "Не указан"
type input "5a8b1489cc6b4906c91bfdc1"
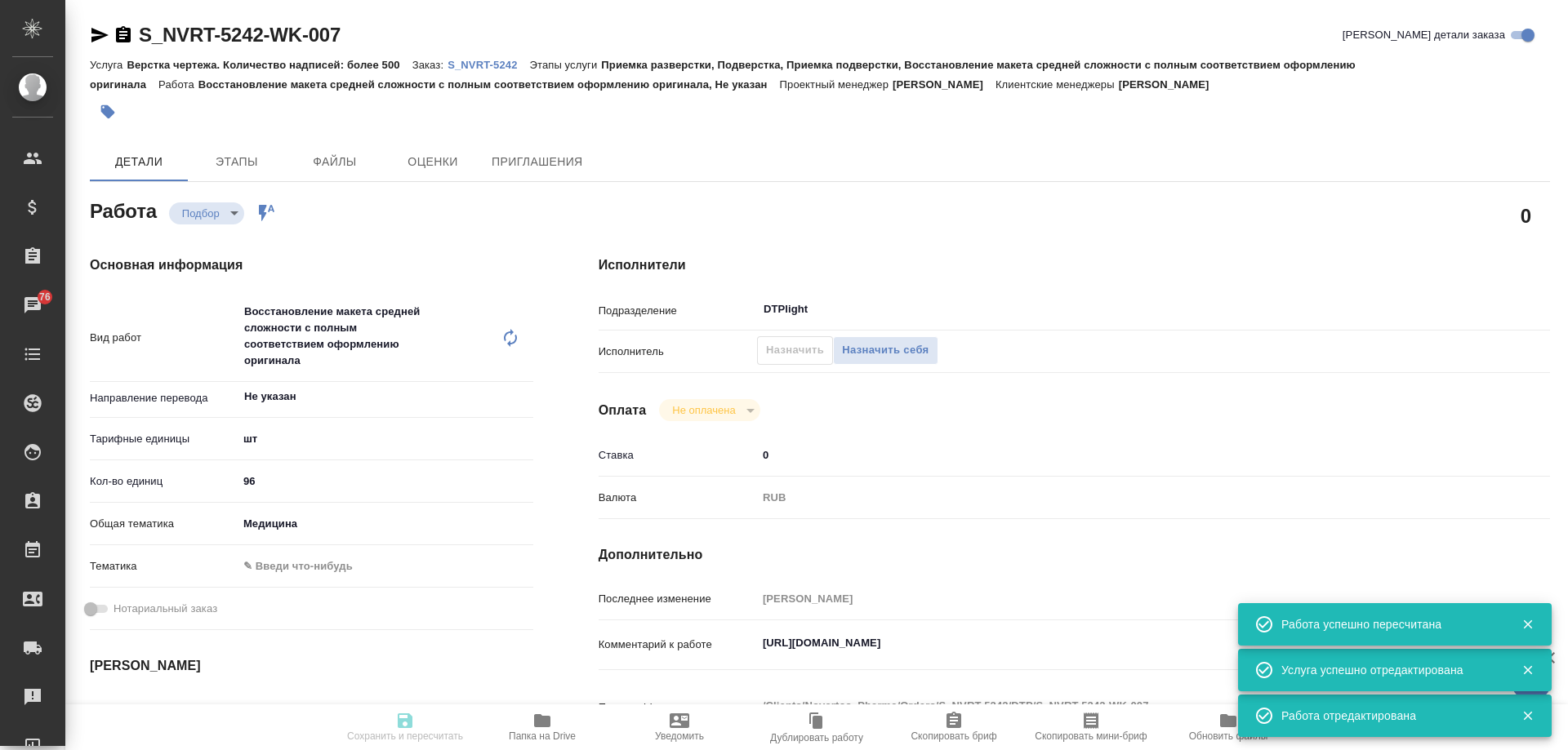
type input "96"
type input "med"
type input "[DATE] 17:00"
type input "[DATE] 19:00"
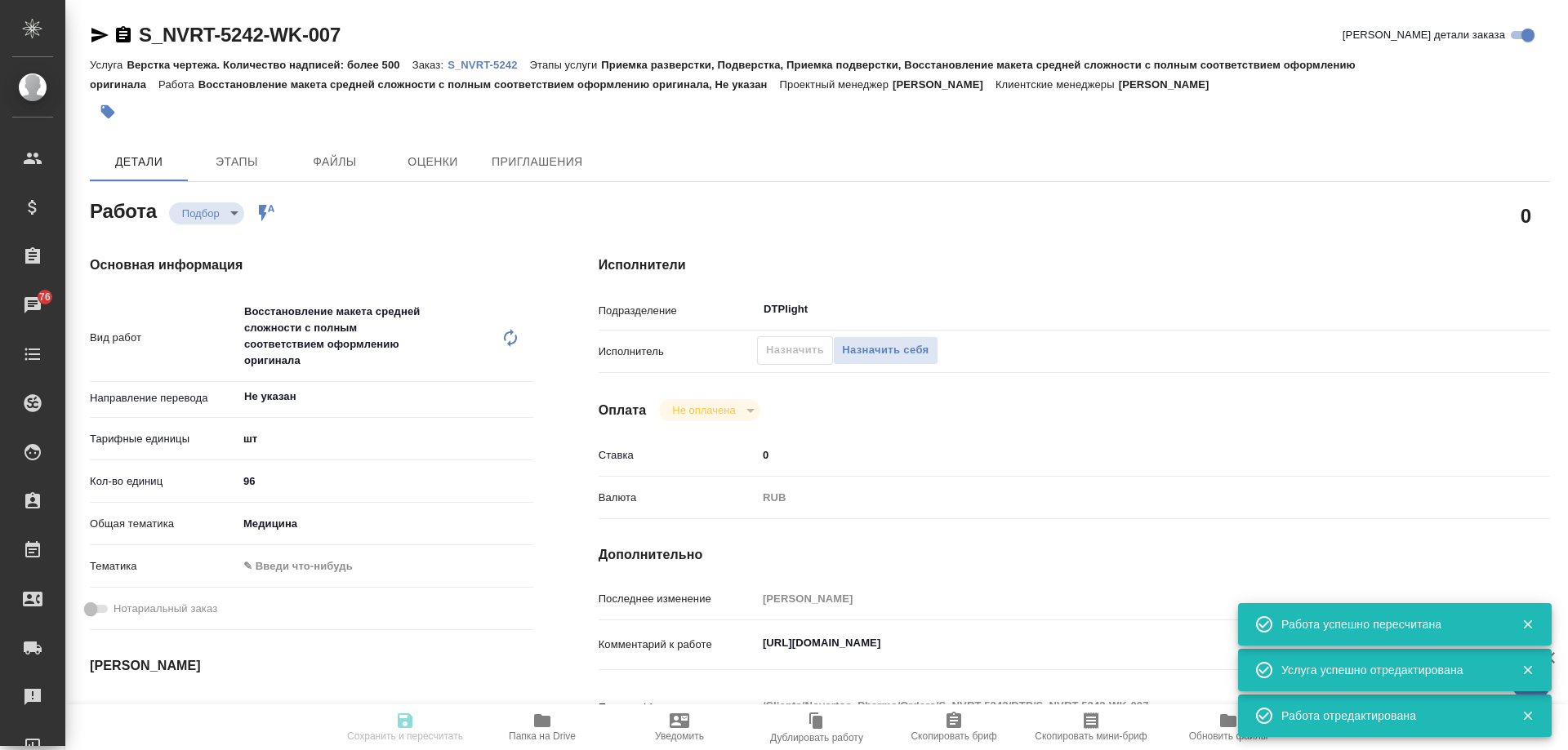
type input "DTPlight"
type input "notPayed"
type input "0"
type input "RUB"
type input "[PERSON_NAME]"
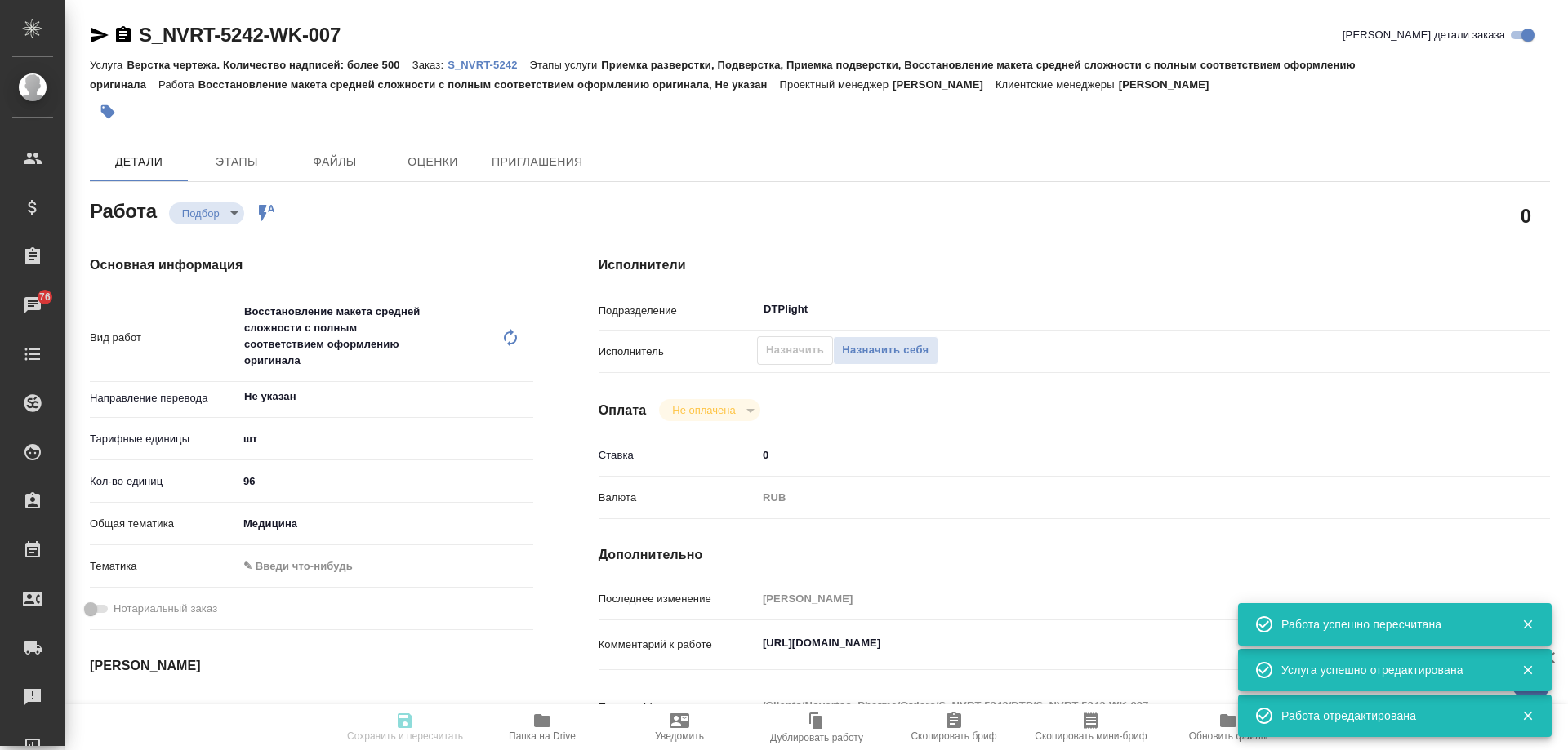
type textarea "https://drive.awatera.com/apps/files/?dir=/Shares/Novartos_Pharma/Orders/S_NVRT…"
type textarea "x"
type textarea "/Clients/Novartos_Pharma/Orders/S_NVRT-5242/DTP/S_NVRT-5242-WK-007"
type textarea "x"
type input "S_NVRT-5242"
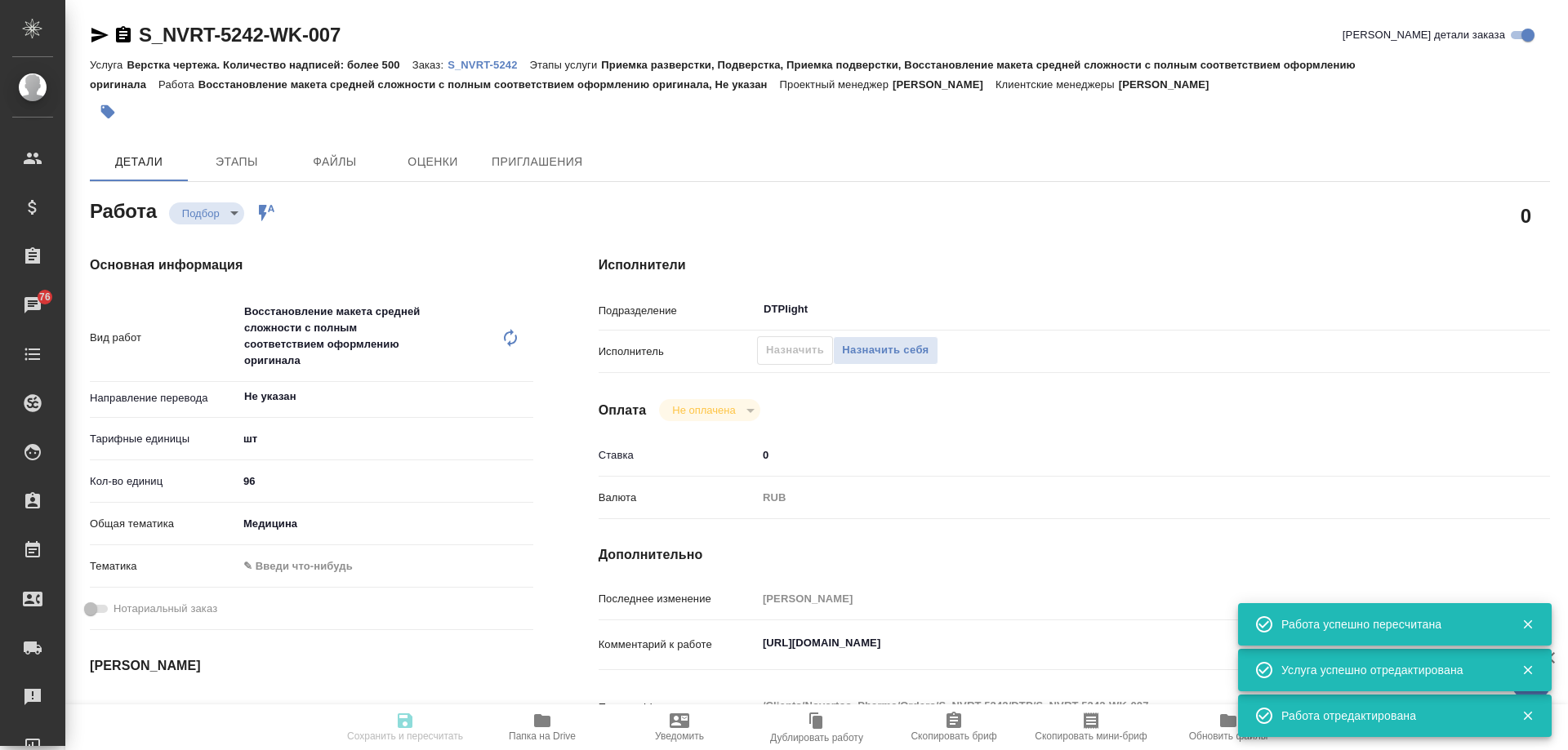
type input "Верстка чертежа. Количество надписей: более 500"
type input "Приемка разверстки, Подверстка, Приемка подверстки, Восстановление макета средн…"
type input "[PERSON_NAME]"
type input "/Clients/Novartos_Pharma/Orders/S_NVRT-5242"
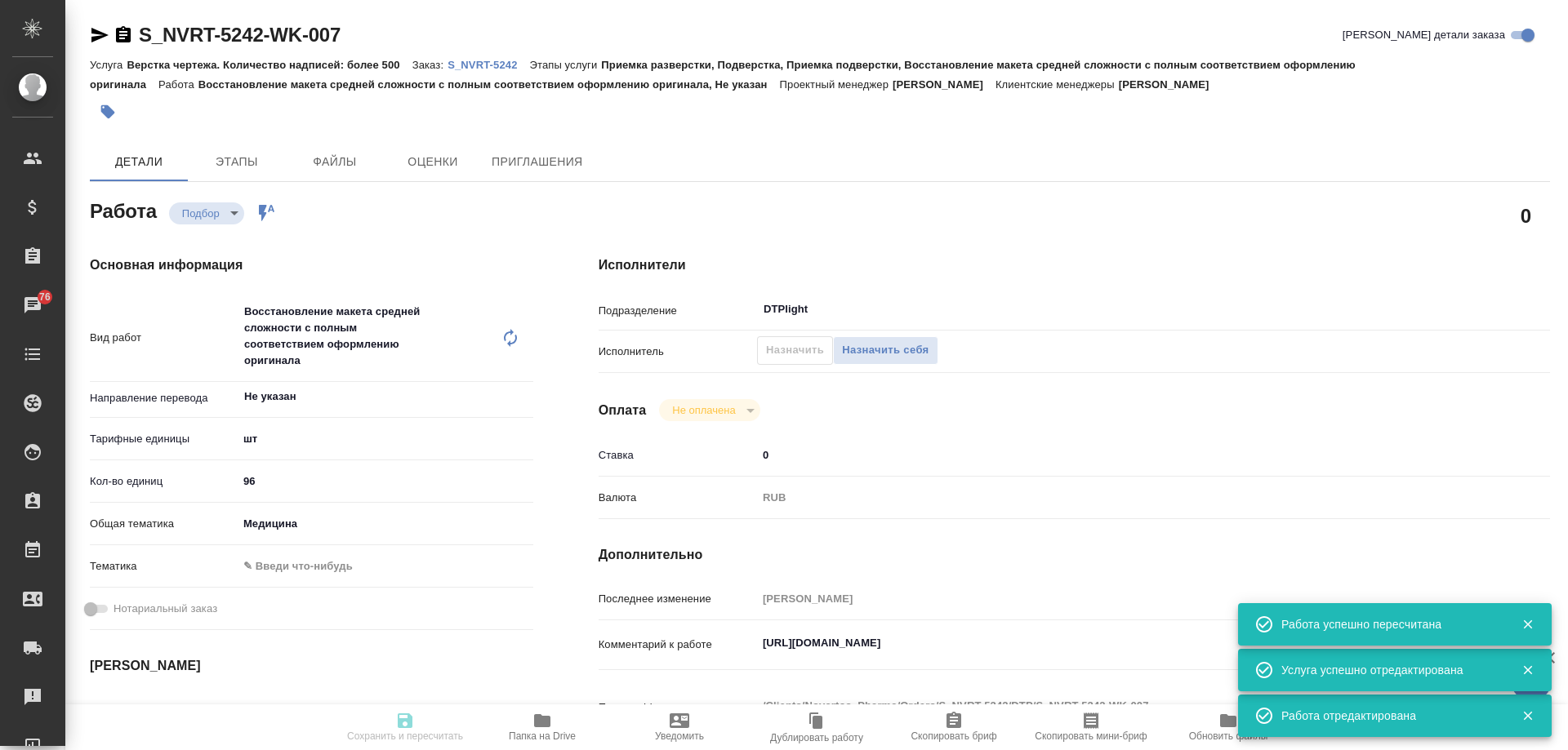
type textarea "x"
type textarea "Обращаюсь с просьбой принять в работу новый заказ (не срочный). Необходимые фай…"
type textarea "x"
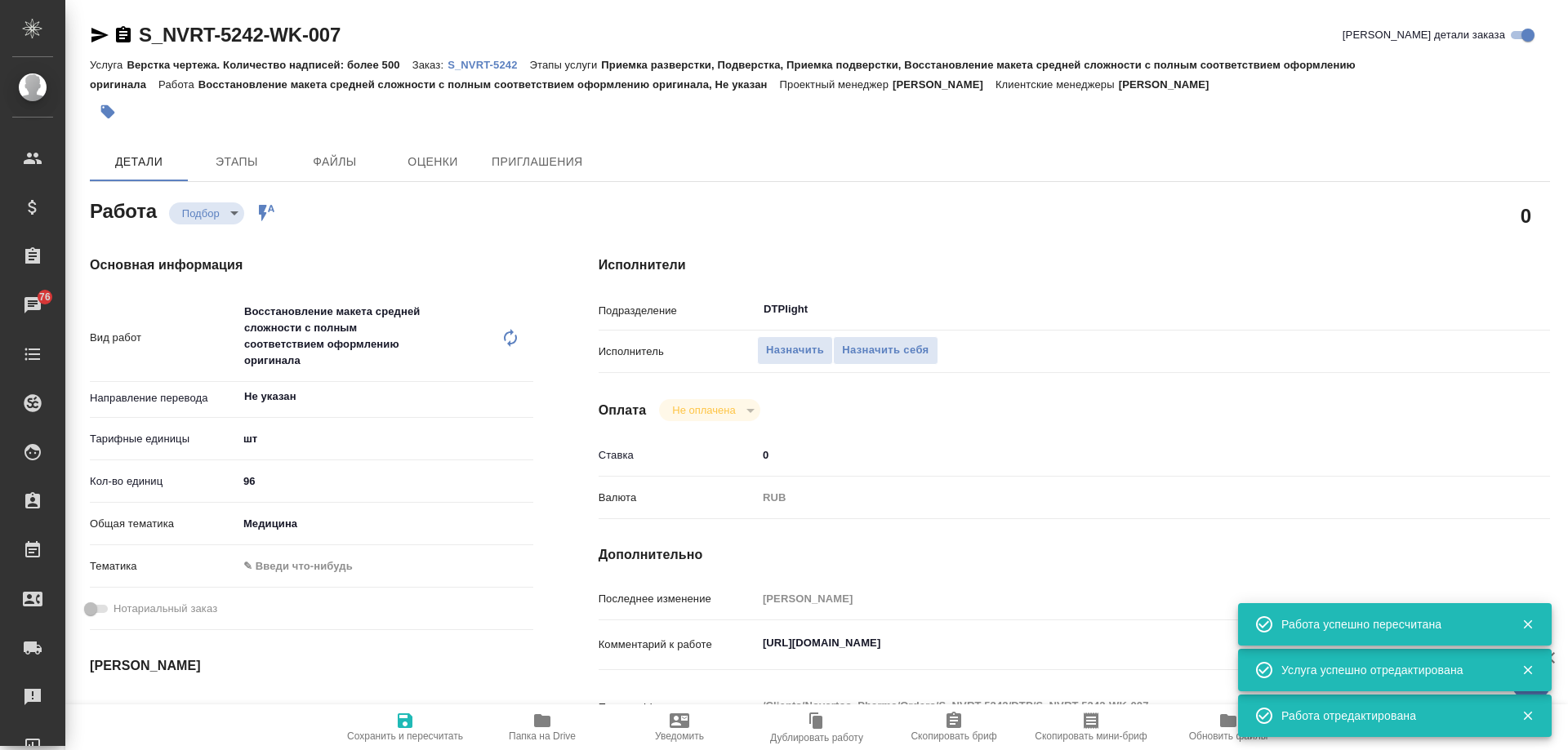
type textarea "x"
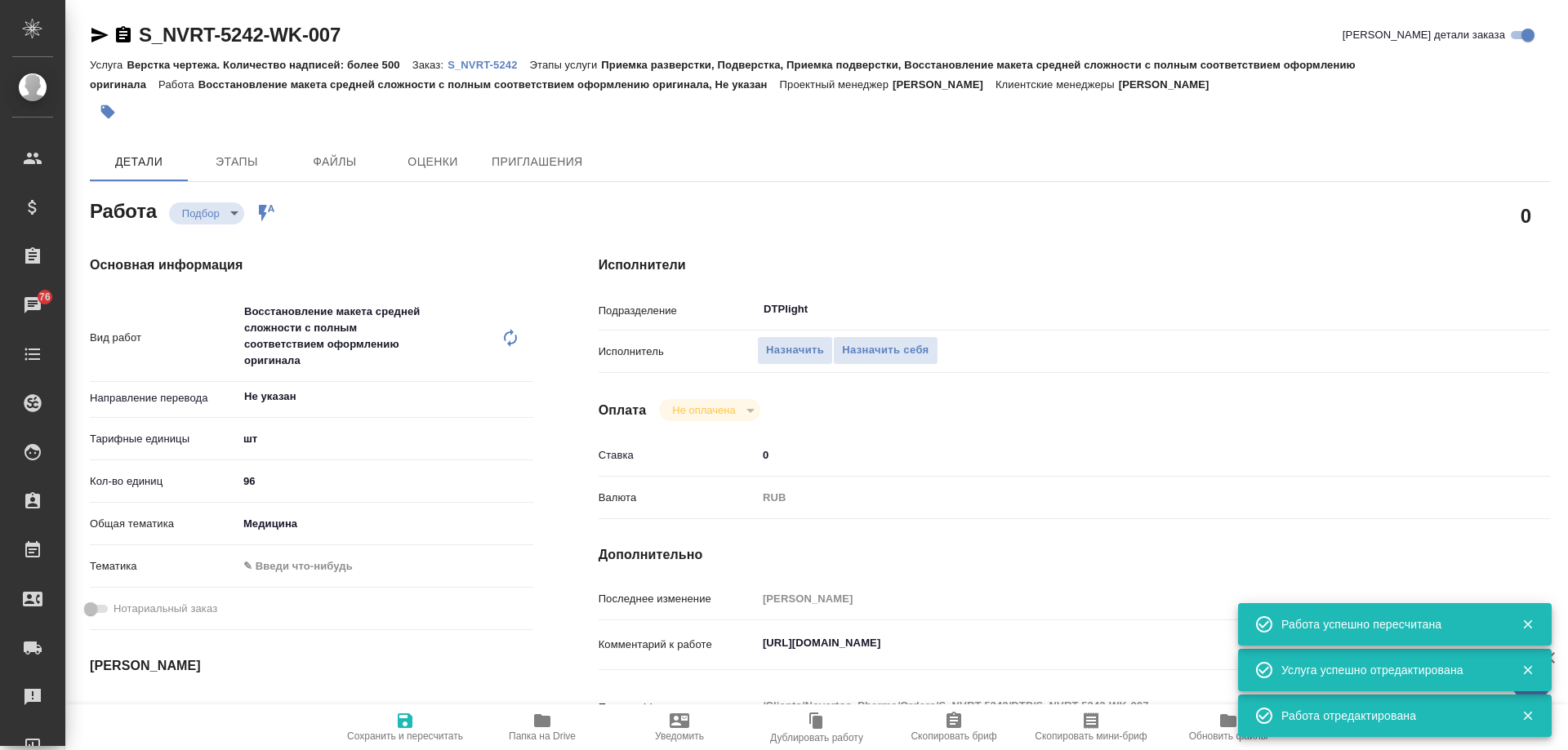
type textarea "x"
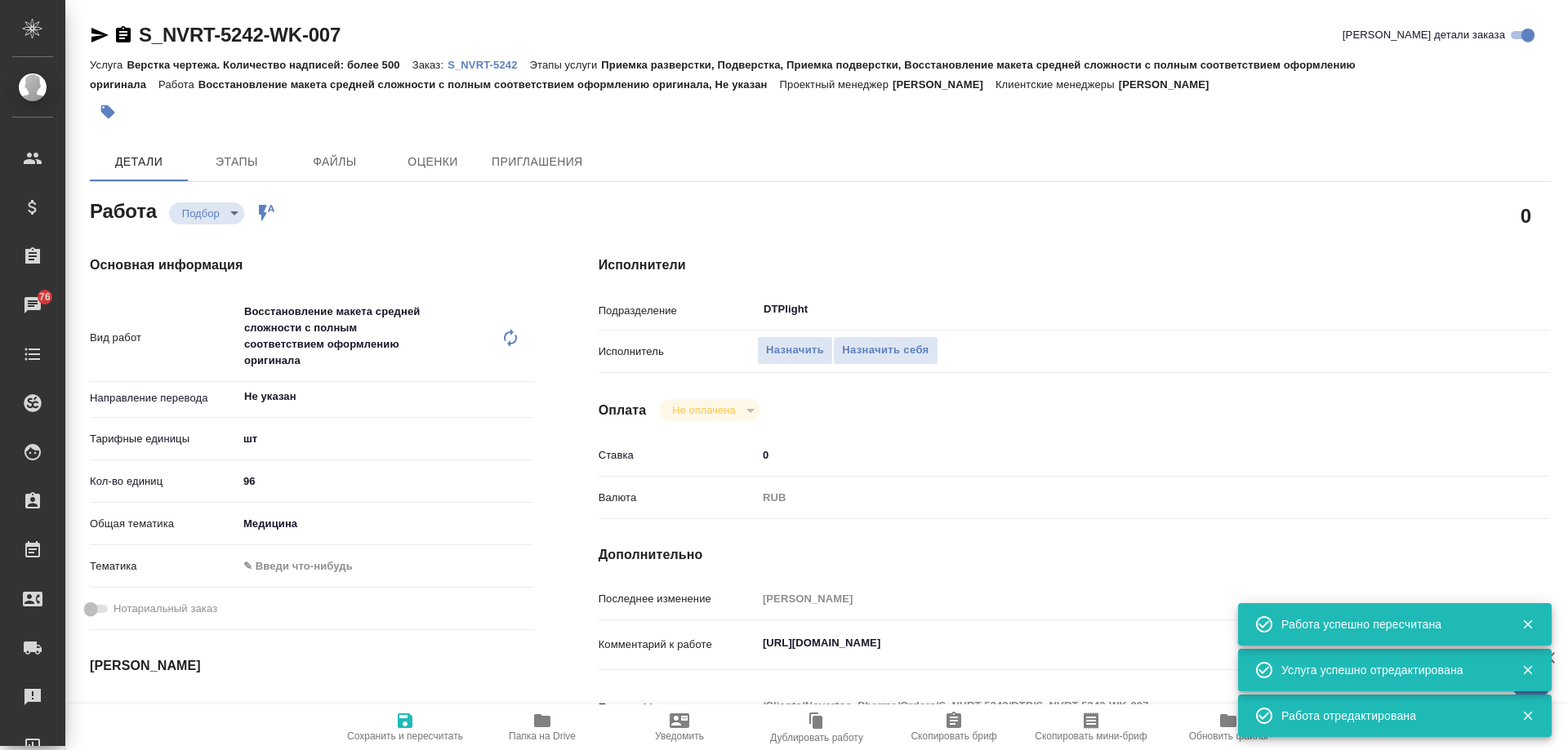
type textarea "x"
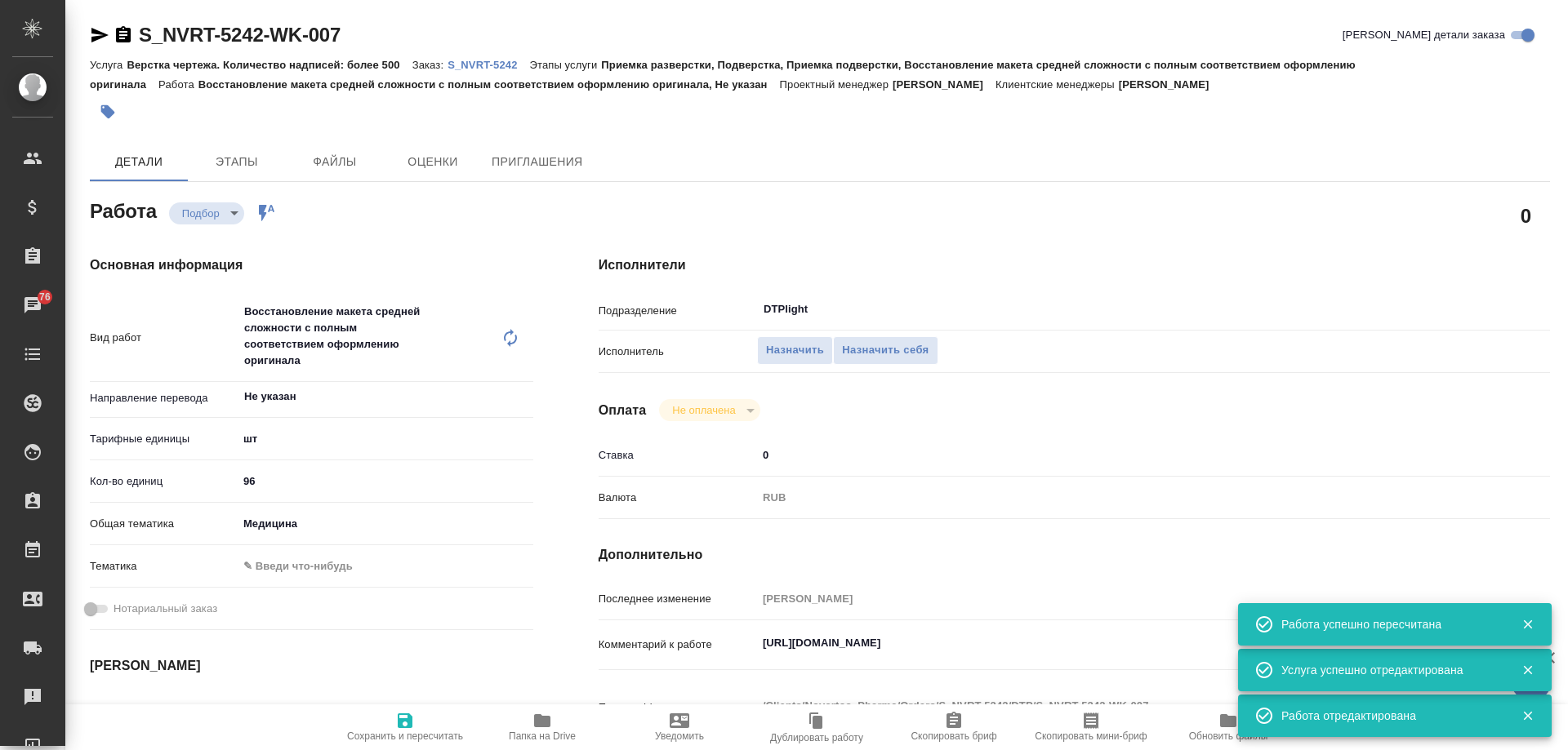
type textarea "x"
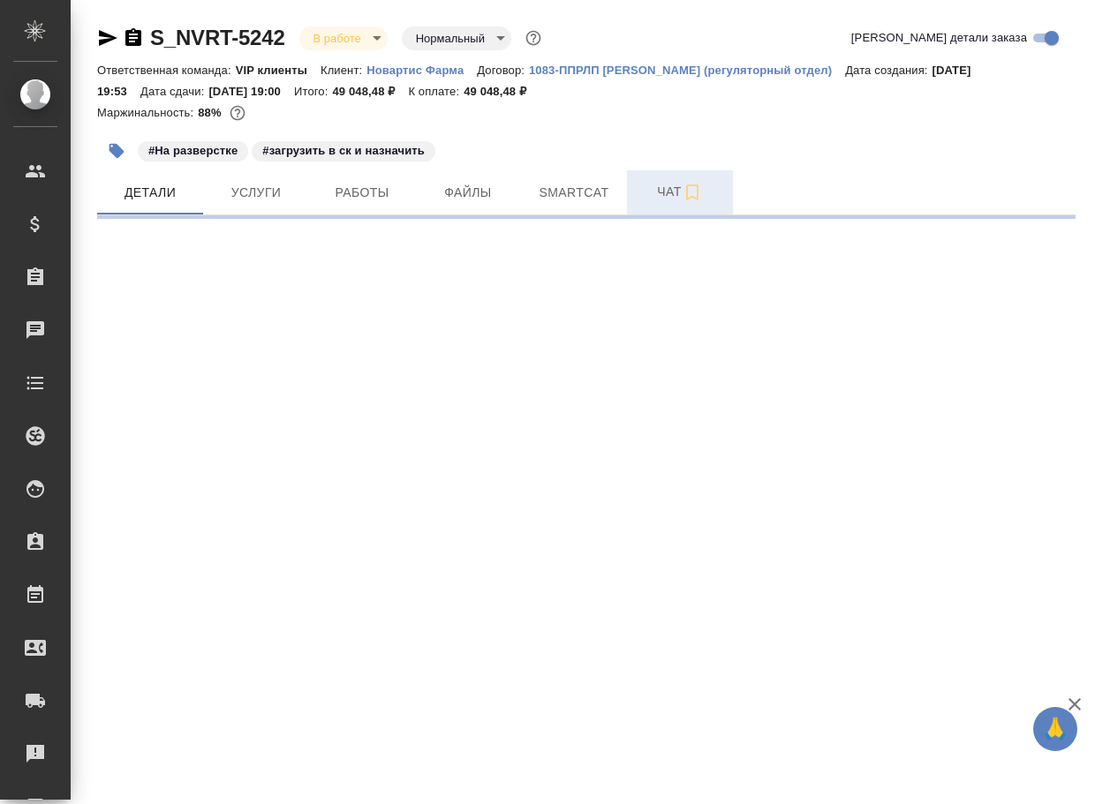
select select "RU"
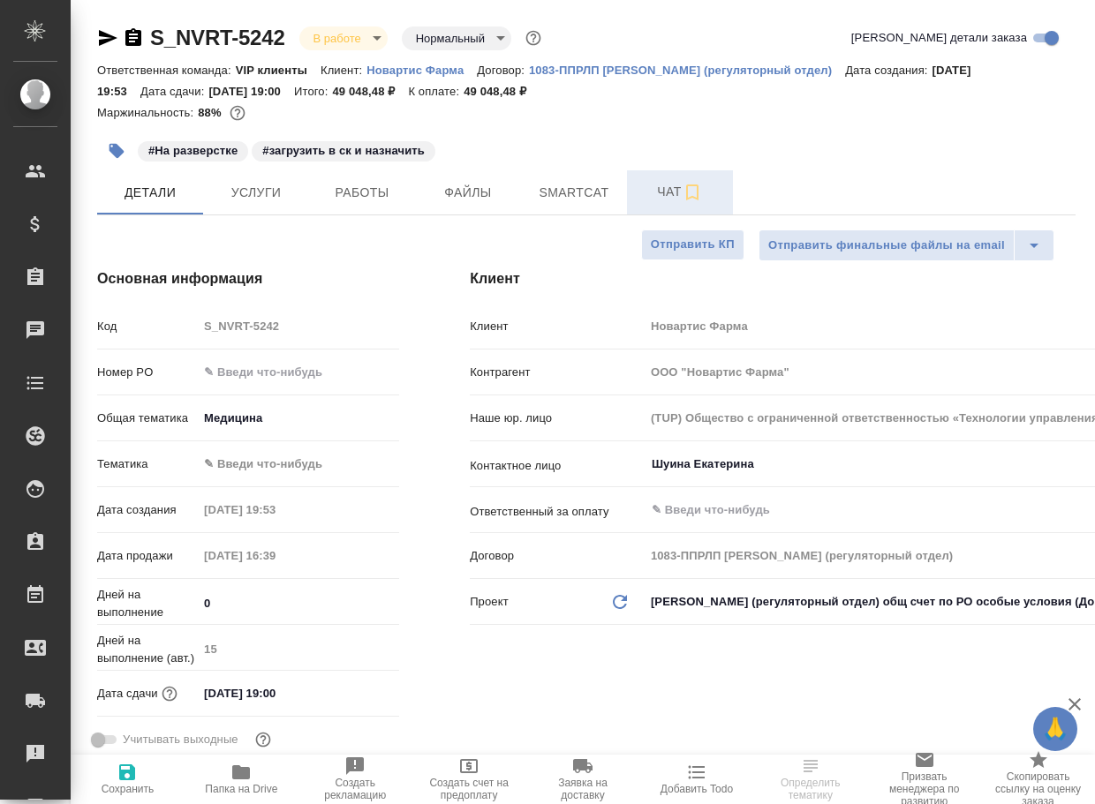
type textarea "x"
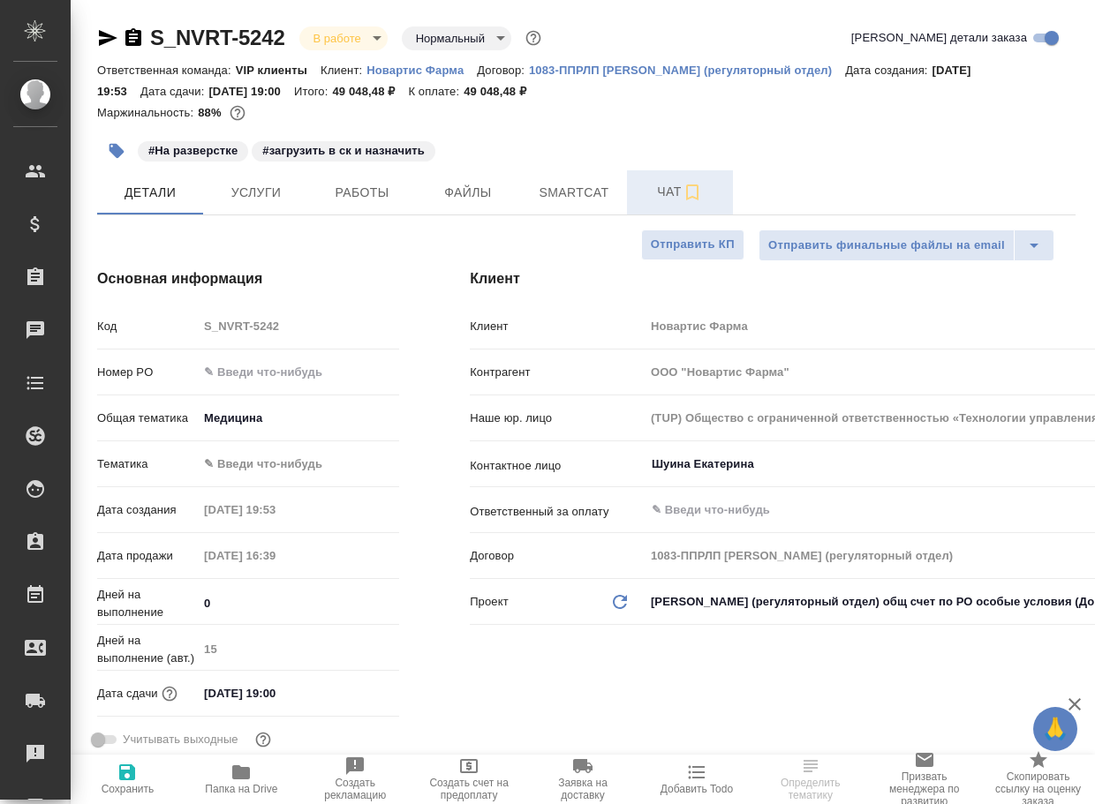
type textarea "x"
click at [232, 784] on span "Папка на Drive" at bounding box center [241, 789] width 72 height 12
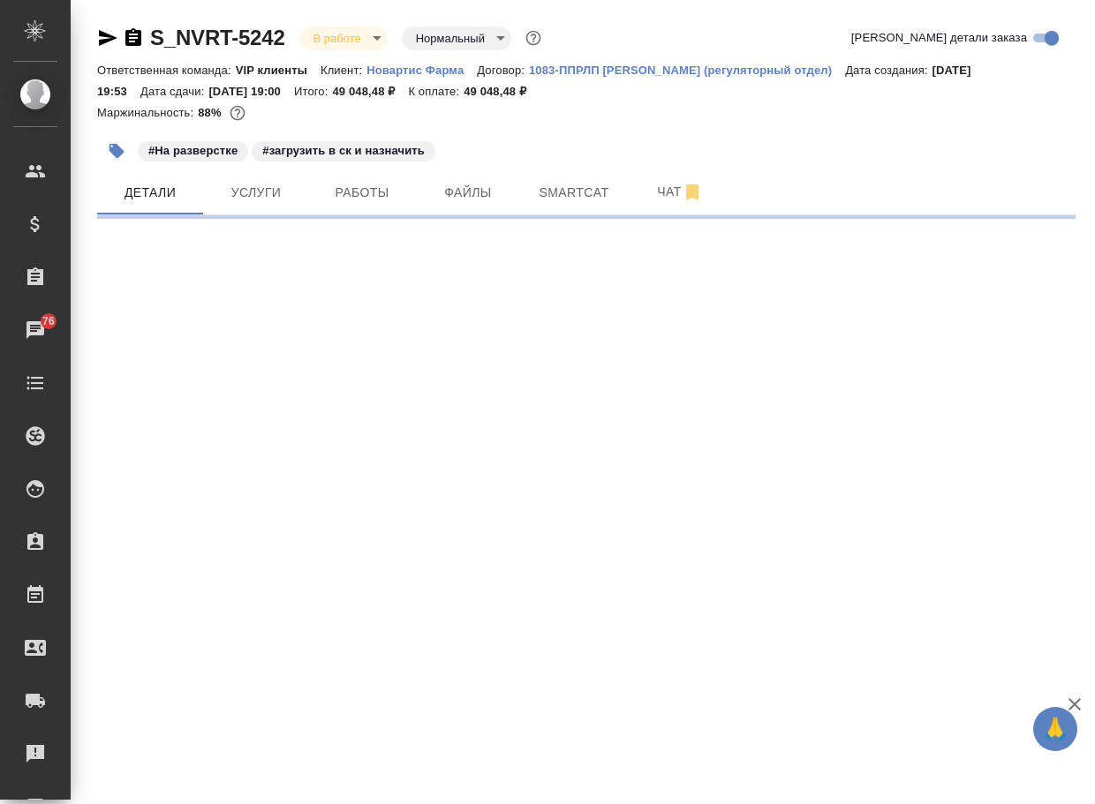
select select "RU"
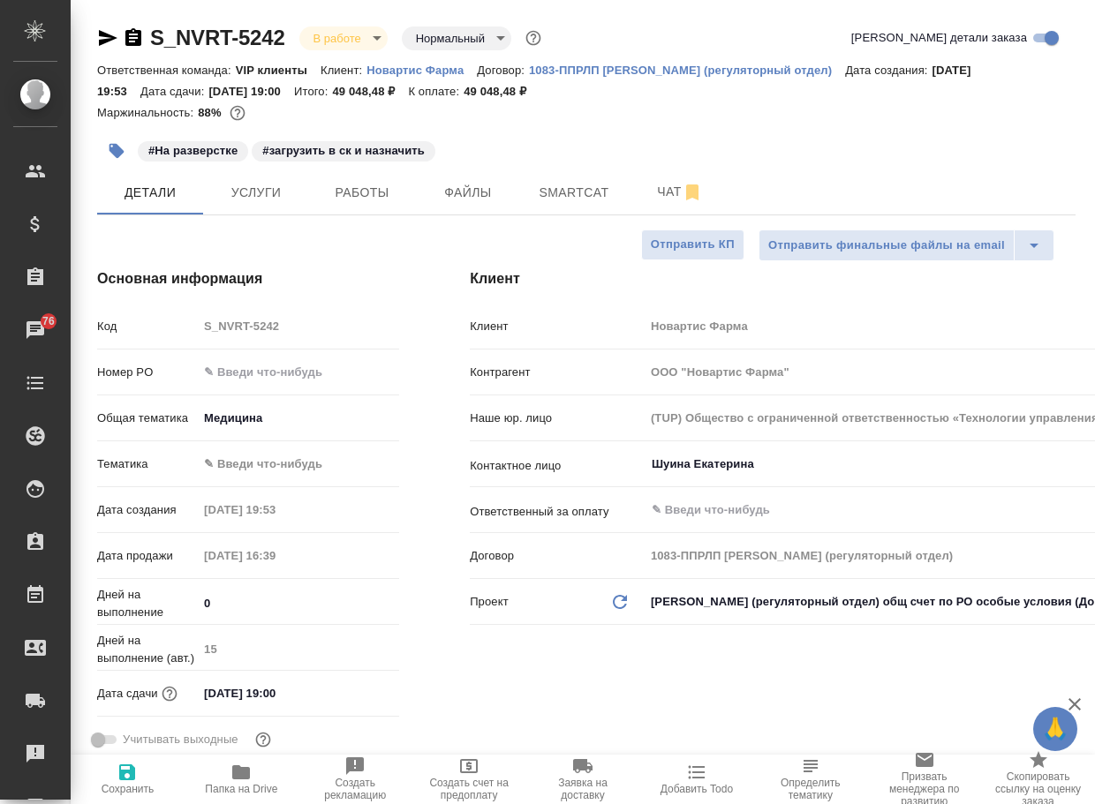
type textarea "x"
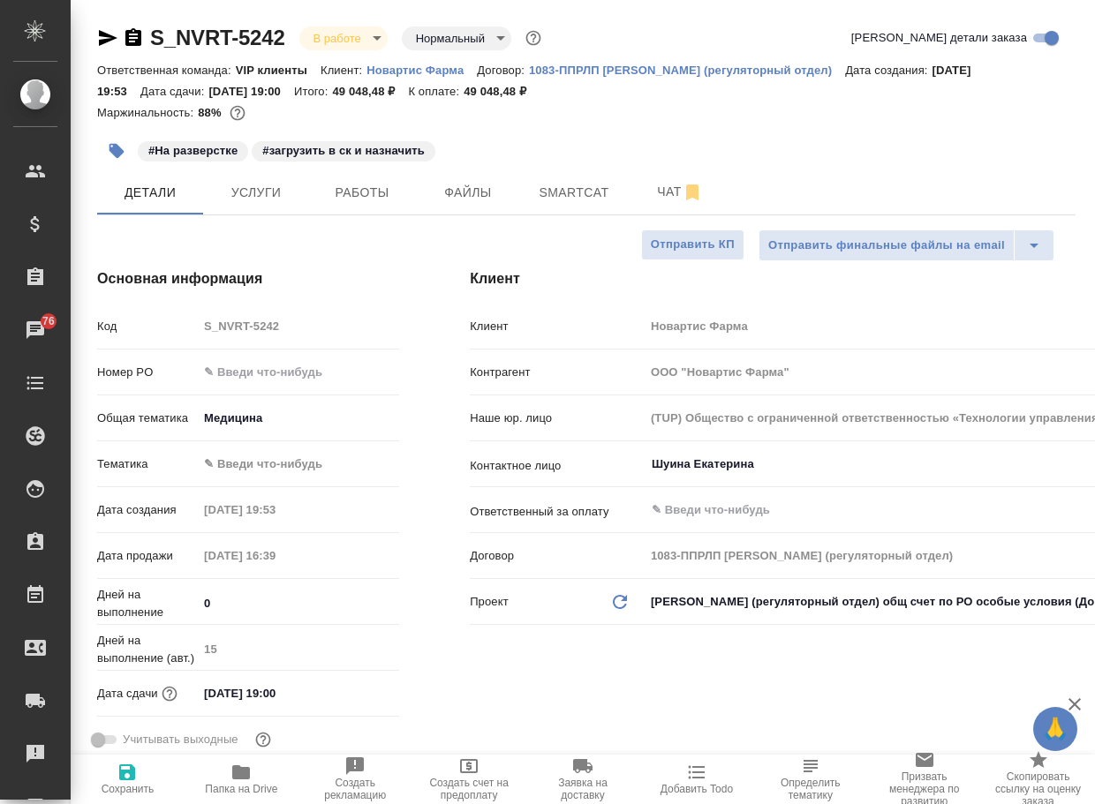
type textarea "x"
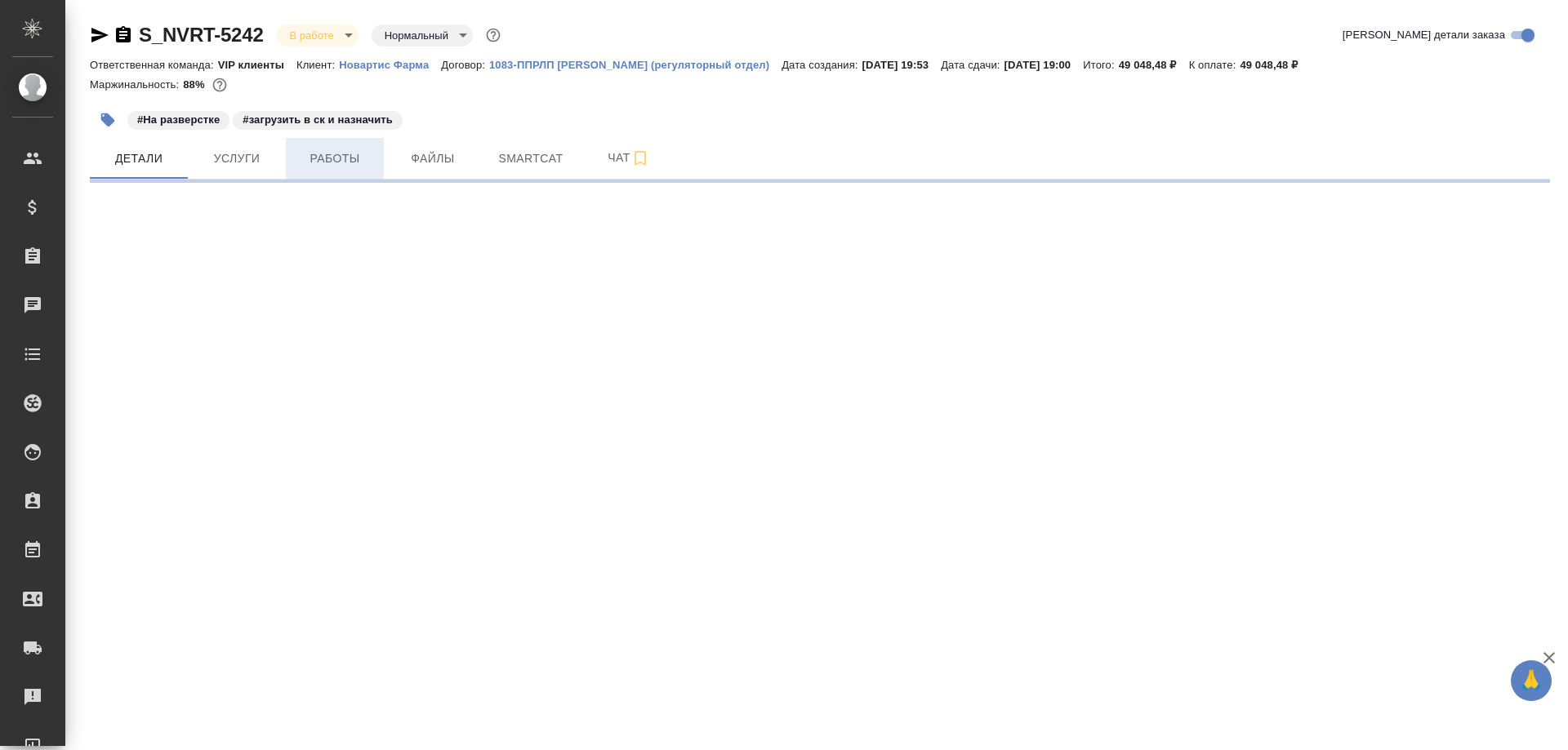
click at [329, 159] on span "Работы" at bounding box center [335, 159] width 79 height 20
select select "RU"
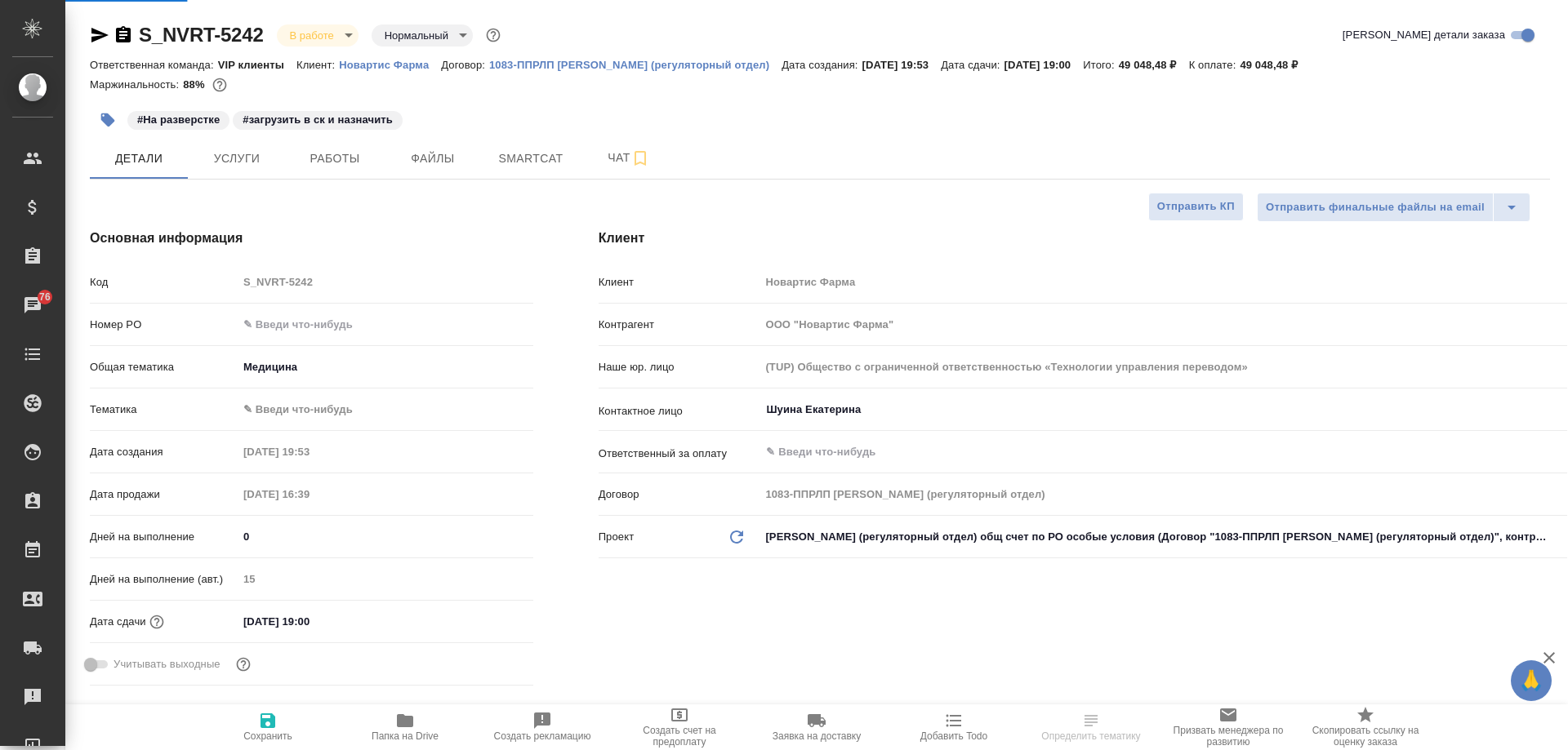
type textarea "x"
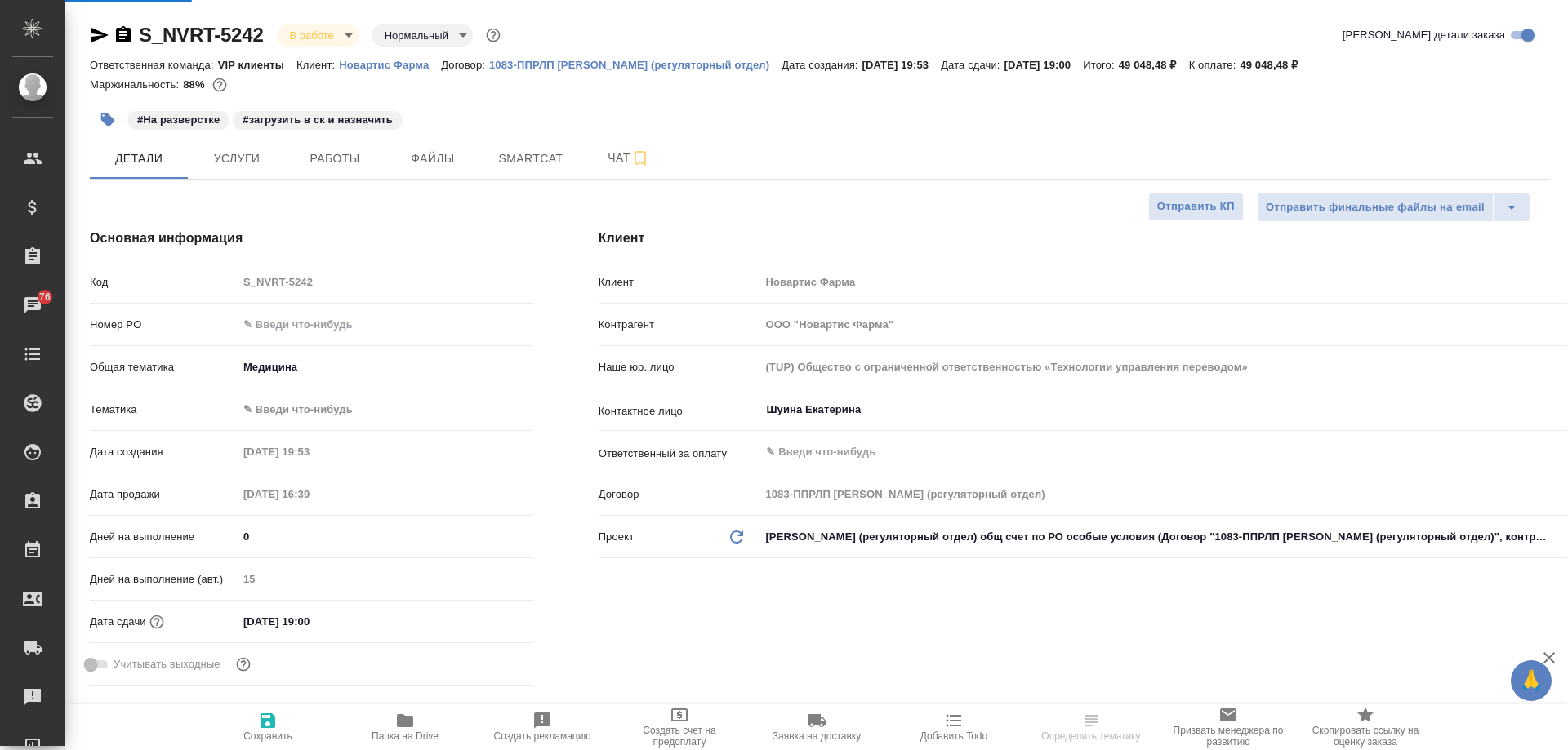
type textarea "x"
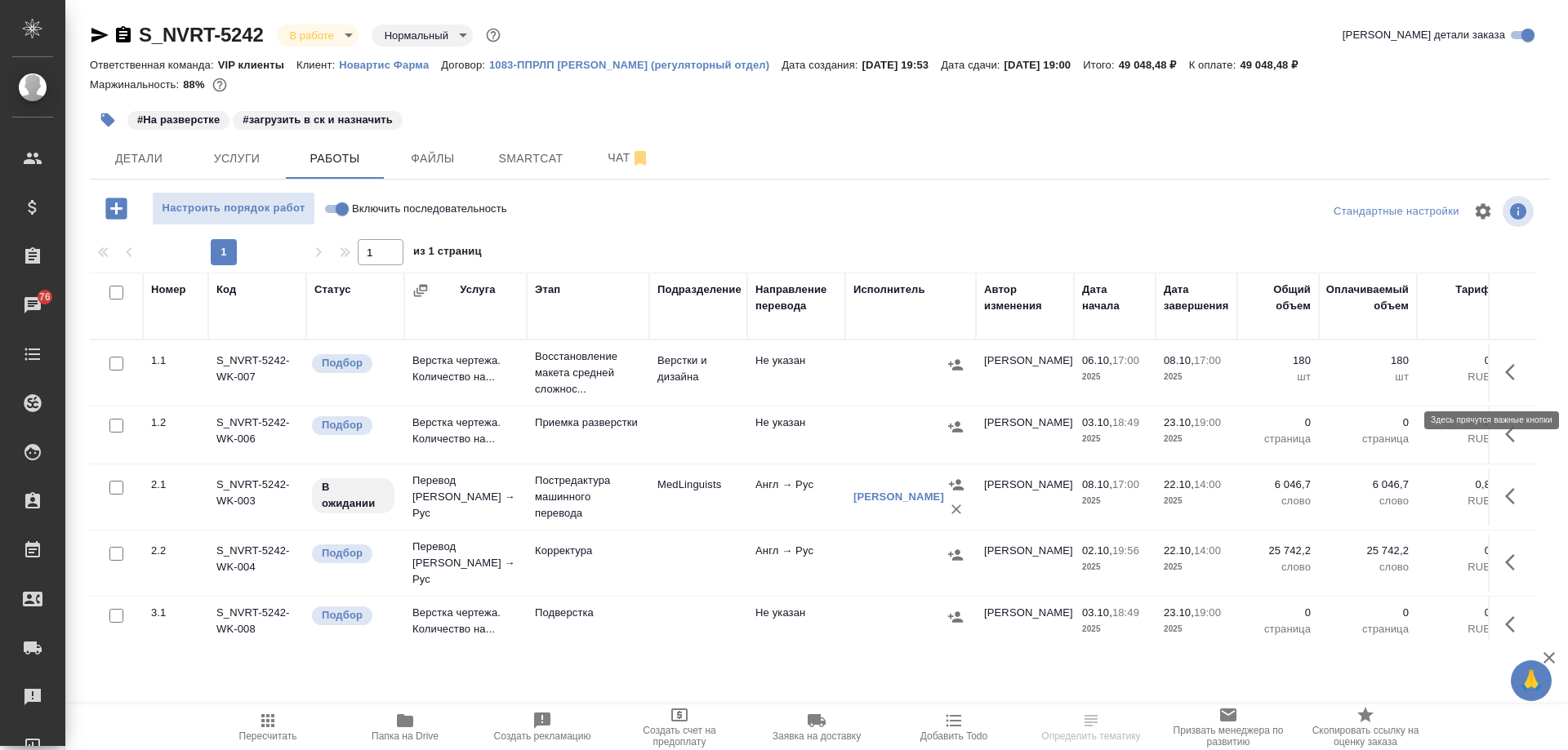
click at [1505, 378] on icon "button" at bounding box center [1514, 372] width 19 height 19
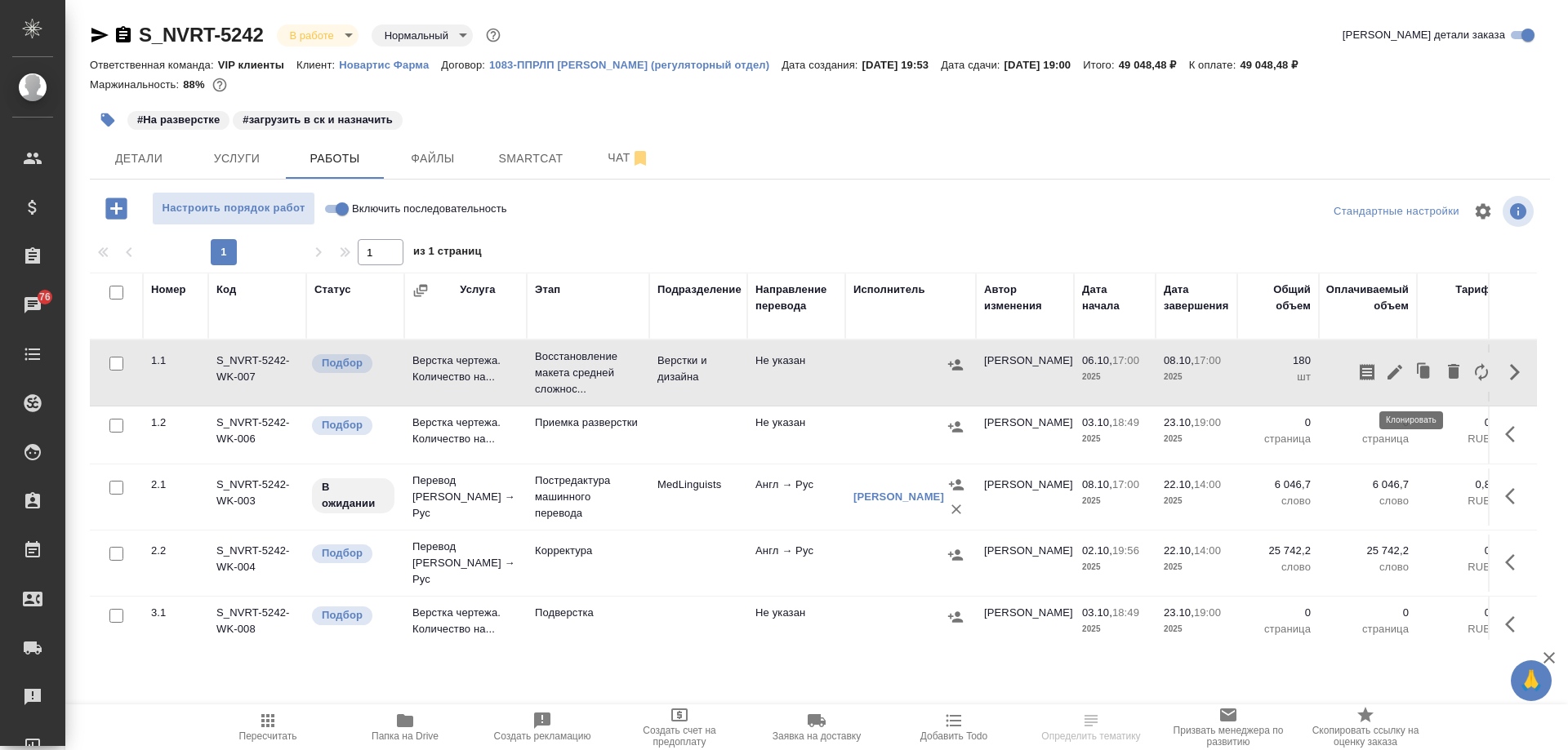
click at [1414, 383] on icon "button" at bounding box center [1425, 372] width 23 height 23
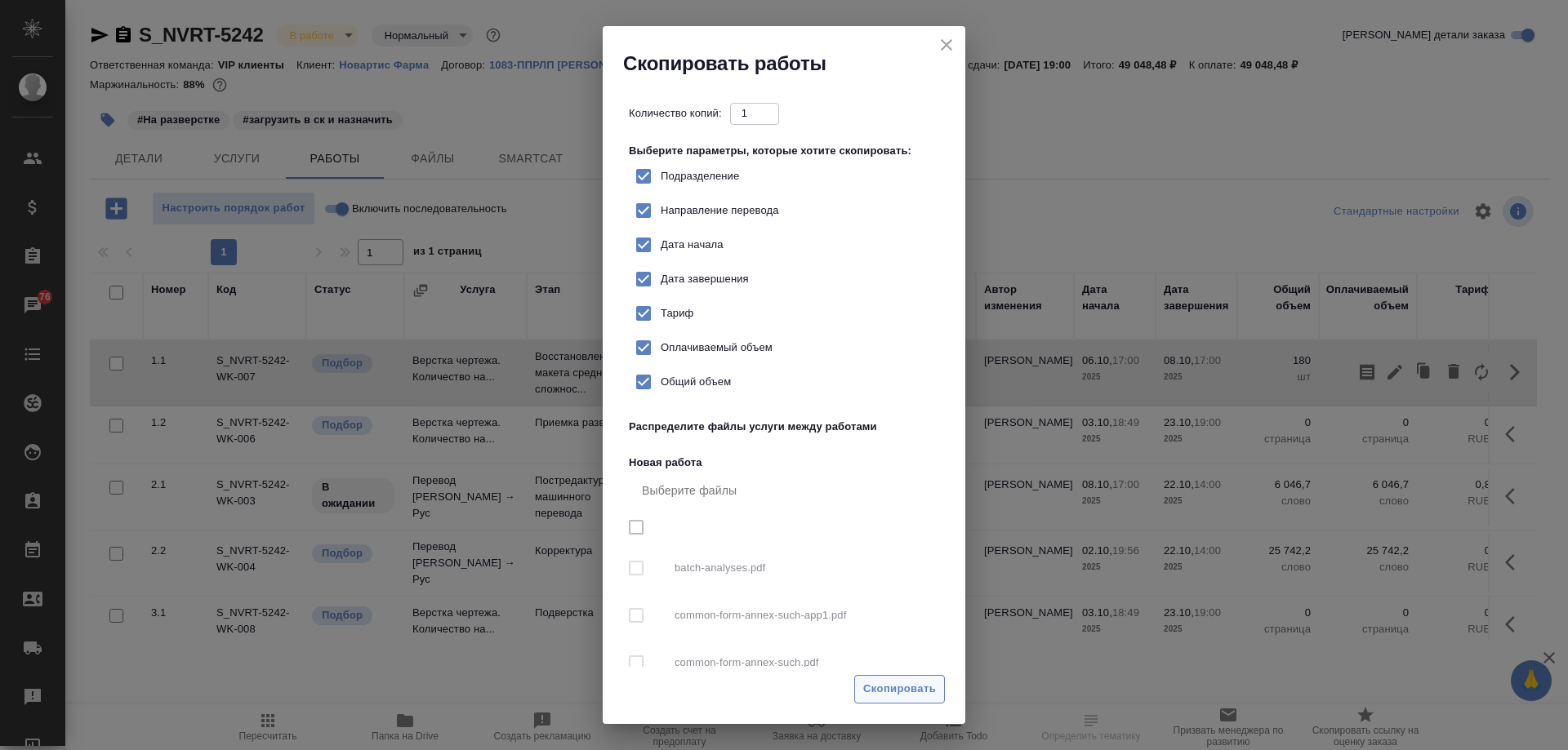
click at [895, 681] on span "Скопировать" at bounding box center [899, 690] width 73 height 18
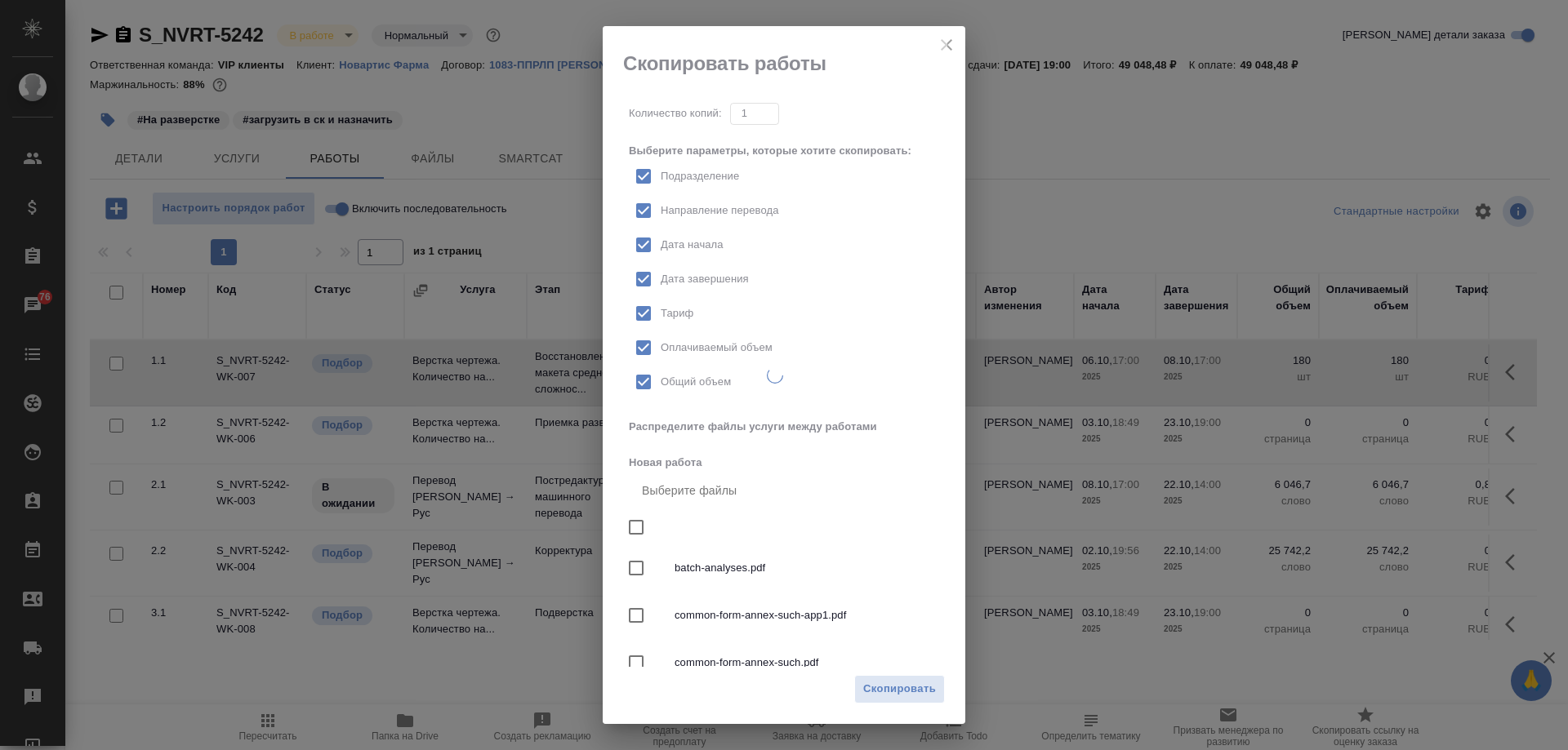
checkbox input "true"
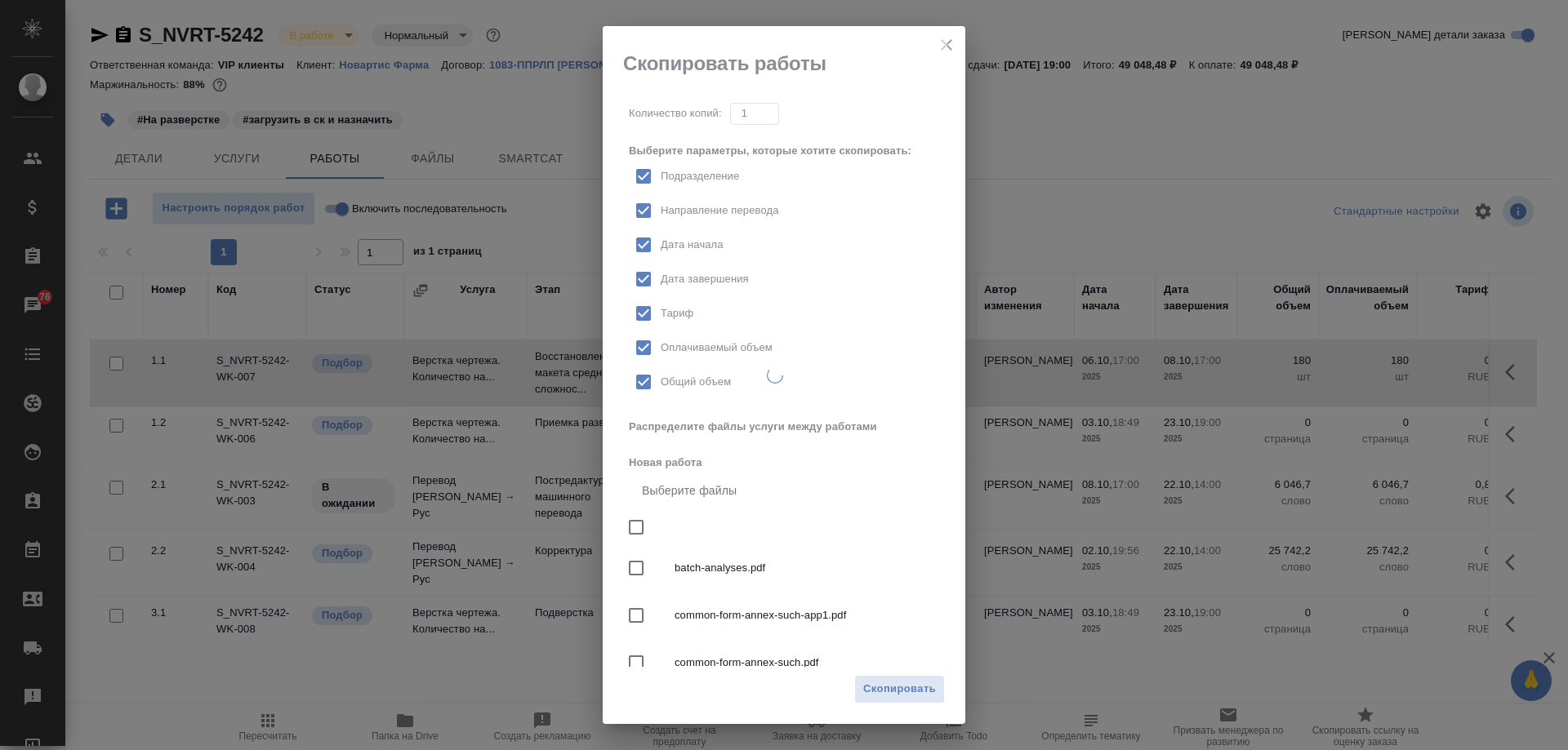
checkbox input "true"
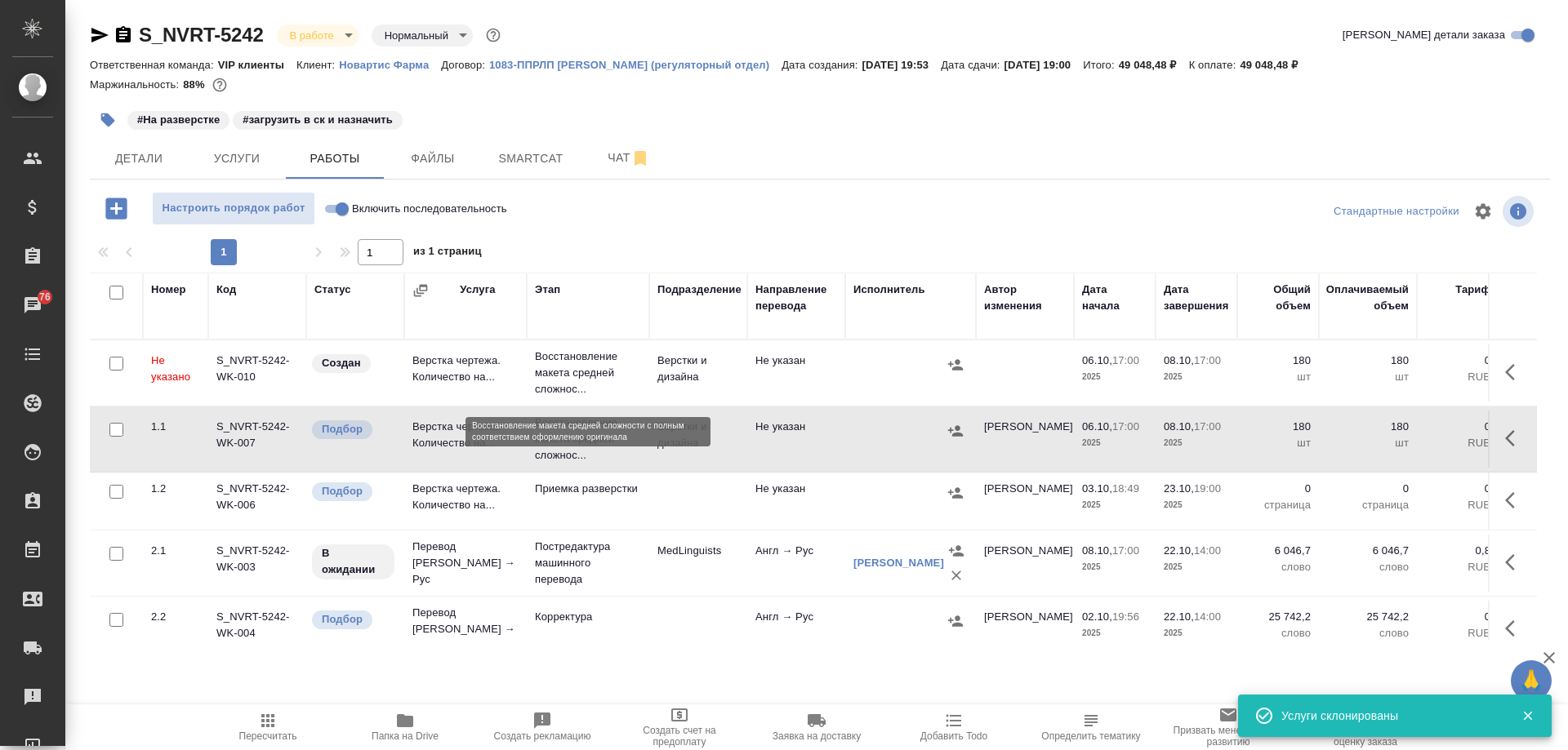
click at [583, 386] on p "Восстановление макета средней сложнос..." at bounding box center [587, 373] width 106 height 49
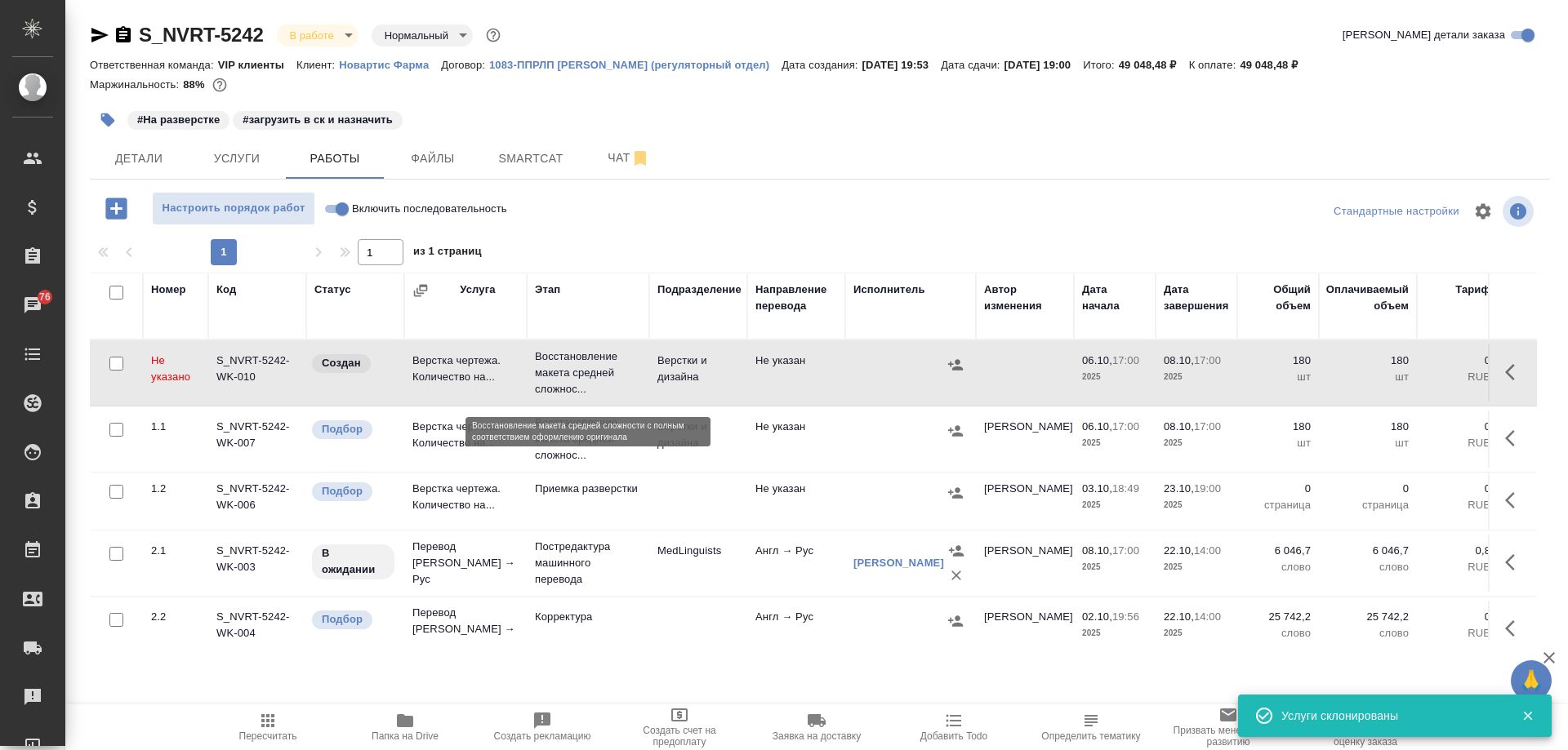
click at [583, 386] on p "Восстановление макета средней сложнос..." at bounding box center [587, 373] width 106 height 49
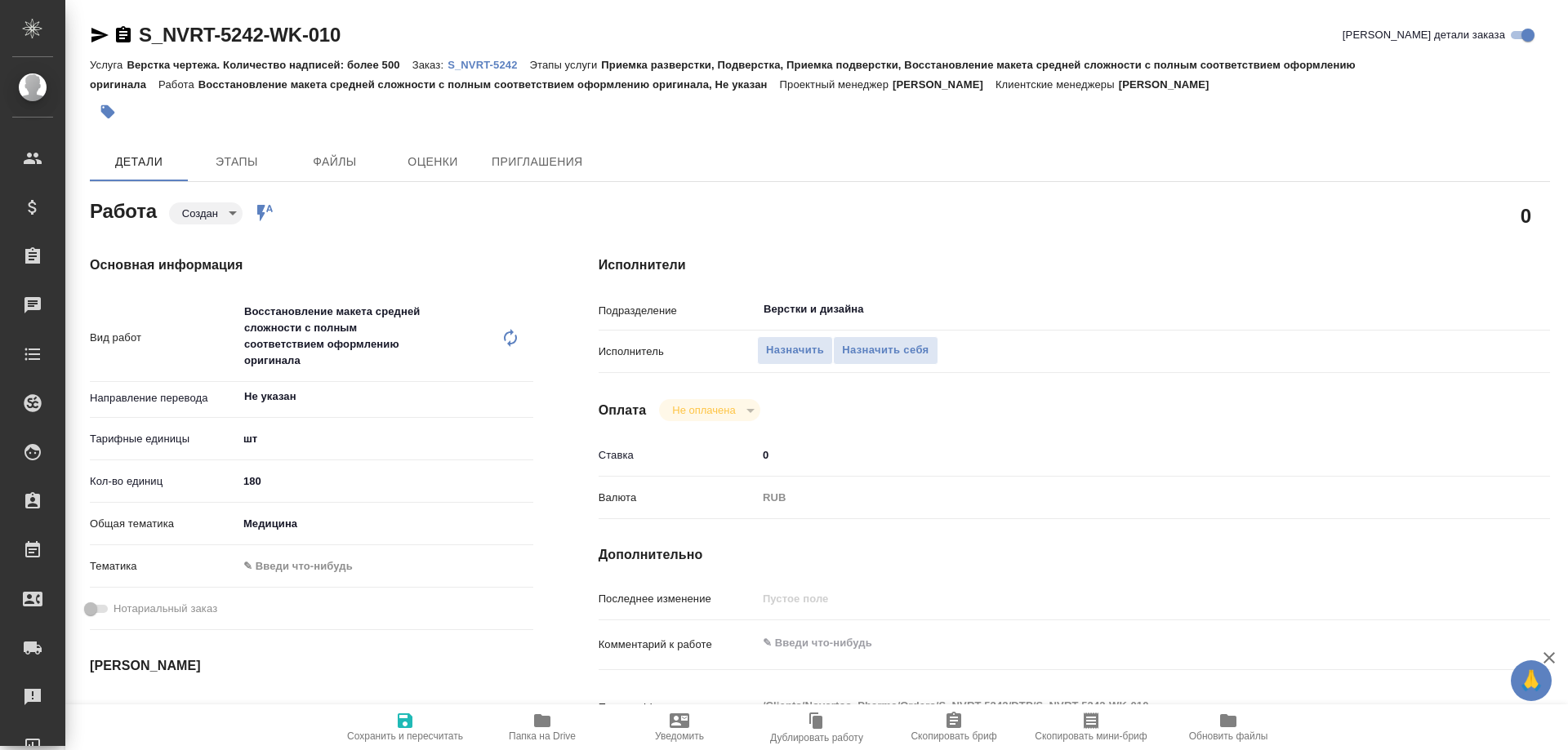
type textarea "x"
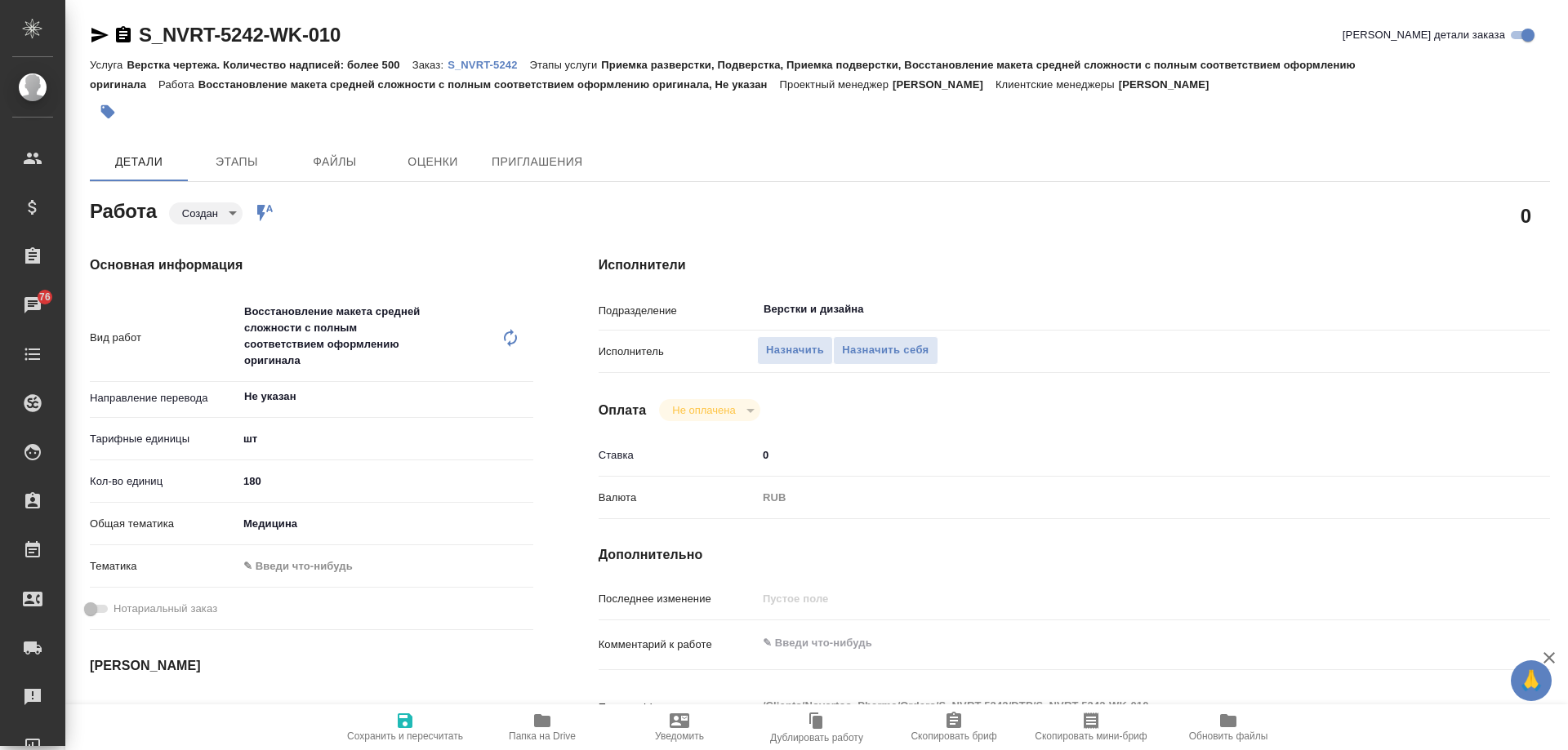
type textarea "x"
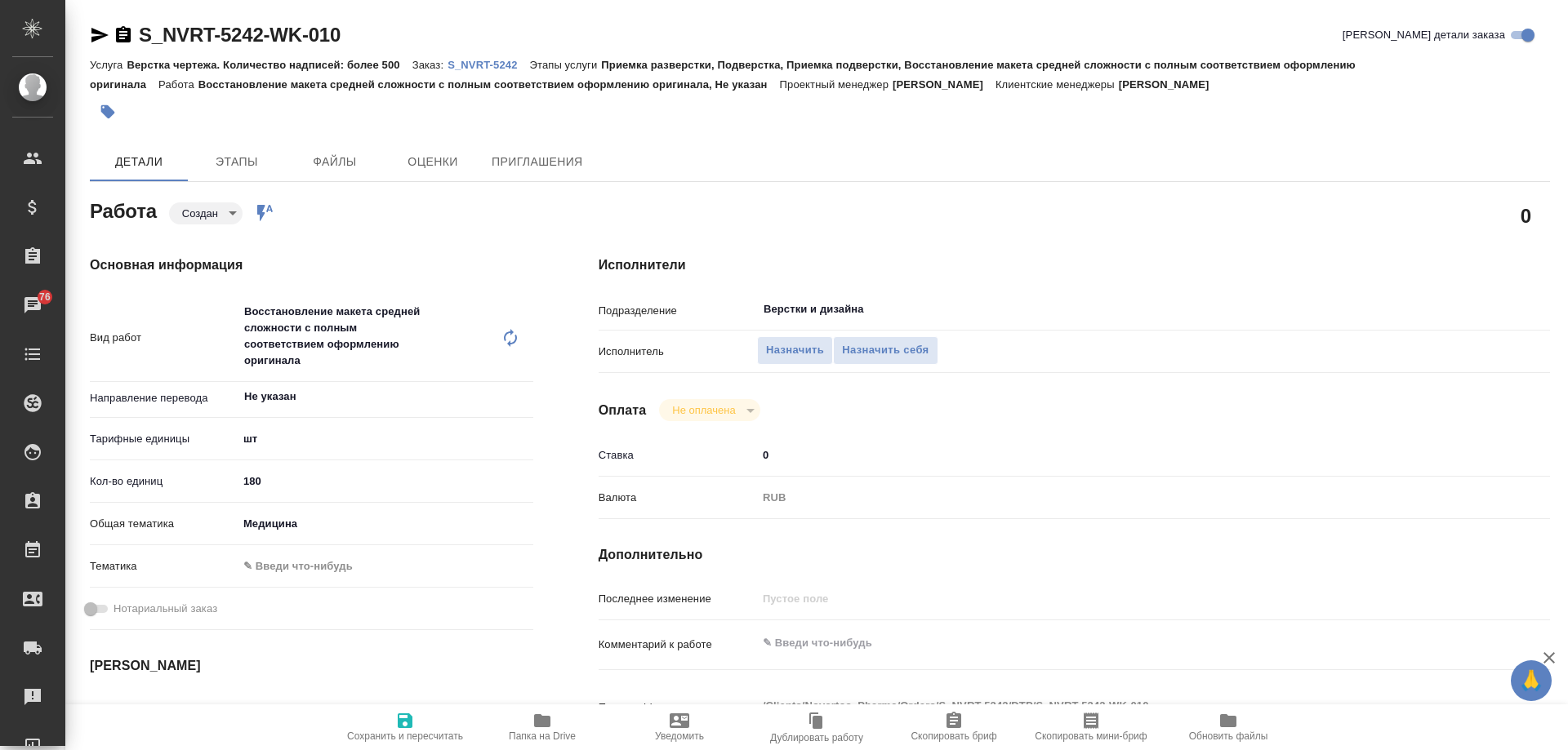
type textarea "x"
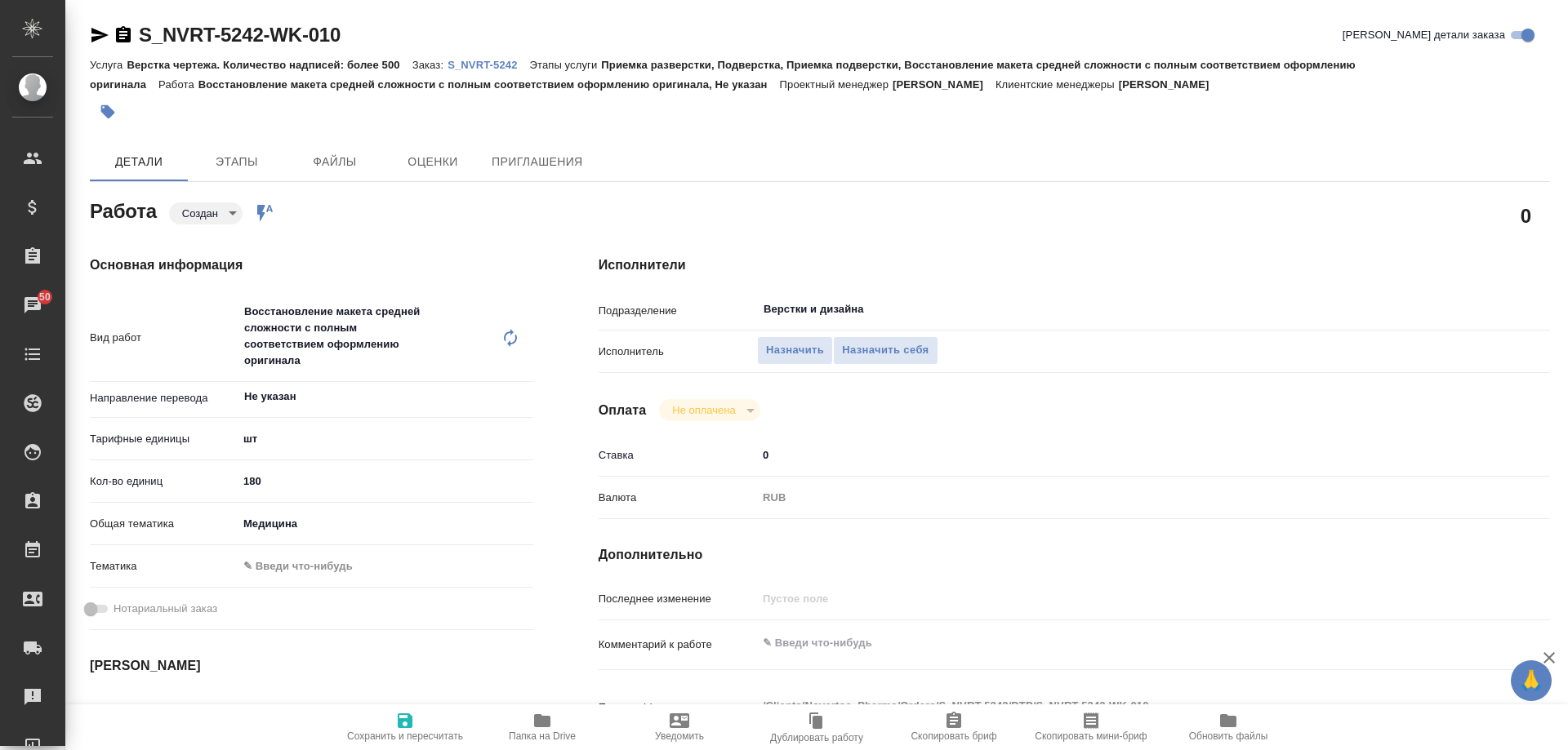
type textarea "x"
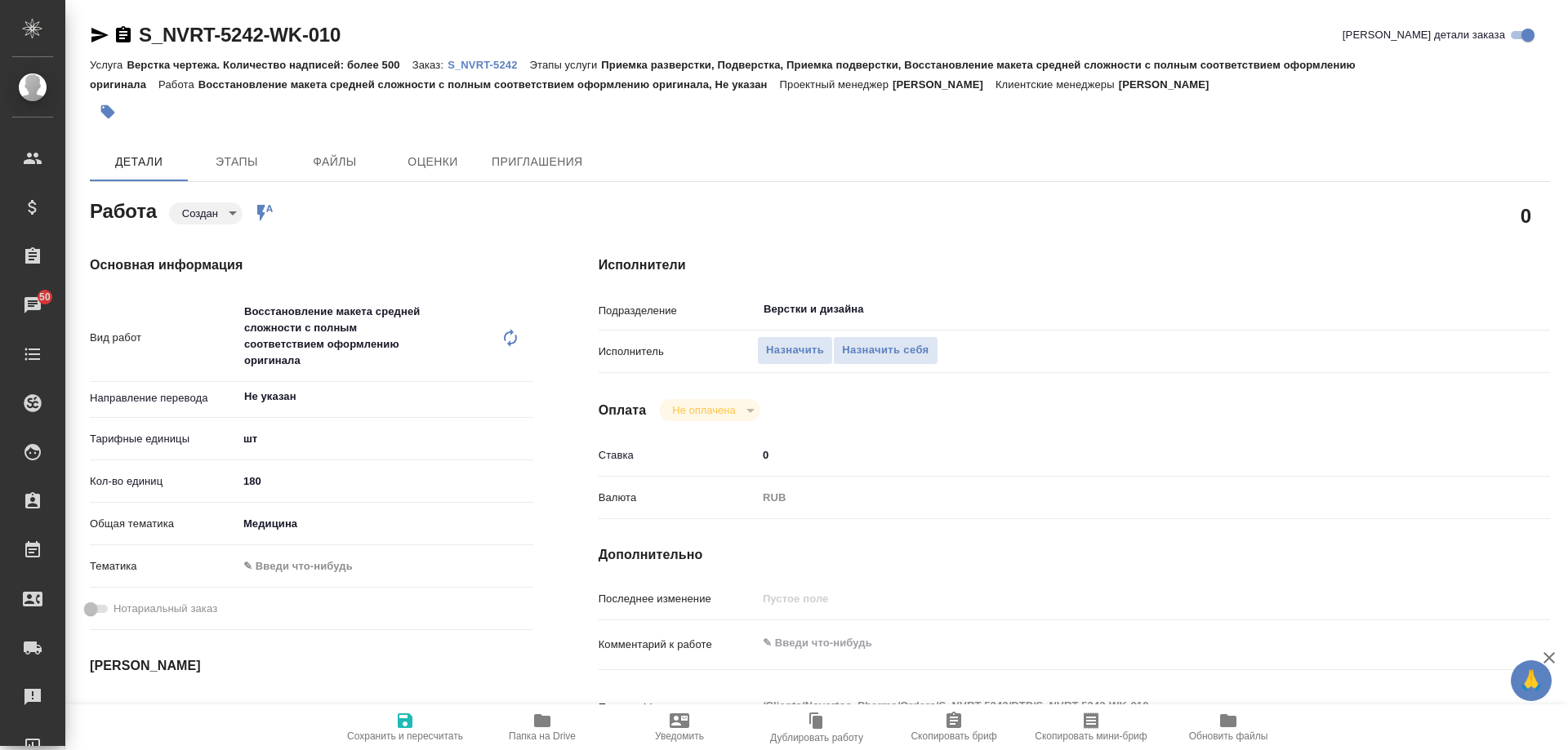
type textarea "x"
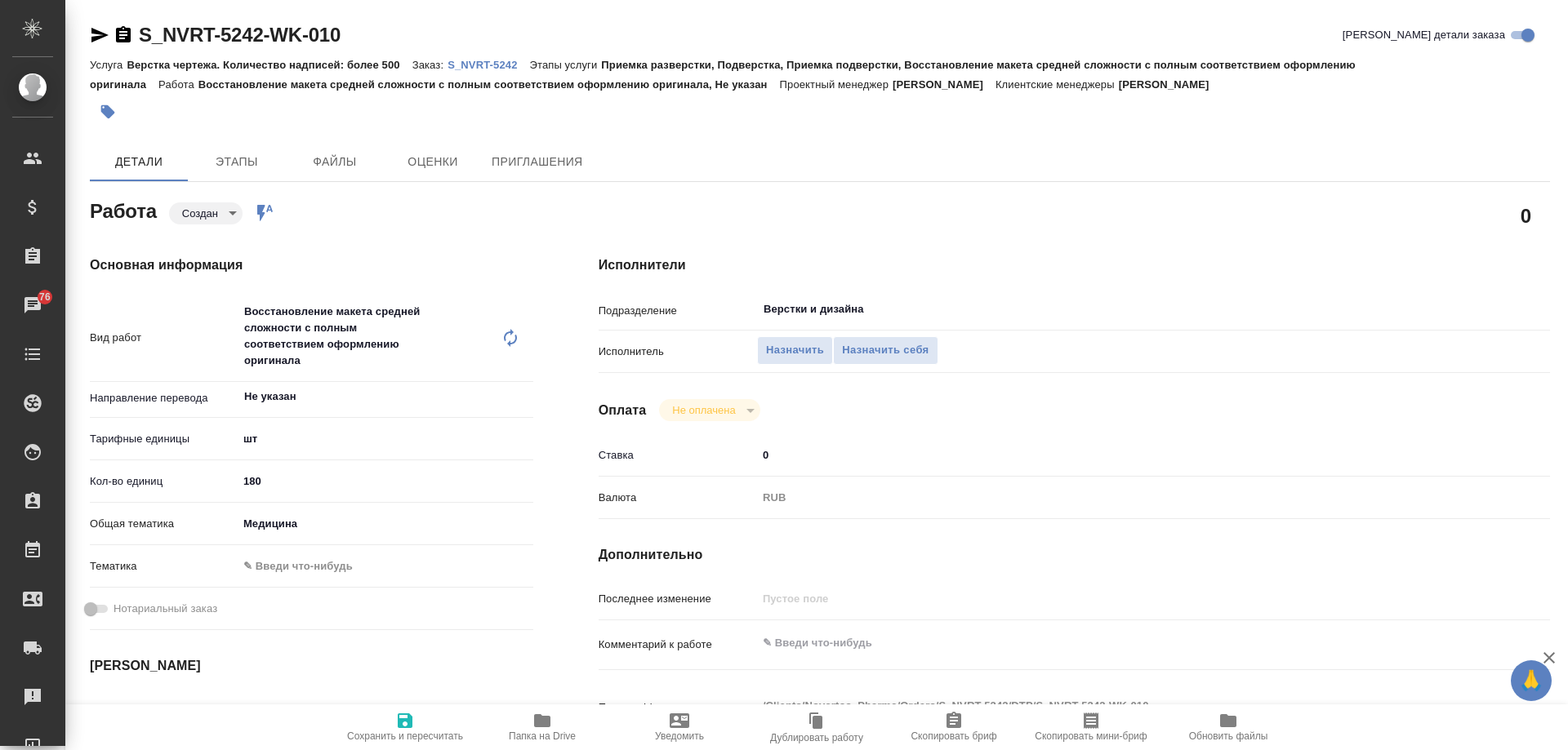
click at [544, 743] on button "Папка на Drive" at bounding box center [542, 727] width 137 height 45
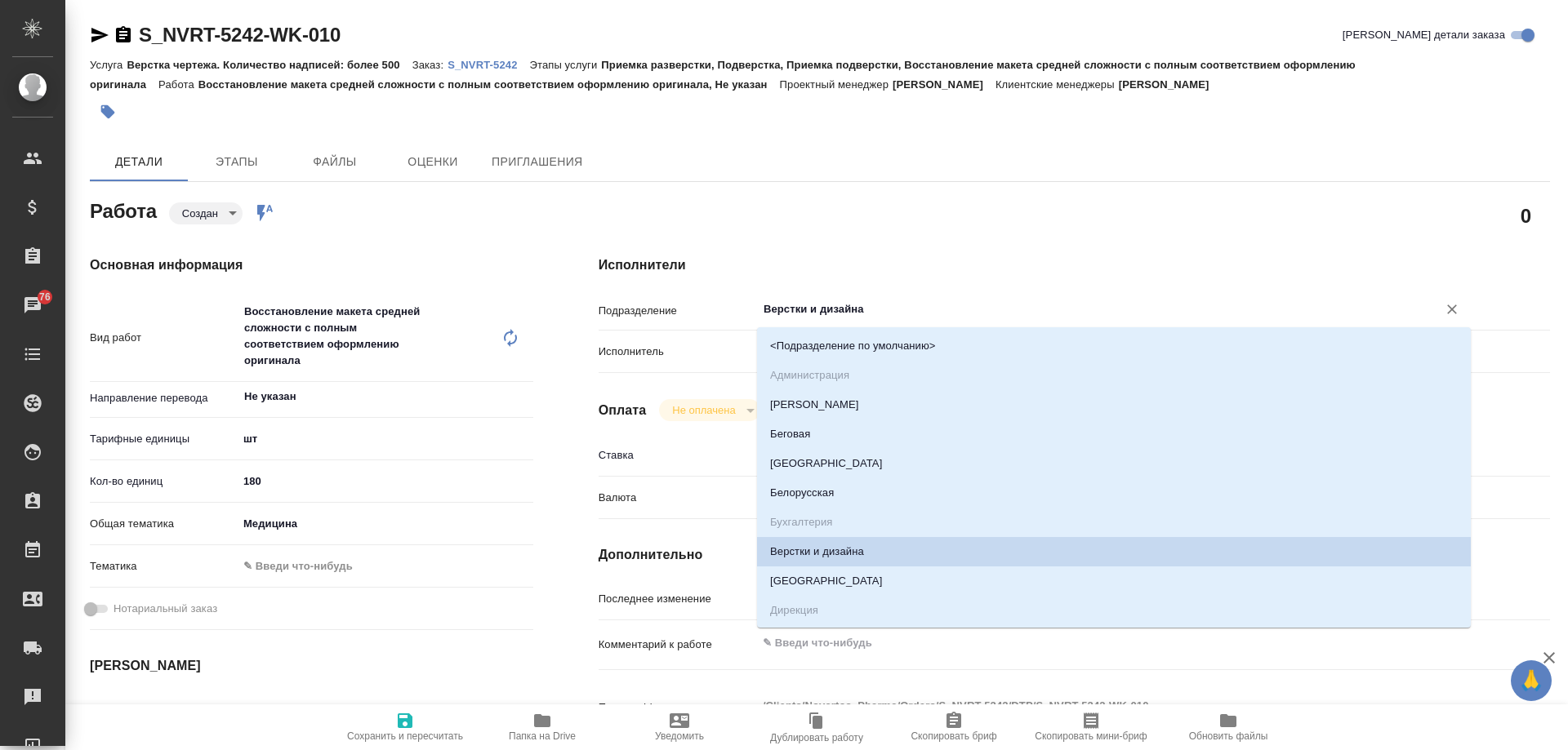
click at [949, 303] on input "Верстки и дизайна" at bounding box center [1087, 309] width 649 height 19
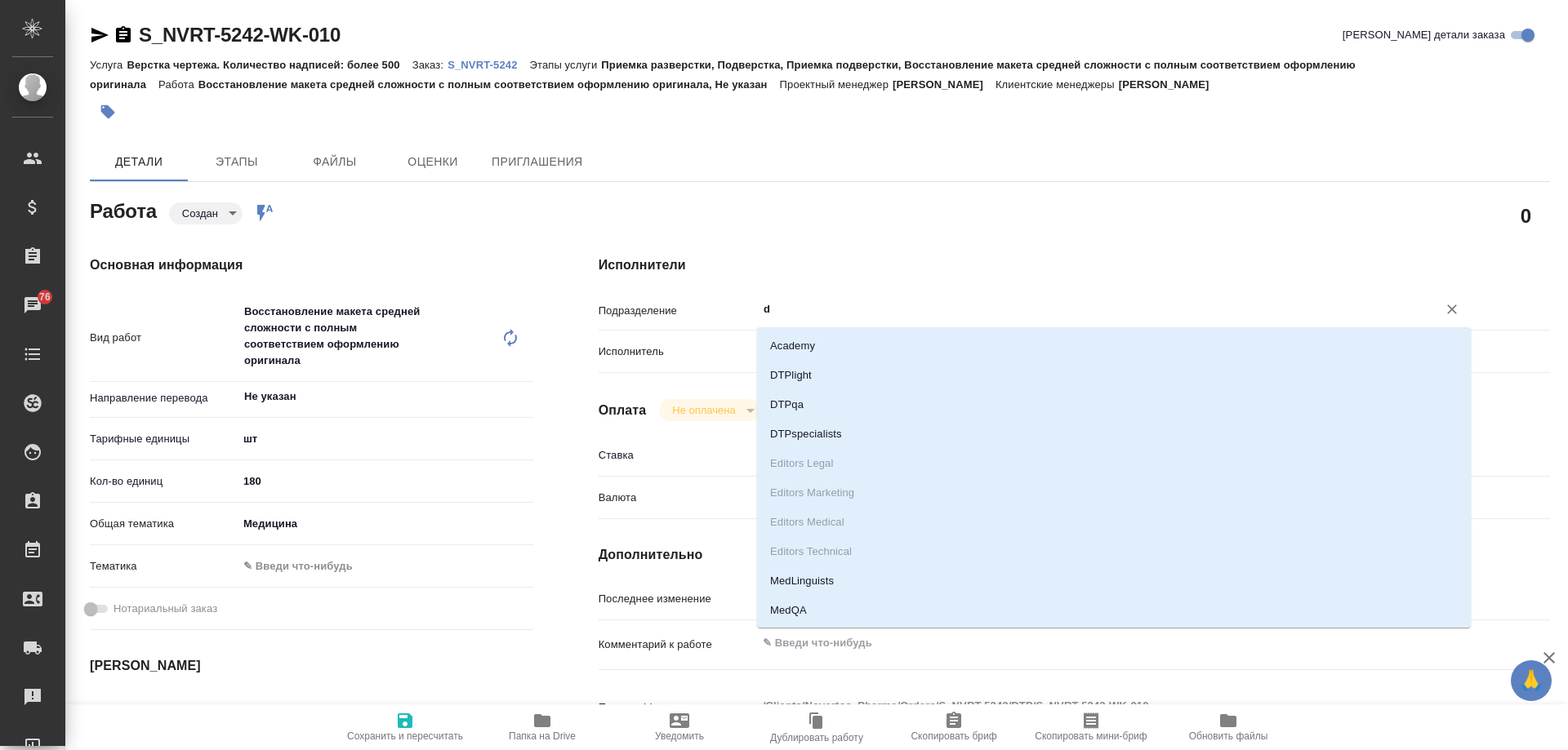
type input "dt"
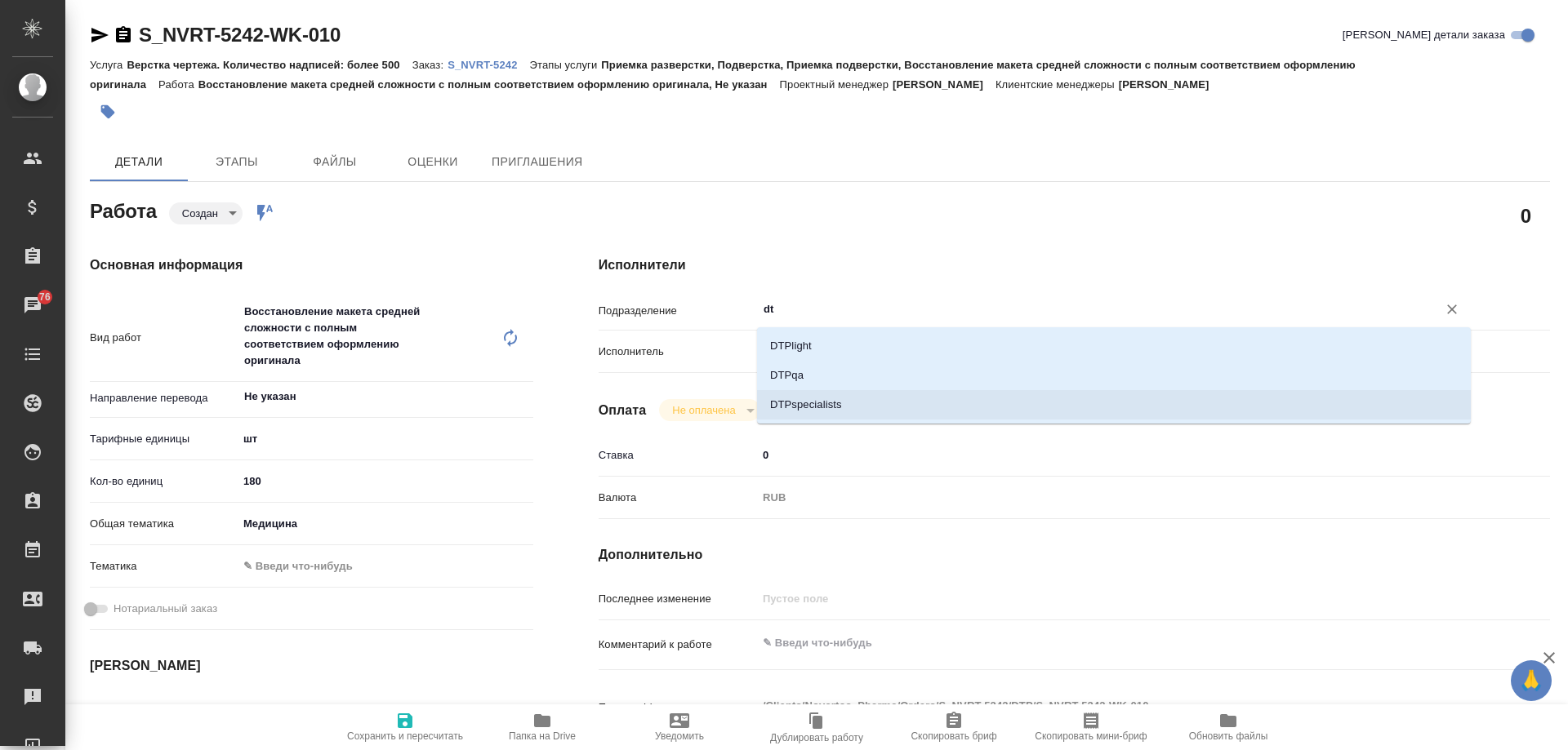
click at [848, 405] on li "DTPspecialists" at bounding box center [1115, 405] width 714 height 30
type textarea "x"
type input "DTPspecialists"
type textarea "x"
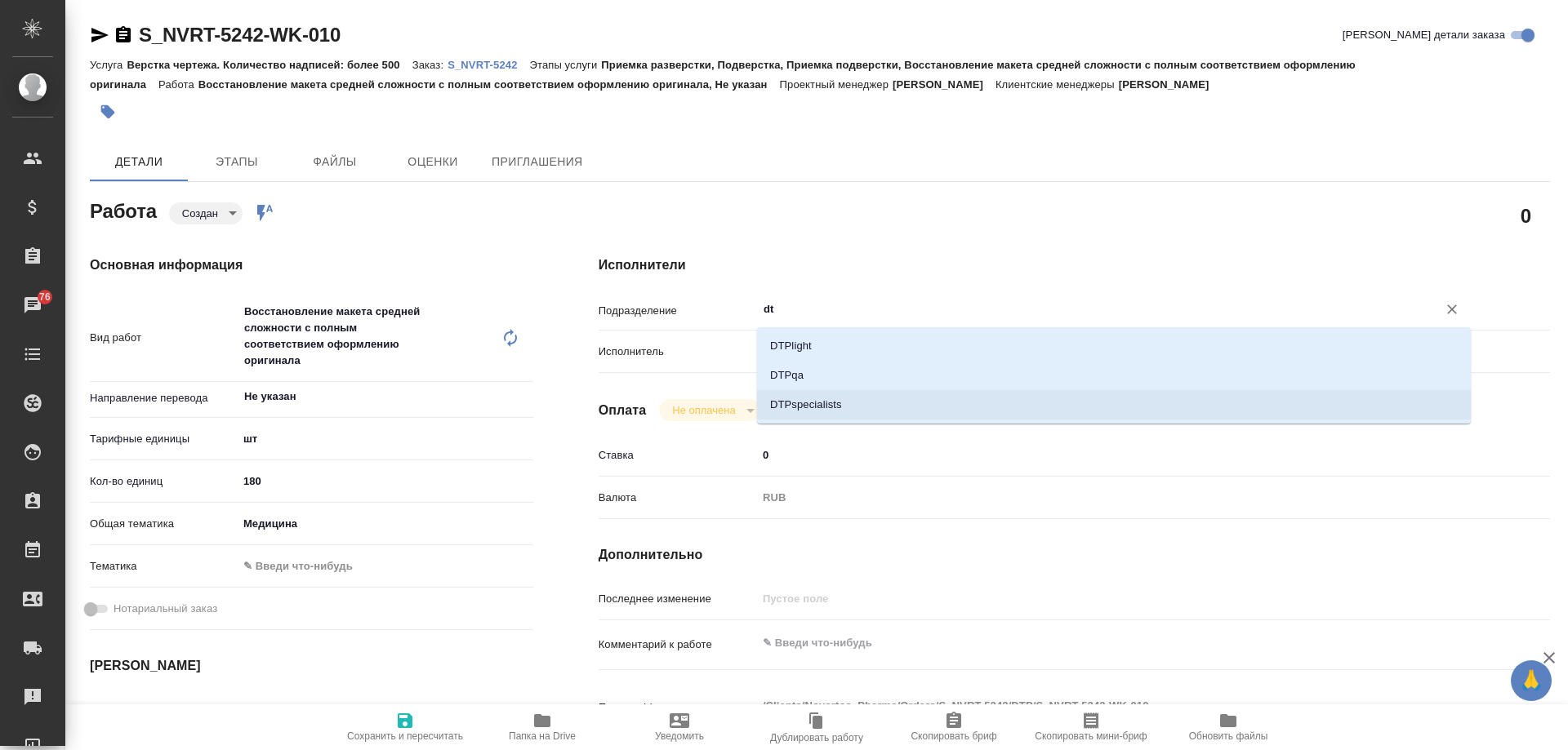
type textarea "x"
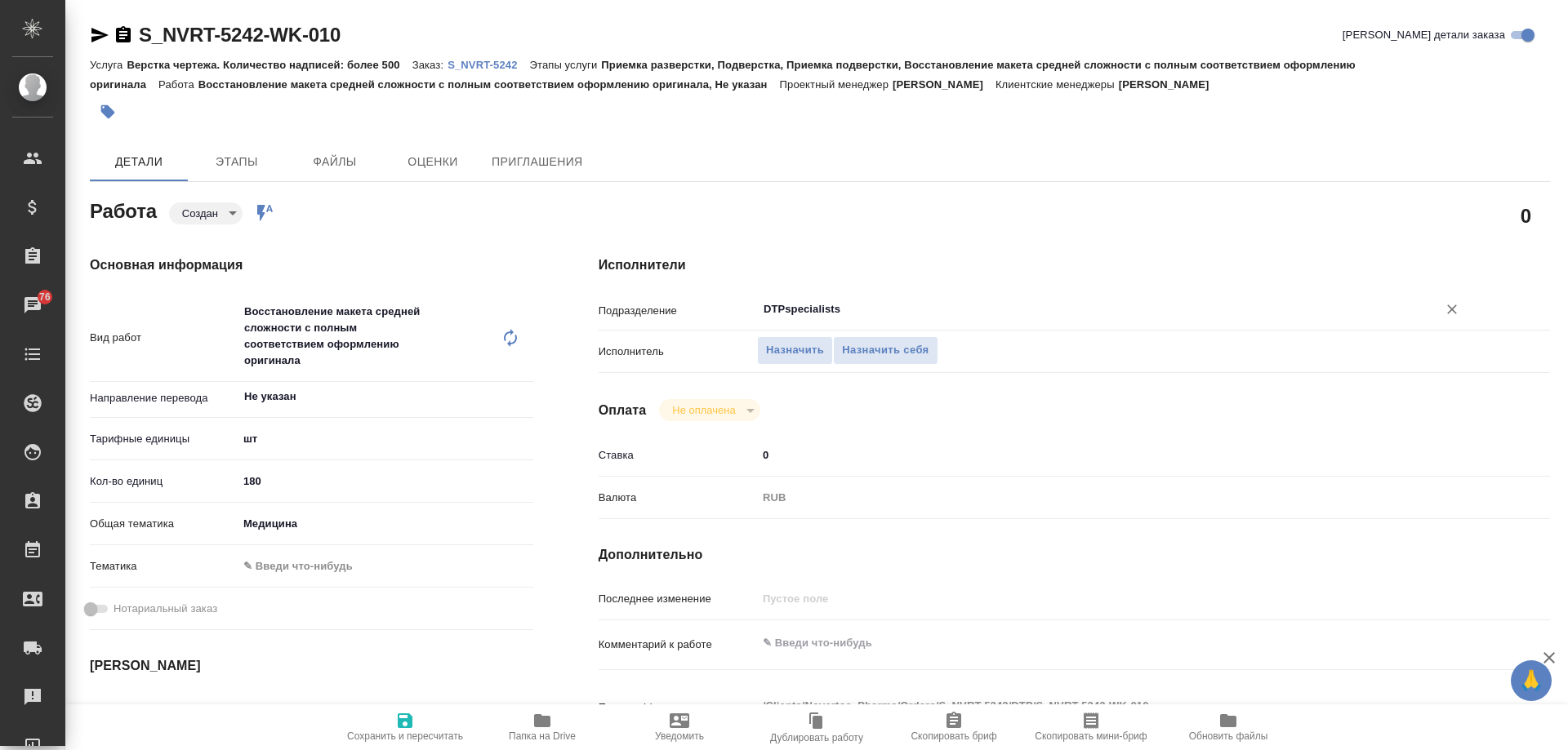
type input "DTPspecialists"
drag, startPoint x: 289, startPoint y: 486, endPoint x: 204, endPoint y: 473, distance: 86.0
click at [204, 473] on div "Кол-во единиц 180" at bounding box center [311, 481] width 443 height 29
type textarea "x"
type input "8"
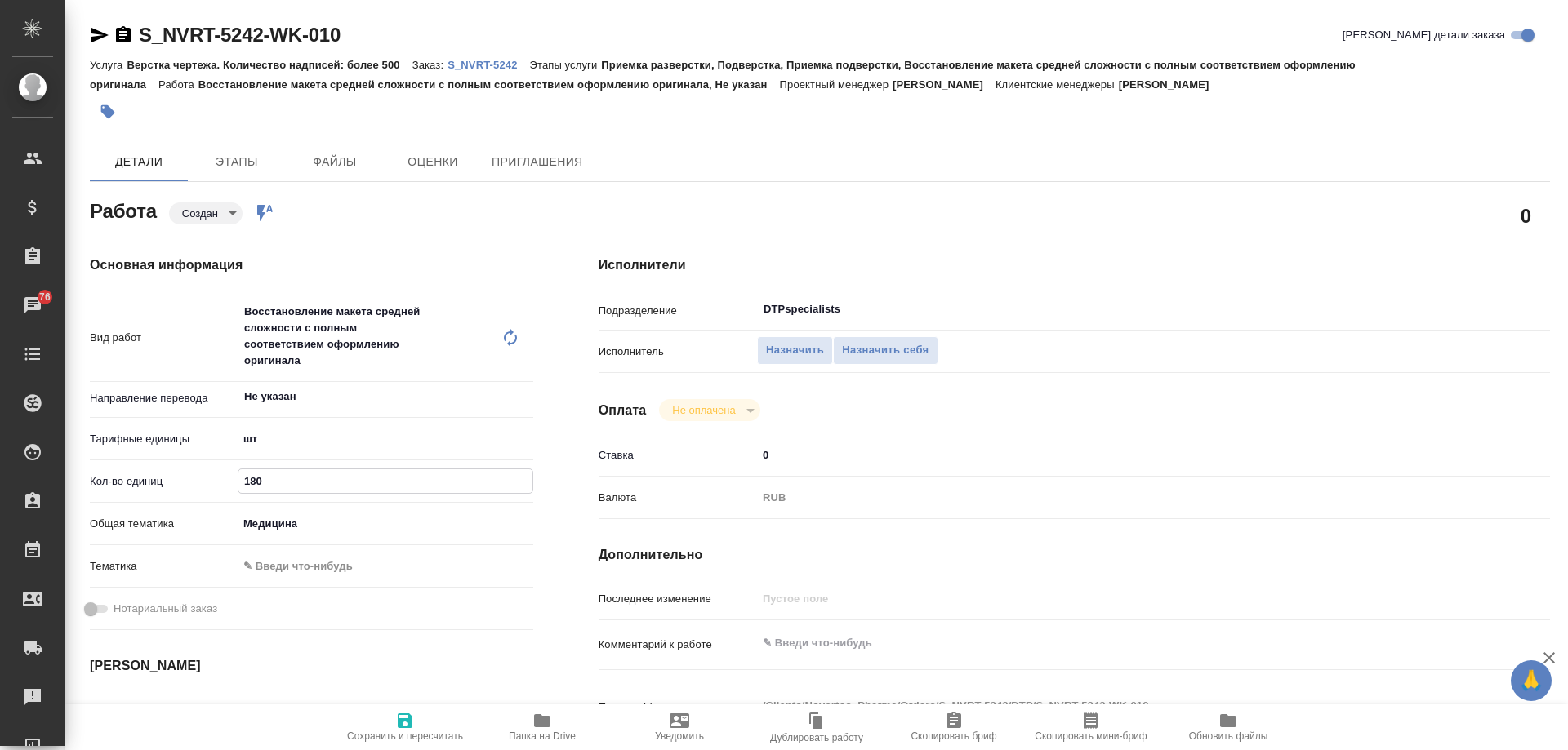
type textarea "x"
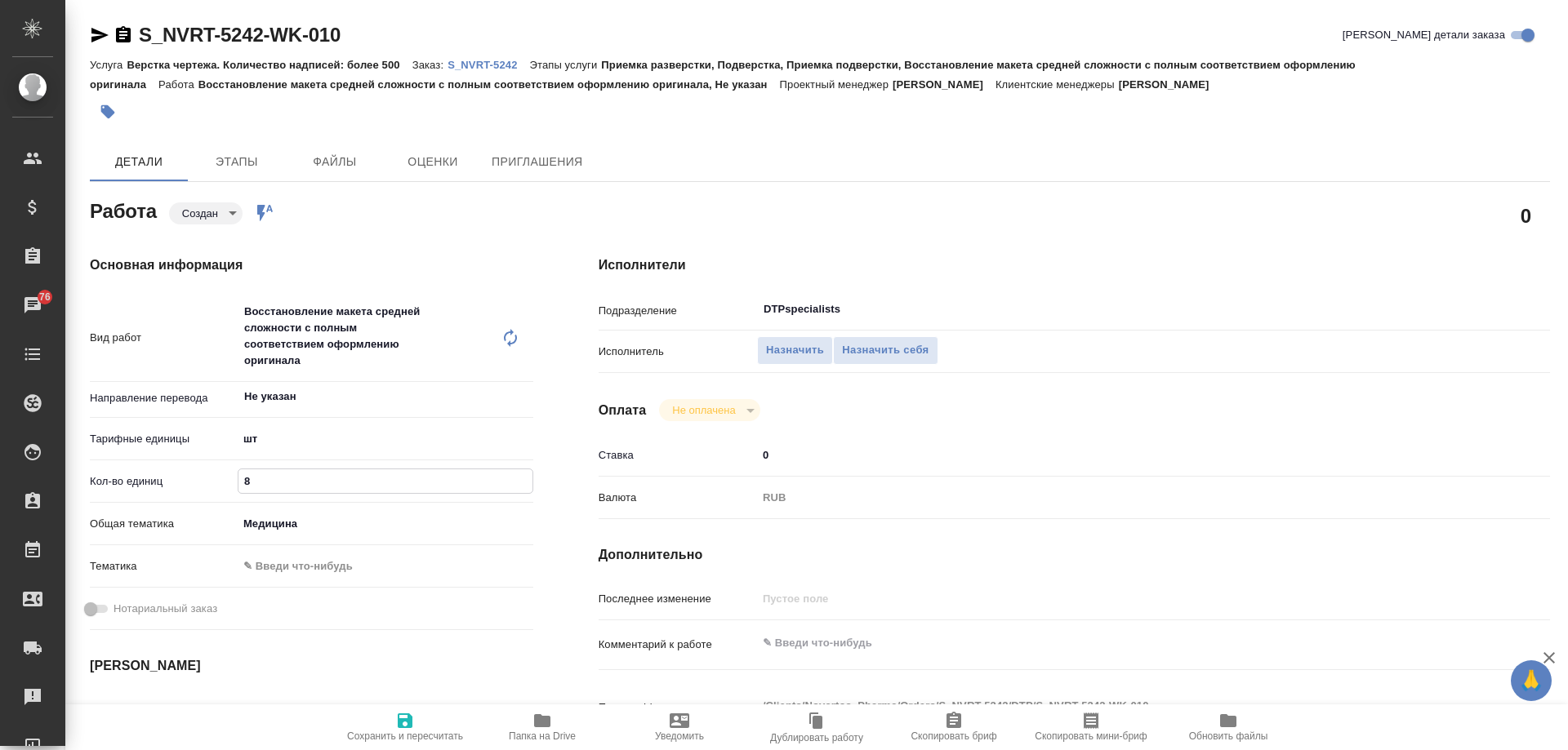
type input "84"
type textarea "x"
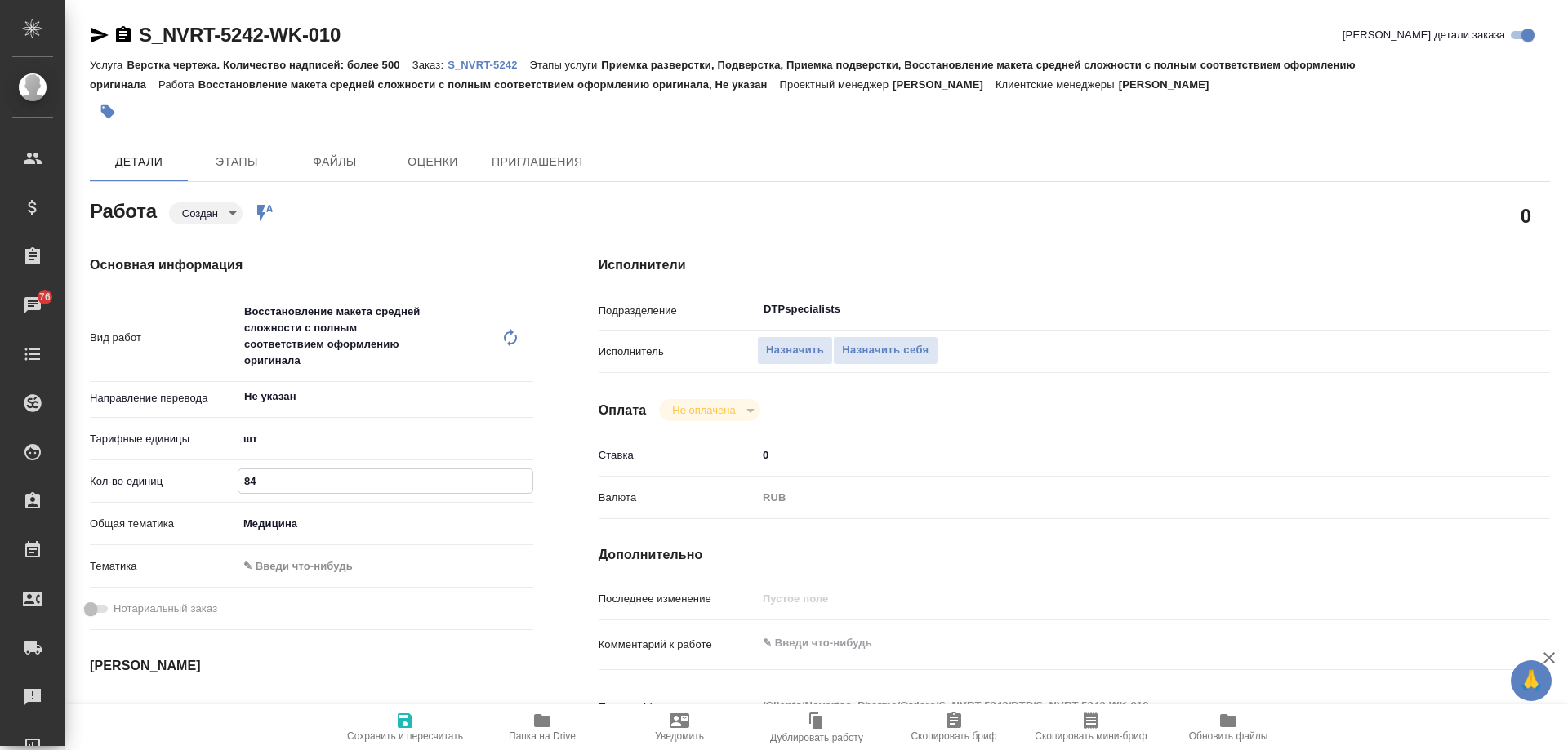
scroll to position [81, 0]
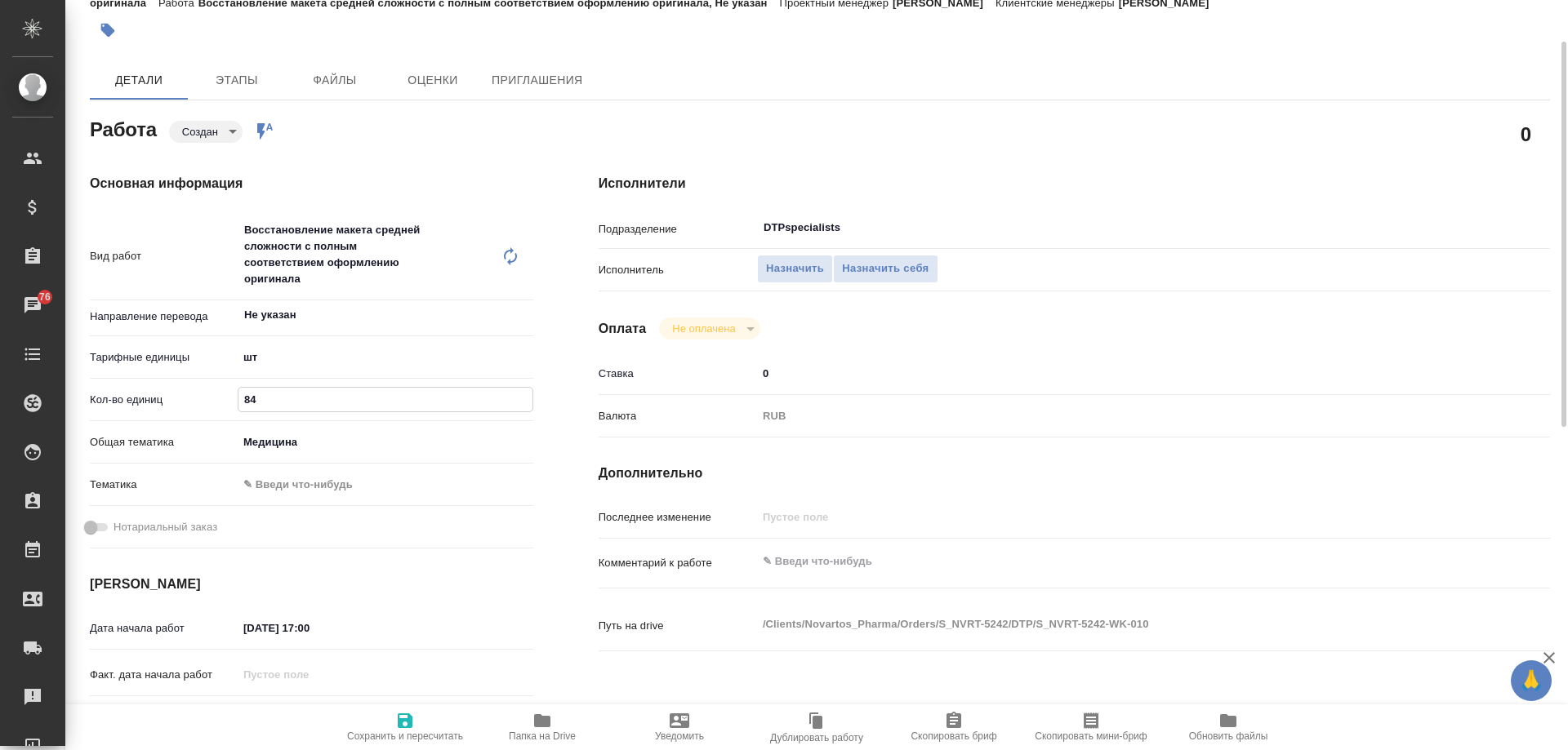
type input "84"
type textarea "x"
click at [793, 558] on textarea at bounding box center [1115, 561] width 714 height 28
paste textarea "https://drive.awatera.com/apps/files/?dir=/Shares/Novartos_Pharma/Orders/S_NVRT…"
type textarea "x"
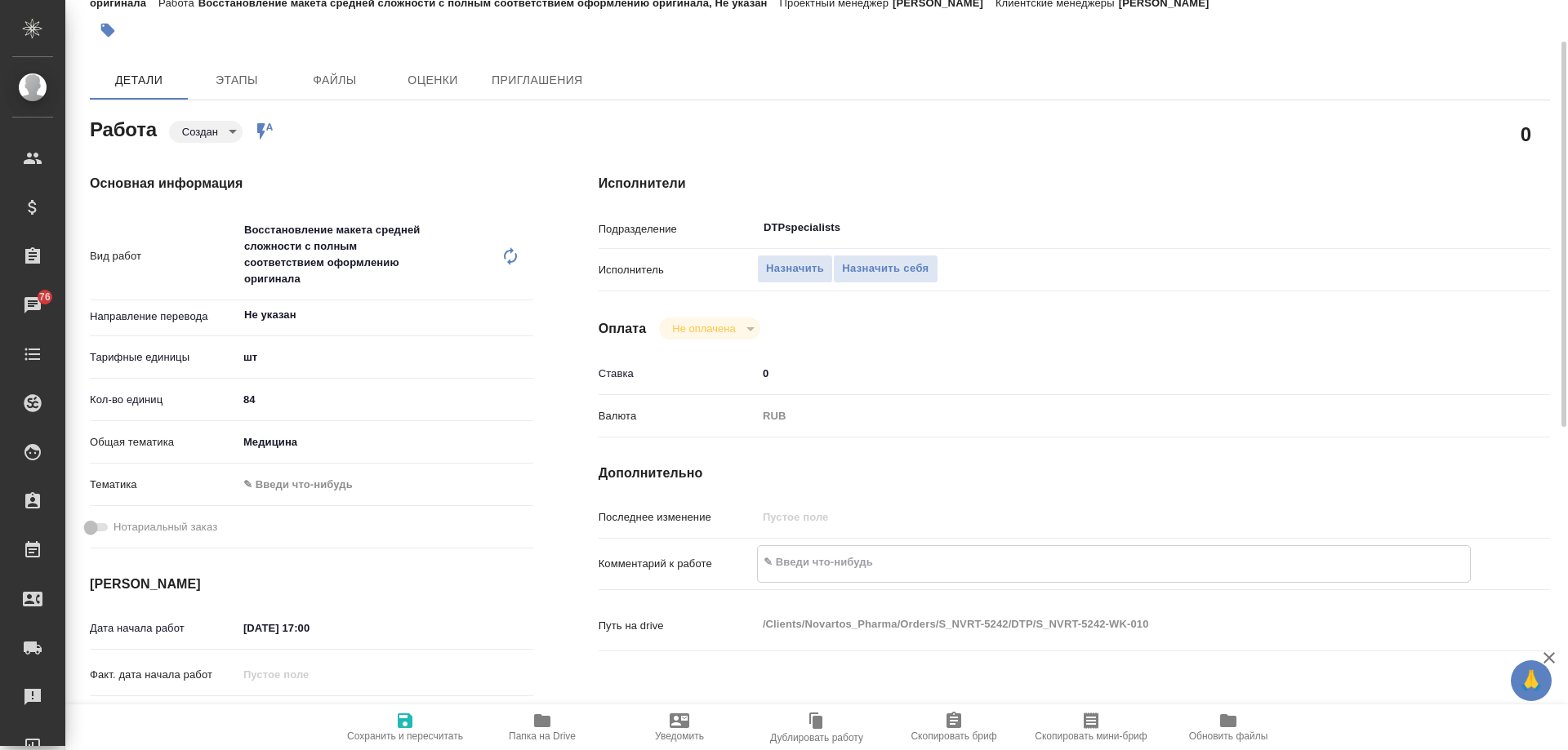
type textarea "https://drive.awatera.com/apps/files/?dir=/Shares/Novartos_Pharma/Orders/S_NVRT…"
type textarea "x"
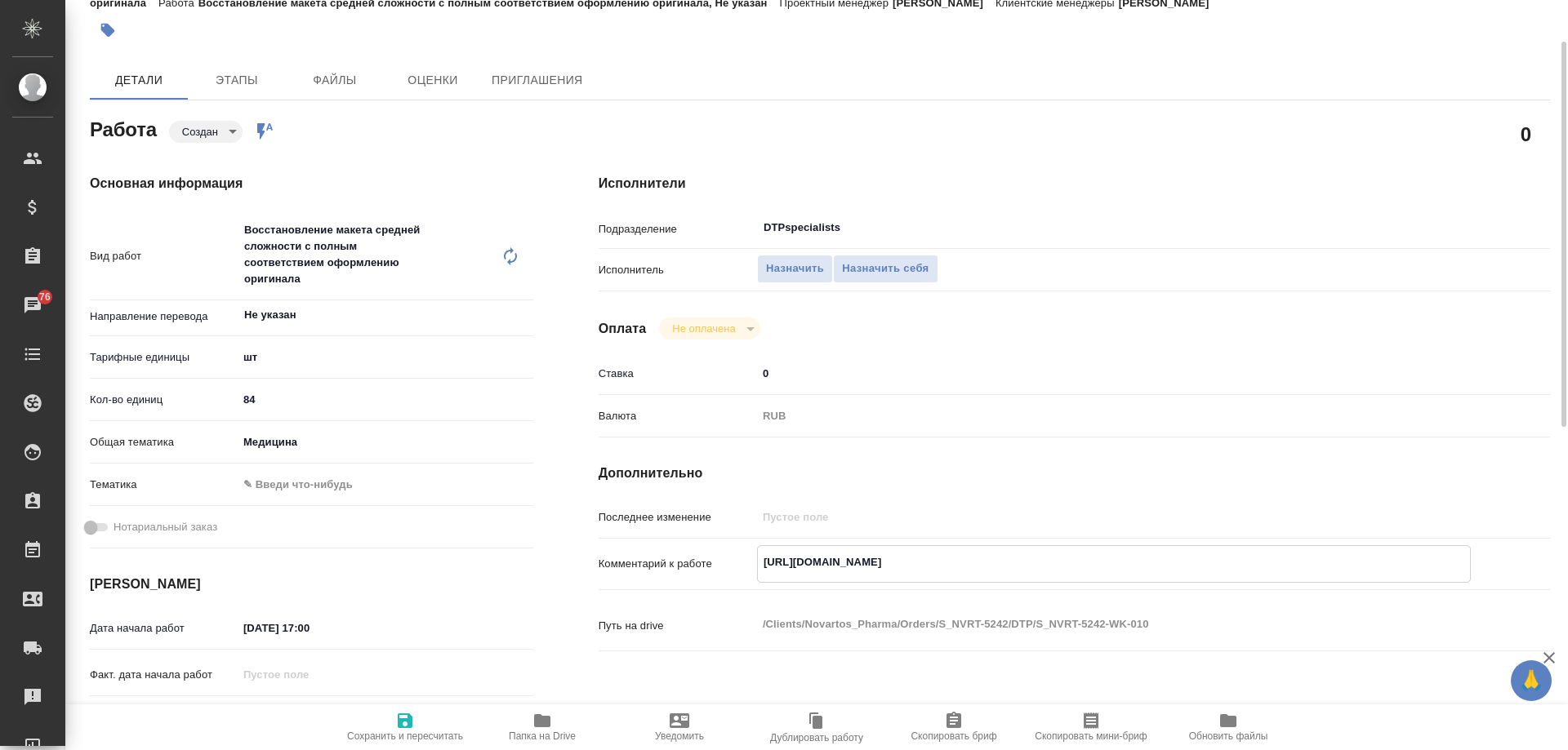
type textarea "https://drive.awatera.com/apps/files/?dir=/Shares/Novartos_Pharma/Orders/S_NVRT…"
type textarea "x"
click at [414, 722] on icon "button" at bounding box center [404, 720] width 19 height 19
type textarea "x"
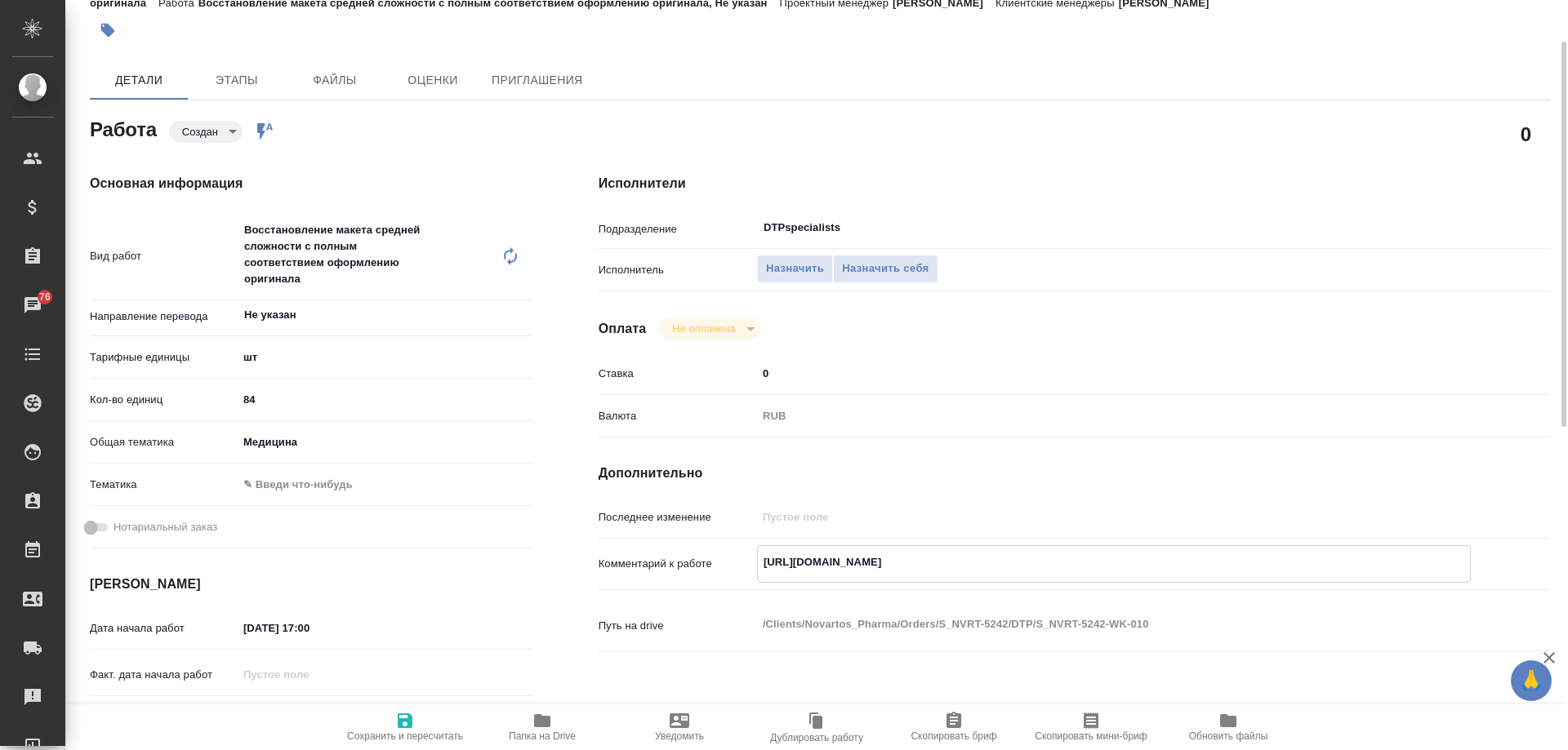
type textarea "x"
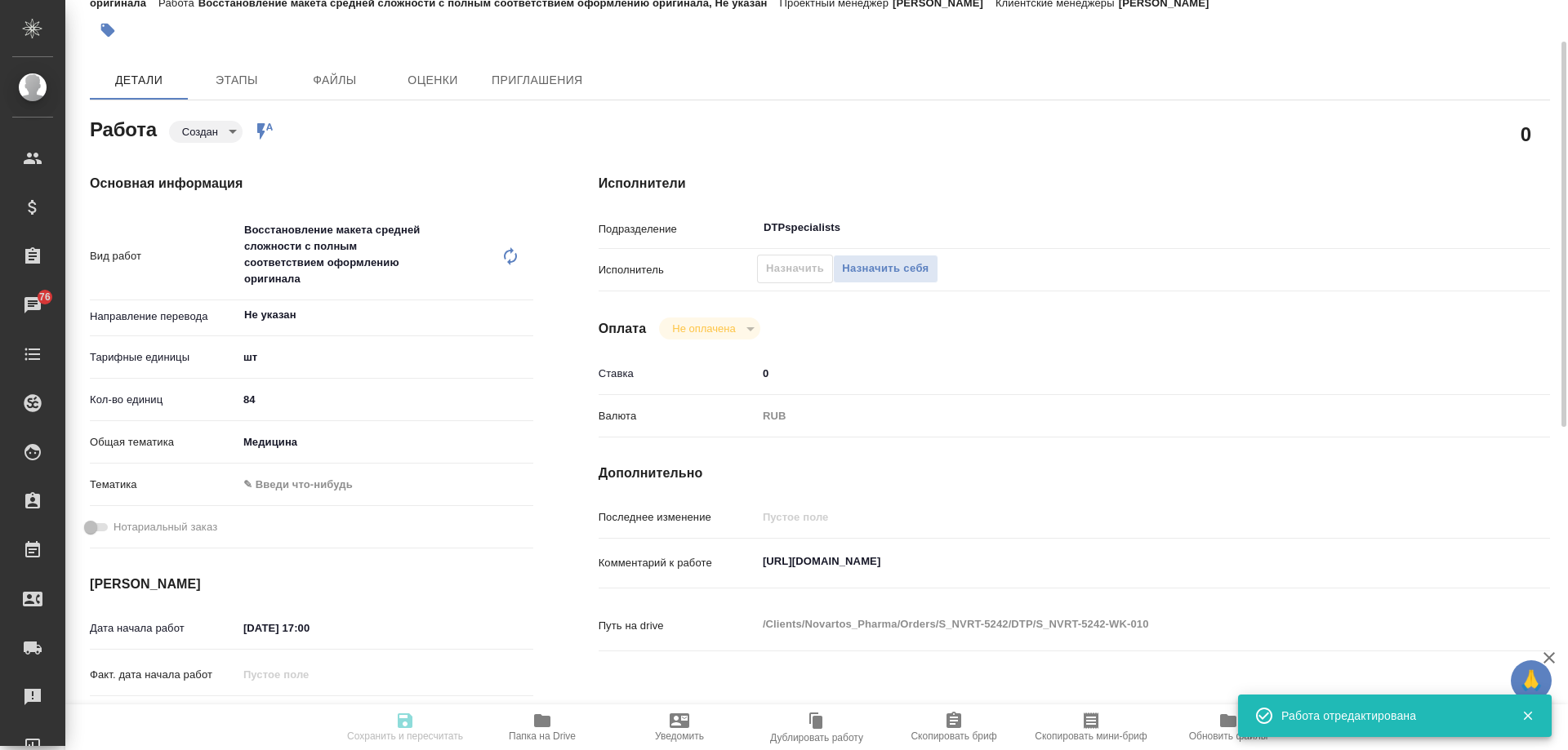
type textarea "x"
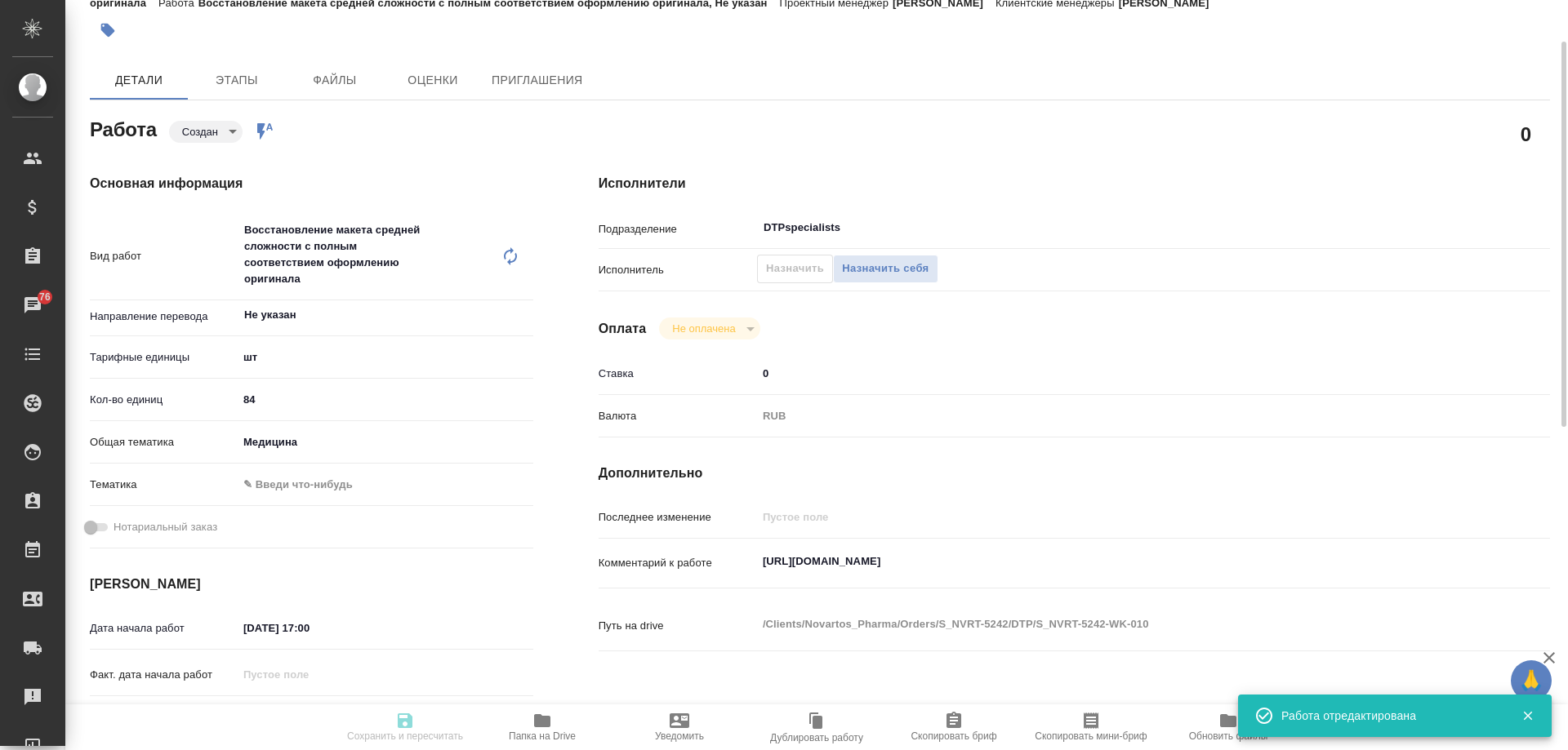
type textarea "x"
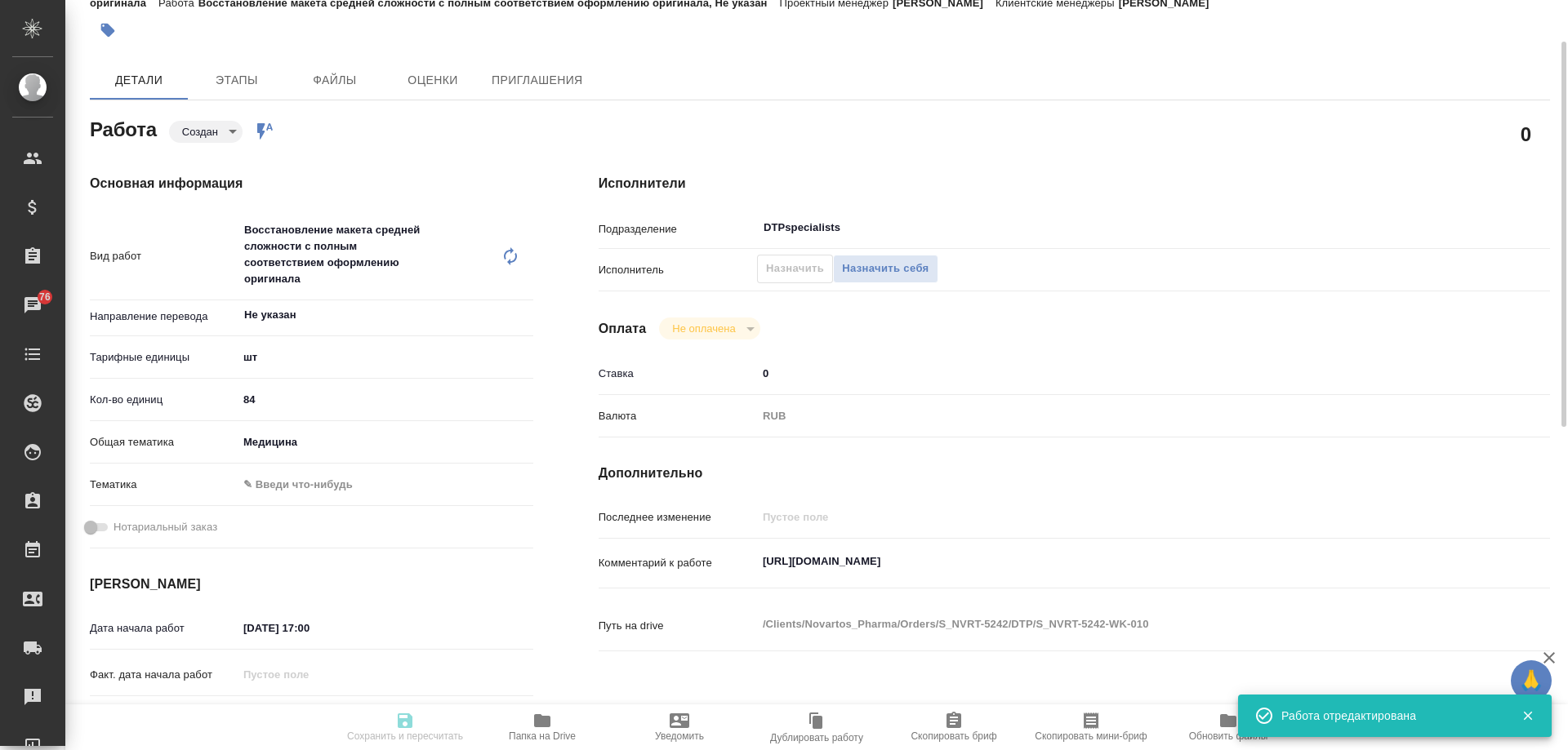
type input "created"
type textarea "Восстановление макета средней сложности с полным соответствием оформлению ориги…"
type textarea "x"
type input "Не указан"
type input "5a8b1489cc6b4906c91bfdc1"
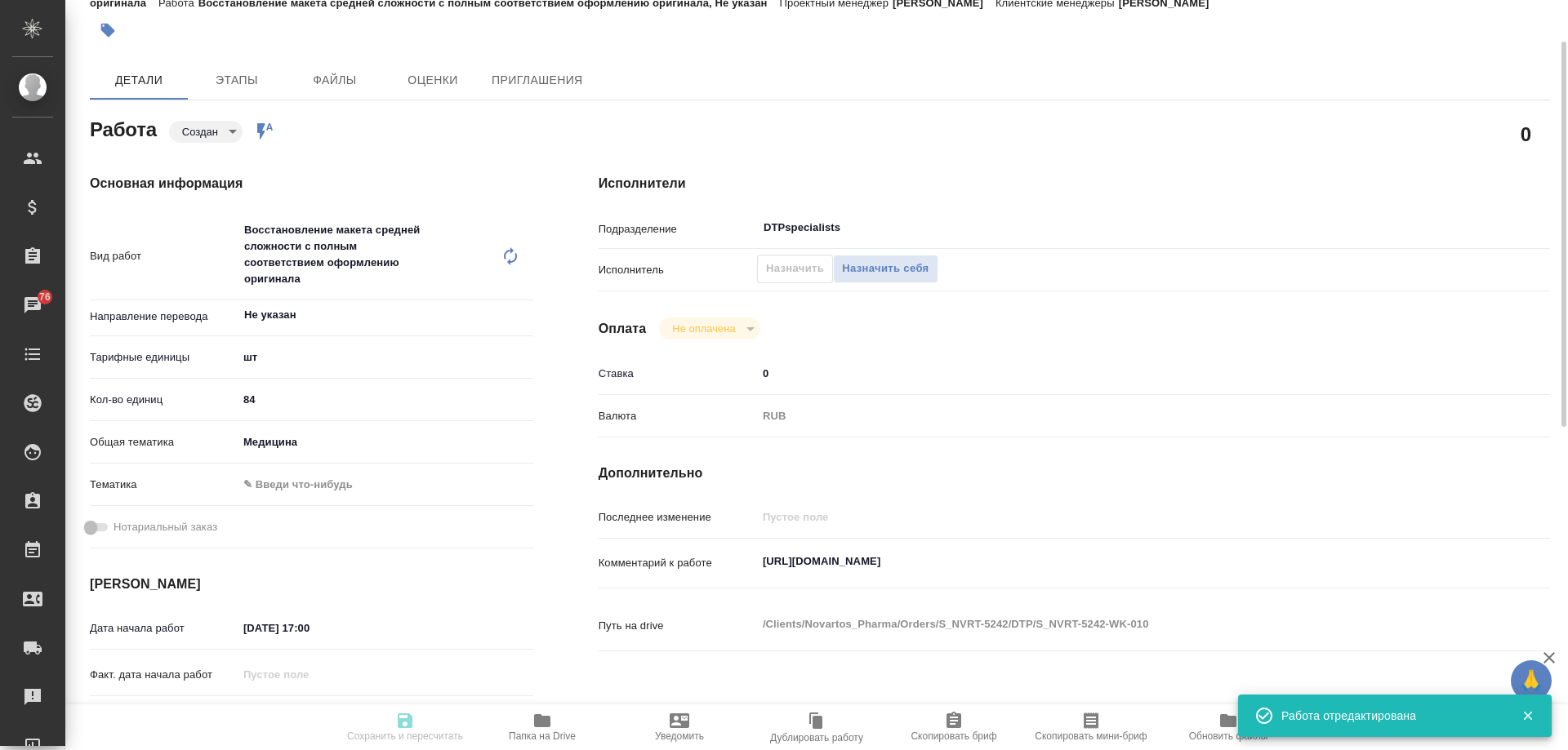
type input "84"
type input "med"
type input "06.10.2025 17:00"
type input "08.10.2025 17:00"
type input "23.10.2025 19:00"
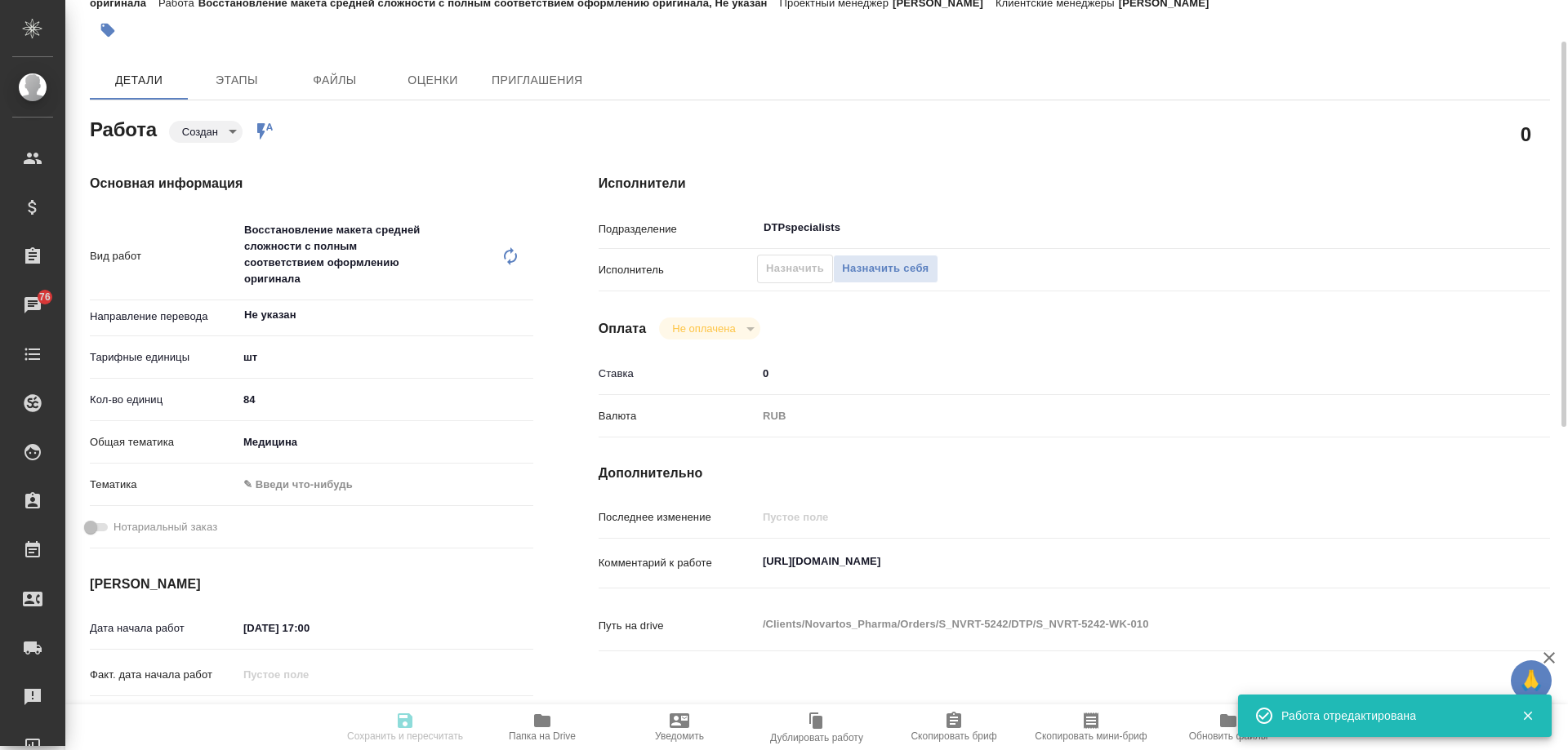
type input "DTPspecialists"
type input "notPayed"
type input "0"
type input "RUB"
type input "[PERSON_NAME]"
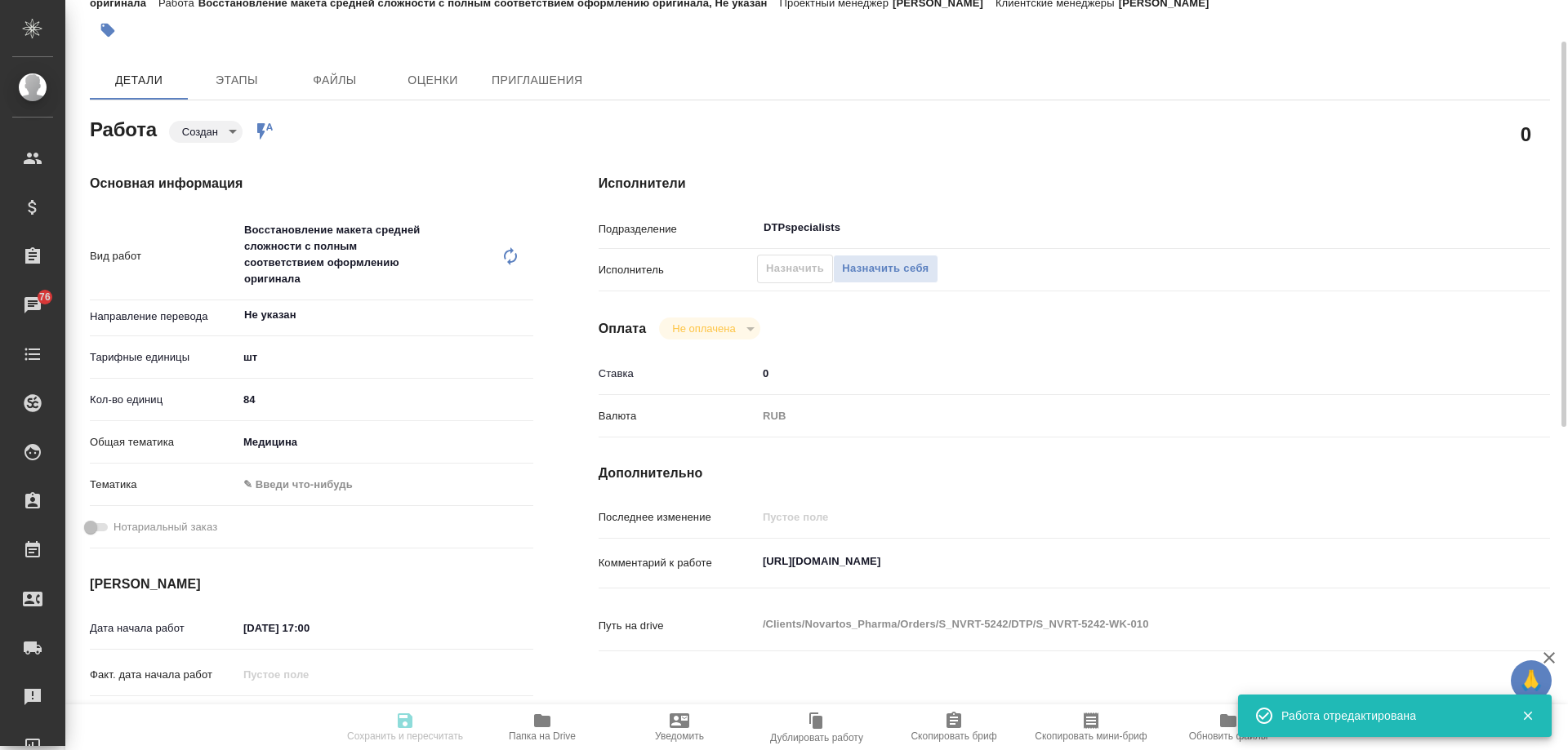
type textarea "https://drive.awatera.com/apps/files/?dir=/Shares/Novartos_Pharma/Orders/S_NVRT…"
type textarea "x"
type textarea "/Clients/Novartos_Pharma/Orders/S_NVRT-5242/DTP/S_NVRT-5242-WK-010"
type textarea "x"
type input "S_NVRT-5242"
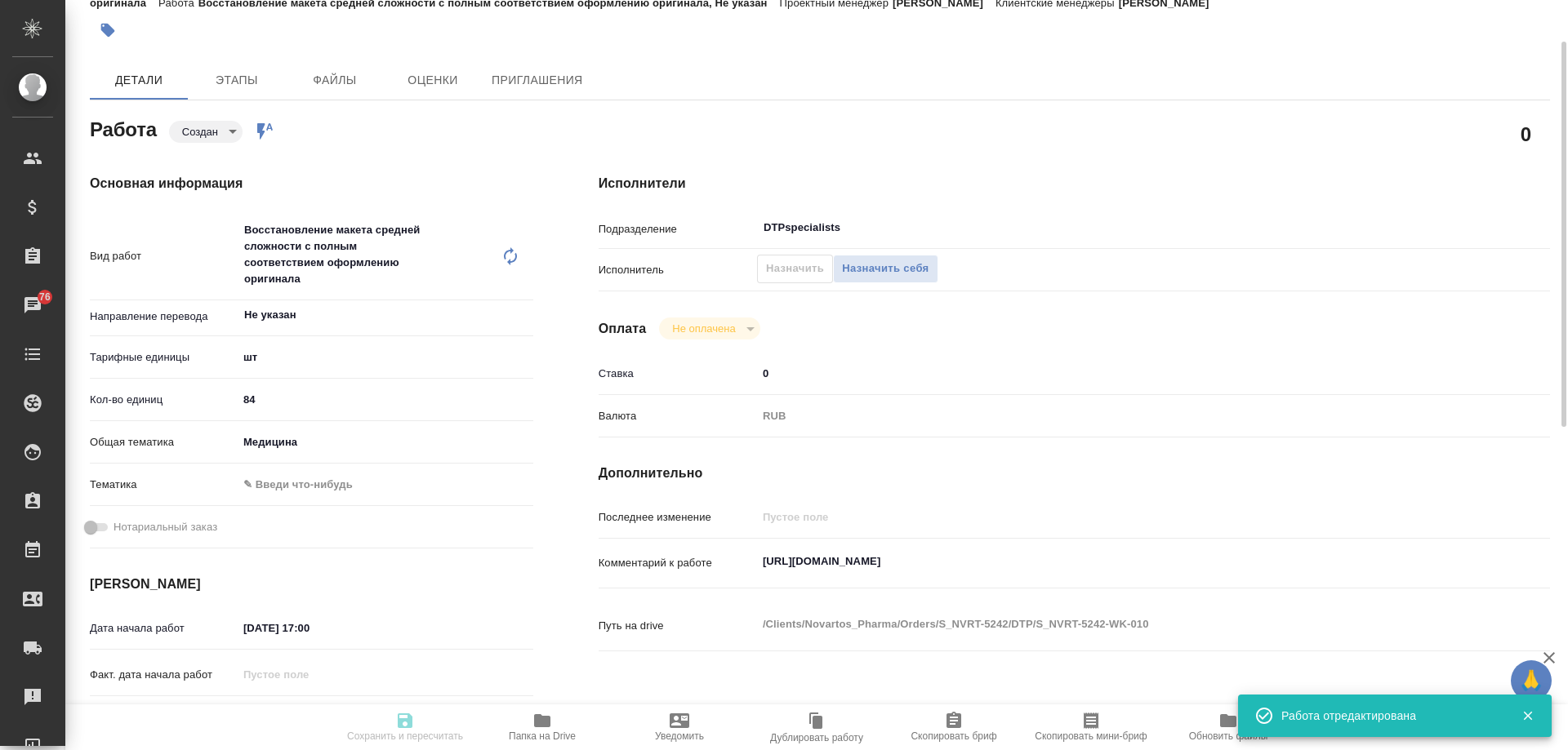
type input "Верстка чертежа. Количество надписей: более 500"
type input "Приемка разверстки, Подверстка, Приемка подверстки, Восстановление макета средн…"
type input "[PERSON_NAME]"
type input "/Clients/Novartos_Pharma/Orders/S_NVRT-5242"
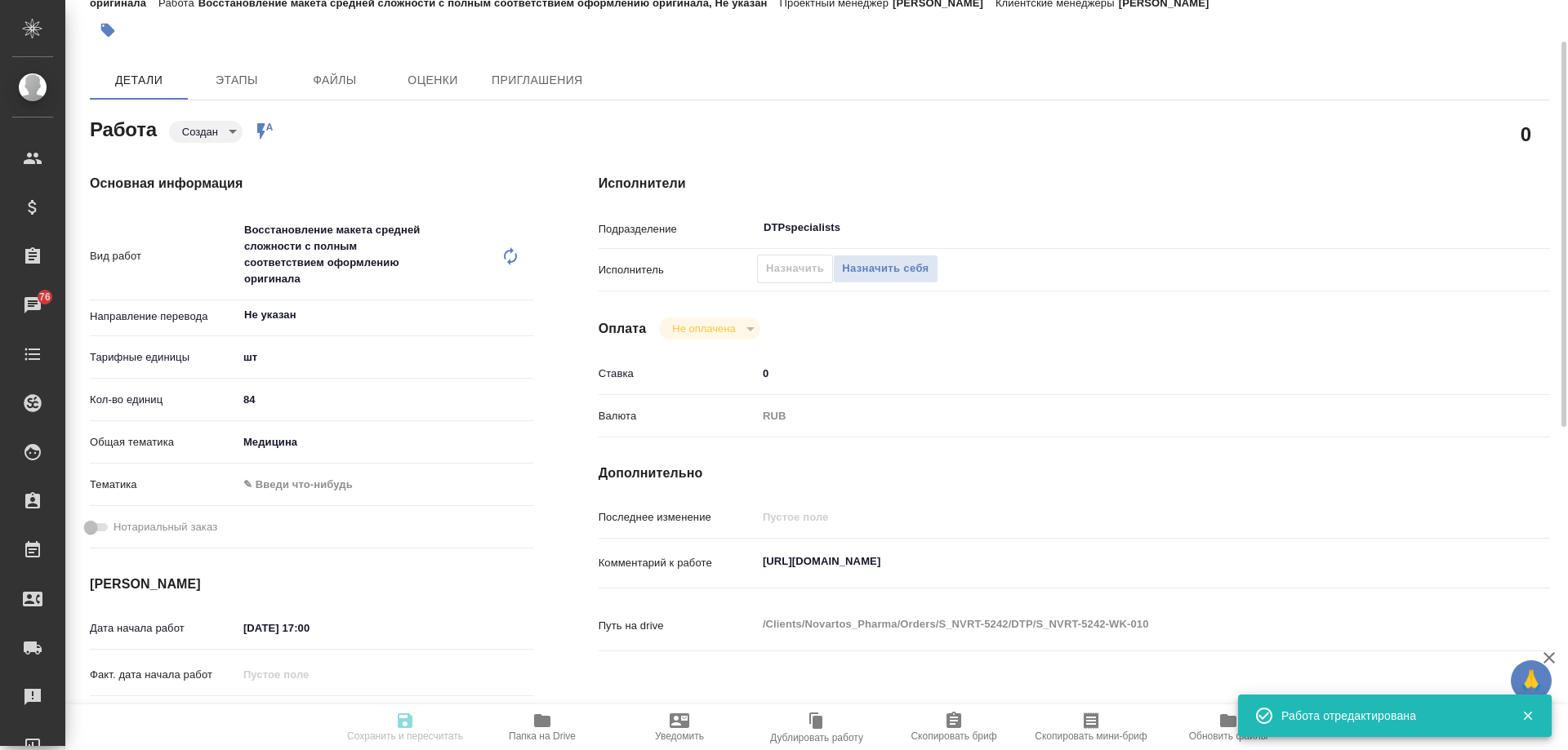
type textarea "x"
type textarea "Обращаюсь с просьбой принять в работу новый заказ (не срочный). Необходимые фай…"
type textarea "x"
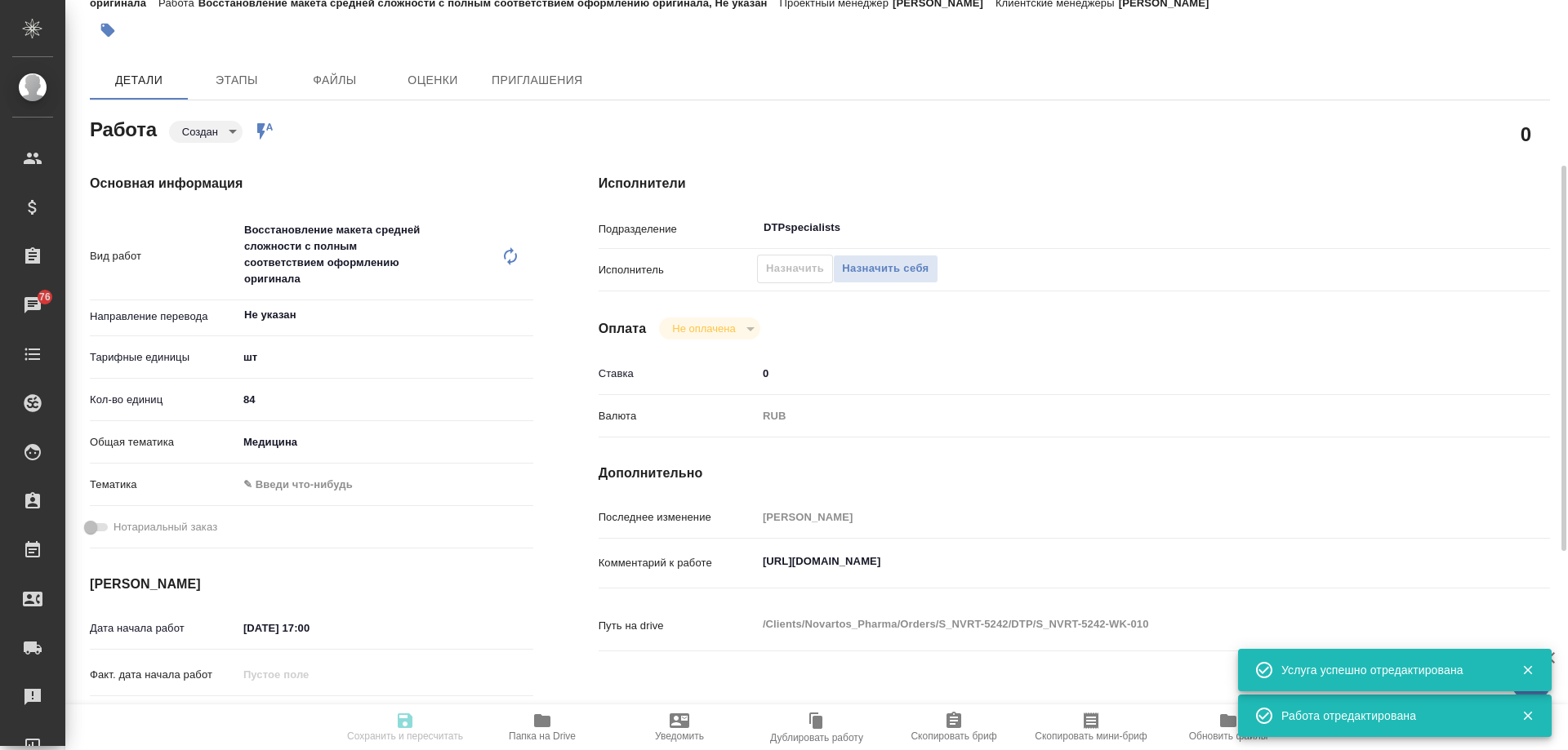
scroll to position [164, 0]
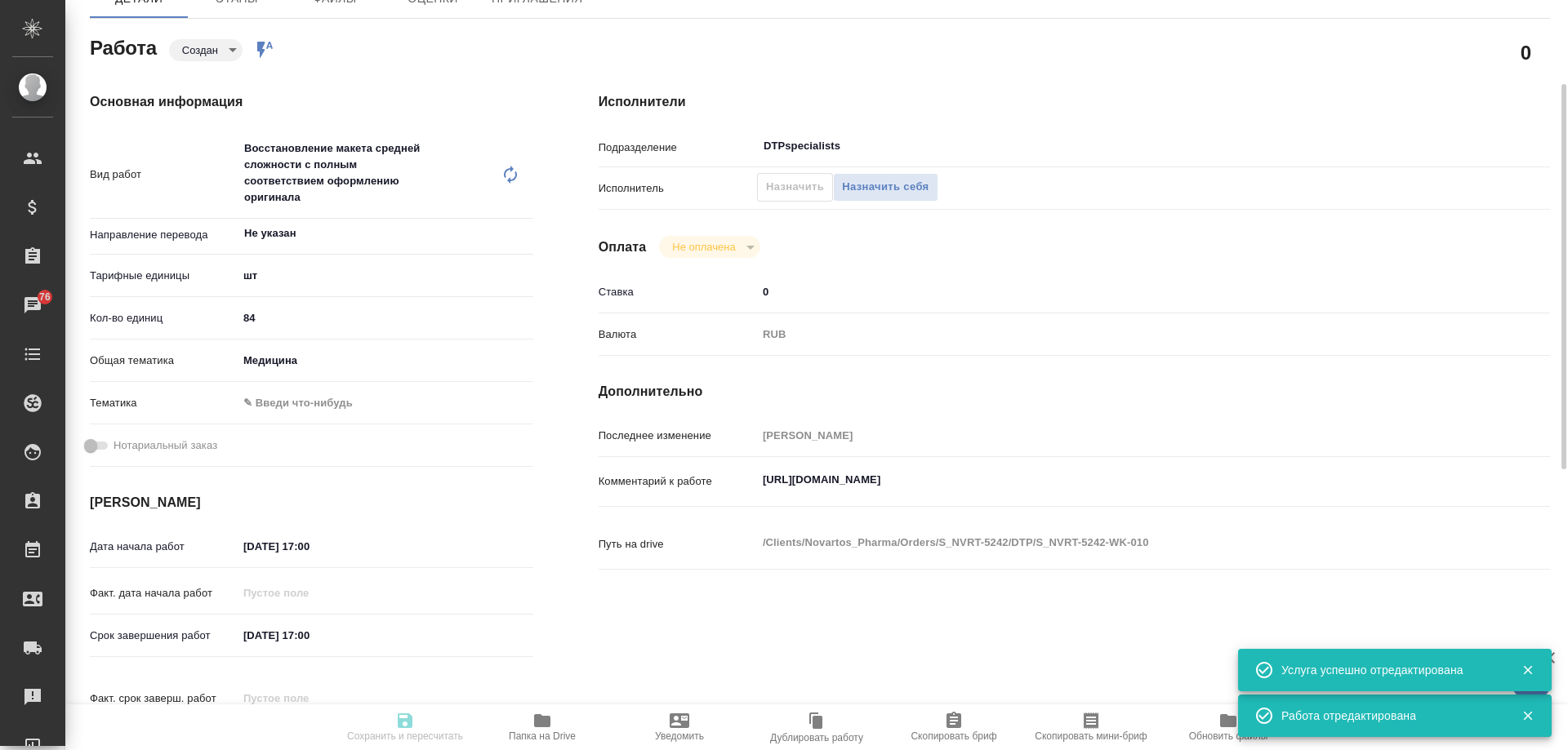
type textarea "x"
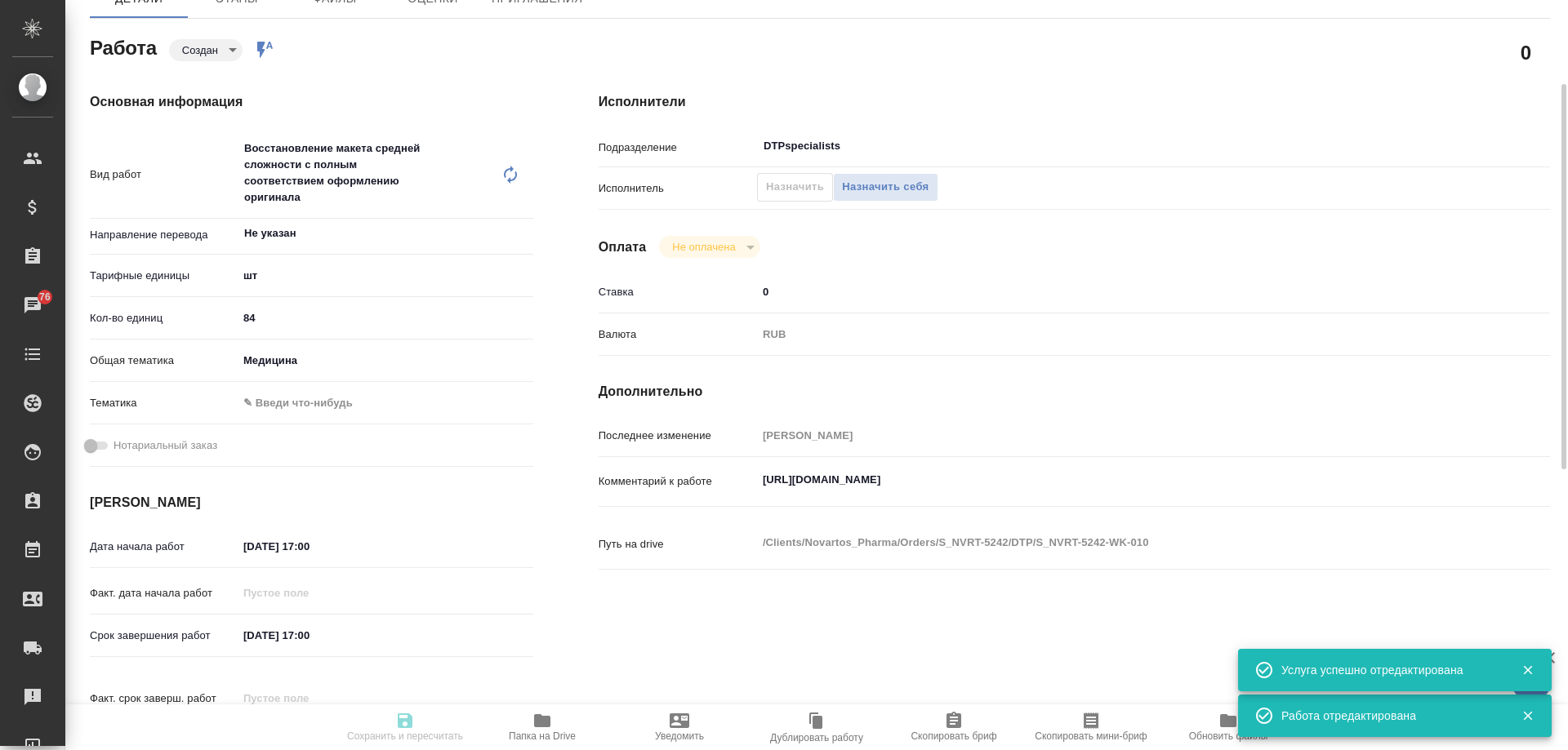
type textarea "x"
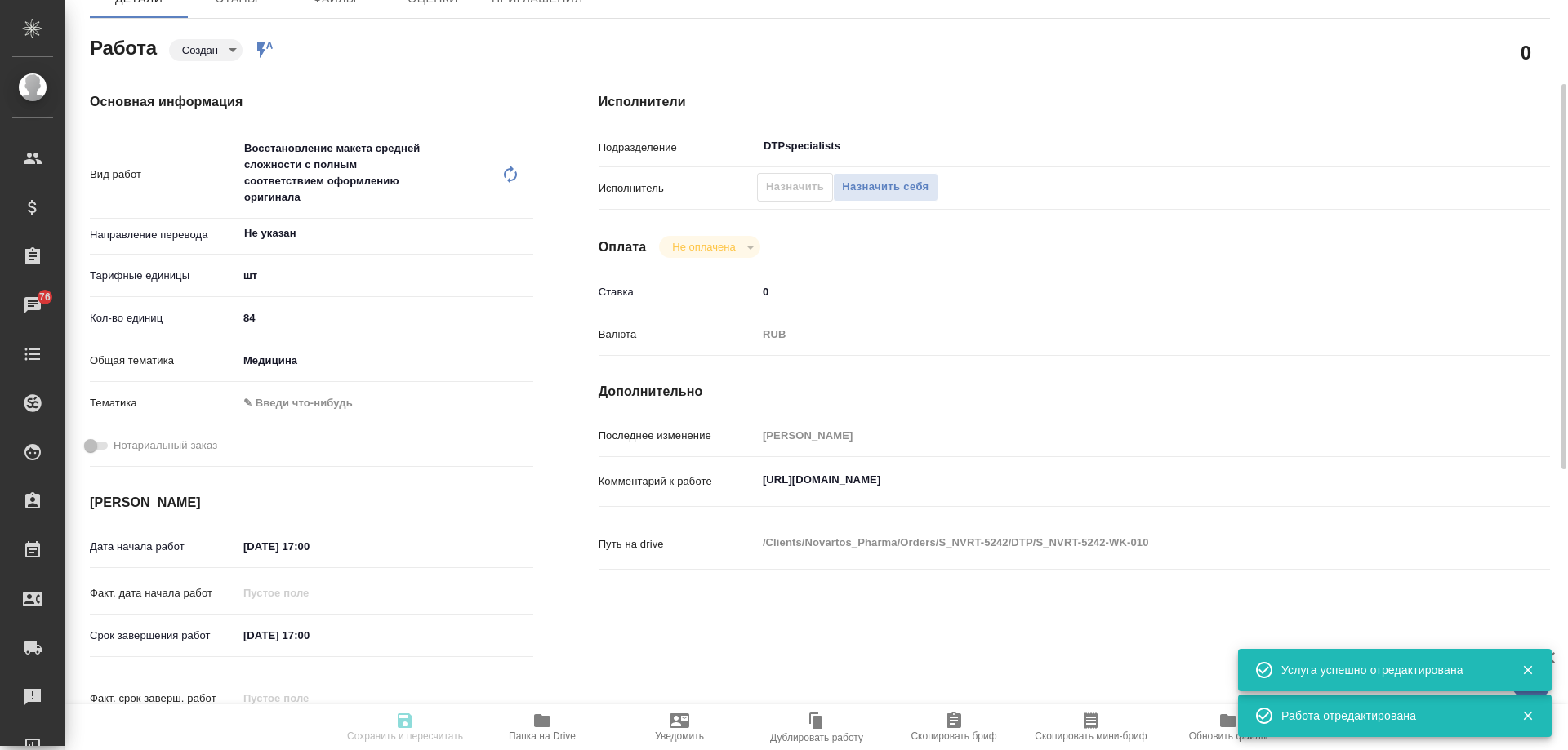
type textarea "x"
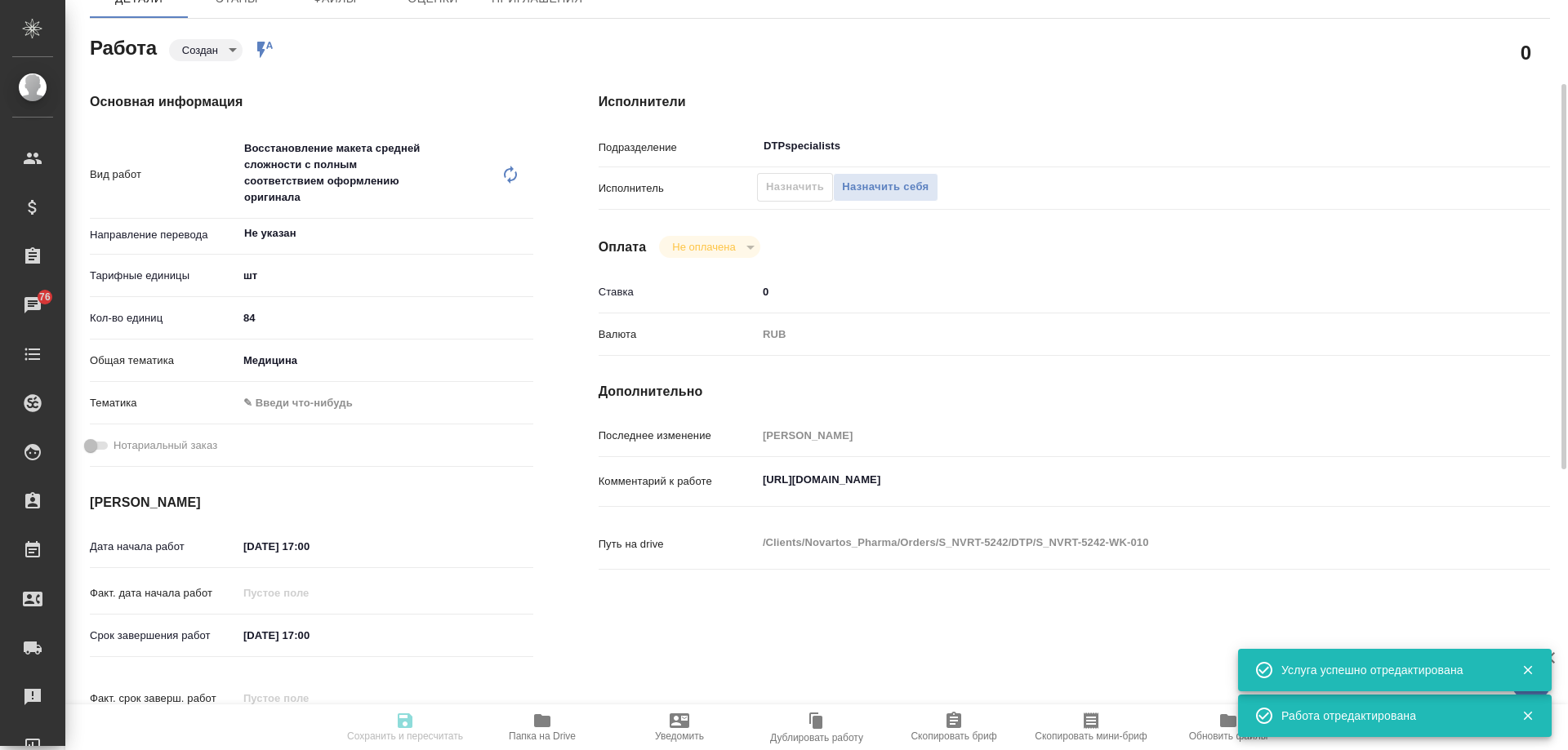
type textarea "x"
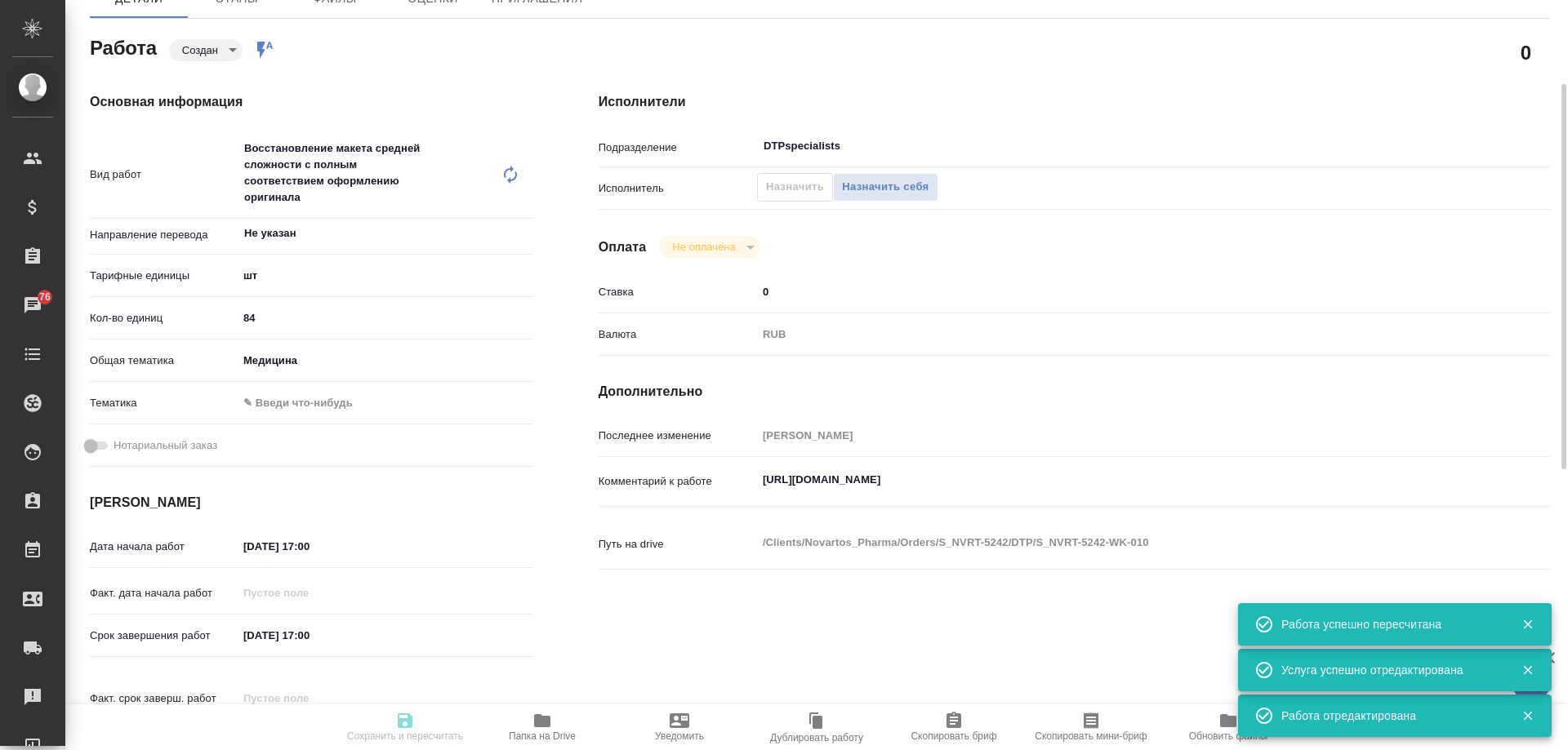
type input "created"
type textarea "Восстановление макета средней сложности с полным соответствием оформлению ориги…"
type textarea "x"
type input "Не указан"
type input "5a8b1489cc6b4906c91bfdc1"
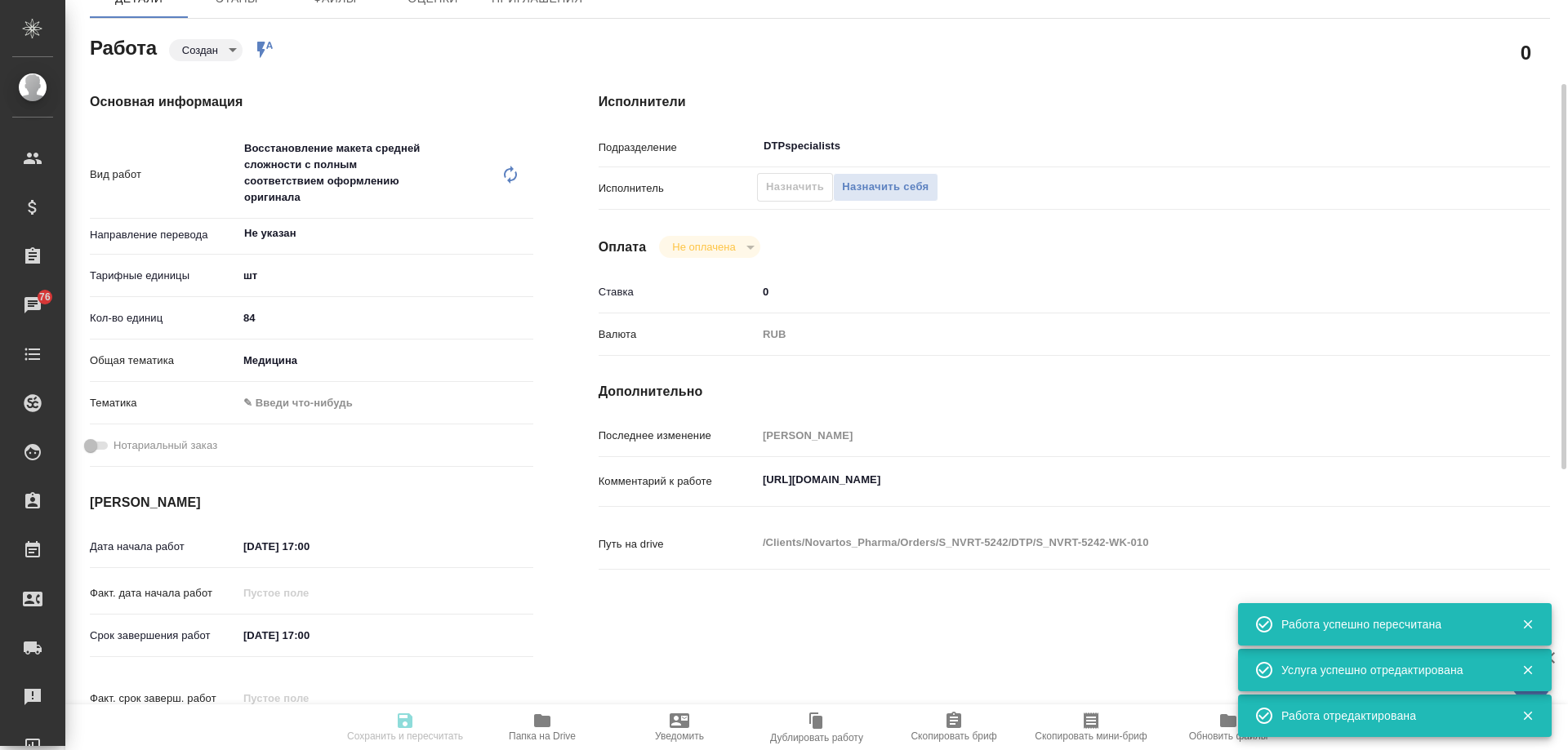
type input "84"
type input "med"
type input "06.10.2025 17:00"
type input "08.10.2025 17:00"
type input "23.10.2025 19:00"
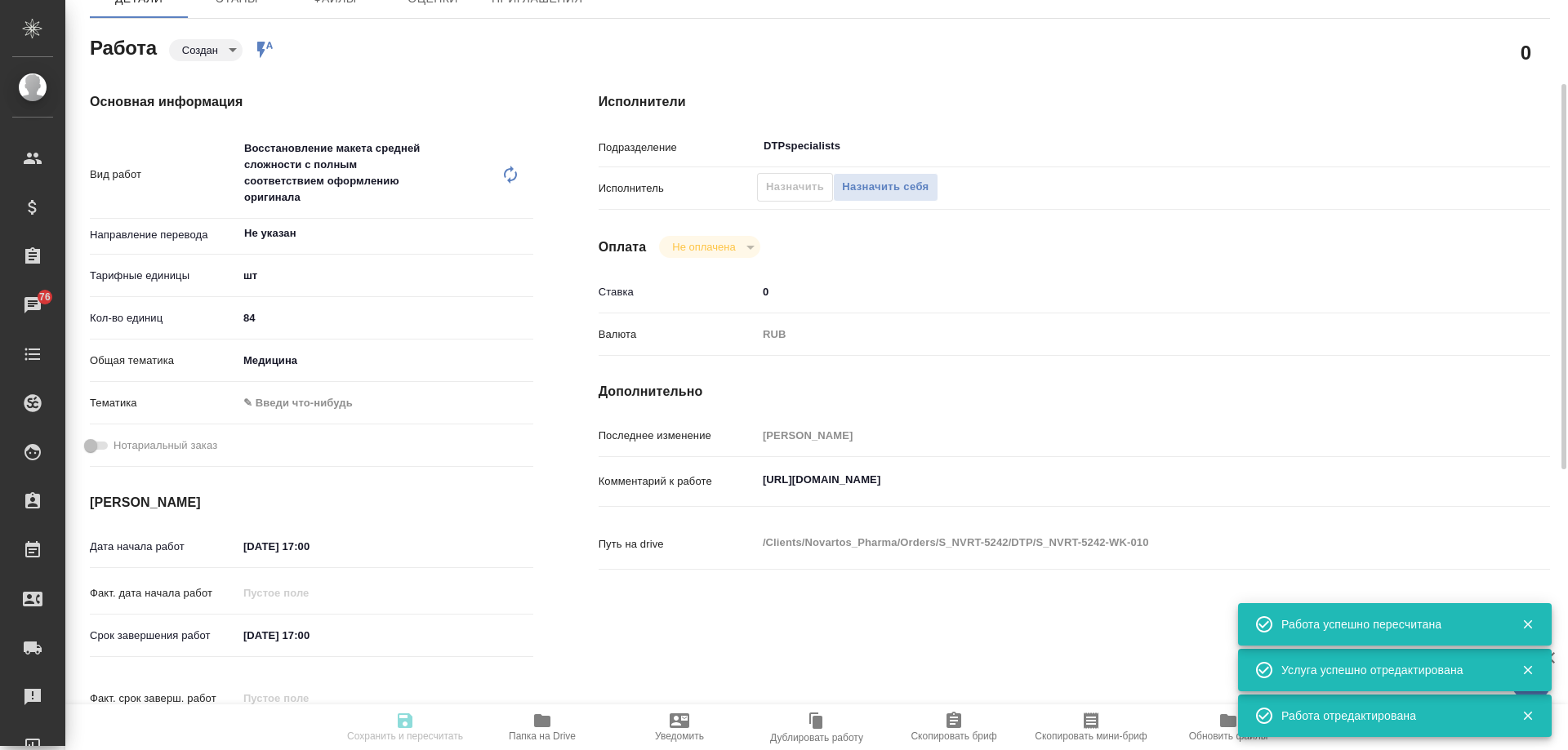
type input "DTPspecialists"
type input "notPayed"
type input "0"
type input "RUB"
type input "[PERSON_NAME]"
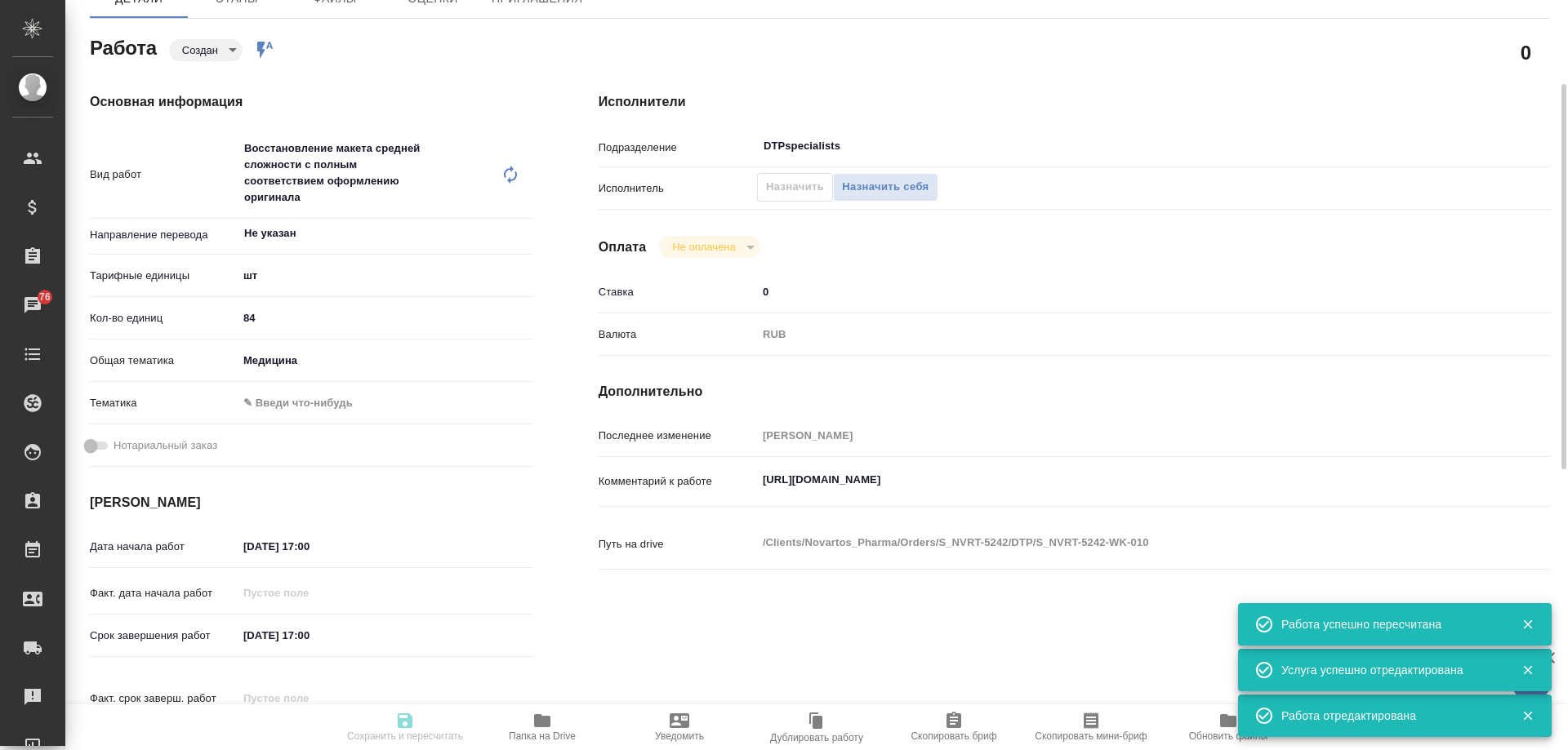
type textarea "https://drive.awatera.com/apps/files/?dir=/Shares/Novartos_Pharma/Orders/S_NVRT…"
type textarea "x"
type textarea "/Clients/Novartos_Pharma/Orders/S_NVRT-5242/DTP/S_NVRT-5242-WK-010"
type textarea "x"
type input "S_NVRT-5242"
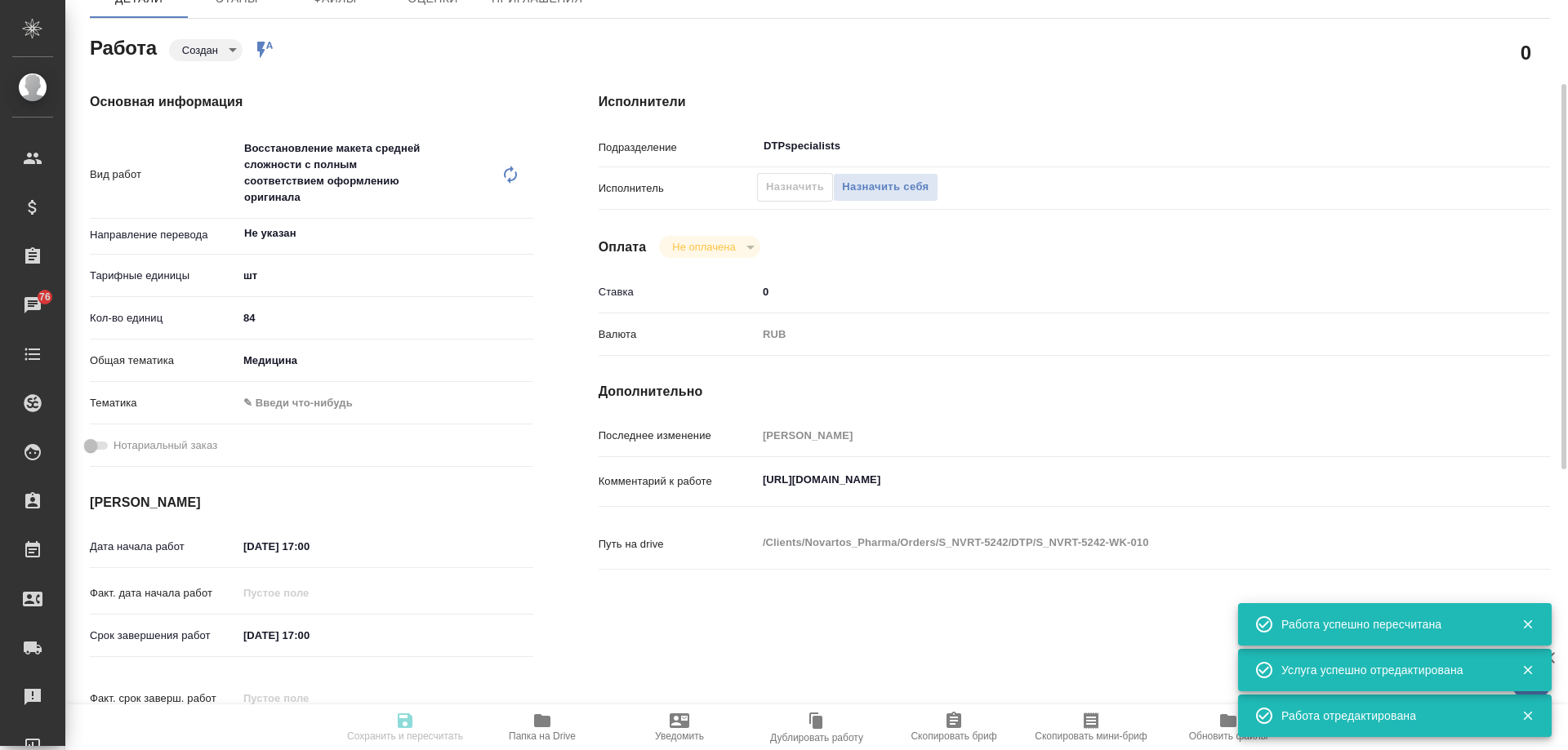
type input "Верстка чертежа. Количество надписей: более 500"
type input "Приемка разверстки, Подверстка, Приемка подверстки, Восстановление макета средн…"
type input "[PERSON_NAME]"
type input "/Clients/Novartos_Pharma/Orders/S_NVRT-5242"
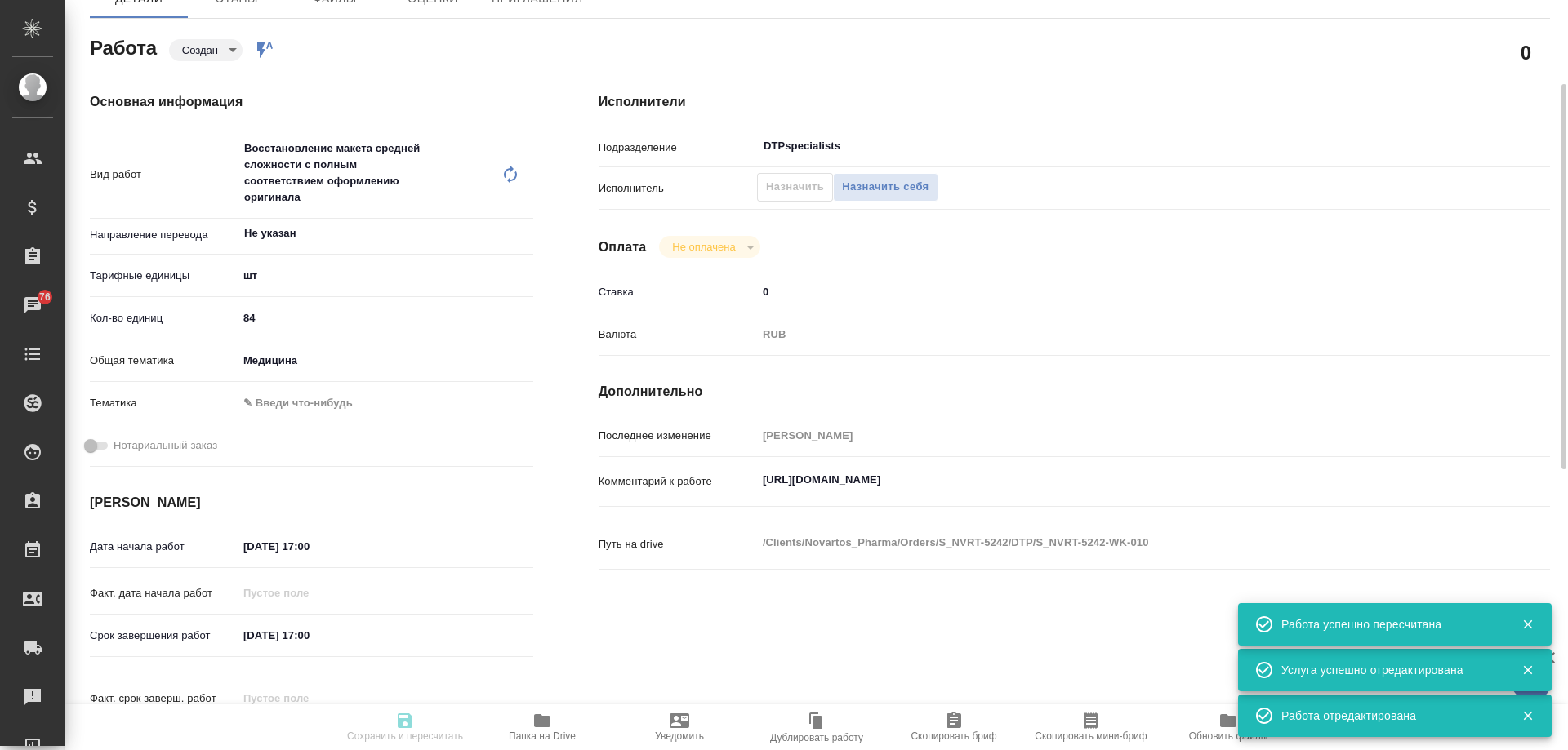
type textarea "x"
type textarea "Обращаюсь с просьбой принять в работу новый заказ (не срочный). Необходимые фай…"
type textarea "x"
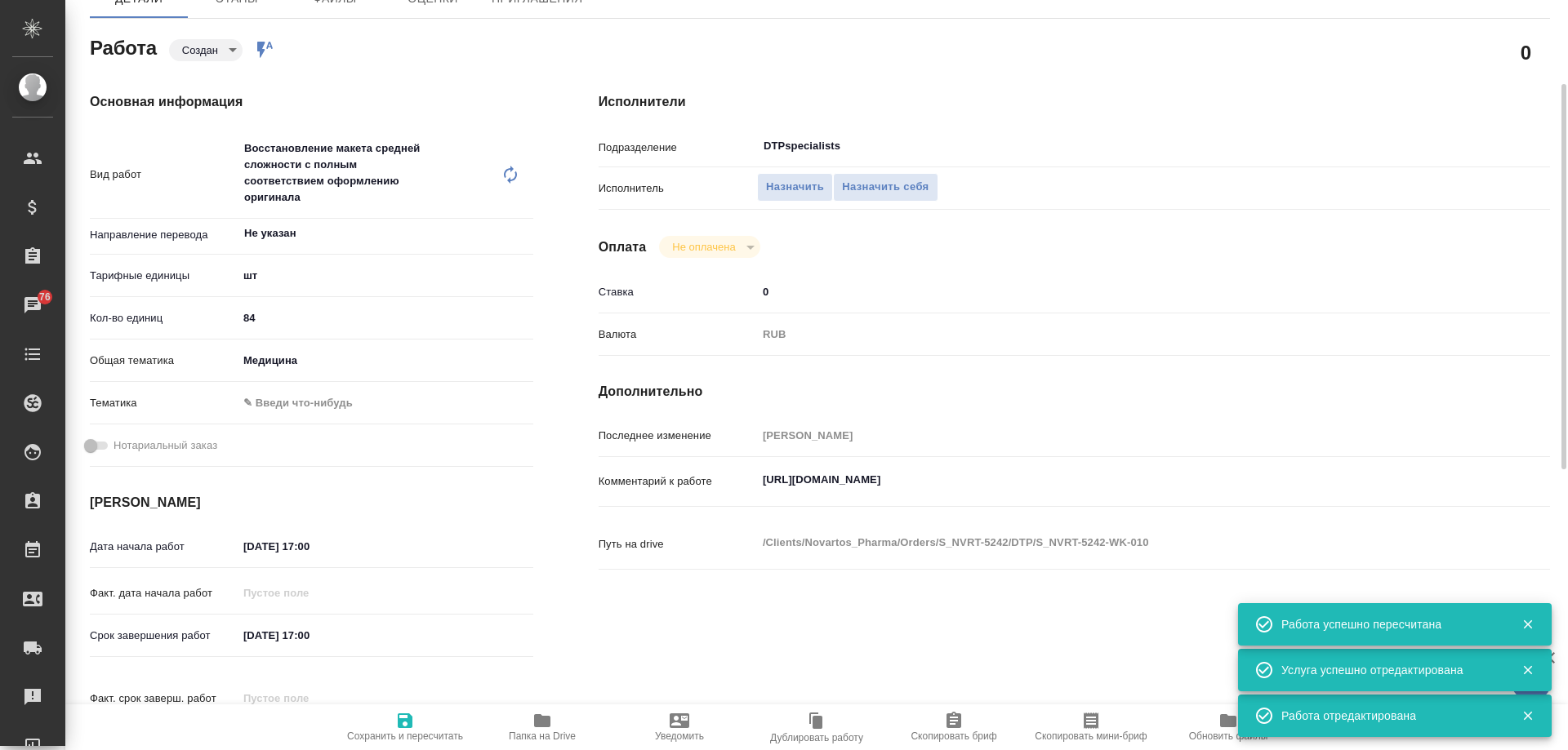
type textarea "x"
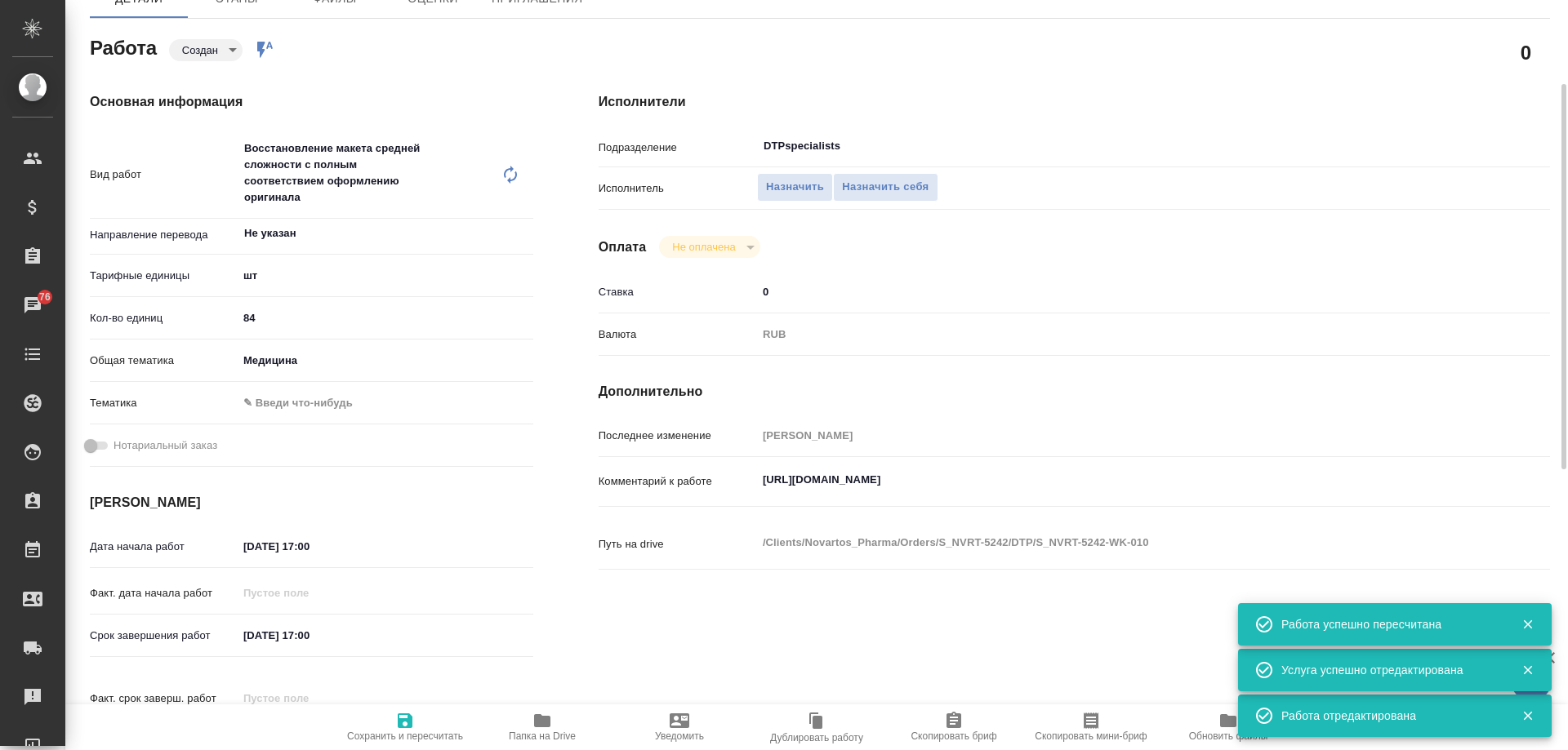
type textarea "x"
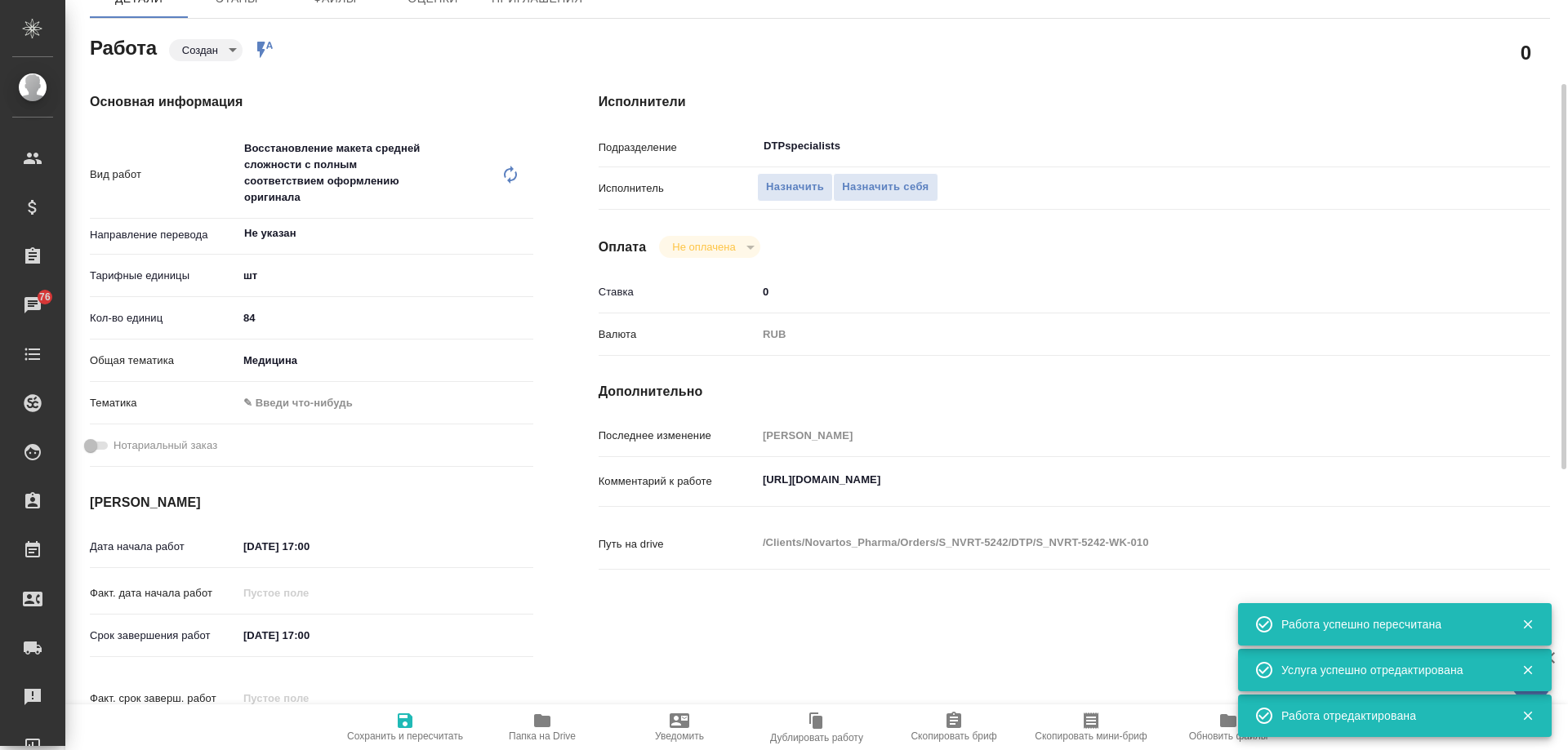
type textarea "x"
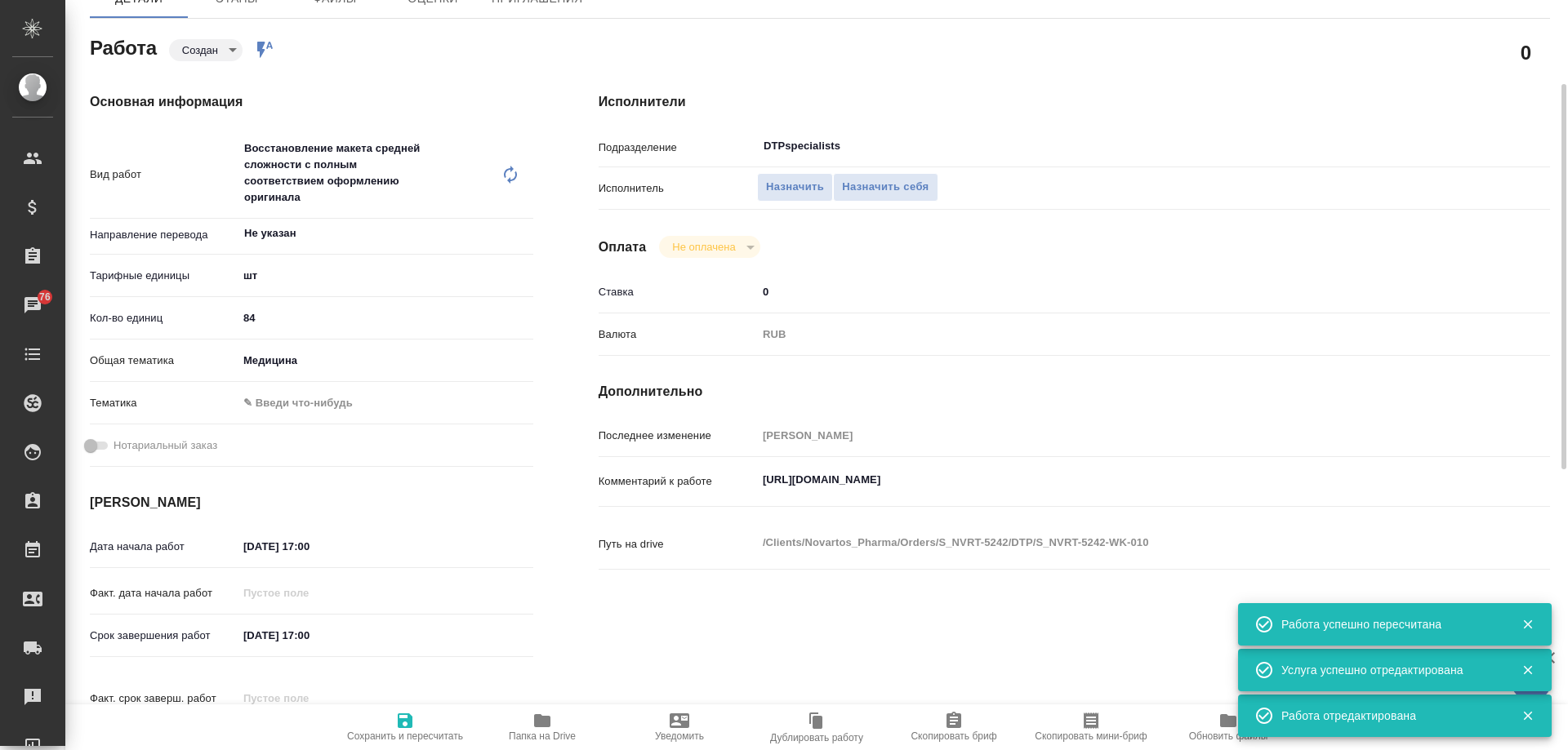
type textarea "x"
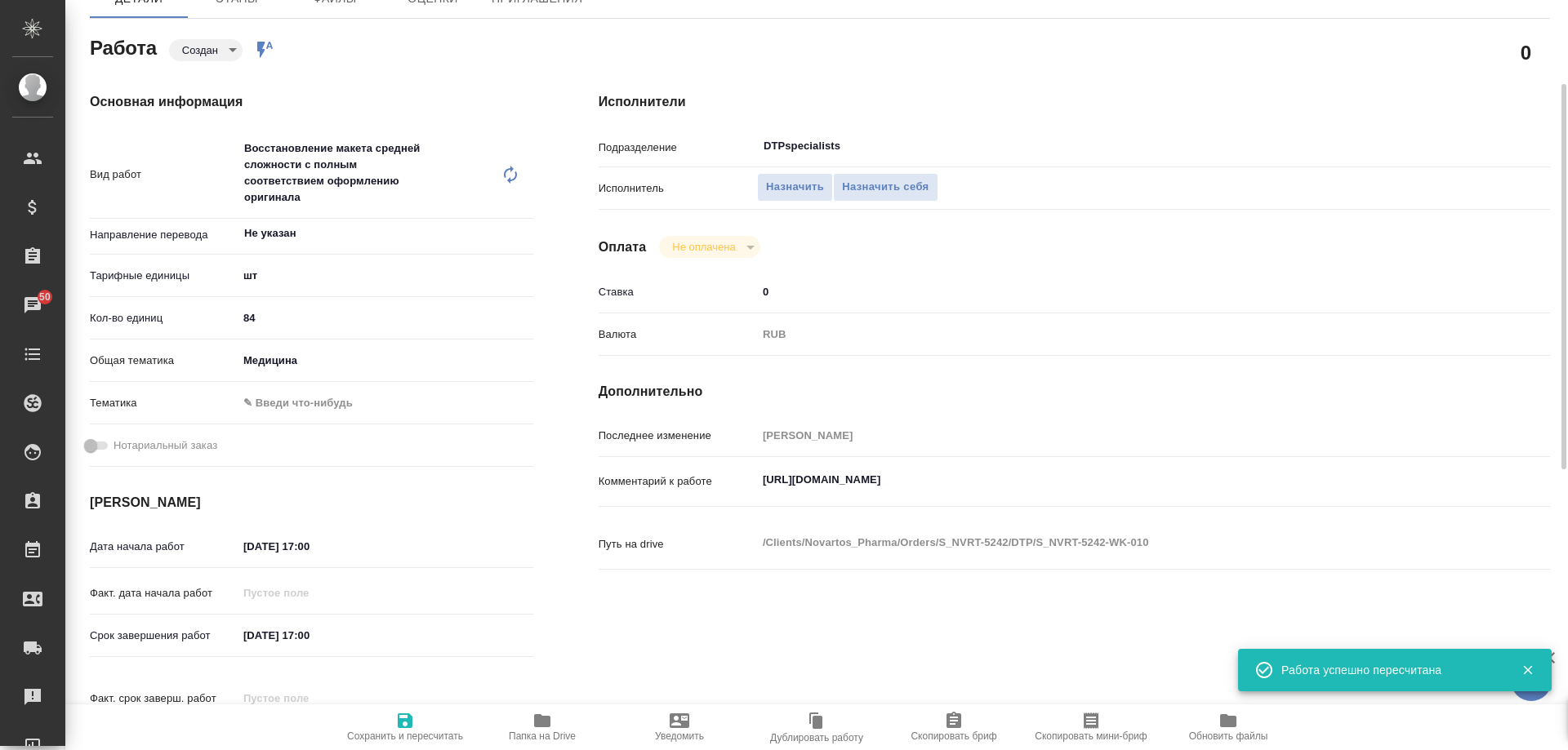
scroll to position [0, 0]
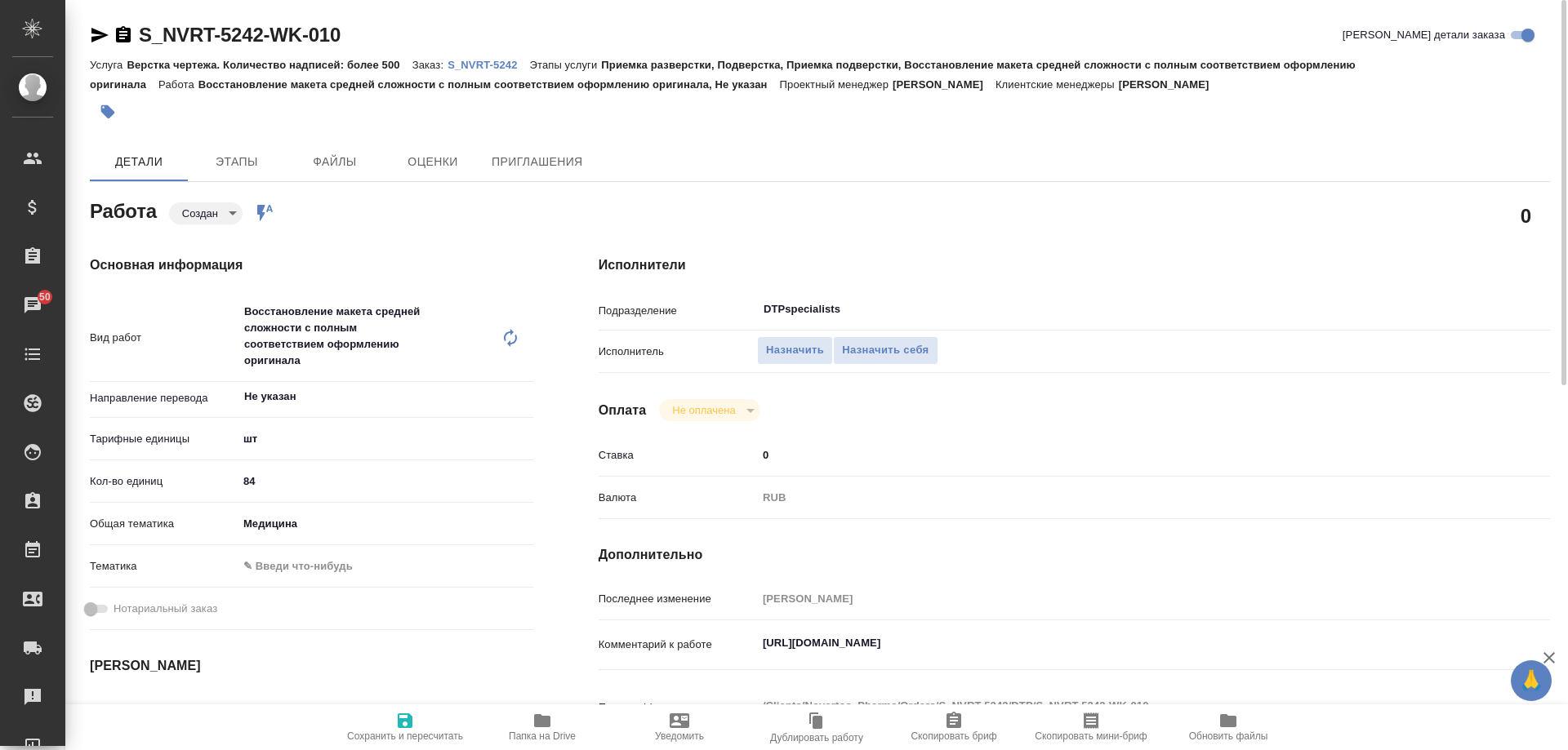
click at [196, 210] on body "🙏 .cls-1 fill:#fff; AWATERA Arsenyeva Vera Клиенты Спецификации Заказы 50 Чаты …" at bounding box center [784, 375] width 1568 height 750
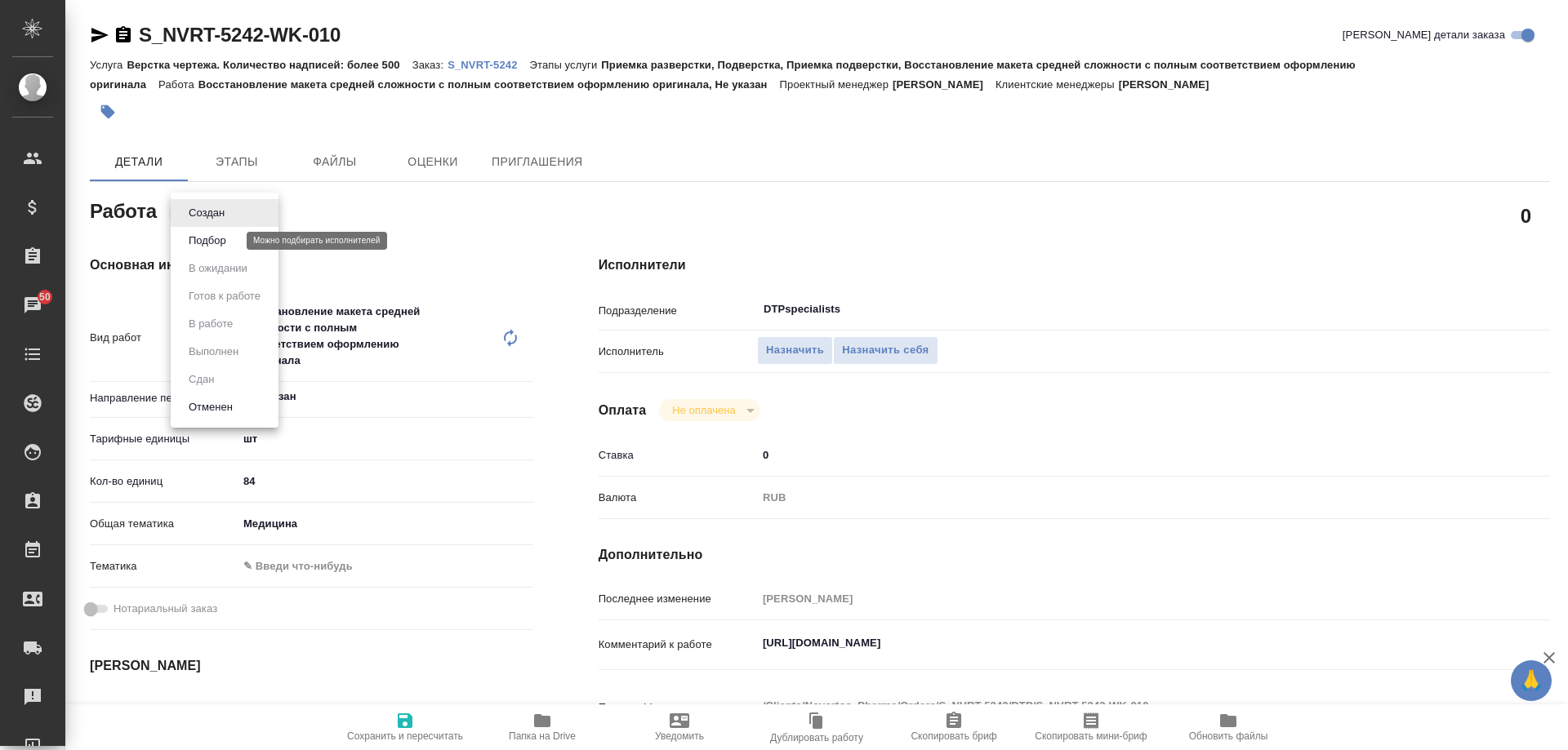
click at [219, 240] on button "Подбор" at bounding box center [207, 240] width 47 height 18
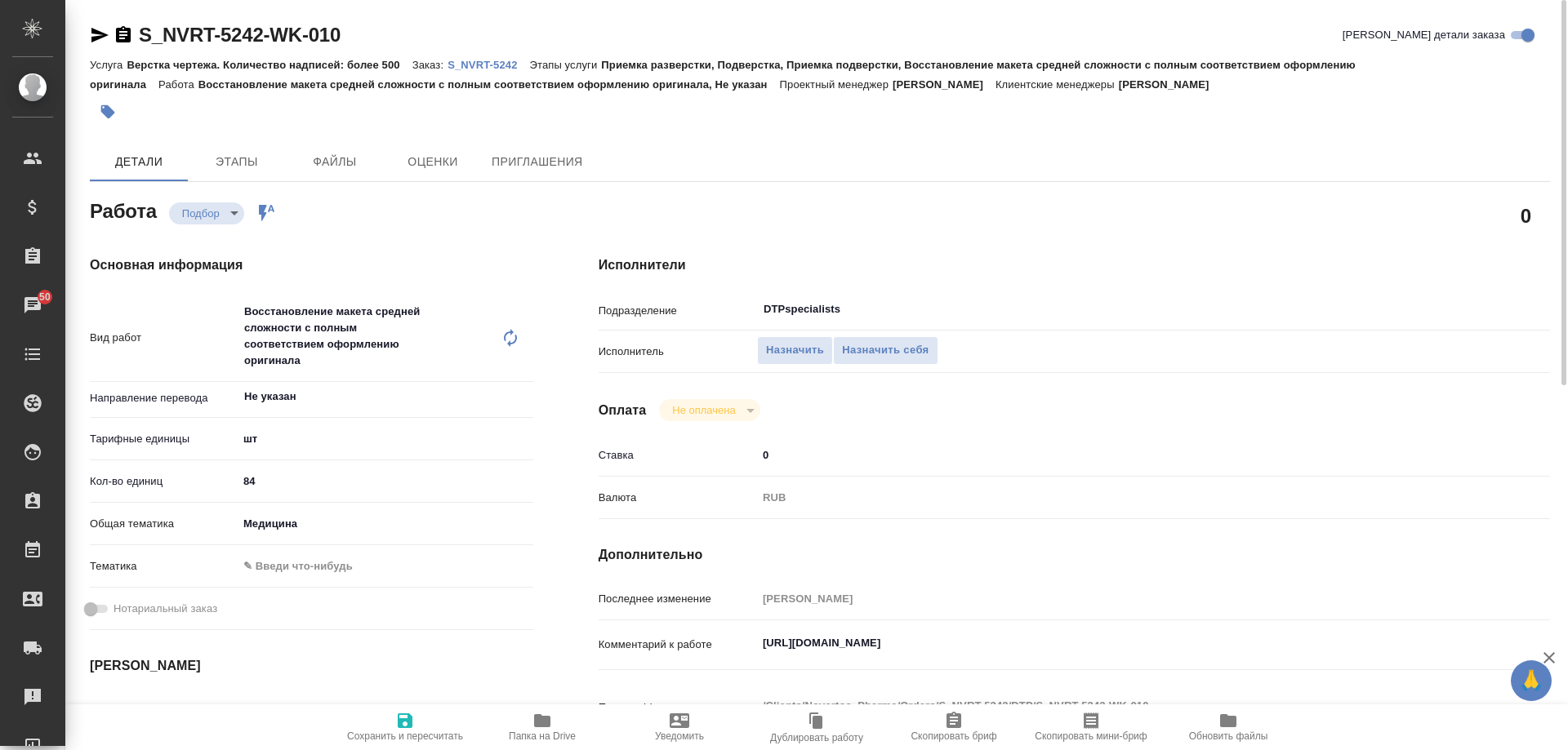
type textarea "x"
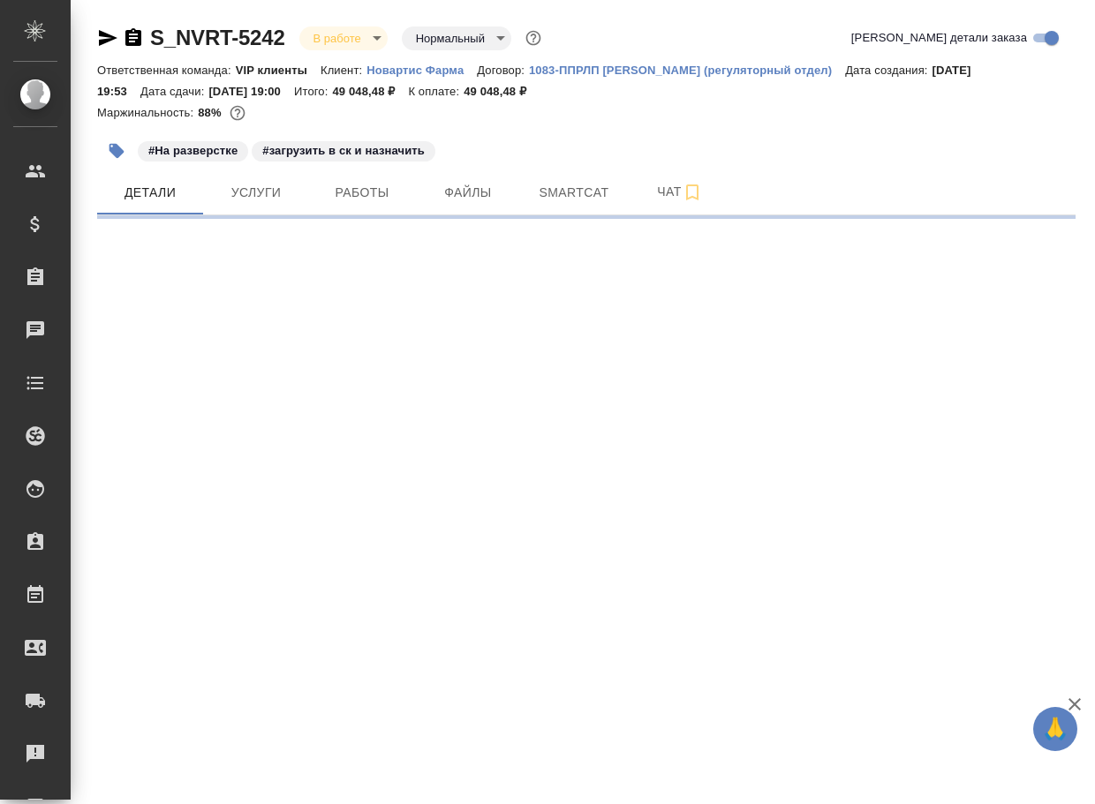
select select "RU"
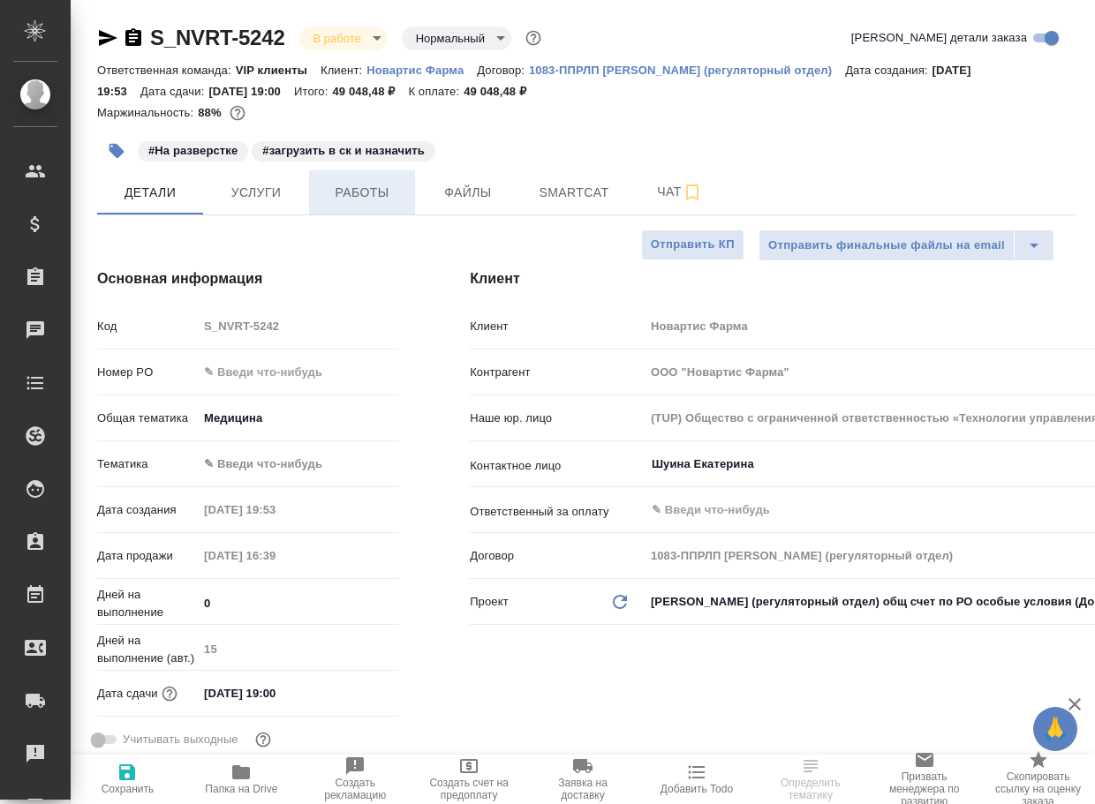
type textarea "x"
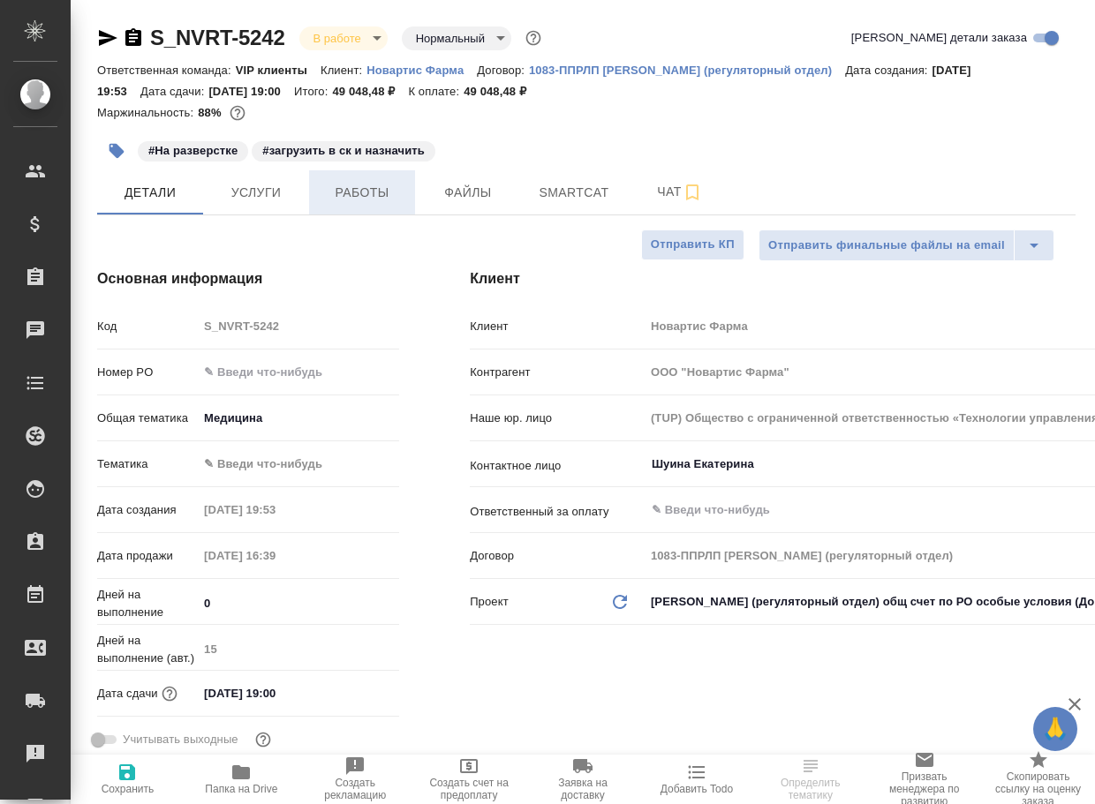
type textarea "x"
type input "Грабко Мария"
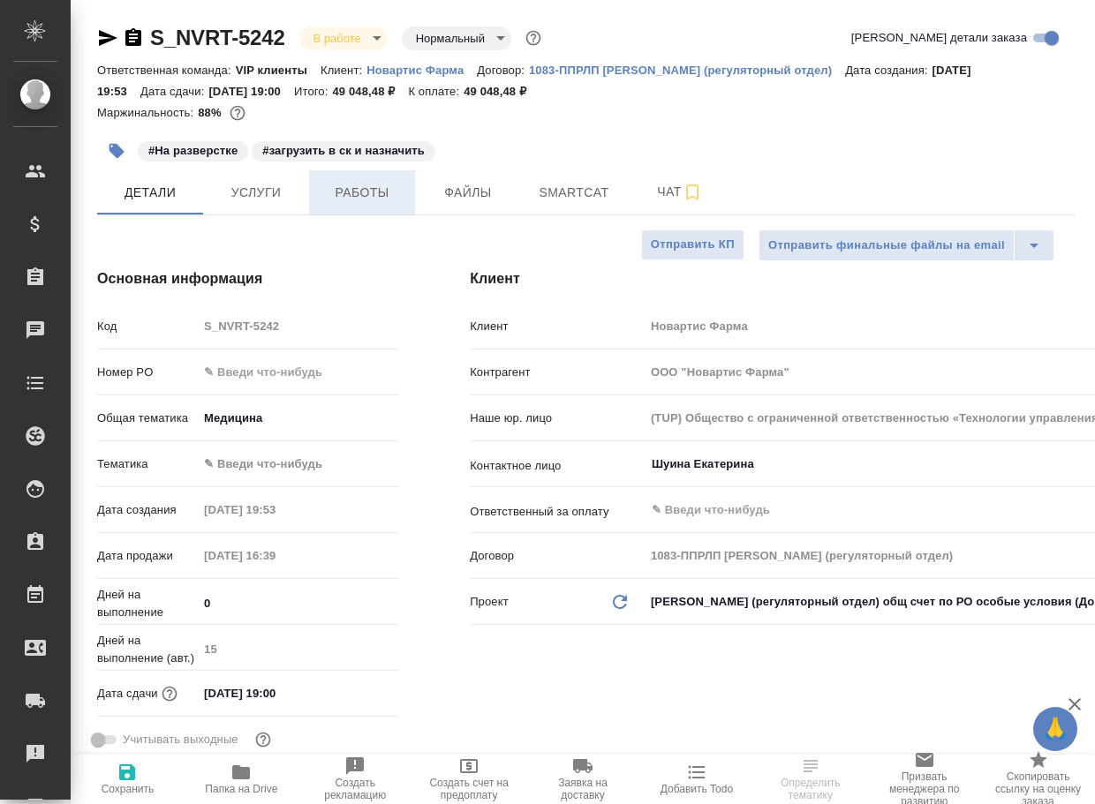
type input "Комаров Роман"
click at [353, 190] on span "Работы" at bounding box center [362, 193] width 85 height 22
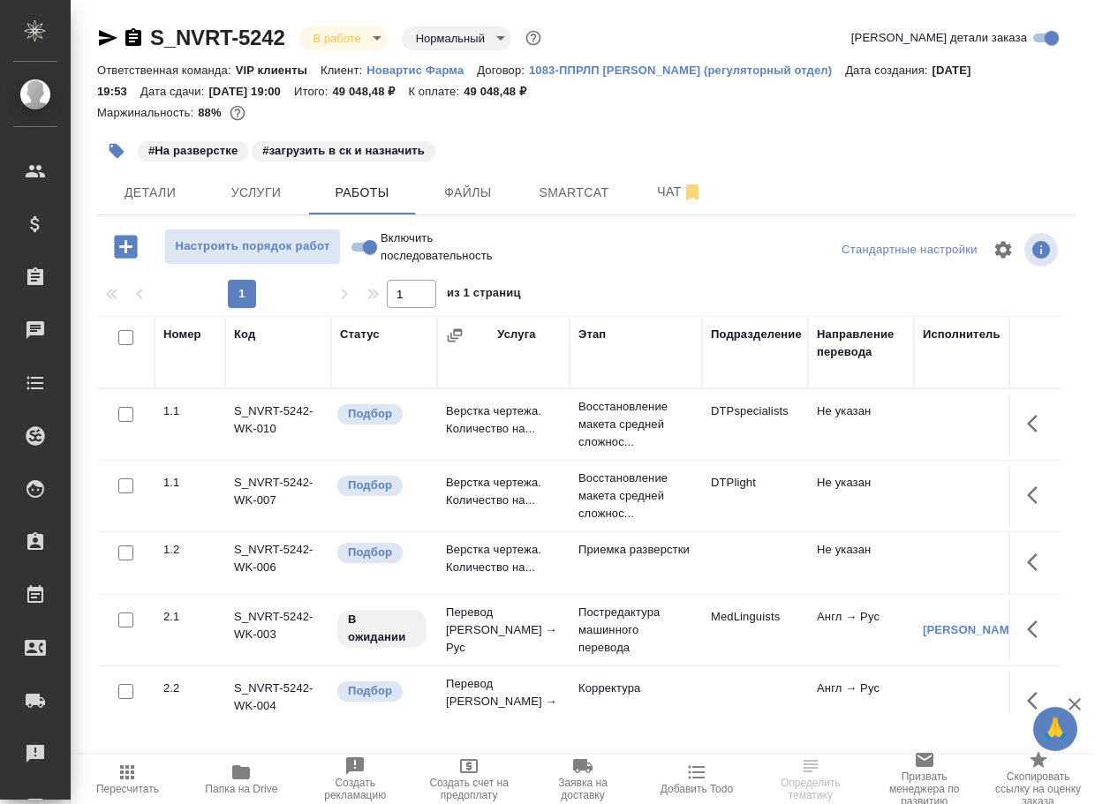
click at [359, 255] on input "Включить последовательность" at bounding box center [370, 247] width 64 height 21
checkbox input "true"
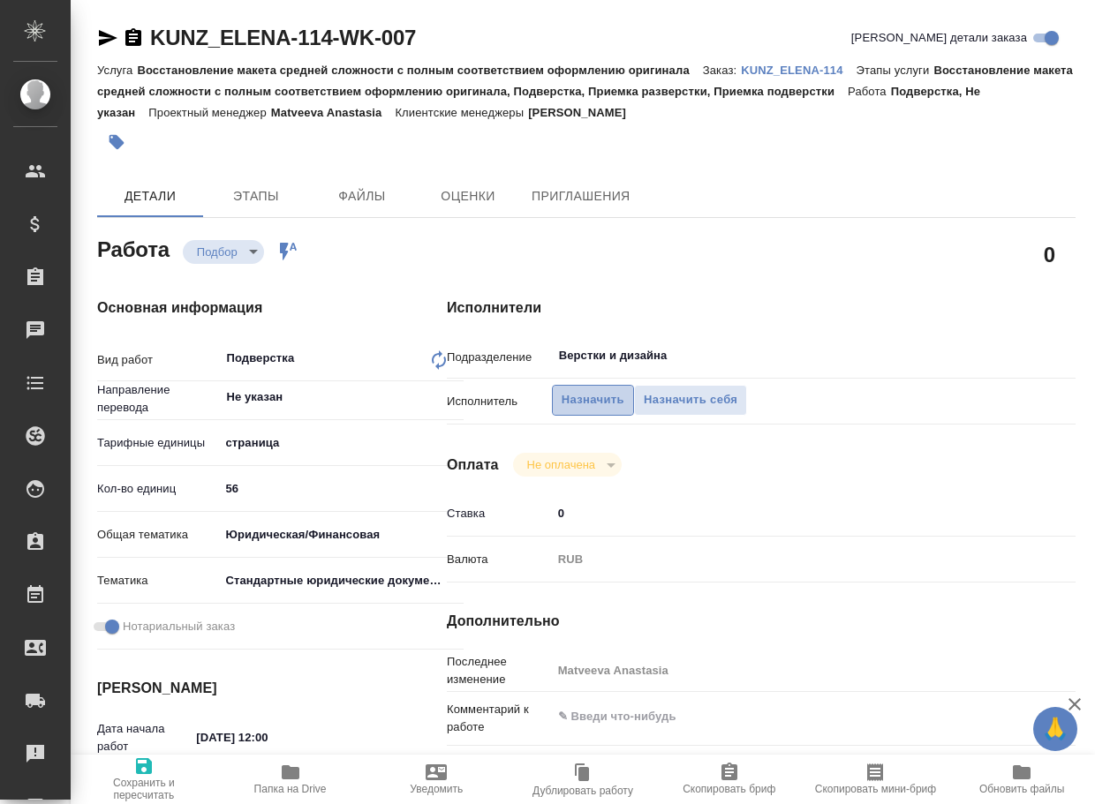
click at [622, 390] on span "Назначить" at bounding box center [593, 400] width 63 height 20
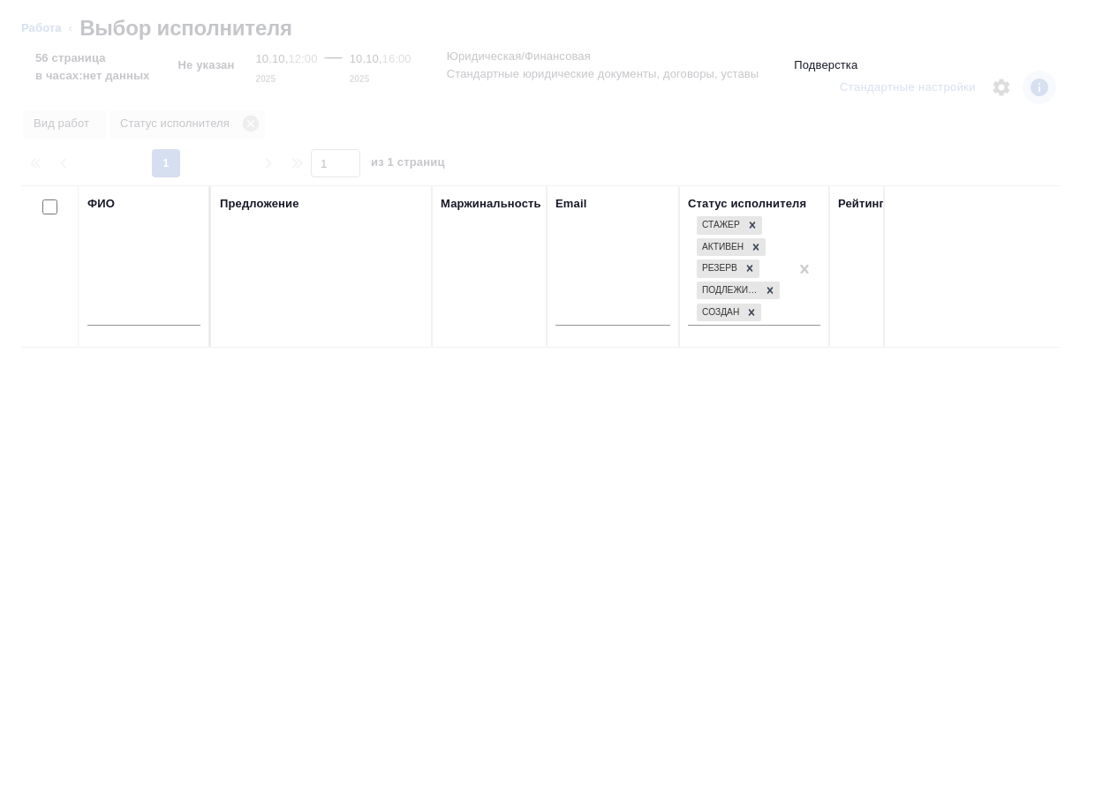
click at [126, 315] on input "text" at bounding box center [143, 315] width 113 height 22
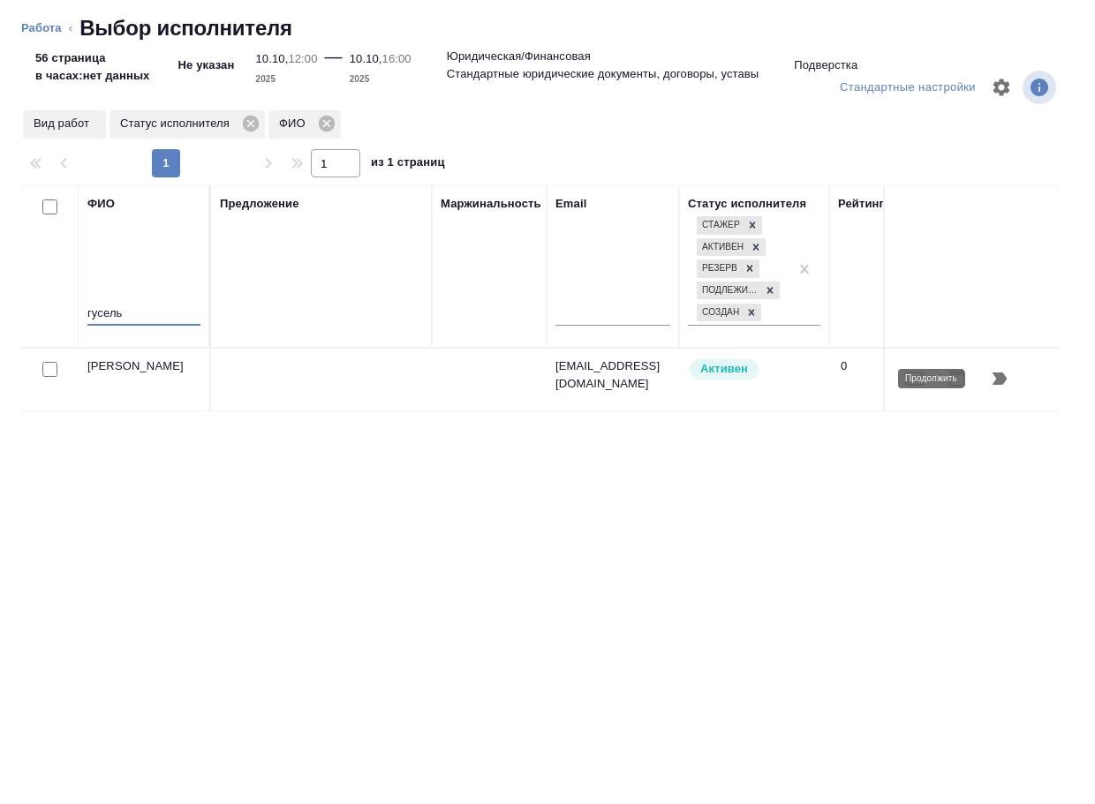
type input "гусель"
click at [1012, 375] on button "button" at bounding box center [999, 379] width 42 height 42
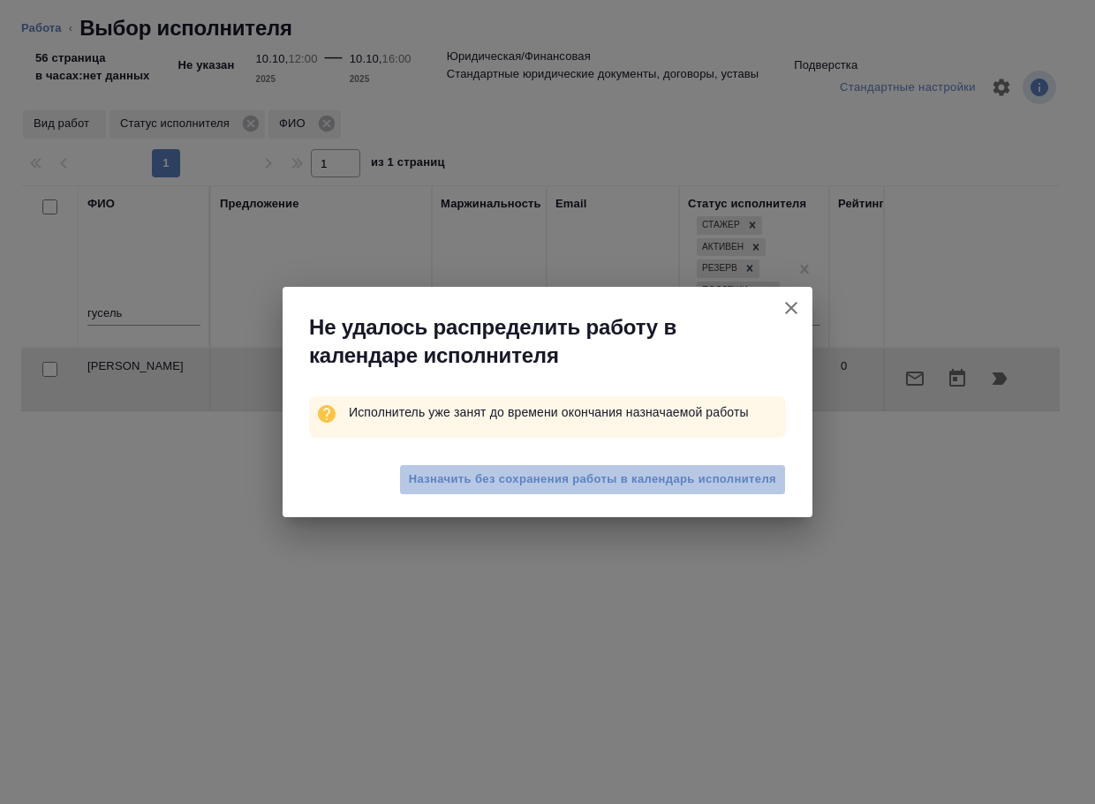
drag, startPoint x: 671, startPoint y: 464, endPoint x: 681, endPoint y: 472, distance: 13.1
click at [672, 464] on button "Назначить без сохранения работы в календарь исполнителя" at bounding box center [592, 479] width 387 height 31
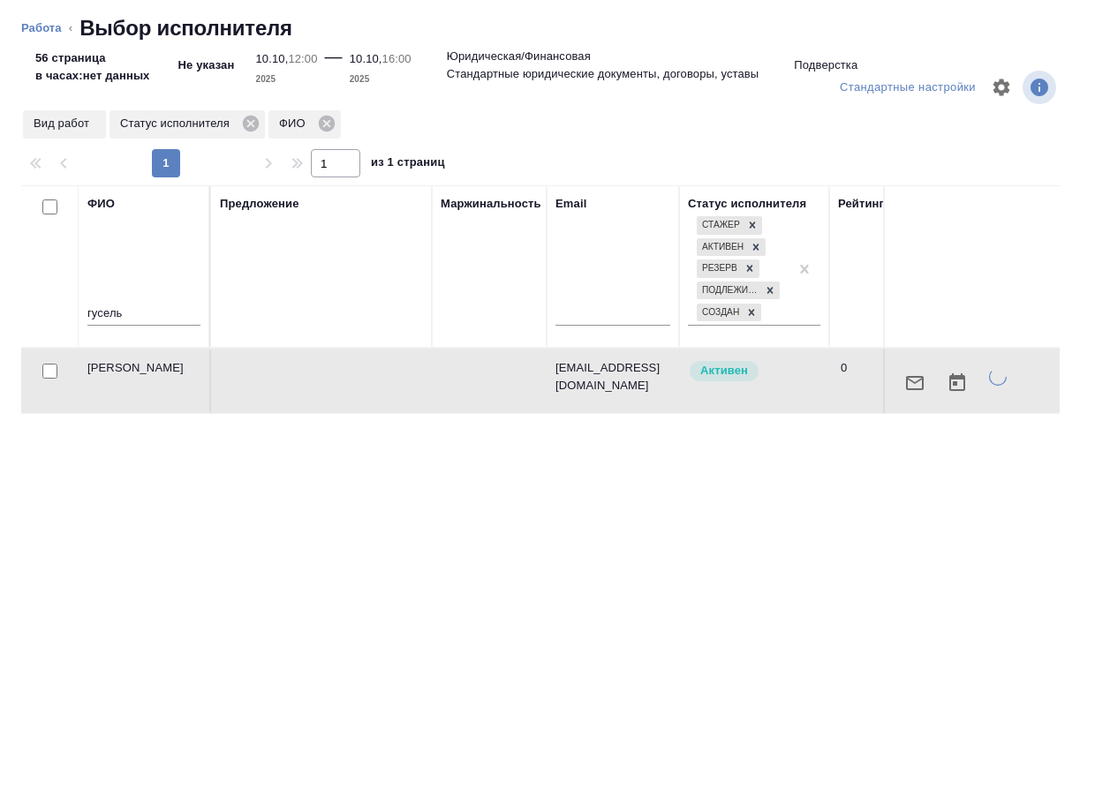
click at [683, 476] on div "ФИО гусель Предложение Маржинальность Email Статус исполнителя [PERSON_NAME] Ре…" at bounding box center [540, 463] width 1038 height 556
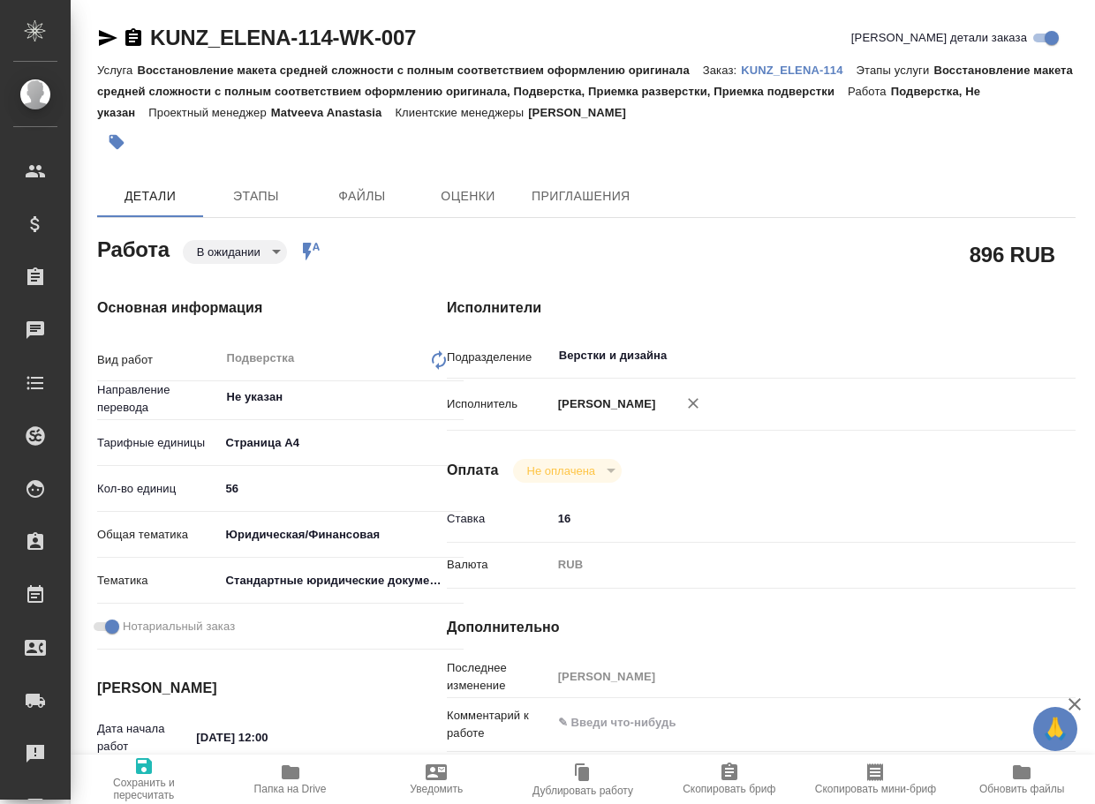
type textarea "x"
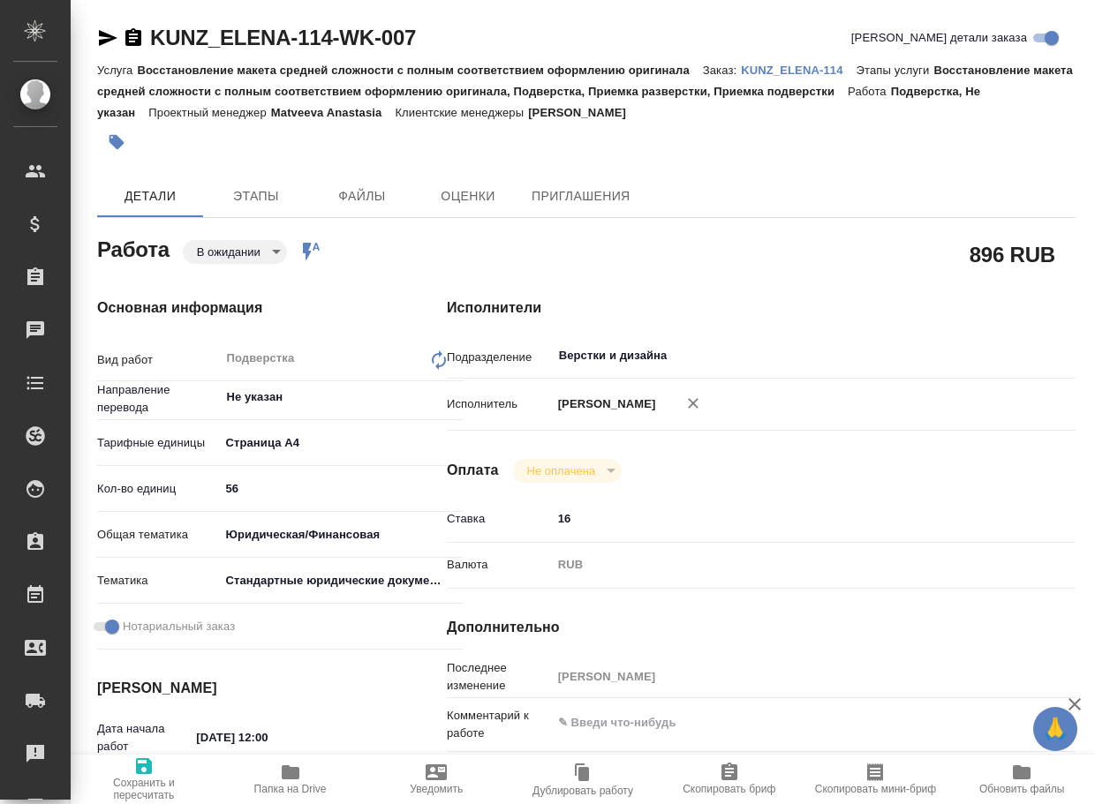
type textarea "x"
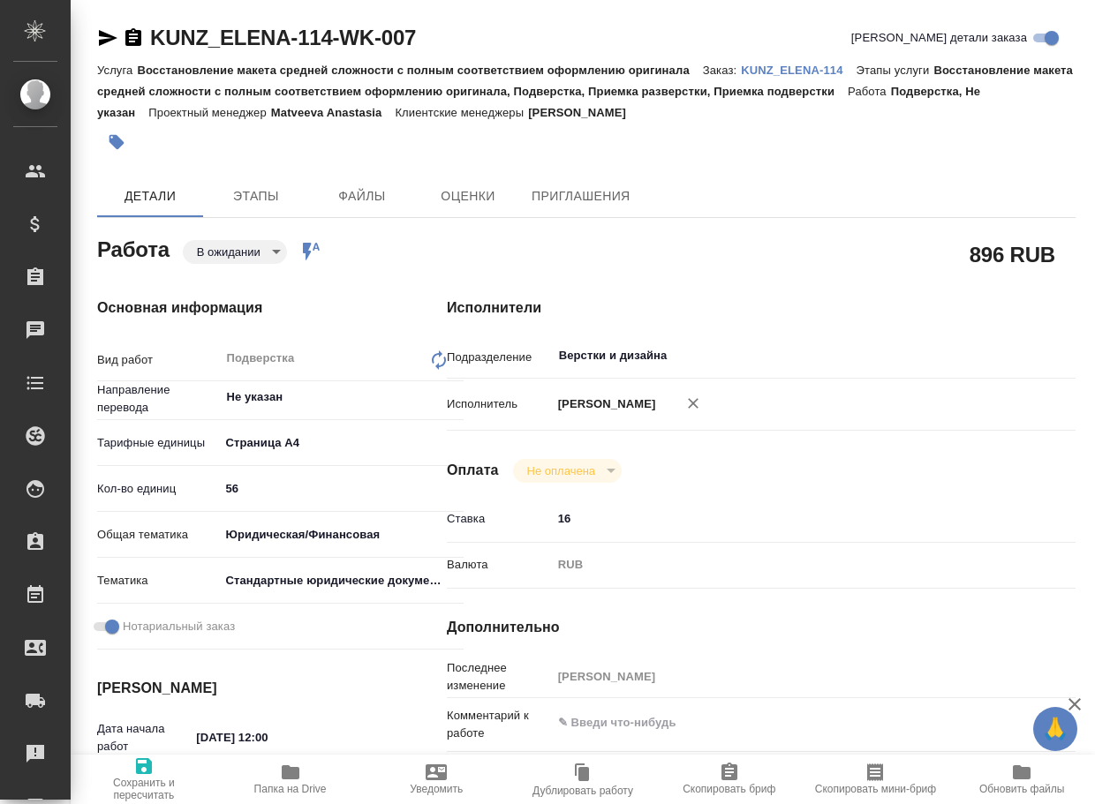
type textarea "x"
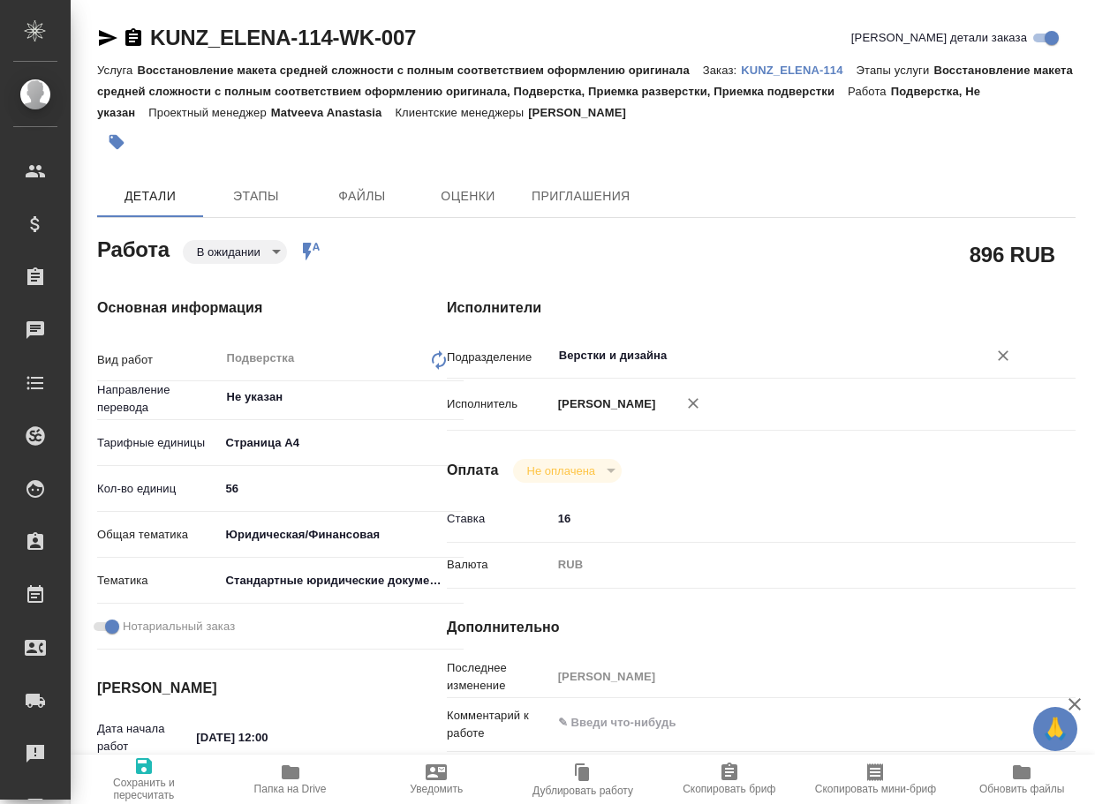
type textarea "x"
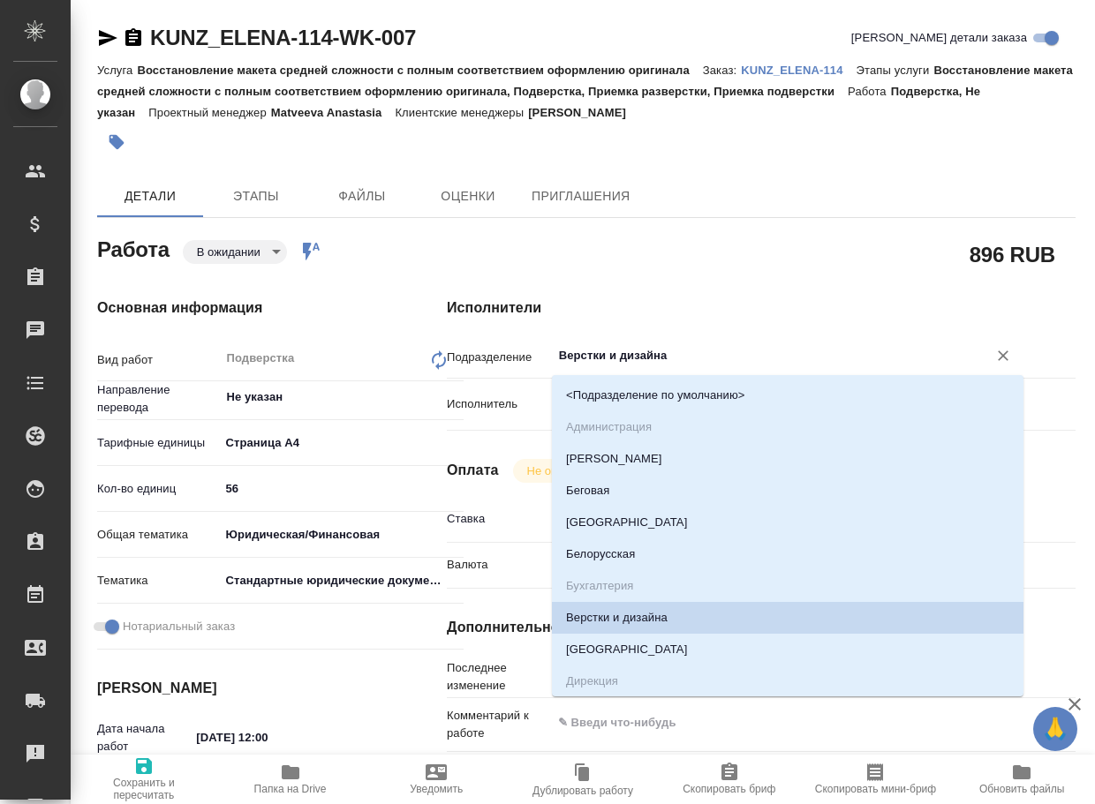
click at [687, 352] on input "Верстки и дизайна" at bounding box center [758, 355] width 402 height 21
type textarea "x"
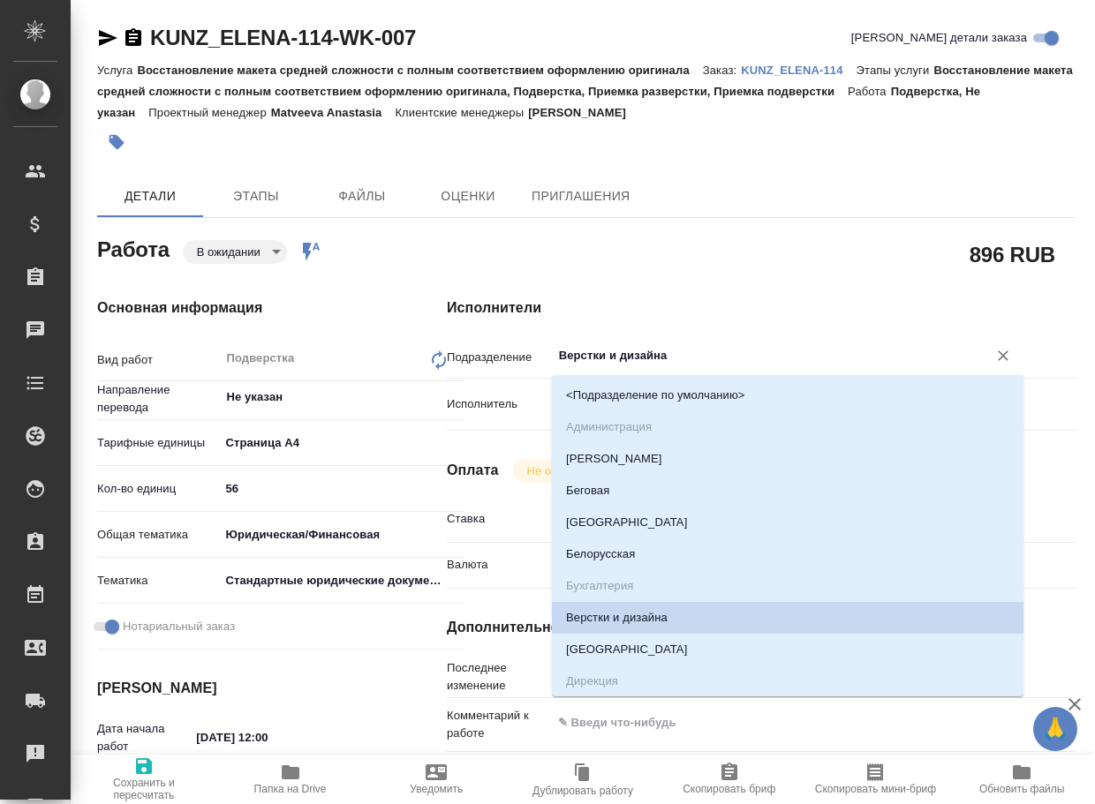
type textarea "x"
type input "d"
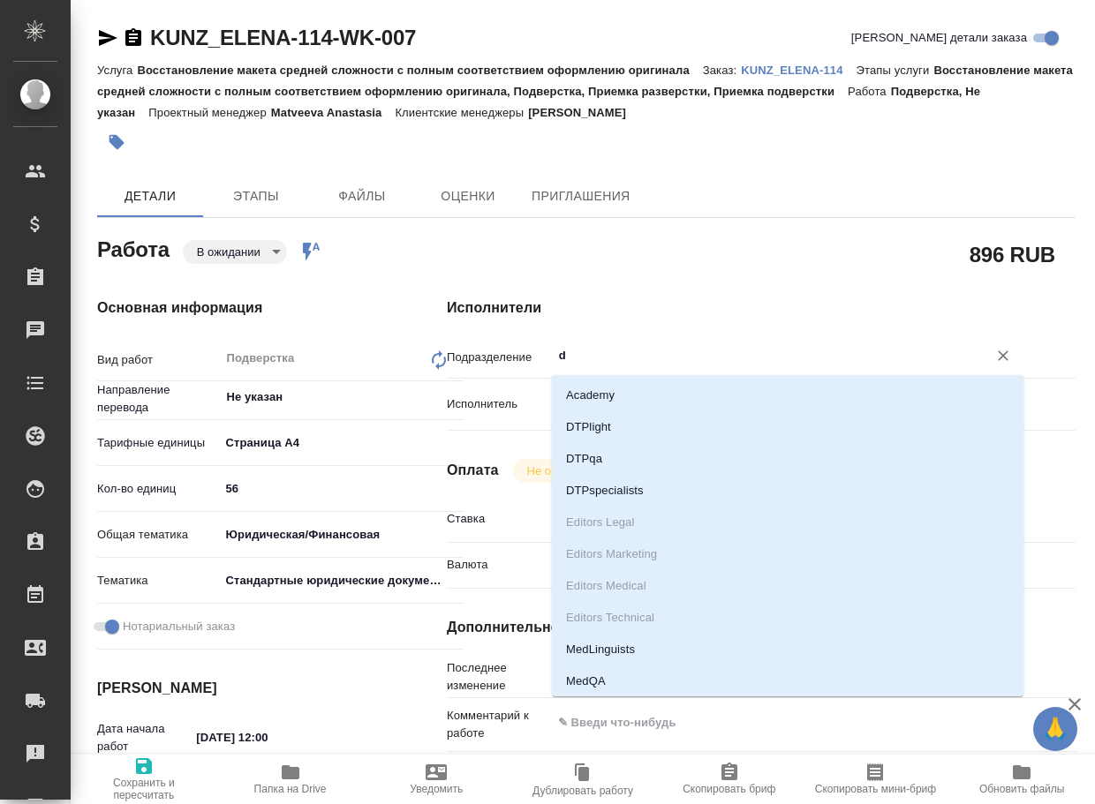
type textarea "x"
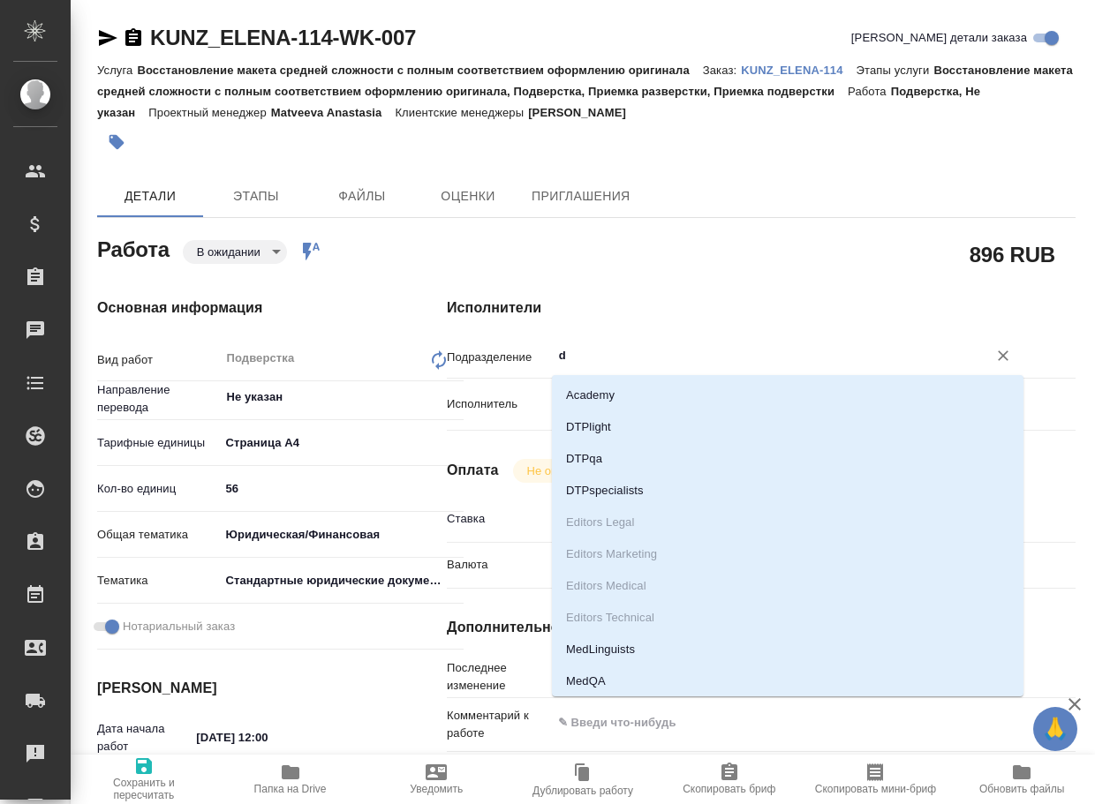
type input "dt"
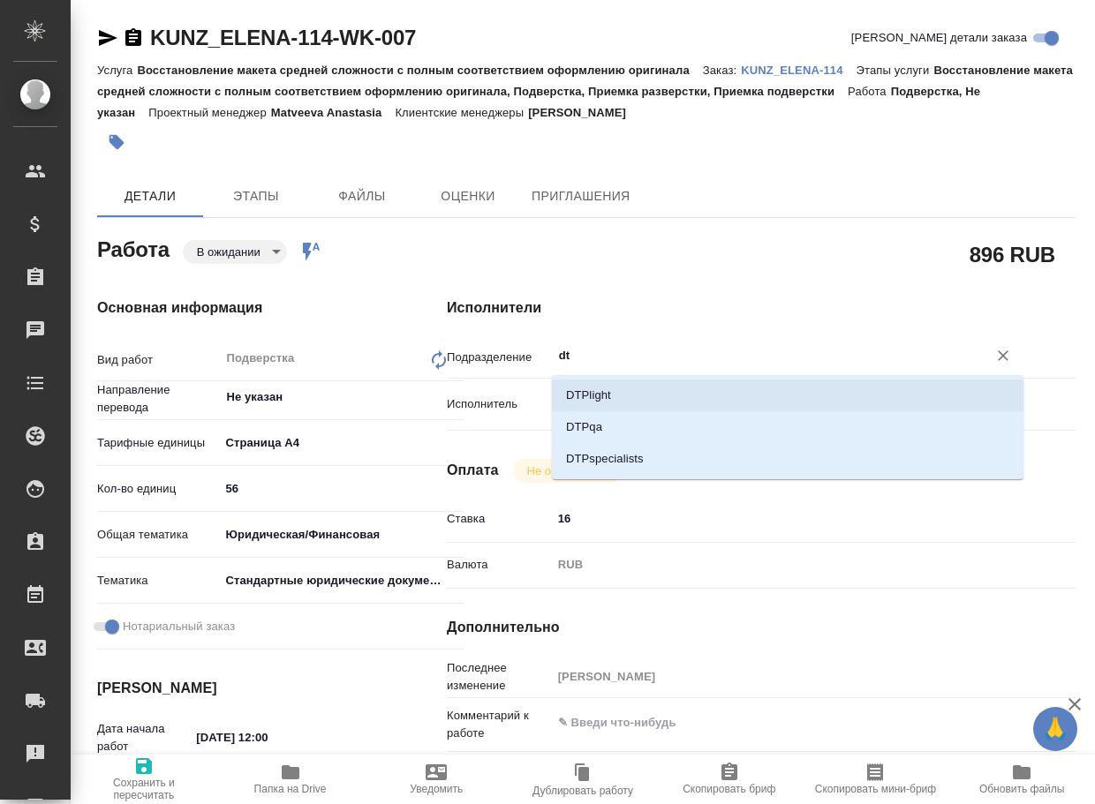
click at [644, 390] on li "DTPlight" at bounding box center [788, 396] width 472 height 32
type textarea "x"
type input "DTPlight"
type textarea "x"
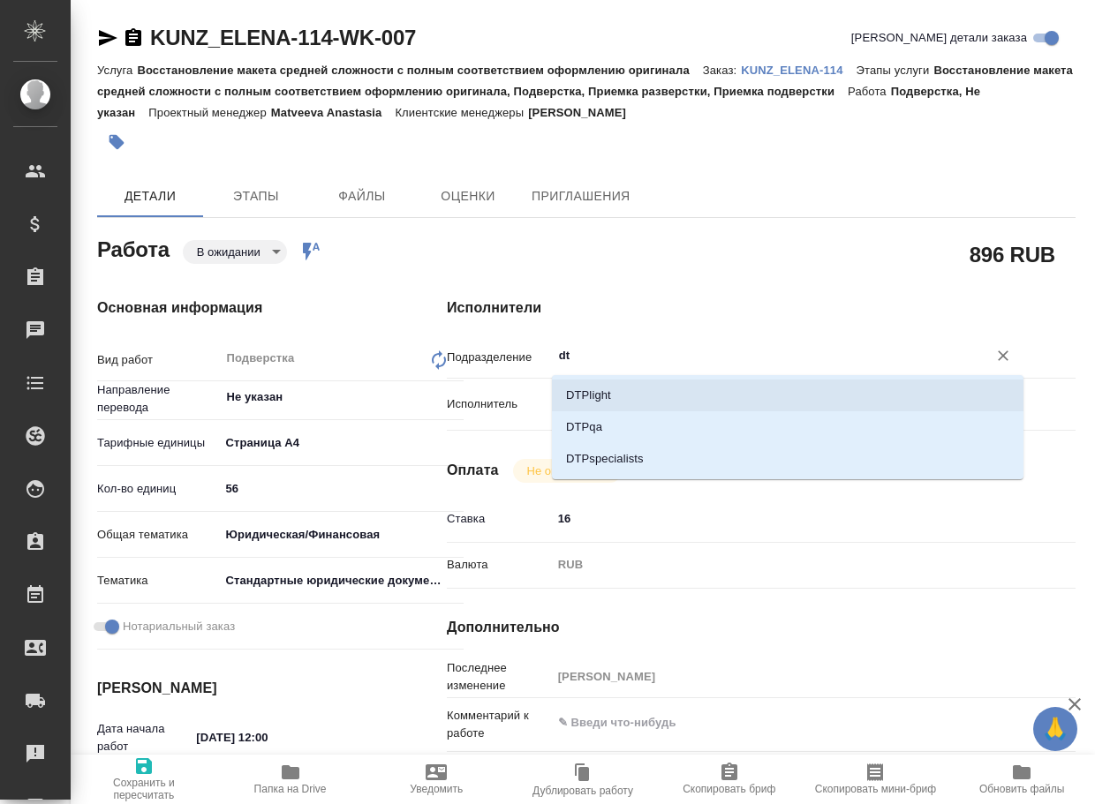
type textarea "x"
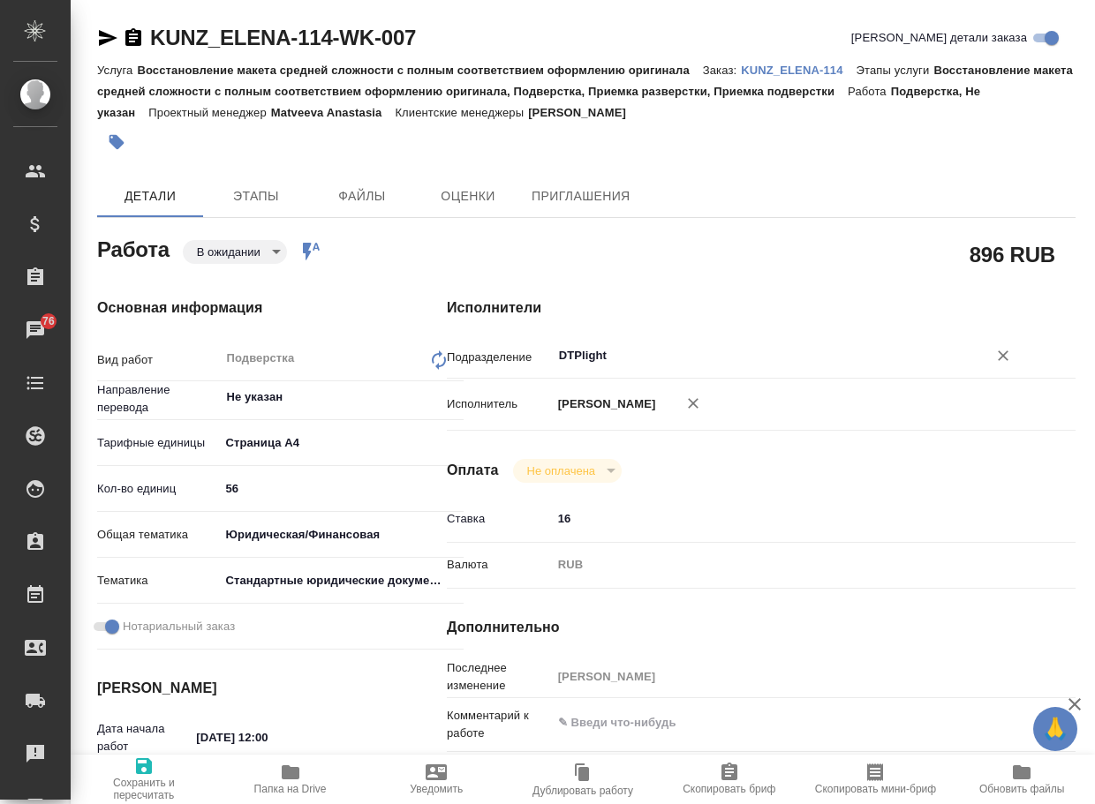
type input "DTPlight"
click at [152, 775] on icon "button" at bounding box center [143, 766] width 21 height 21
type textarea "x"
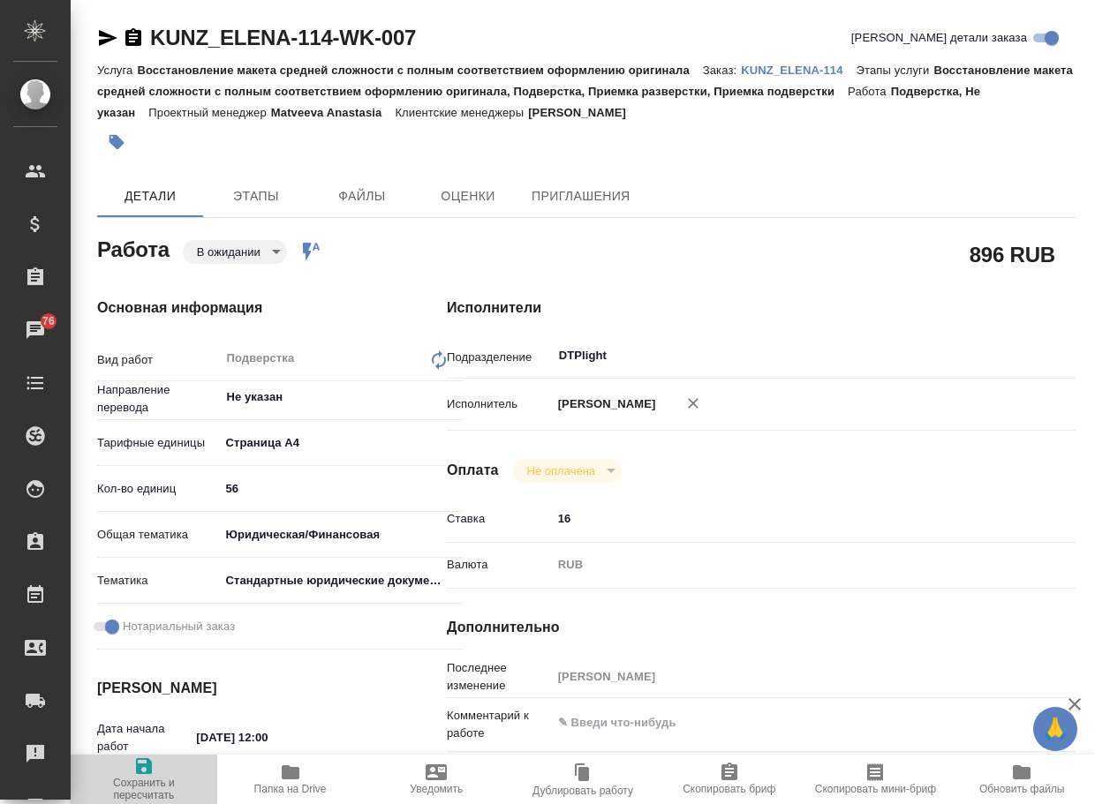
type textarea "x"
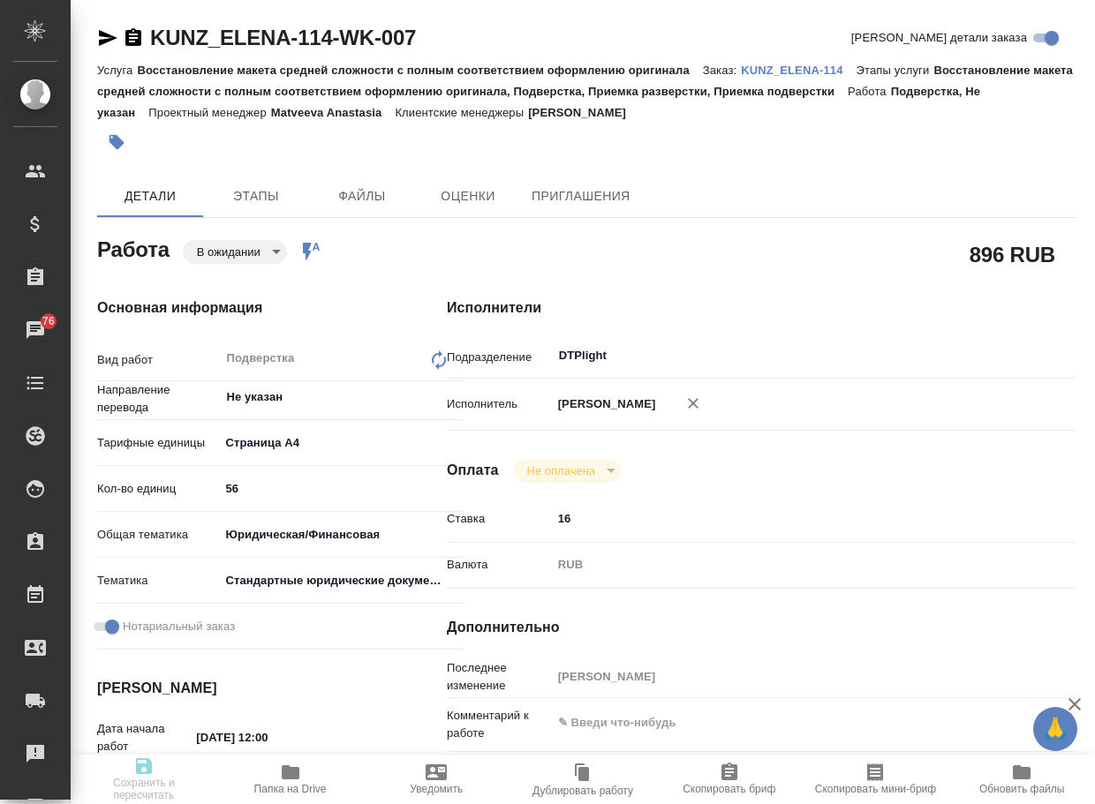
type textarea "x"
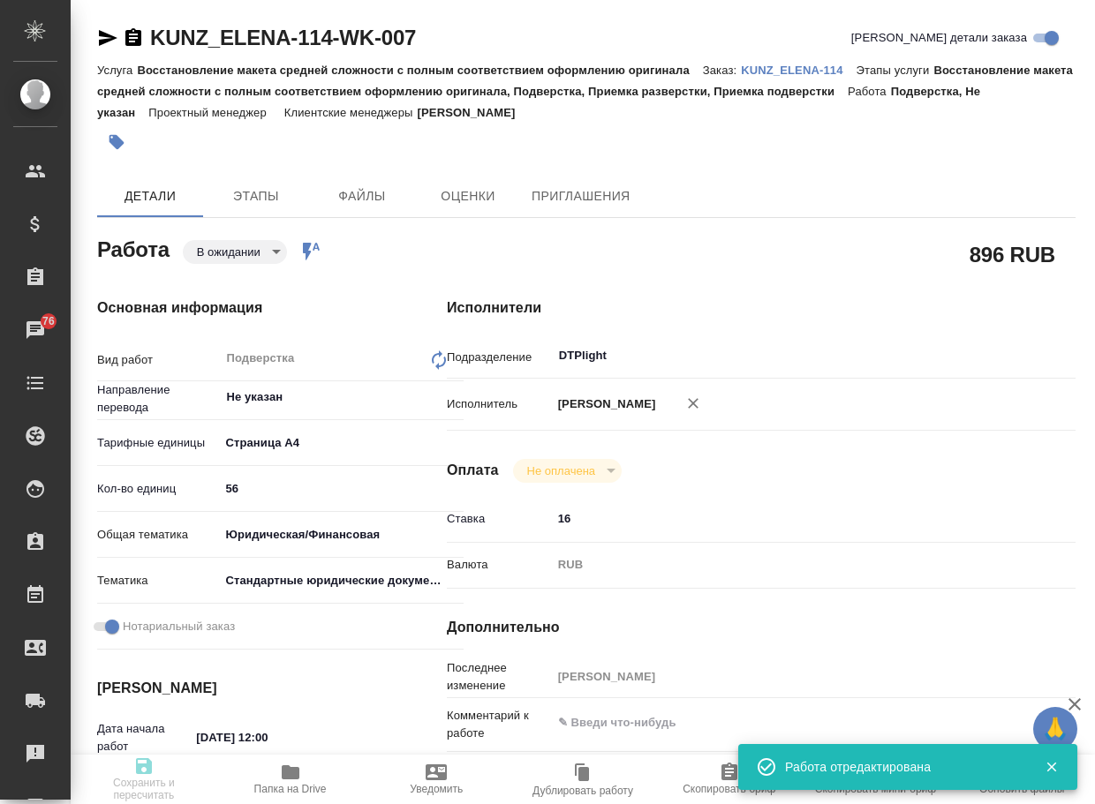
type textarea "x"
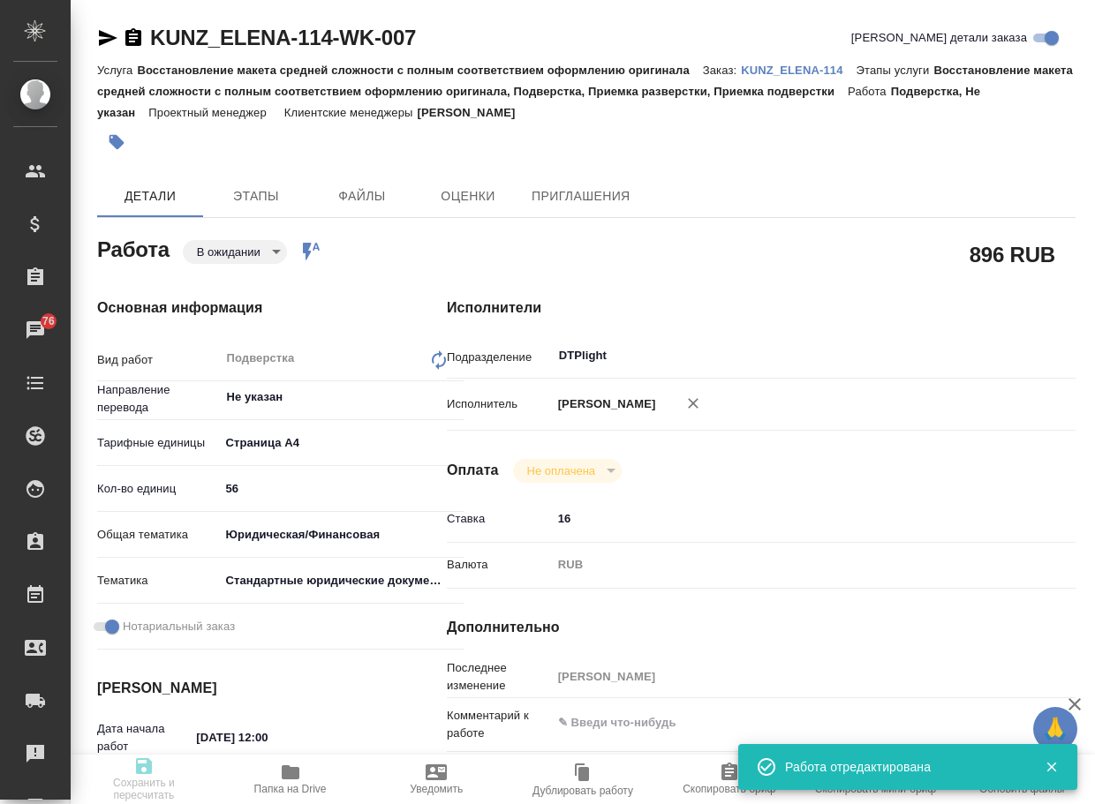
type input "pending"
type textarea "Подверстка"
type textarea "x"
type input "Не указан"
type input "5f036ec4e16dec2d6b59c8ff"
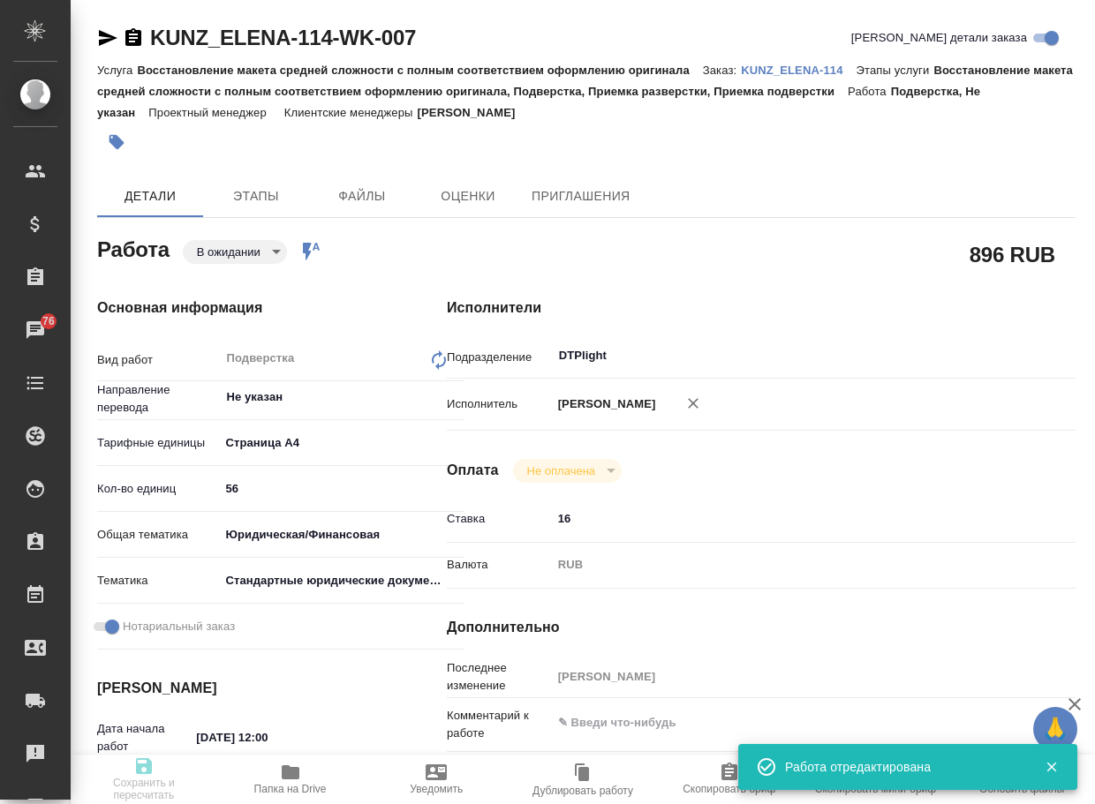
type input "56"
type input "yr-fn"
type input "5f647205b73bc97568ca66bf"
checkbox input "true"
type input "10.10.2025 12:00"
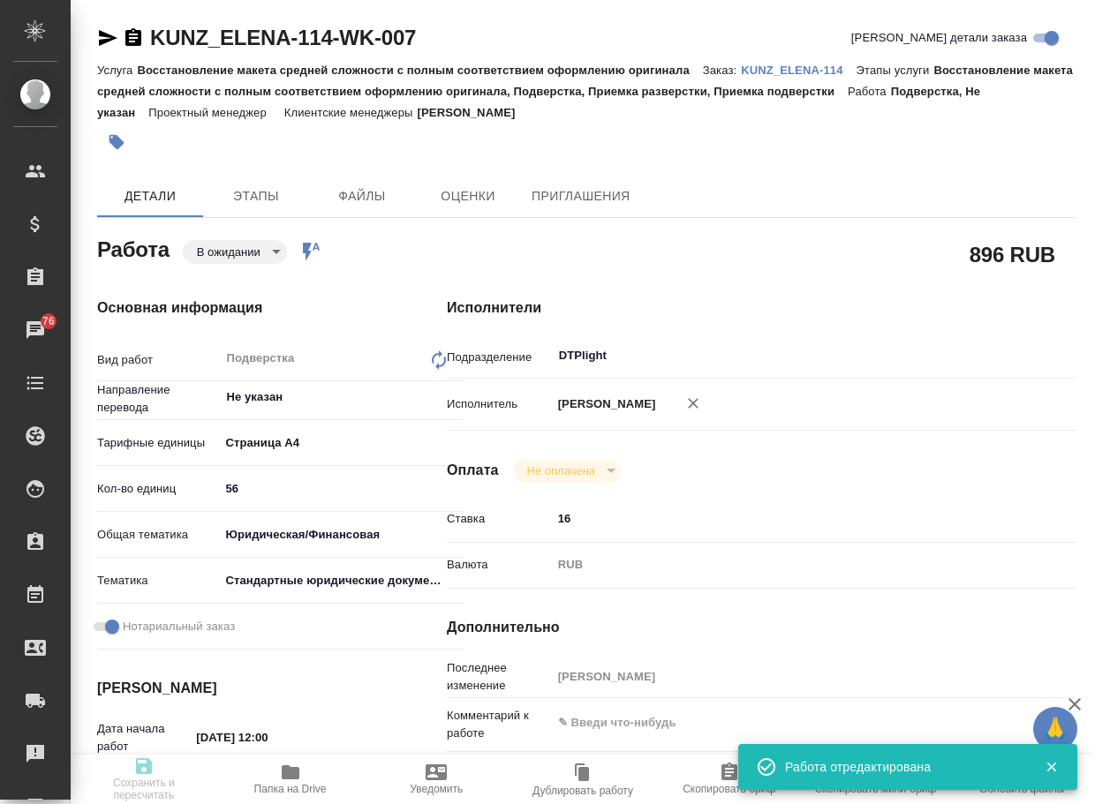
type input "10.10.2025 16:00"
type input "20.10.2025 15:00"
type input "DTPlight"
type input "notPayed"
type input "16"
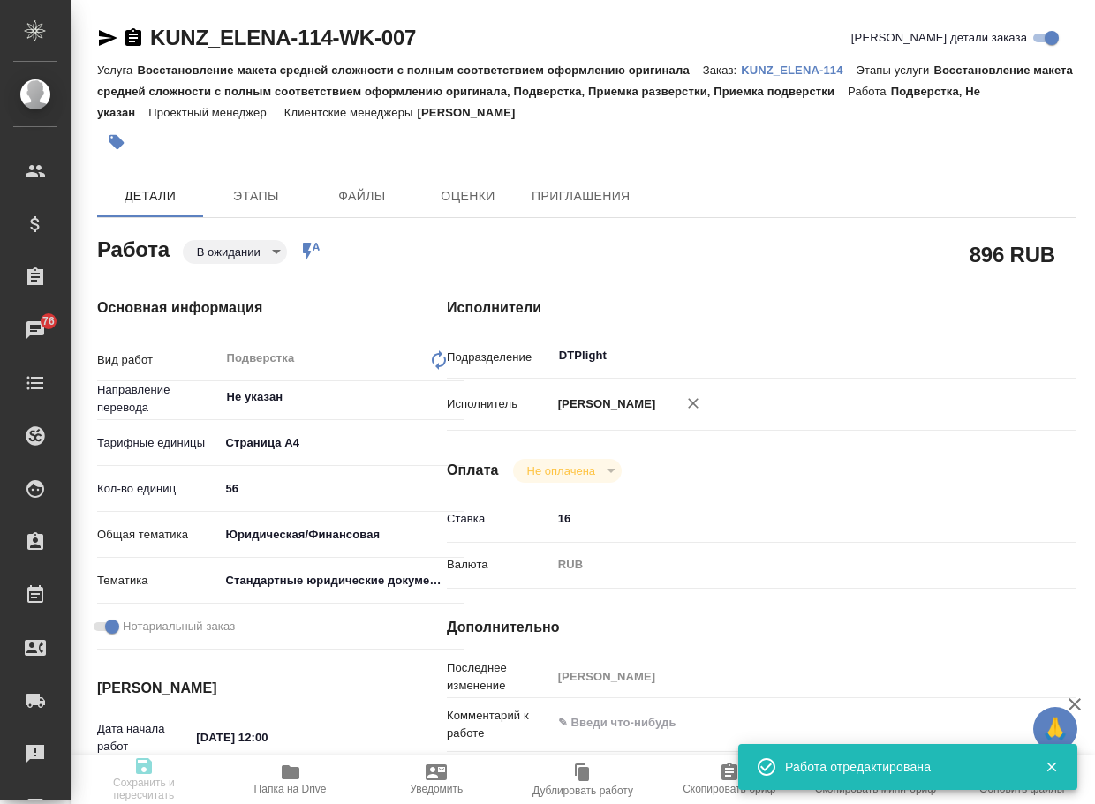
type input "RUB"
type input "[PERSON_NAME]"
type textarea "x"
type textarea "/Clients/KUNZ_ELENA/Orders/KUNZ_ELENA-114/DTP/KUNZ_ELENA-114-WK-007"
type textarea "x"
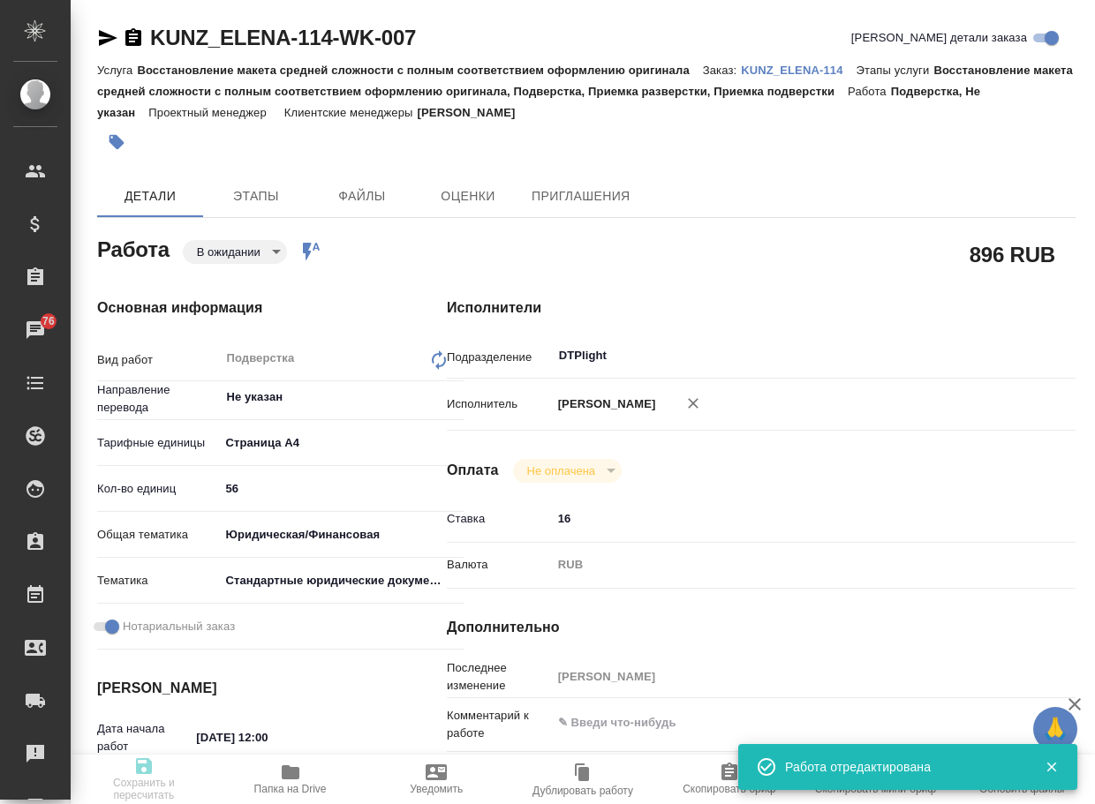
type input "KUNZ_ELENA-114"
type input "Восстановление макета средней сложности с полным соответствием оформлению ориги…"
type input "Веселова Юлия"
type input "[PERSON_NAME]"
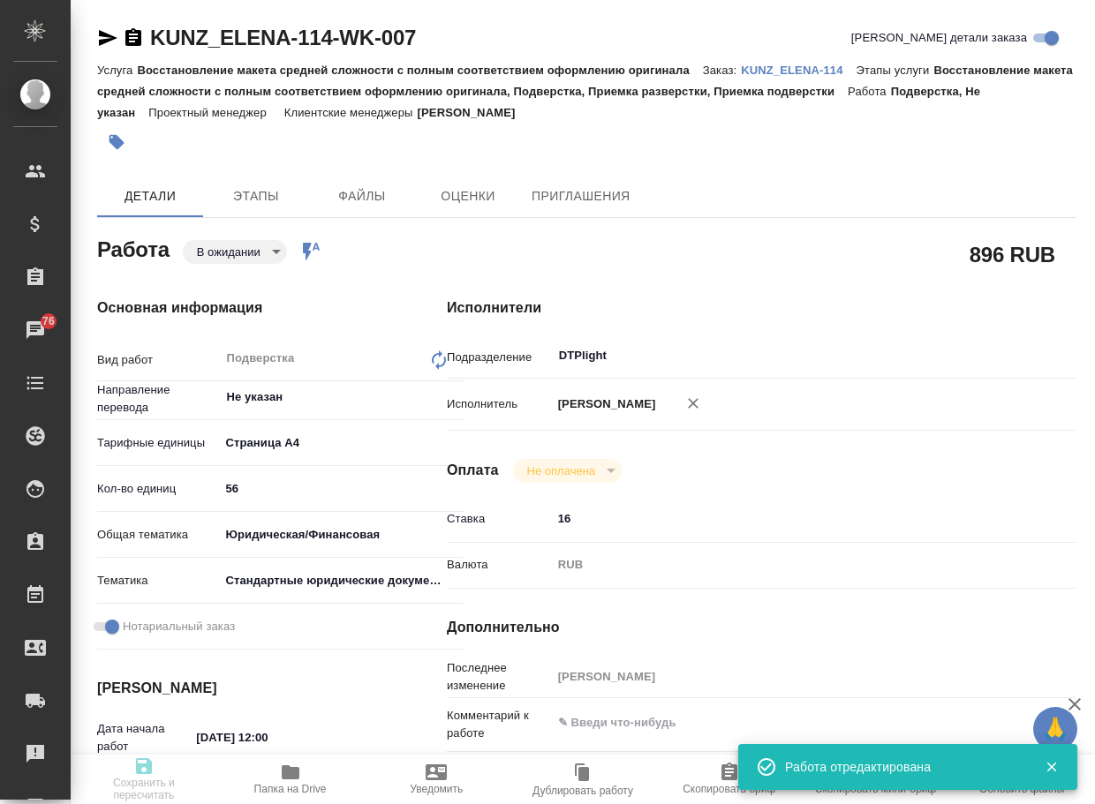
type input "/Clients/KUNZ_ELENA/Orders/KUNZ_ELENA-114"
type textarea "x"
type textarea "англ/греч-рус, под нот глоссарий клиента в СК (акк Трактат): https://smartcat.c…"
type textarea "x"
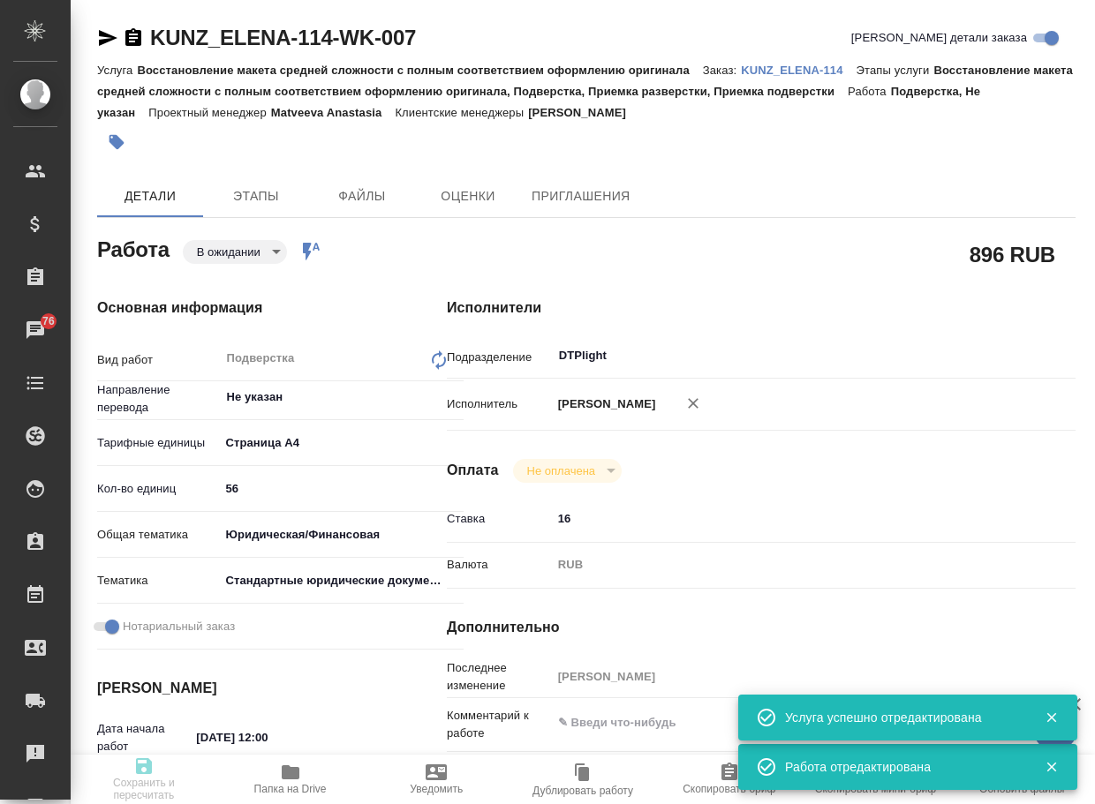
type textarea "x"
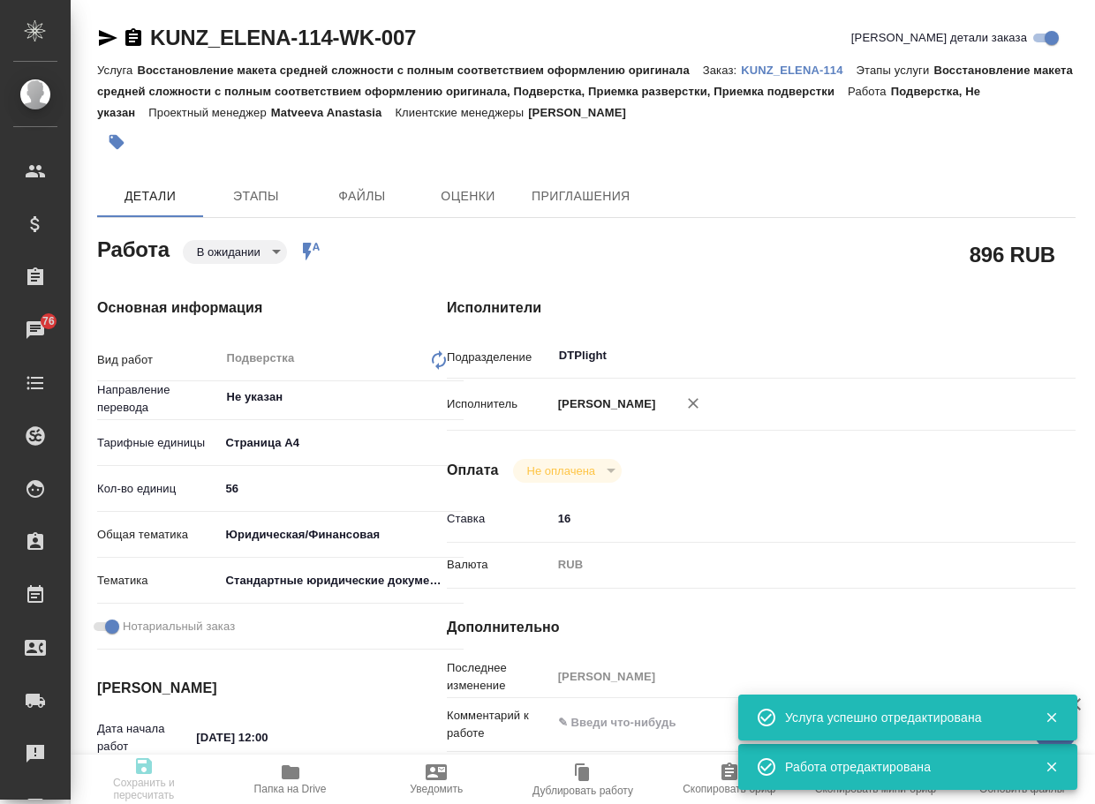
type textarea "x"
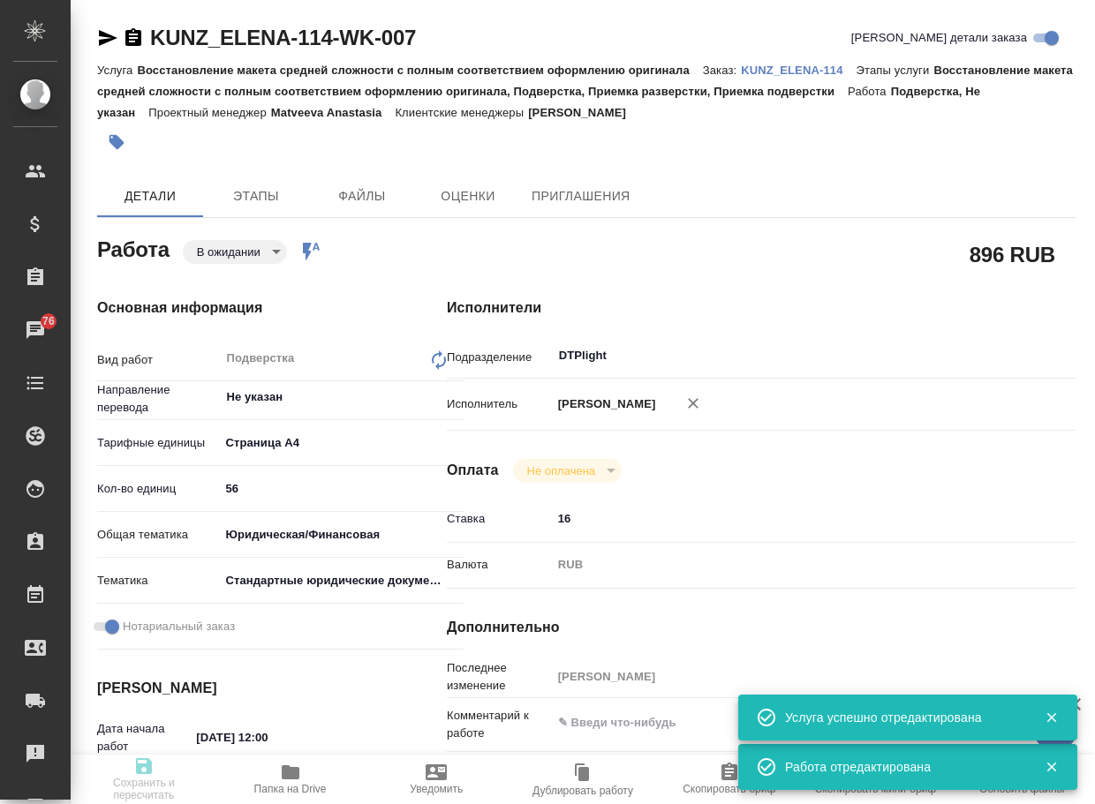
type textarea "x"
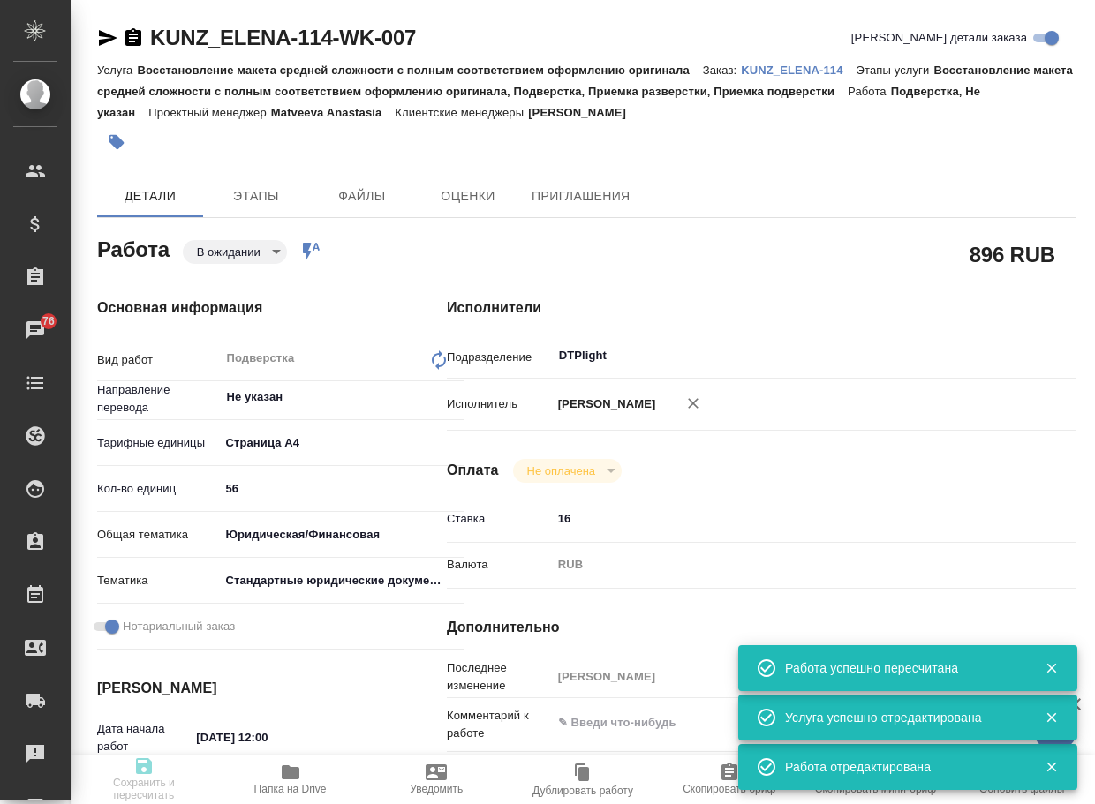
type input "pending"
type textarea "Подверстка"
type textarea "x"
type input "Не указан"
type input "5f036ec4e16dec2d6b59c8ff"
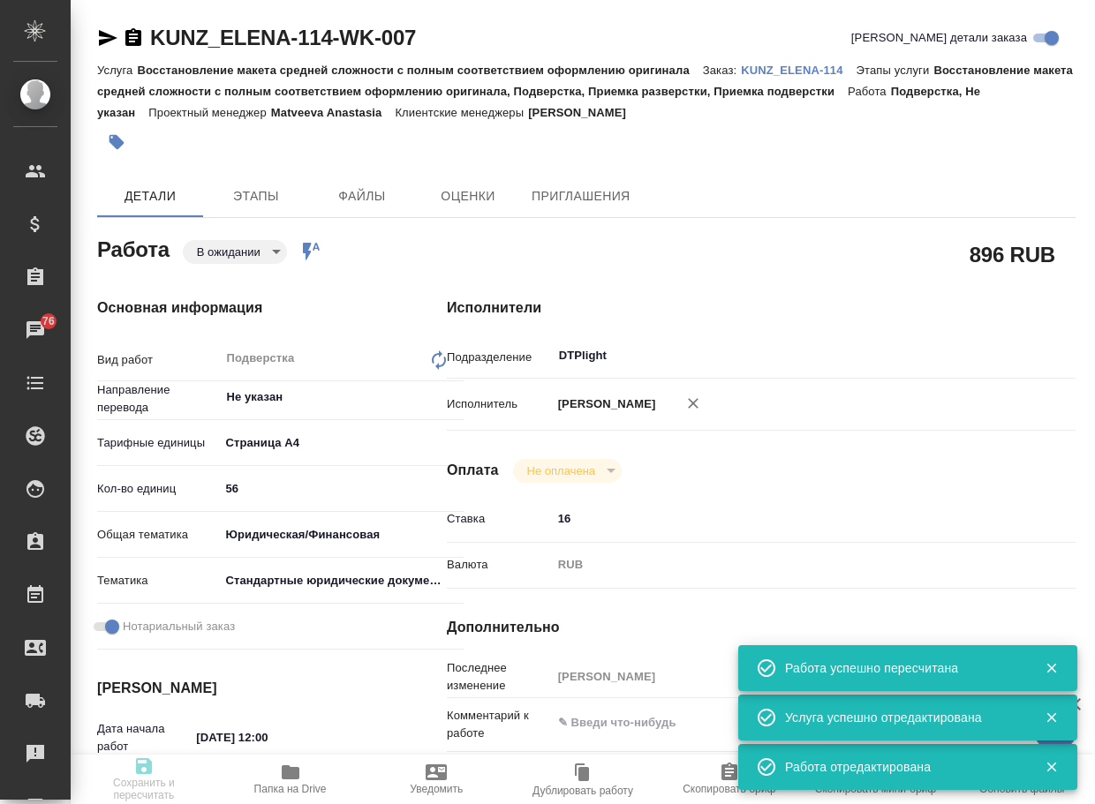
type input "56"
type input "yr-fn"
type input "5f647205b73bc97568ca66bf"
checkbox input "true"
type input "10.10.2025 12:00"
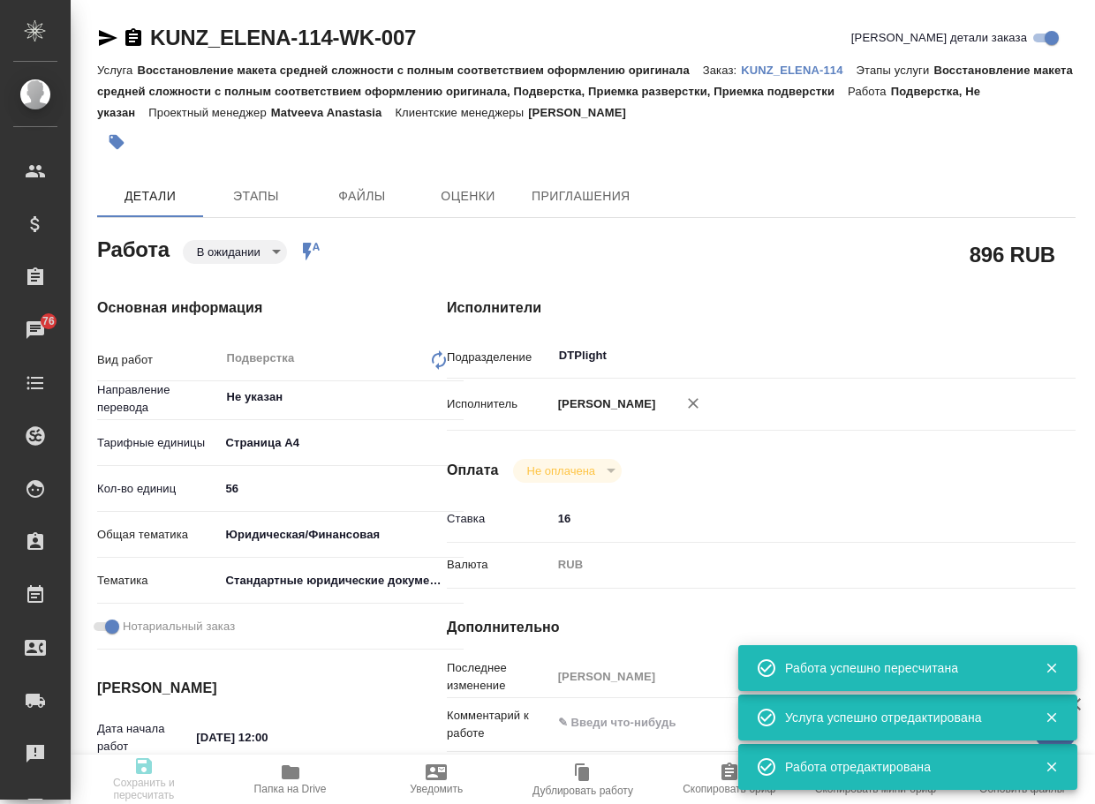
type input "10.10.2025 16:00"
type input "20.10.2025 15:00"
type input "DTPlight"
type input "notPayed"
type input "16"
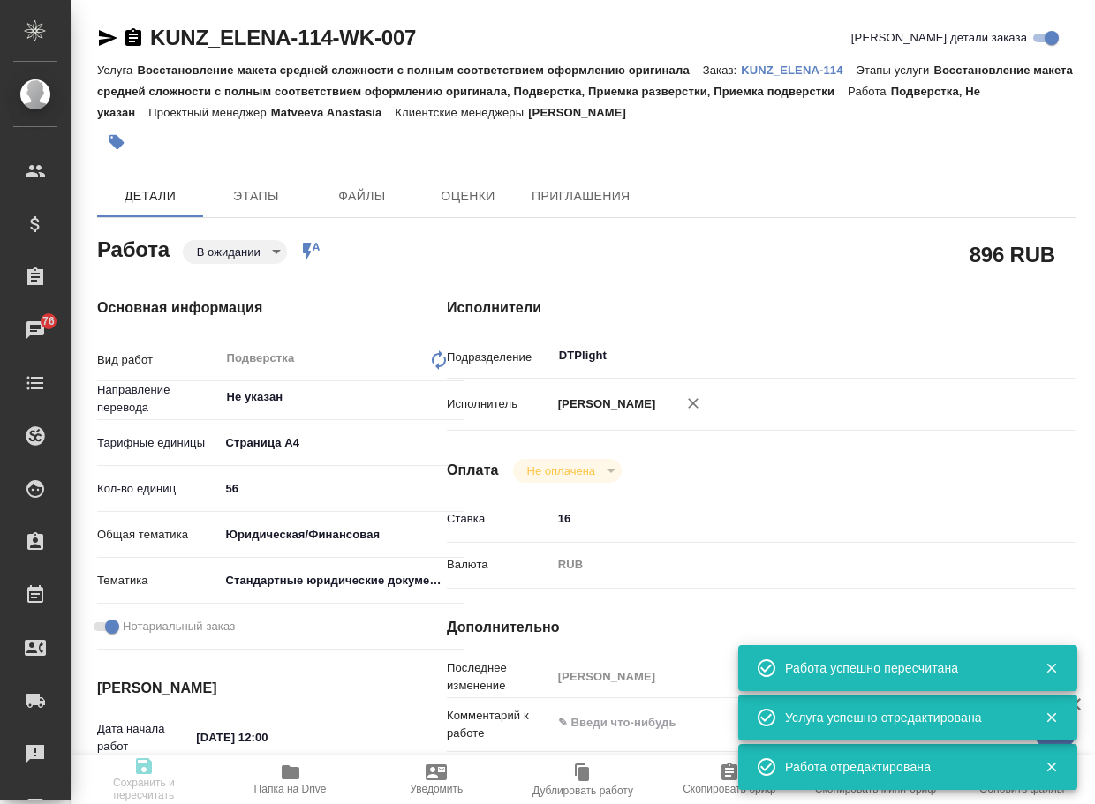
type input "RUB"
type input "Арсеньева Вера"
type textarea "x"
type textarea "/Clients/KUNZ_ELENA/Orders/KUNZ_ELENA-114/DTP/KUNZ_ELENA-114-WK-007"
type textarea "x"
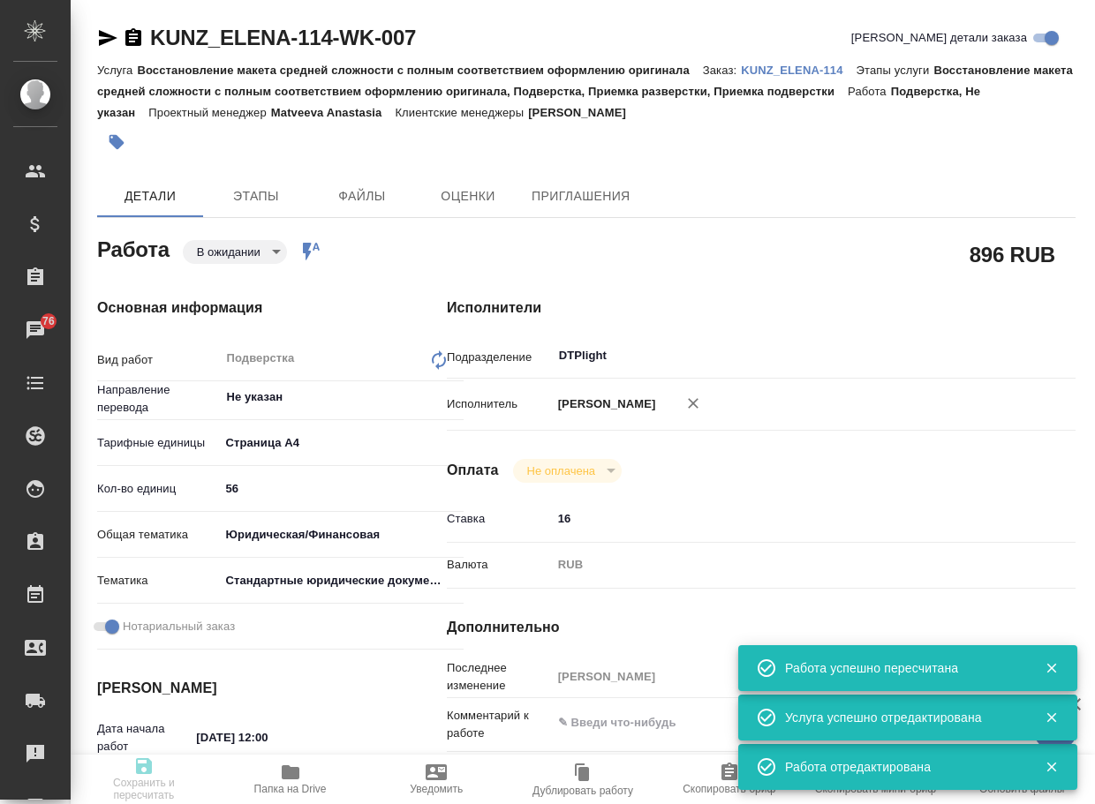
type input "KUNZ_ELENA-114"
type input "Восстановление макета средней сложности с полным соответствием оформлению ориги…"
type input "Веселова Юлия"
type input "Арсеньева Вера"
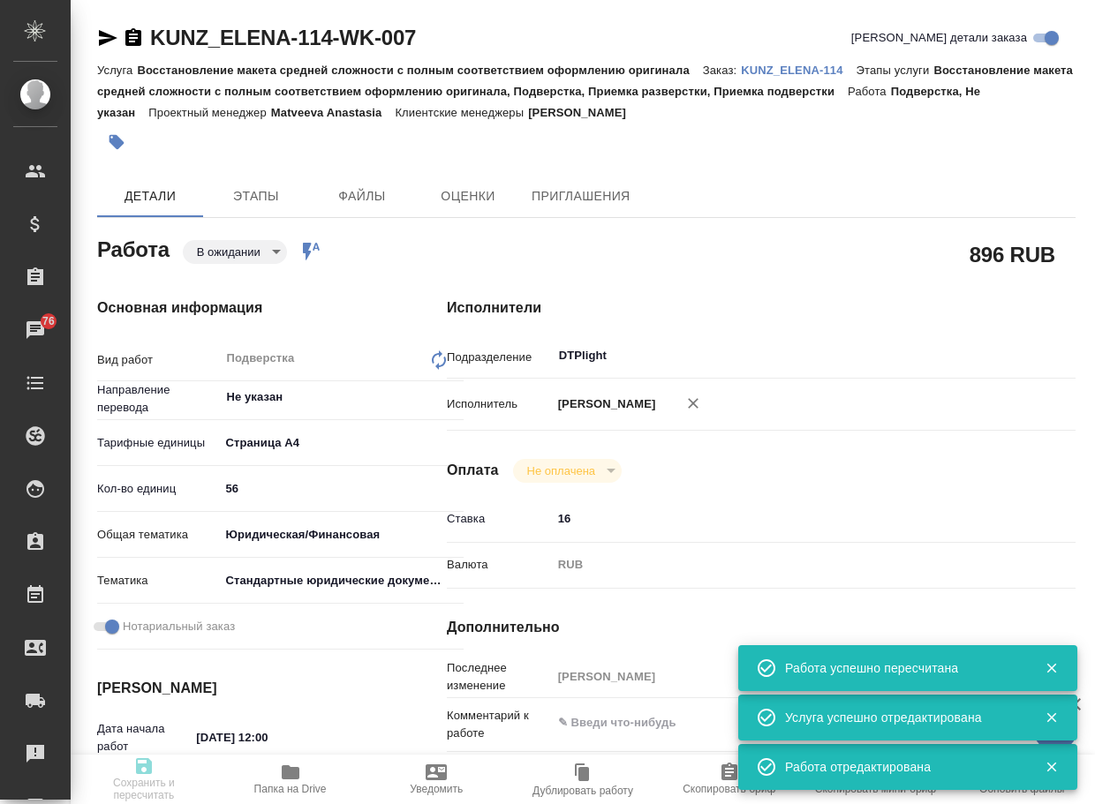
type input "/Clients/KUNZ_ELENA/Orders/KUNZ_ELENA-114"
type textarea "x"
type textarea "англ/греч-рус, под нот глоссарий клиента в СК (акк Трактат): https://smartcat.c…"
type textarea "x"
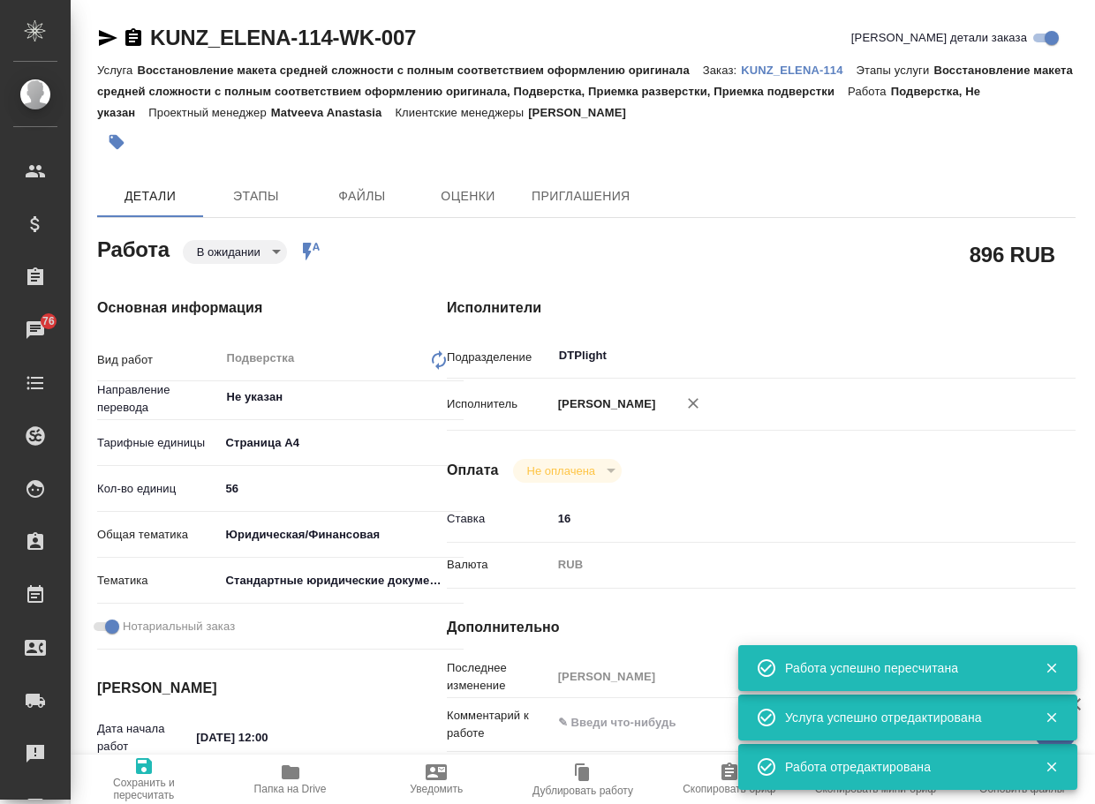
type textarea "x"
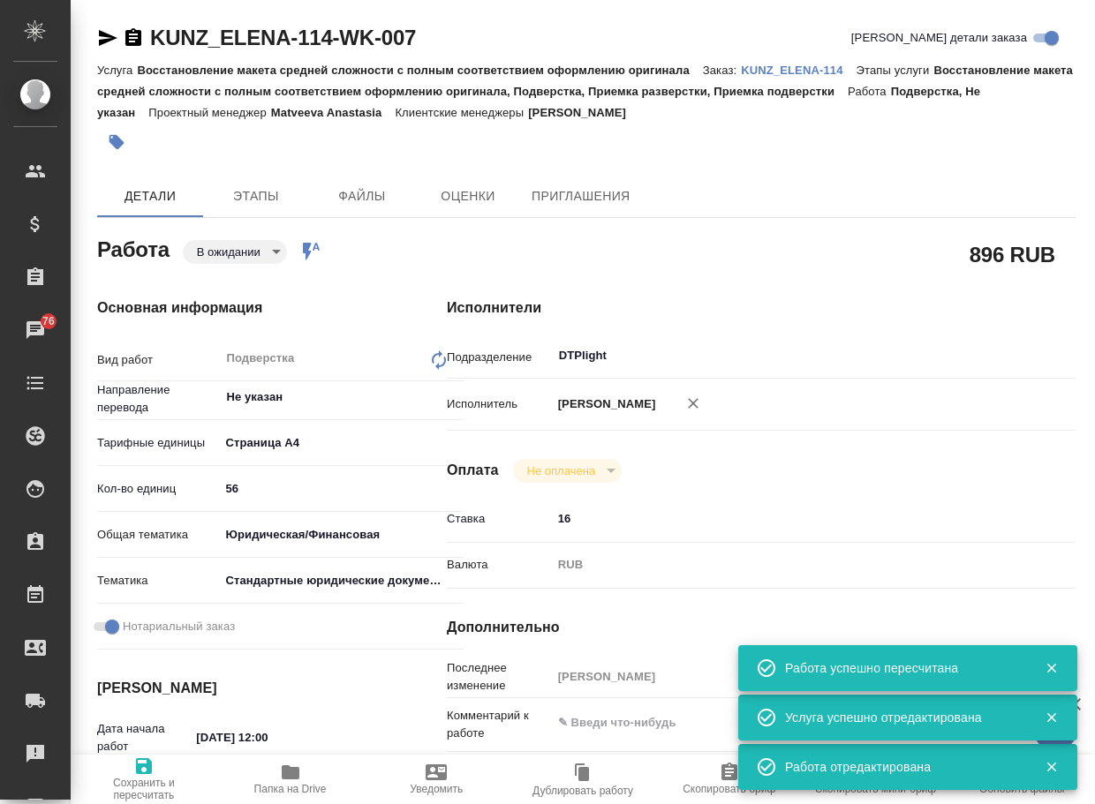
type textarea "x"
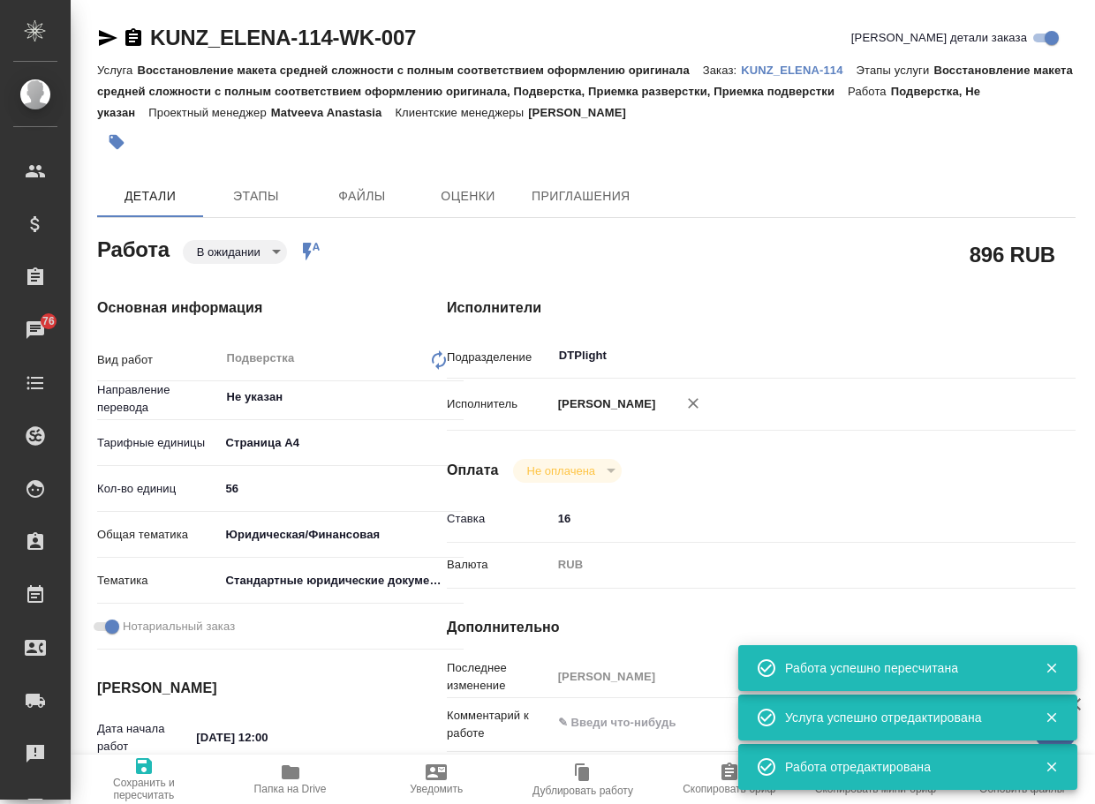
type textarea "x"
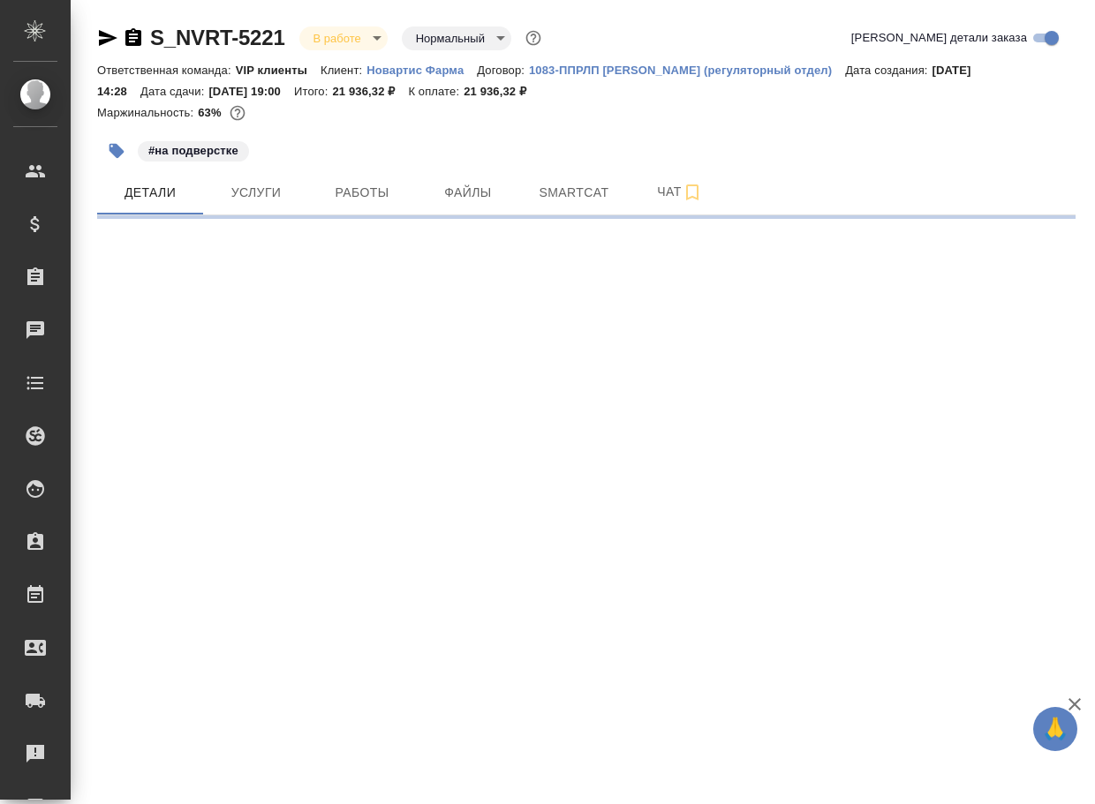
select select "RU"
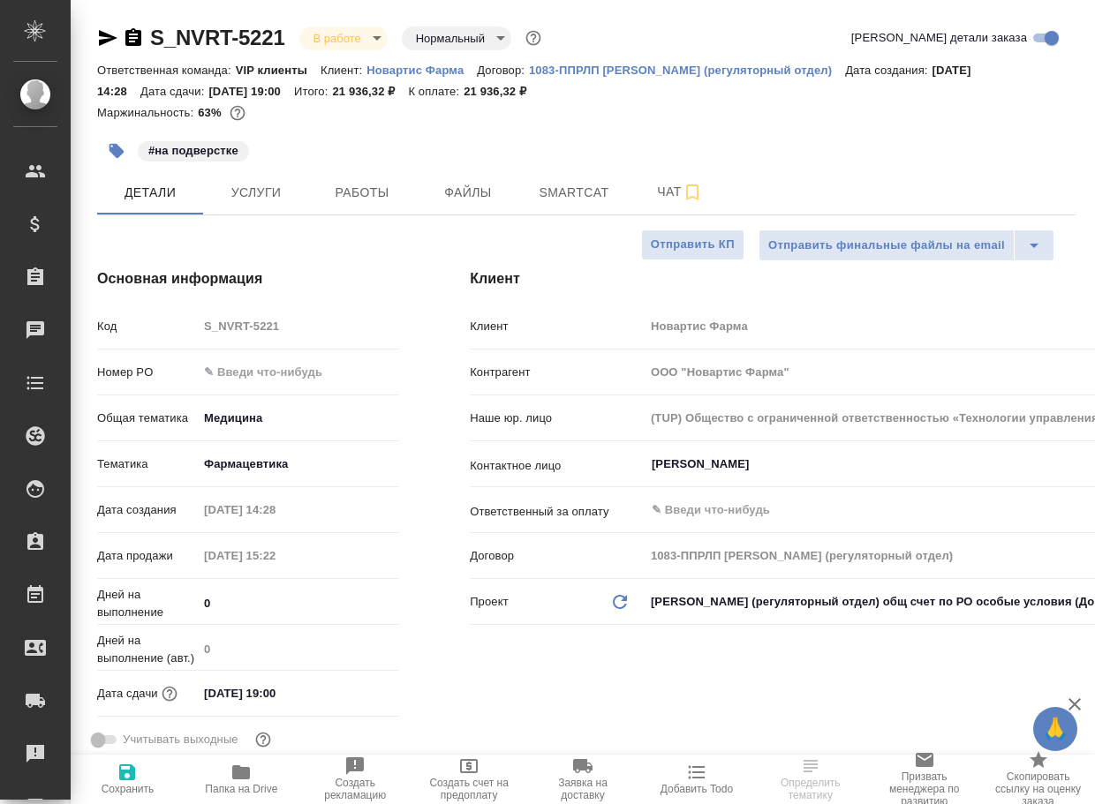
type textarea "x"
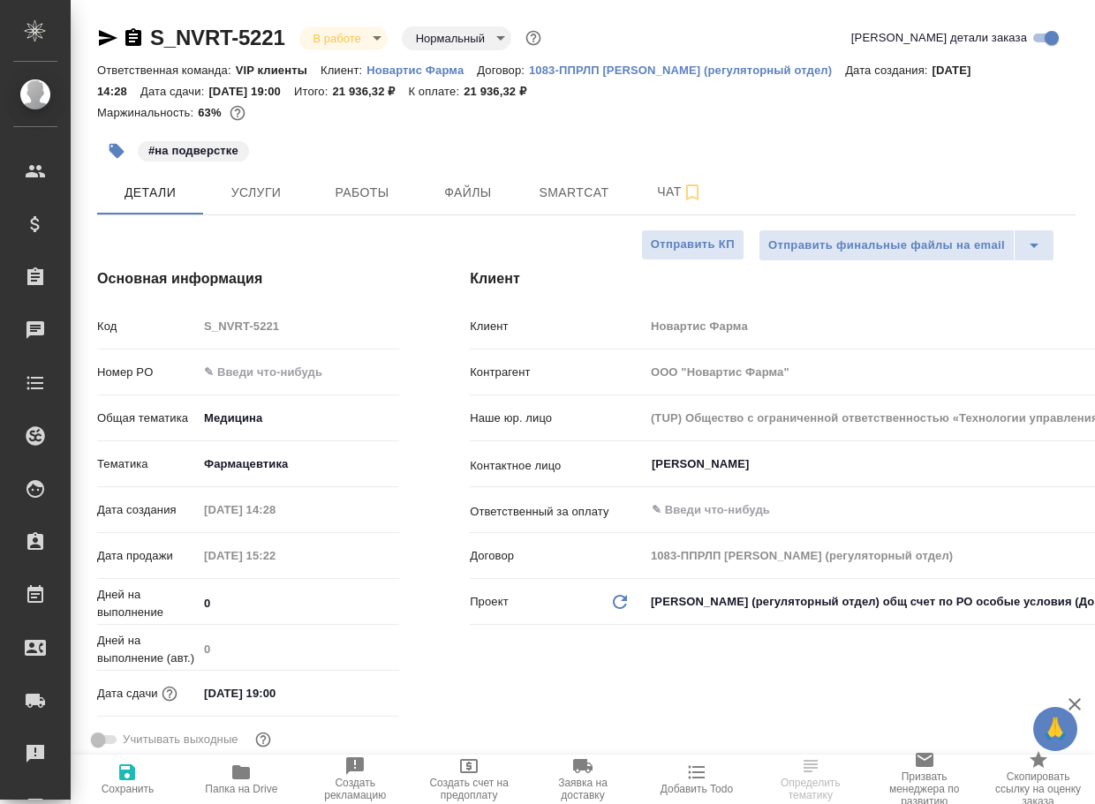
type textarea "x"
click at [659, 191] on span "Чат" at bounding box center [680, 192] width 85 height 22
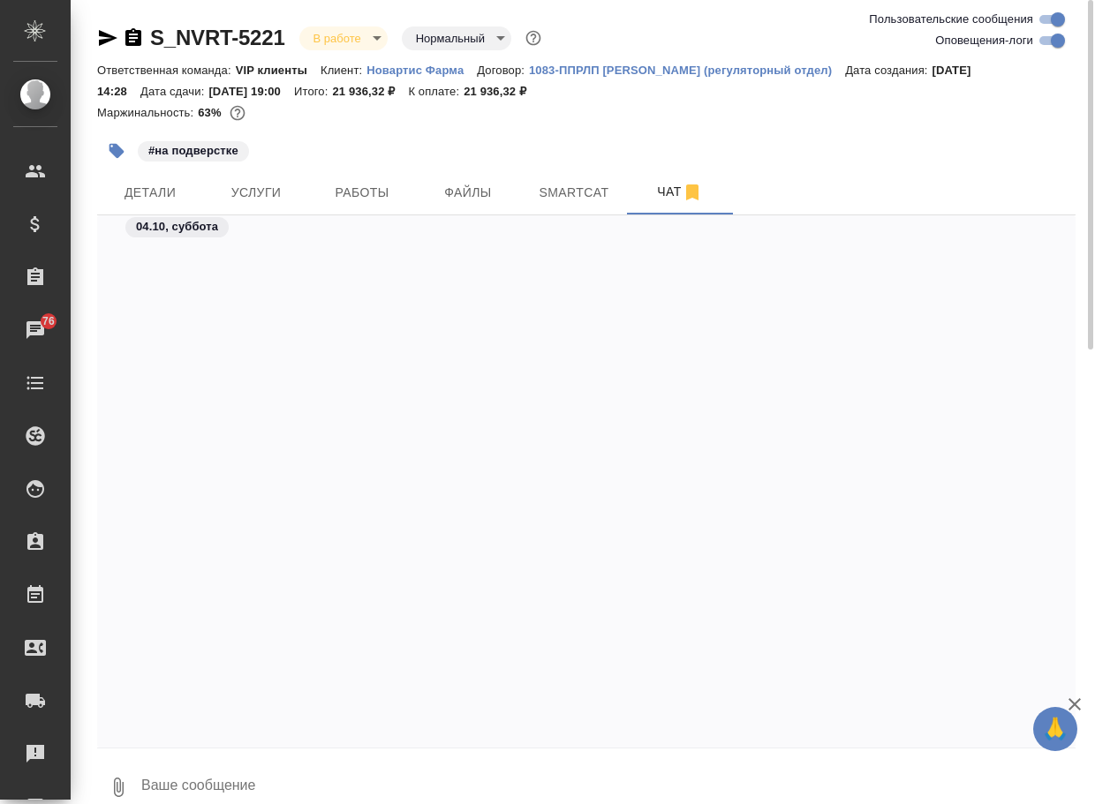
click at [206, 780] on textarea at bounding box center [608, 788] width 936 height 60
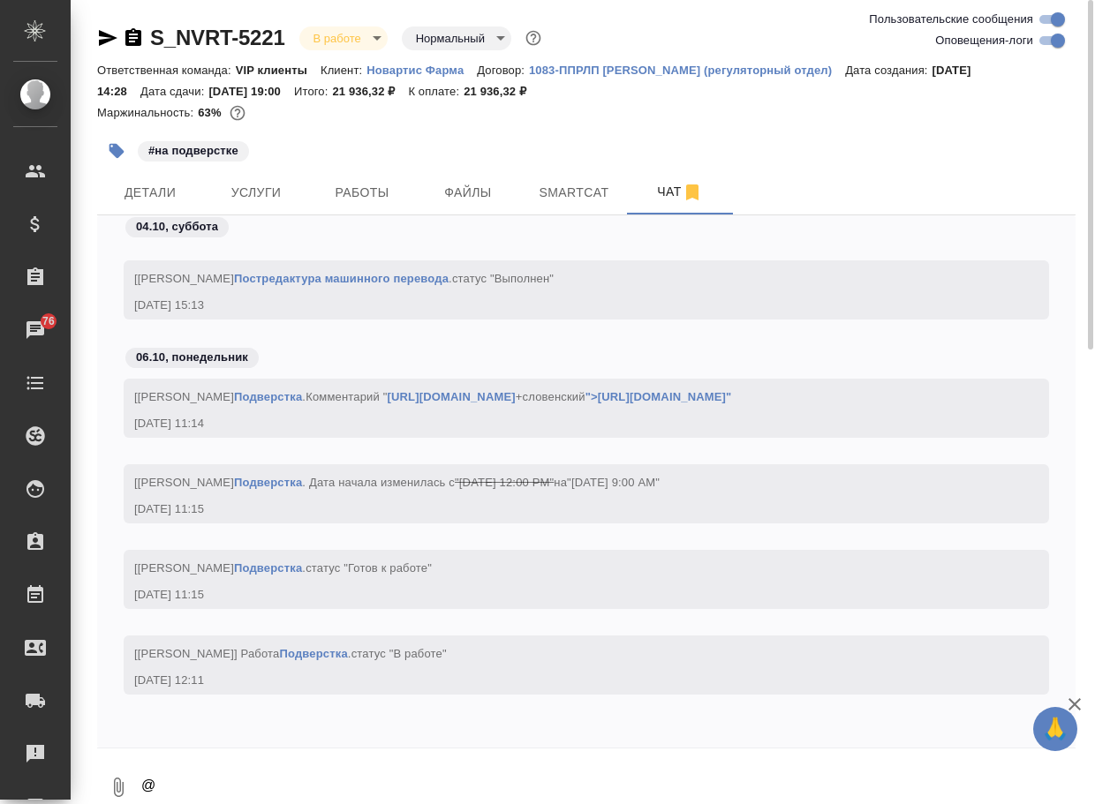
scroll to position [5, 0]
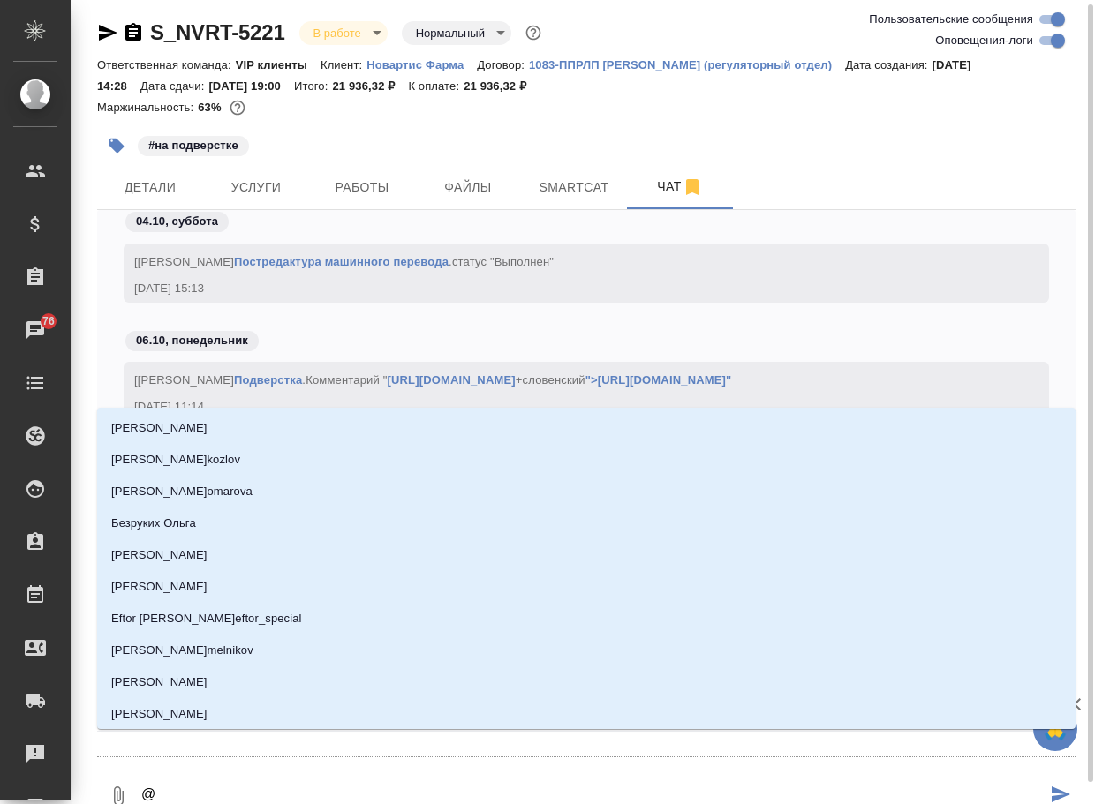
type textarea "@г"
type input "г"
type textarea "@гр"
type input "гр"
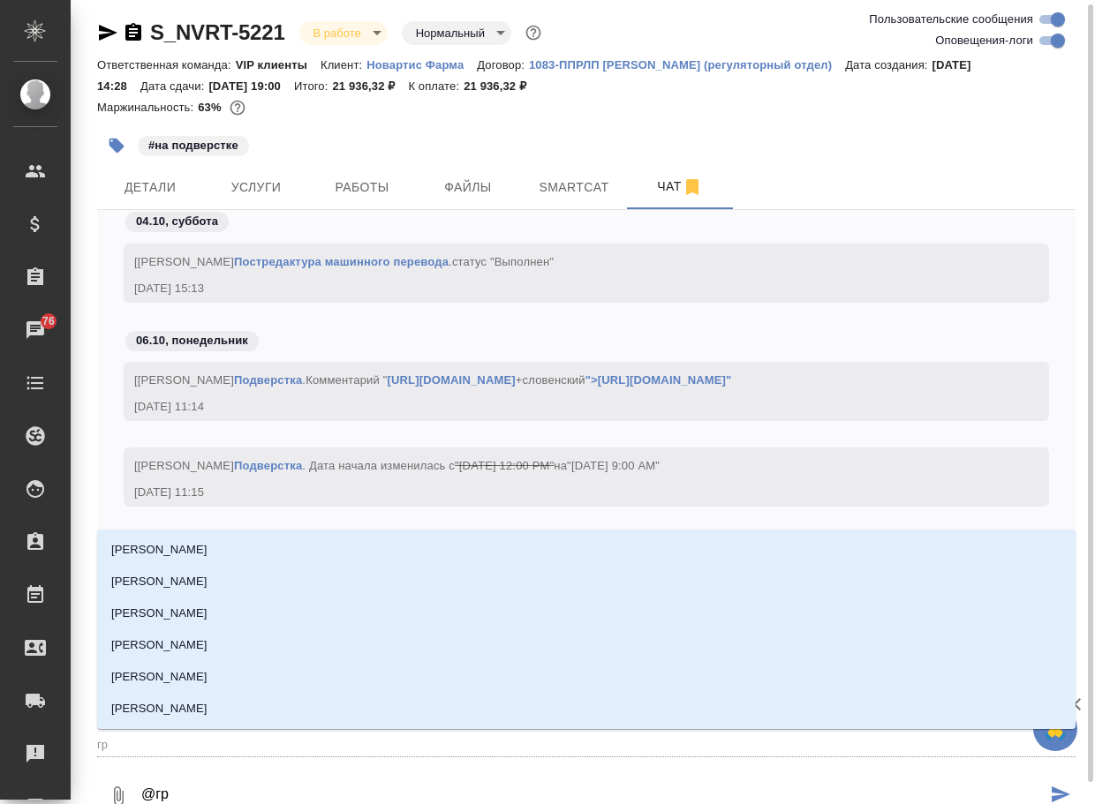
type textarea "@гра"
type input "гра"
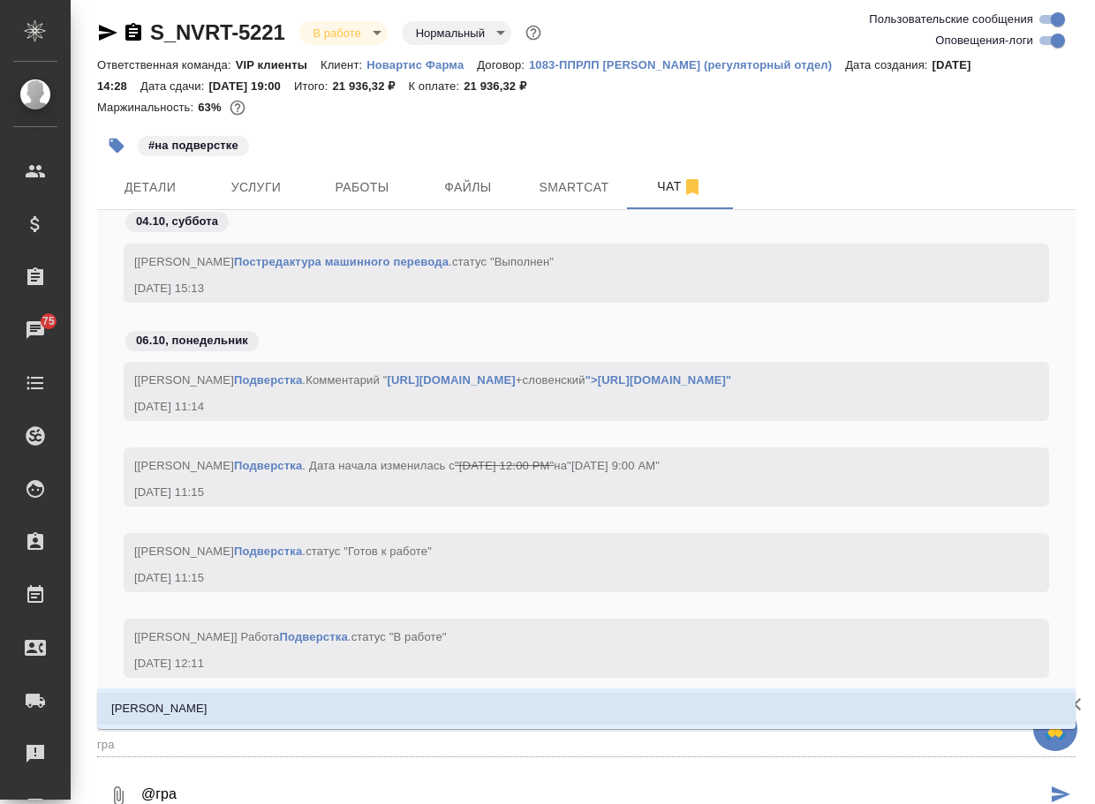
click at [220, 704] on li "[PERSON_NAME]" at bounding box center [586, 709] width 978 height 32
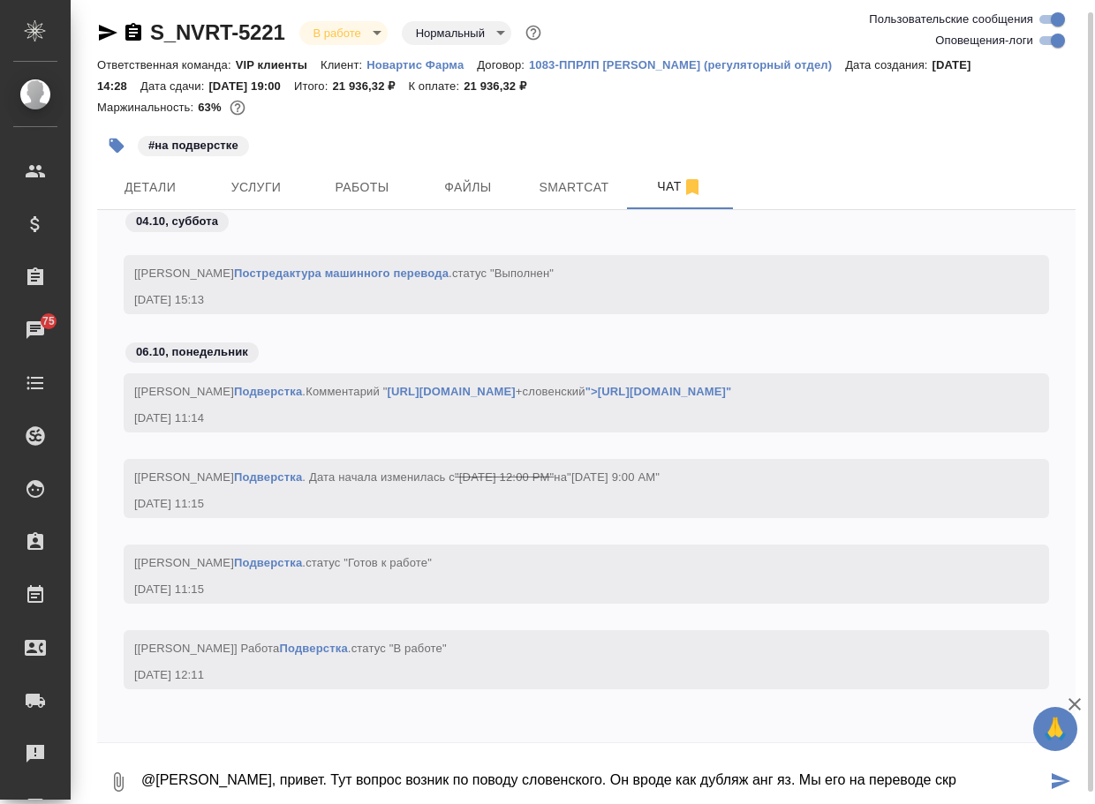
scroll to position [9, 0]
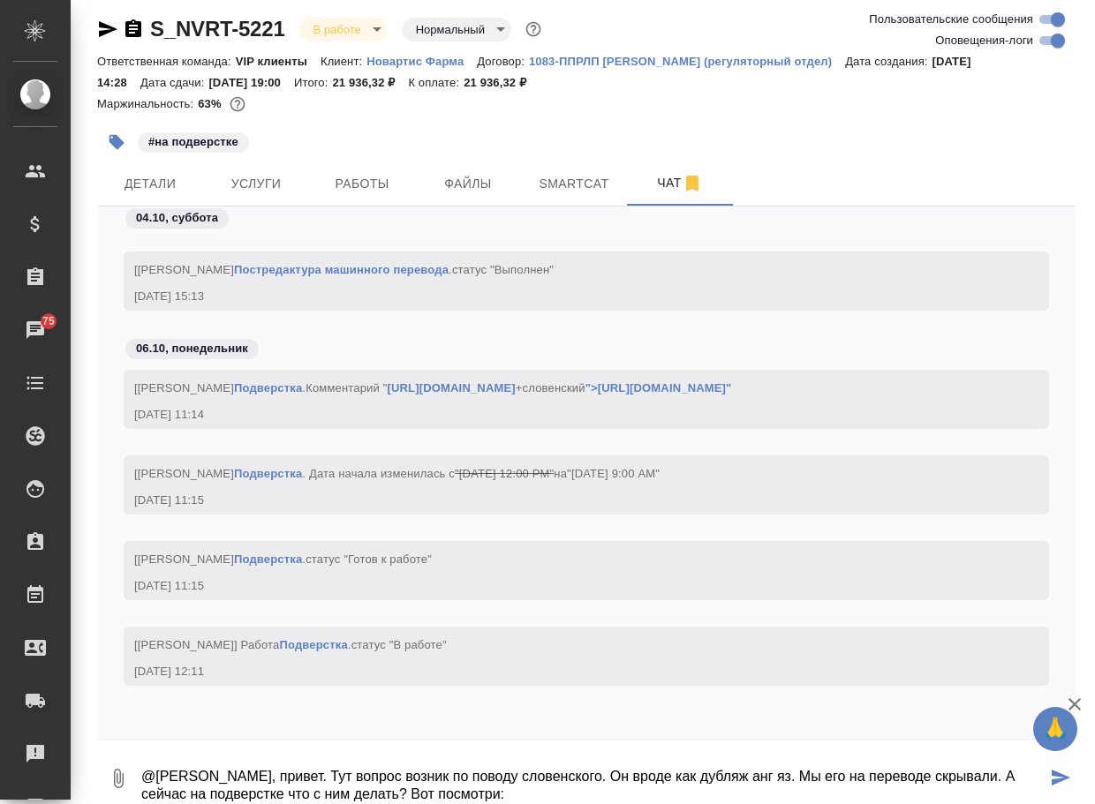
click at [663, 796] on textarea "@[PERSON_NAME], привет. Тут вопрос возник по поводу словенского. Он вроде как д…" at bounding box center [593, 779] width 907 height 60
paste textarea "зелёное - перевод с английского, голубое - подставленный перевод со словенского"
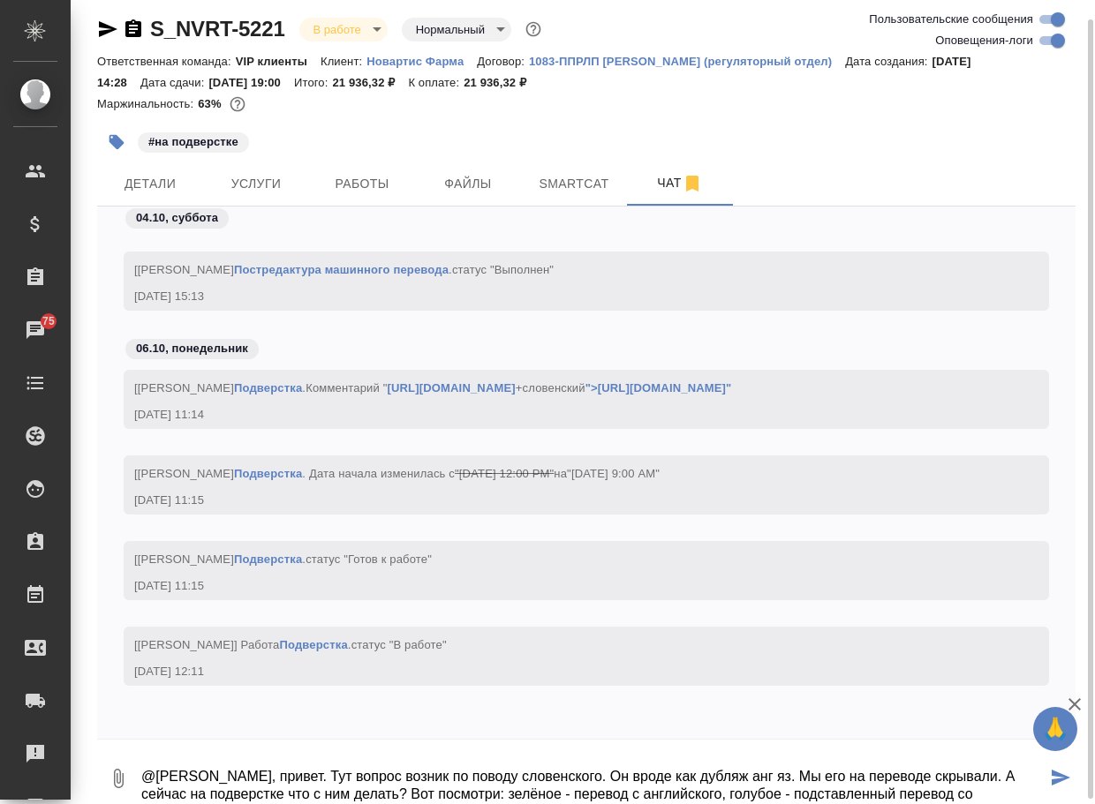
scroll to position [14, 0]
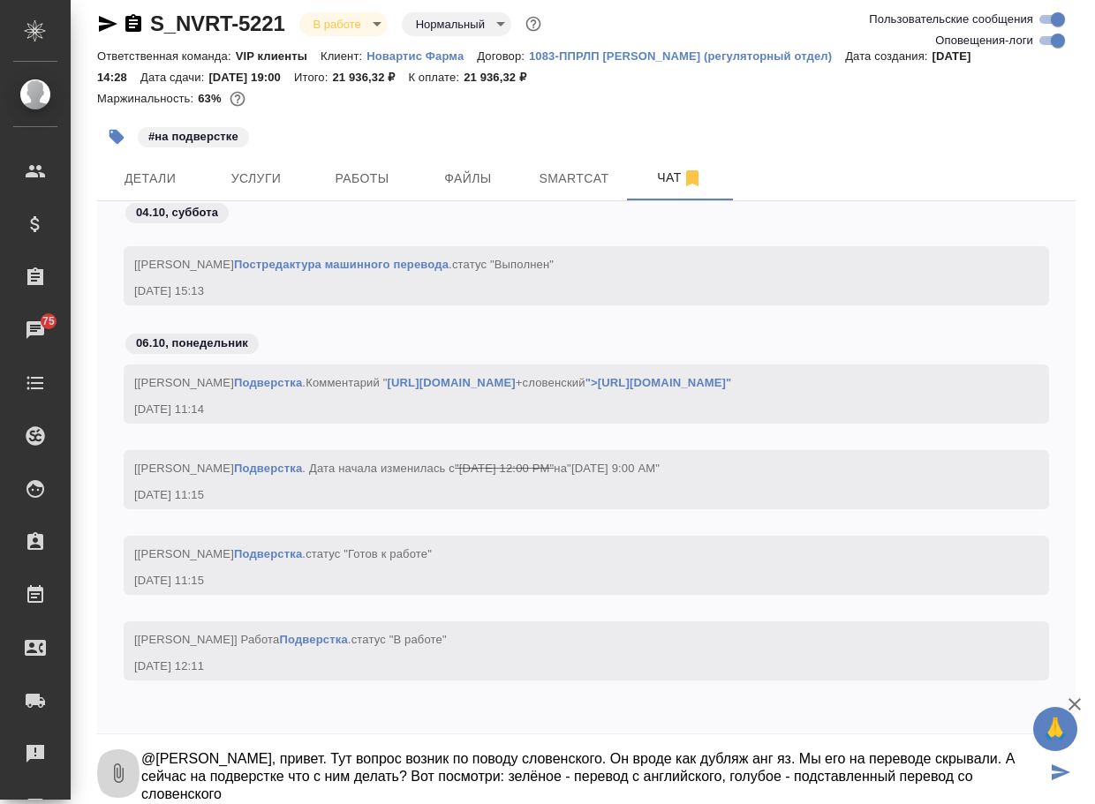
click at [109, 770] on icon "button" at bounding box center [118, 773] width 21 height 21
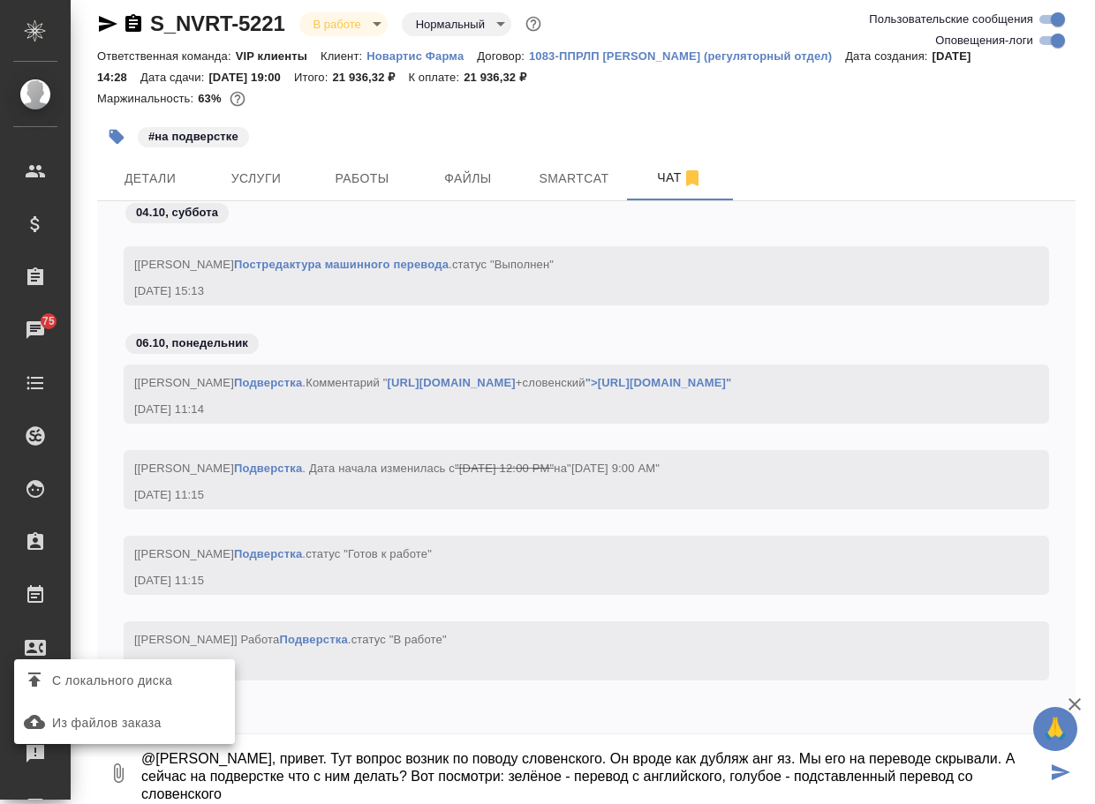
click at [147, 679] on span "С локального диска" at bounding box center [112, 681] width 120 height 22
click at [0, 0] on input "С локального диска" at bounding box center [0, 0] width 0 height 0
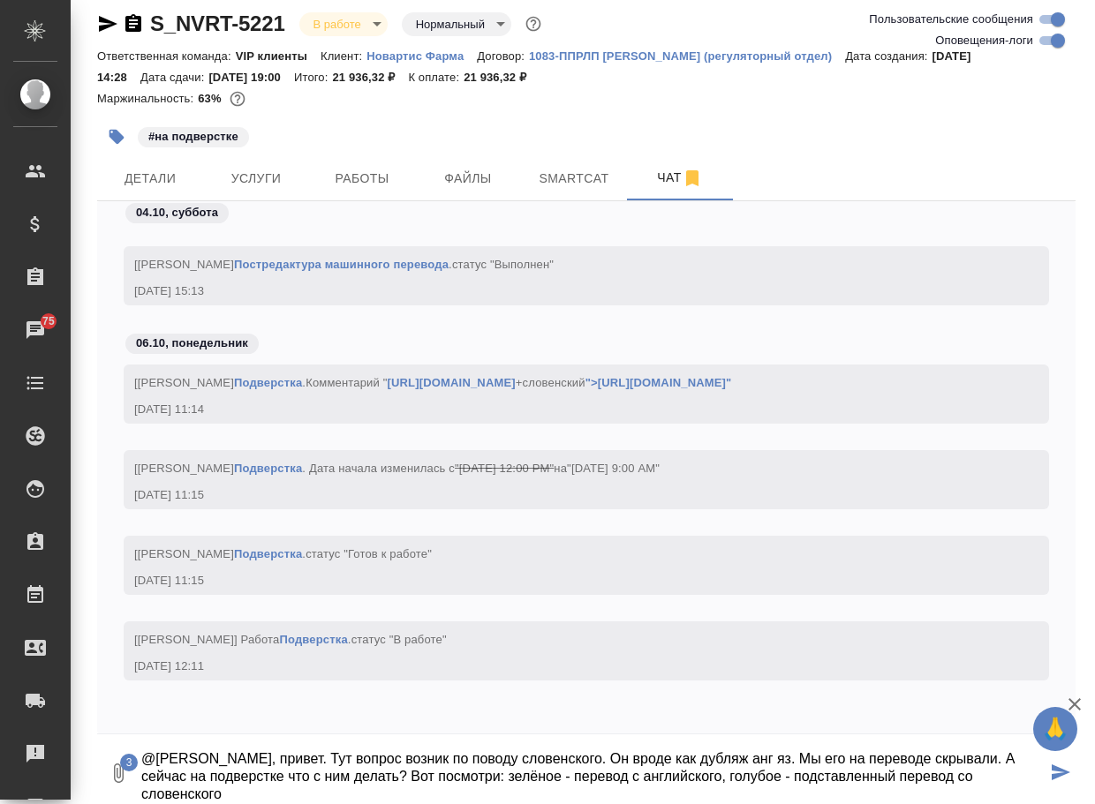
click at [457, 794] on textarea "@[PERSON_NAME], привет. Тут вопрос возник по поводу словенского. Он вроде как д…" at bounding box center [593, 773] width 907 height 60
type textarea "@Грабко Мария Маш, привет. Тут вопрос возник по поводу словенского. Он вроде ка…"
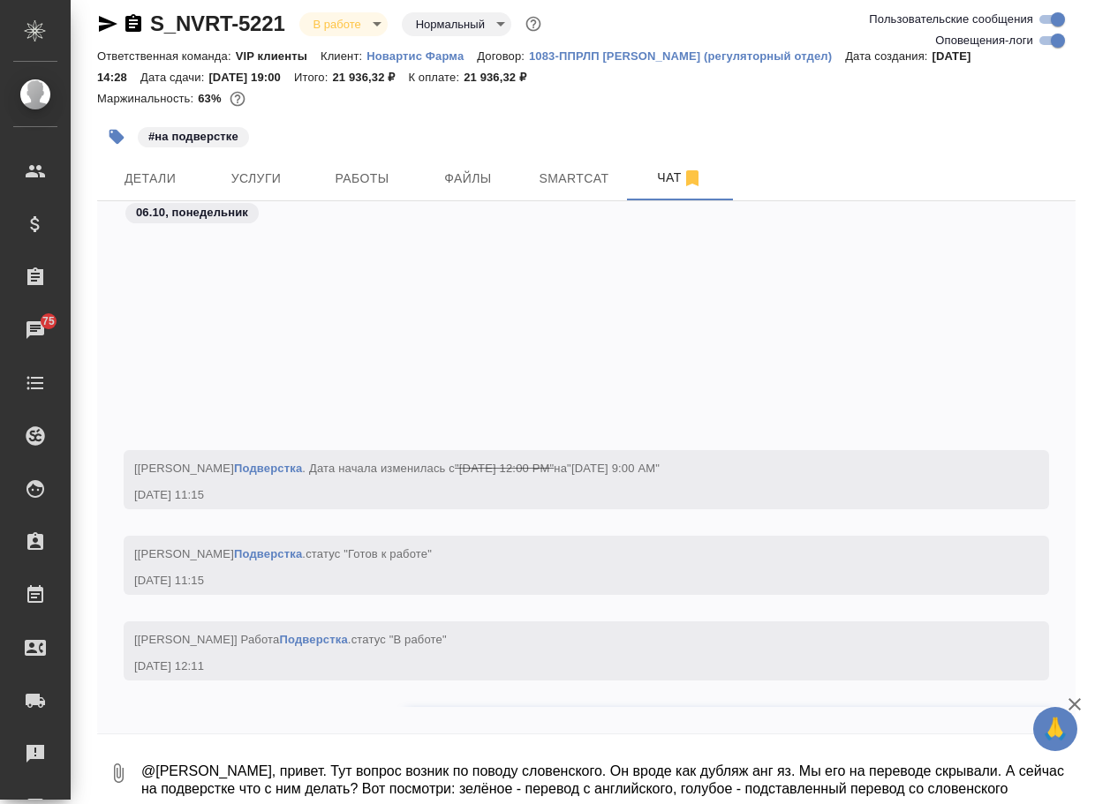
scroll to position [91695, 0]
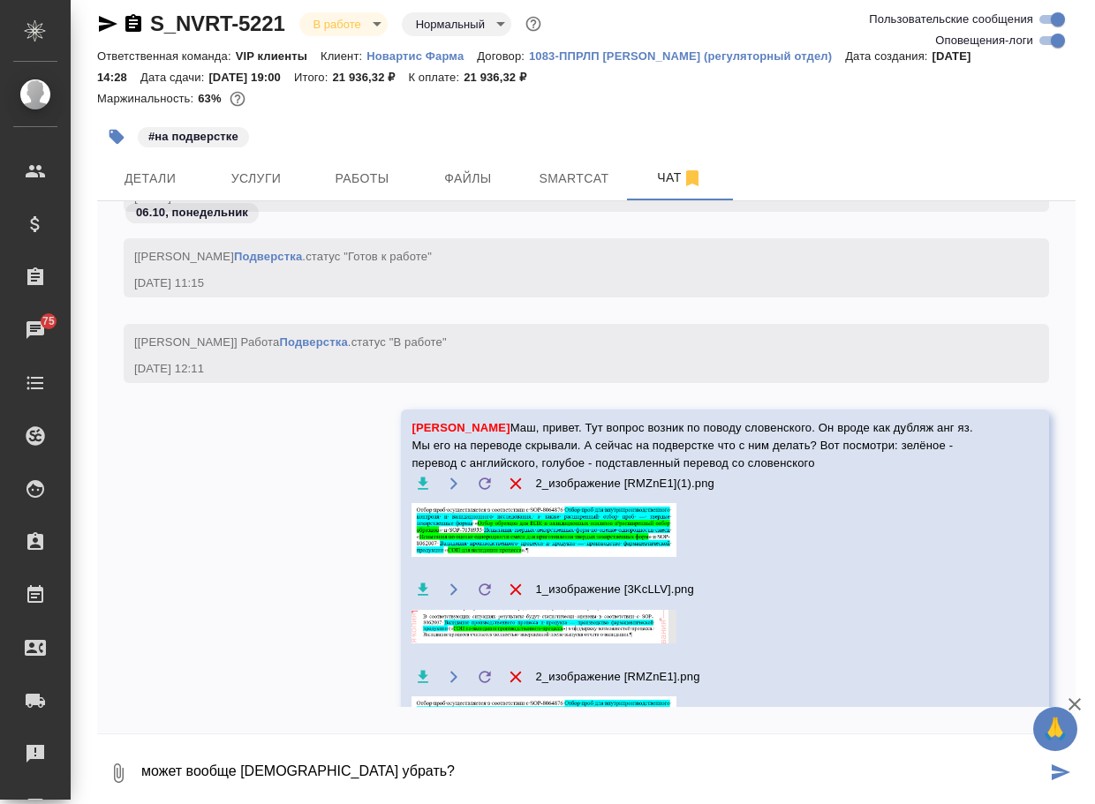
type textarea "может вообще словенский убрать?"
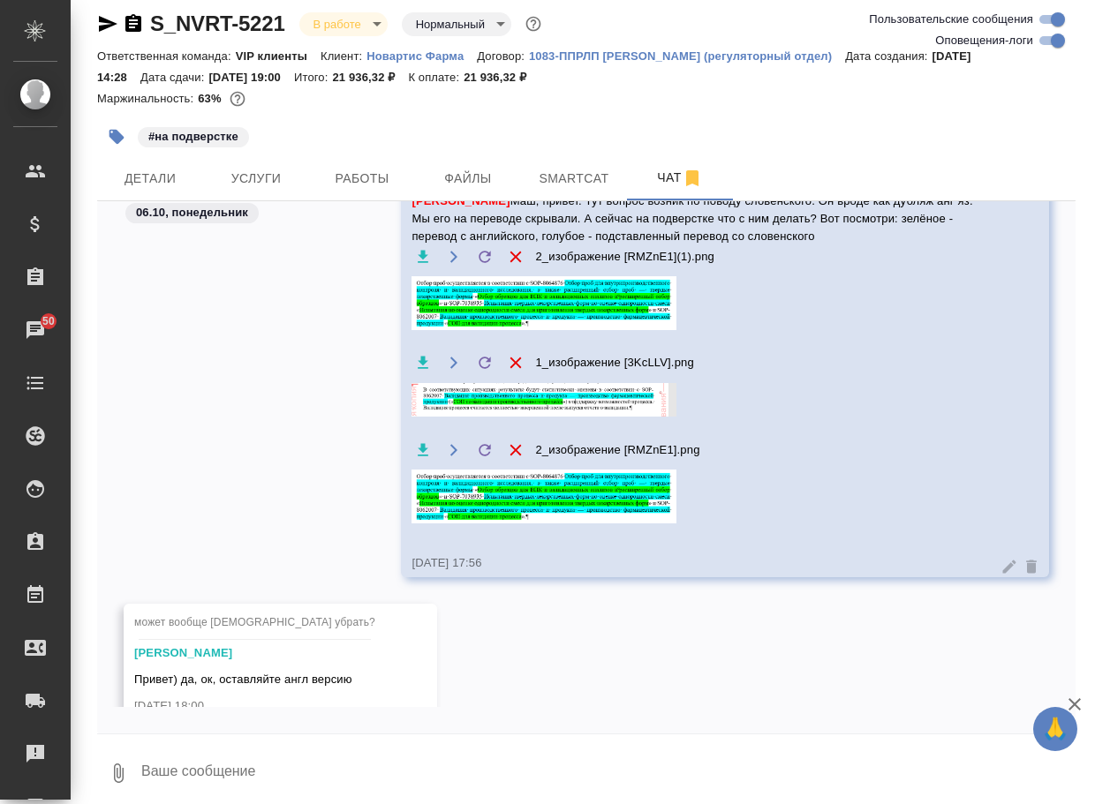
scroll to position [92169, 0]
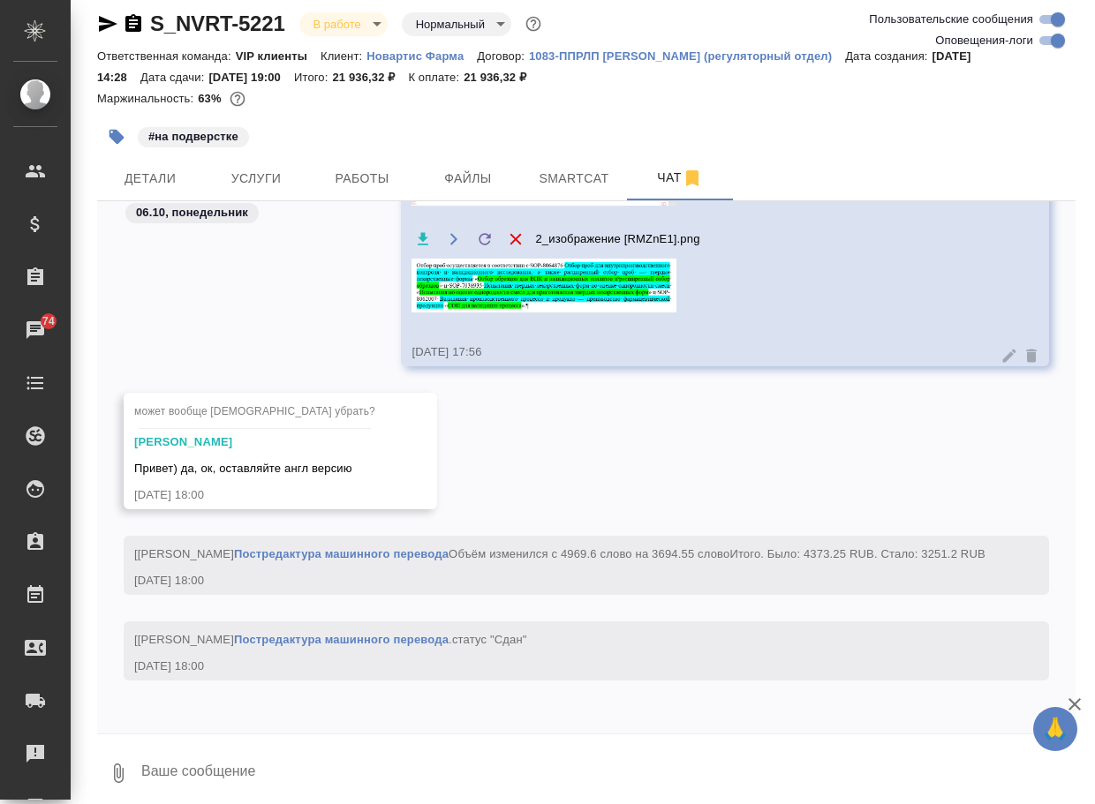
click at [329, 743] on textarea at bounding box center [608, 773] width 936 height 60
type textarea "спасибо"
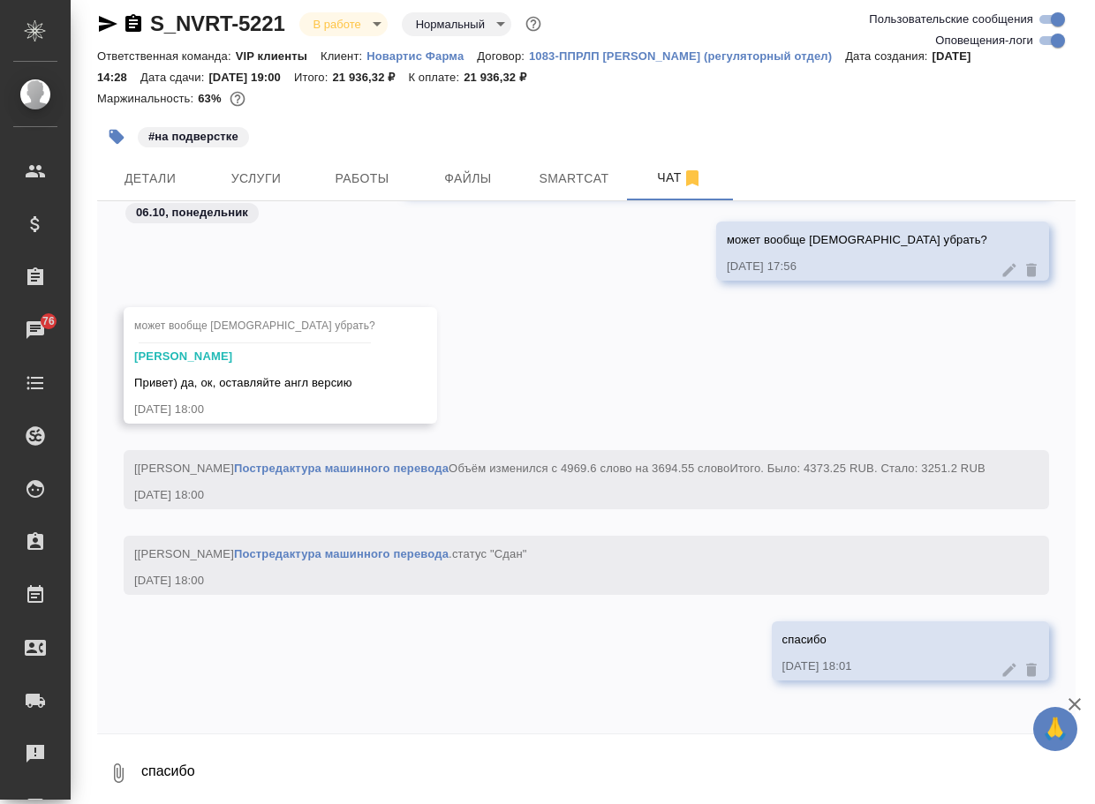
scroll to position [92444, 0]
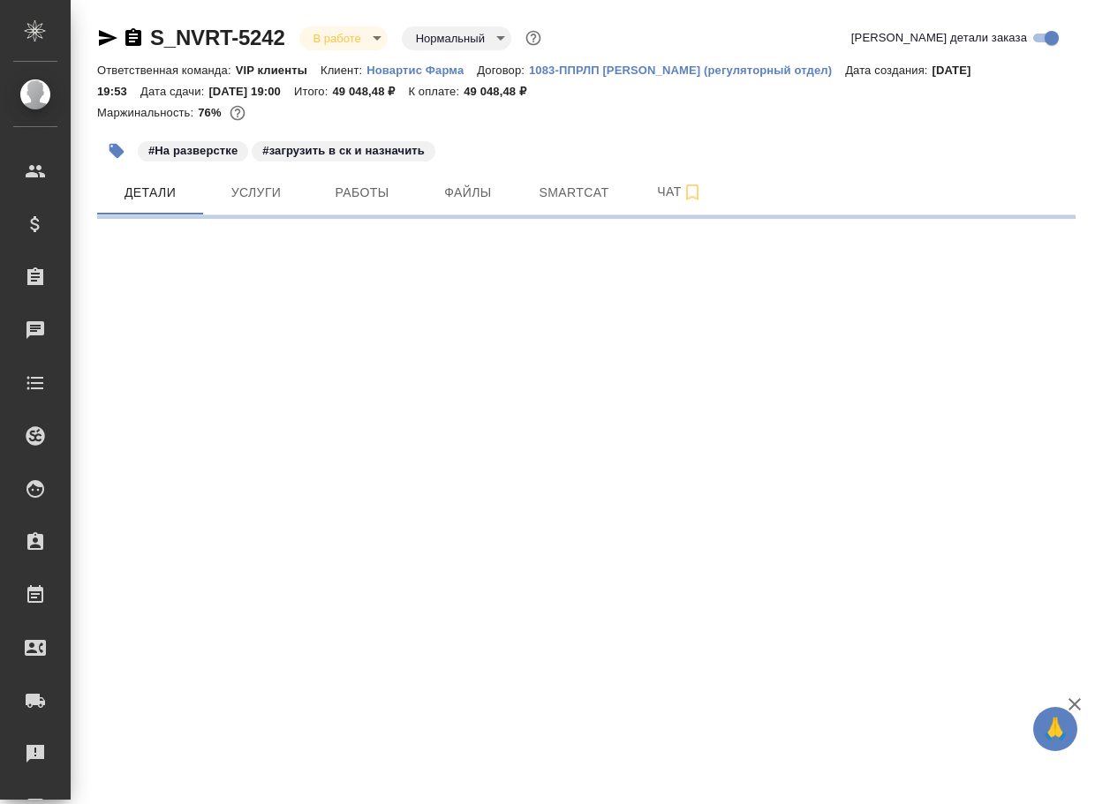
select select "RU"
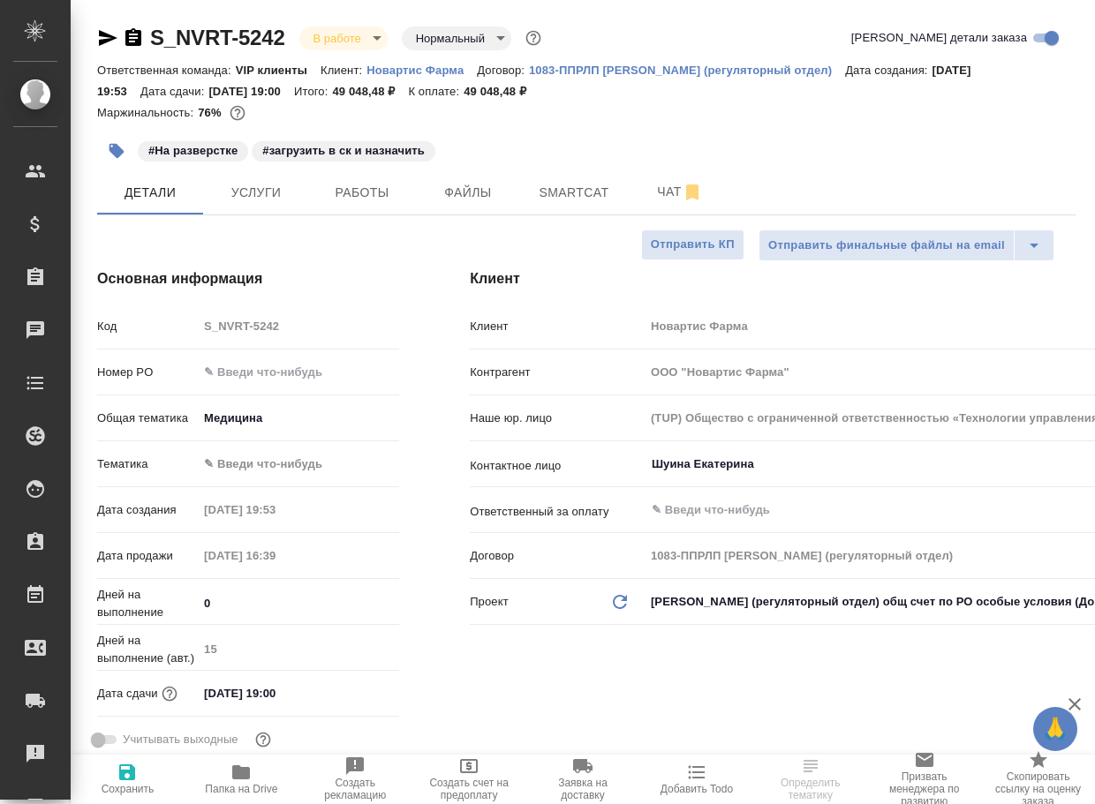
type textarea "x"
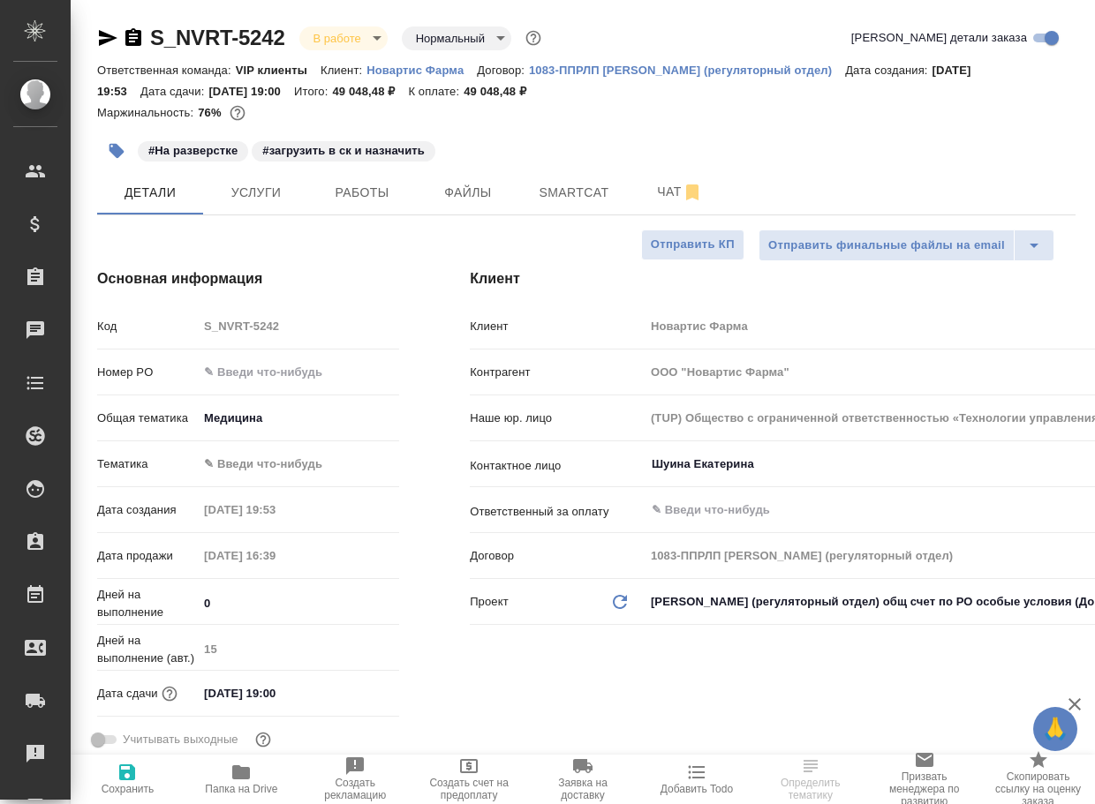
type textarea "x"
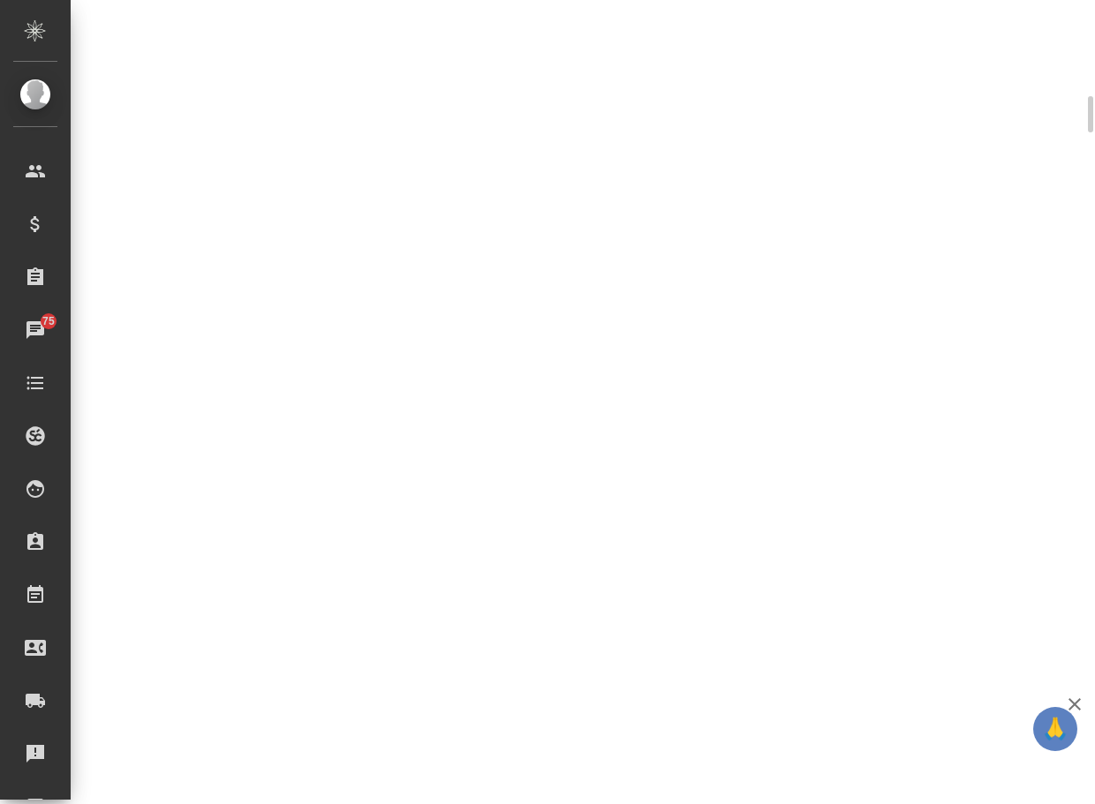
scroll to position [604, 0]
select select "RU"
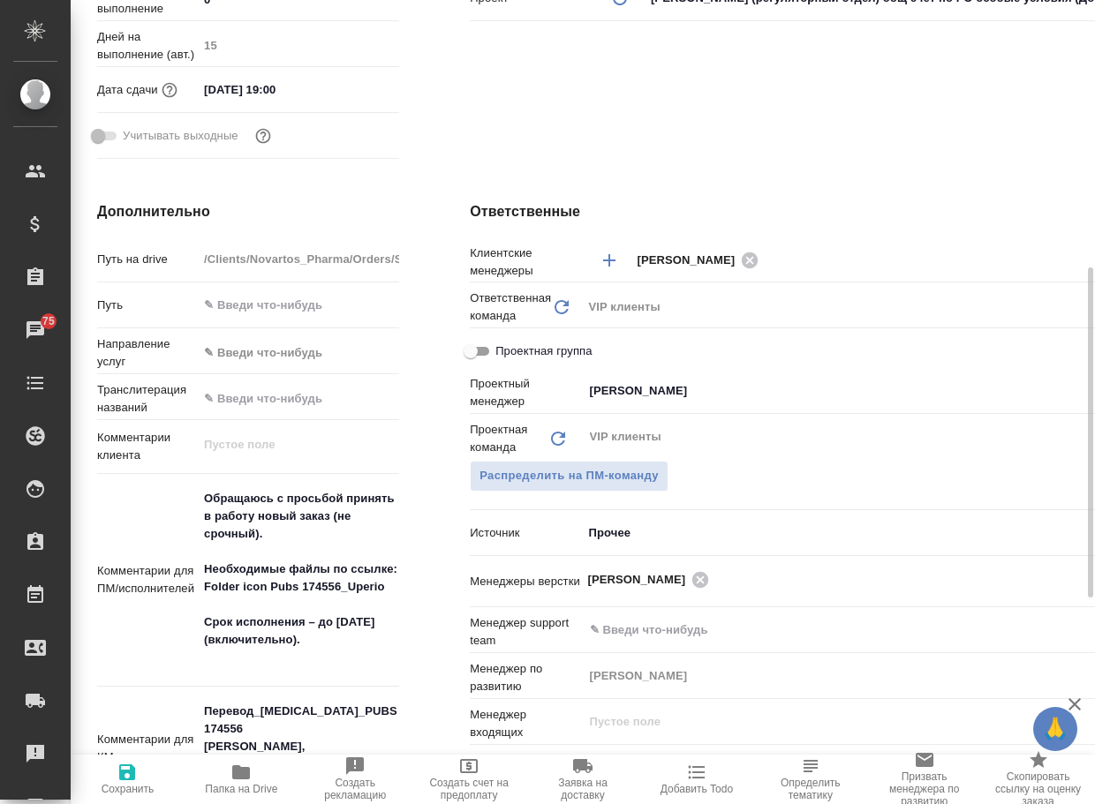
type textarea "x"
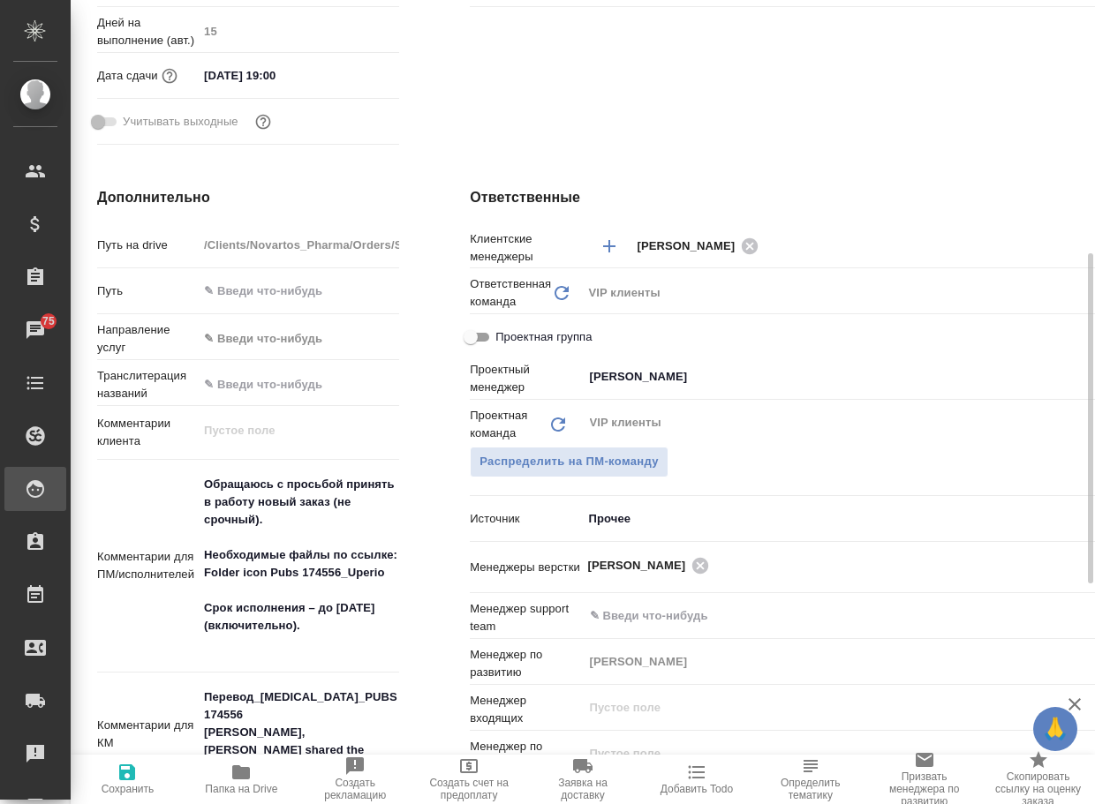
type textarea "x"
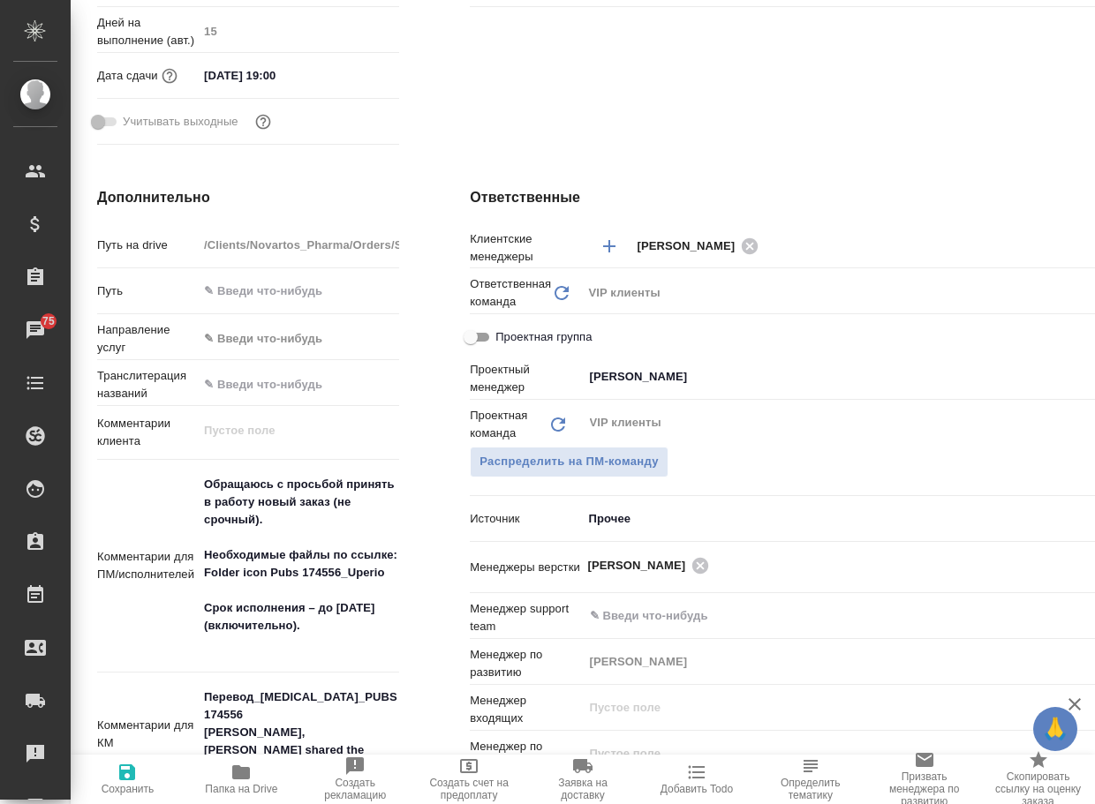
type textarea "x"
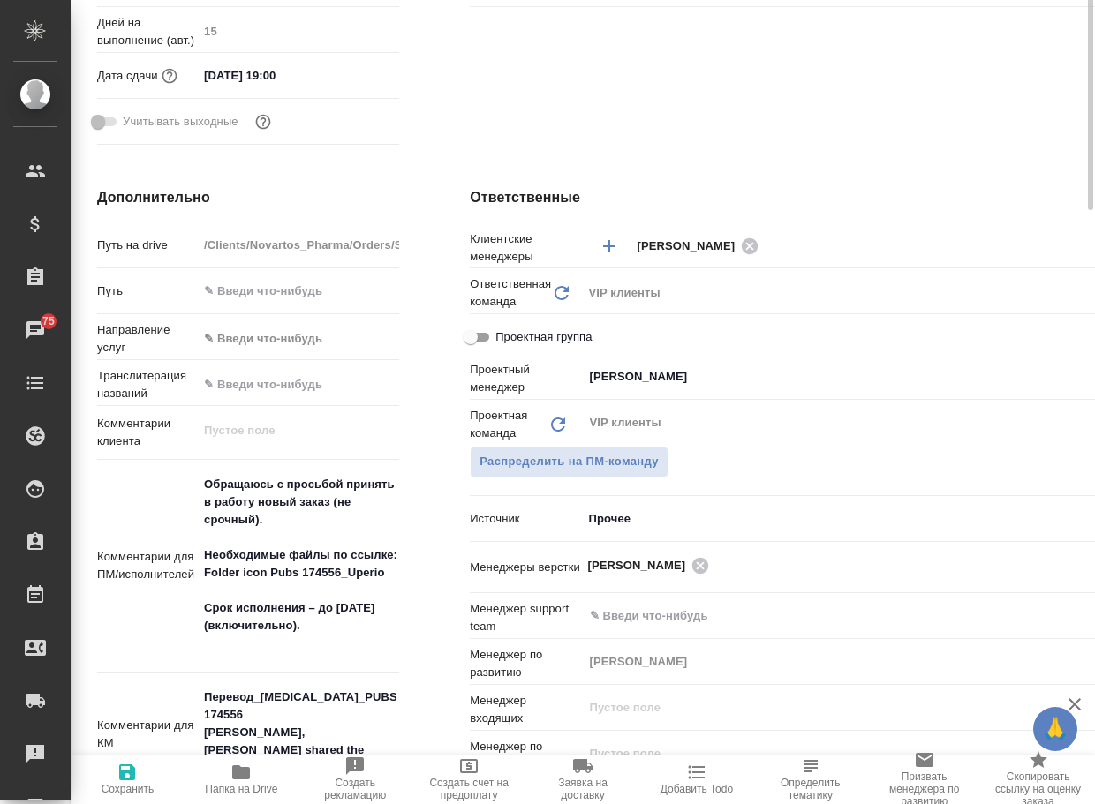
type textarea "x"
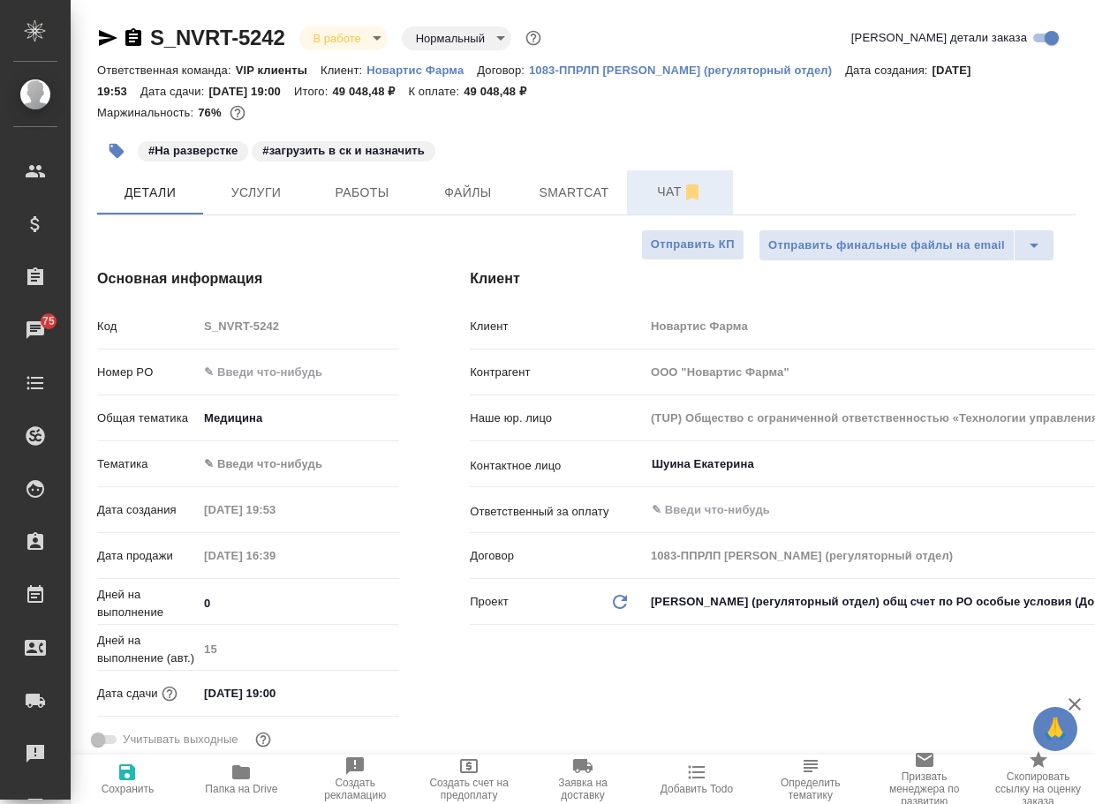
click at [663, 207] on button "Чат" at bounding box center [680, 192] width 106 height 44
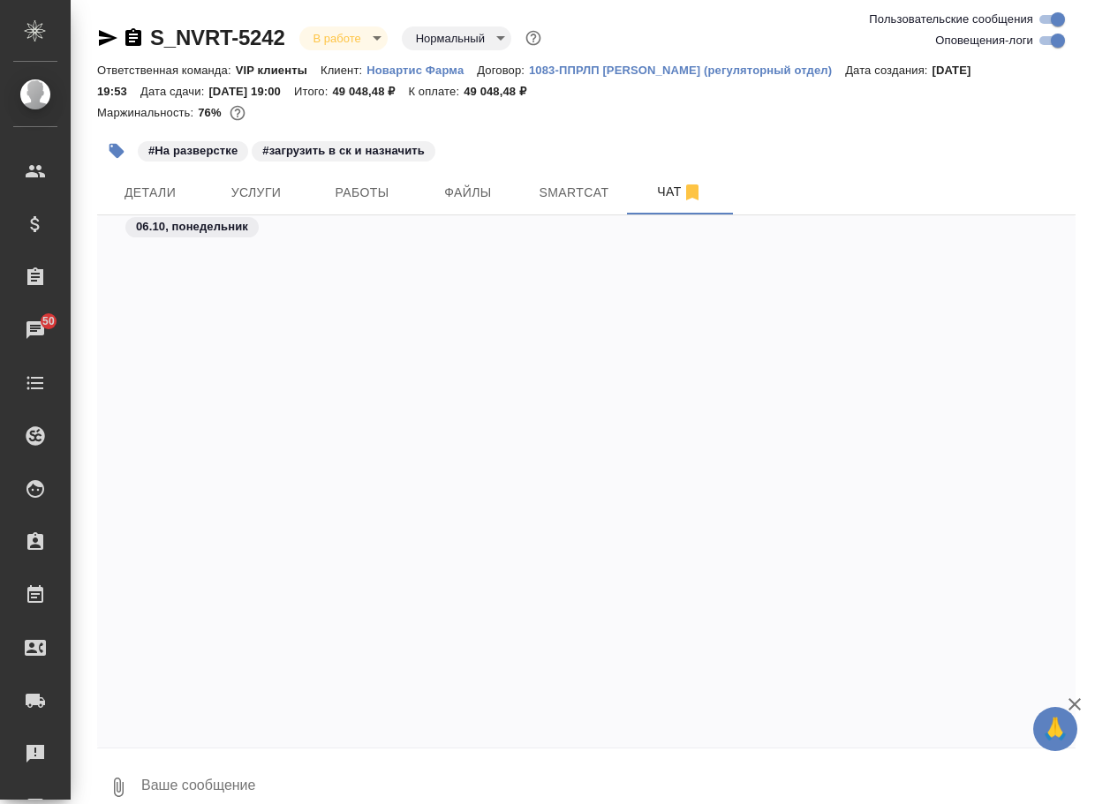
scroll to position [66722, 0]
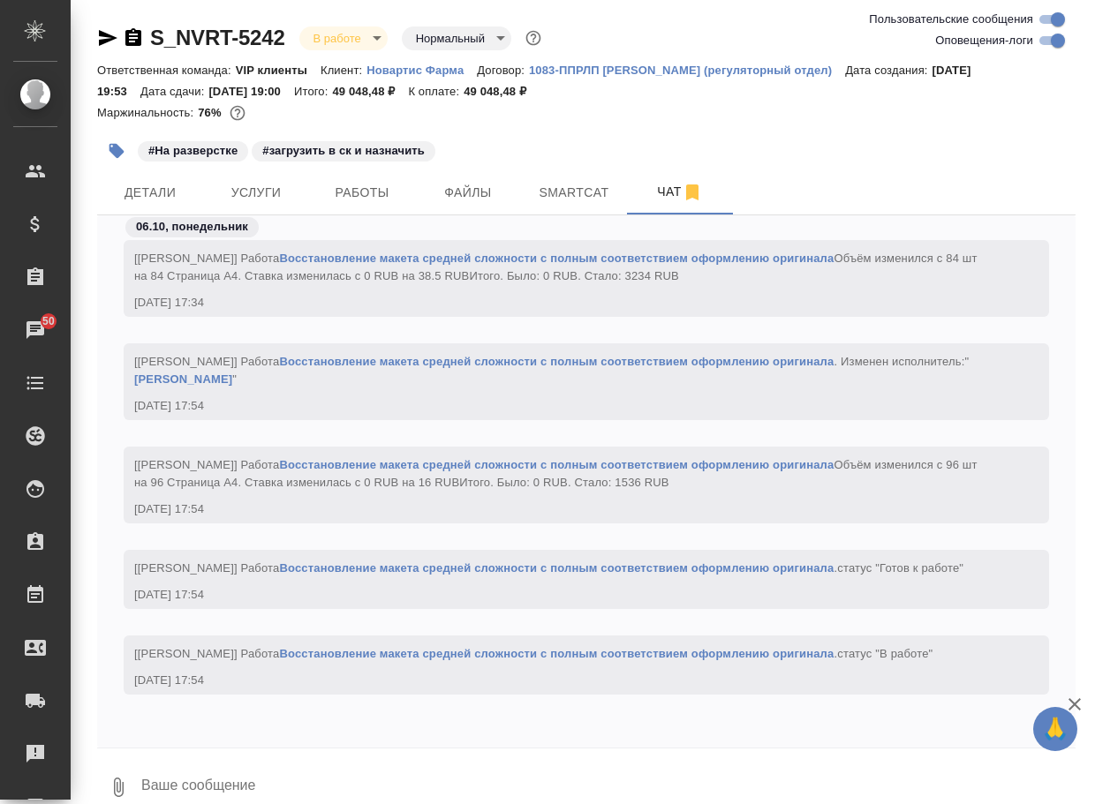
click at [1043, 41] on input "Оповещения-логи" at bounding box center [1058, 40] width 64 height 21
checkbox input "false"
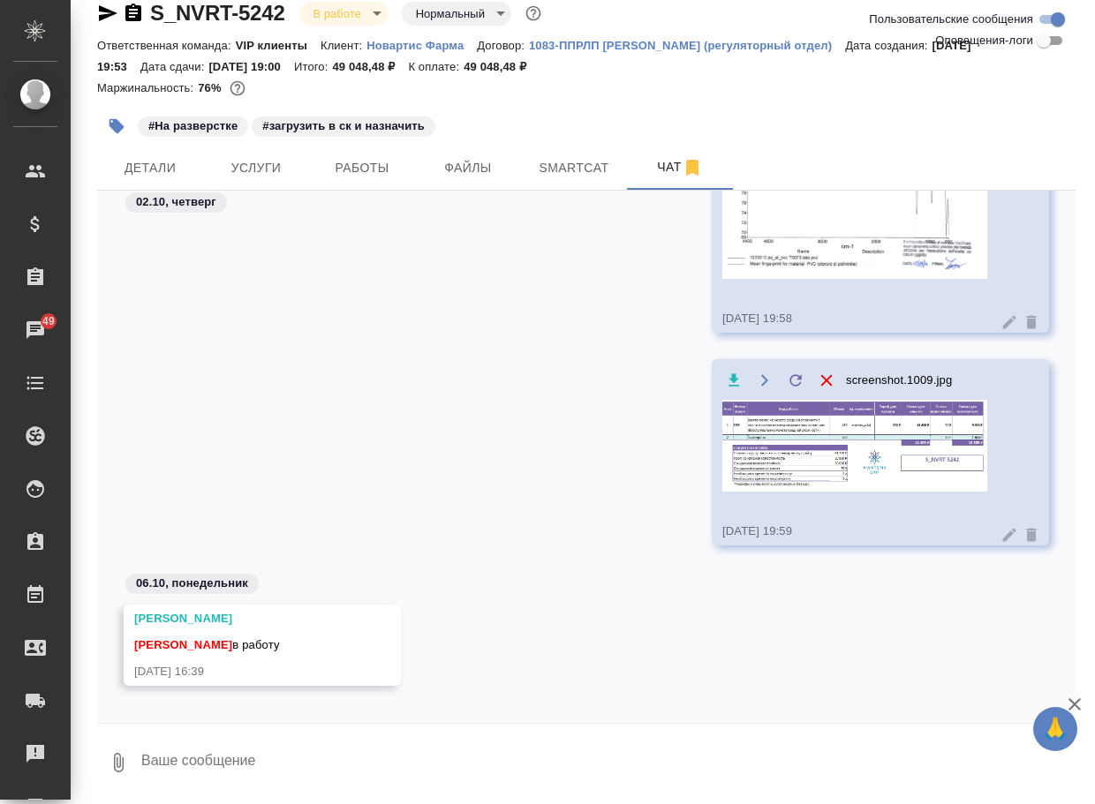
scroll to position [766, 0]
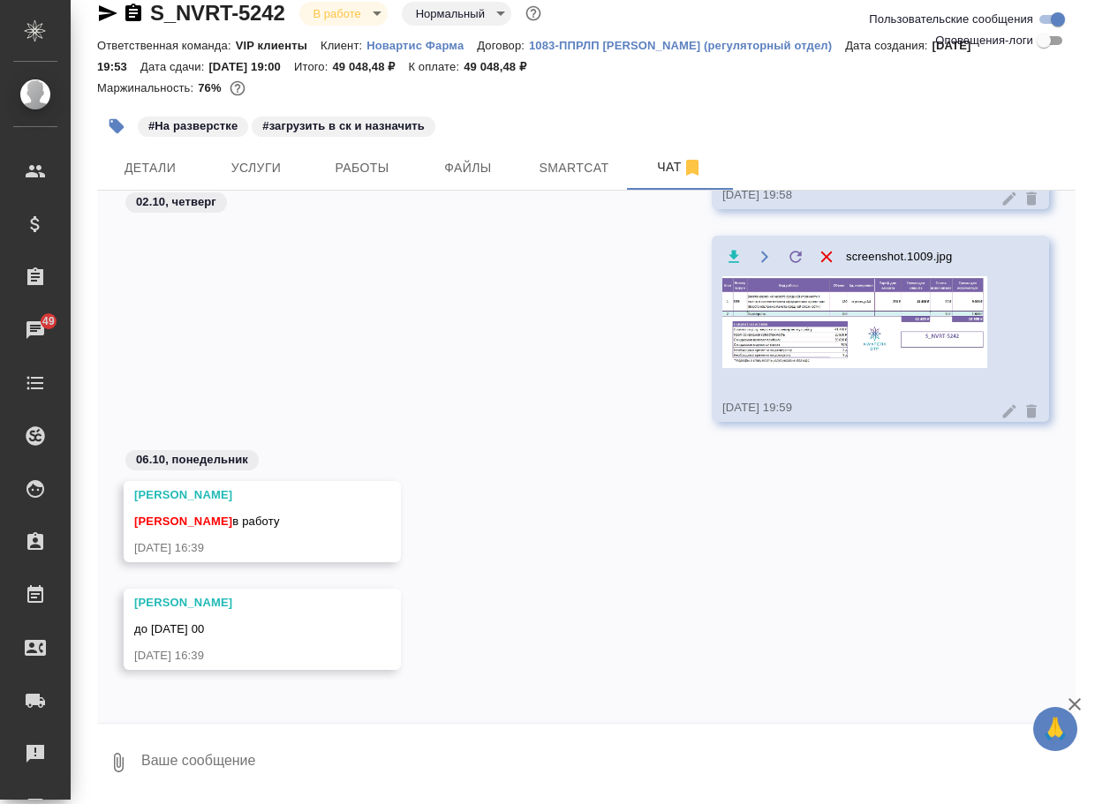
click at [229, 758] on textarea at bounding box center [608, 763] width 936 height 60
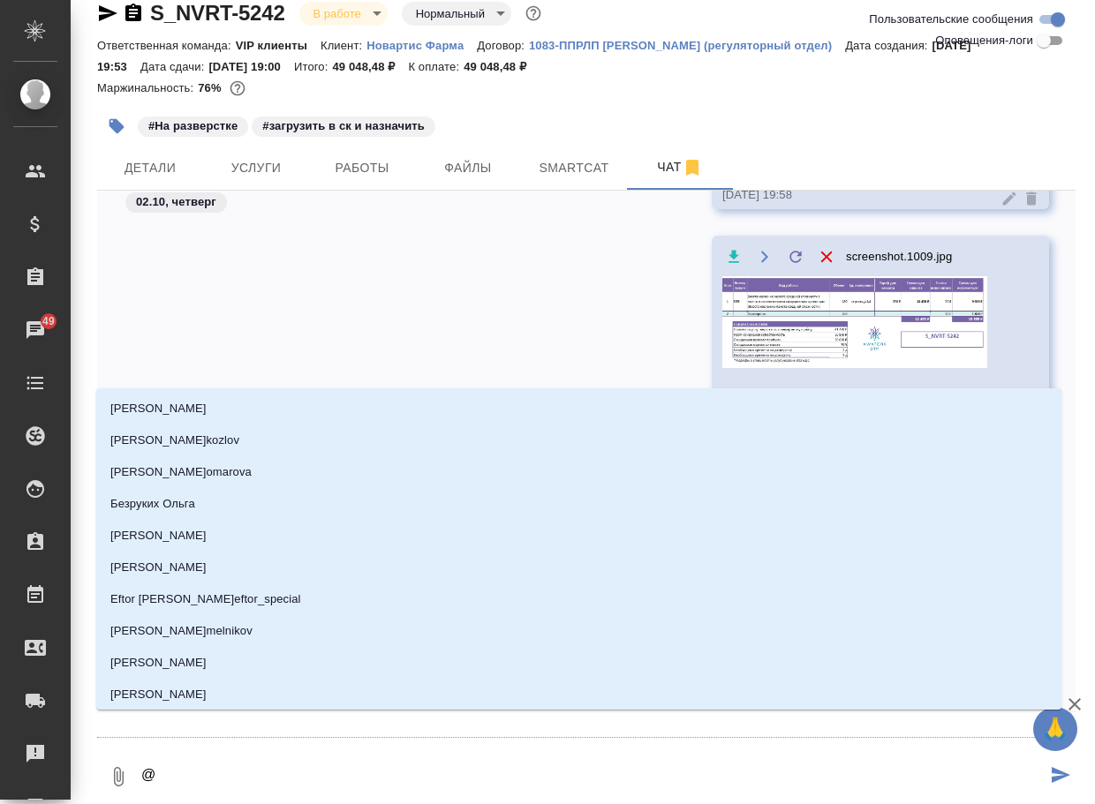
type textarea "@г"
type input "г"
type textarea "@гр"
type input "гр"
type textarea "@гра"
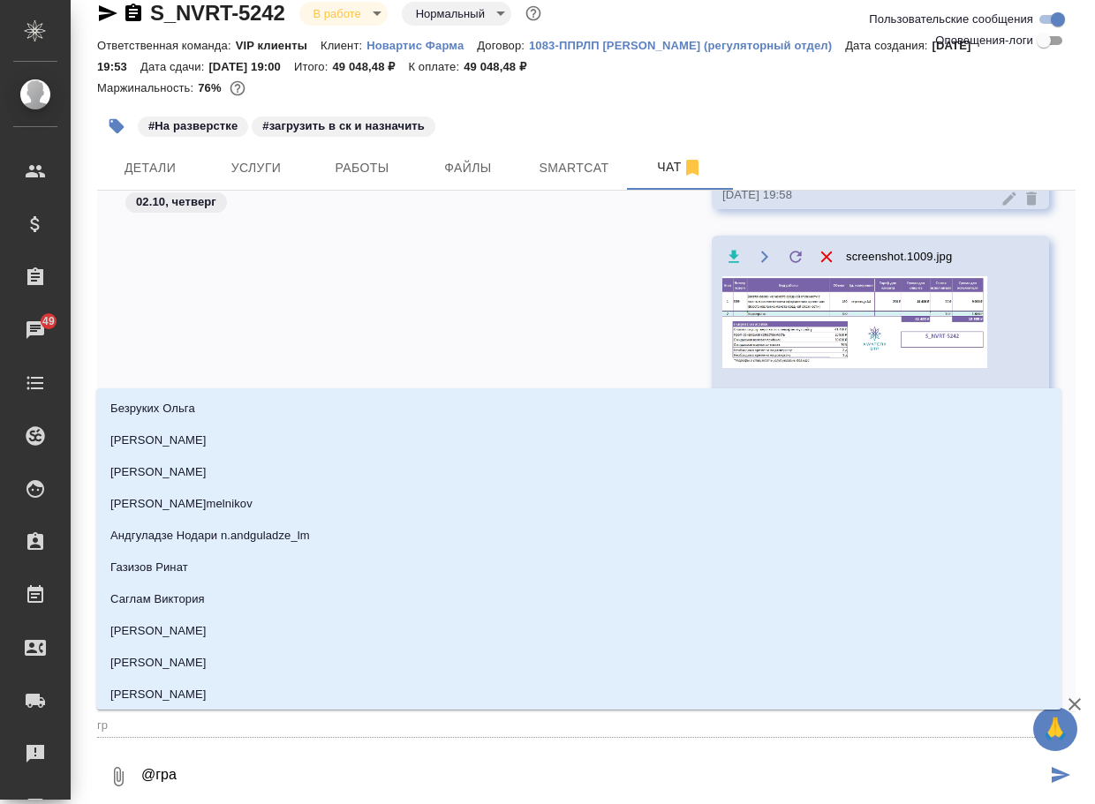
type input "гра"
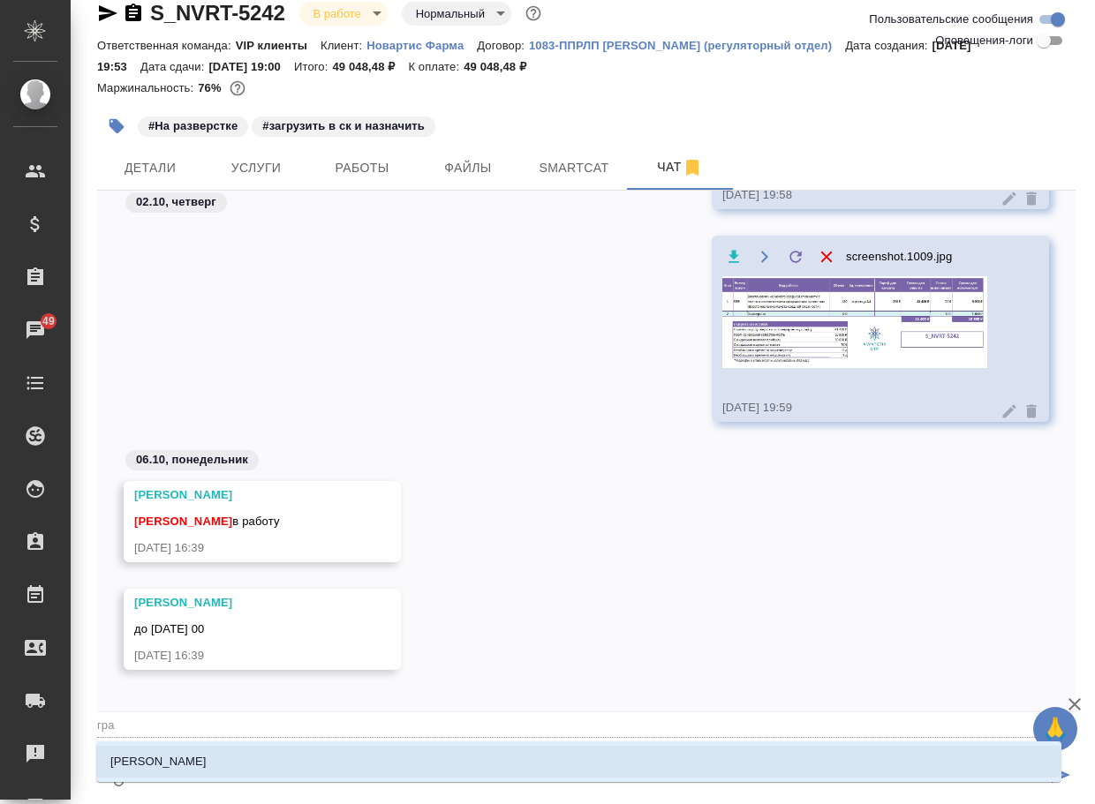
click at [227, 751] on li "[PERSON_NAME]" at bounding box center [578, 762] width 965 height 32
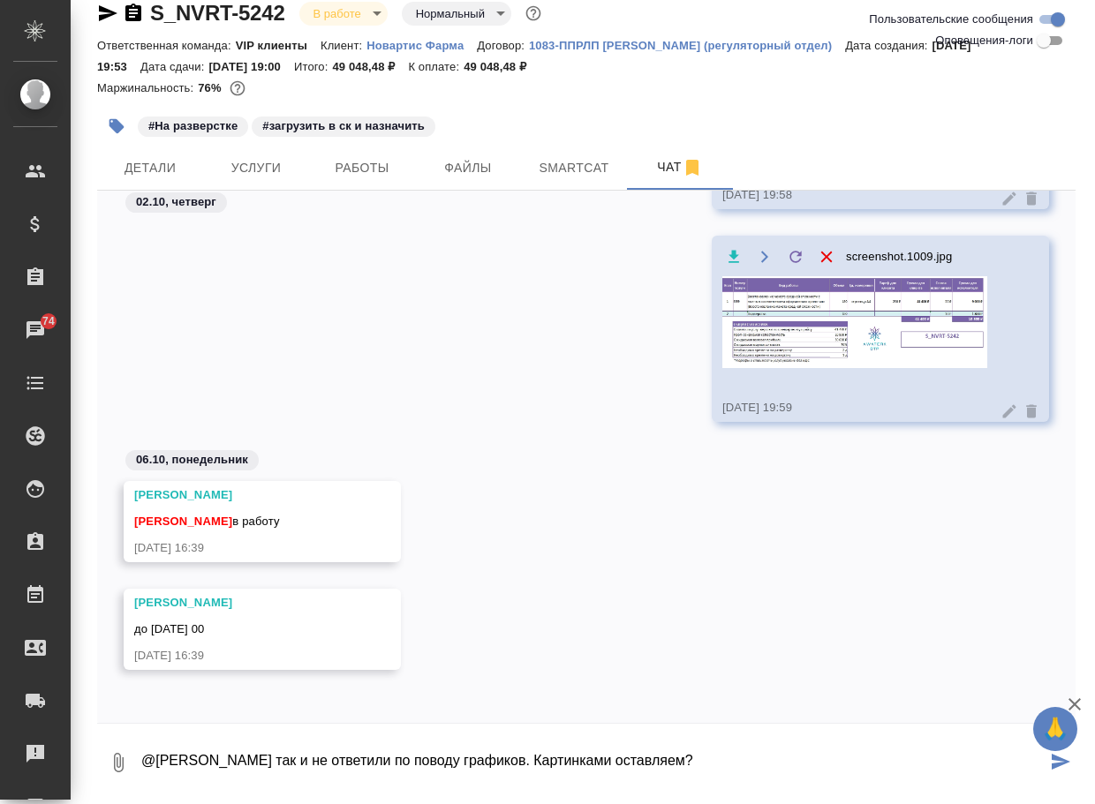
click at [259, 762] on textarea "@Грабко Мария так и не ответили по поводу графиков. Картинками оставляем?" at bounding box center [593, 763] width 907 height 60
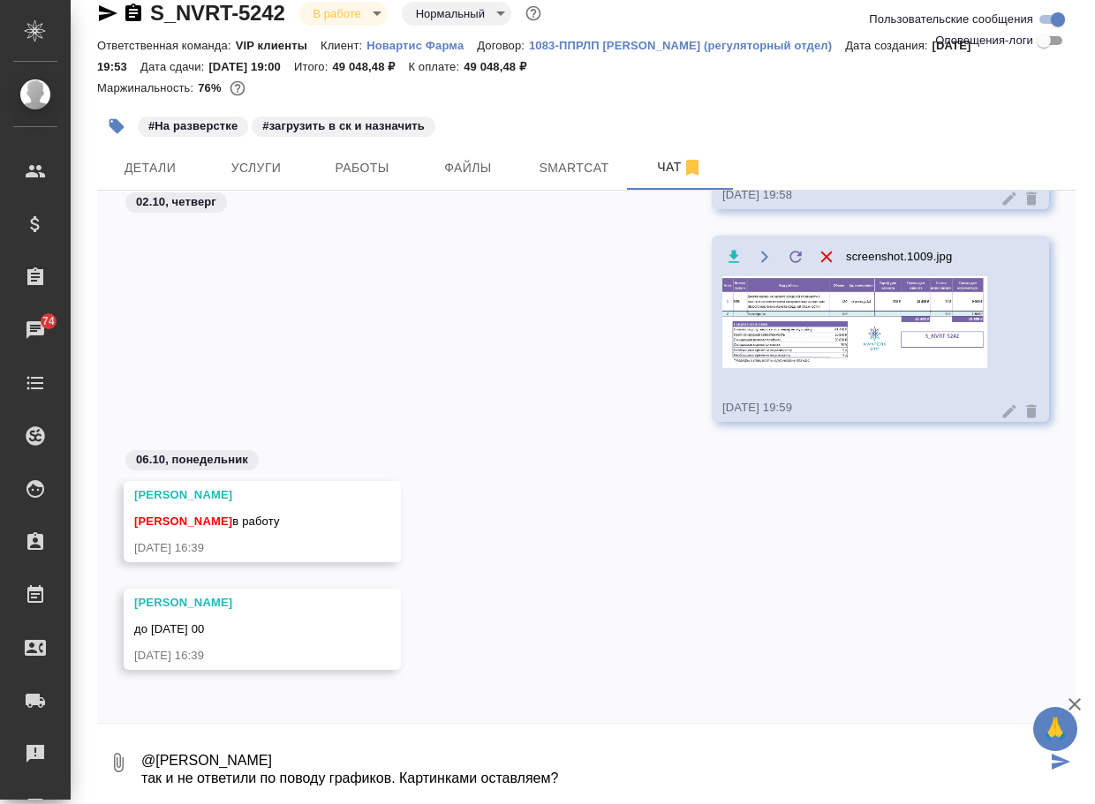
click at [259, 762] on textarea "@Грабко Мария так и не ответили по поводу графиков. Картинками оставляем?" at bounding box center [593, 763] width 907 height 60
type textarea "@Грабко Мария @ так и не ответили по поводу графиков. Картинками оставляем?"
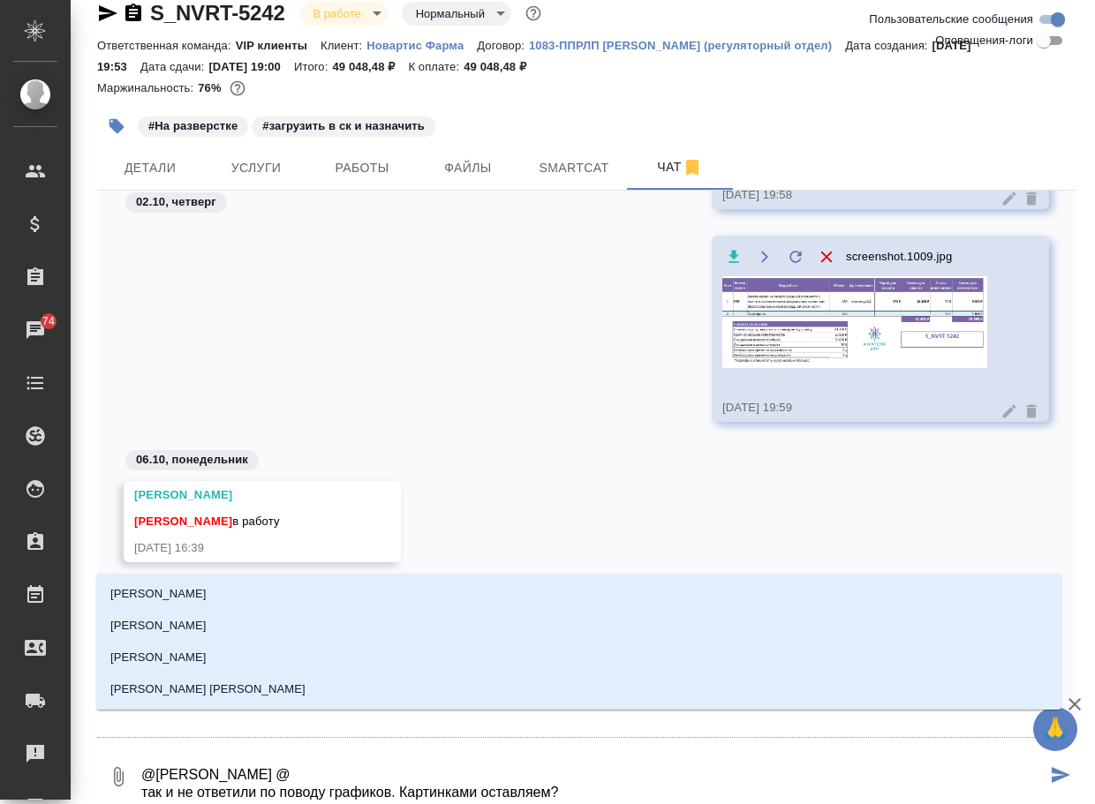
type textarea "@Грабко Мария @к так и не ответили по поводу графиков. Картинками оставляем?"
type input "к"
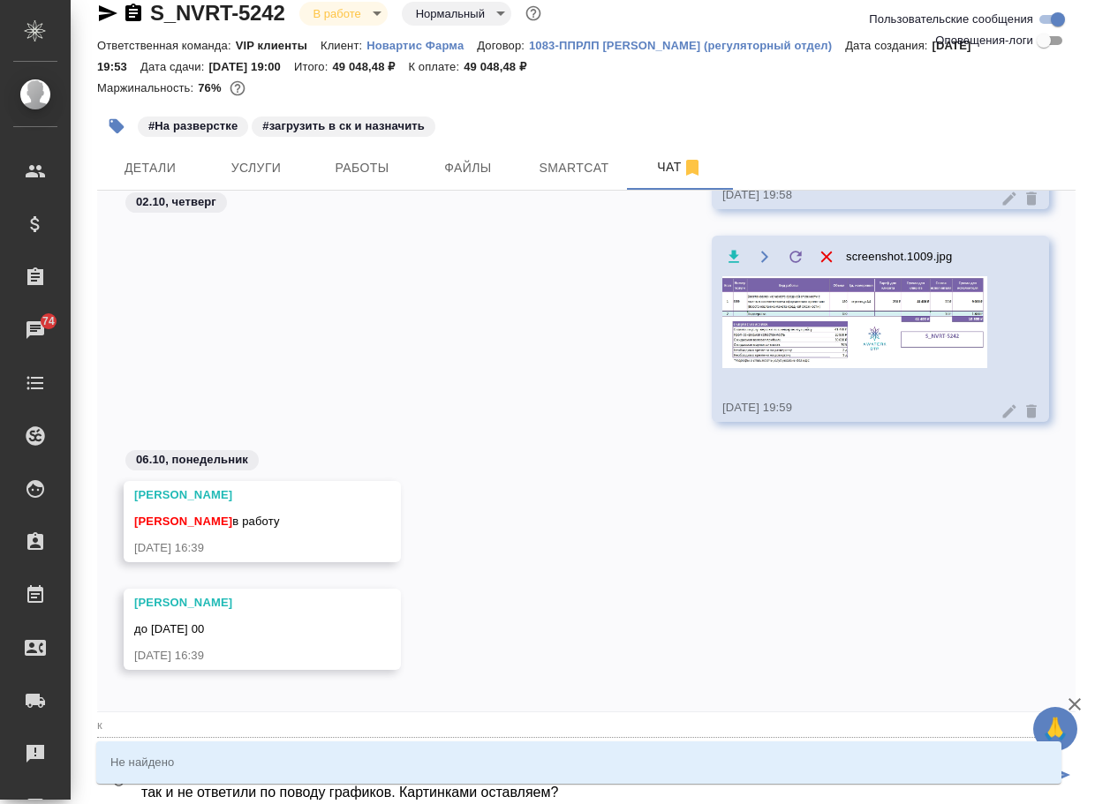
type textarea "@Грабко Мария @ка так и не ответили по поводу графиков. Картинками оставляем?"
type input "ка"
type textarea "@Грабко Мария @каб так и не ответили по поводу графиков. Картинками оставляем?"
type input "каб"
type textarea "@Грабко Мария @ка так и не ответили по поводу графиков. Картинками оставляем?"
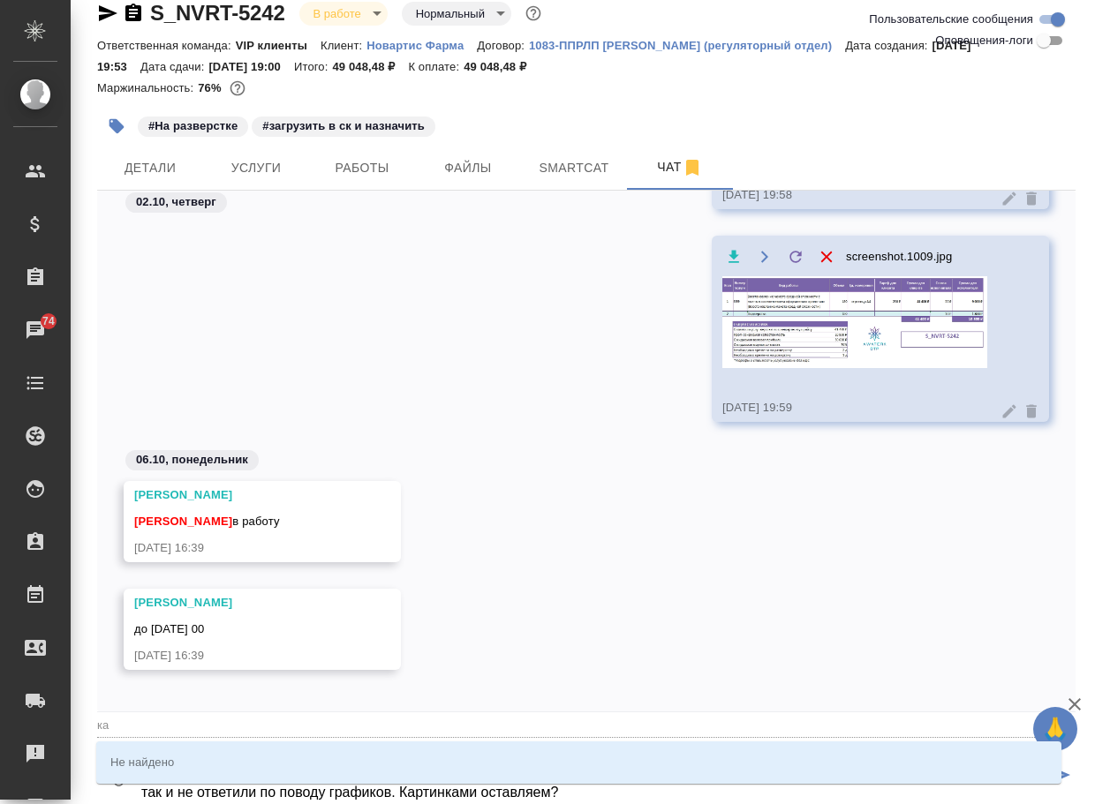
type input "ка"
type textarea "@Грабко Мария @к так и не ответили по поводу графиков. Картинками оставляем?"
type input "к"
type textarea "@Грабко Мария @ так и не ответили по поводу графиков. Картинками оставляем?"
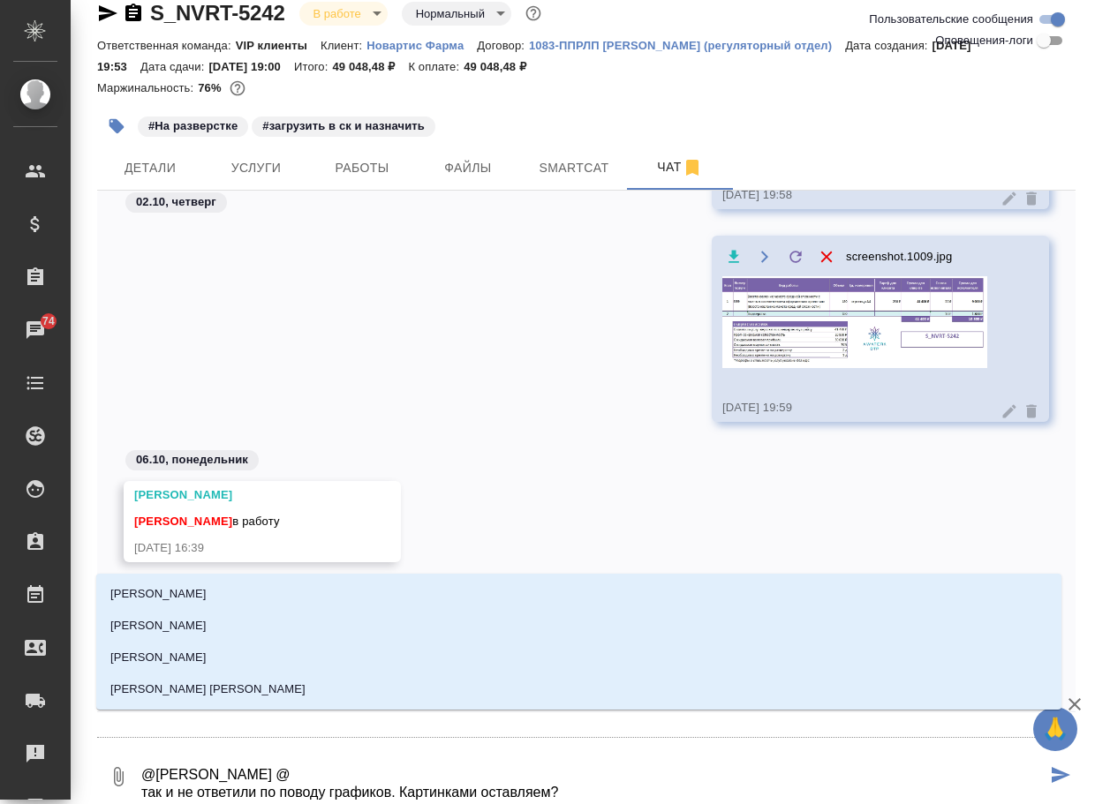
type textarea "@Грабко Мария @к так и не ответили по поводу графиков. Картинками оставляем?"
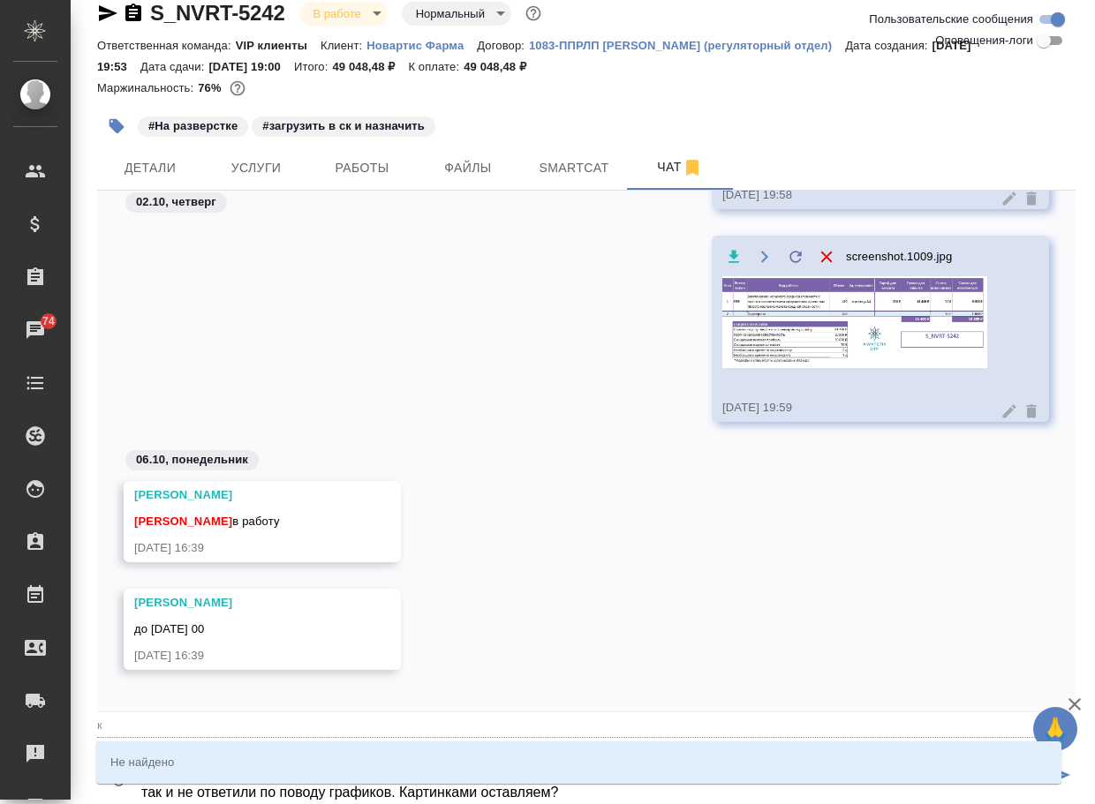
type input "к"
type textarea "@Грабко Мария @ так и не ответили по поводу графиков. Картинками оставляем?"
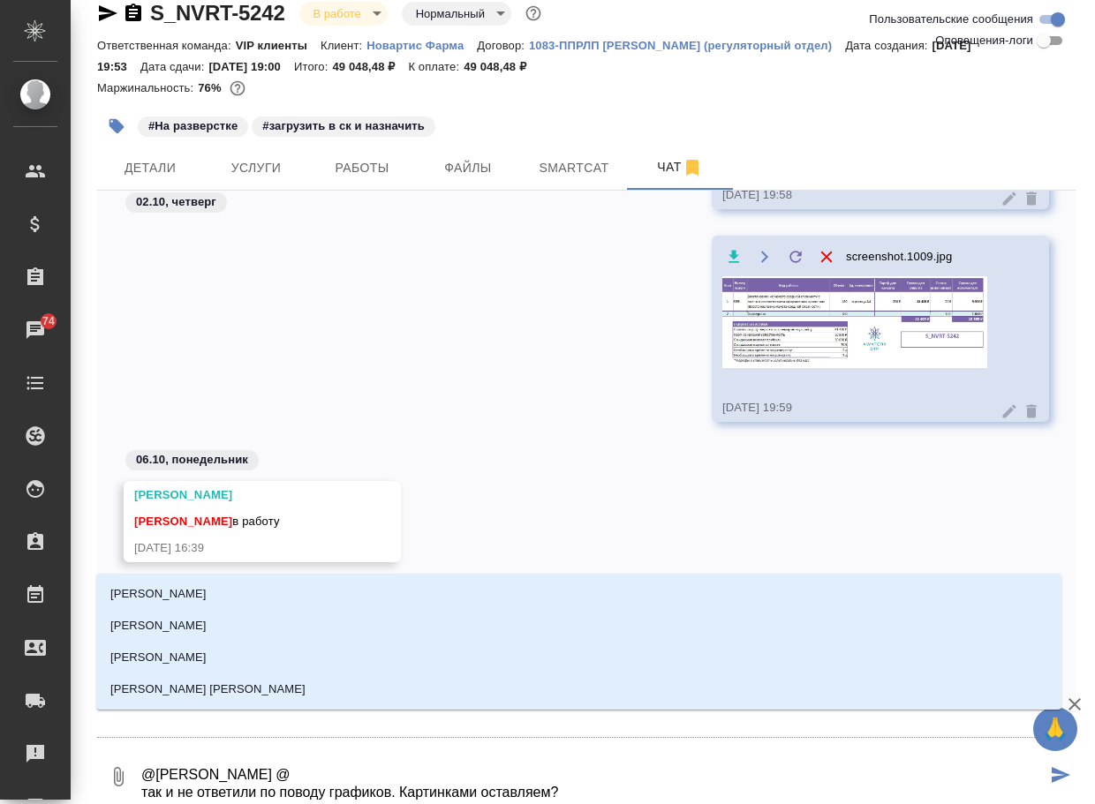
type textarea "@Грабко Мария @к так и не ответили по поводу графиков. Картинками оставляем?"
type input "к"
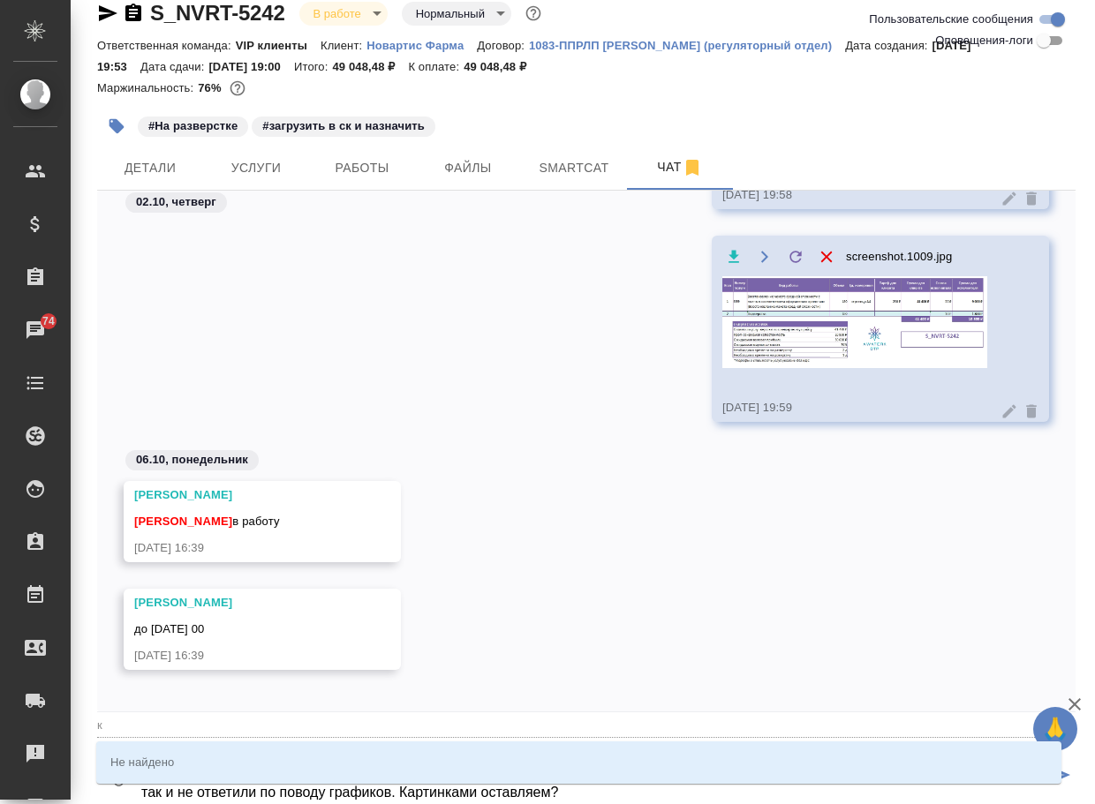
type textarea "@Грабко Мария @ка так и не ответили по поводу графиков. Картинками оставляем?"
type input "ка"
type textarea "@Грабко Мария @к так и не ответили по поводу графиков. Картинками оставляем?"
type input "к"
type textarea "@Грабко Мария @ так и не ответили по поводу графиков. Картинками оставляем?"
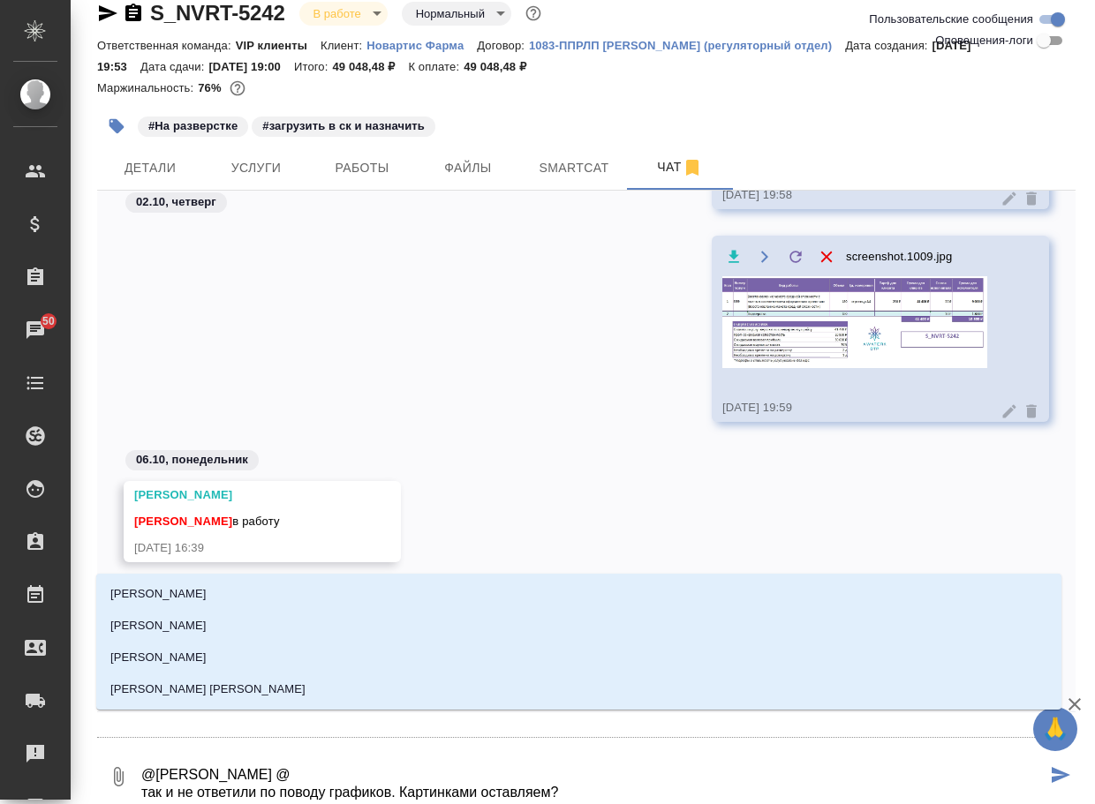
type textarea "@Грабко Мария так и не ответили по поводу графиков. Картинками оставляем?"
type input "[PERSON_NAME]"
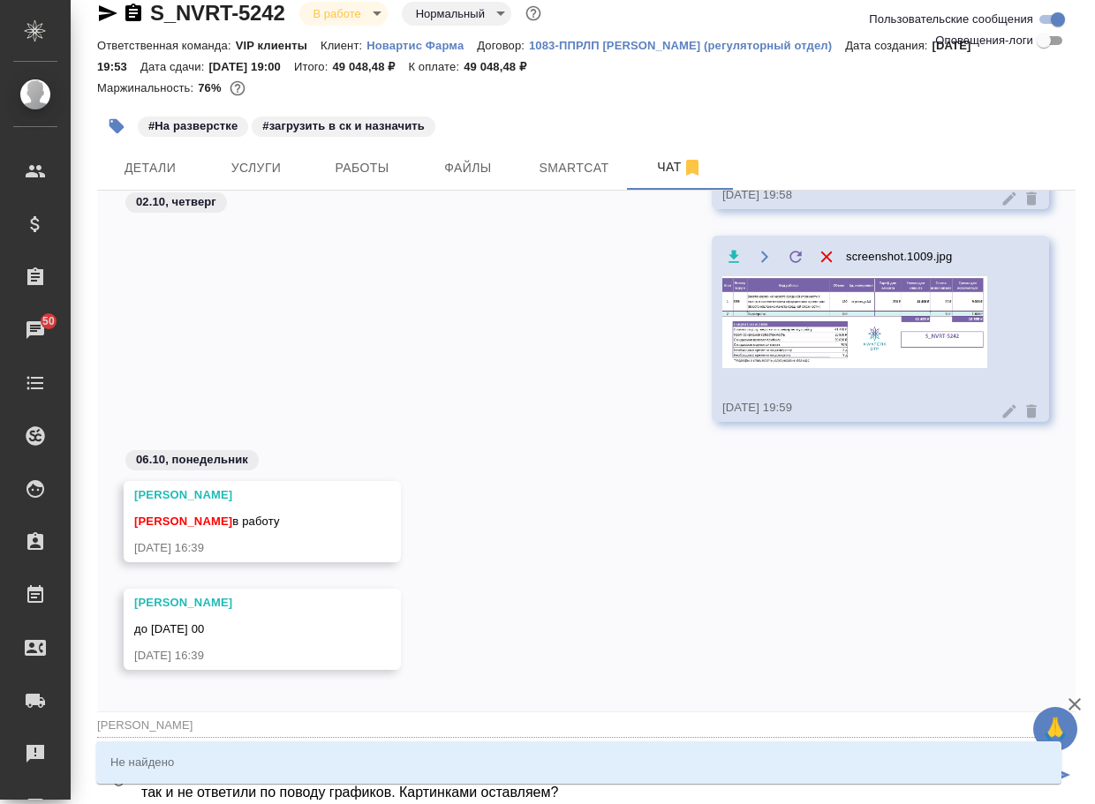
type textarea "@Грабко Мария так и не ответили по поводу графиков. Картинками оставляем?"
click at [524, 794] on textarea "@Грабко Мария так и не ответили по поводу графиков. Картинками оставляем?" at bounding box center [593, 777] width 907 height 60
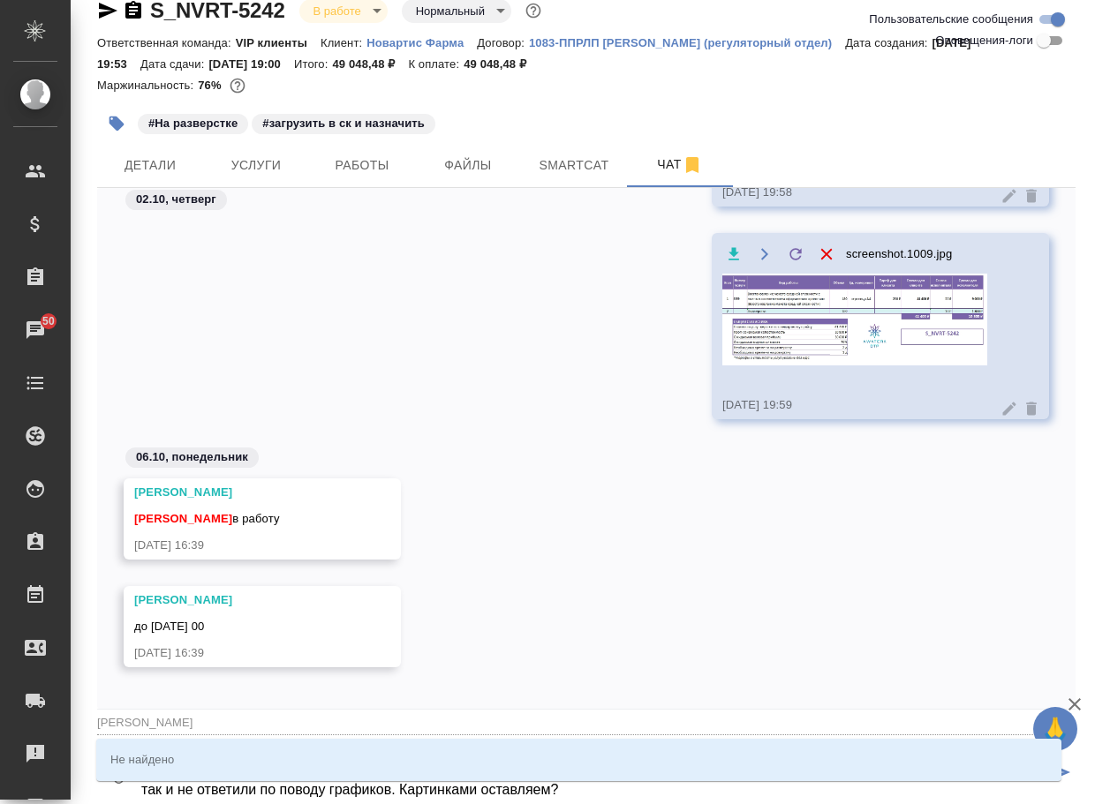
type input "[PERSON_NAME]"
drag, startPoint x: 574, startPoint y: 789, endPoint x: 130, endPoint y: 788, distance: 444.1
click at [130, 788] on div "0 @Грабко Мария так и не ответили по поводу графиков. Картинками оставляем?" at bounding box center [586, 774] width 978 height 60
type textarea "@Грабко Мария"
type input "[PERSON_NAME]"
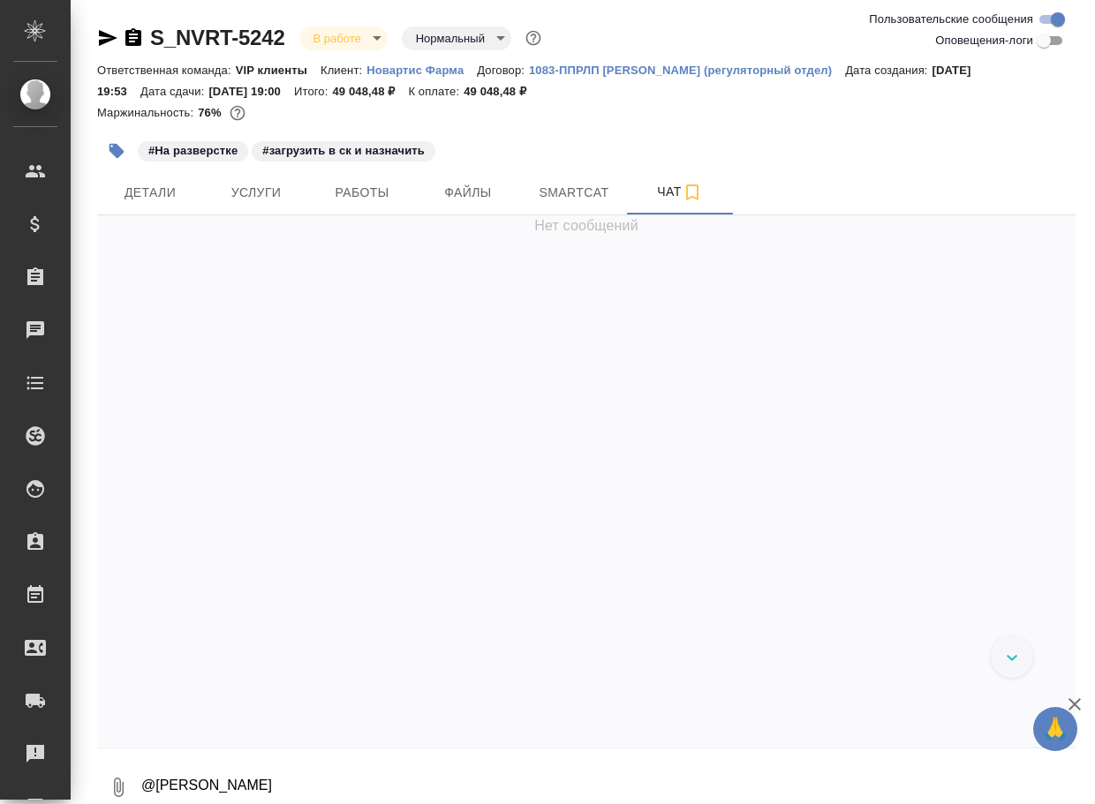
click at [269, 781] on textarea "@[PERSON_NAME]" at bounding box center [608, 788] width 936 height 60
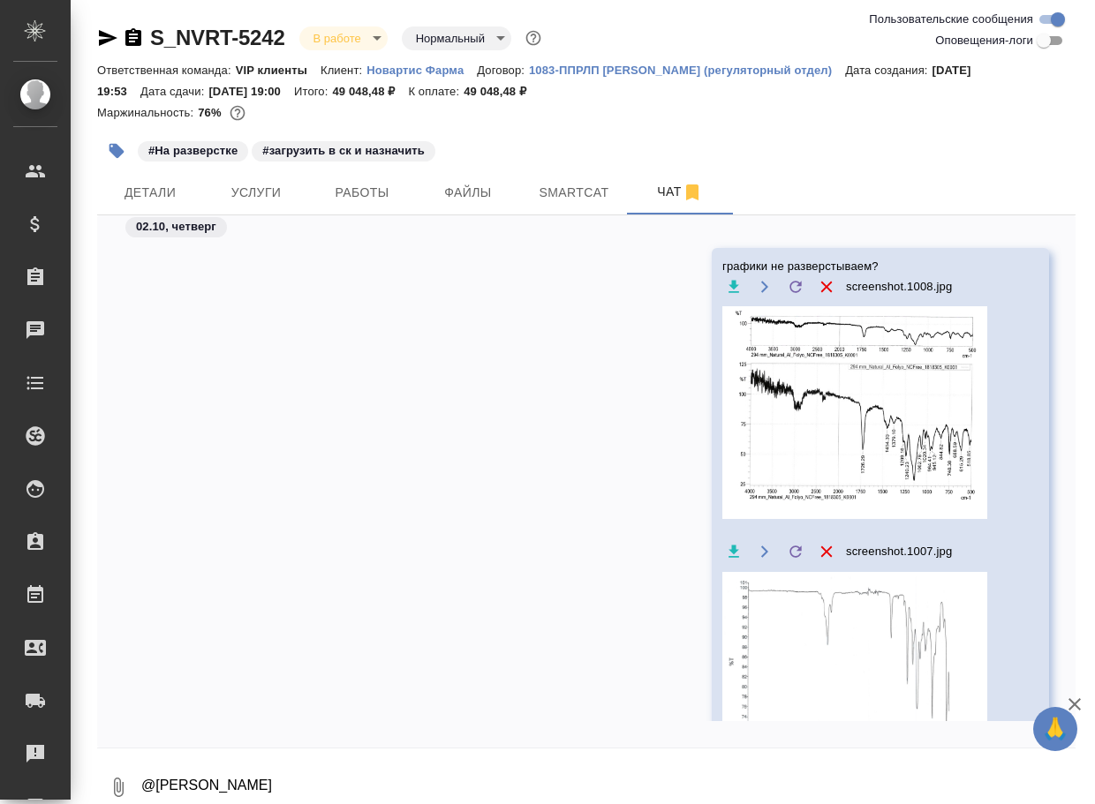
scroll to position [87, 0]
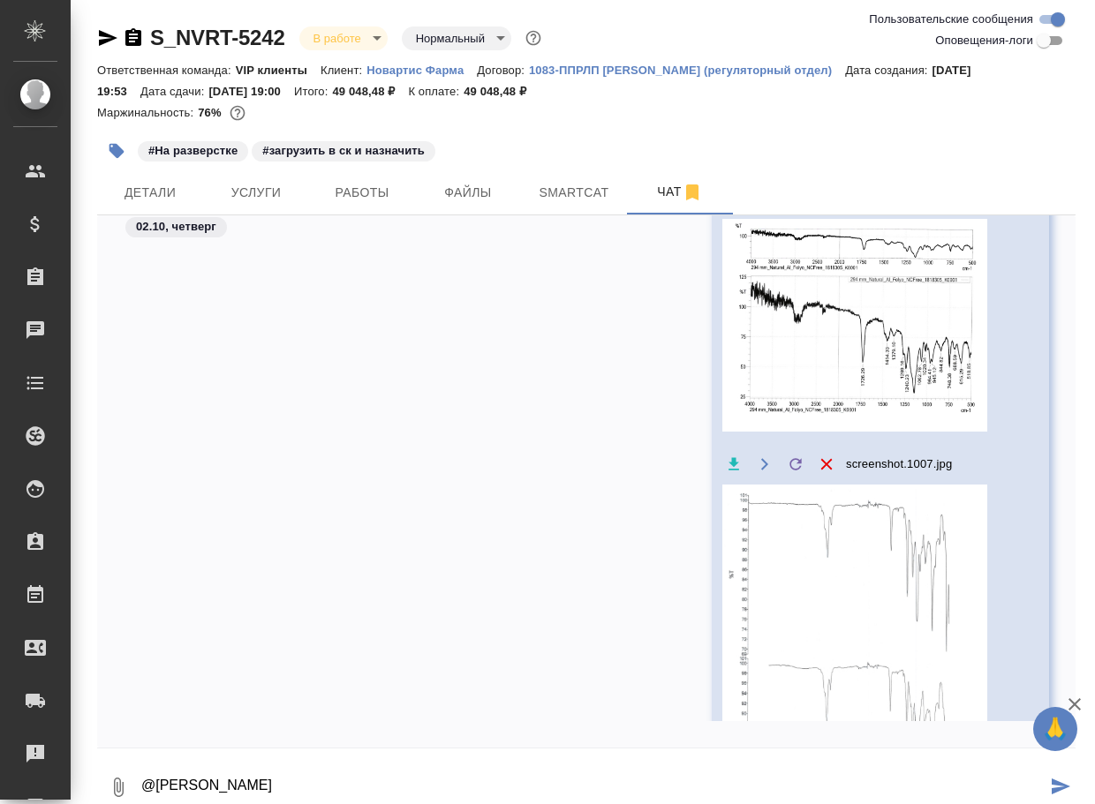
type textarea "@[PERSON_NAME] @"
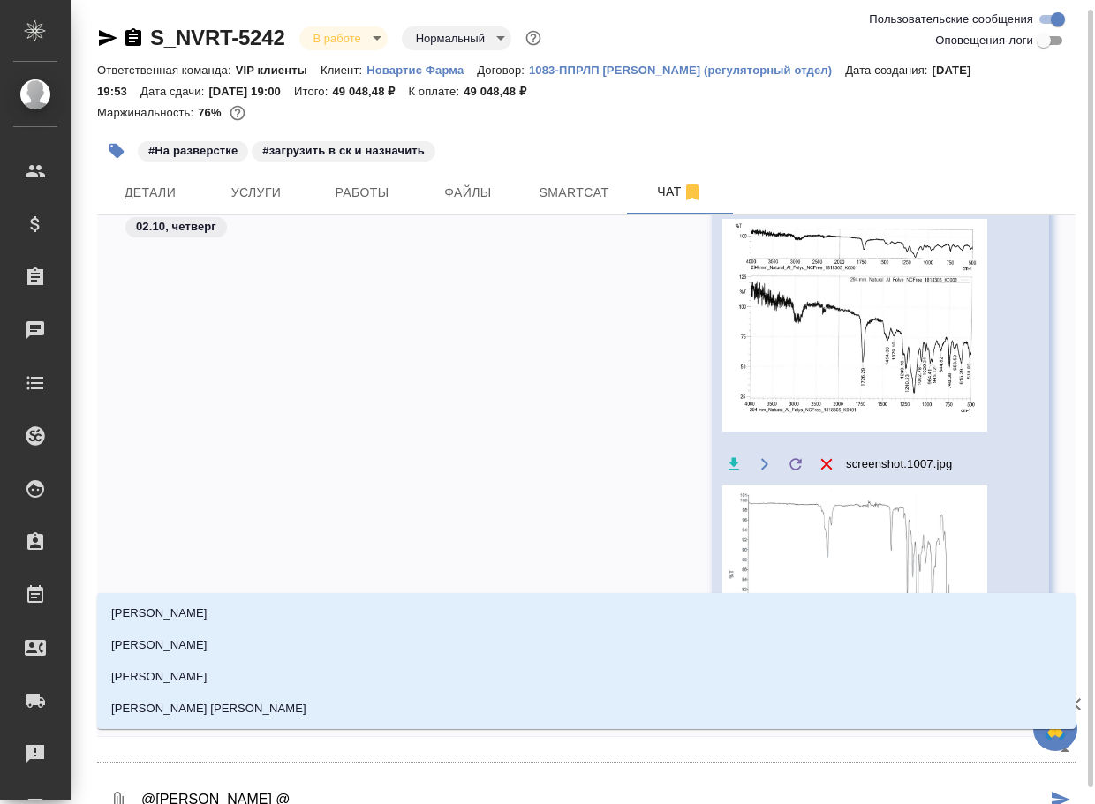
scroll to position [5, 0]
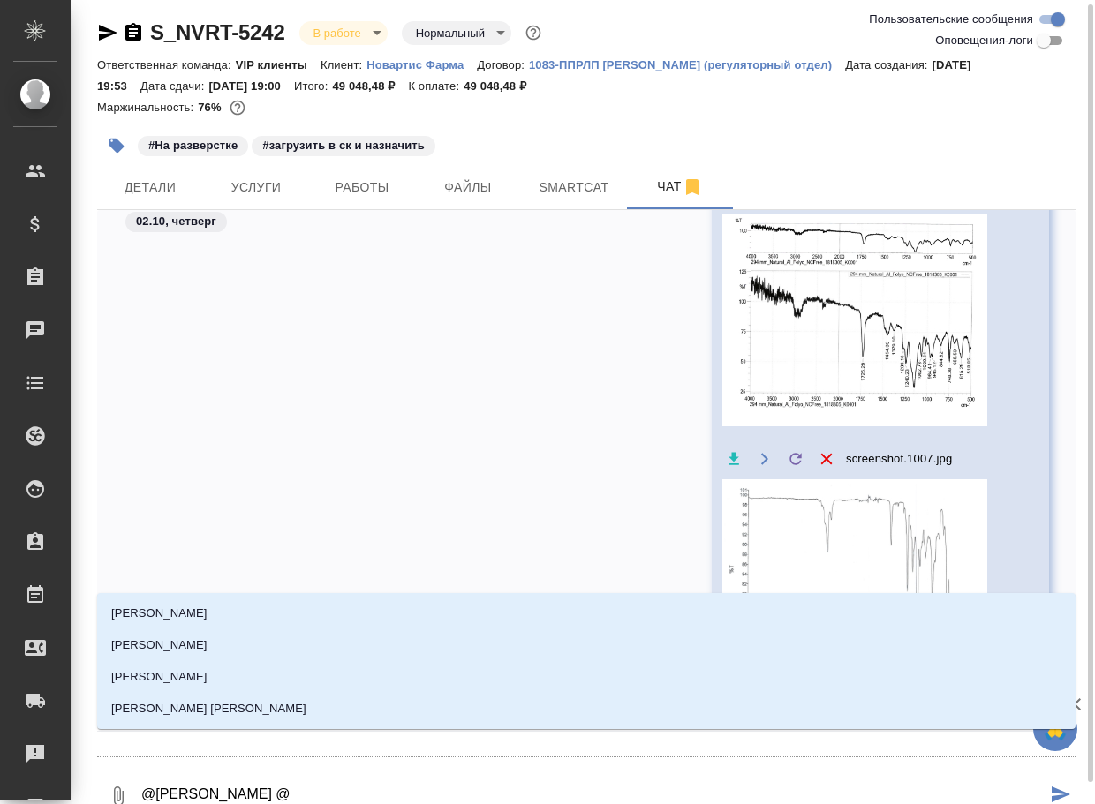
type textarea "@[PERSON_NAME] @к"
type input "к"
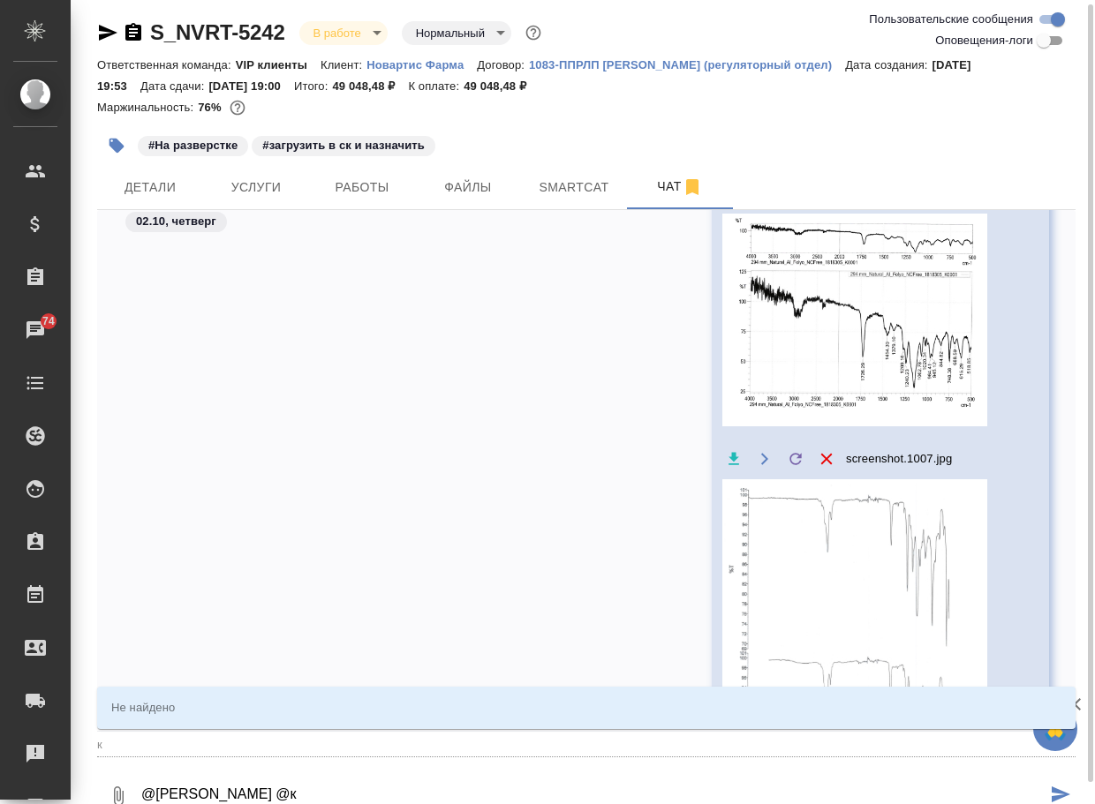
type textarea "@[PERSON_NAME] @ка"
type input "ка"
type textarea "@[PERSON_NAME] @каб"
drag, startPoint x: 302, startPoint y: 785, endPoint x: 122, endPoint y: 781, distance: 180.2
click at [122, 781] on div "0 @[PERSON_NAME] @каб" at bounding box center [586, 796] width 978 height 60
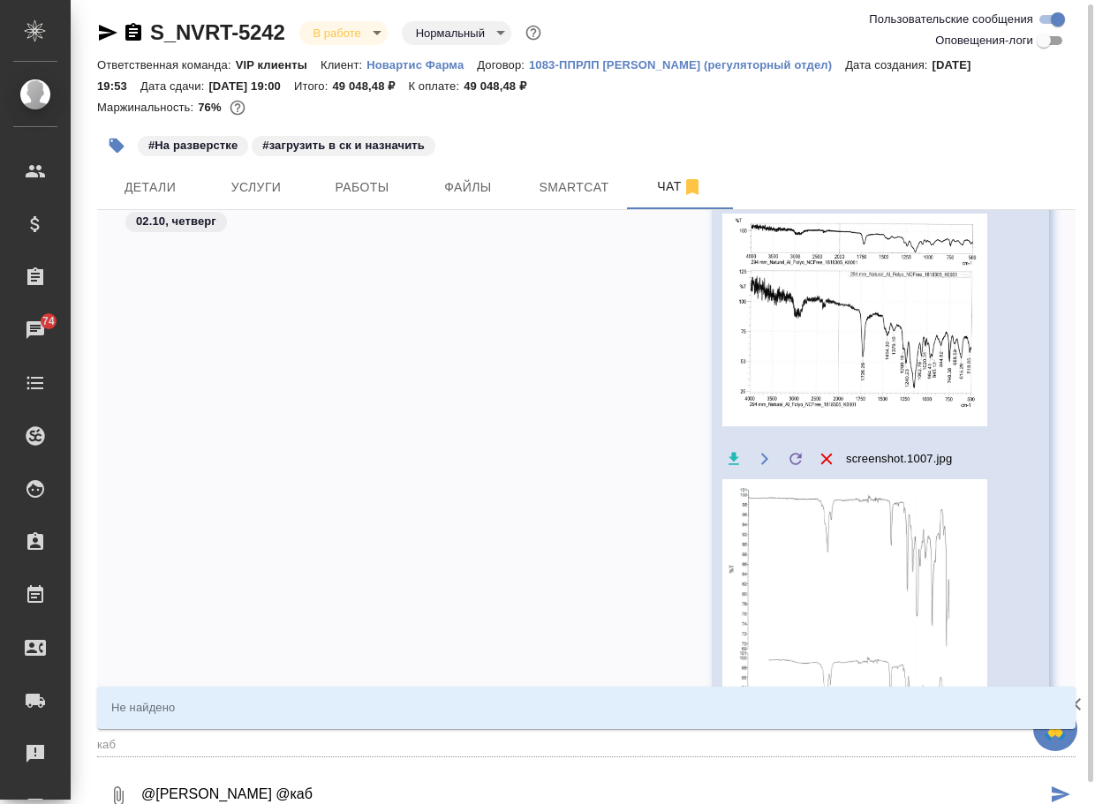
type input "каб"
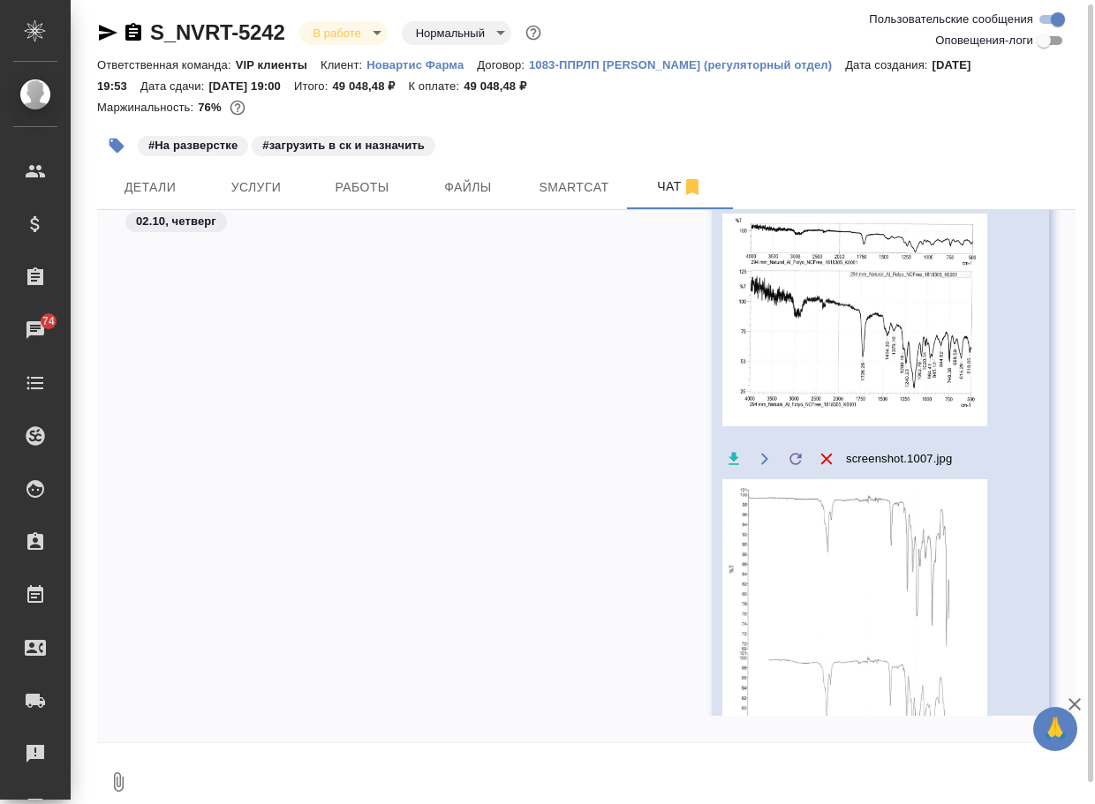
type textarea """
type textarea "@"
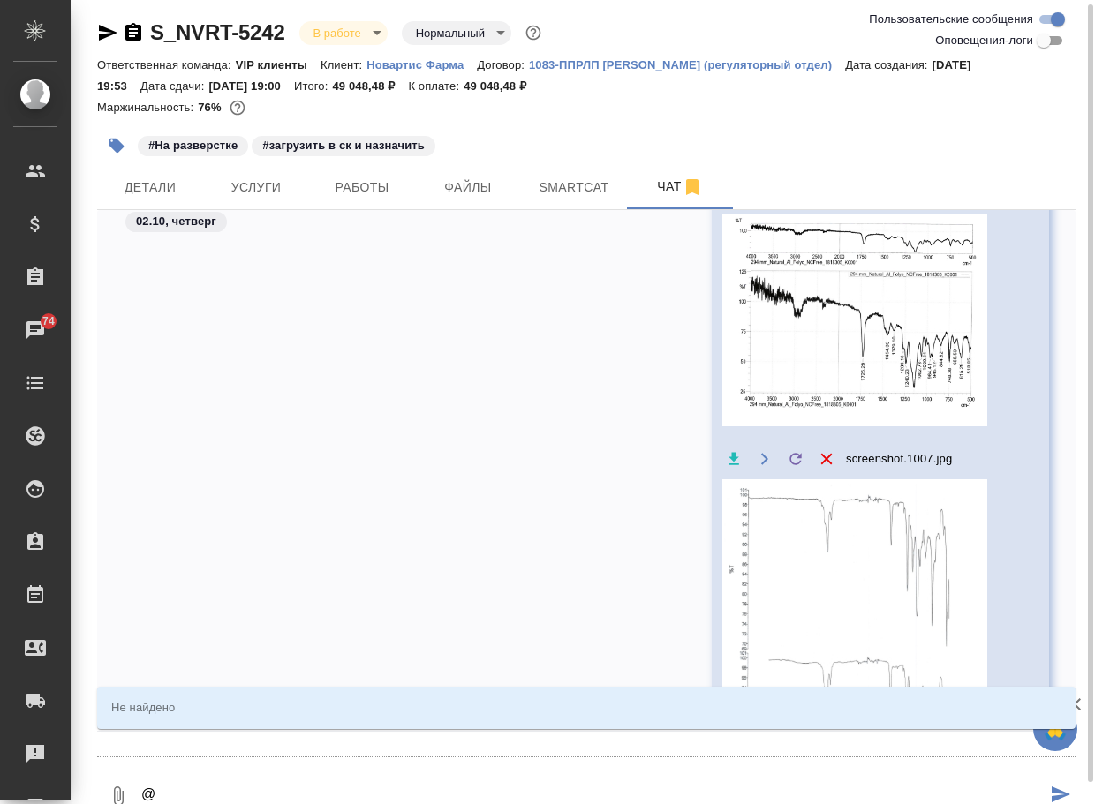
type textarea "@к"
type input "к"
type textarea "@ка"
type input "ка"
type textarea "@каб"
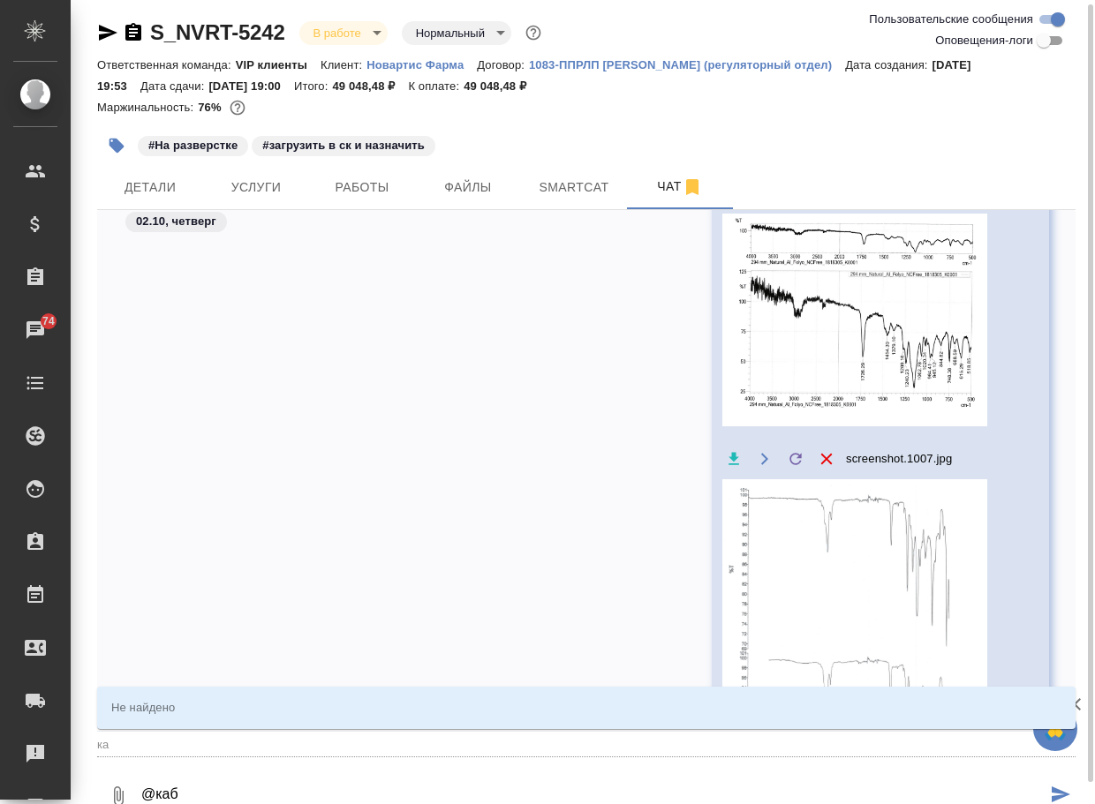
type input "каб"
type textarea "@каба"
type input "каба"
type textarea "@каб"
type input "каб"
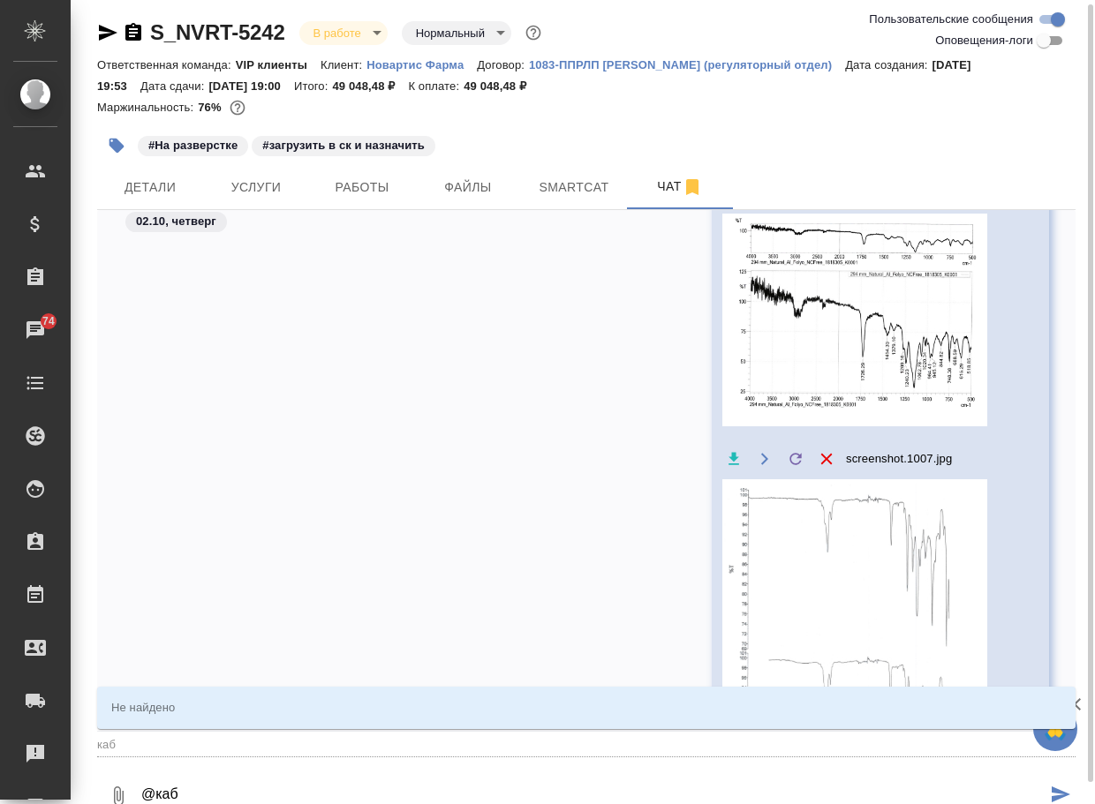
type textarea "@ка"
type input "ка"
type textarea "@к"
type input "к"
type textarea "@"
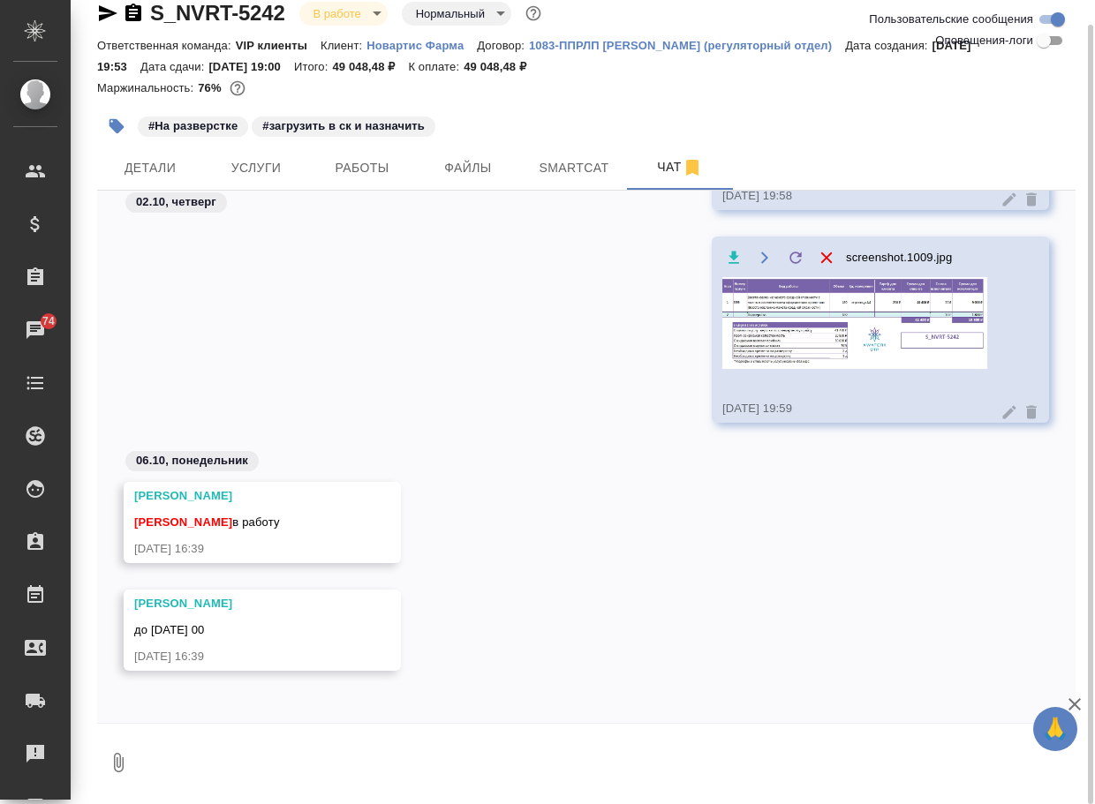
scroll to position [766, 0]
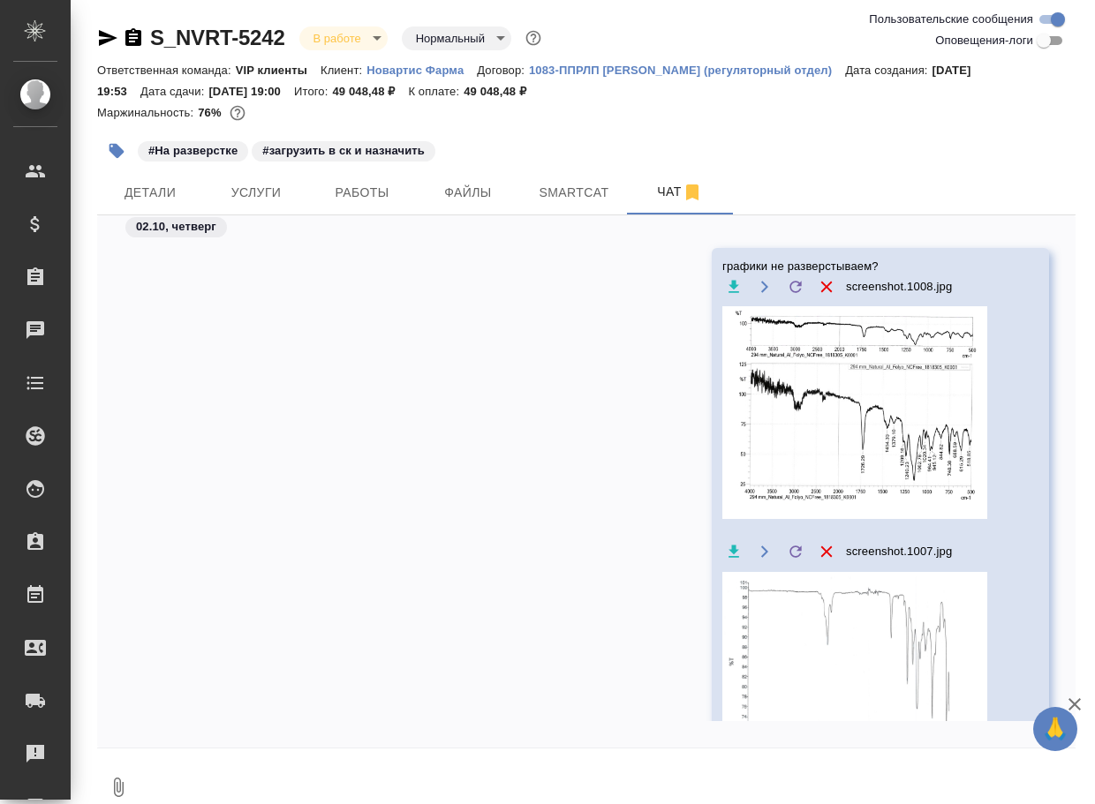
scroll to position [87, 0]
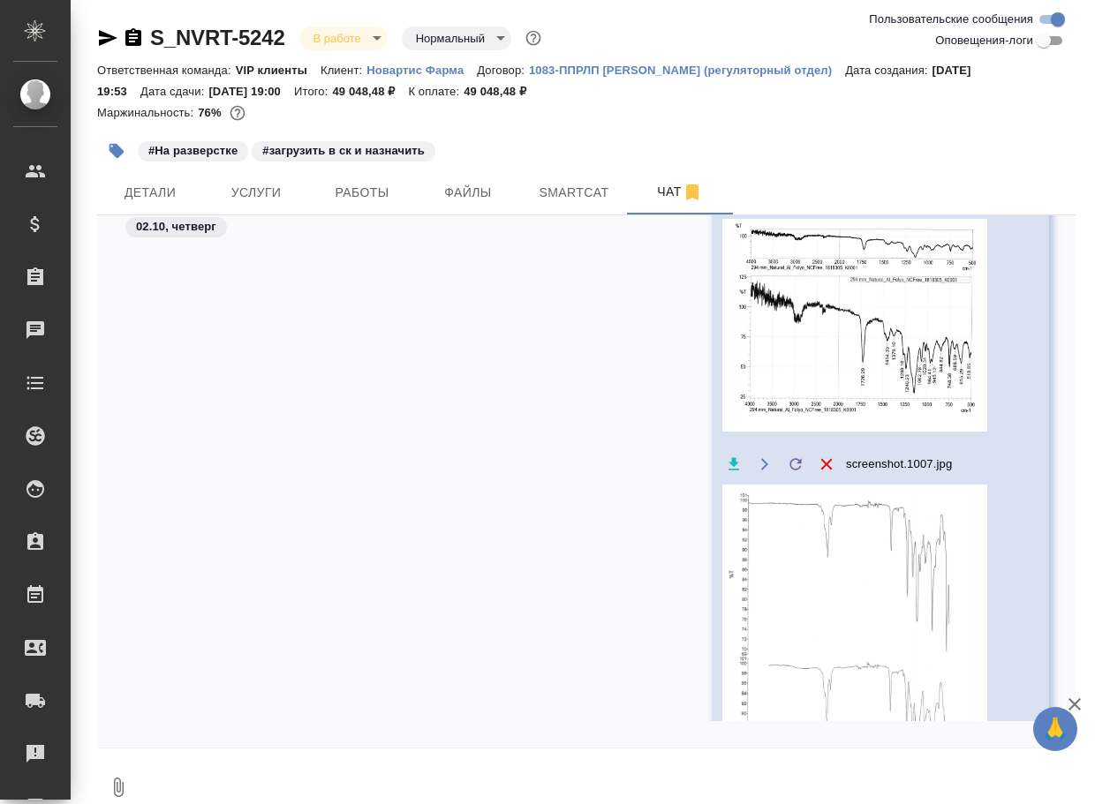
click at [218, 774] on textarea at bounding box center [608, 788] width 936 height 60
type textarea "@"
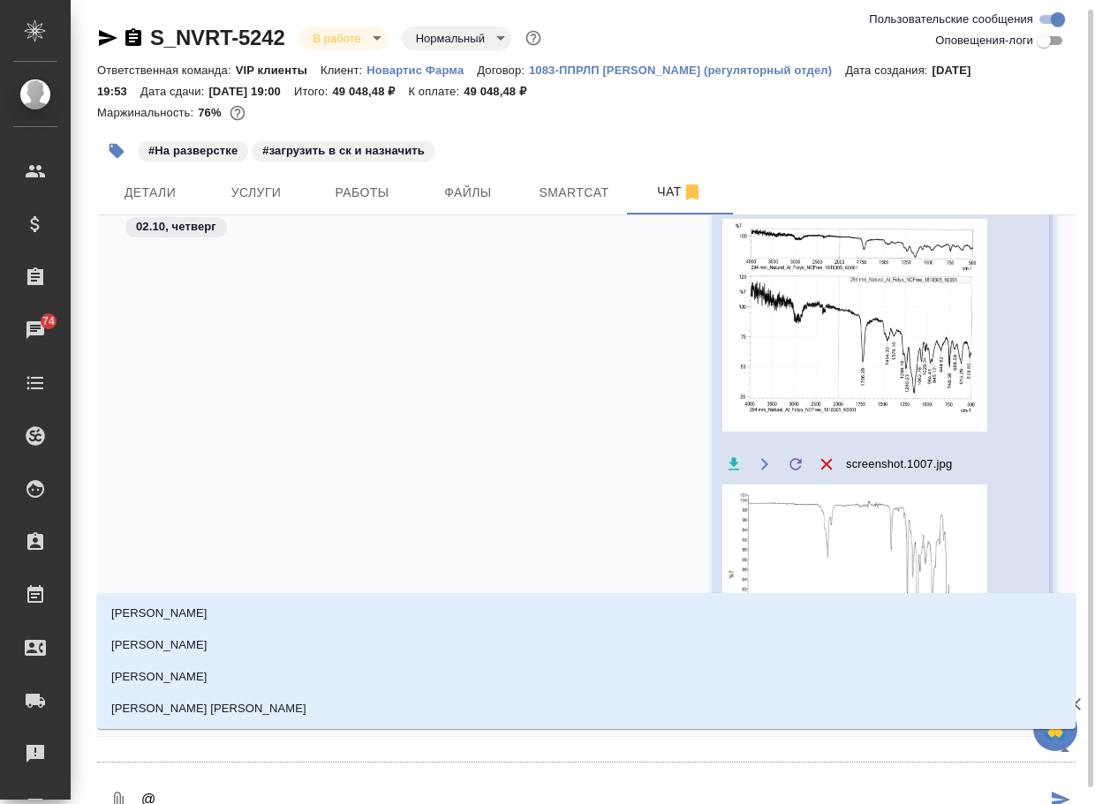
scroll to position [5, 0]
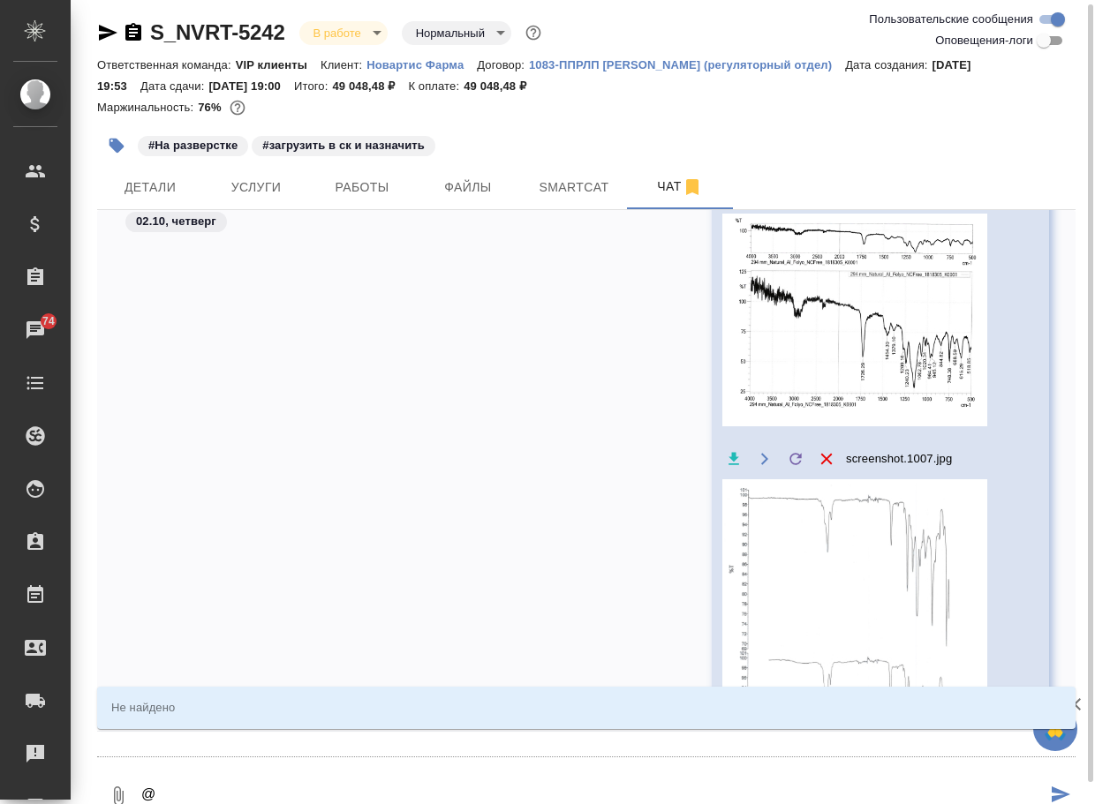
type textarea "@к"
type input "к"
type textarea "@ка"
type input "ка"
type textarea "@каб"
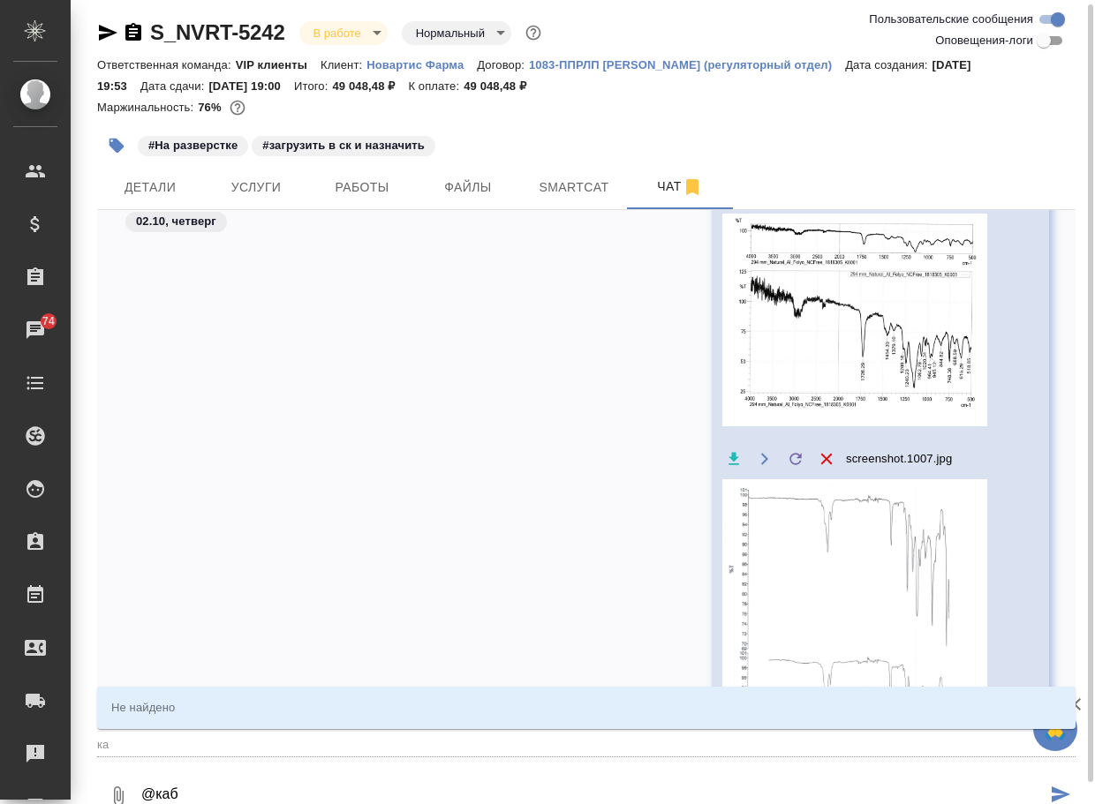
type input "каб"
type textarea "@каба"
type input "каба"
type textarea "@каб"
type input "каб"
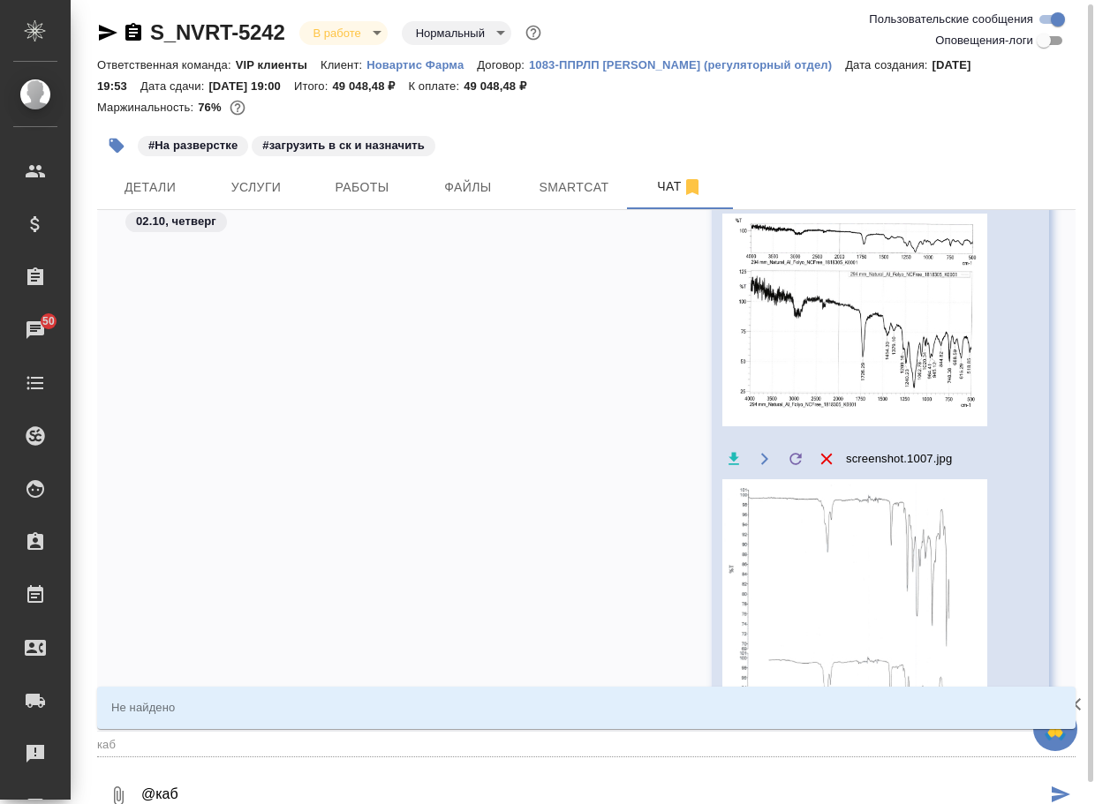
type textarea "@ка"
type input "ка"
type textarea "@к"
type input "к"
type textarea "@"
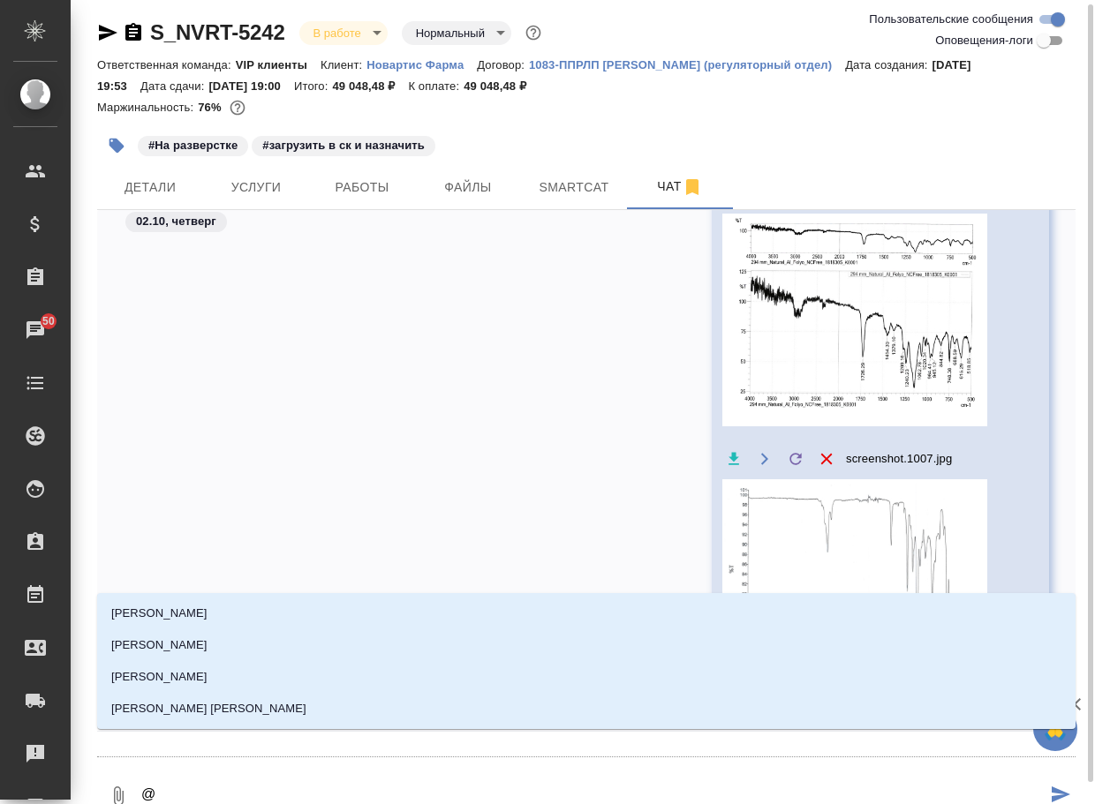
type textarea "@г"
type input "г"
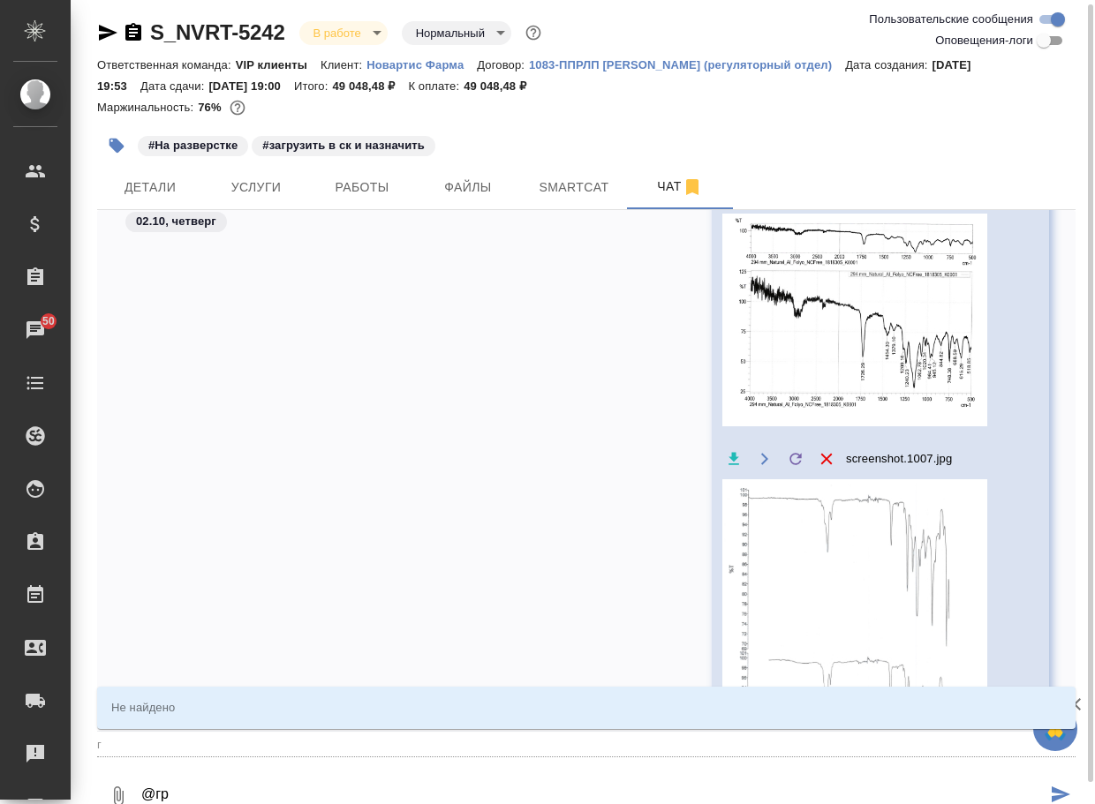
type textarea "@гра"
type input "гра"
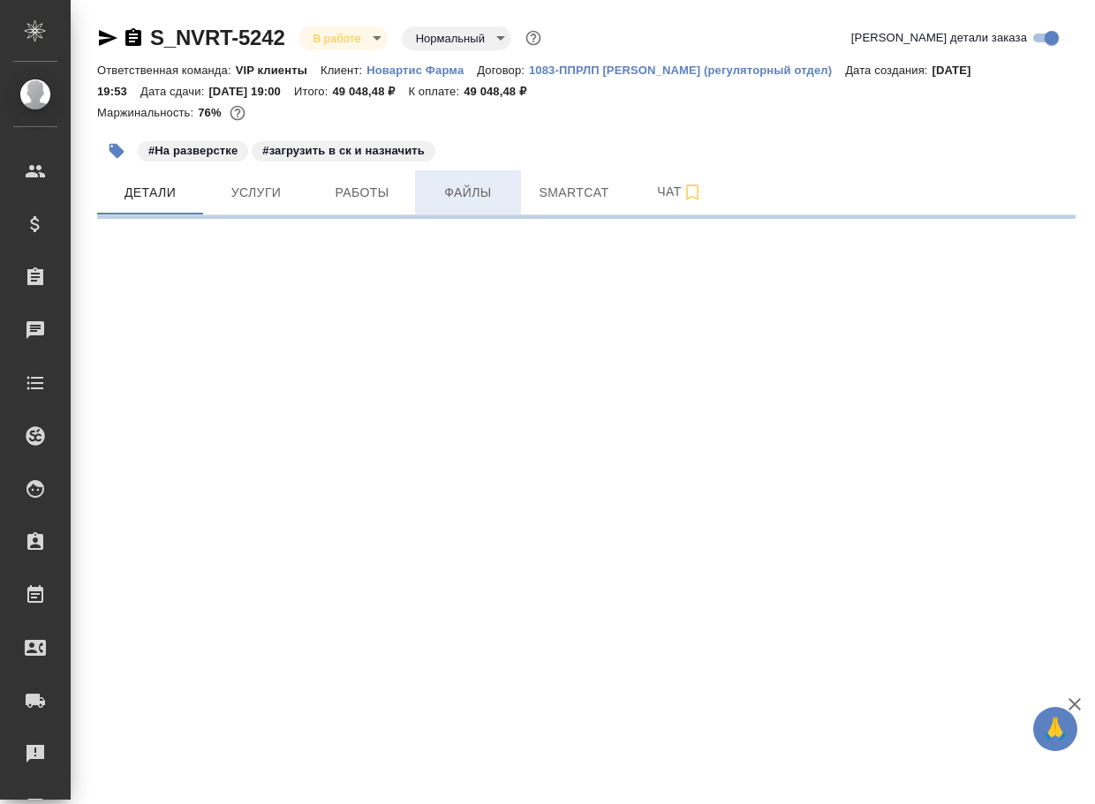
select select "RU"
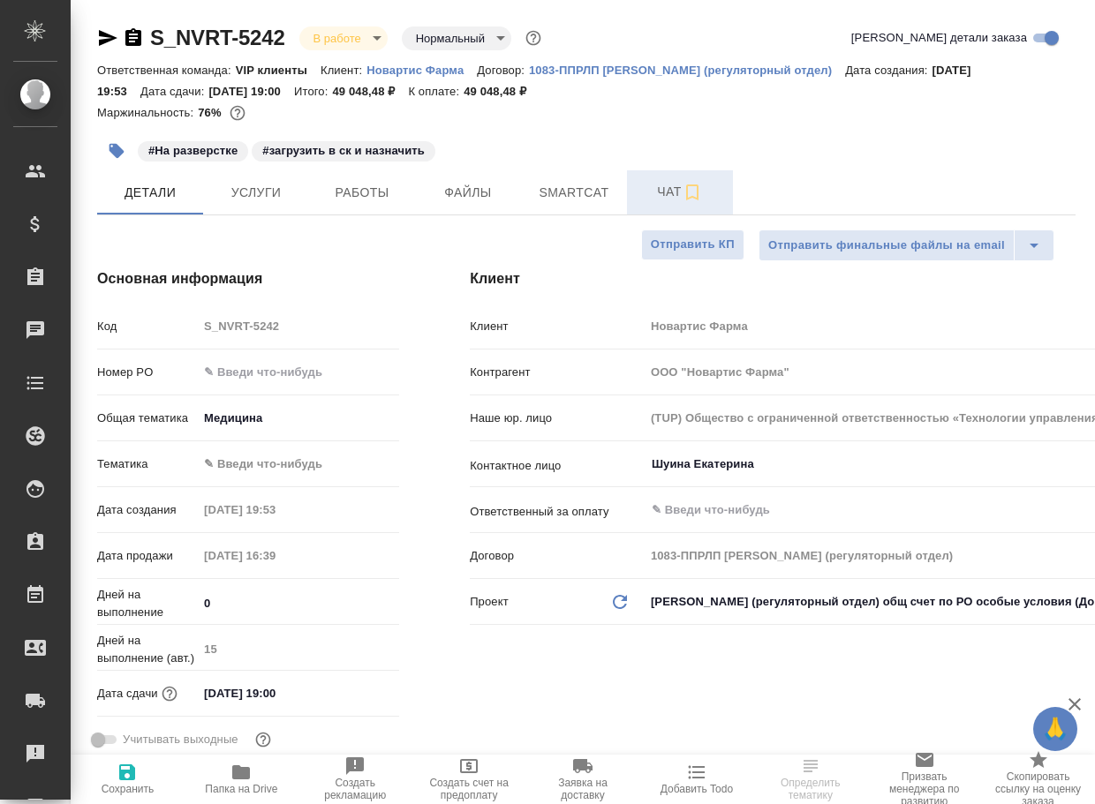
type textarea "x"
click at [668, 190] on span "Чат" at bounding box center [680, 192] width 85 height 22
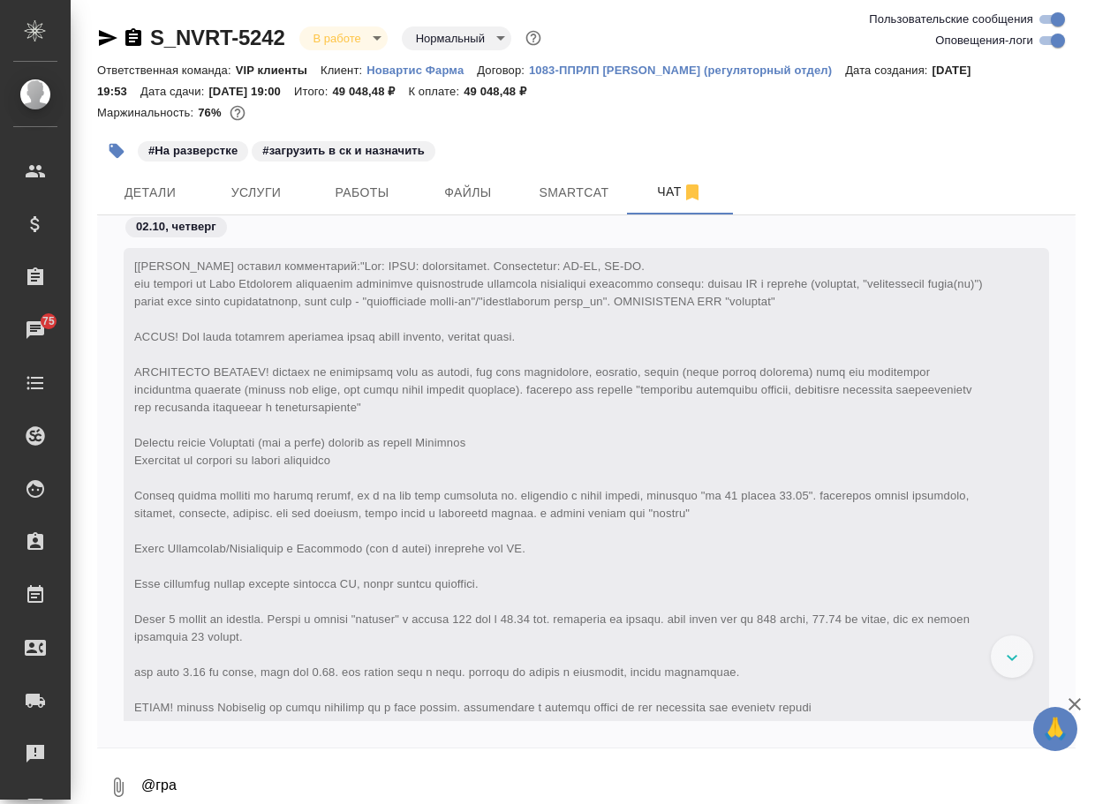
drag, startPoint x: 200, startPoint y: 782, endPoint x: 97, endPoint y: 776, distance: 102.6
click at [97, 776] on div "0 @гра" at bounding box center [586, 788] width 978 height 60
type textarea "@"
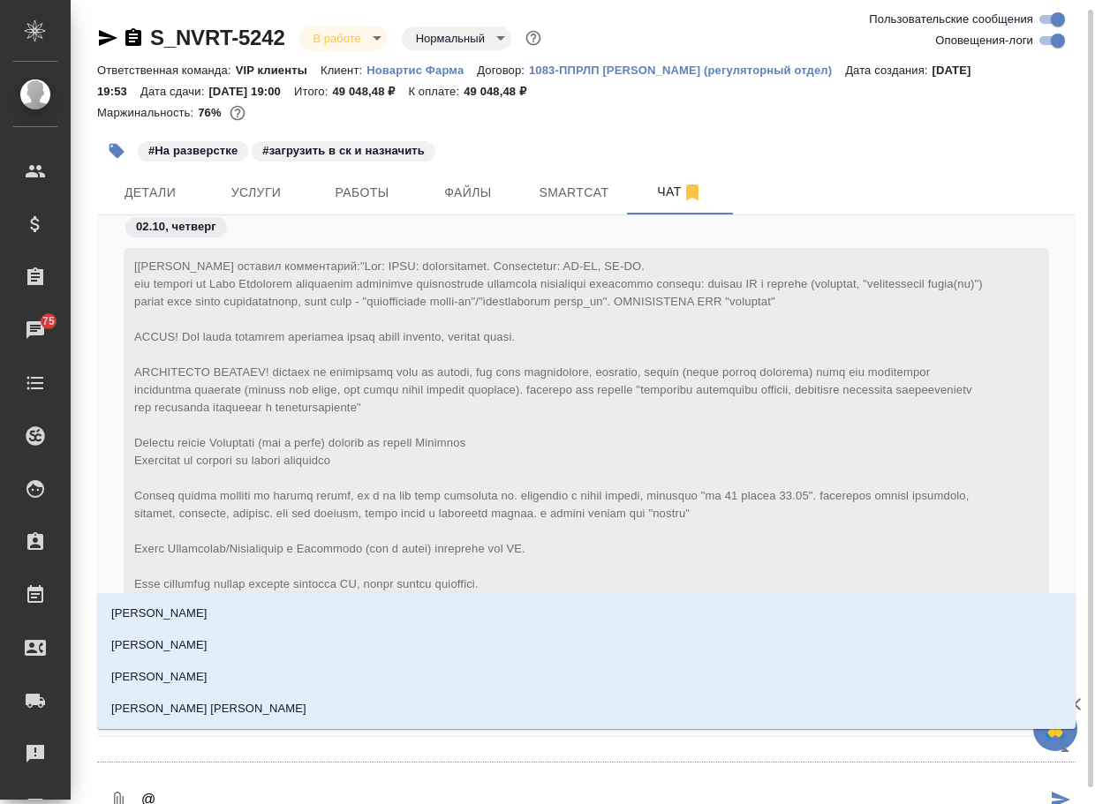
scroll to position [5, 0]
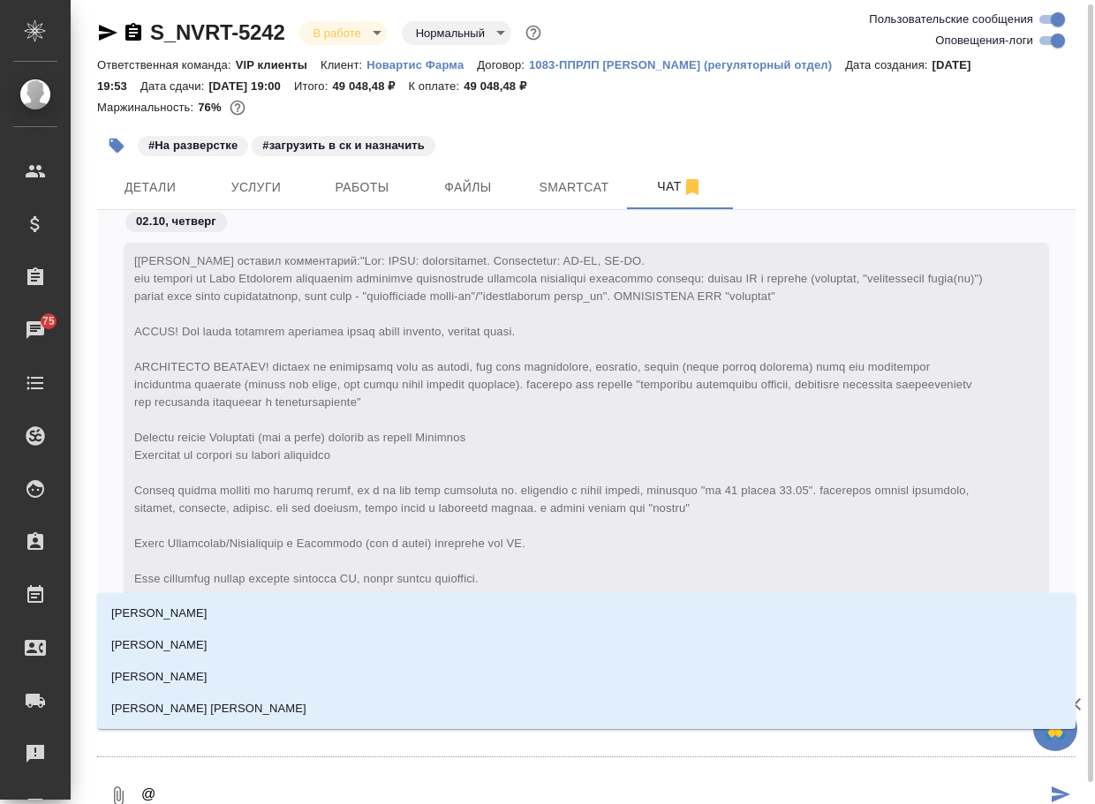
type textarea "@г"
type input "г"
type textarea "@гр"
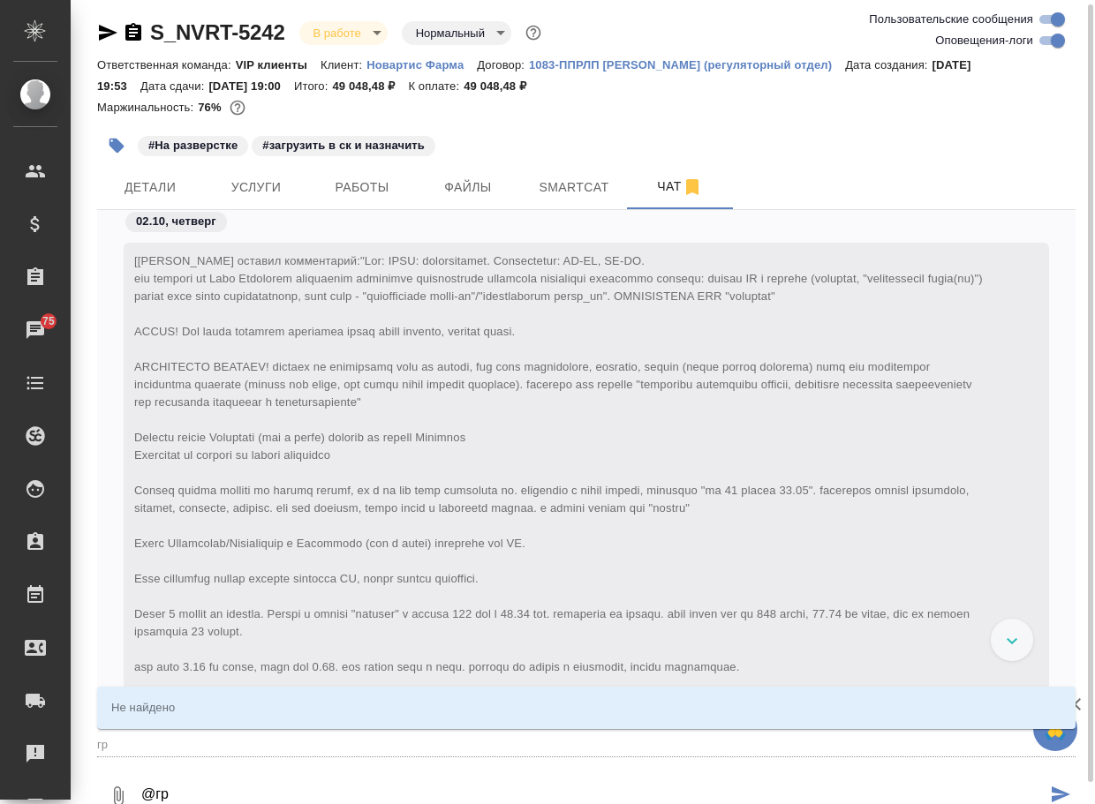
type input "гр"
type textarea "@гра"
type input "гра"
type textarea "@гр"
type input "гр"
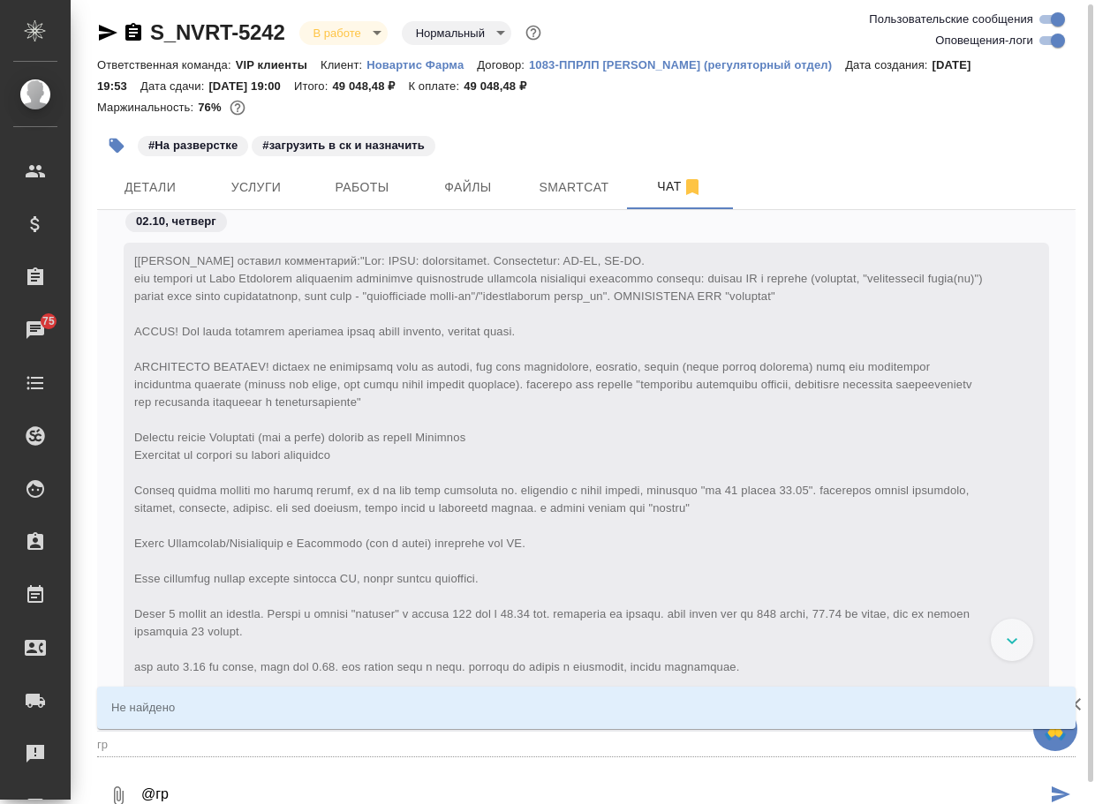
type textarea "@г"
type input "г"
type textarea "@"
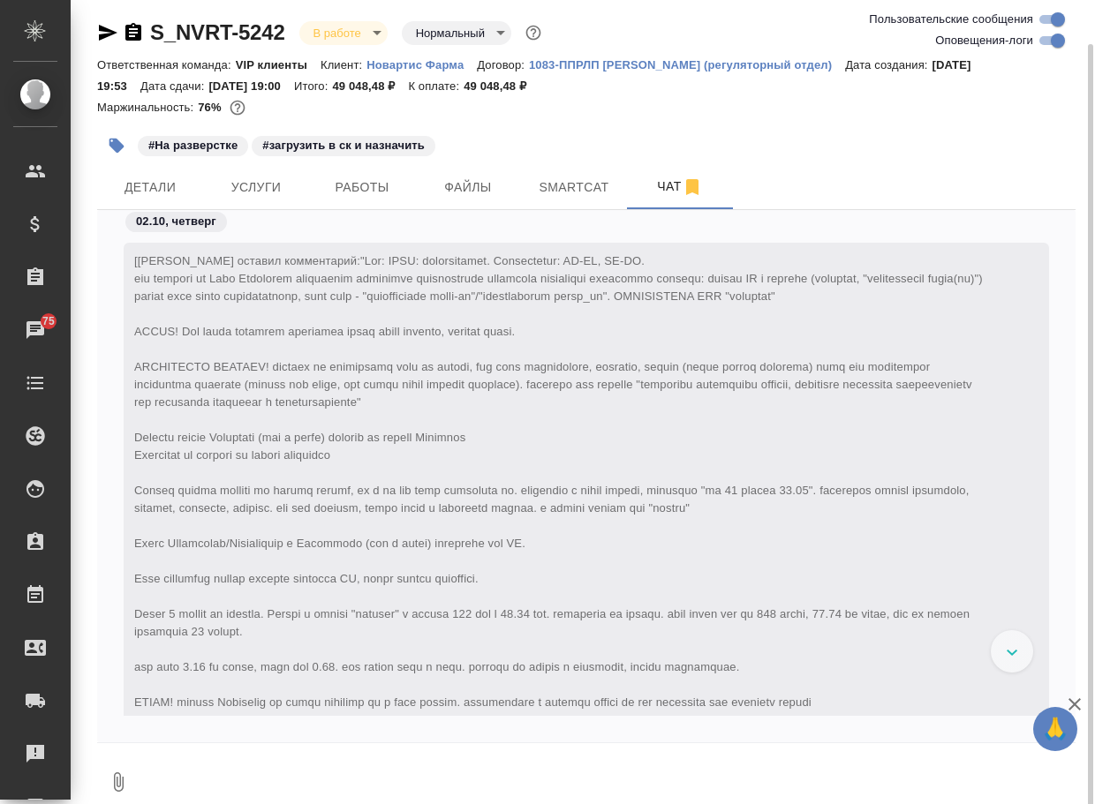
scroll to position [25, 0]
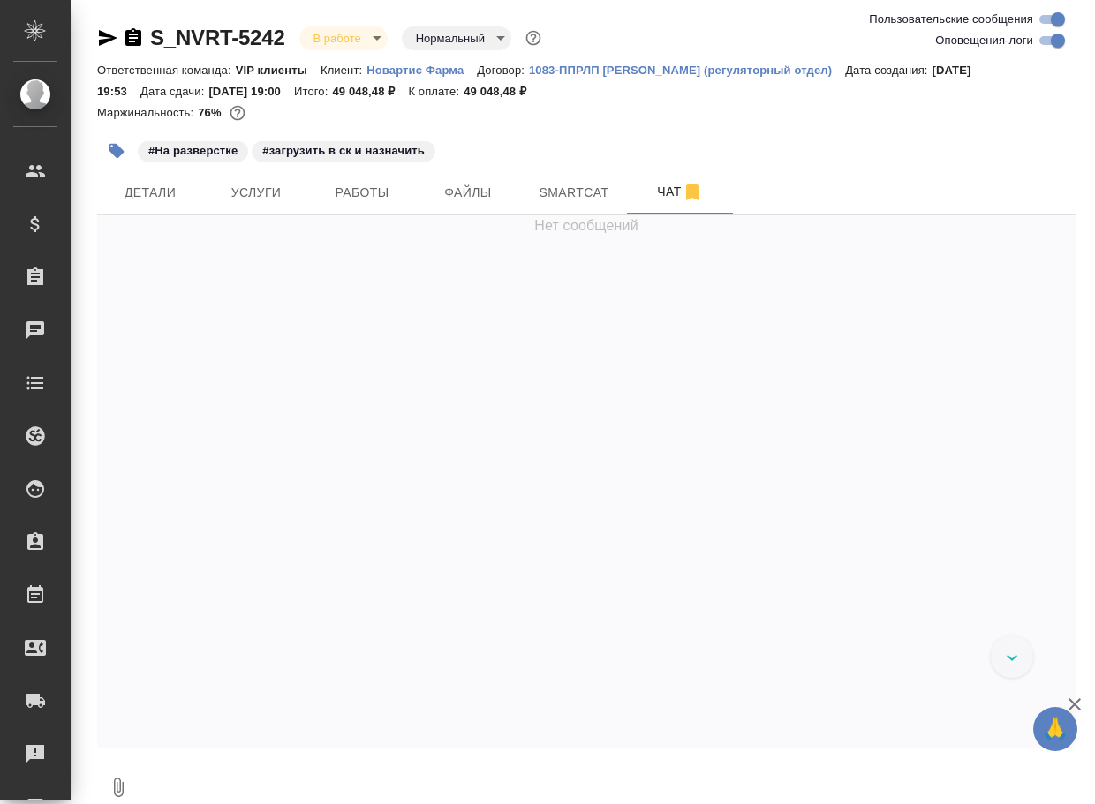
scroll to position [65751, 0]
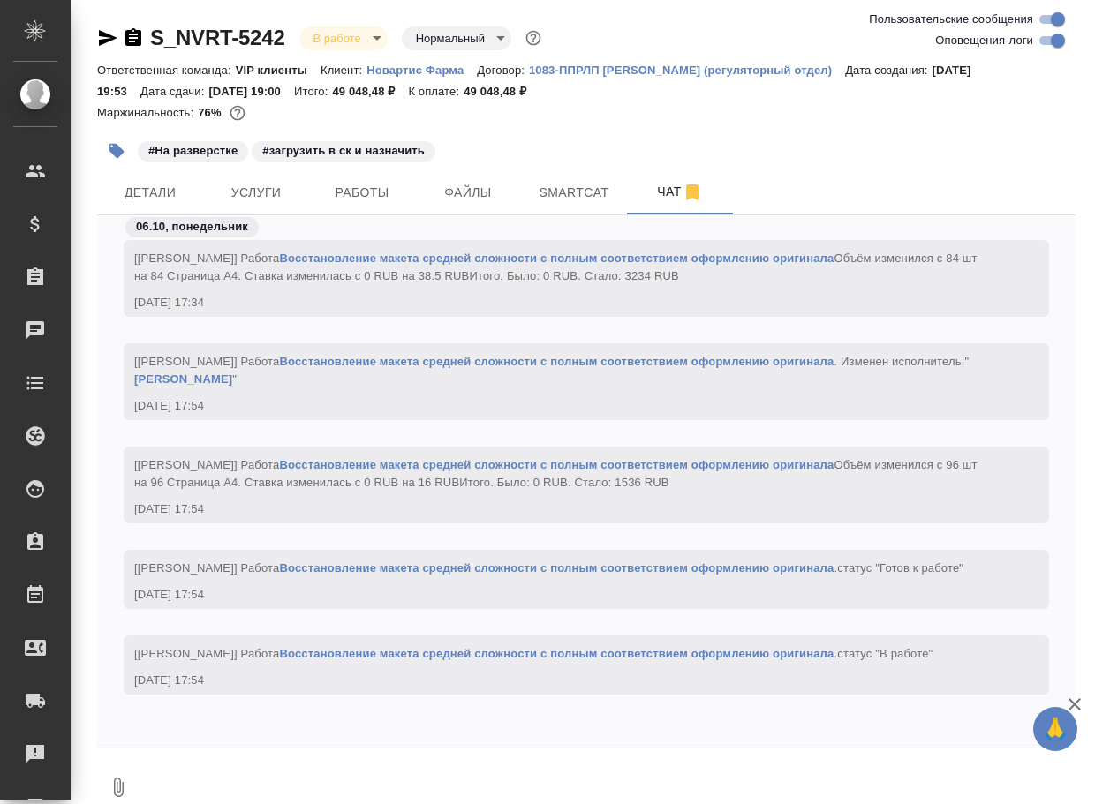
click at [196, 774] on textarea at bounding box center [608, 788] width 936 height 60
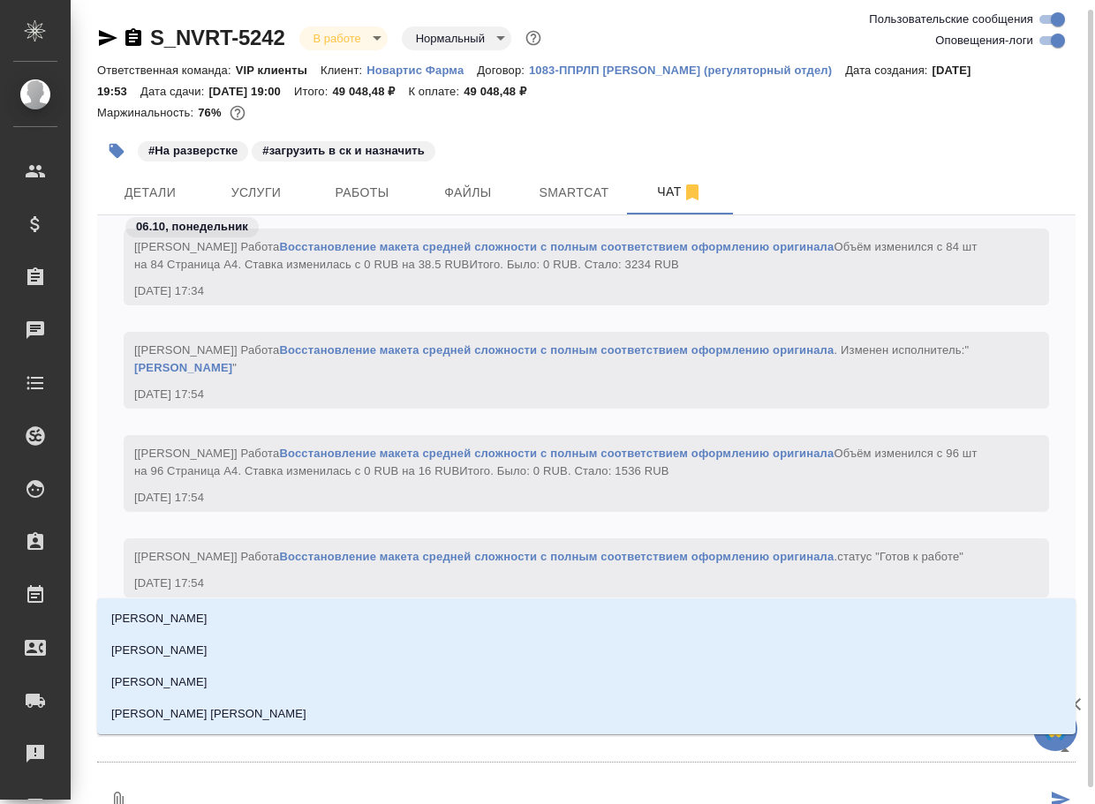
type textarea "@"
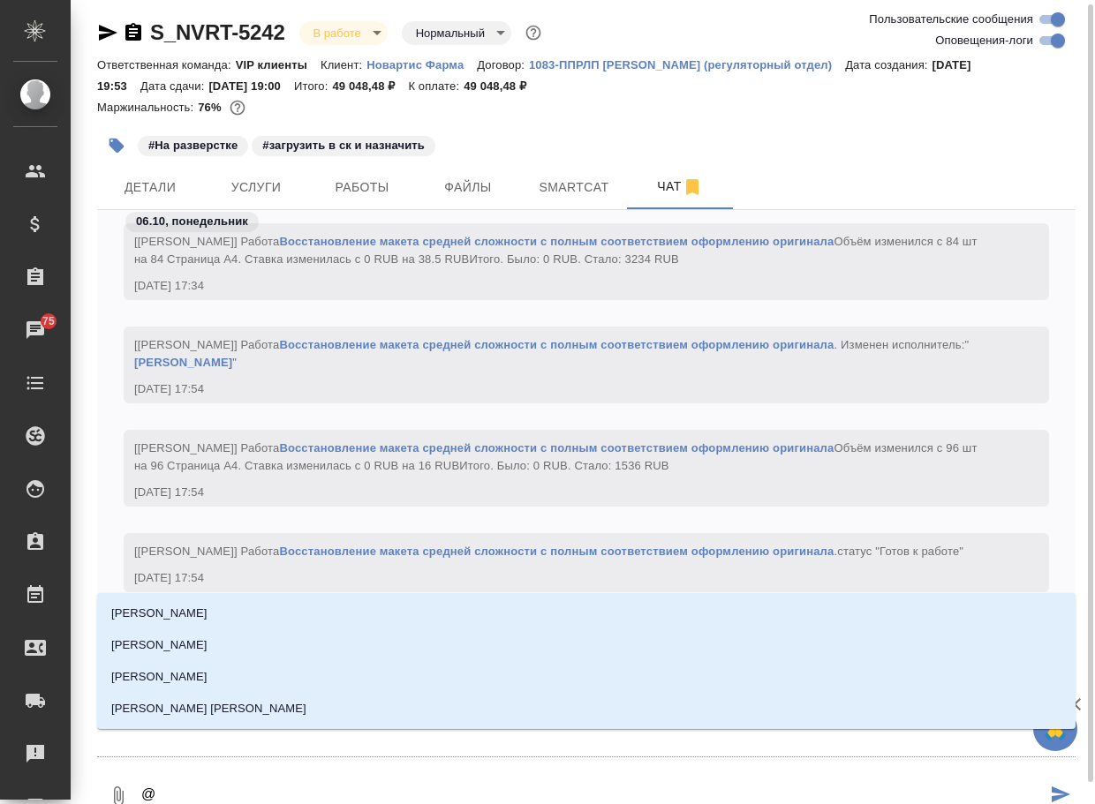
type textarea "@г"
type input "г"
type textarea "@гр"
type input "гр"
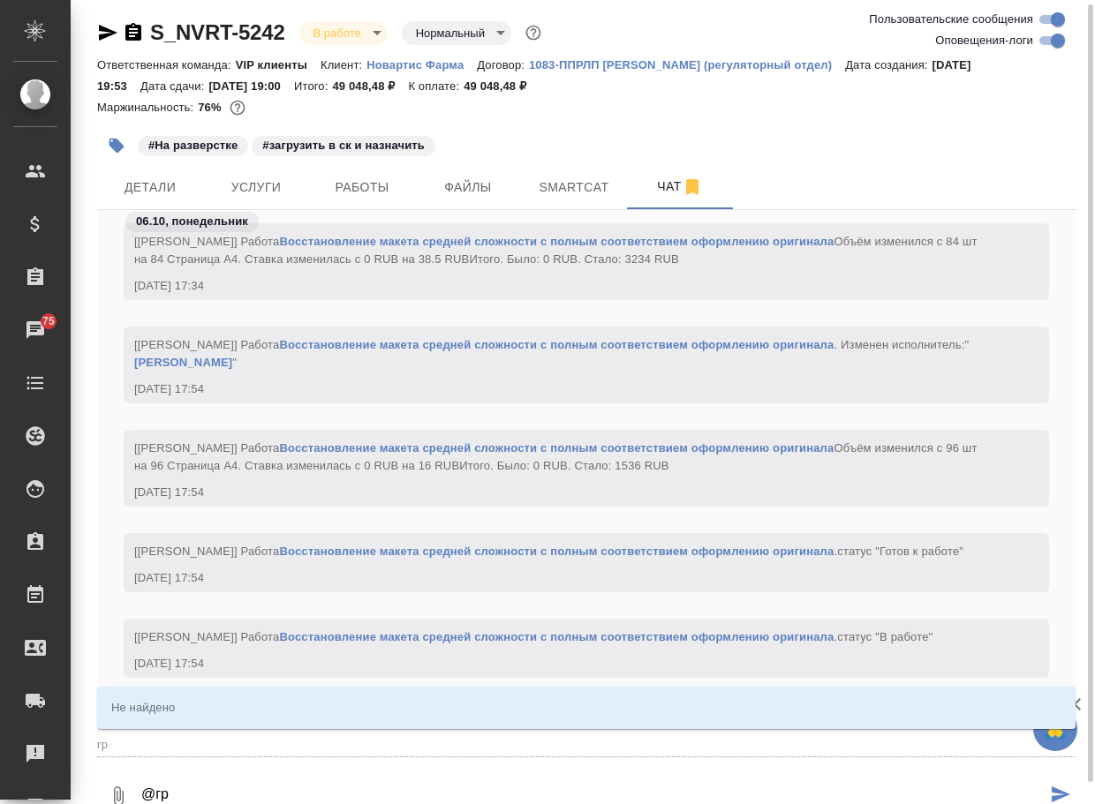
type textarea "@гра"
type input "гра"
drag, startPoint x: 148, startPoint y: 781, endPoint x: 122, endPoint y: 772, distance: 28.2
click at [122, 772] on div "0 @гра" at bounding box center [586, 796] width 978 height 60
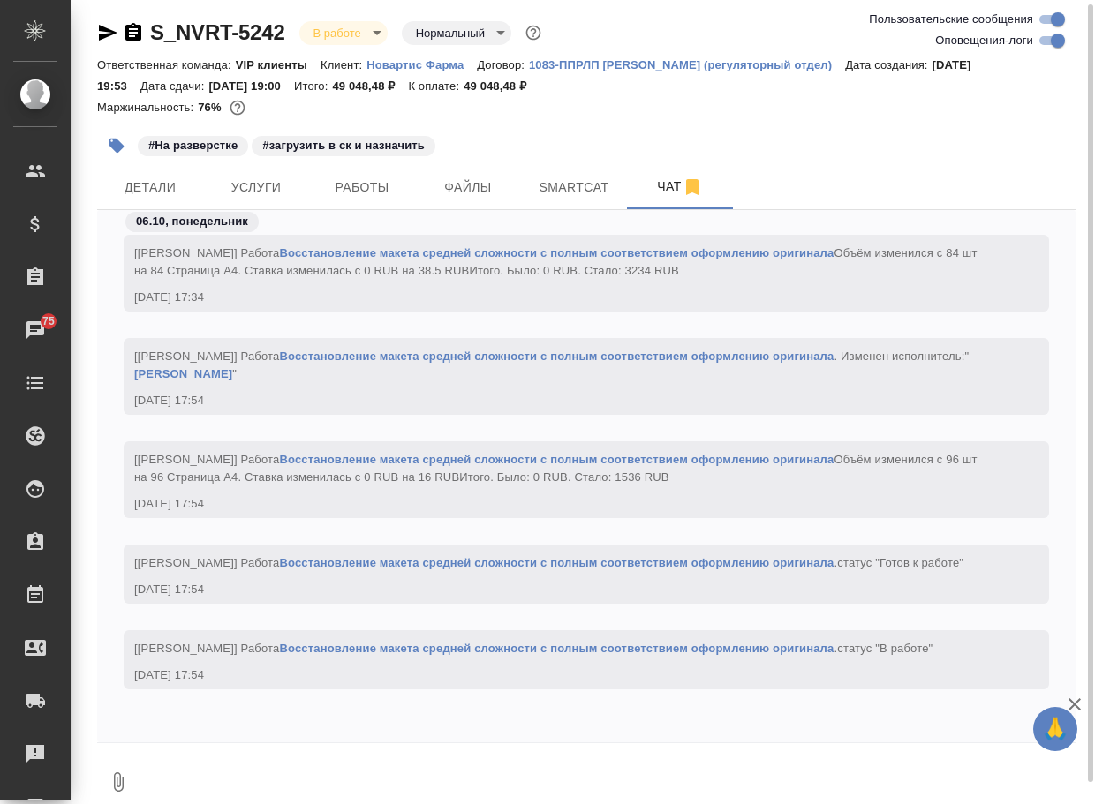
paste textarea "так и не ответили по поводу графиков. Картинками оставляем?"
type textarea "так и не ответили по поводу графиков. Картинками оставляем?"
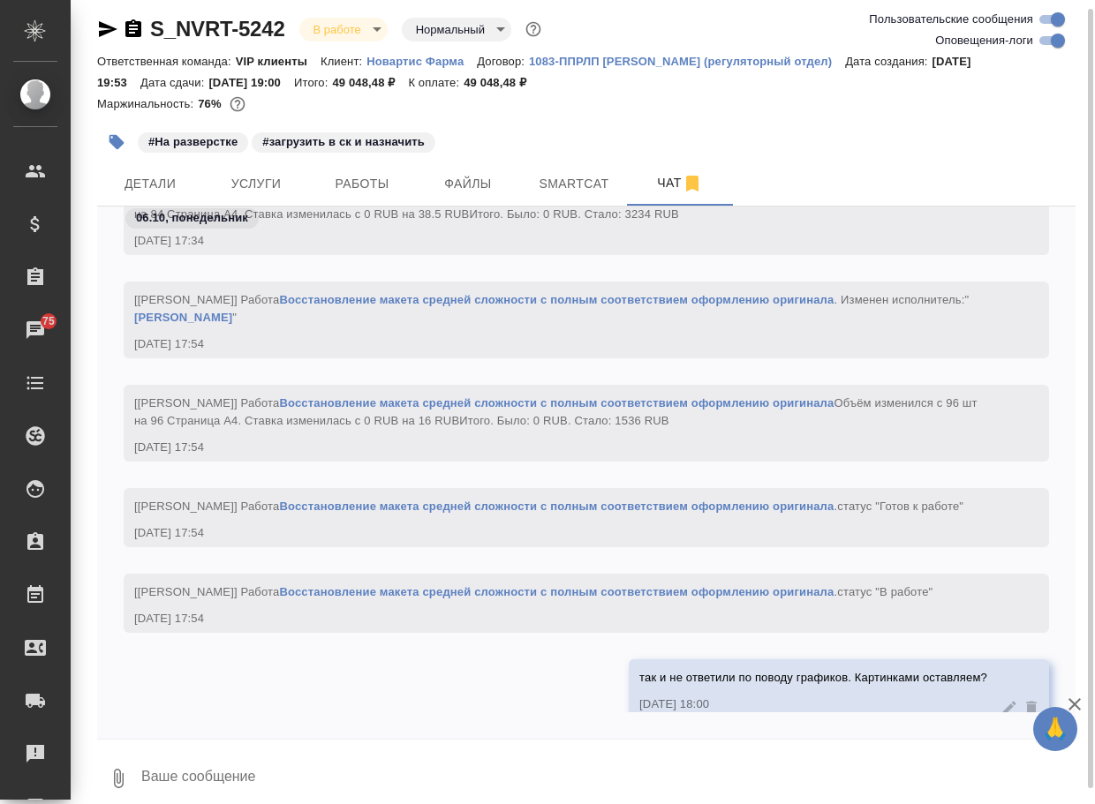
click at [102, 22] on icon "button" at bounding box center [107, 29] width 21 height 21
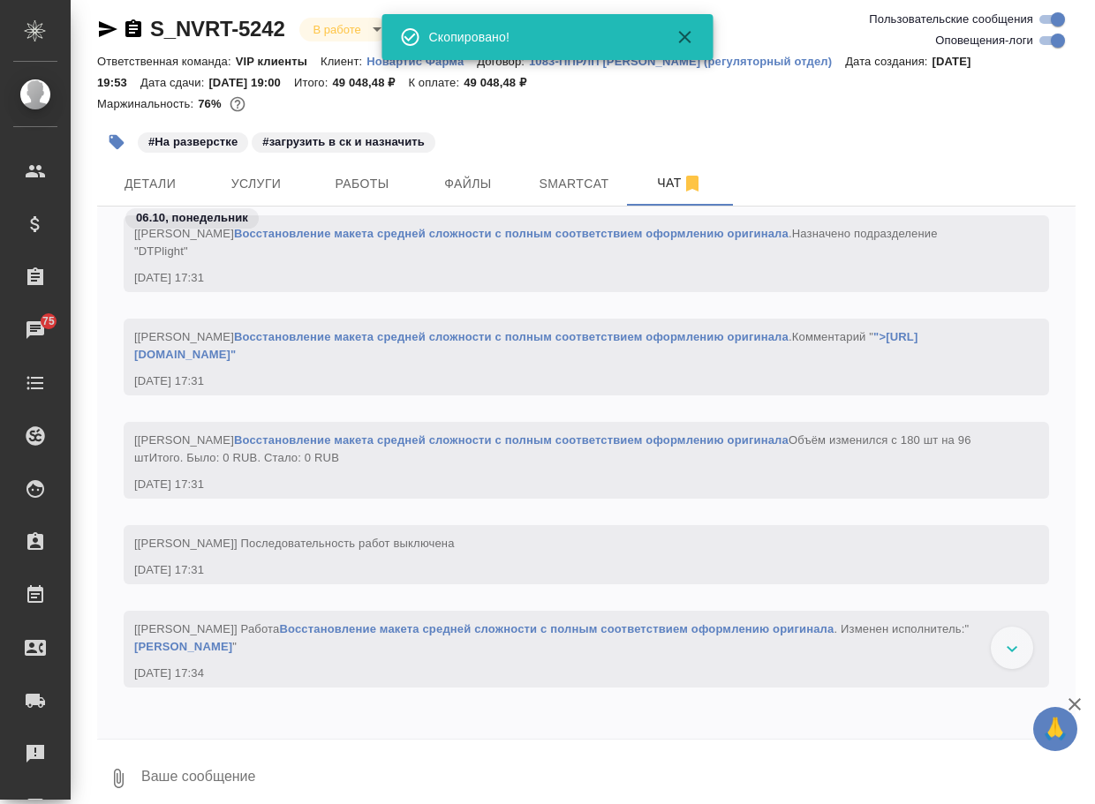
scroll to position [57289, 0]
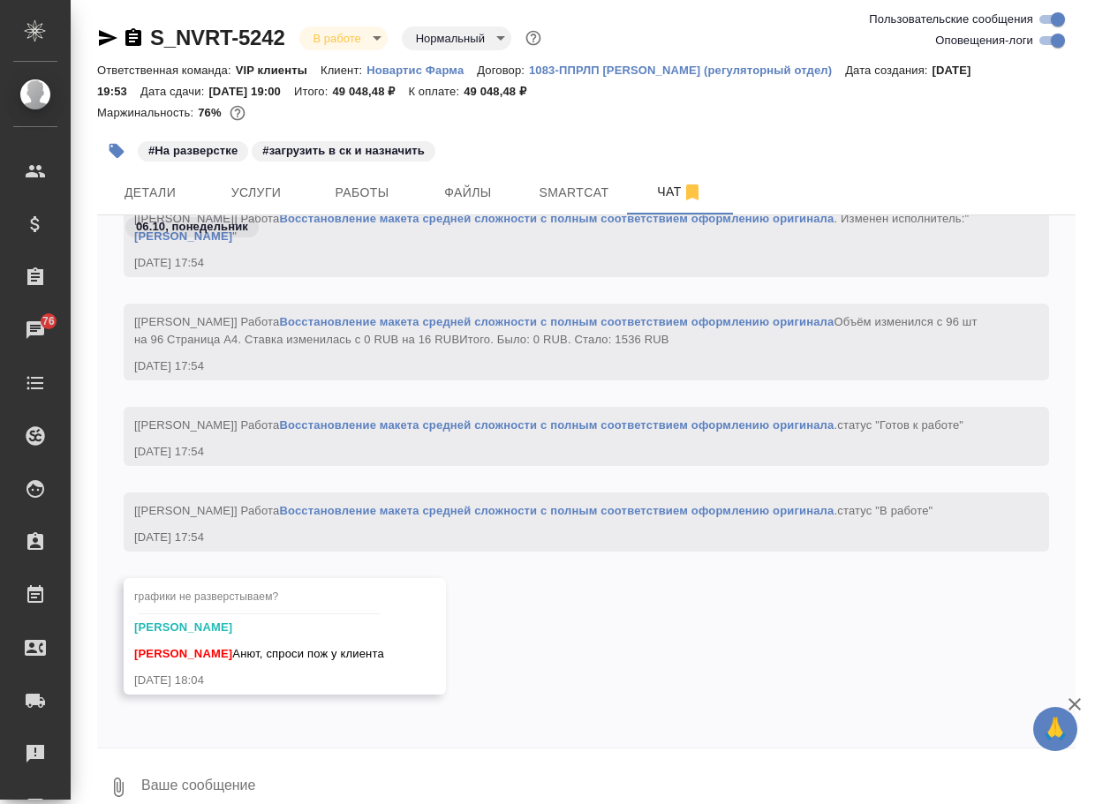
scroll to position [54787, 0]
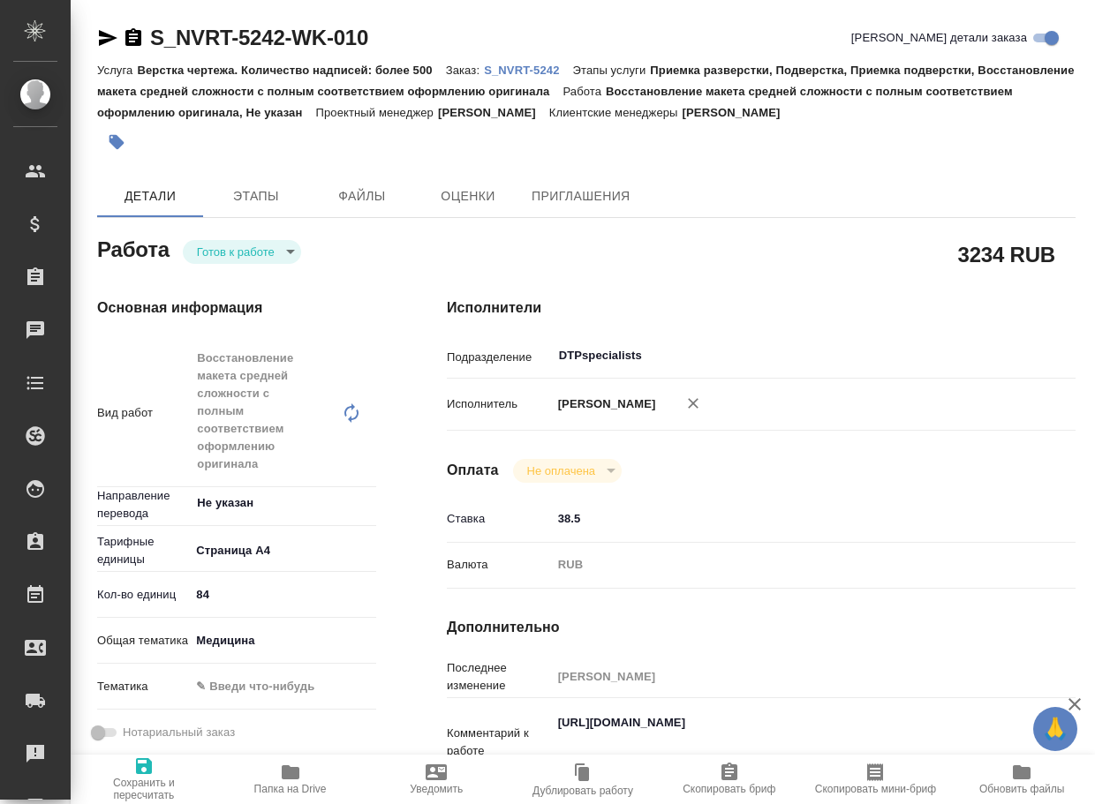
type textarea "x"
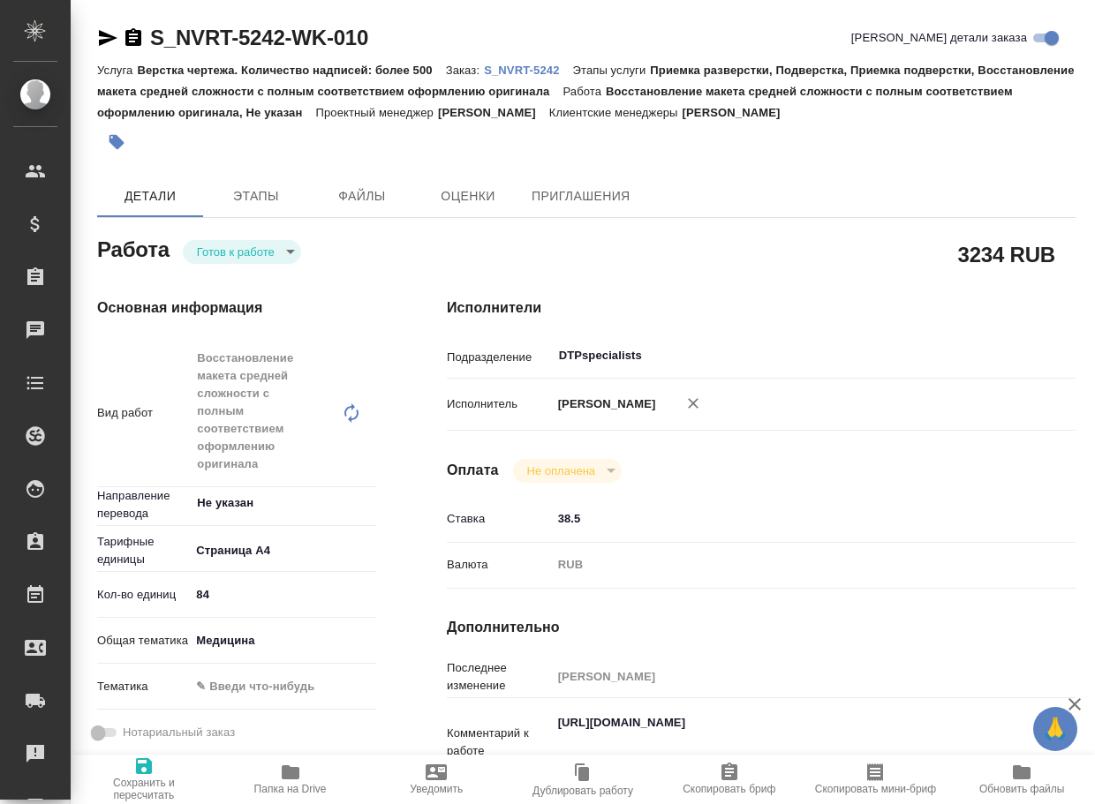
type textarea "x"
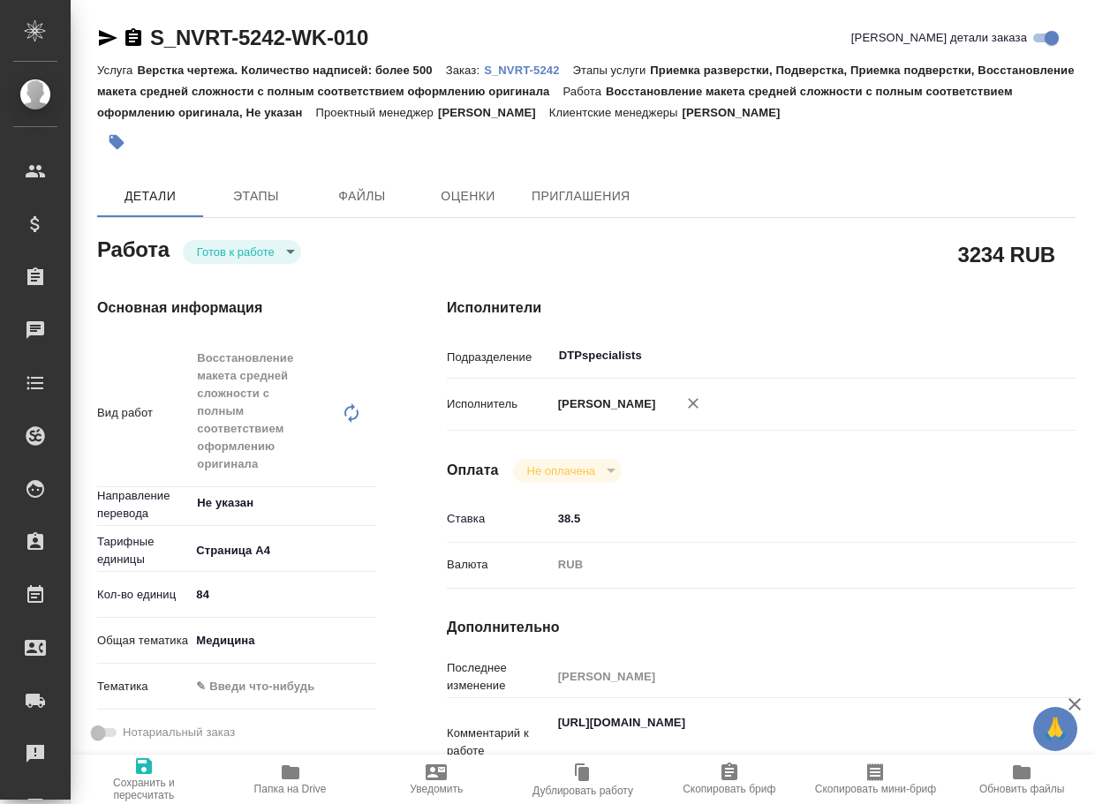
type textarea "x"
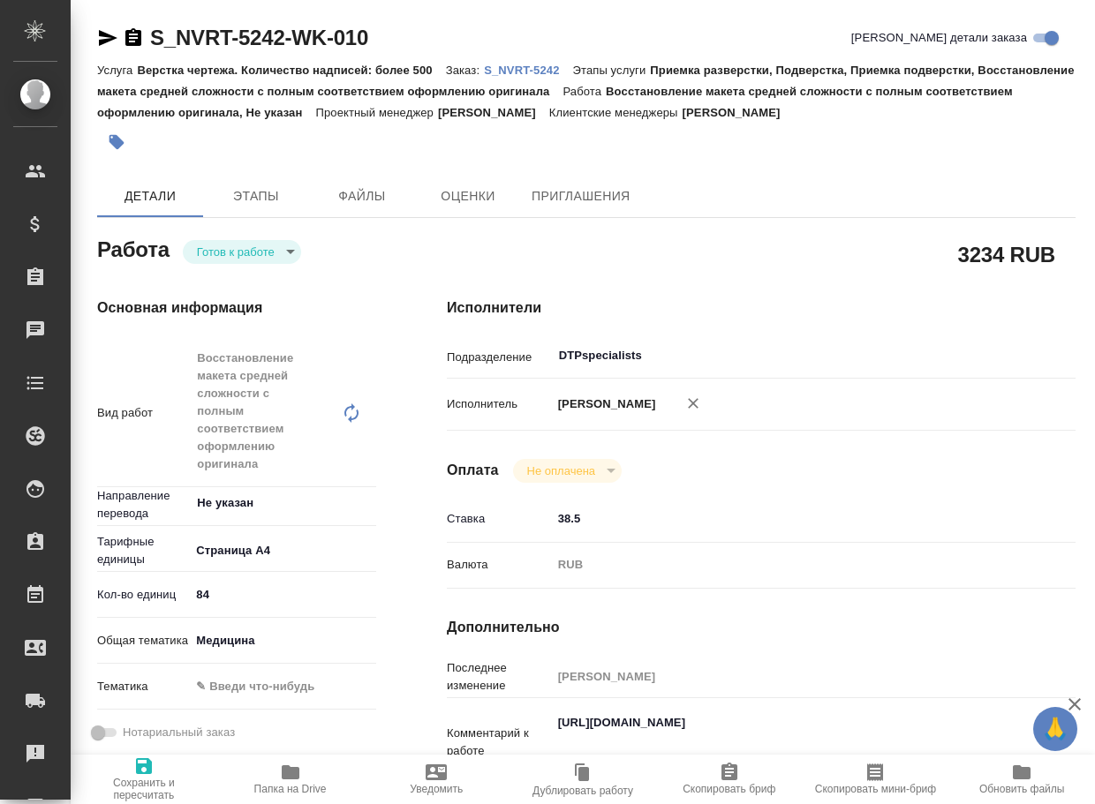
type textarea "x"
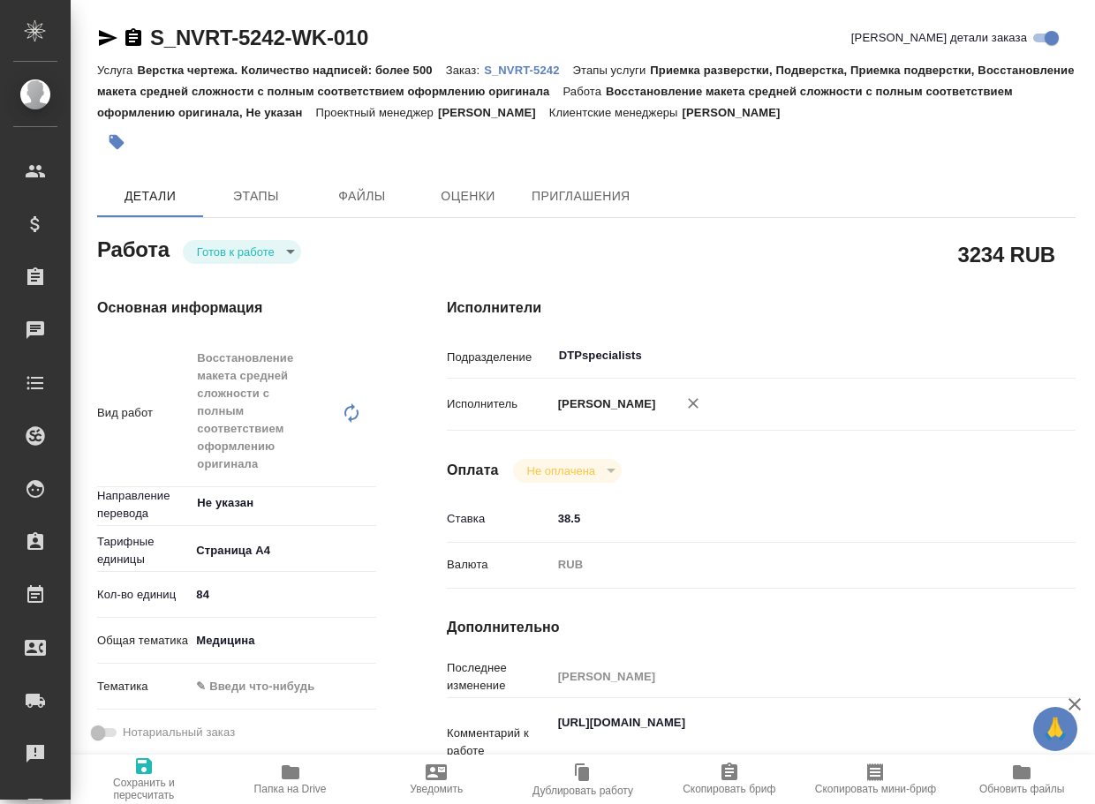
type textarea "x"
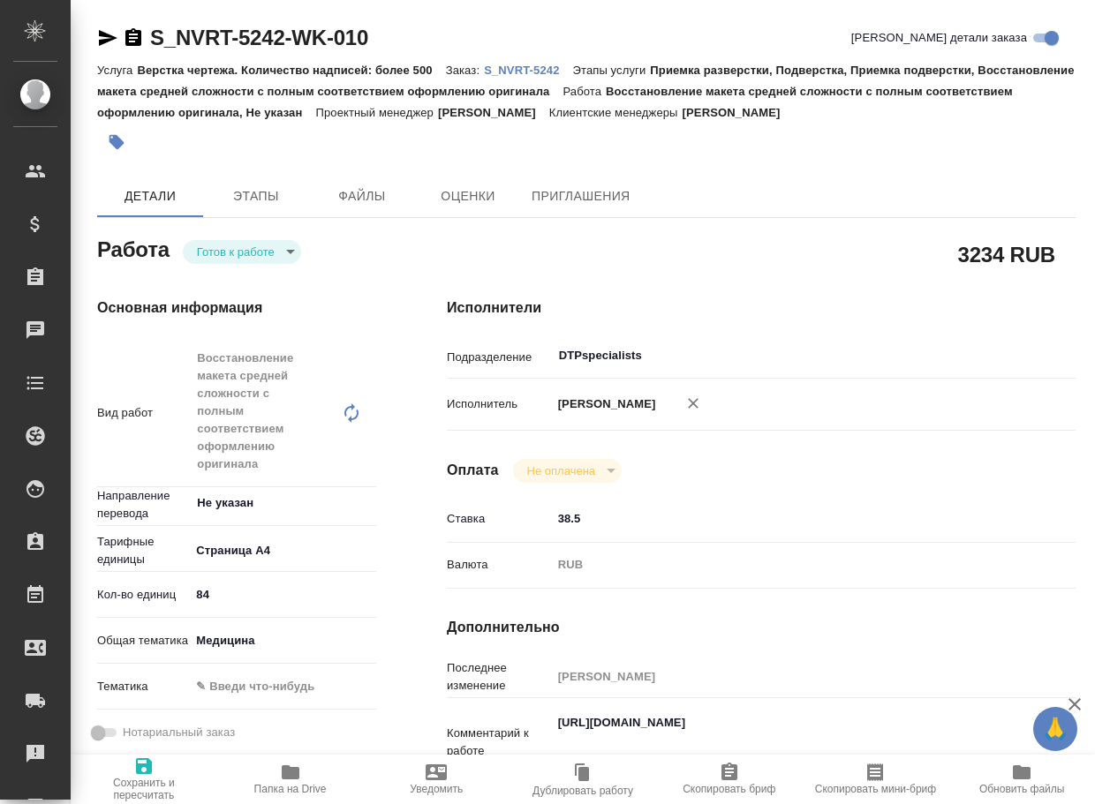
type textarea "x"
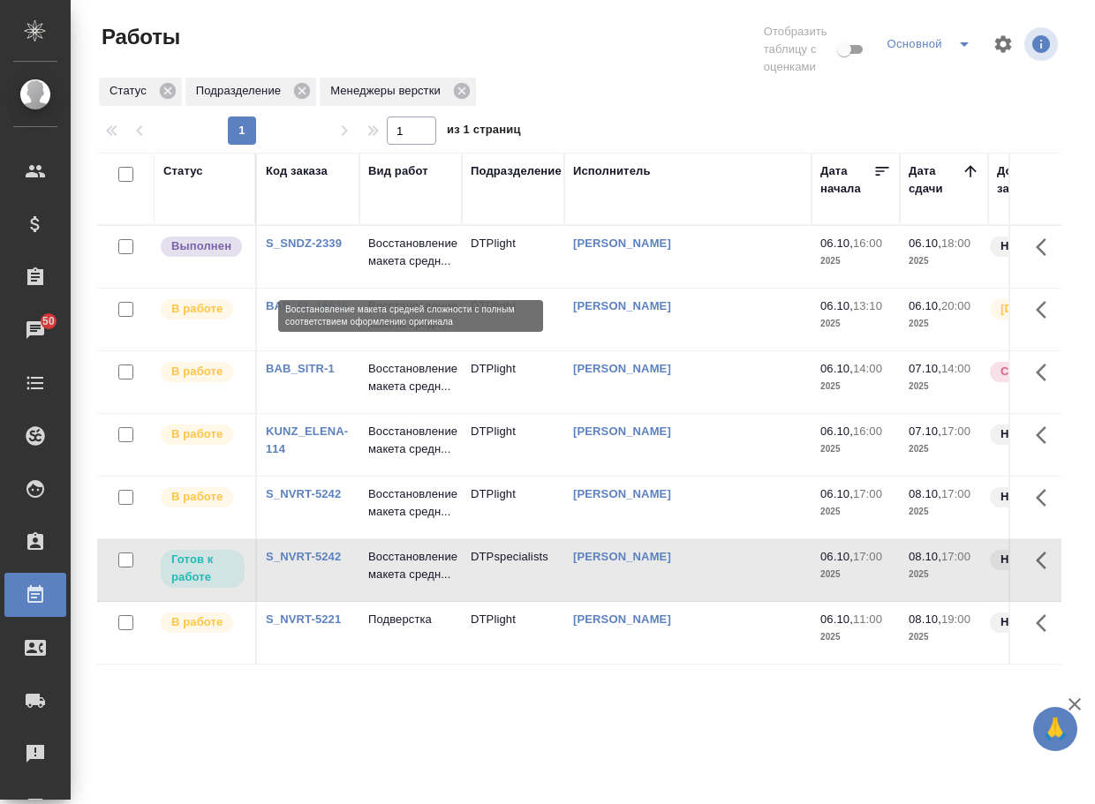
click at [391, 270] on p "Восстановление макета средн..." at bounding box center [410, 252] width 85 height 35
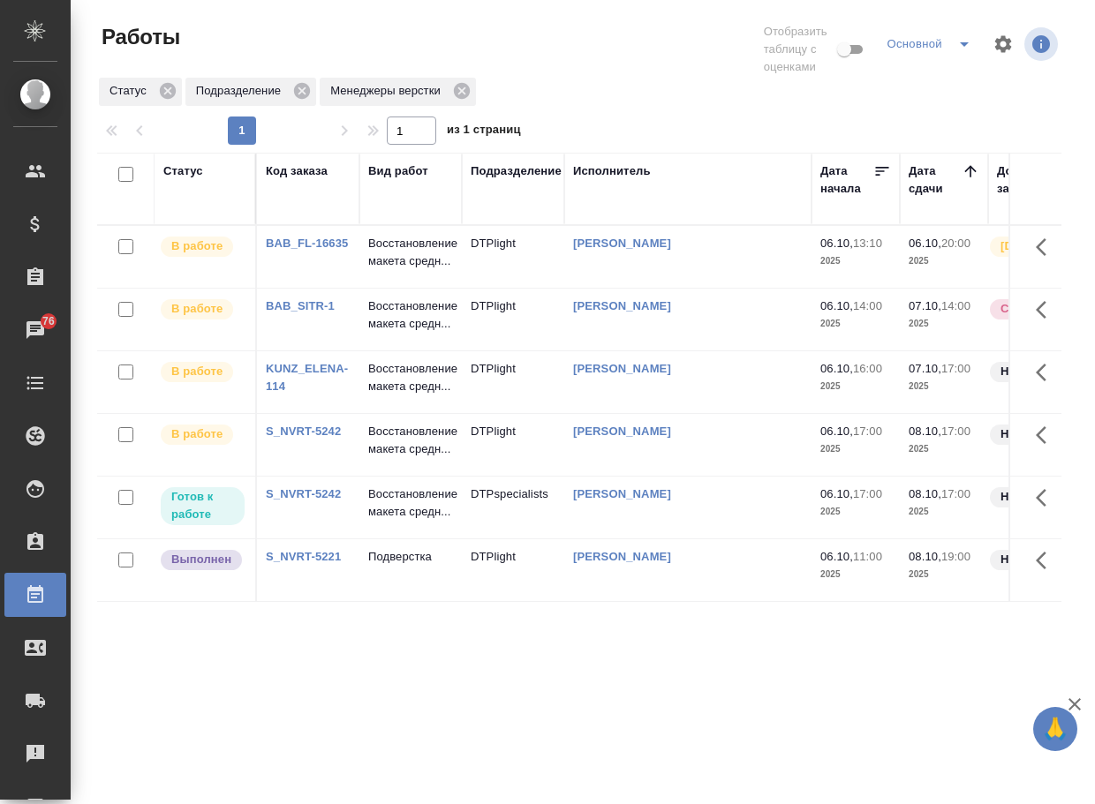
click at [420, 566] on p "Подверстка" at bounding box center [410, 557] width 85 height 18
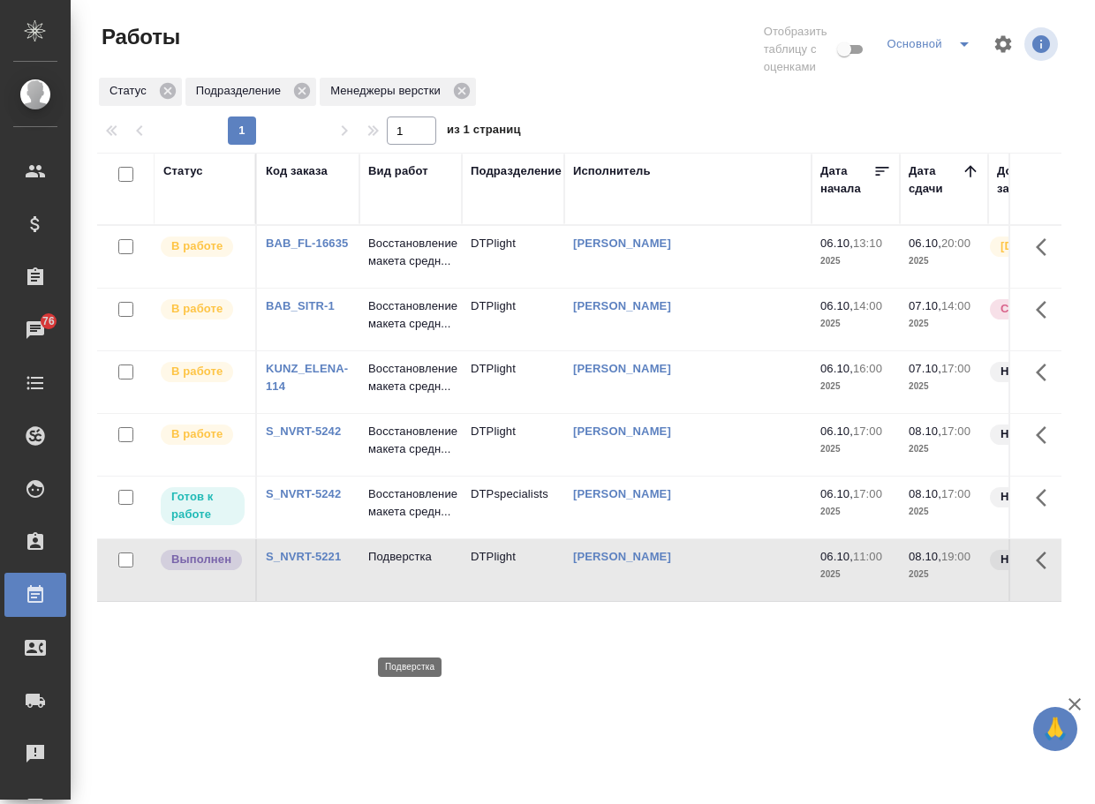
click at [420, 566] on p "Подверстка" at bounding box center [410, 557] width 85 height 18
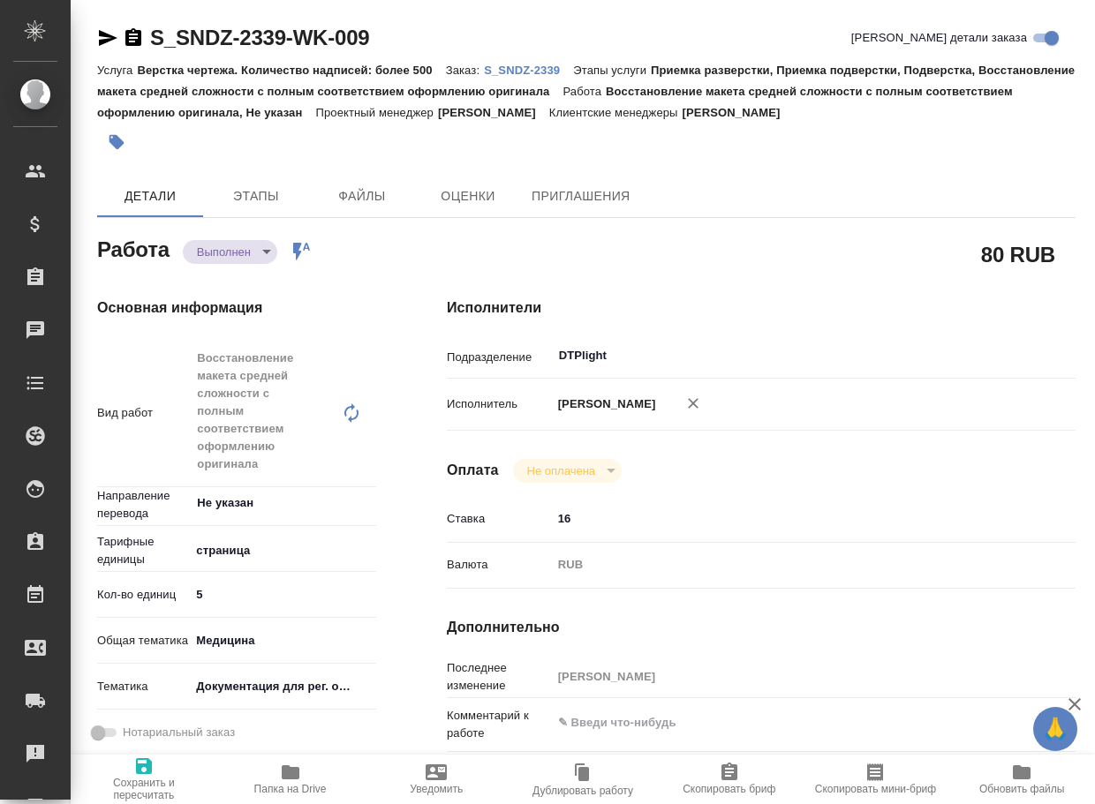
type textarea "x"
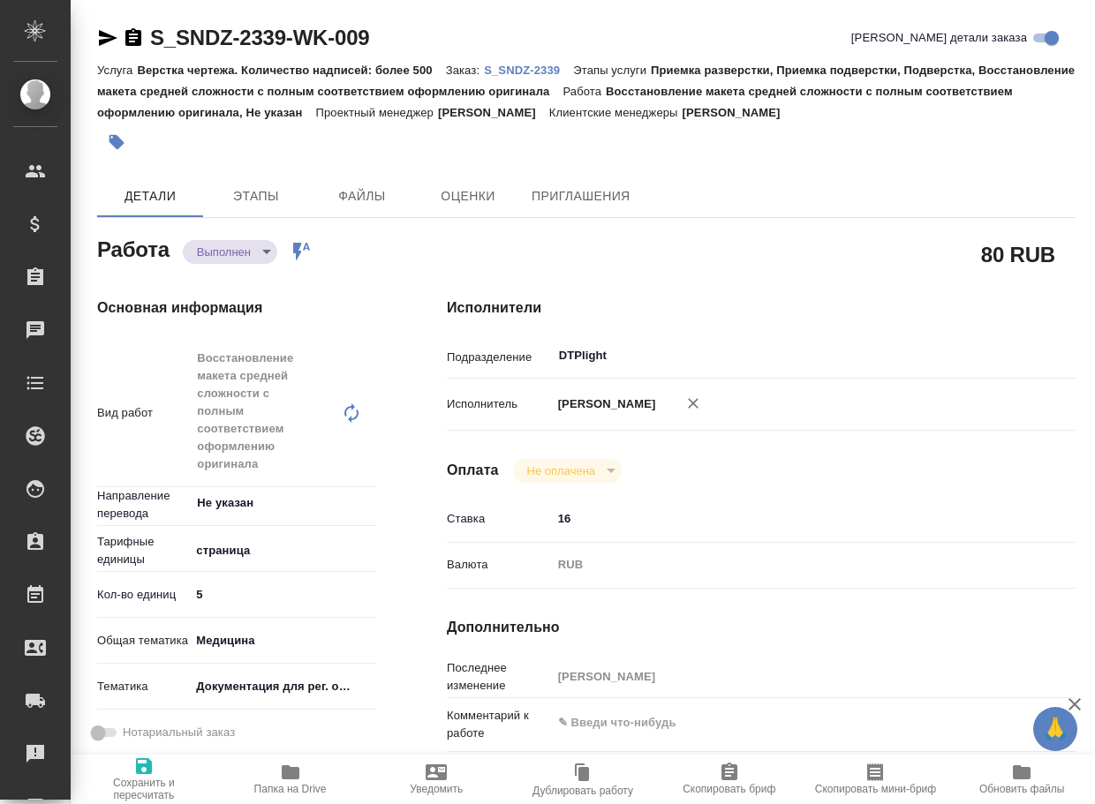
type textarea "x"
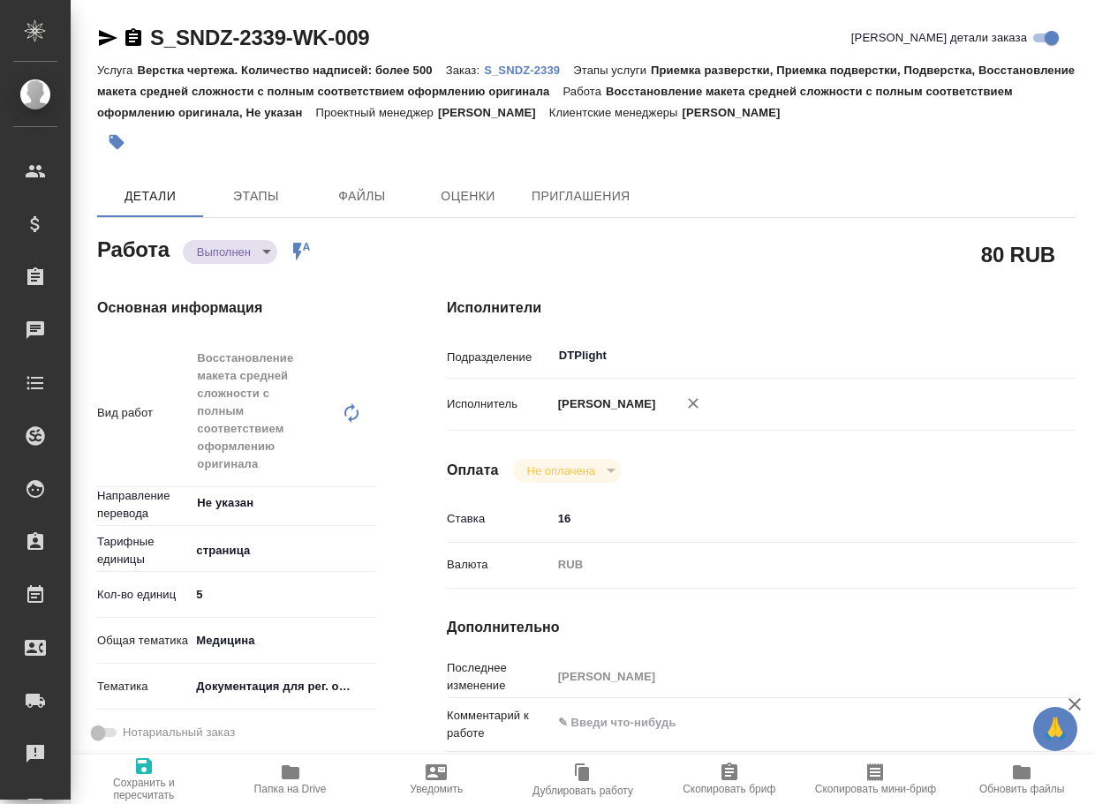
type textarea "x"
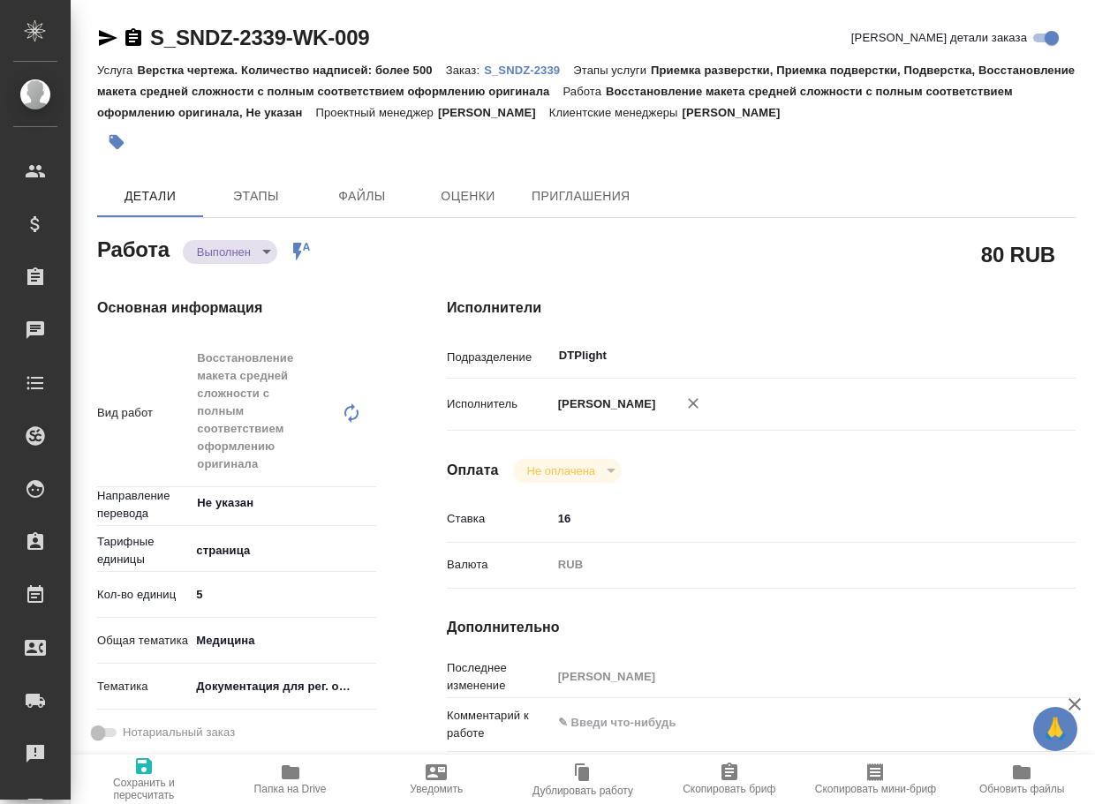
type textarea "x"
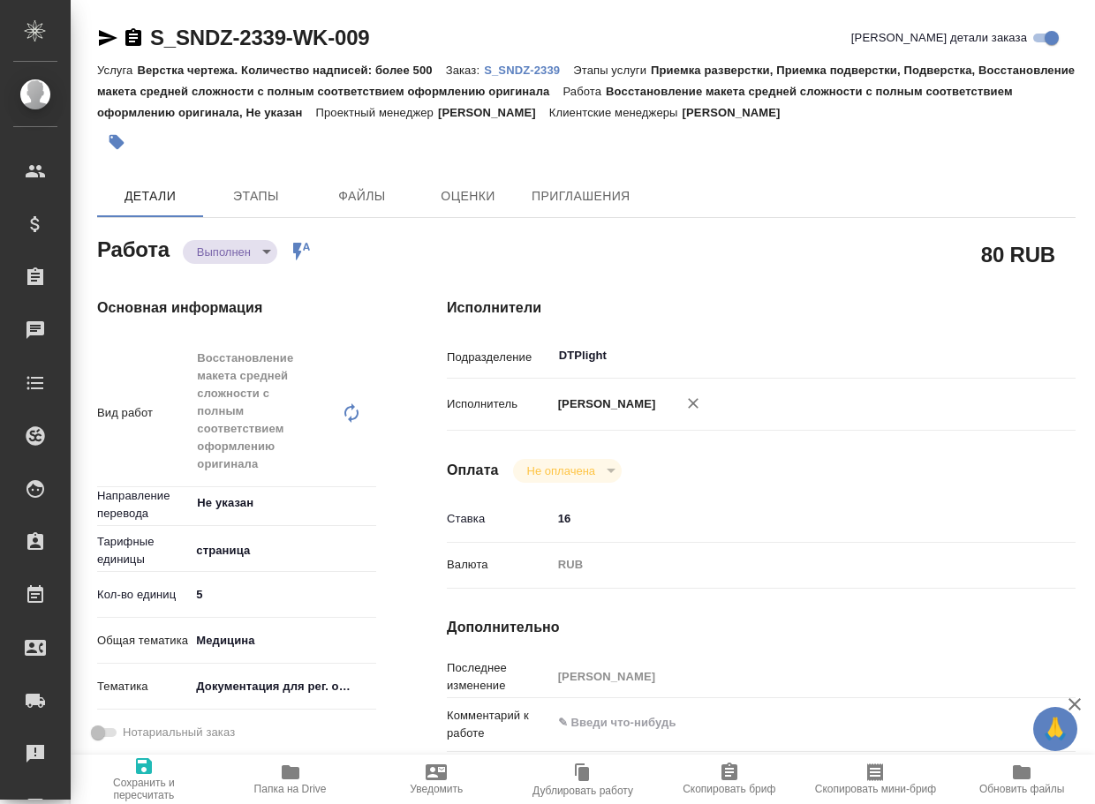
click at [285, 774] on icon "button" at bounding box center [291, 773] width 18 height 14
type textarea "x"
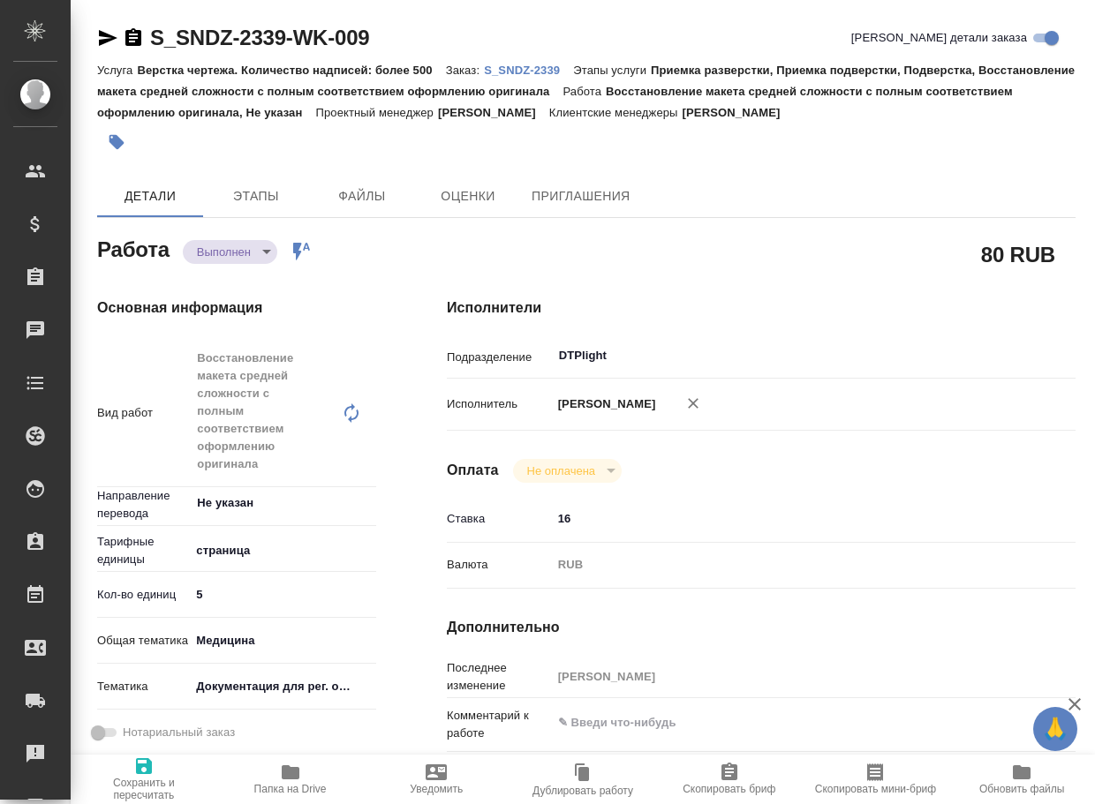
type textarea "x"
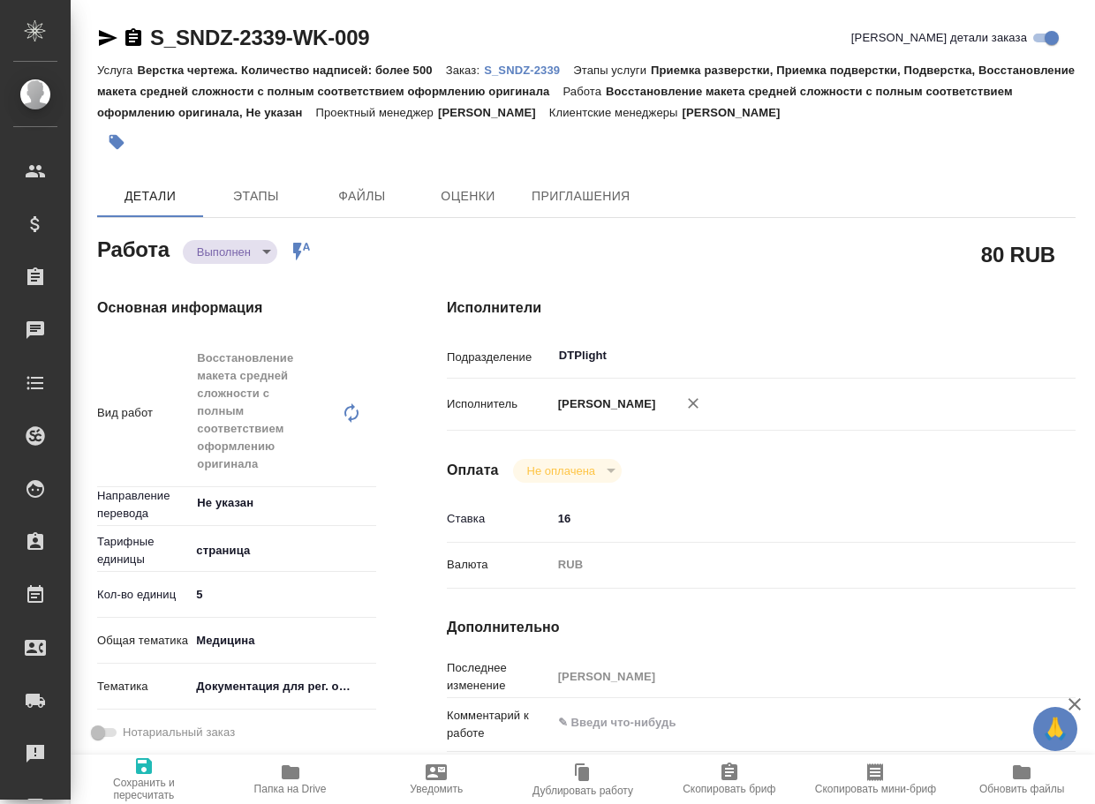
type textarea "x"
click at [236, 251] on body "🙏 .cls-1 fill:#fff; AWATERA Arsenyeva Vera Клиенты Спецификации Заказы 77 Чаты …" at bounding box center [547, 402] width 1095 height 804
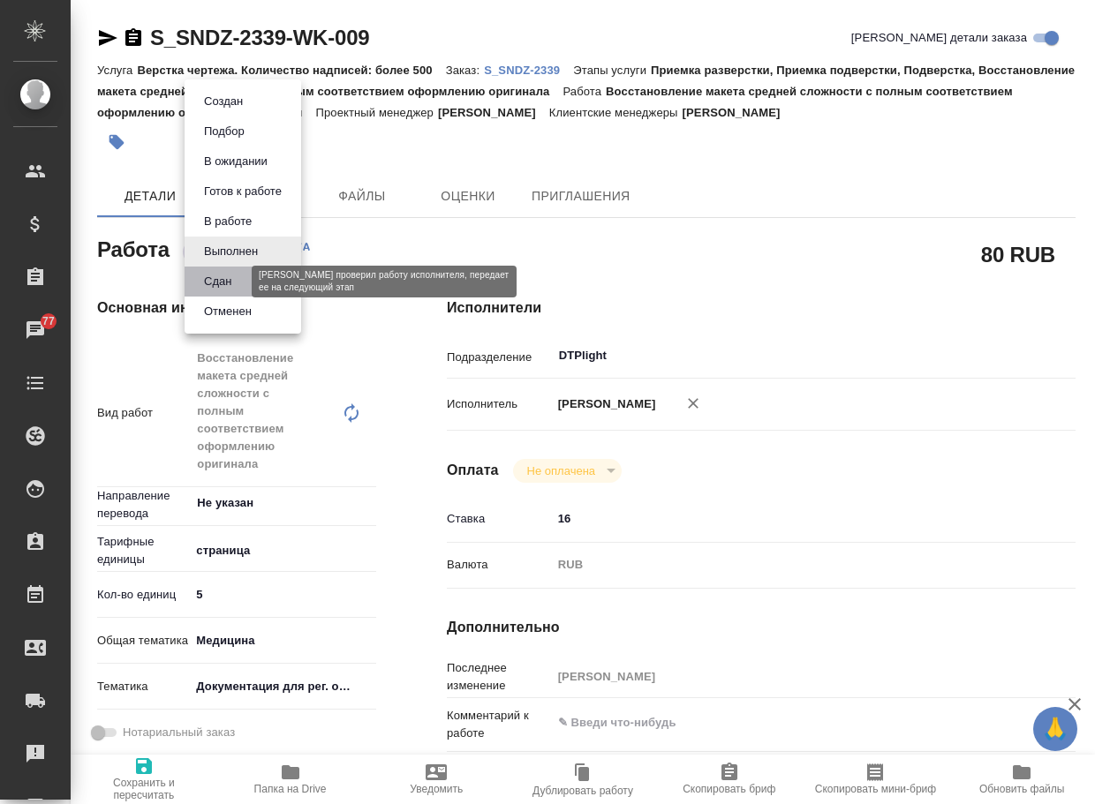
click at [227, 283] on button "Сдан" at bounding box center [218, 281] width 38 height 19
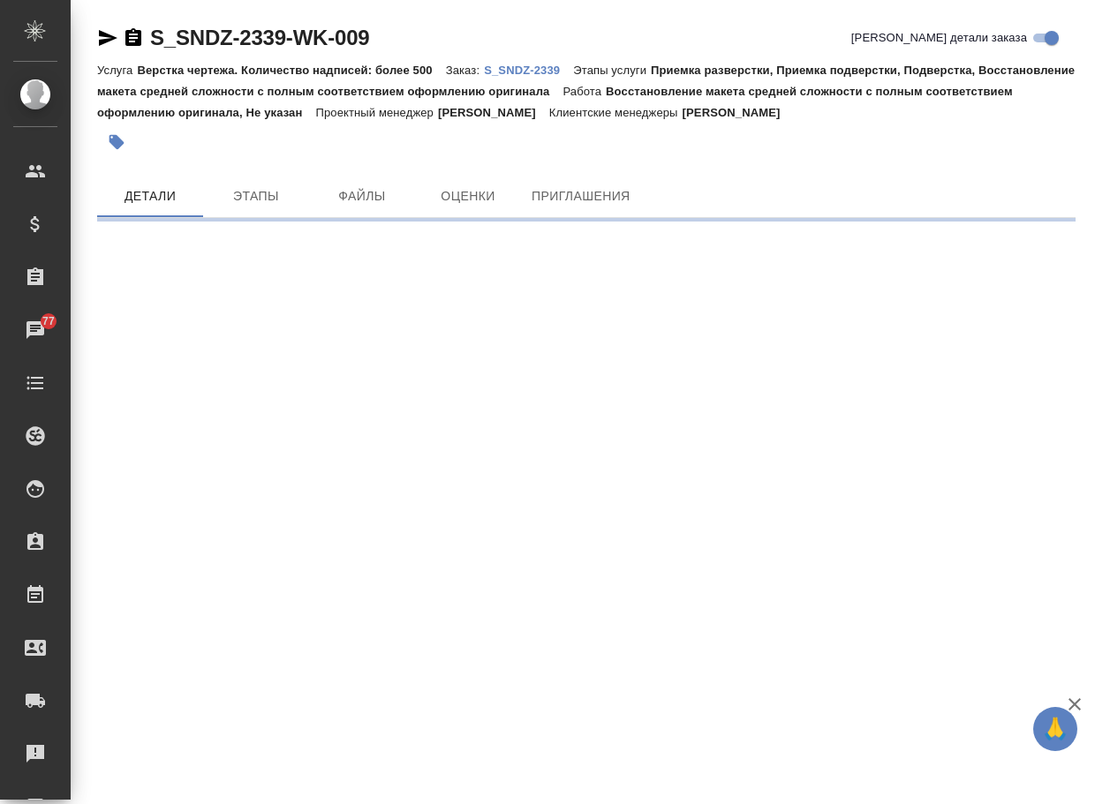
click at [537, 67] on p "S_SNDZ-2339" at bounding box center [528, 70] width 89 height 13
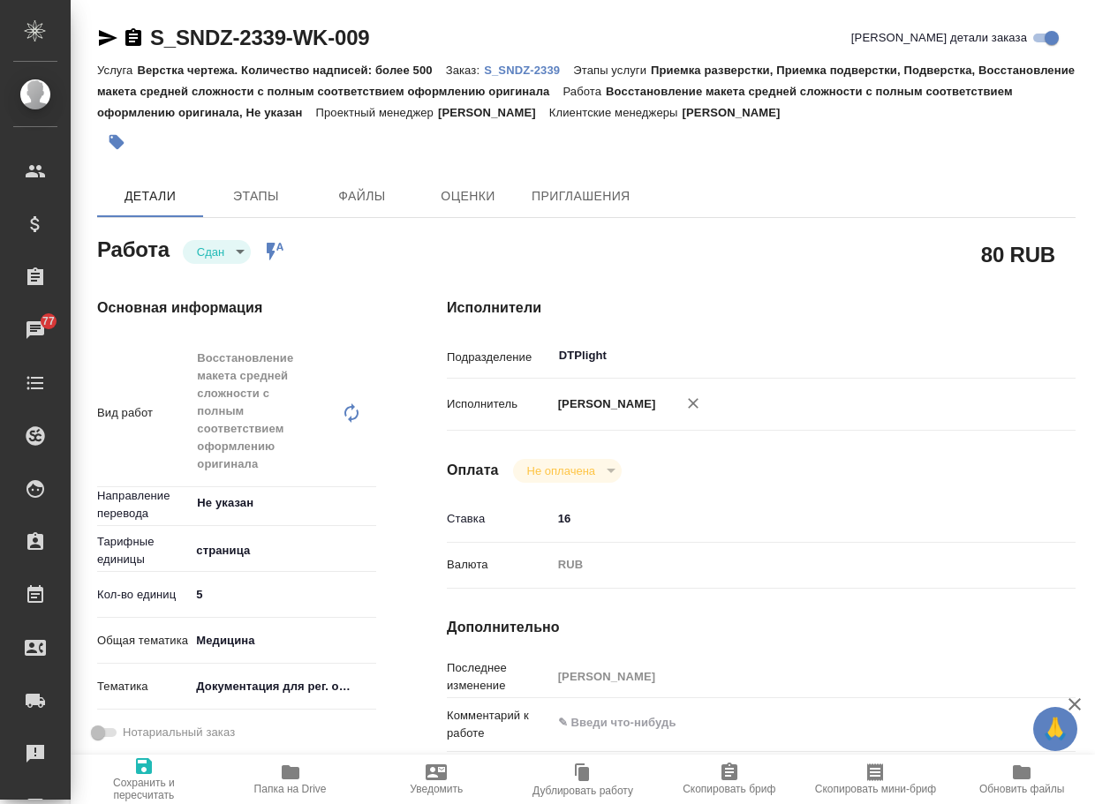
type textarea "x"
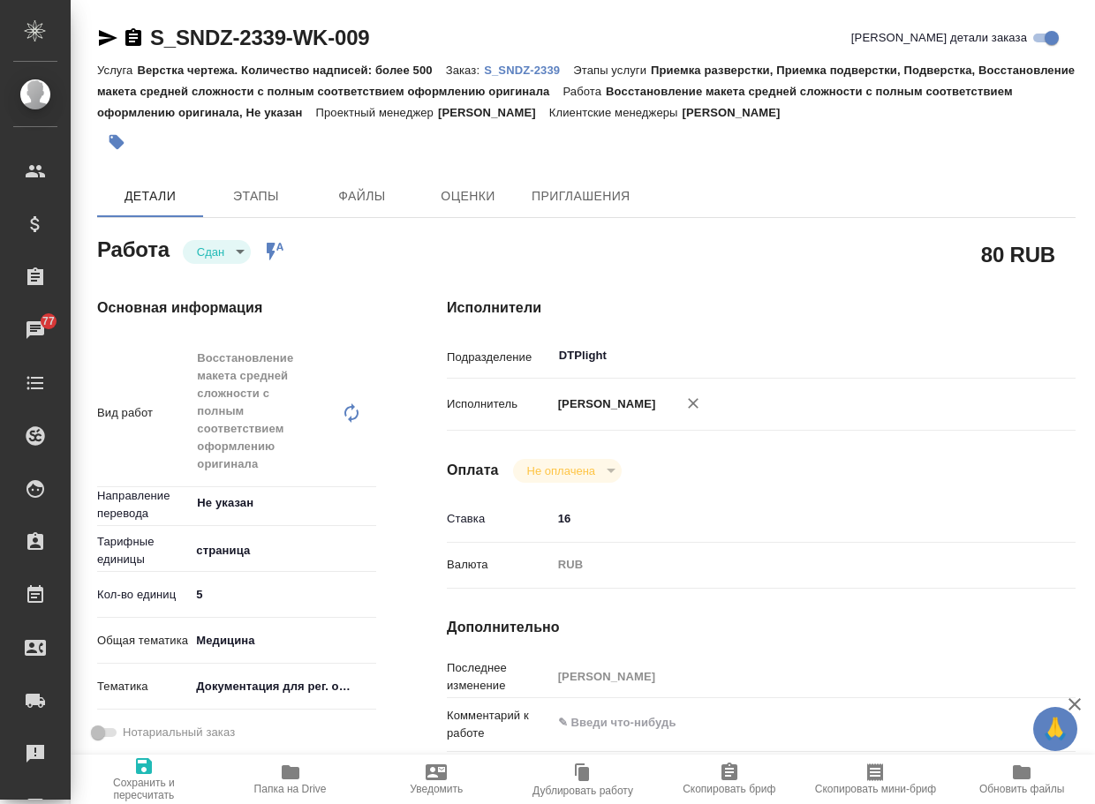
type textarea "x"
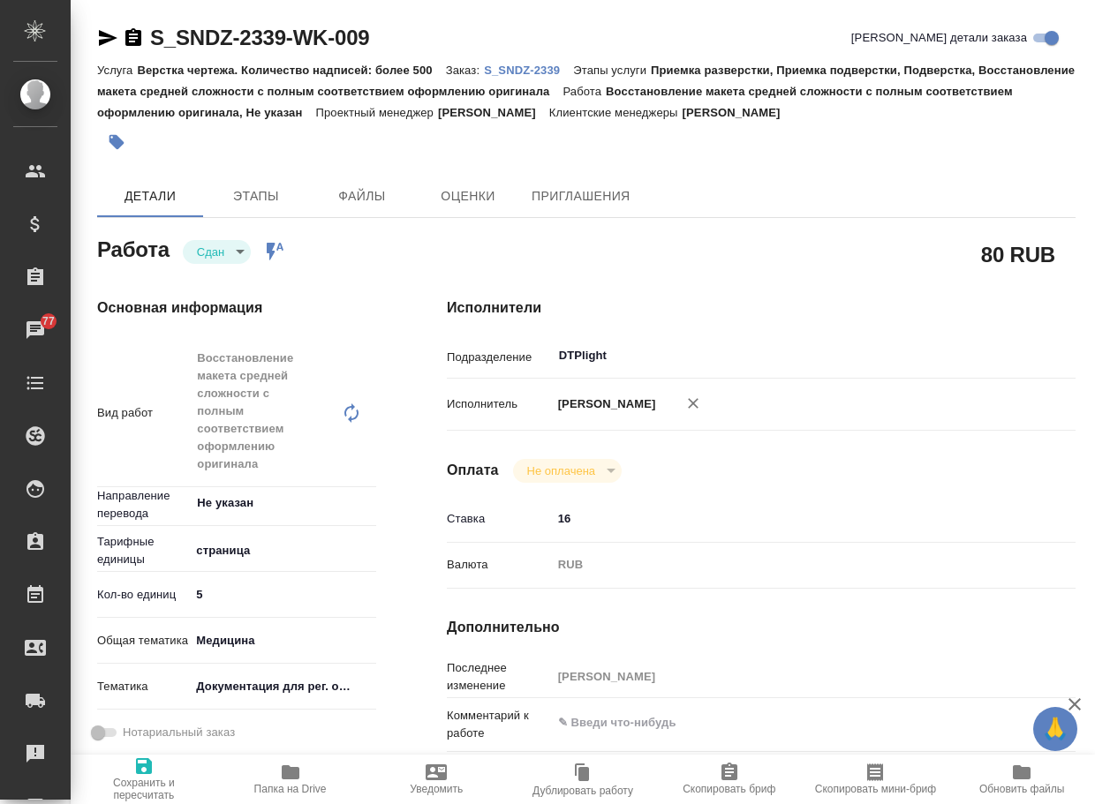
type textarea "x"
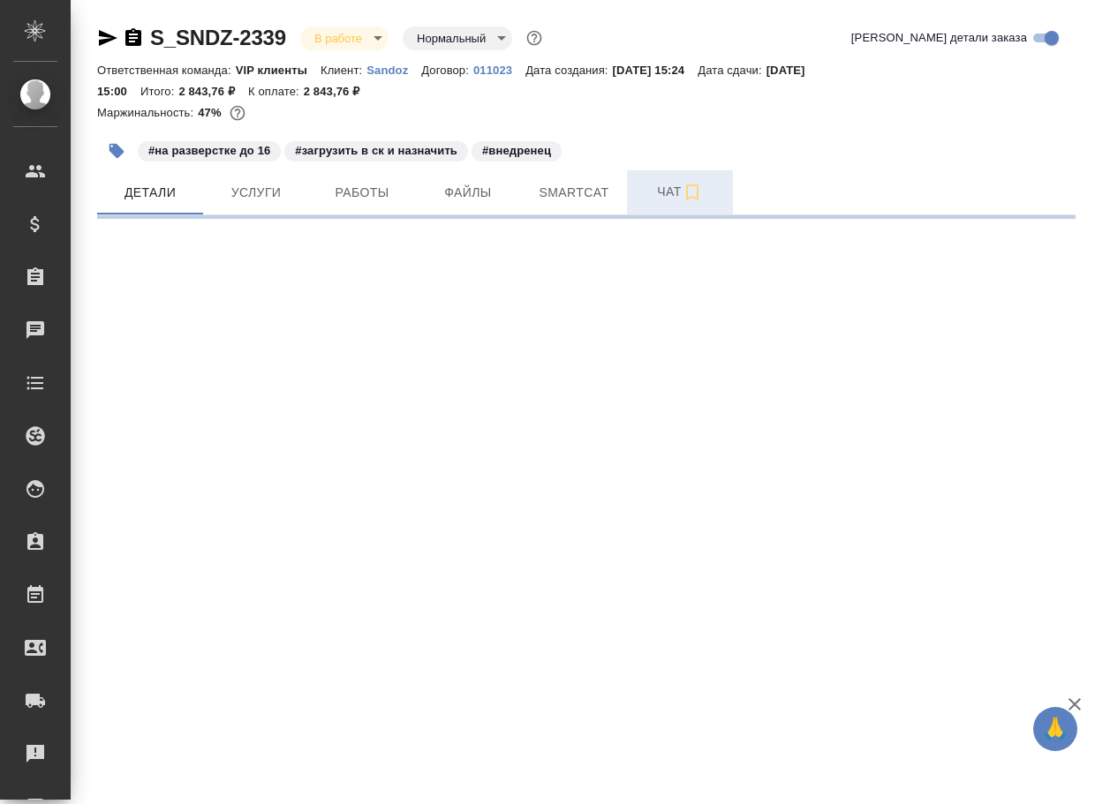
click at [638, 180] on button "Чат" at bounding box center [680, 192] width 106 height 44
select select "RU"
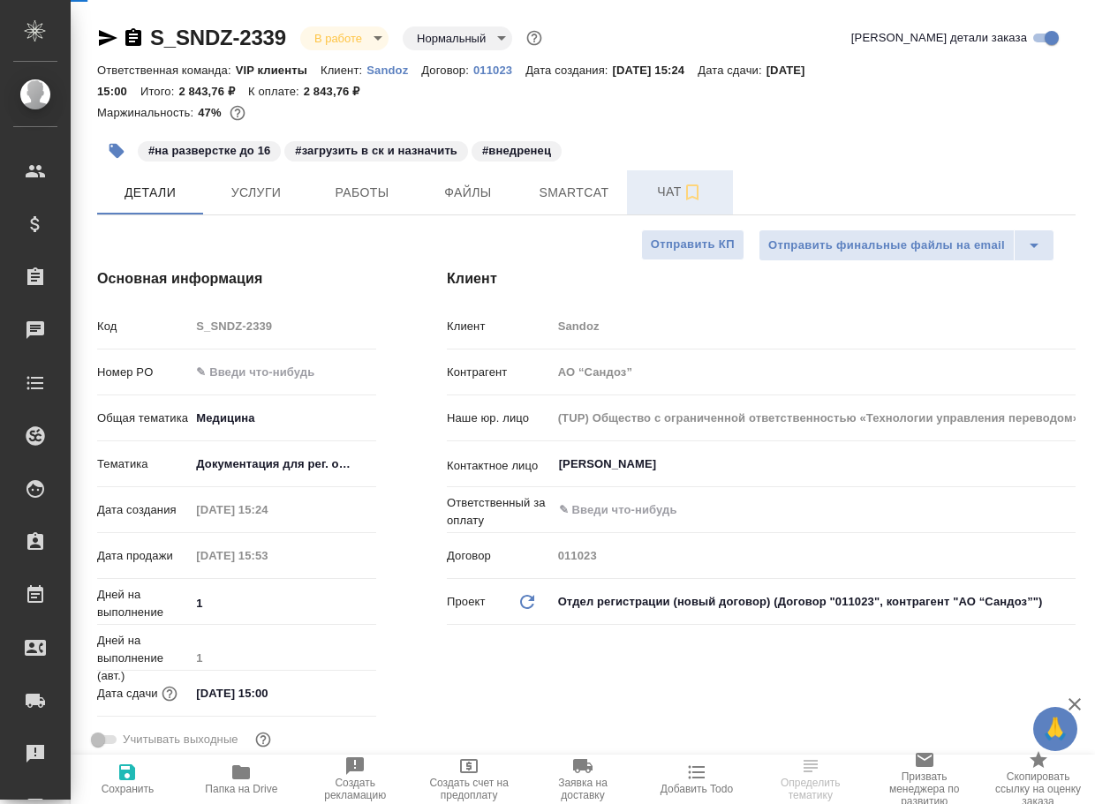
type textarea "x"
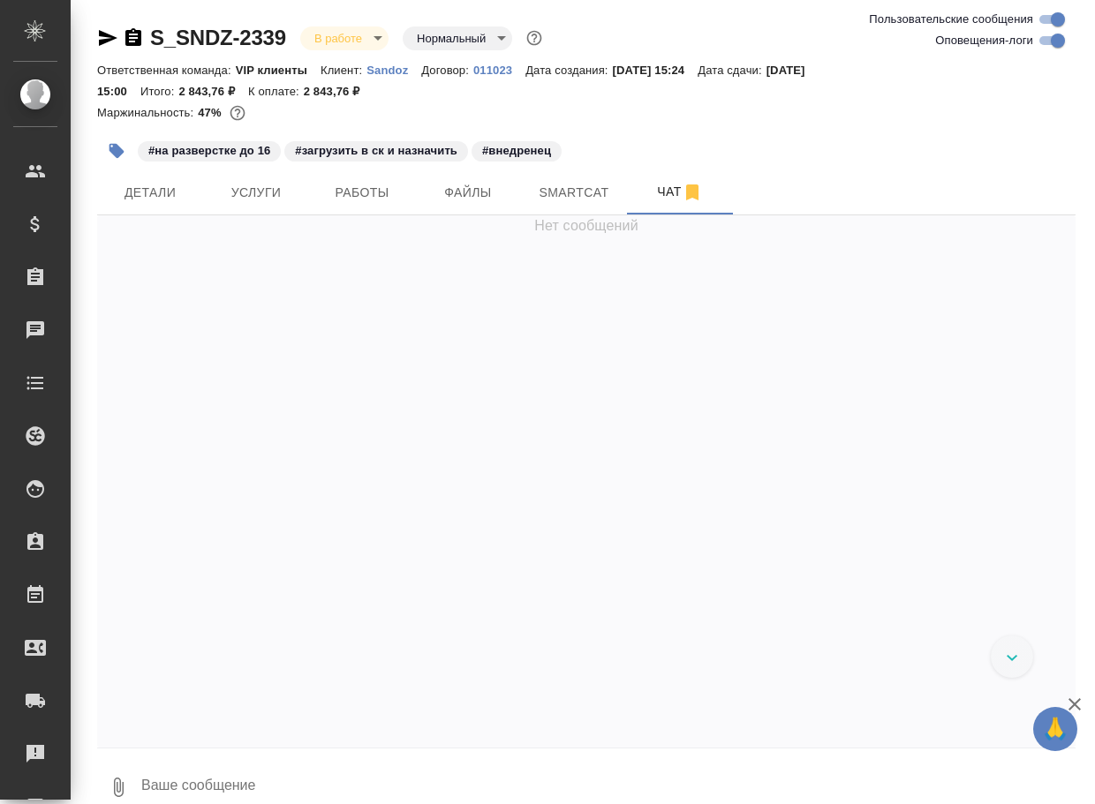
click at [277, 775] on textarea at bounding box center [608, 788] width 936 height 60
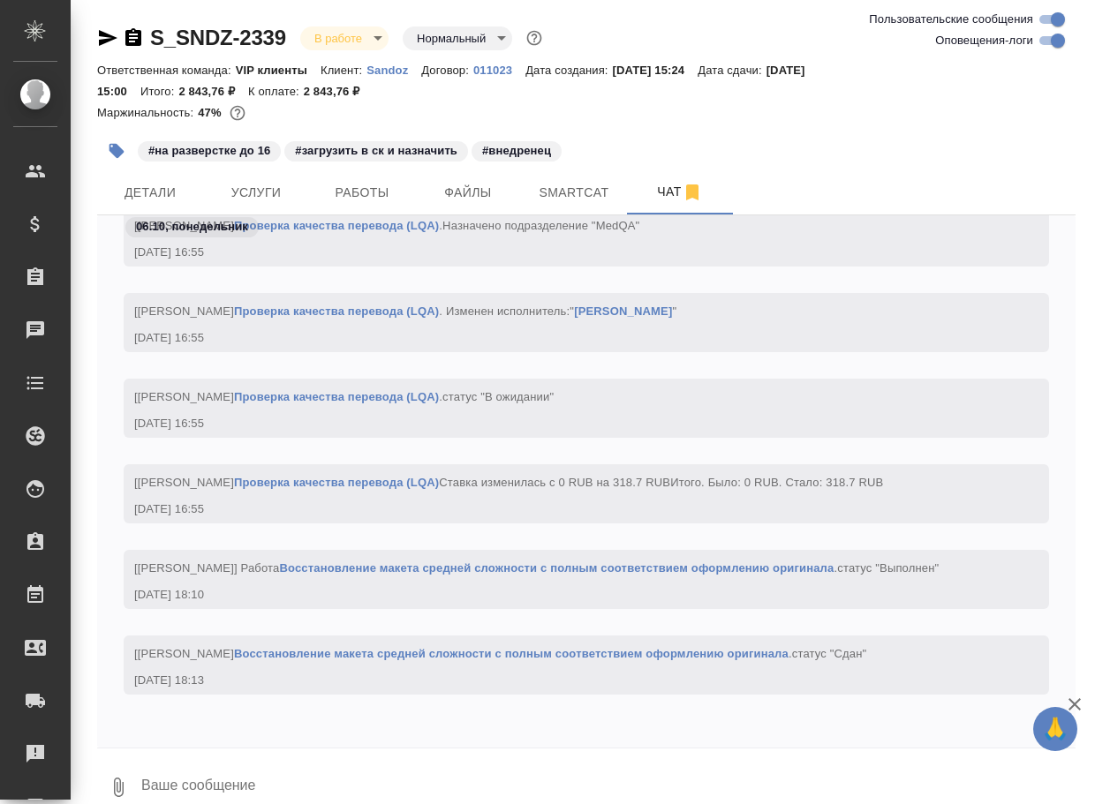
paste textarea "[URL][DOMAIN_NAME]"
type textarea "[URL][DOMAIN_NAME]"
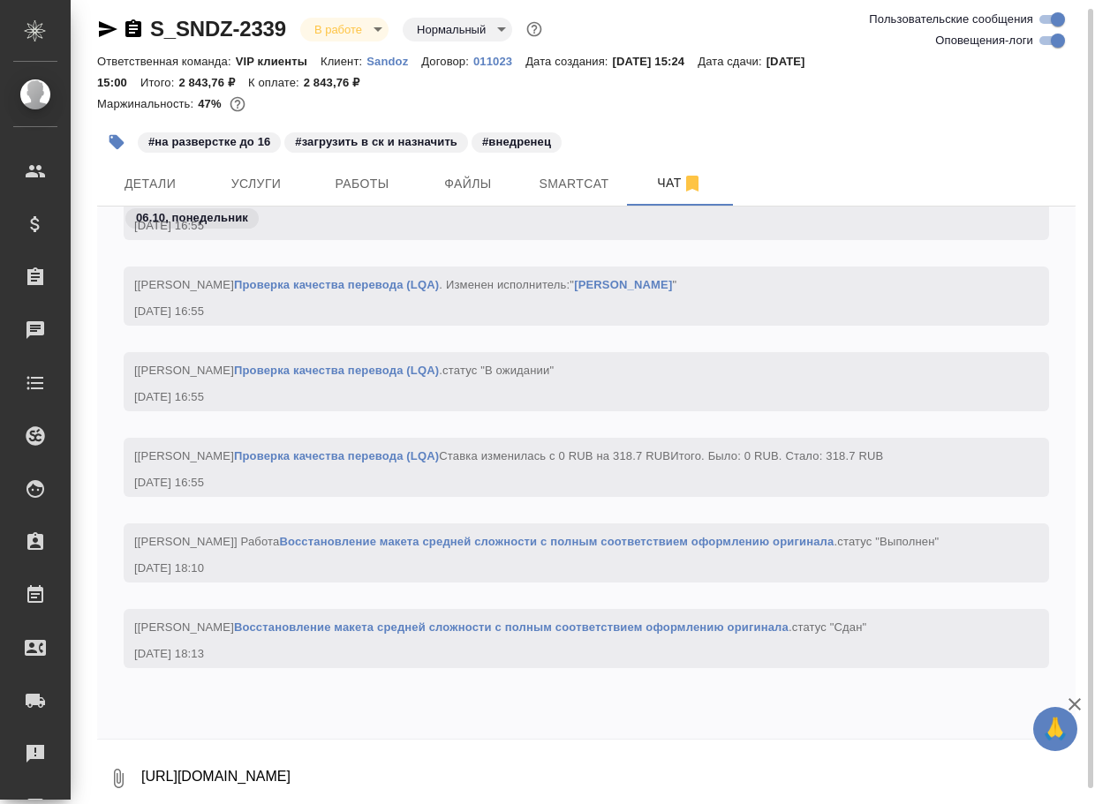
scroll to position [19531, 0]
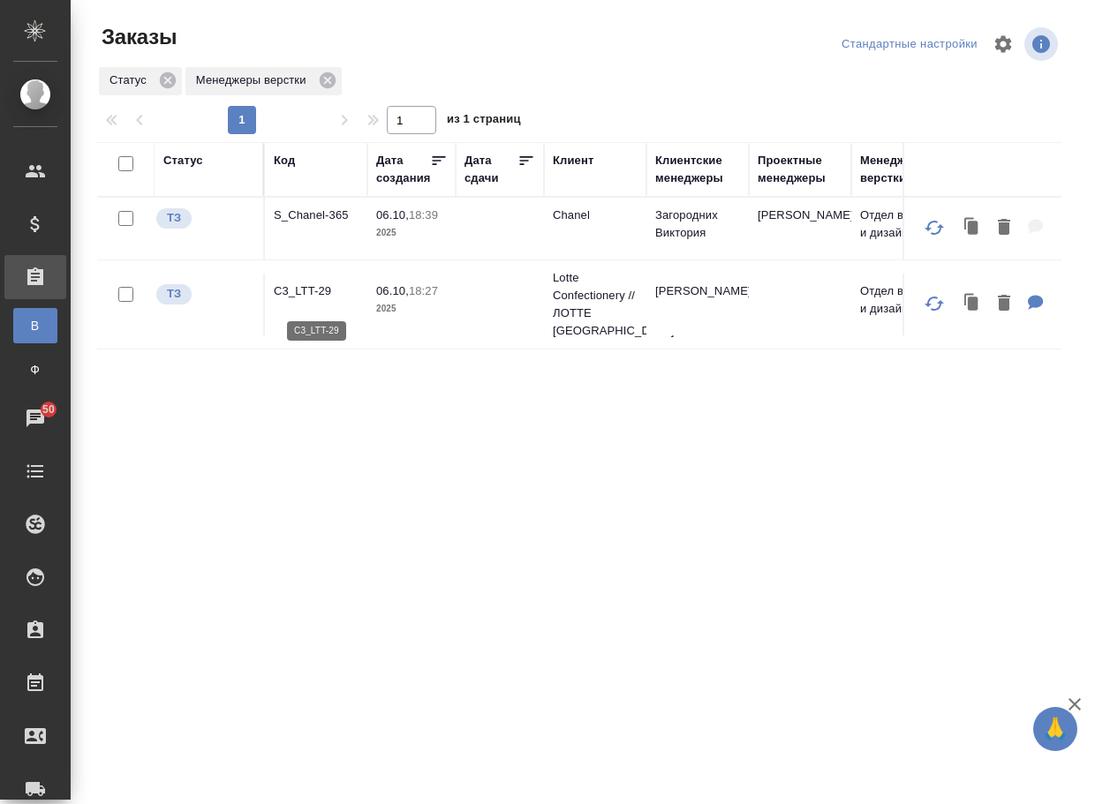
click at [312, 293] on p "C3_LTT-29" at bounding box center [316, 292] width 85 height 18
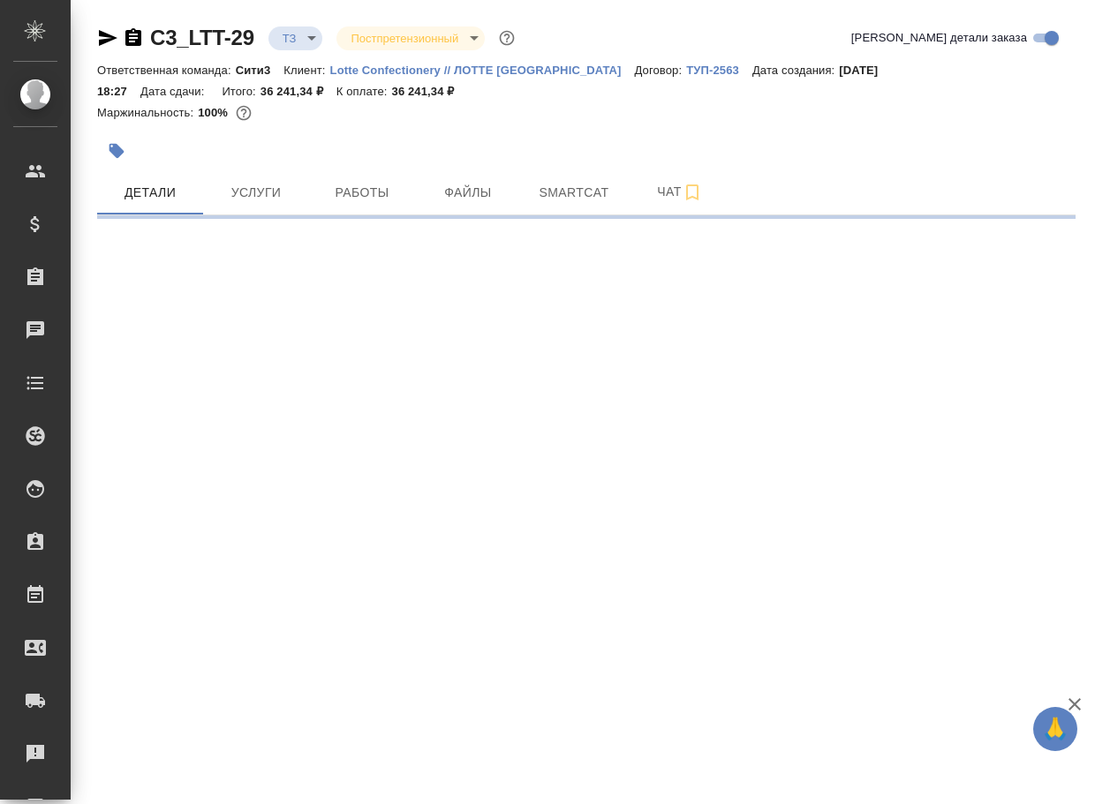
select select "RU"
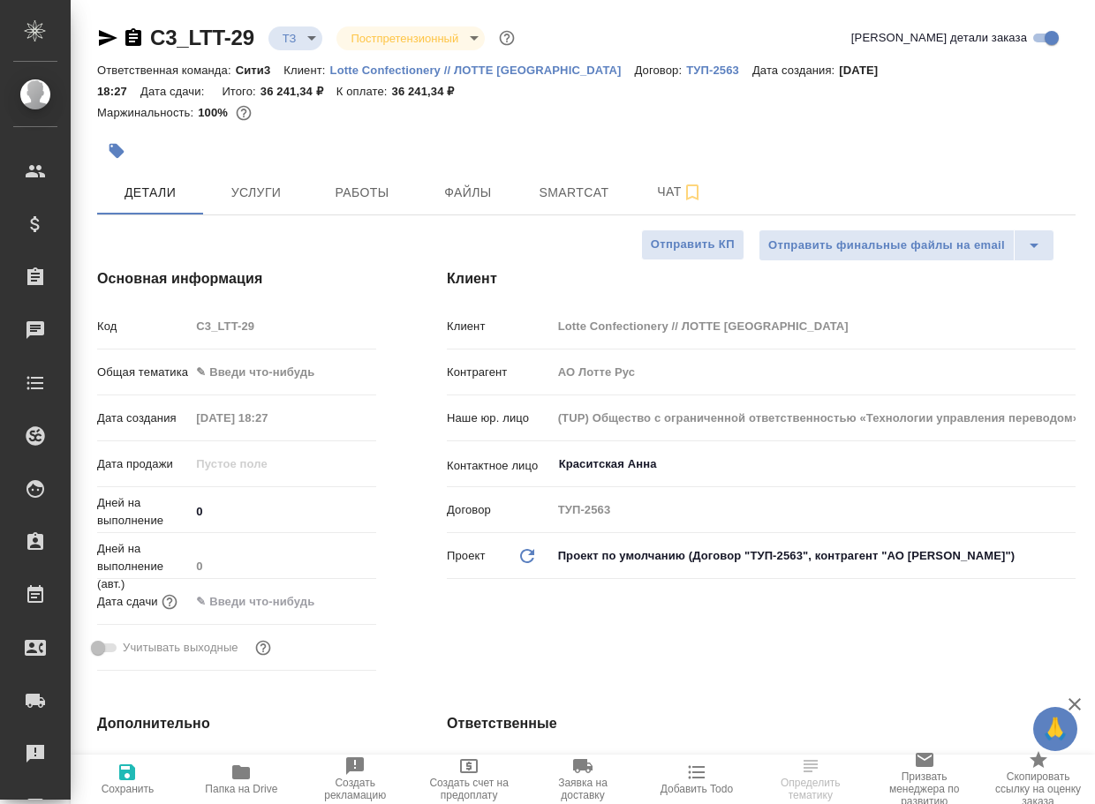
type textarea "x"
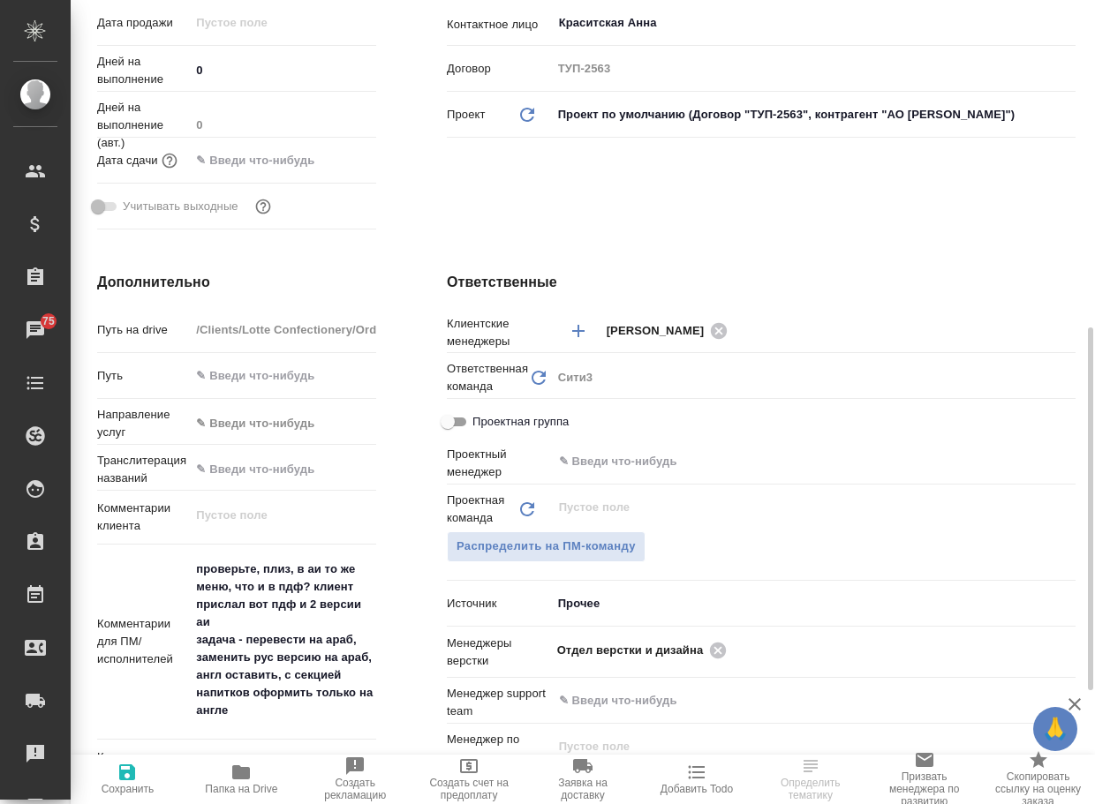
scroll to position [618, 0]
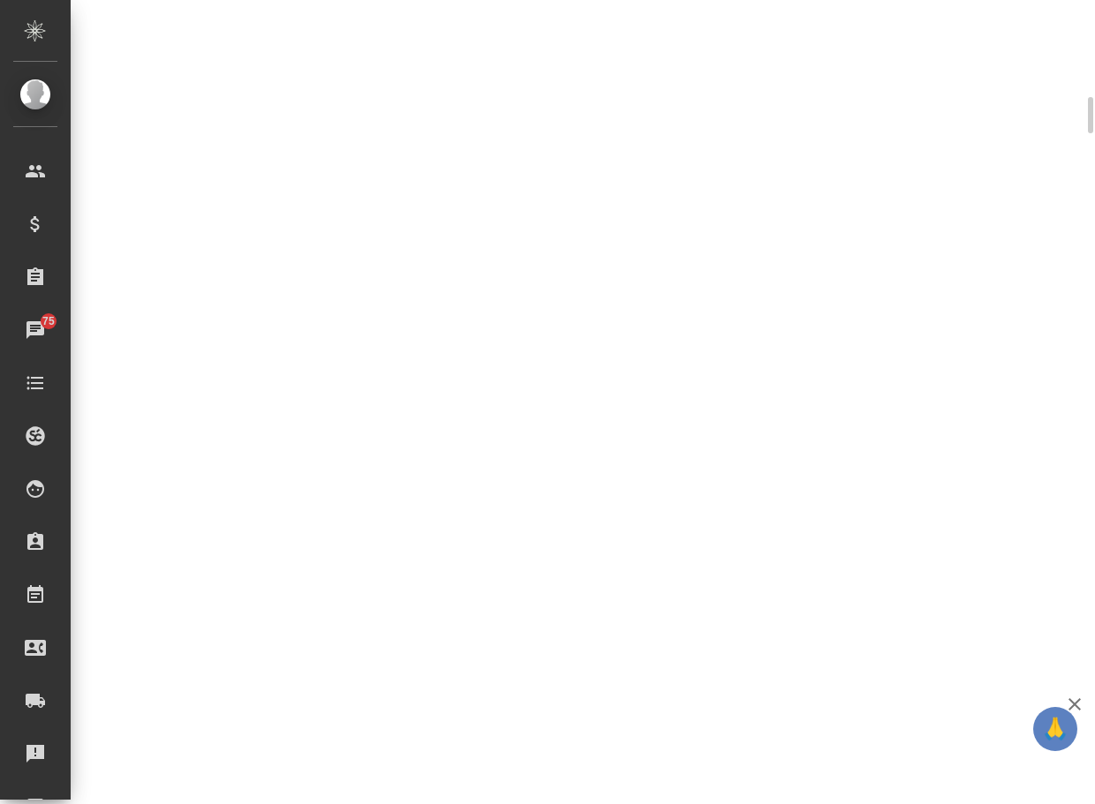
select select "RU"
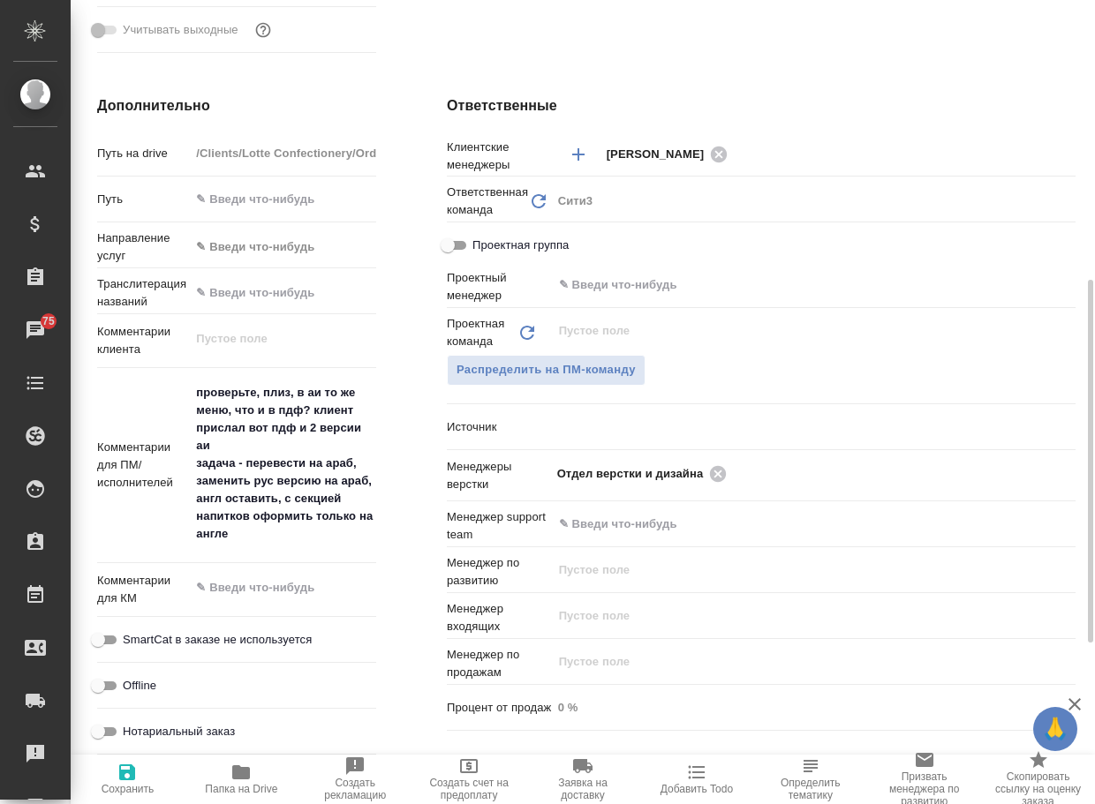
type textarea "x"
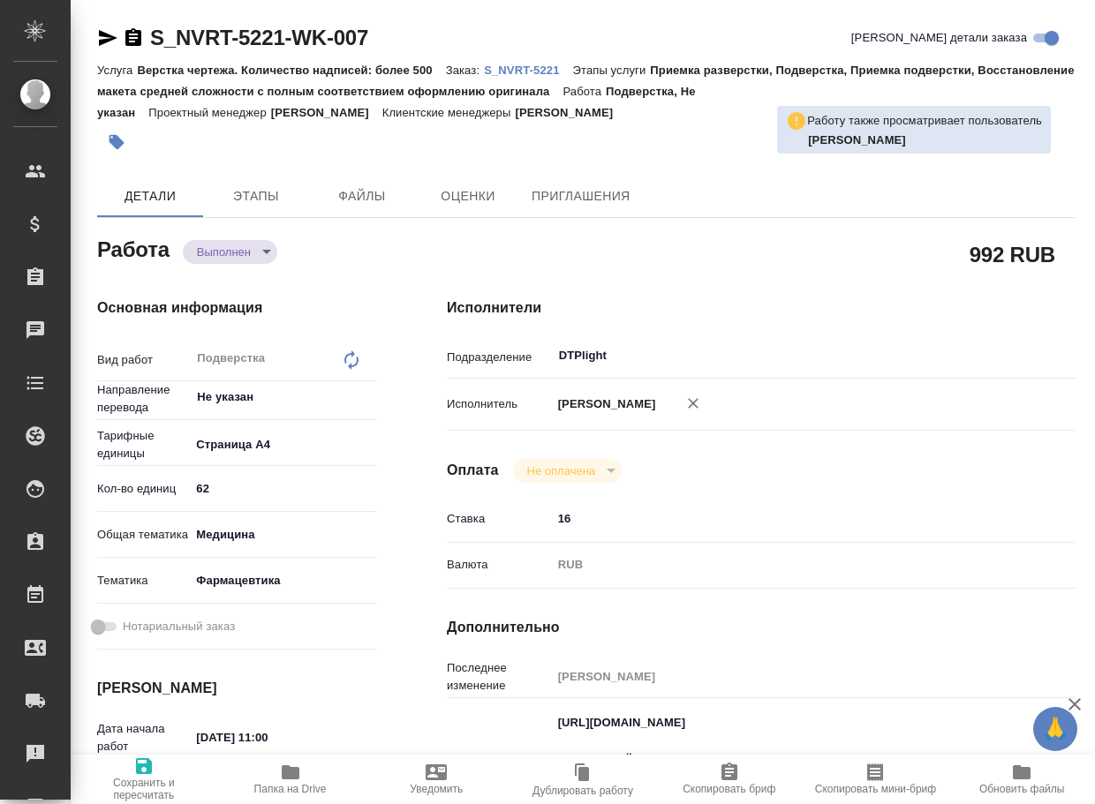
type textarea "x"
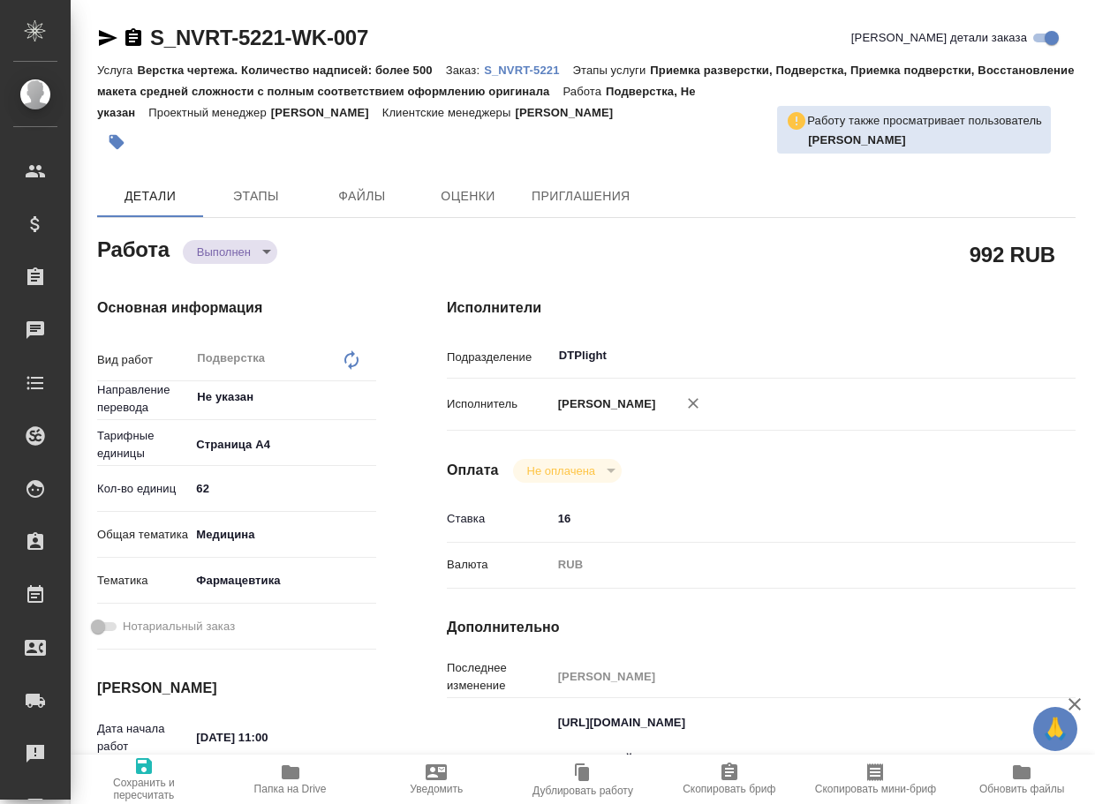
type textarea "x"
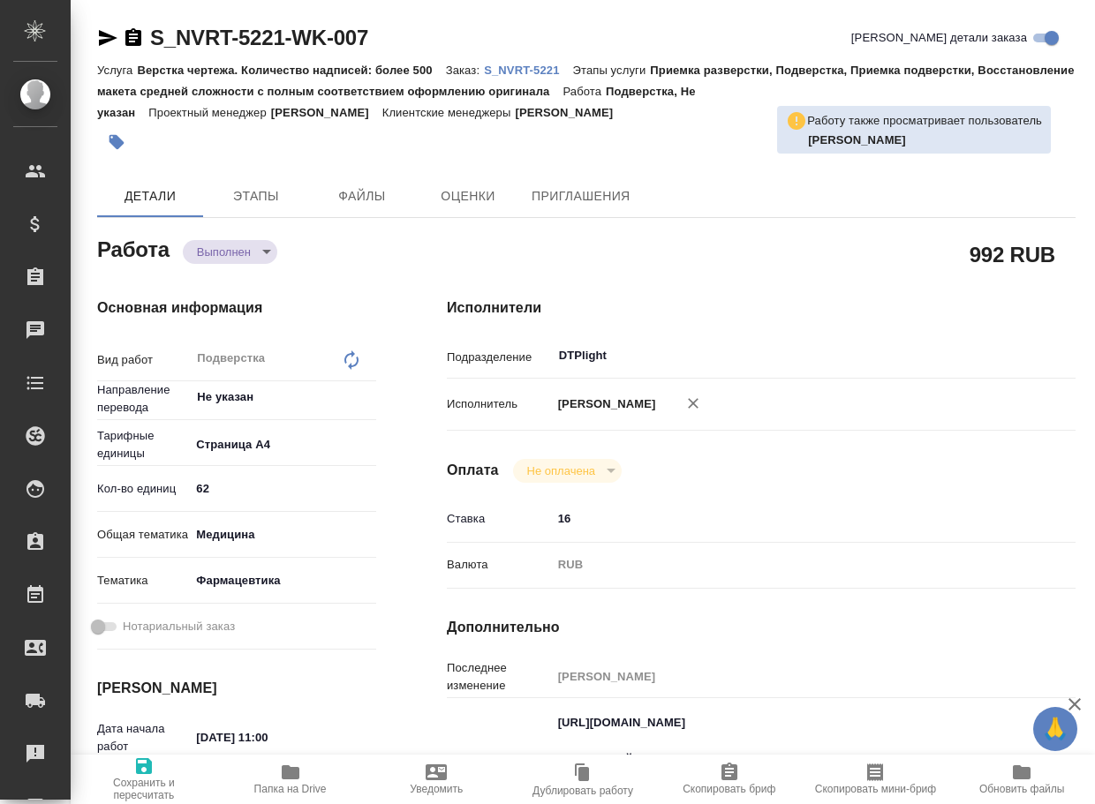
type textarea "x"
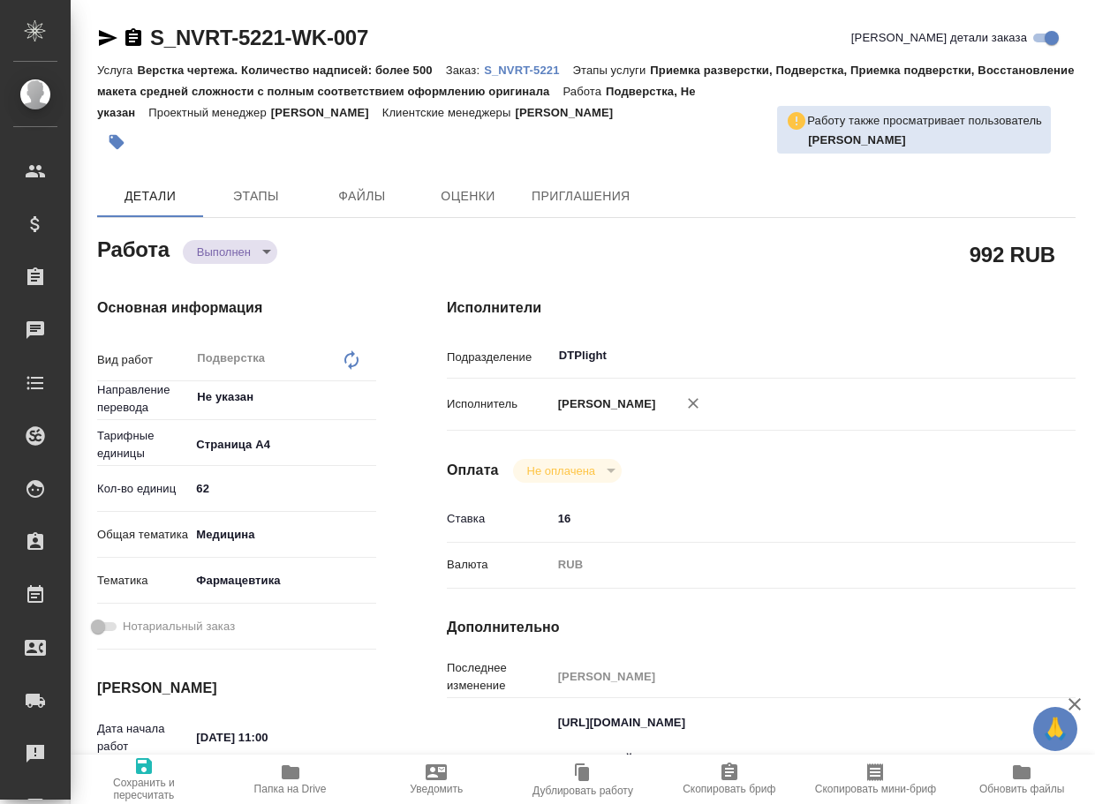
type textarea "x"
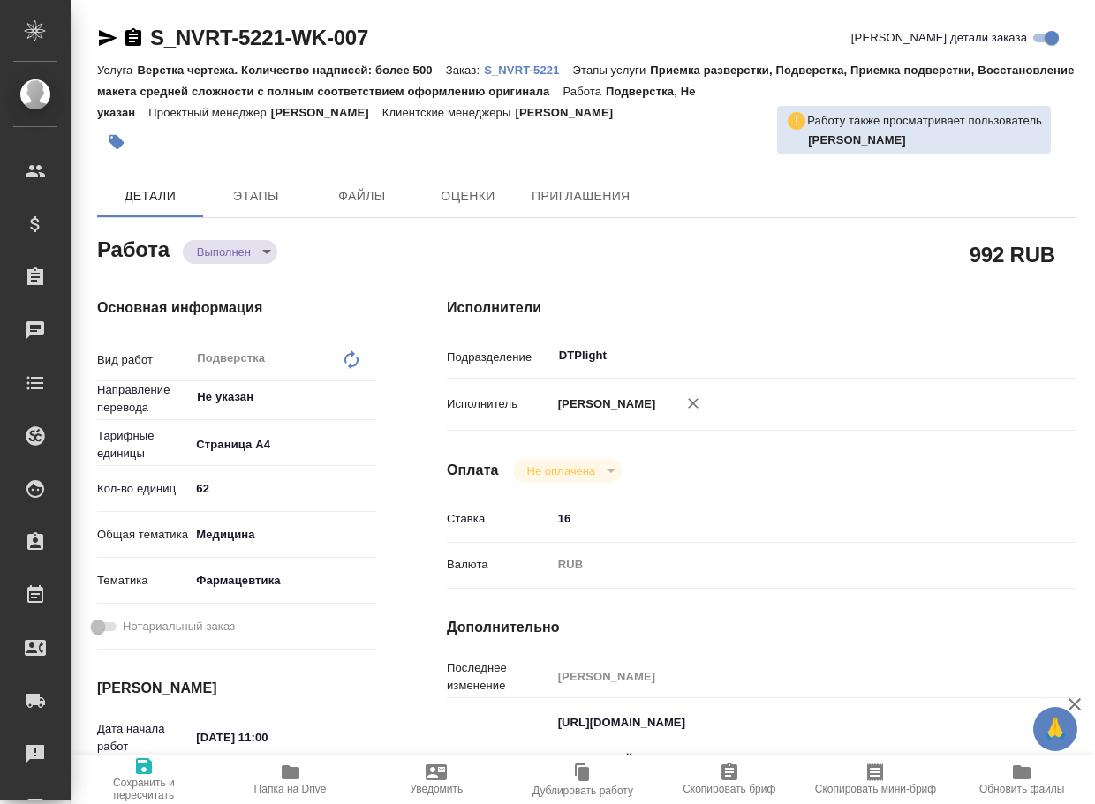
click at [308, 783] on span "Папка на Drive" at bounding box center [290, 789] width 72 height 12
type textarea "x"
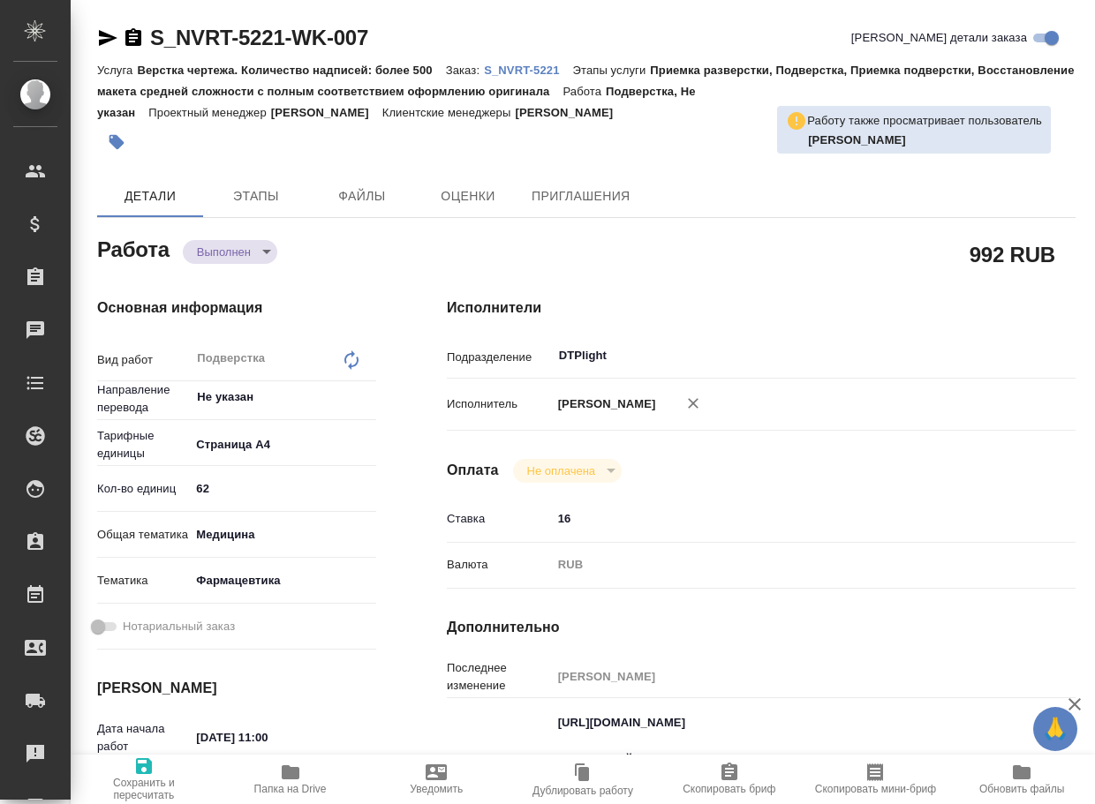
type textarea "x"
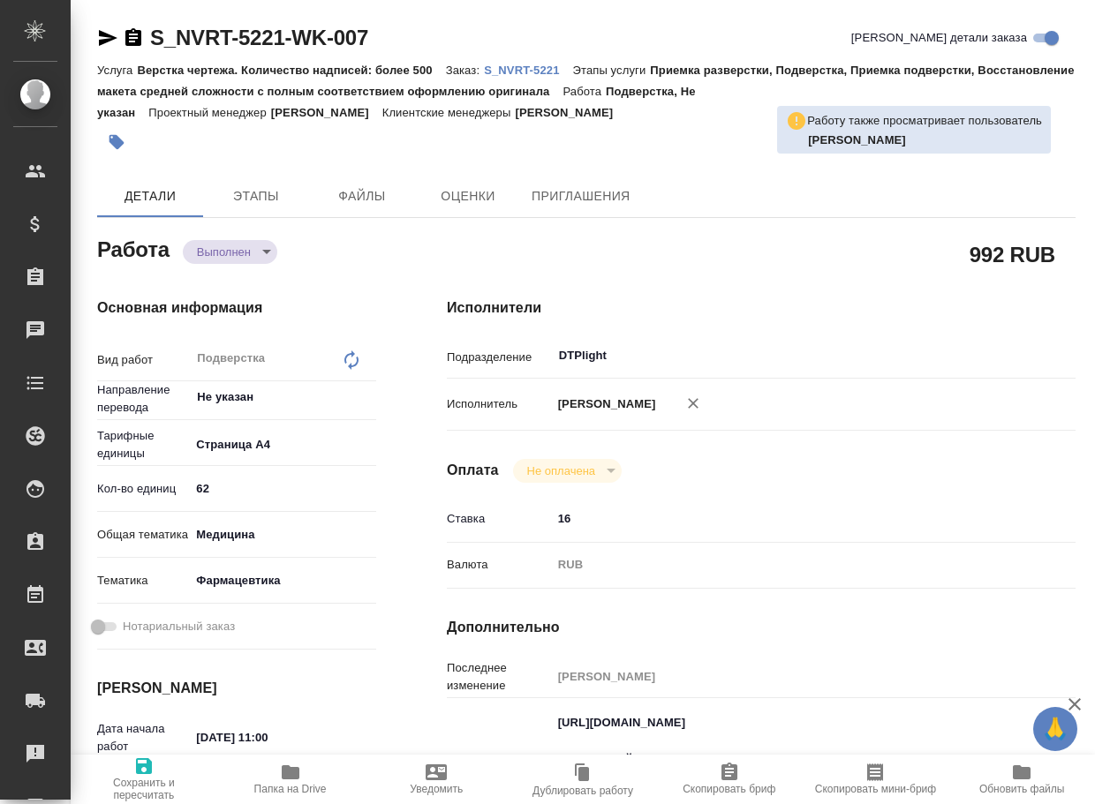
type textarea "x"
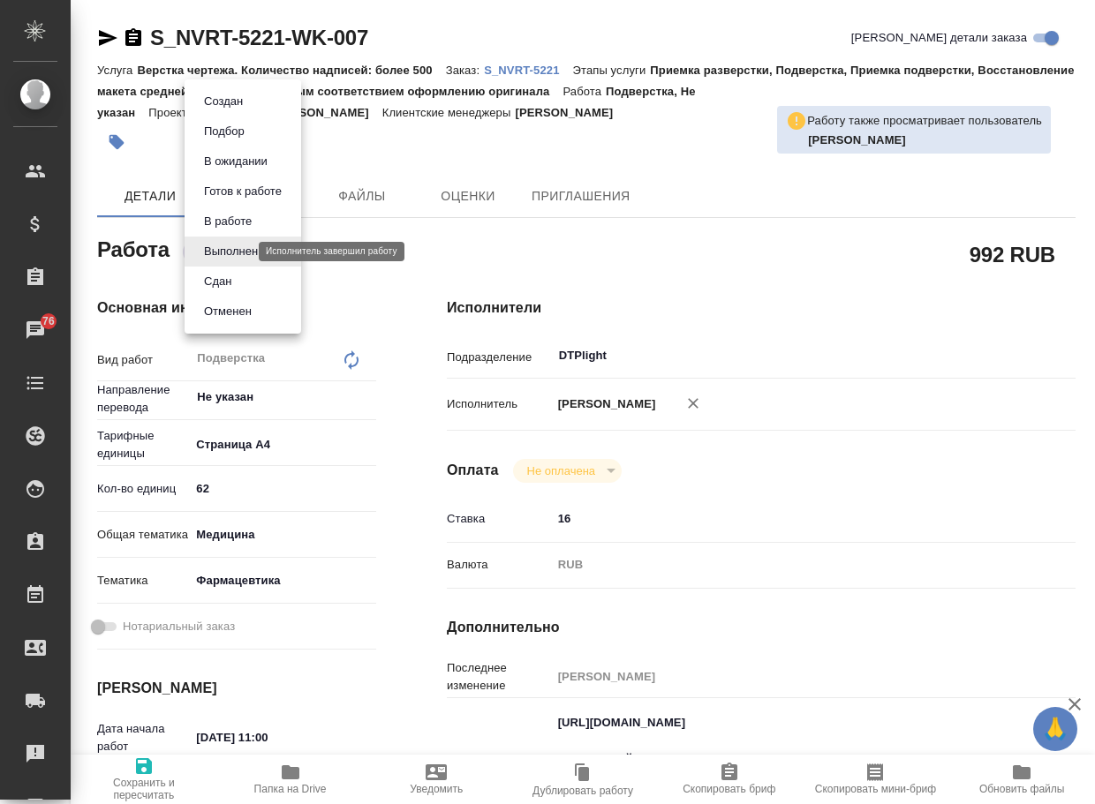
click at [224, 249] on body "🙏 .cls-1 fill:#fff; AWATERA Arsenyeva Vera Клиенты Спецификации Заказы 76 Чаты …" at bounding box center [547, 402] width 1095 height 804
click at [222, 292] on li "Сдан" at bounding box center [243, 282] width 117 height 30
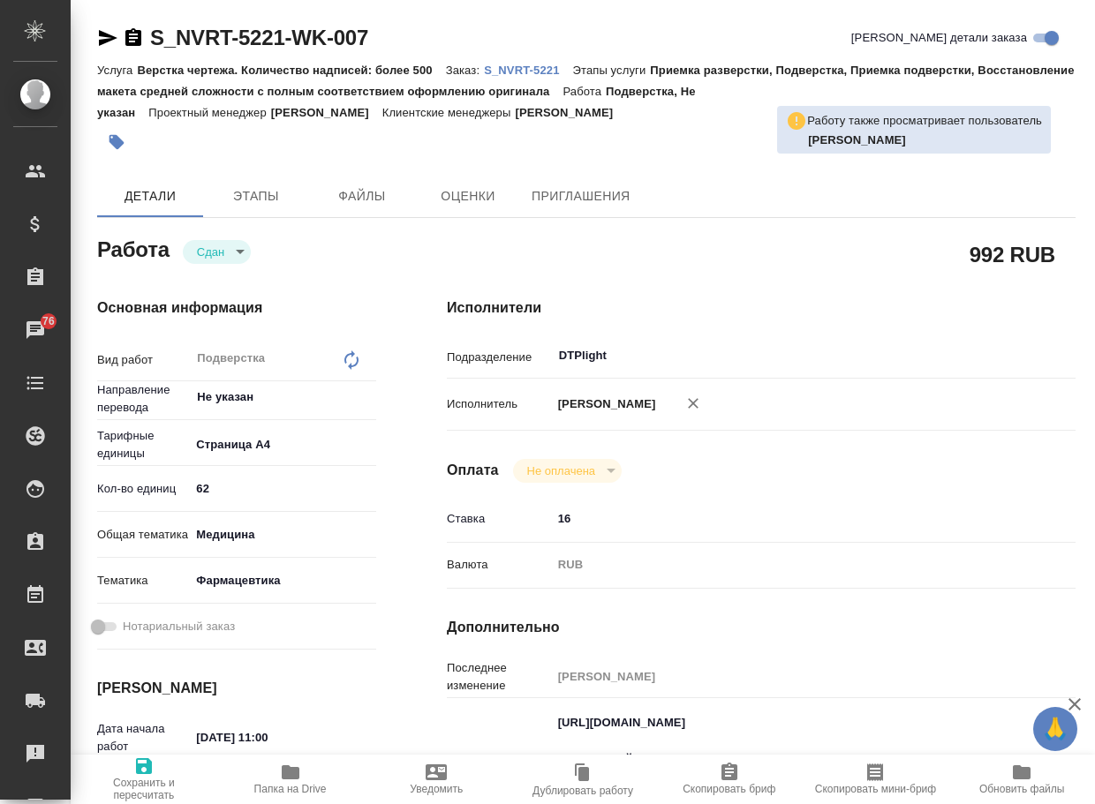
type textarea "x"
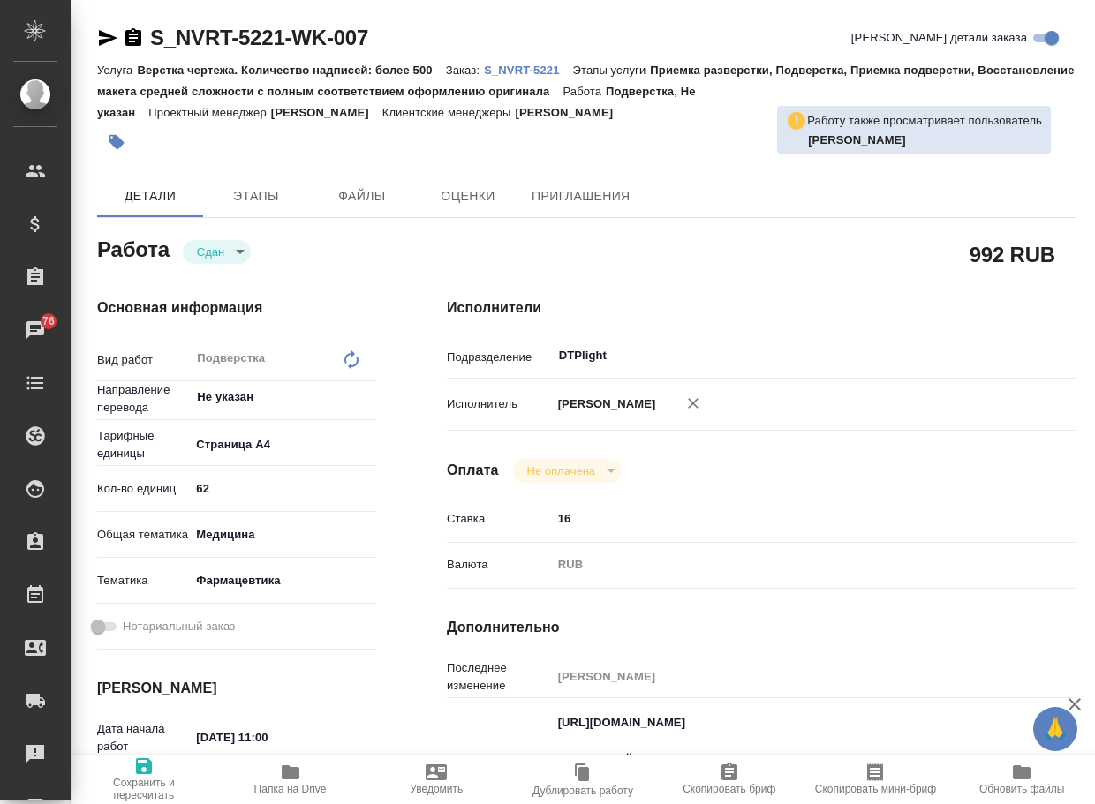
type textarea "x"
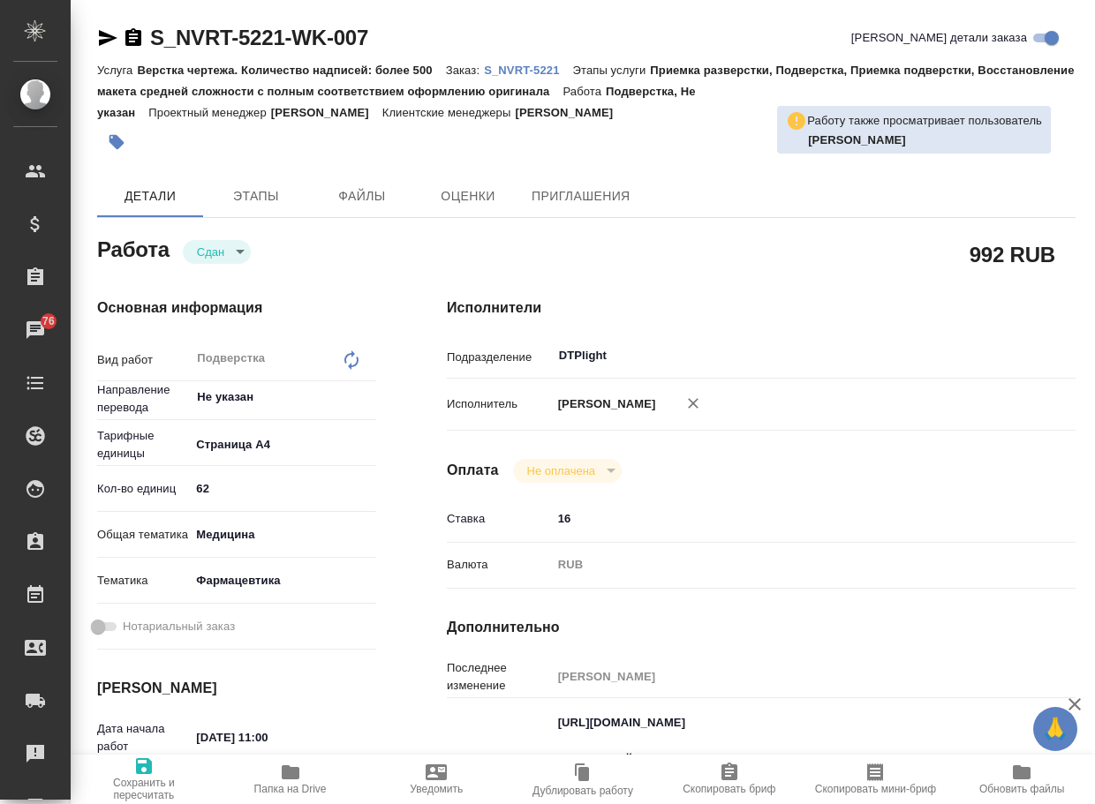
click at [546, 71] on p "S_NVRT-5221" at bounding box center [528, 70] width 88 height 13
type textarea "x"
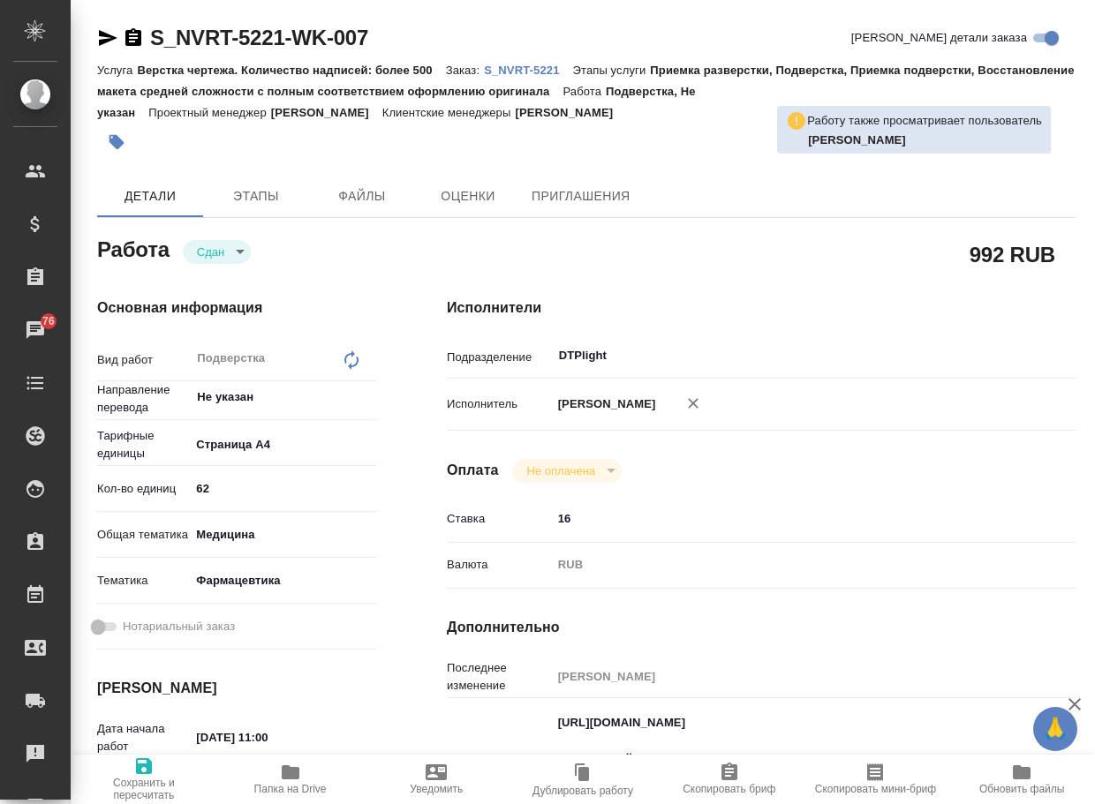
type textarea "x"
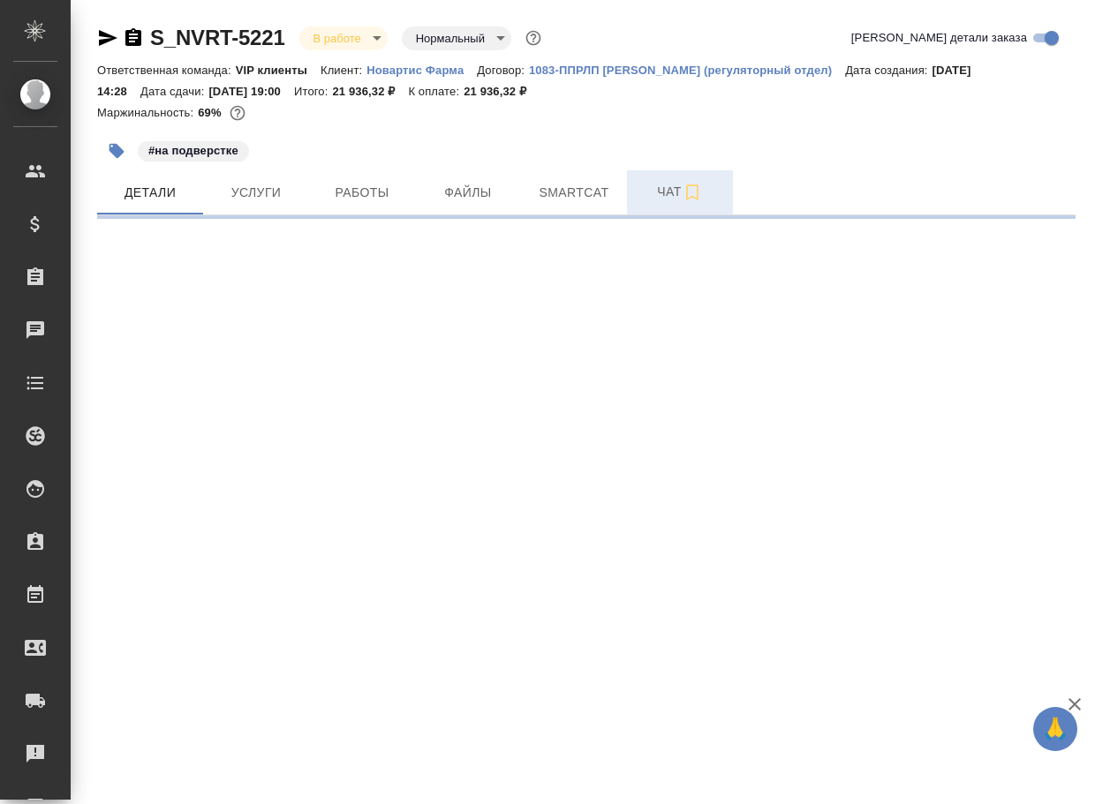
select select "RU"
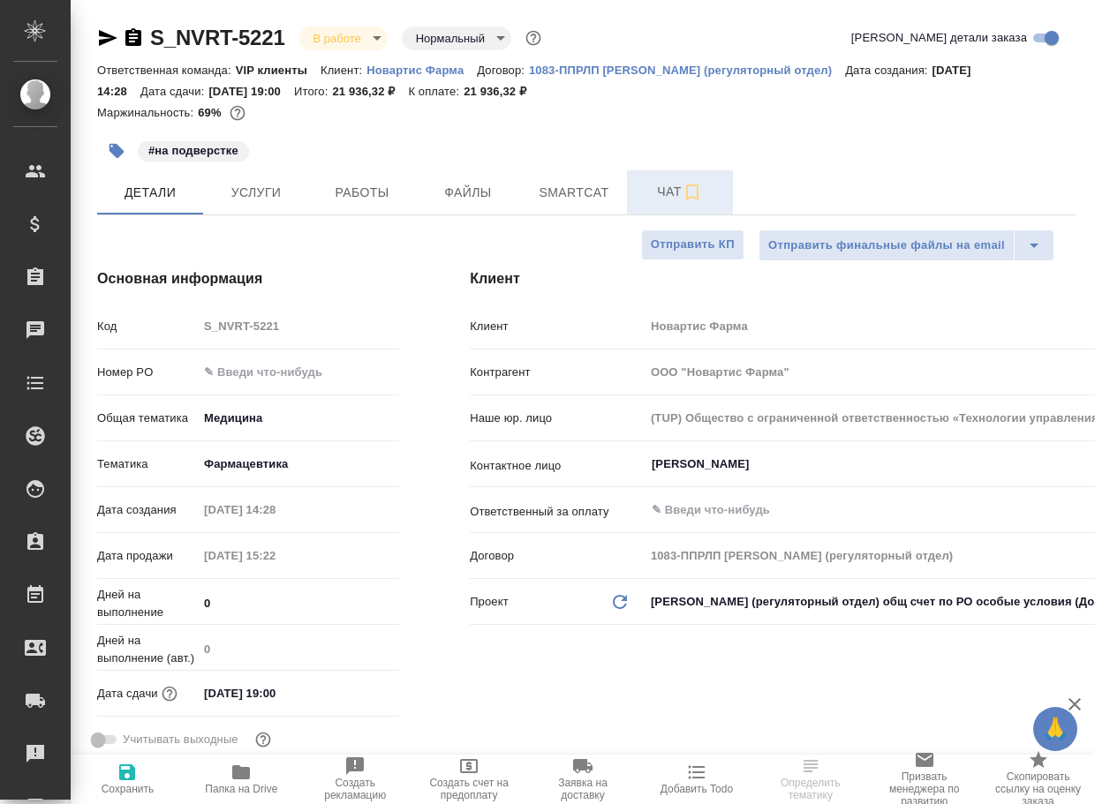
click at [666, 192] on span "Чат" at bounding box center [680, 192] width 85 height 22
type textarea "x"
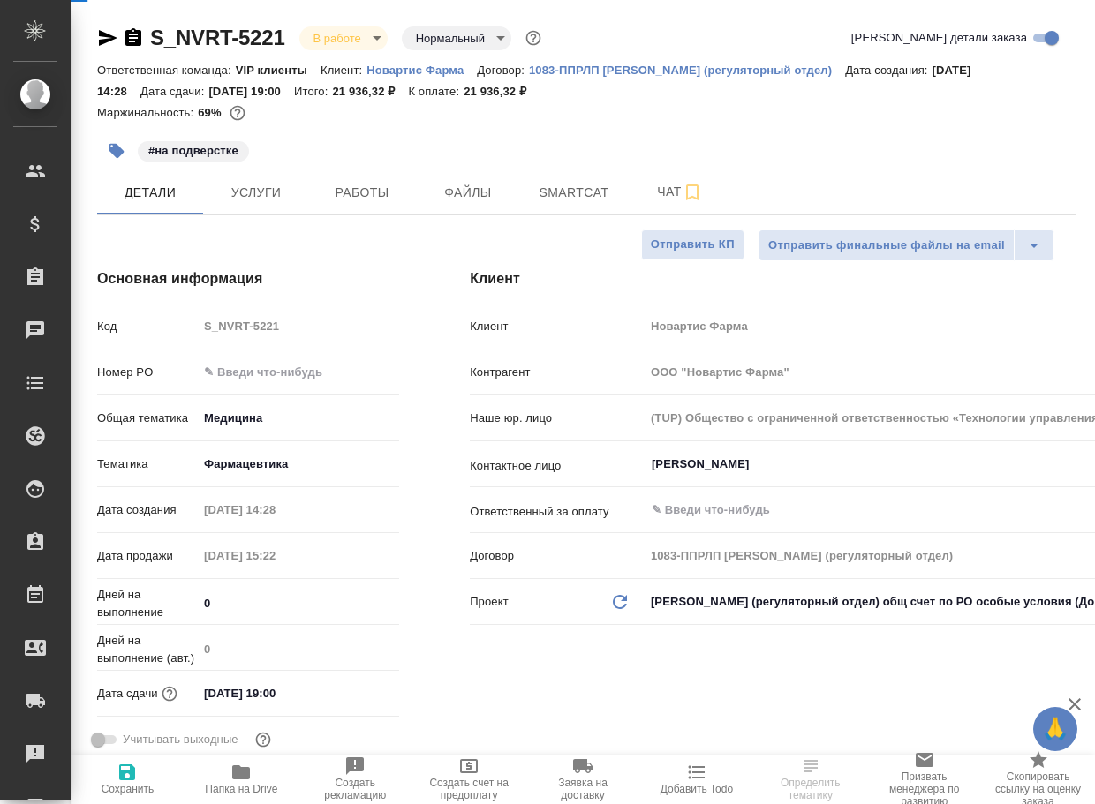
type textarea "x"
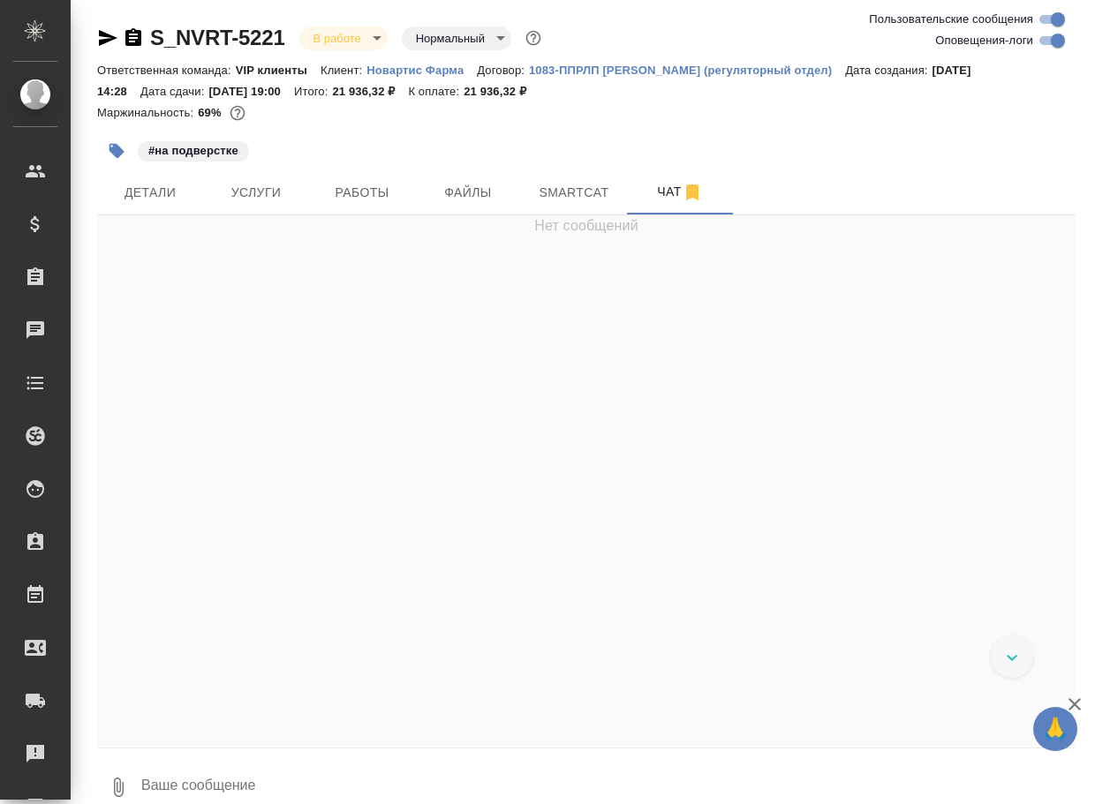
click at [283, 778] on textarea at bounding box center [608, 788] width 936 height 60
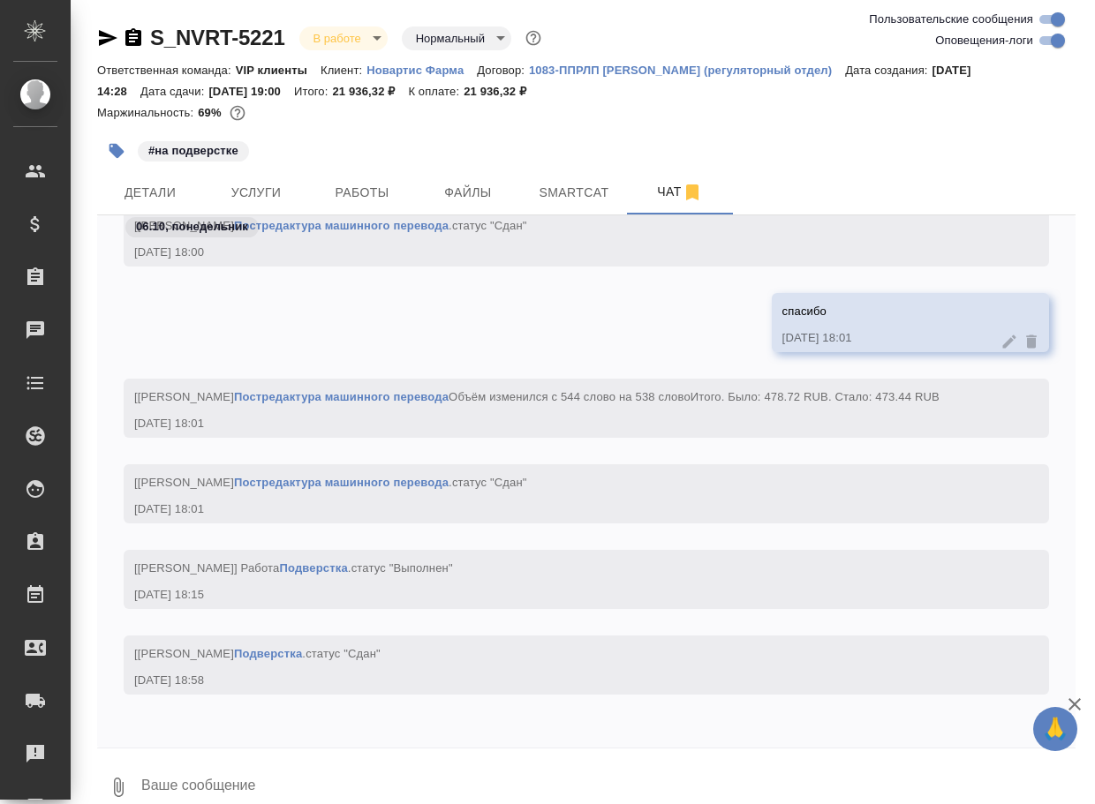
paste textarea "https://drive.awatera.com/apps/files/files/10501693?dir=/Shares/Novartos_Pharma…"
type textarea "https://drive.awatera.com/apps/files/files/10501693?dir=/Shares/Novartos_Pharma…"
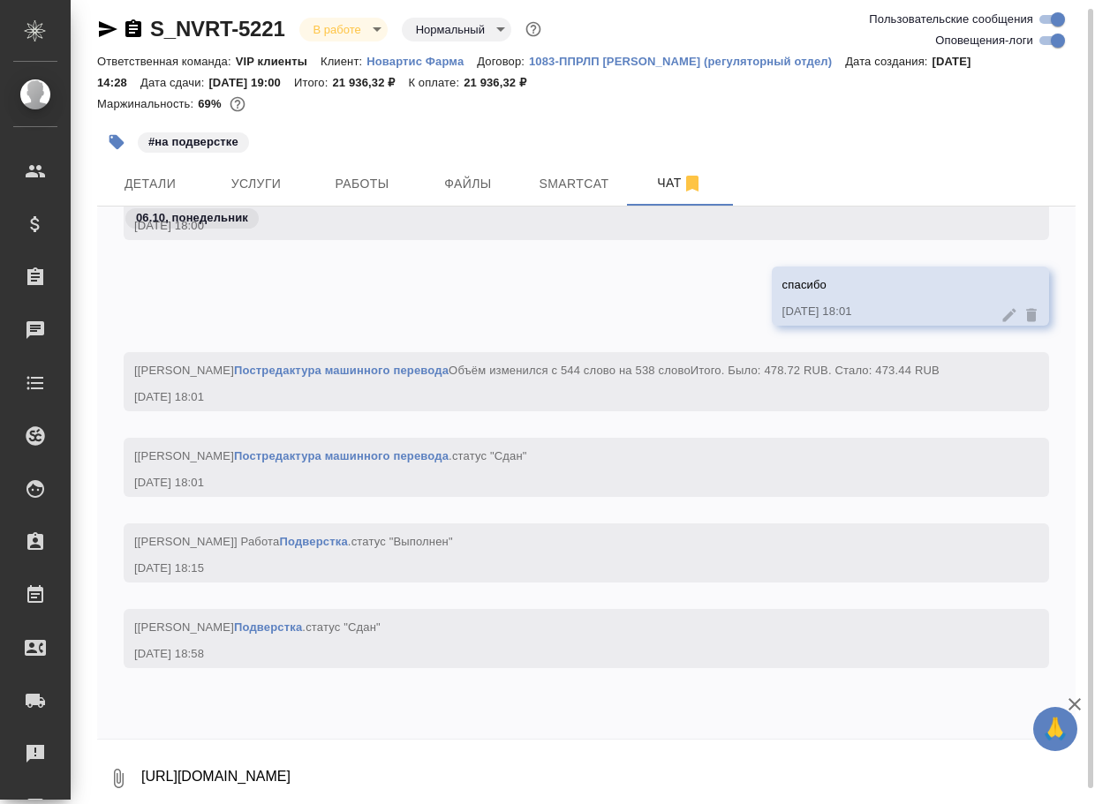
scroll to position [102459, 0]
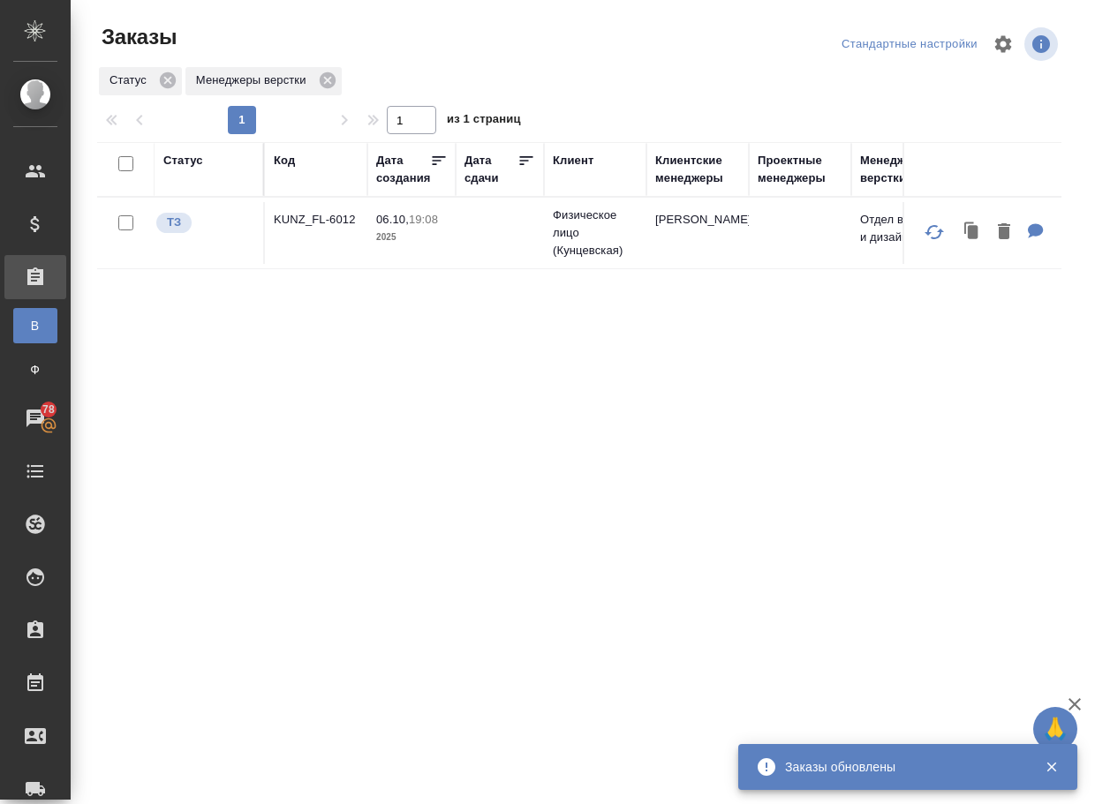
click at [607, 462] on div "Статус Код Дата создания Дата сдачи [PERSON_NAME] менеджеры Проектные менеджеры…" at bounding box center [579, 460] width 964 height 636
click at [312, 214] on p "KUNZ_FL-6012" at bounding box center [316, 220] width 85 height 18
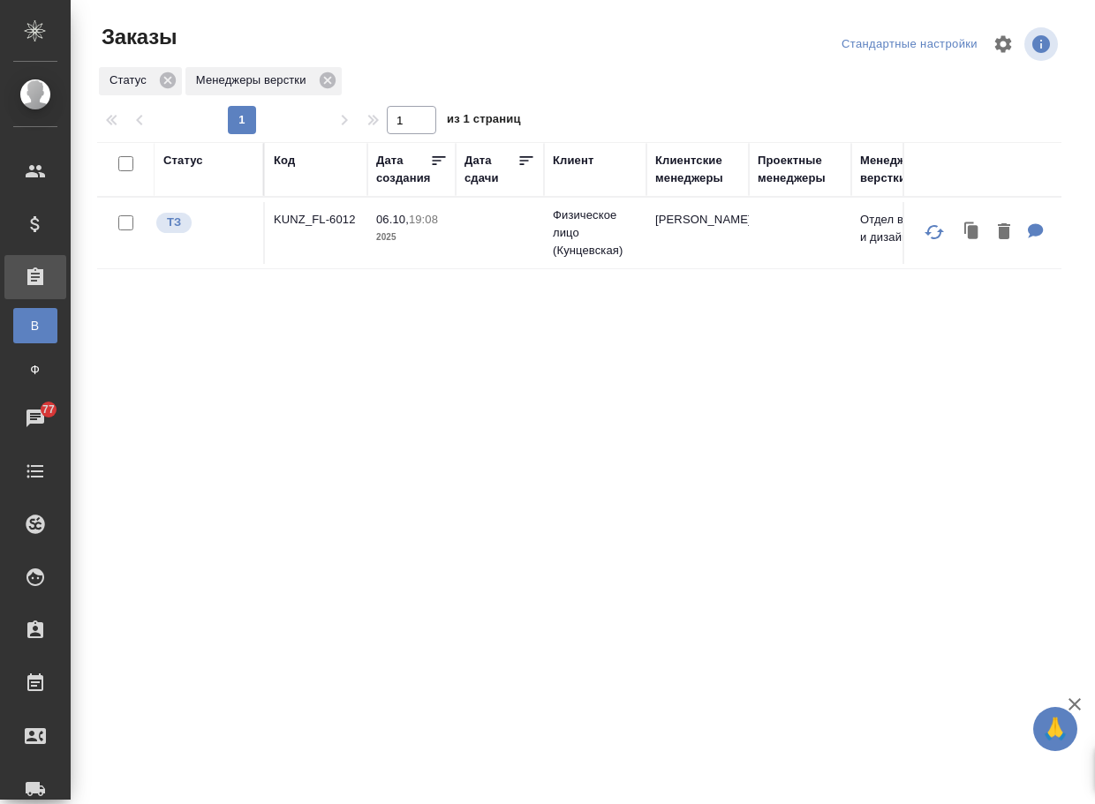
click at [298, 173] on div "Код" at bounding box center [316, 169] width 85 height 35
click at [292, 163] on div "Код" at bounding box center [284, 161] width 21 height 18
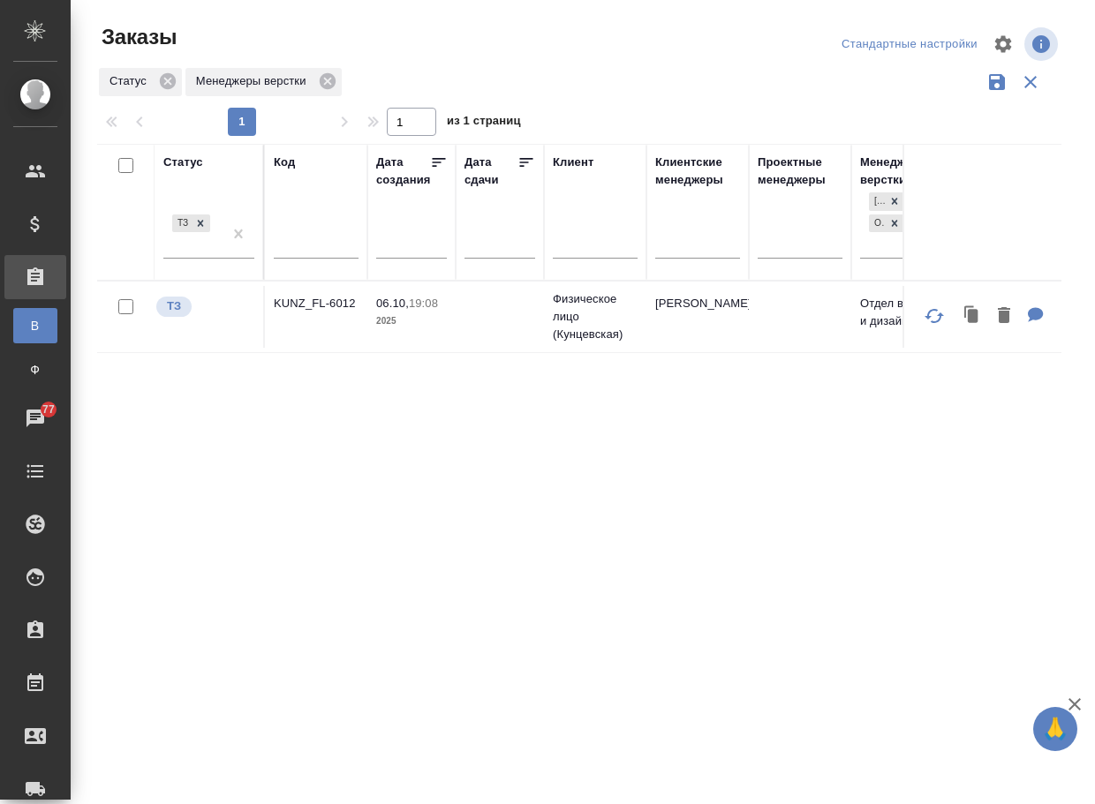
click at [1030, 76] on icon "button" at bounding box center [1030, 82] width 21 height 21
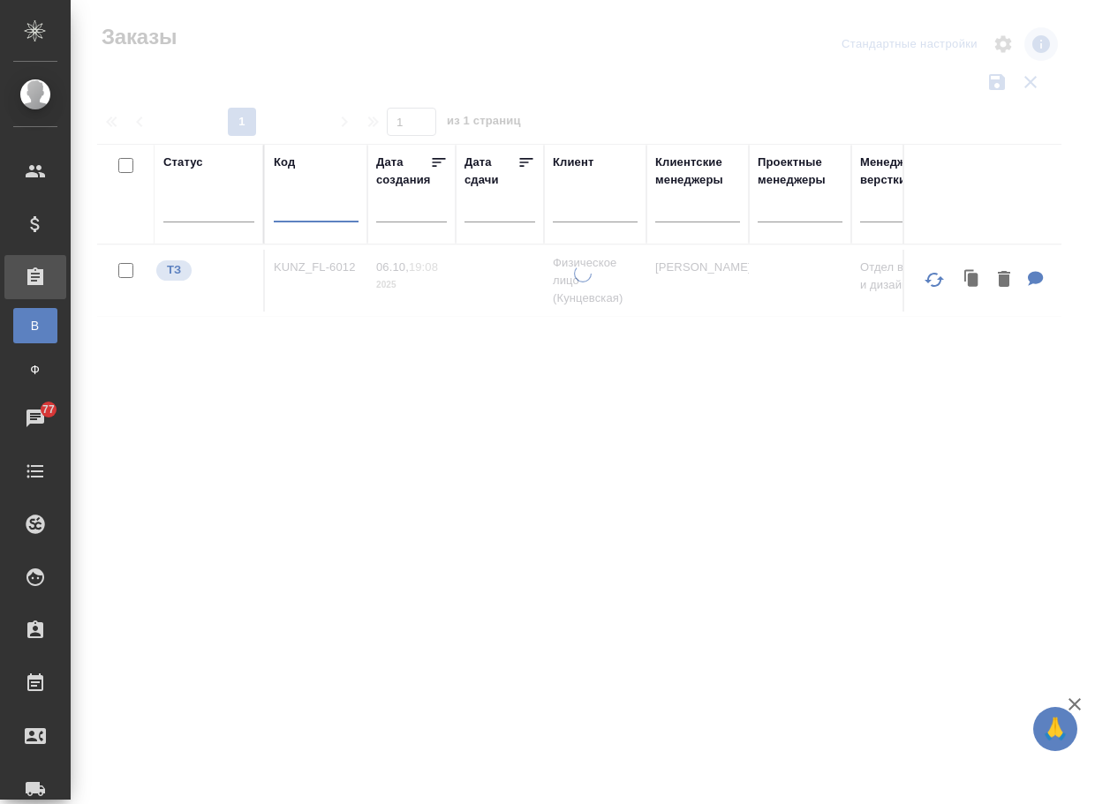
click at [308, 215] on input "text" at bounding box center [316, 211] width 85 height 22
paste input "KUNZ_FL-5967"
type input "KUNZ_FL-5967"
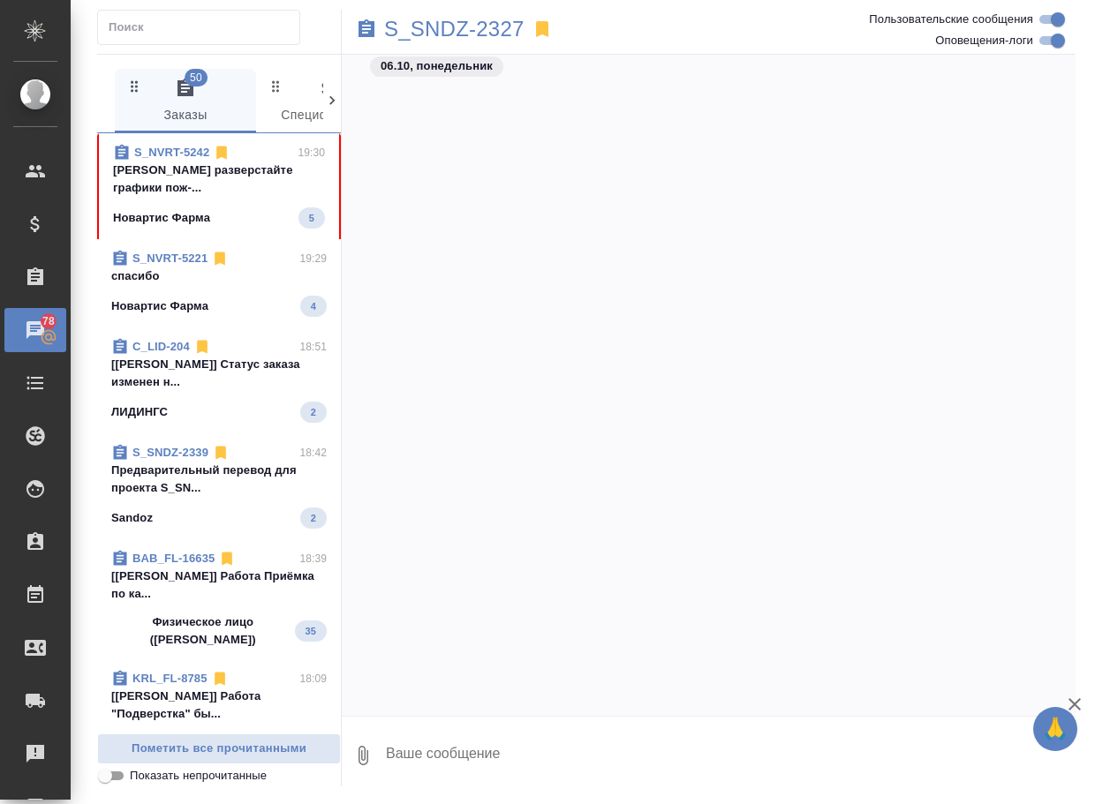
scroll to position [32704, 0]
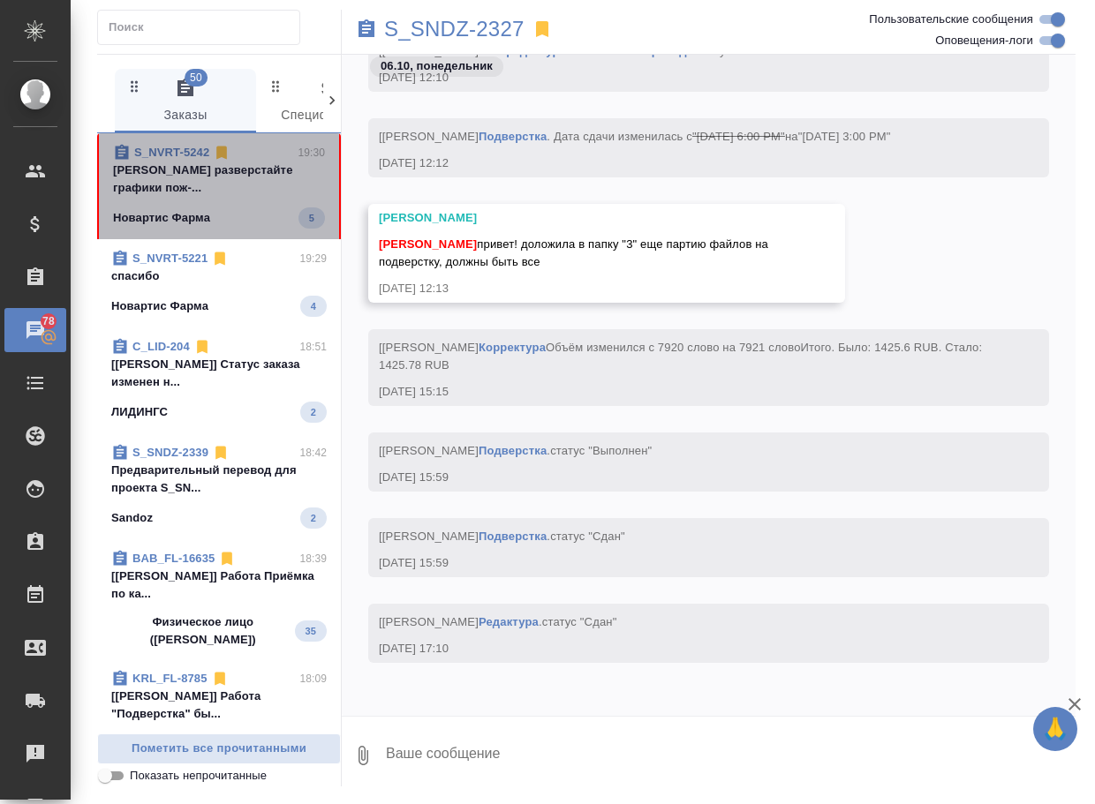
click at [235, 178] on p "[PERSON_NAME] разверстайте графики пож-..." at bounding box center [219, 179] width 212 height 35
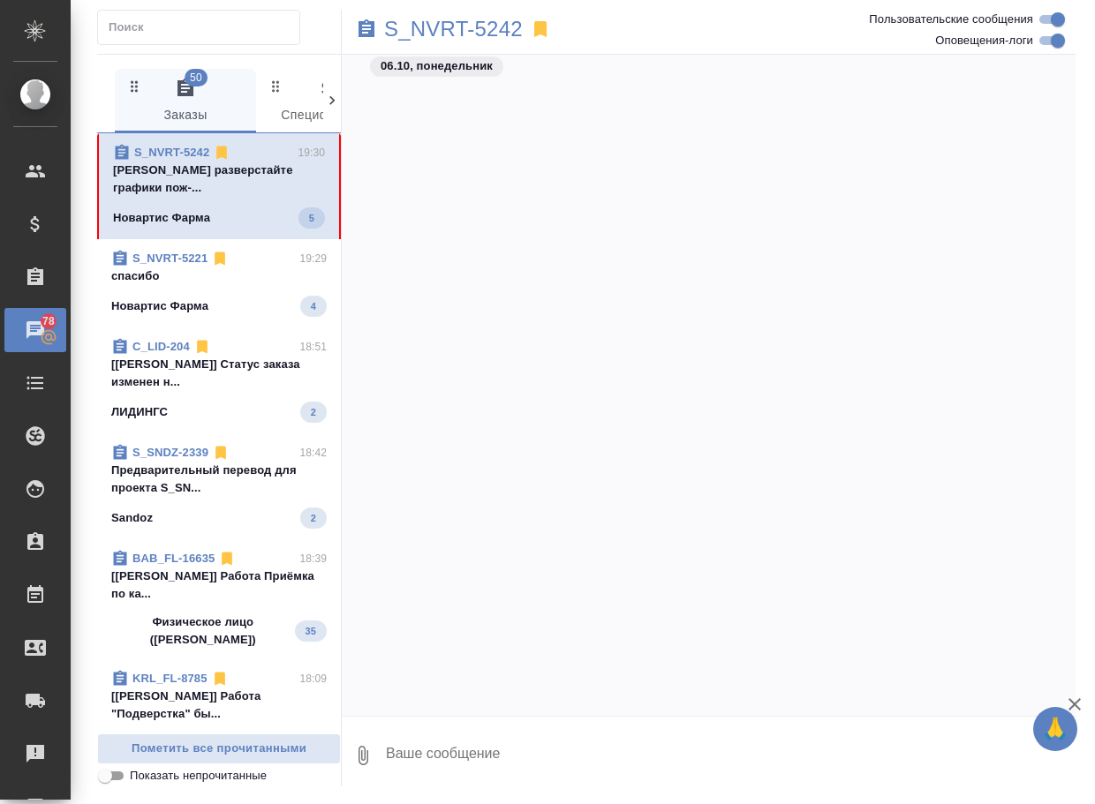
scroll to position [12599, 0]
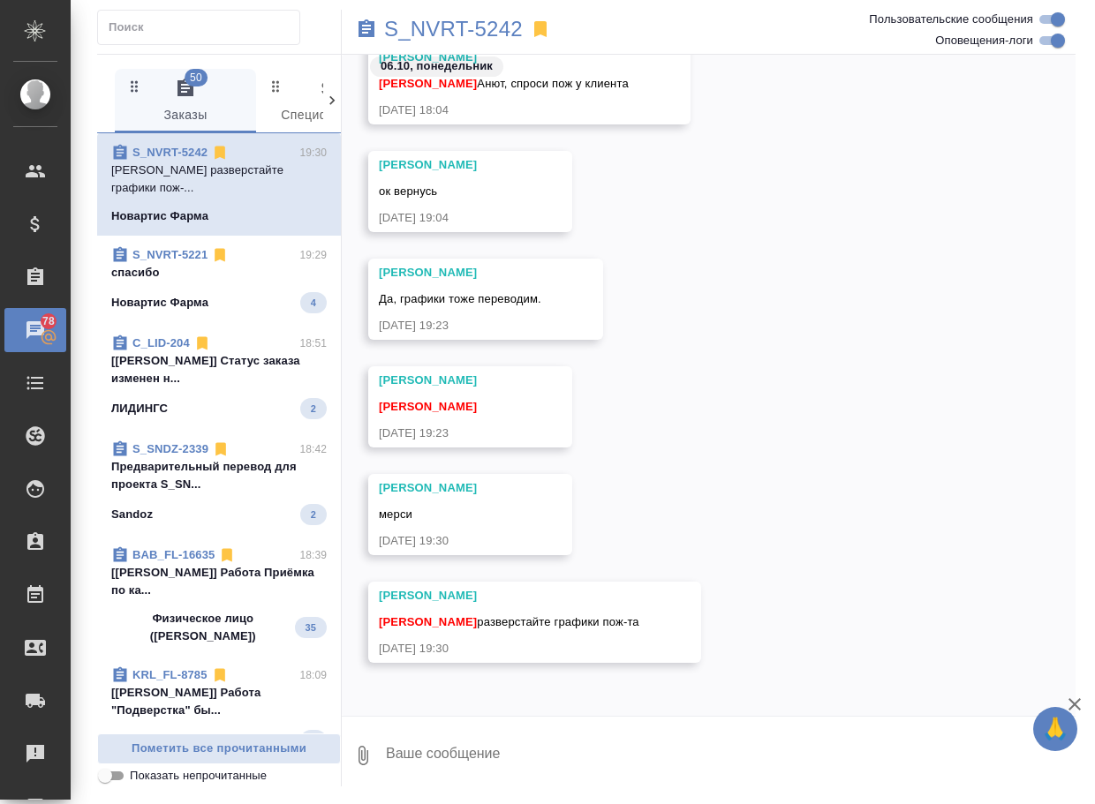
click at [823, 535] on div "[PERSON_NAME] [DATE] 19:30" at bounding box center [709, 528] width 734 height 108
click at [496, 756] on textarea at bounding box center [729, 756] width 691 height 60
type textarea "ок, поняла"
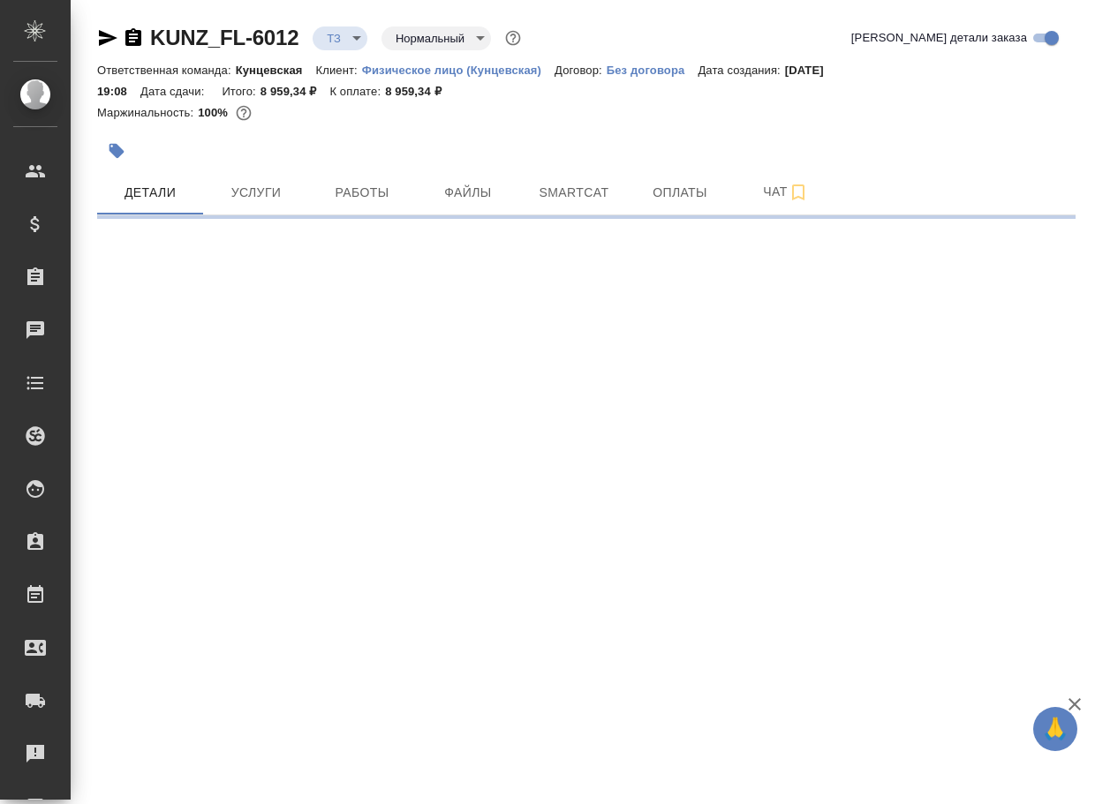
select select "RU"
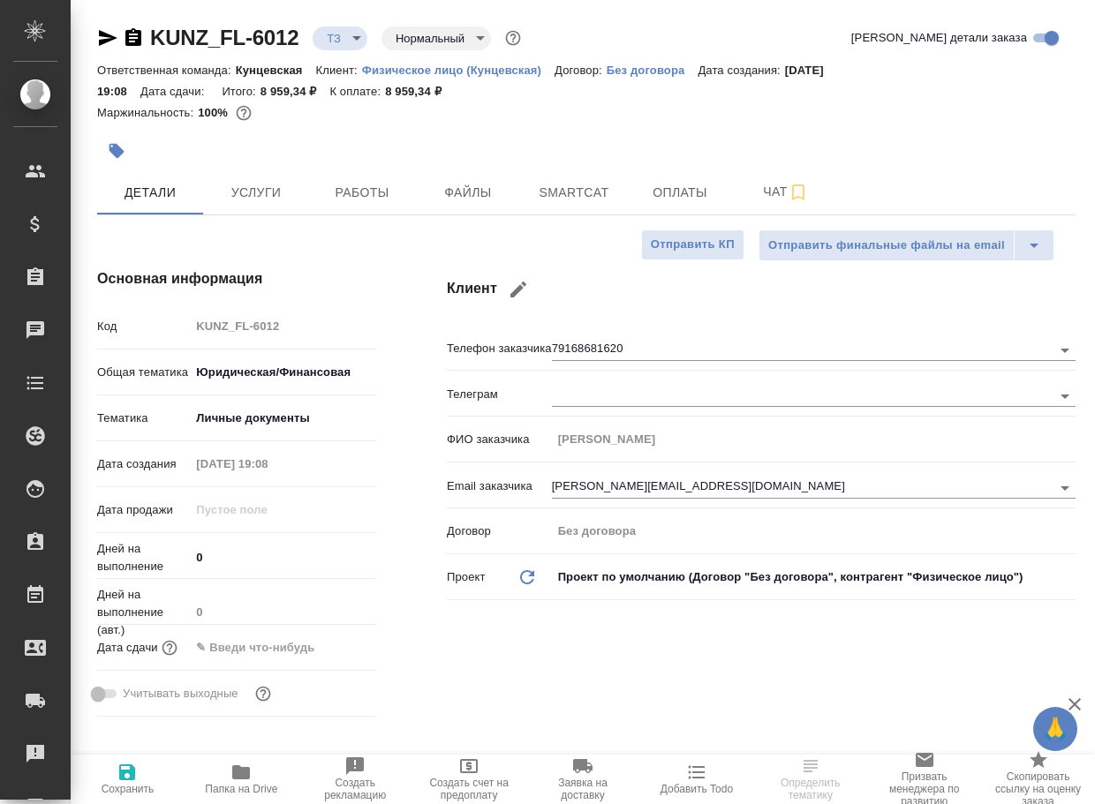
type textarea "x"
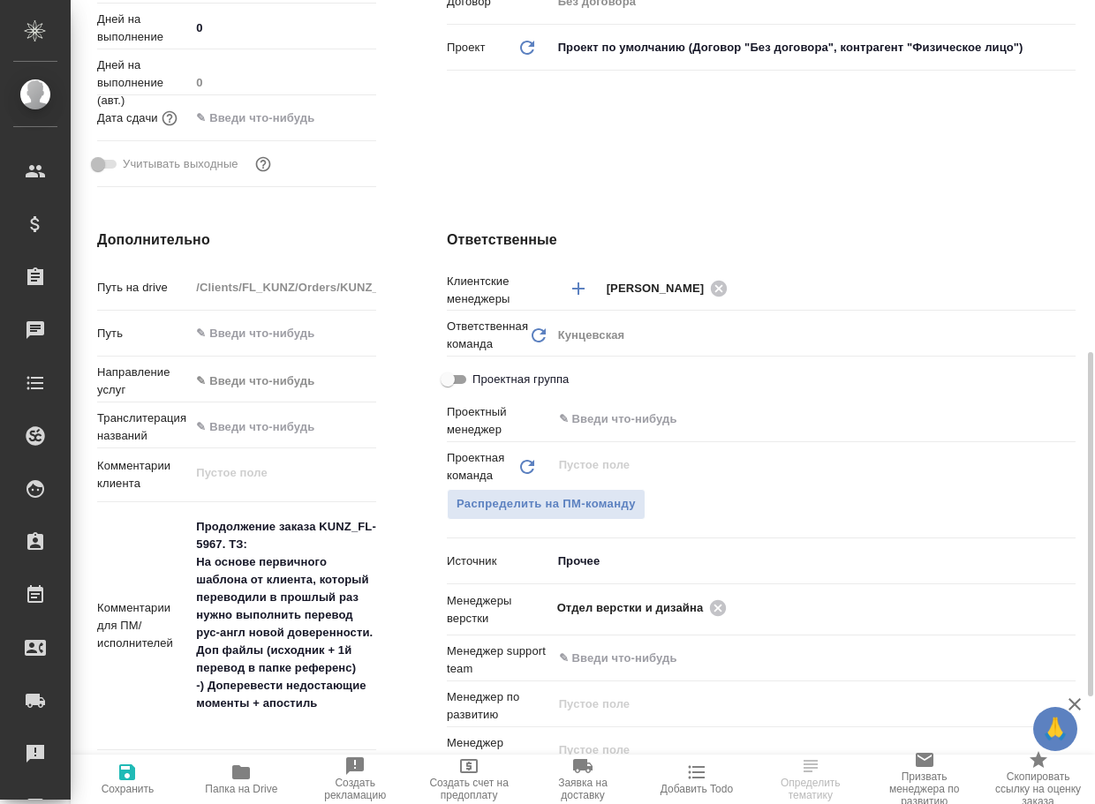
scroll to position [618, 0]
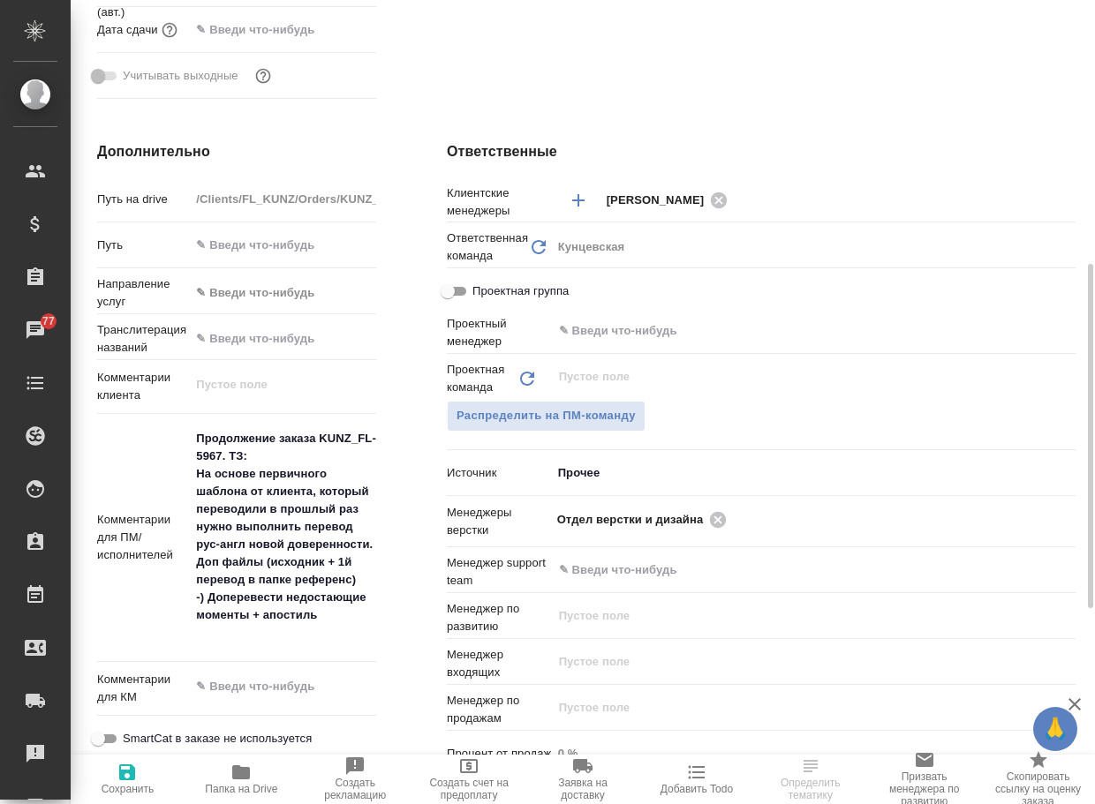
type textarea "x"
drag, startPoint x: 195, startPoint y: 455, endPoint x: 283, endPoint y: 464, distance: 88.8
click at [283, 464] on textarea "Продолжение заказа KUNZ_FL-5967. ТЗ: На основе первичного шаблона от клиента, к…" at bounding box center [283, 537] width 185 height 224
type textarea "x"
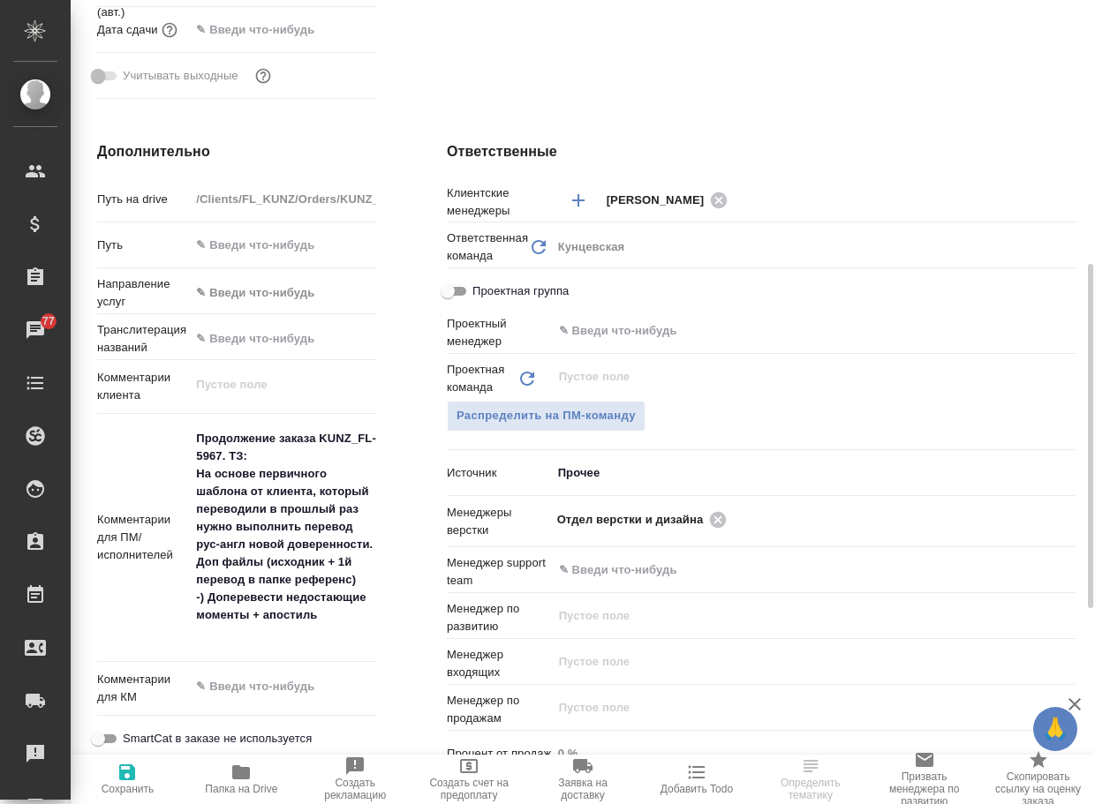
type textarea "x"
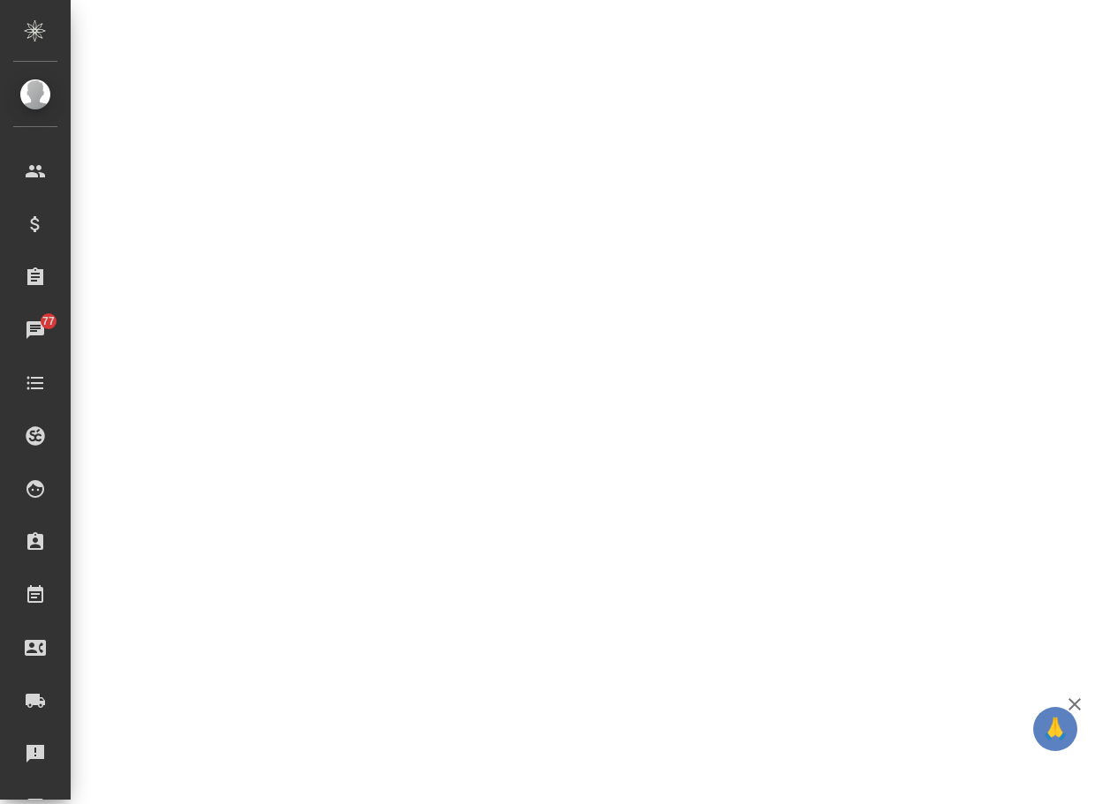
select select "RU"
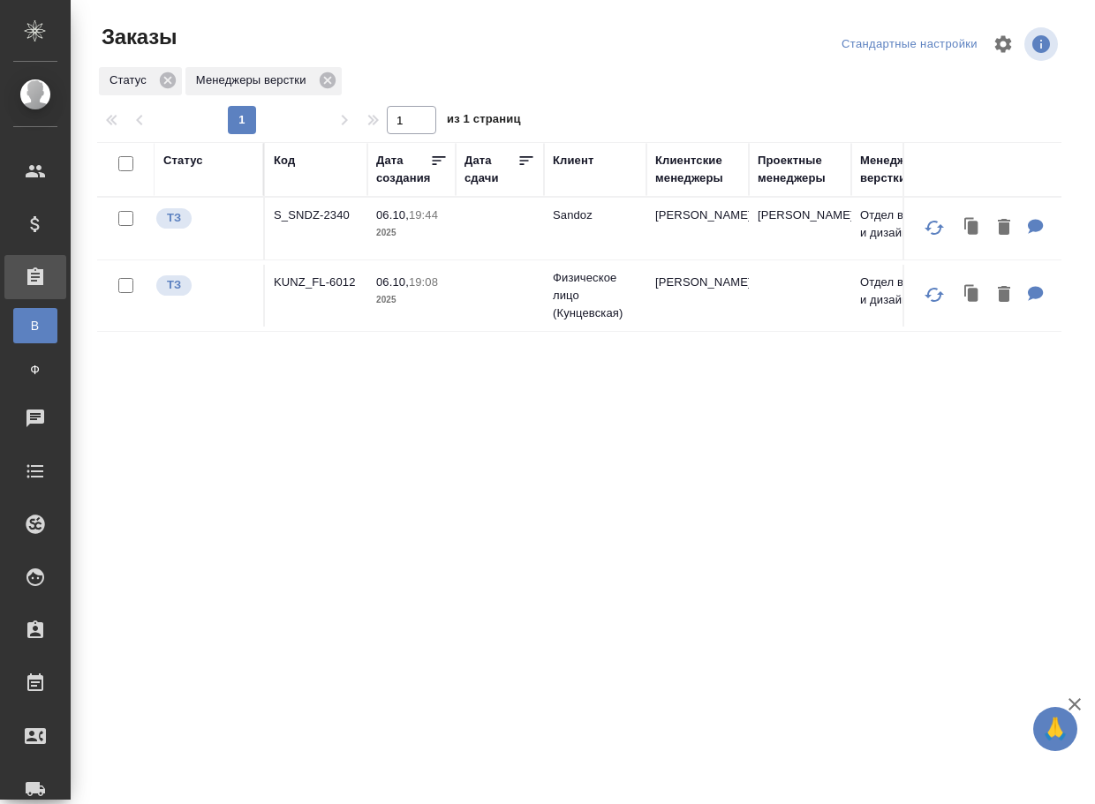
click at [436, 511] on div "Статус Код Дата создания Дата сдачи Клиент Клиентские менеджеры Проектные менед…" at bounding box center [579, 460] width 964 height 636
click at [315, 222] on p "S_SNDZ-2340" at bounding box center [316, 216] width 85 height 18
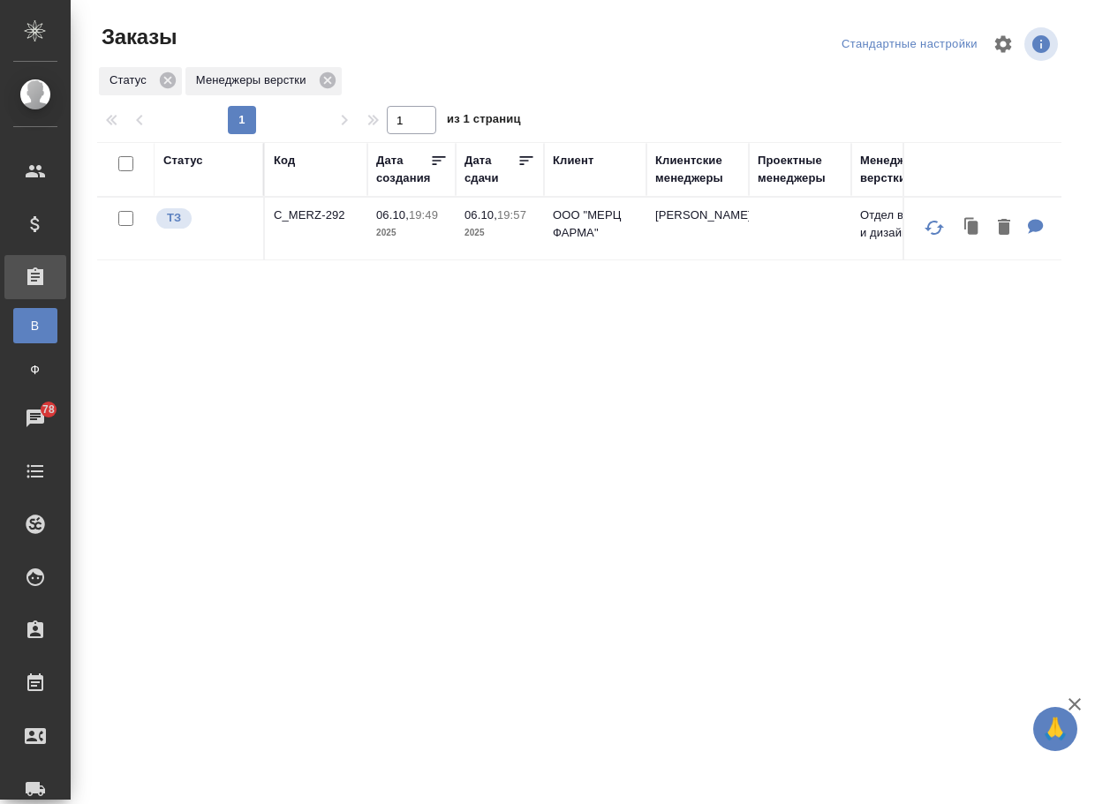
click at [316, 220] on p "C_MERZ-292" at bounding box center [316, 216] width 85 height 18
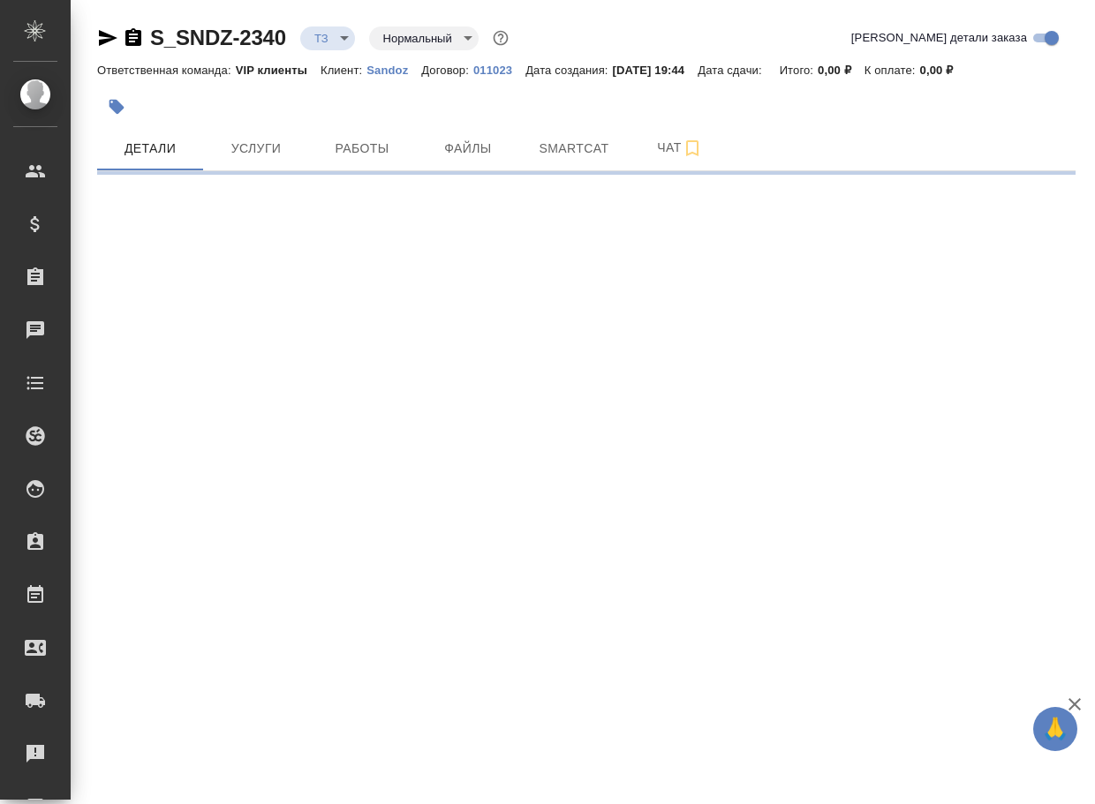
select select "RU"
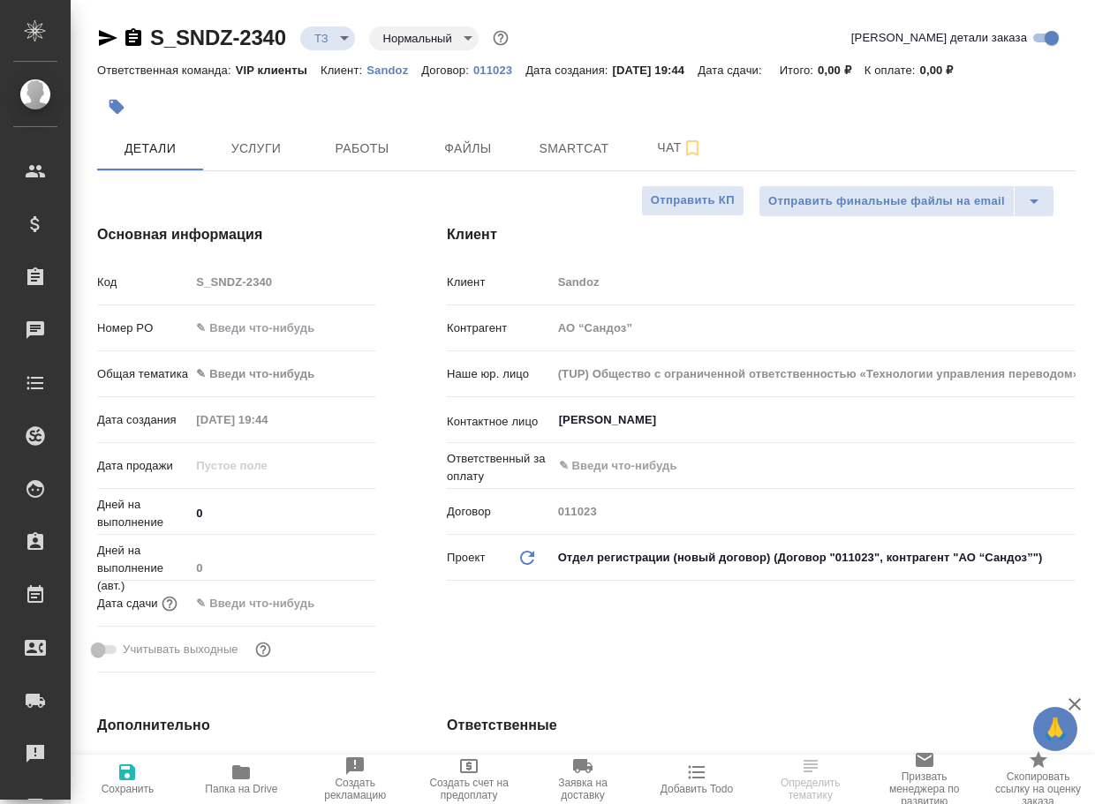
type textarea "x"
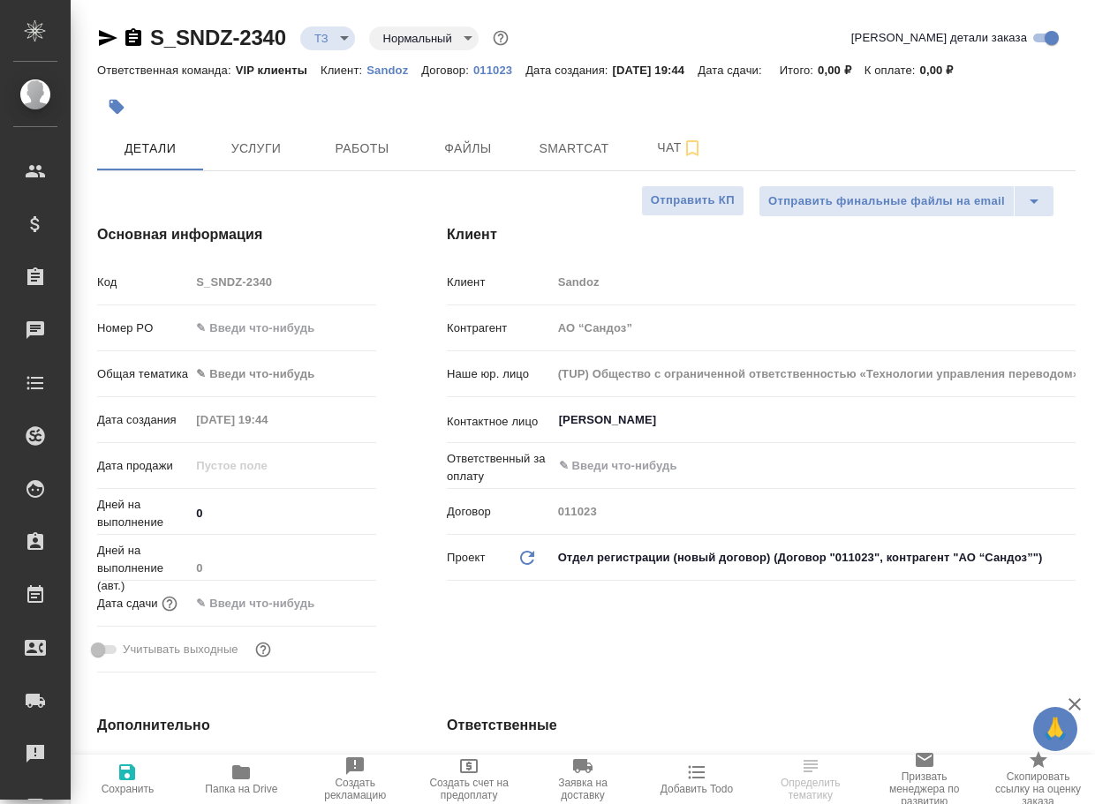
type textarea "x"
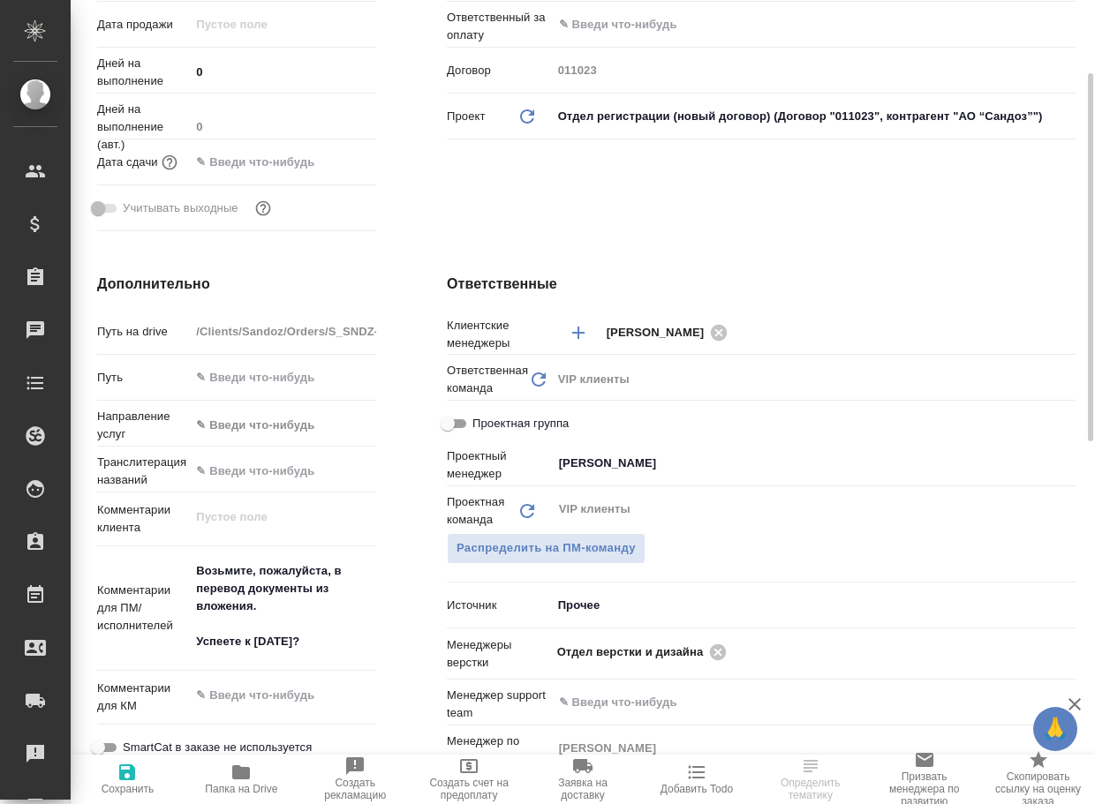
scroll to position [530, 0]
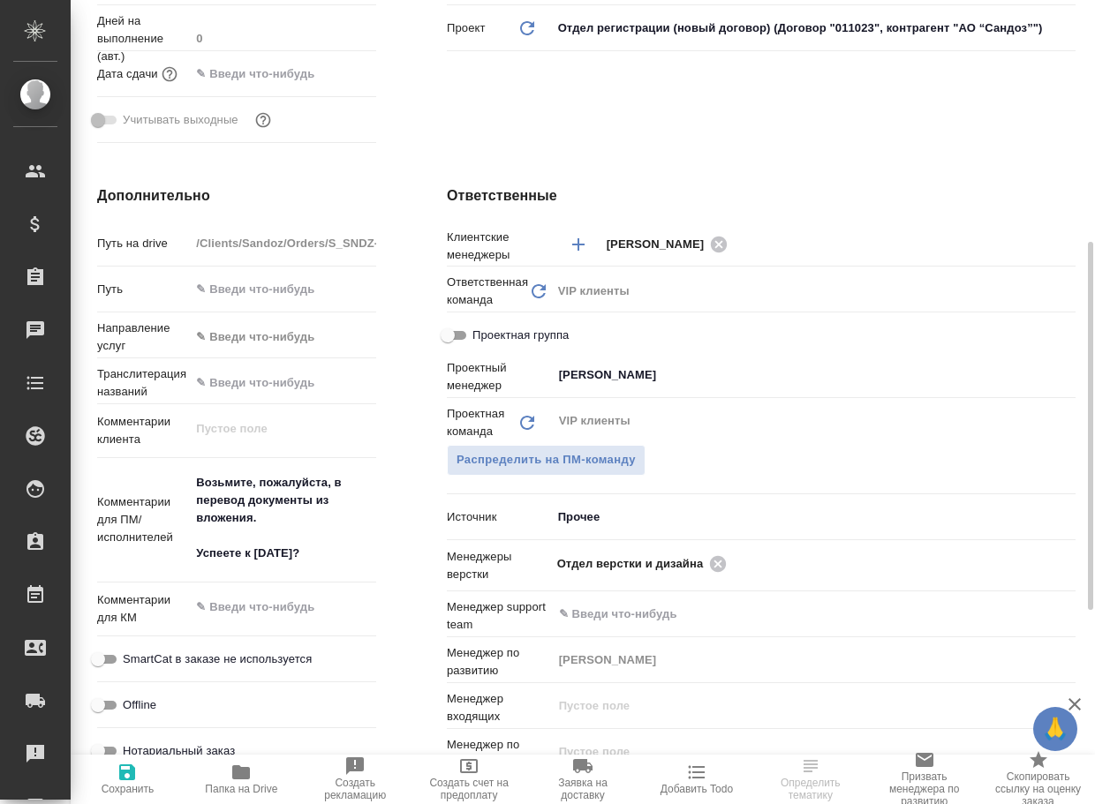
click at [242, 774] on icon "button" at bounding box center [241, 773] width 18 height 14
type textarea "x"
select select "RU"
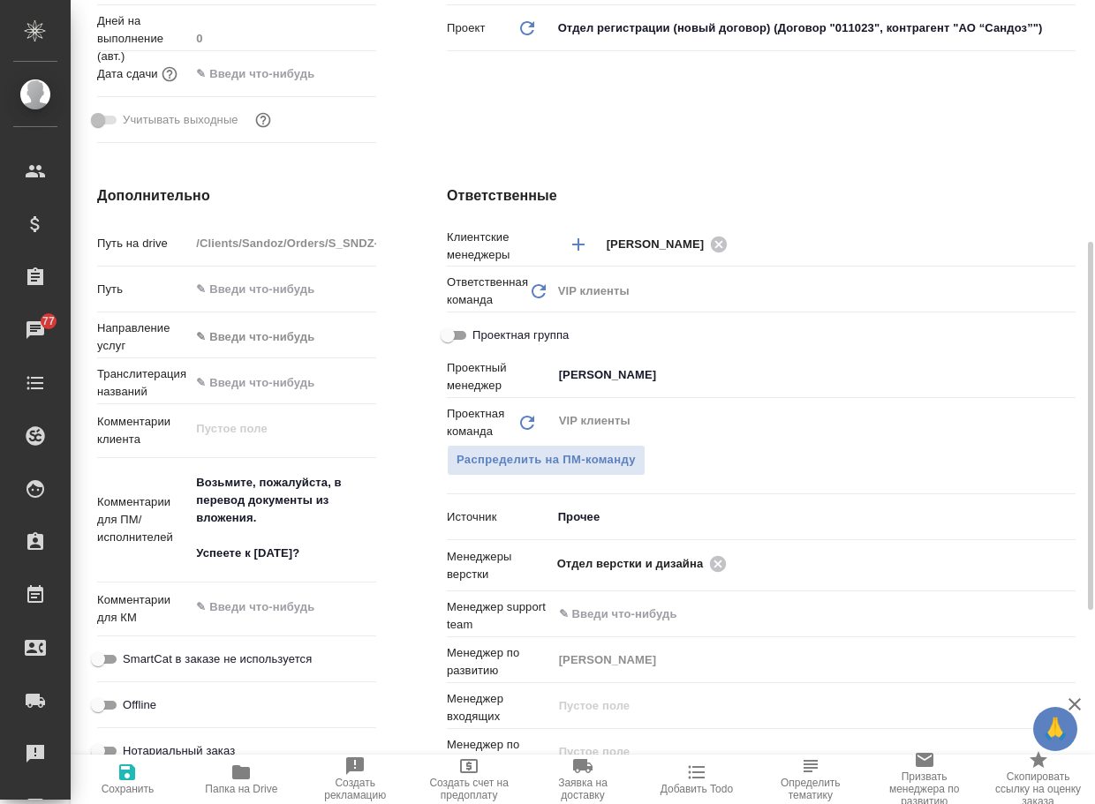
type textarea "x"
click at [722, 560] on icon at bounding box center [718, 563] width 16 height 16
type textarea "x"
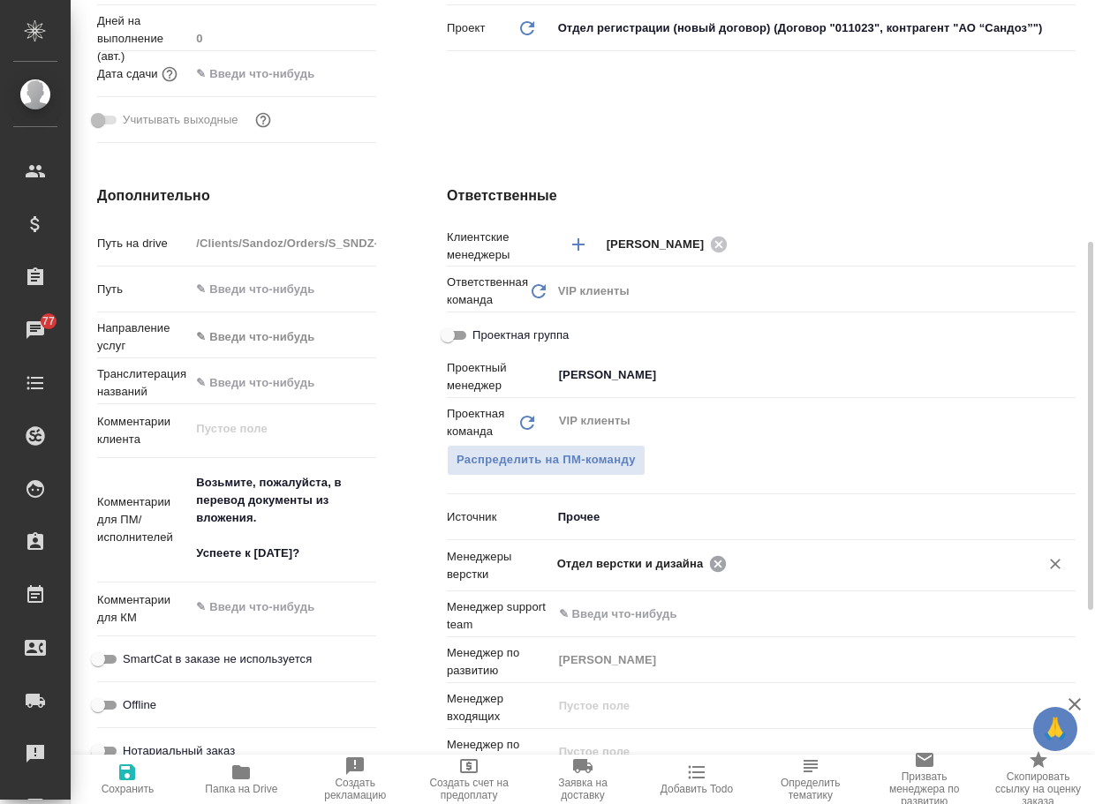
type textarea "x"
click at [732, 556] on input "text" at bounding box center [871, 563] width 279 height 21
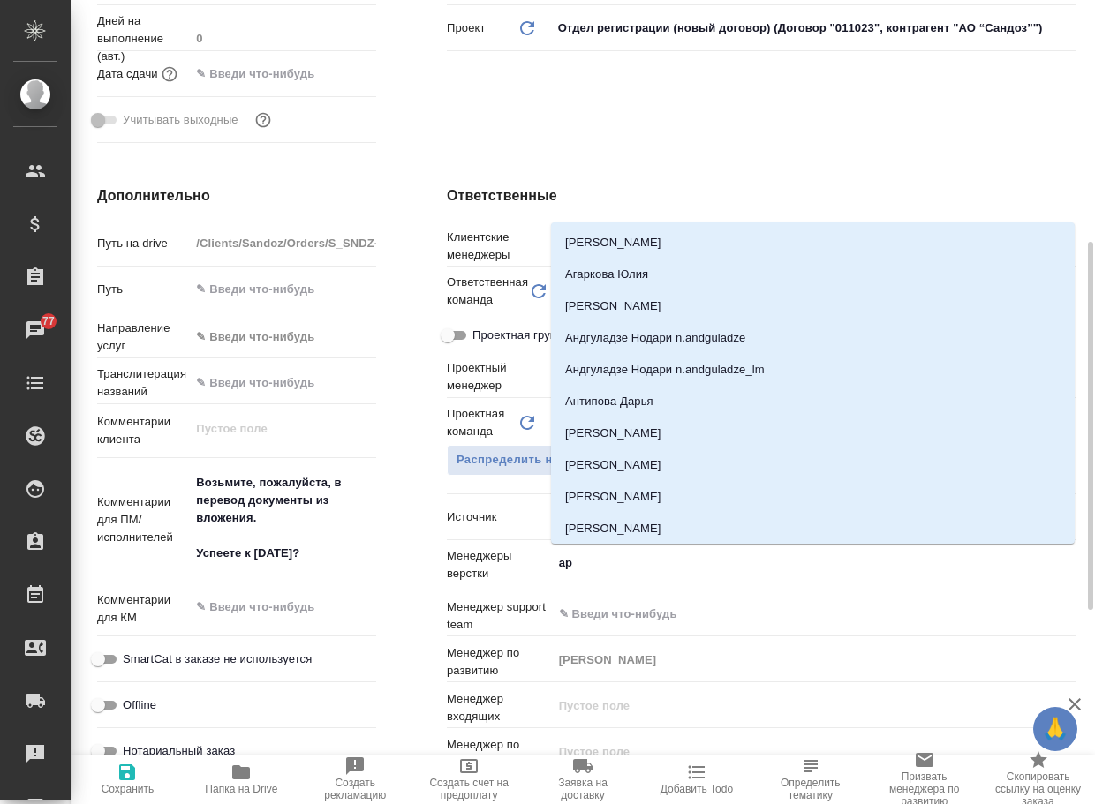
type input "арс"
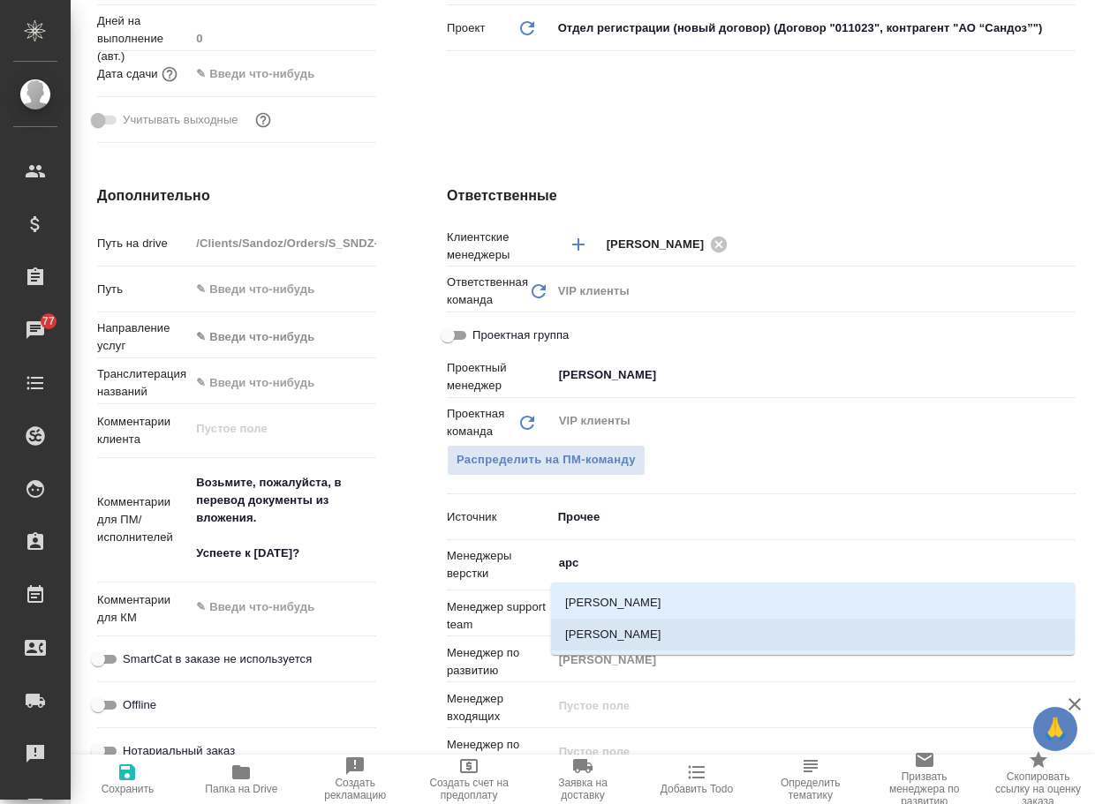
click at [668, 627] on li "[PERSON_NAME]" at bounding box center [813, 635] width 524 height 32
type textarea "x"
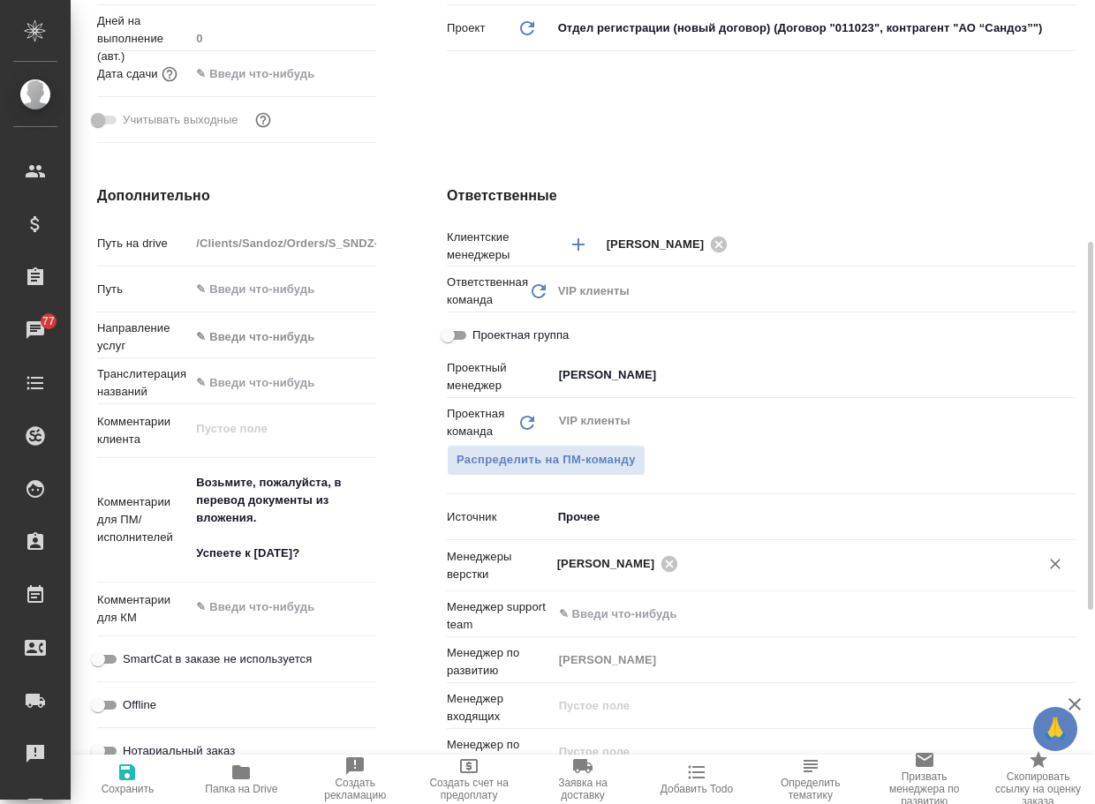
drag, startPoint x: 131, startPoint y: 785, endPoint x: 157, endPoint y: 769, distance: 30.9
click at [132, 785] on span "Сохранить" at bounding box center [128, 789] width 53 height 12
type textarea "x"
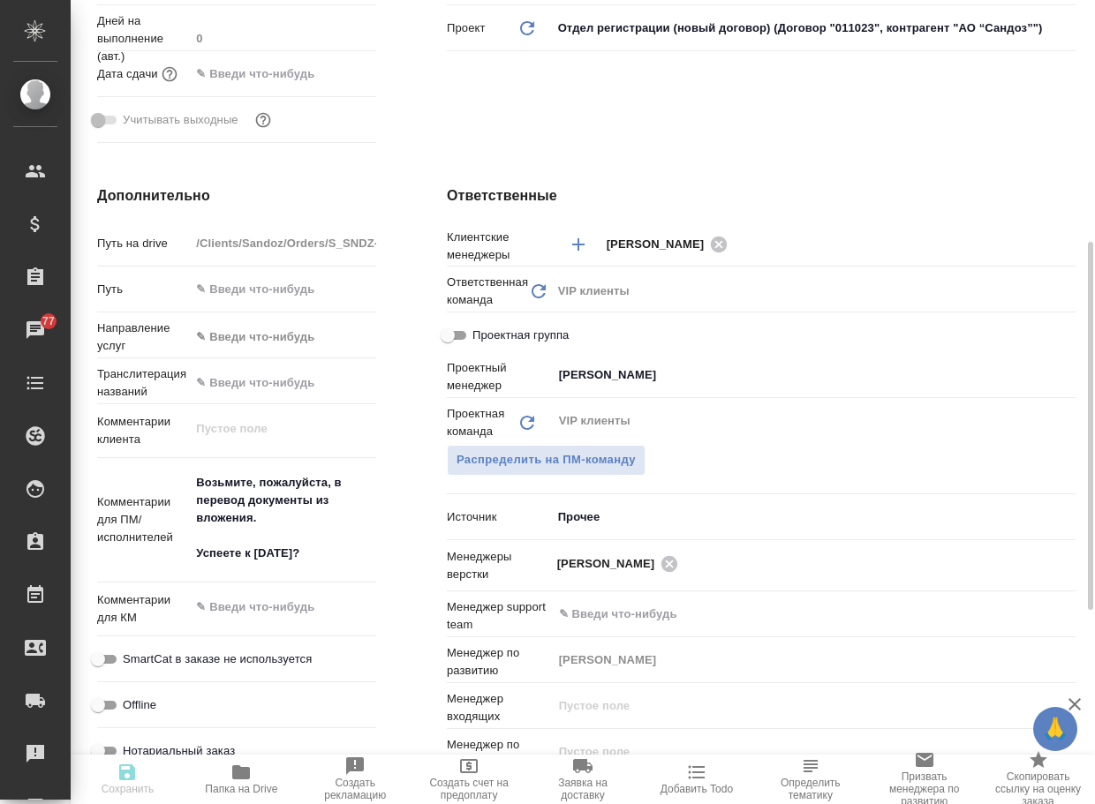
type textarea "x"
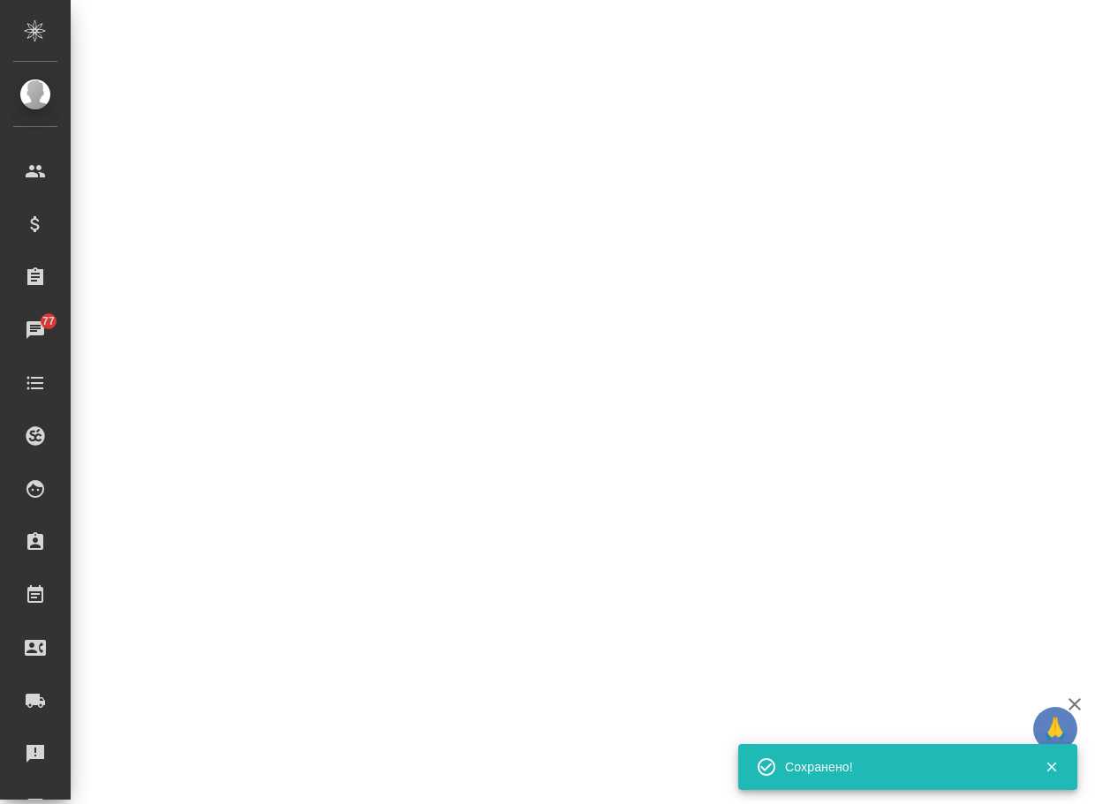
select select "RU"
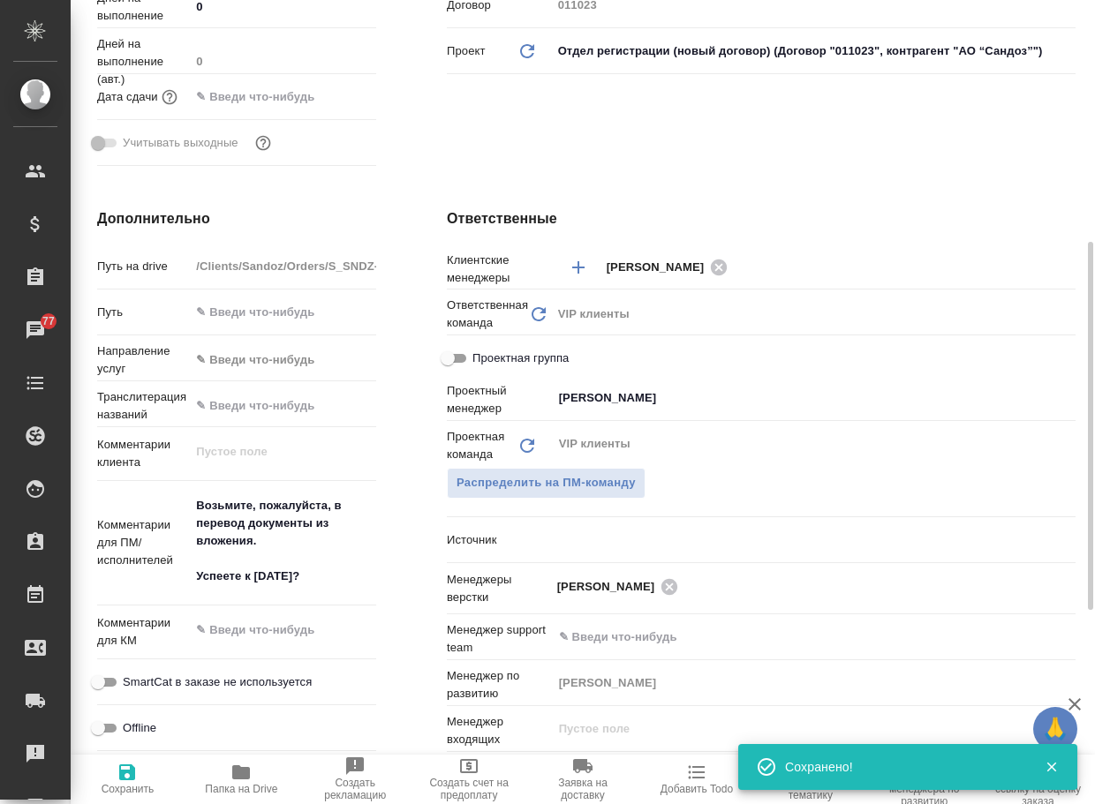
type textarea "x"
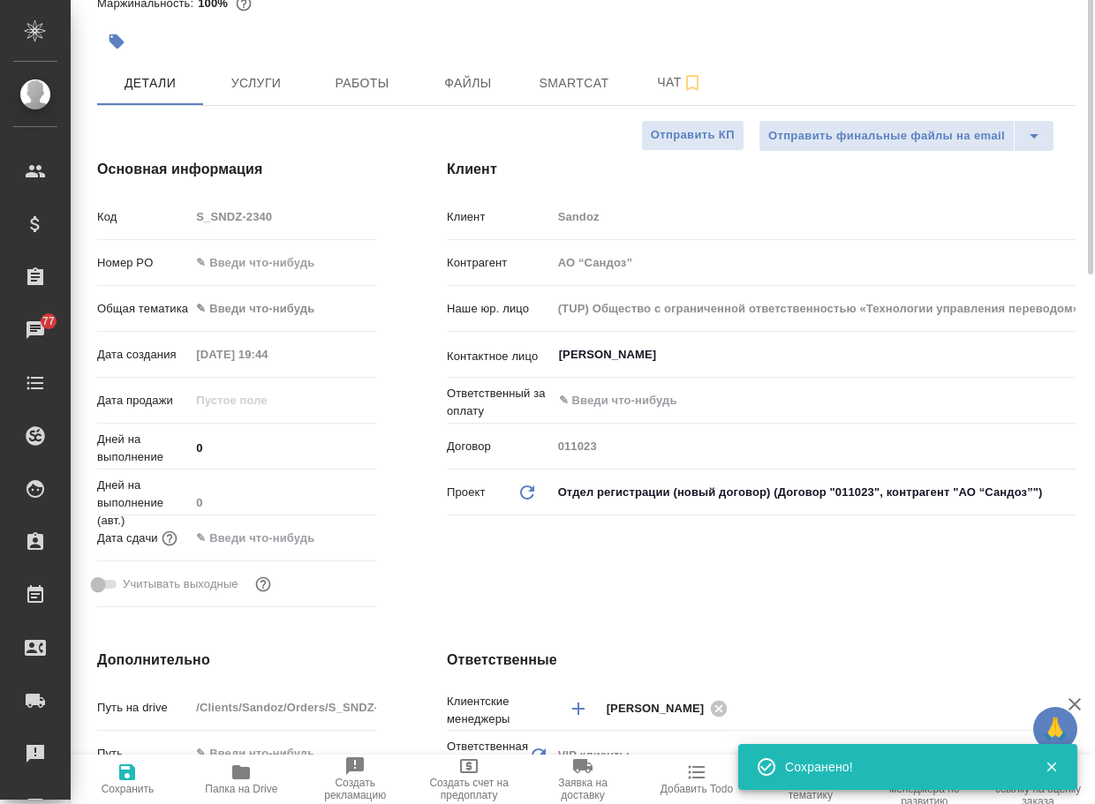
scroll to position [0, 0]
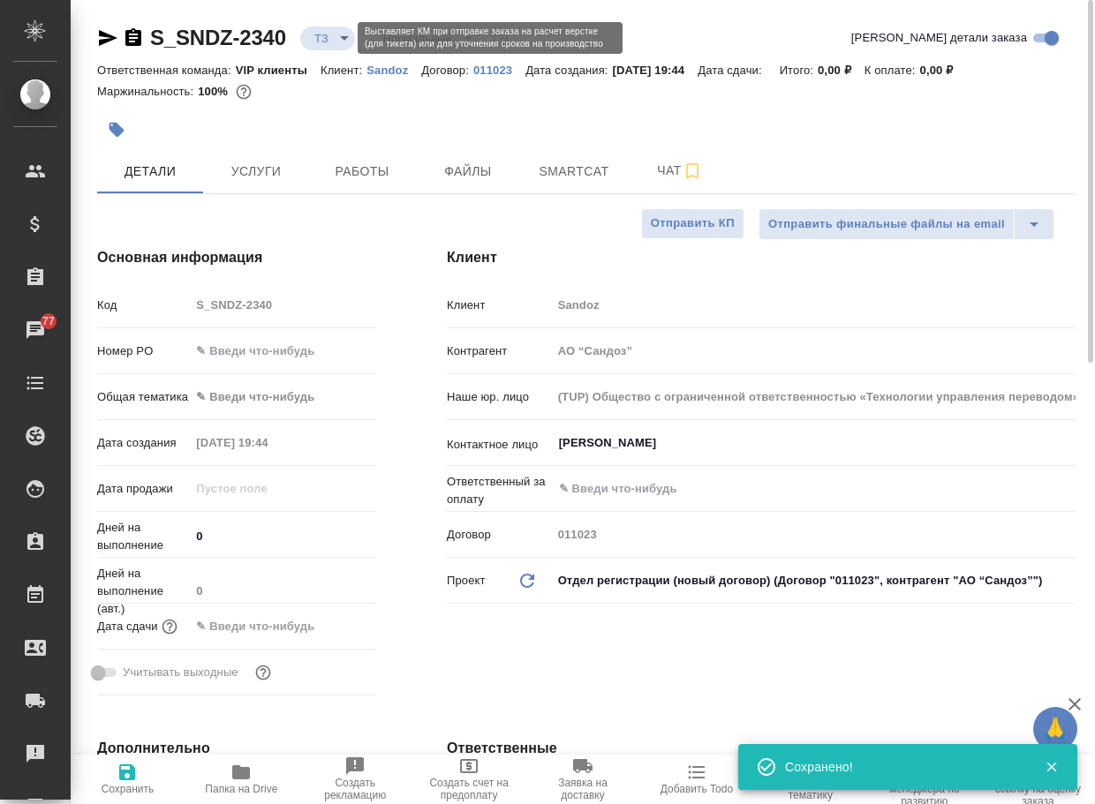
click at [341, 37] on body "🙏 .cls-1 fill:#fff; AWATERA [PERSON_NAME] Спецификации Заказы 77 Чаты Todo Прое…" at bounding box center [547, 402] width 1095 height 804
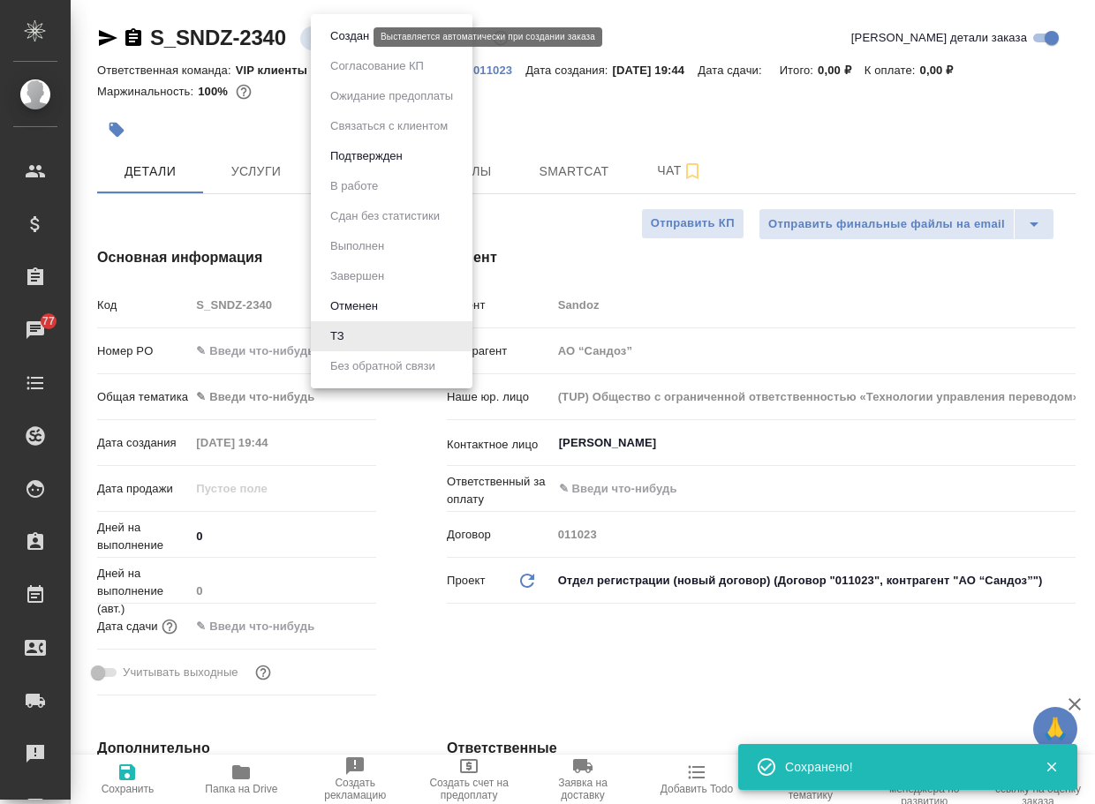
click at [350, 40] on button "Создан" at bounding box center [349, 35] width 49 height 19
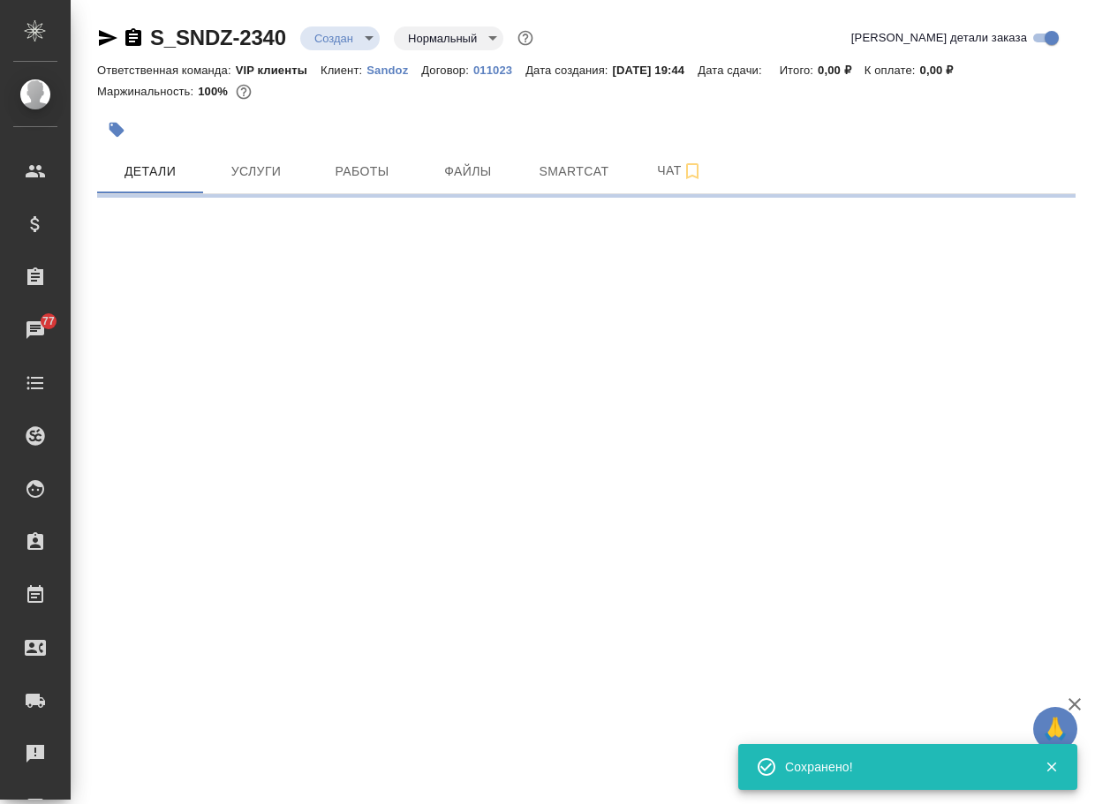
select select "RU"
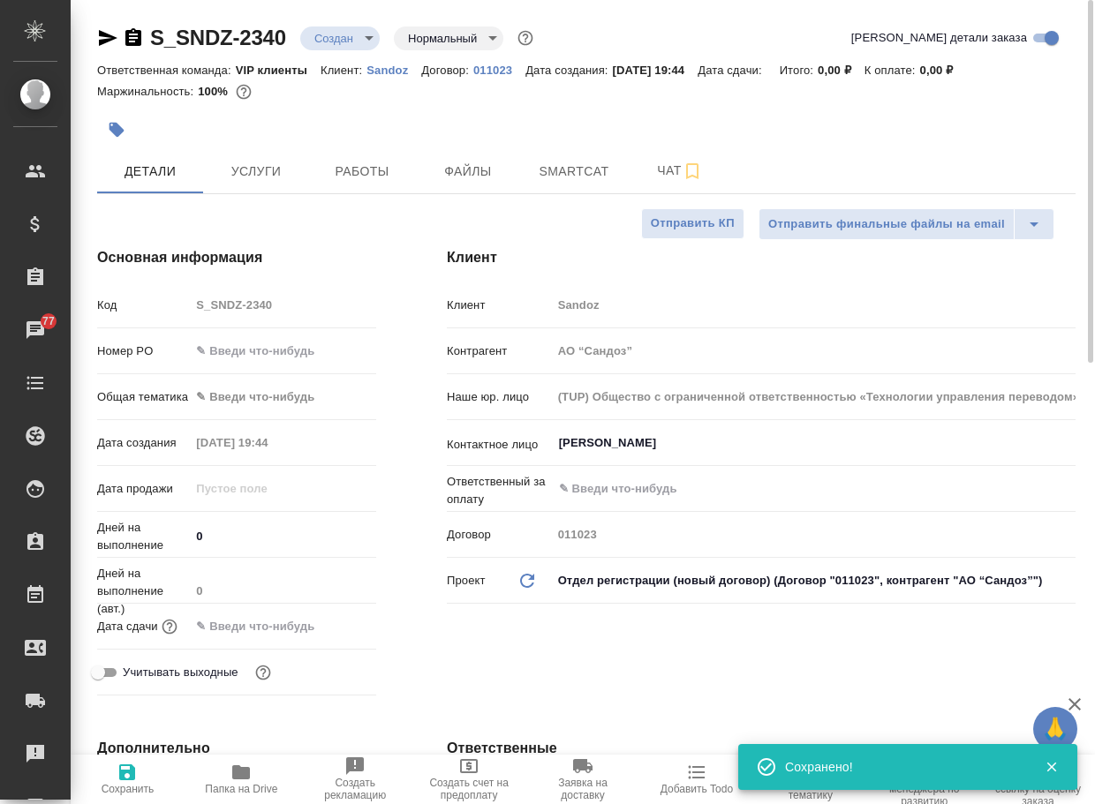
type textarea "x"
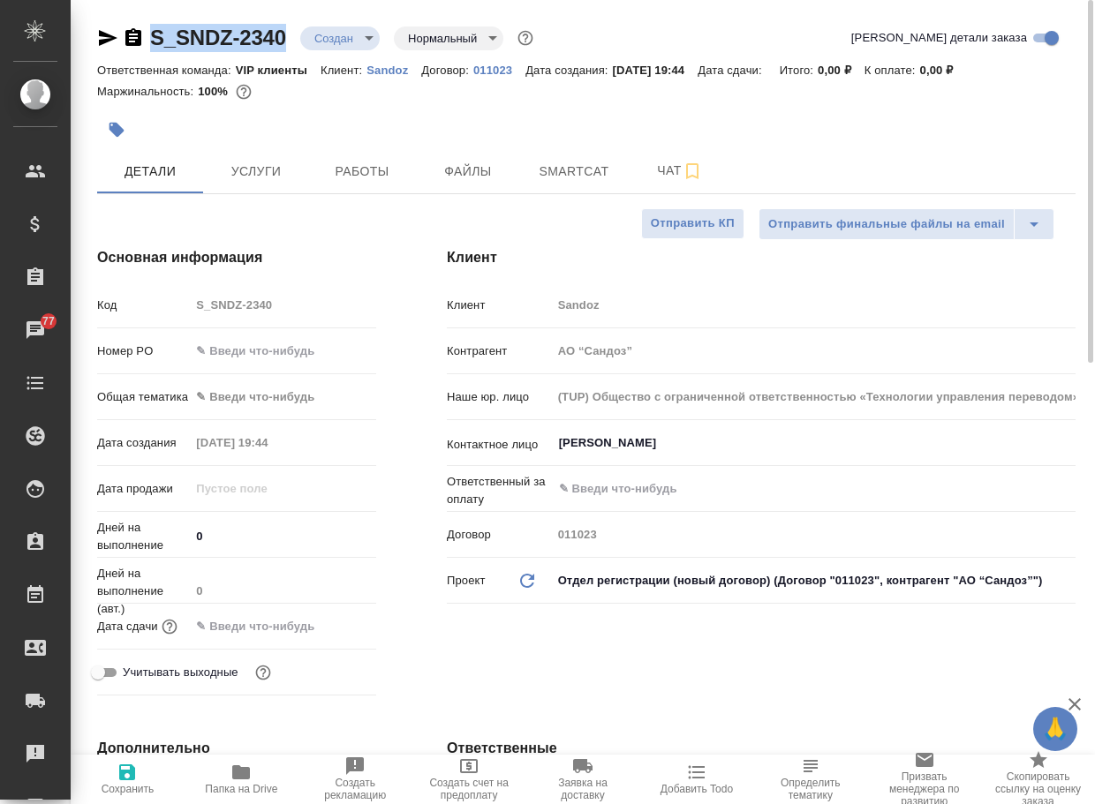
drag, startPoint x: 305, startPoint y: 52, endPoint x: 149, endPoint y: 40, distance: 155.9
click at [149, 40] on div "S_SNDZ-2340 Создан new Нормальный normal Кратко детали заказа" at bounding box center [586, 41] width 978 height 35
copy link "S_SNDZ-2340"
type textarea "x"
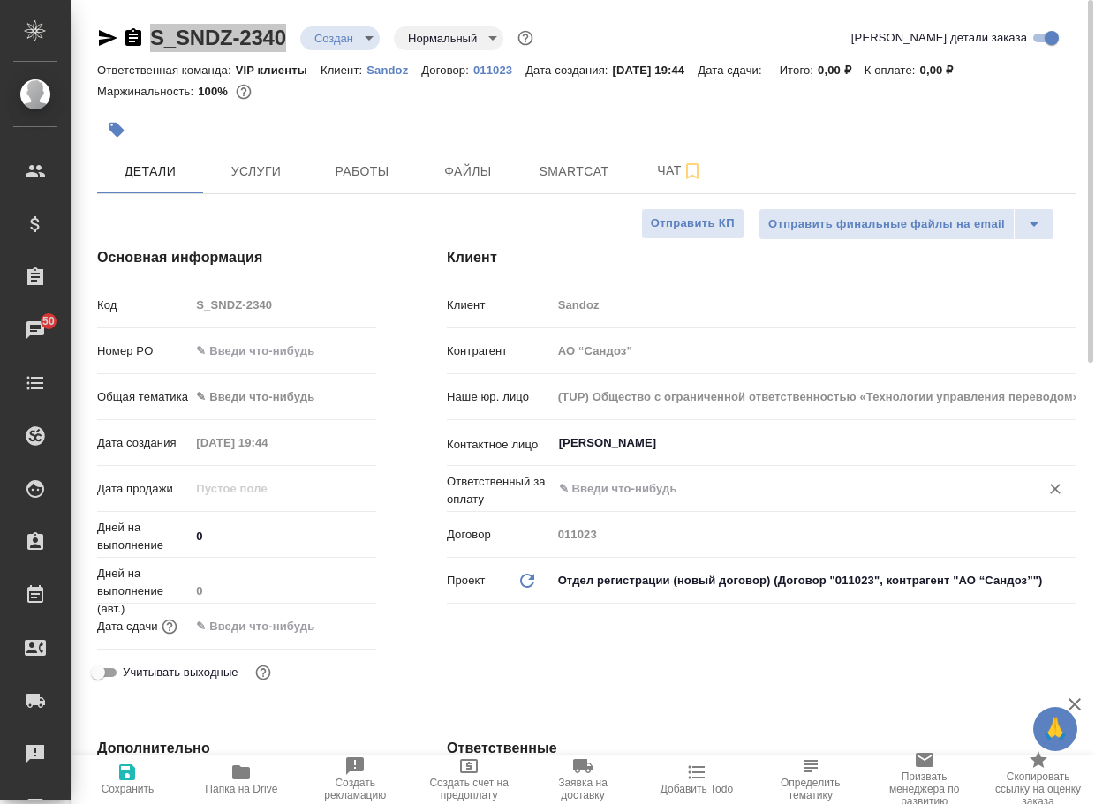
type textarea "x"
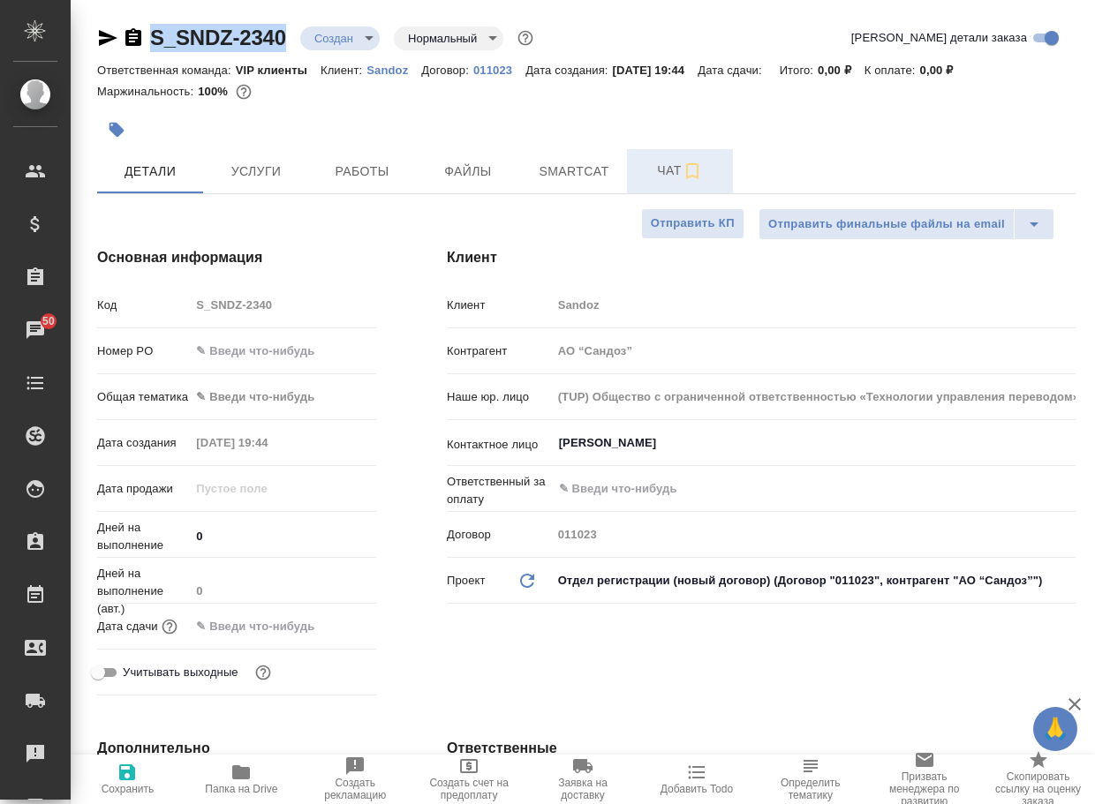
click at [667, 177] on span "Чат" at bounding box center [680, 171] width 85 height 22
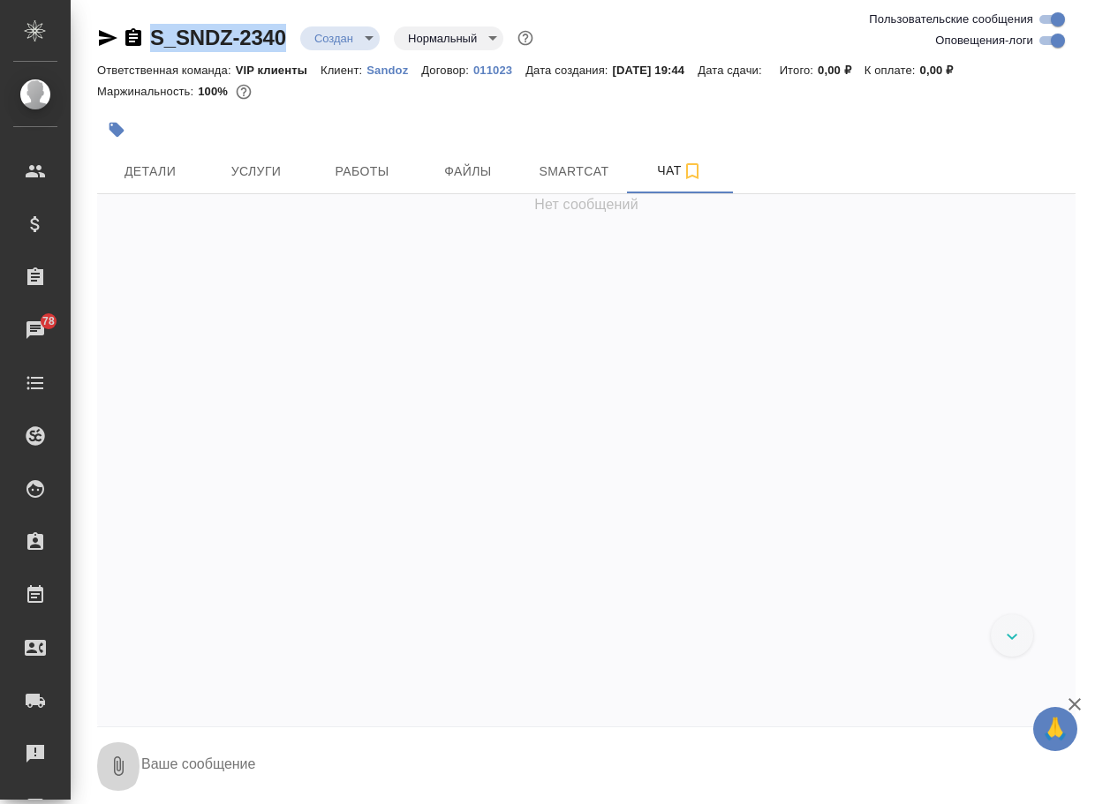
click at [111, 776] on icon "button" at bounding box center [118, 766] width 21 height 21
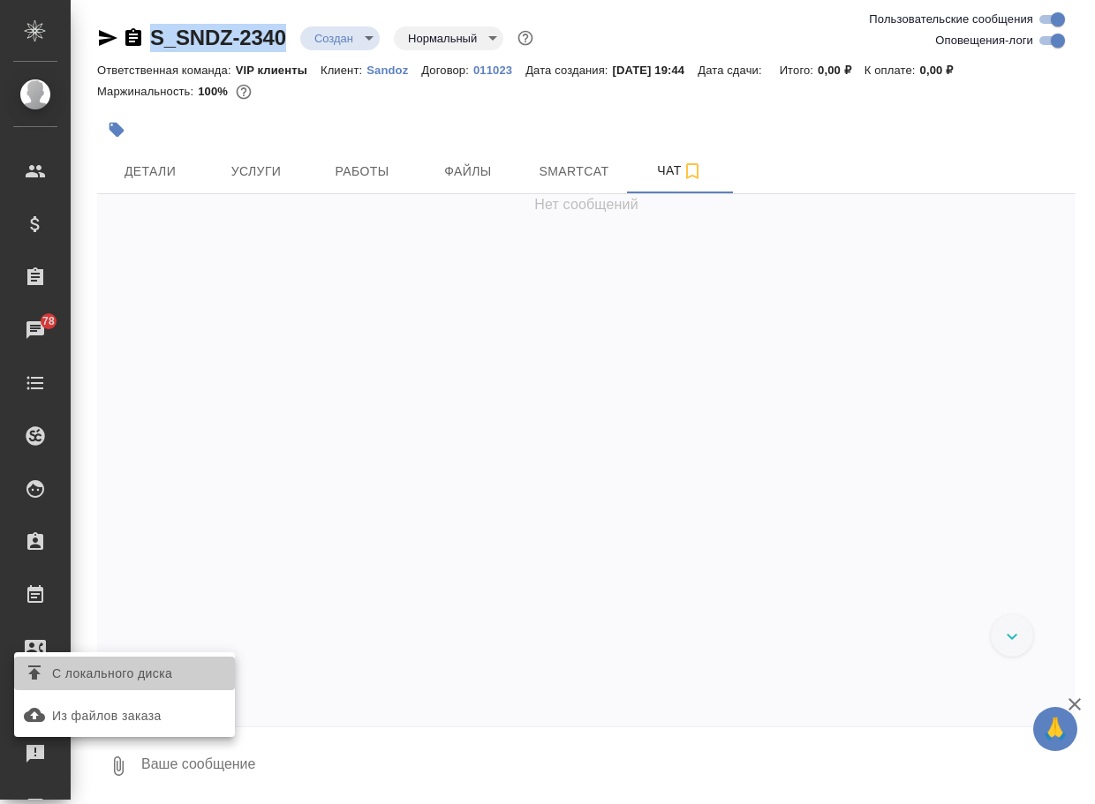
click at [190, 670] on span "С локального диска" at bounding box center [124, 673] width 207 height 23
click at [0, 0] on input "С локального диска" at bounding box center [0, 0] width 0 height 0
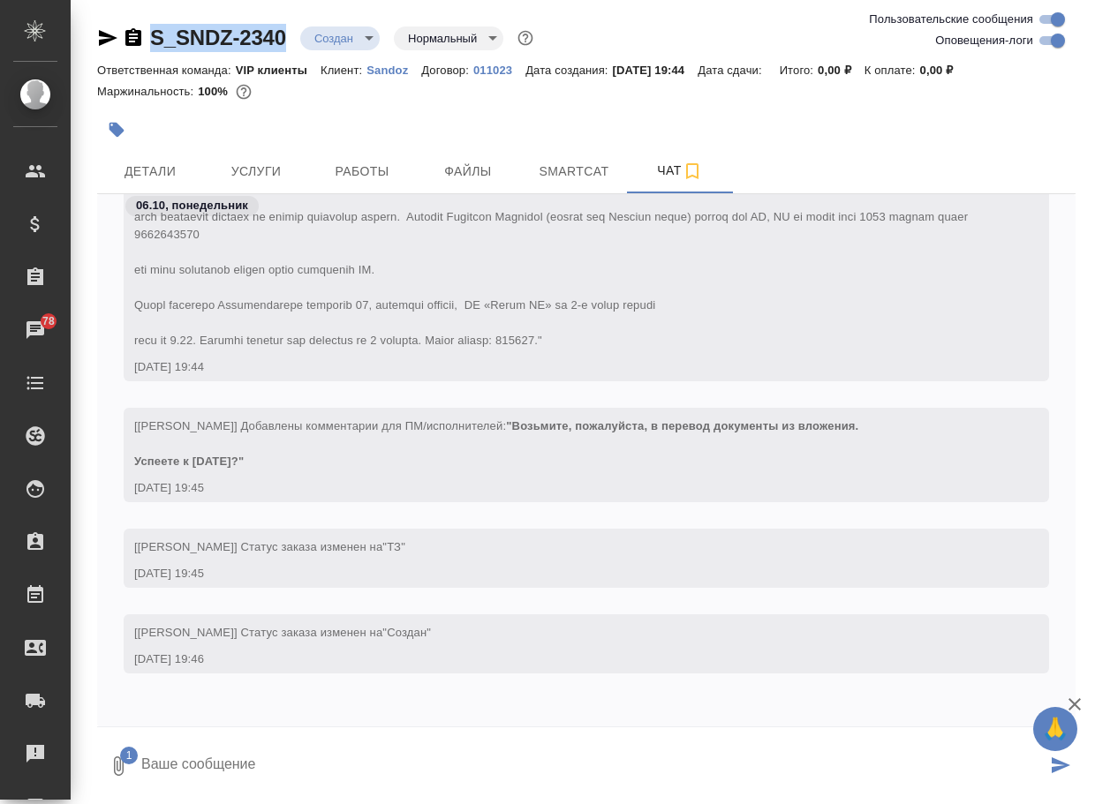
click at [200, 765] on textarea at bounding box center [593, 766] width 907 height 60
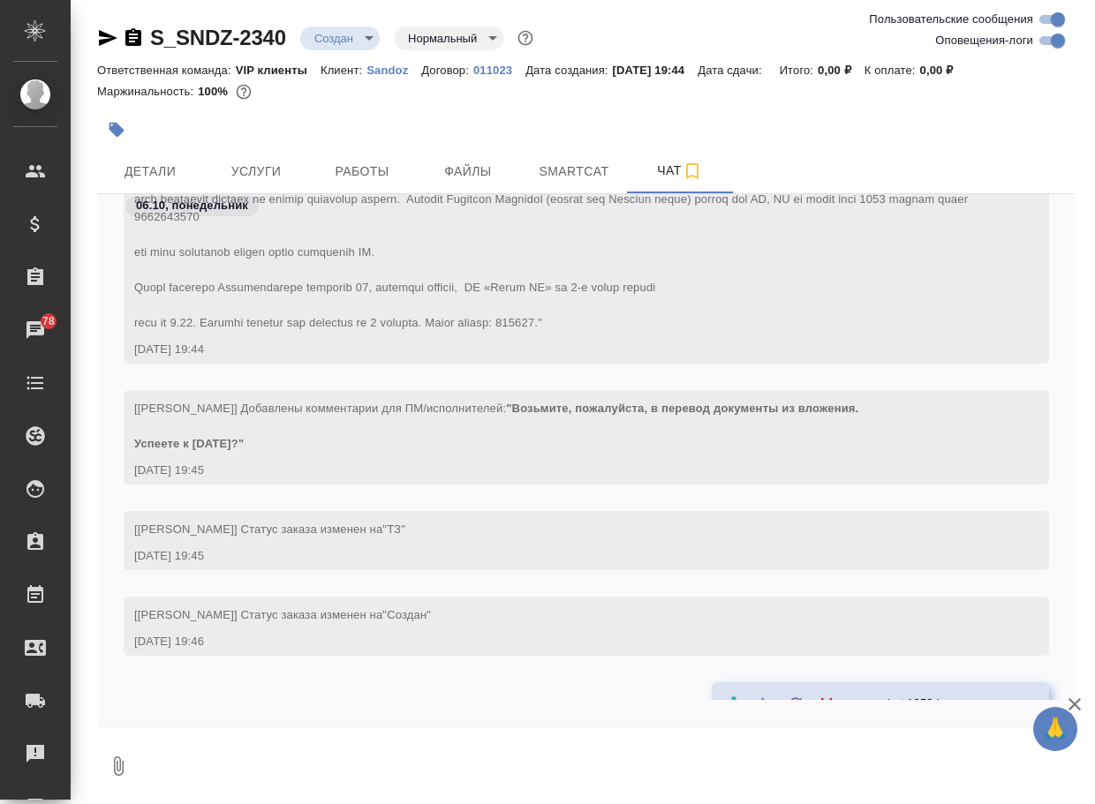
scroll to position [343, 0]
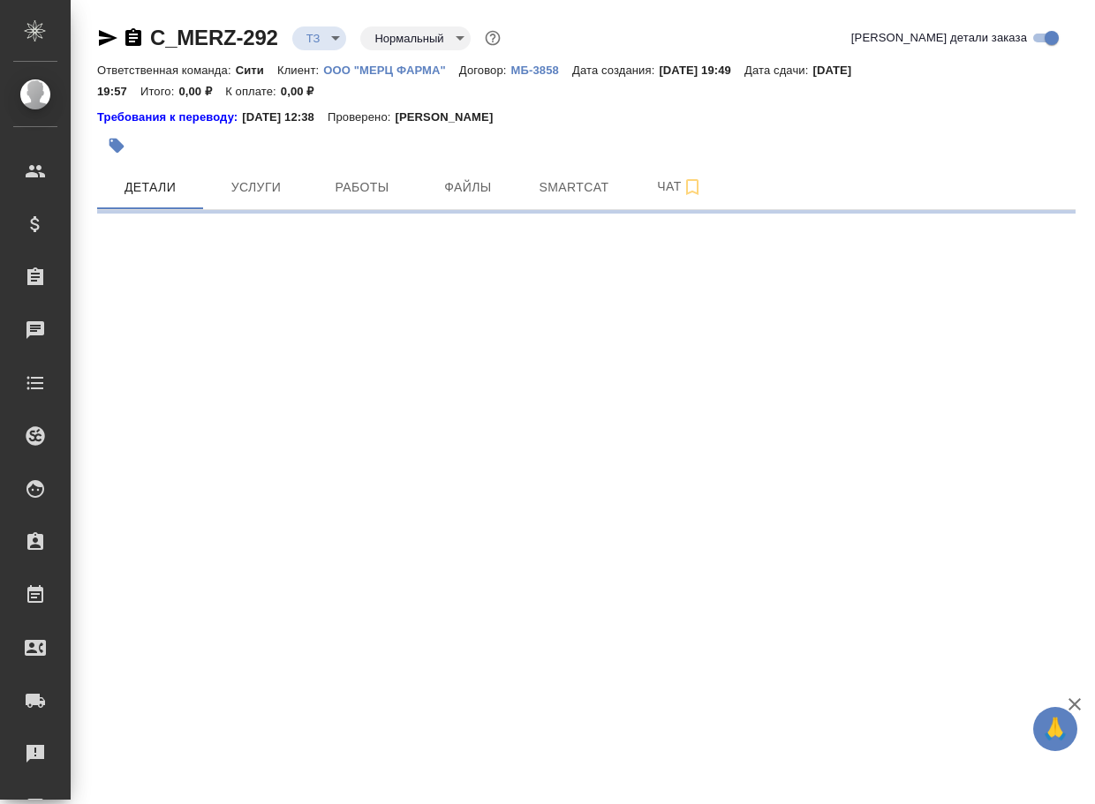
select select "RU"
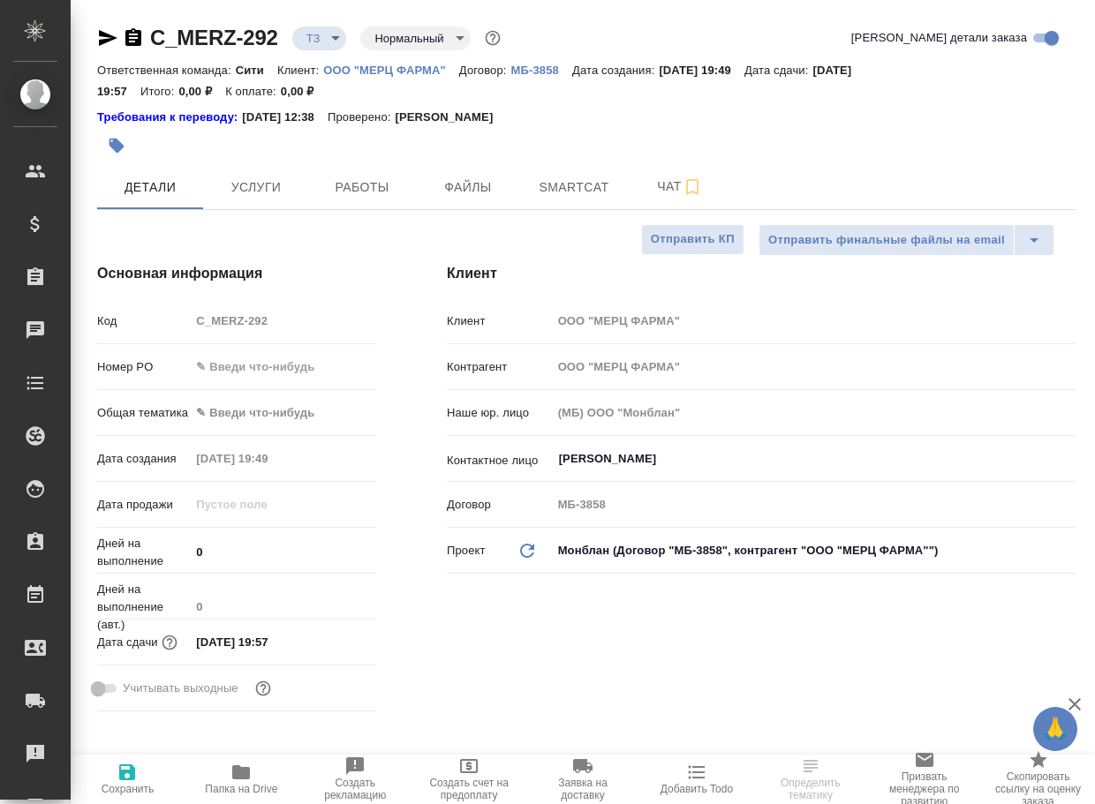
type textarea "x"
type input "[PERSON_NAME]"
type textarea "x"
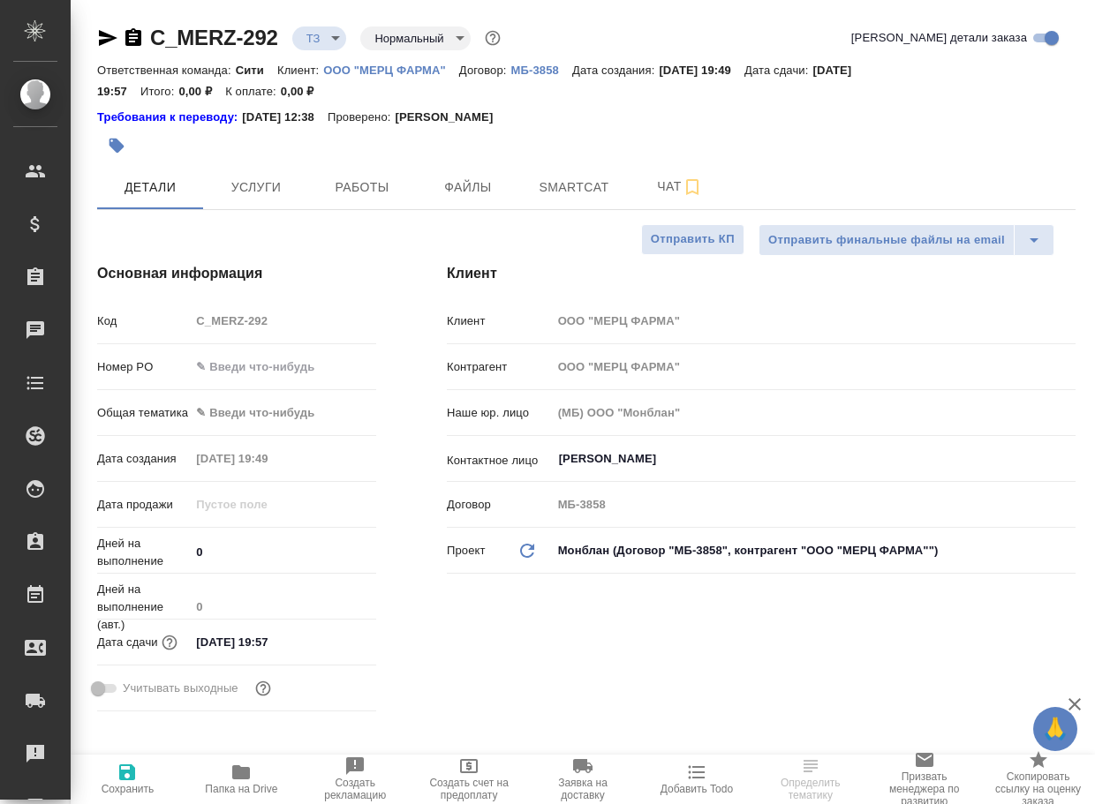
type textarea "x"
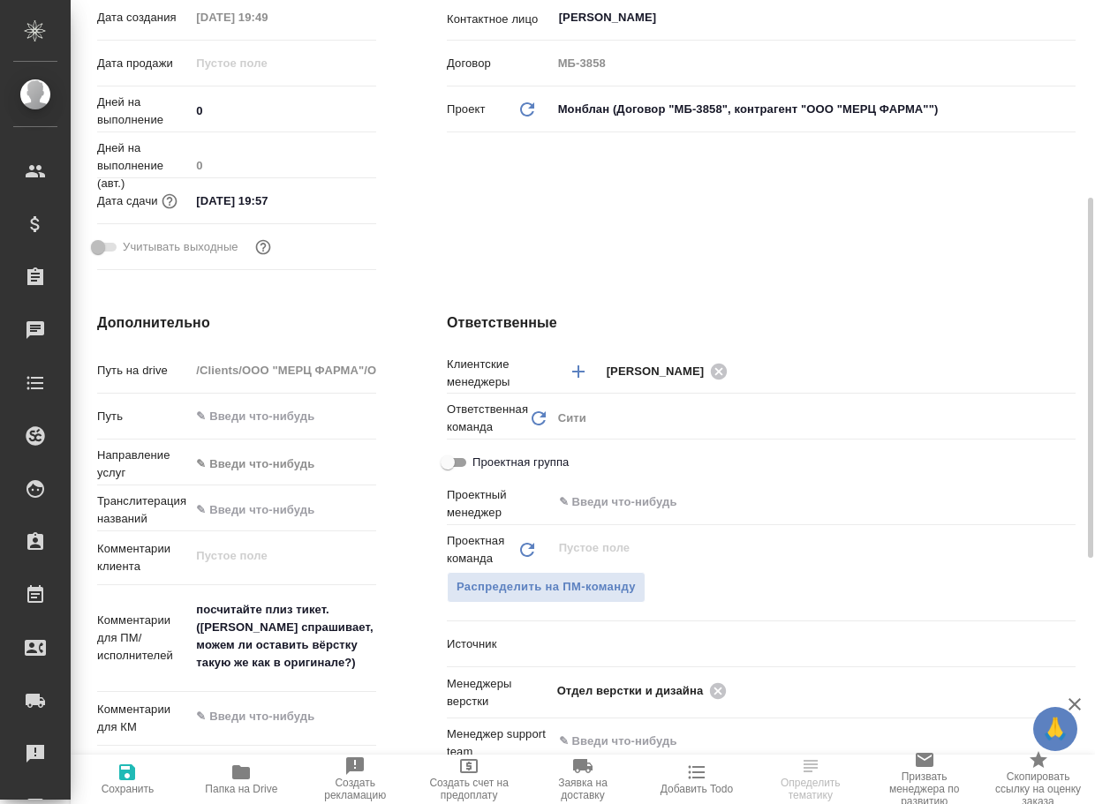
scroll to position [530, 0]
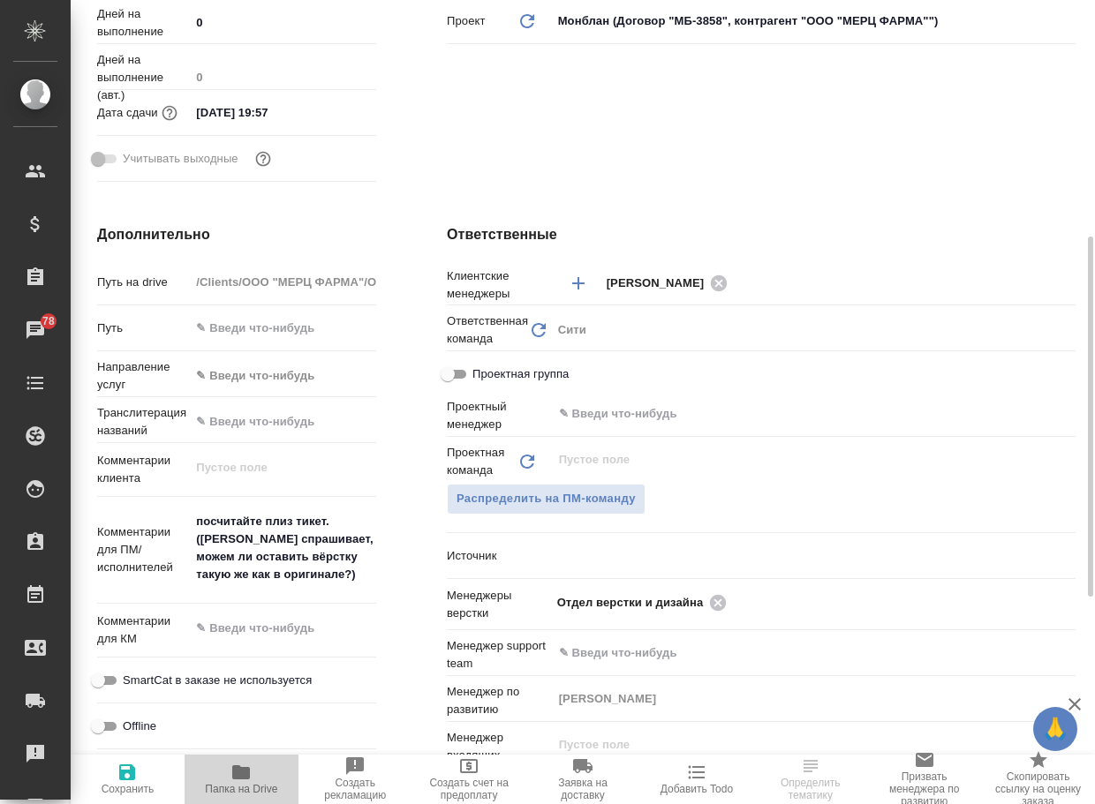
click at [260, 768] on span "Папка на Drive" at bounding box center [241, 779] width 93 height 34
type textarea "x"
select select "RU"
